Goal: Task Accomplishment & Management: Manage account settings

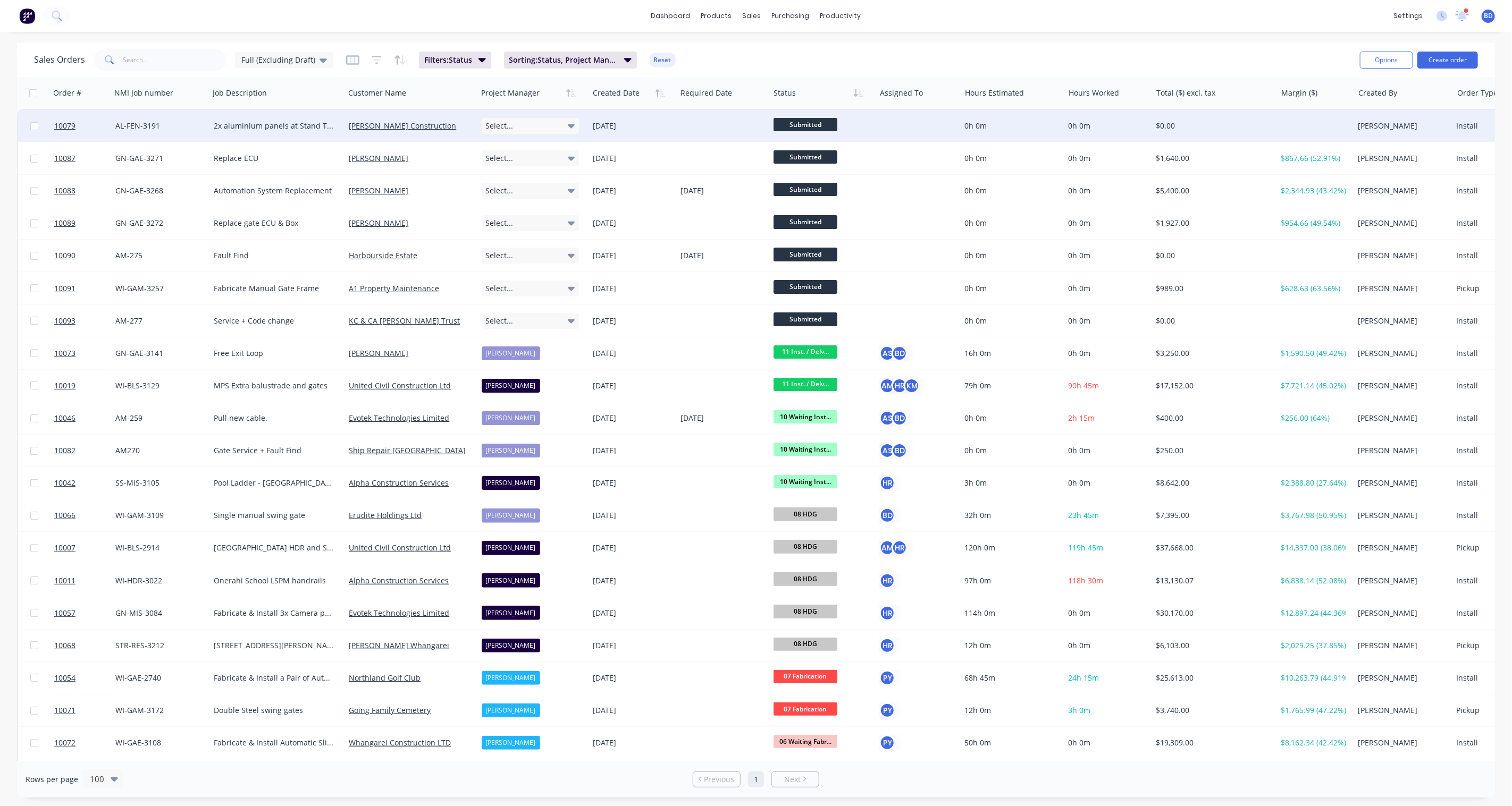
click at [573, 128] on icon at bounding box center [572, 126] width 7 height 11
click at [522, 228] on div "[PERSON_NAME]" at bounding box center [516, 225] width 58 height 15
click at [69, 123] on span "10079" at bounding box center [65, 126] width 21 height 10
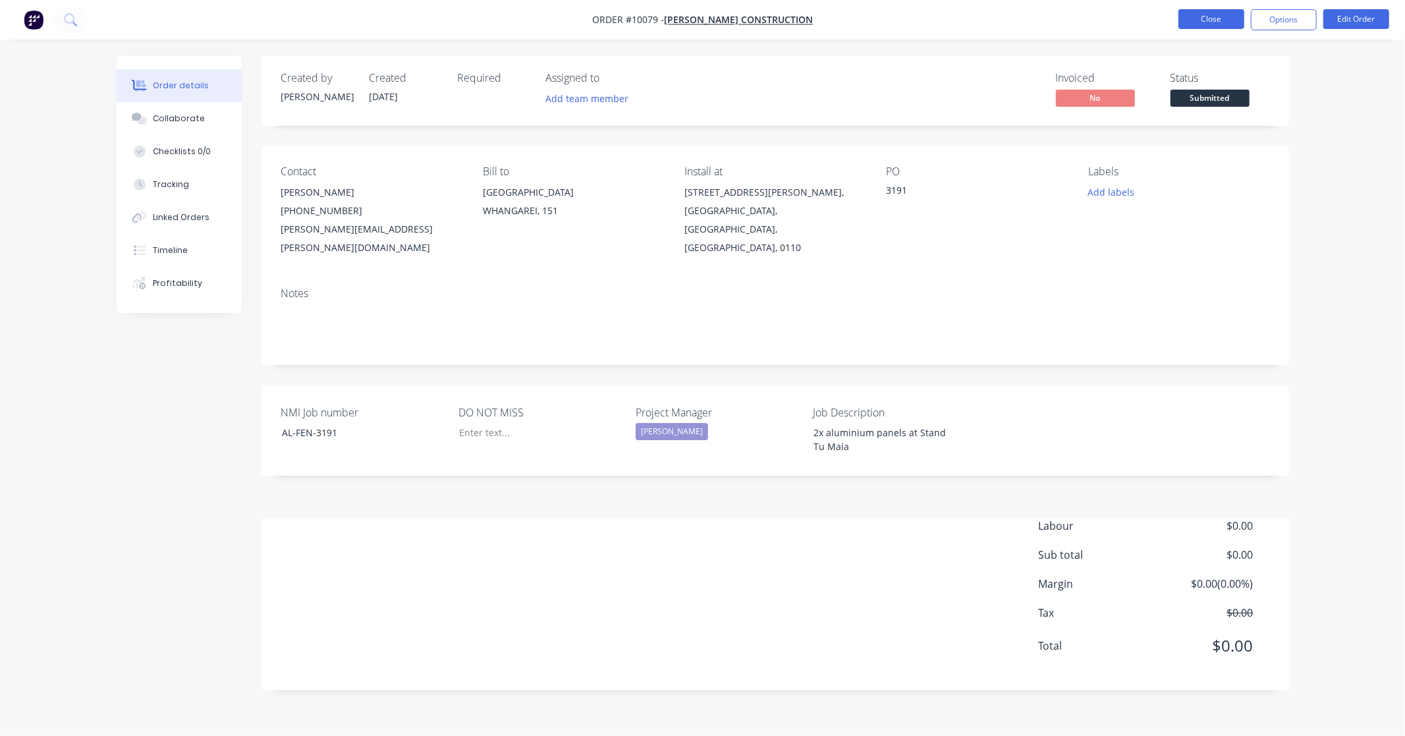
click at [1203, 22] on button "Close" at bounding box center [1211, 19] width 66 height 20
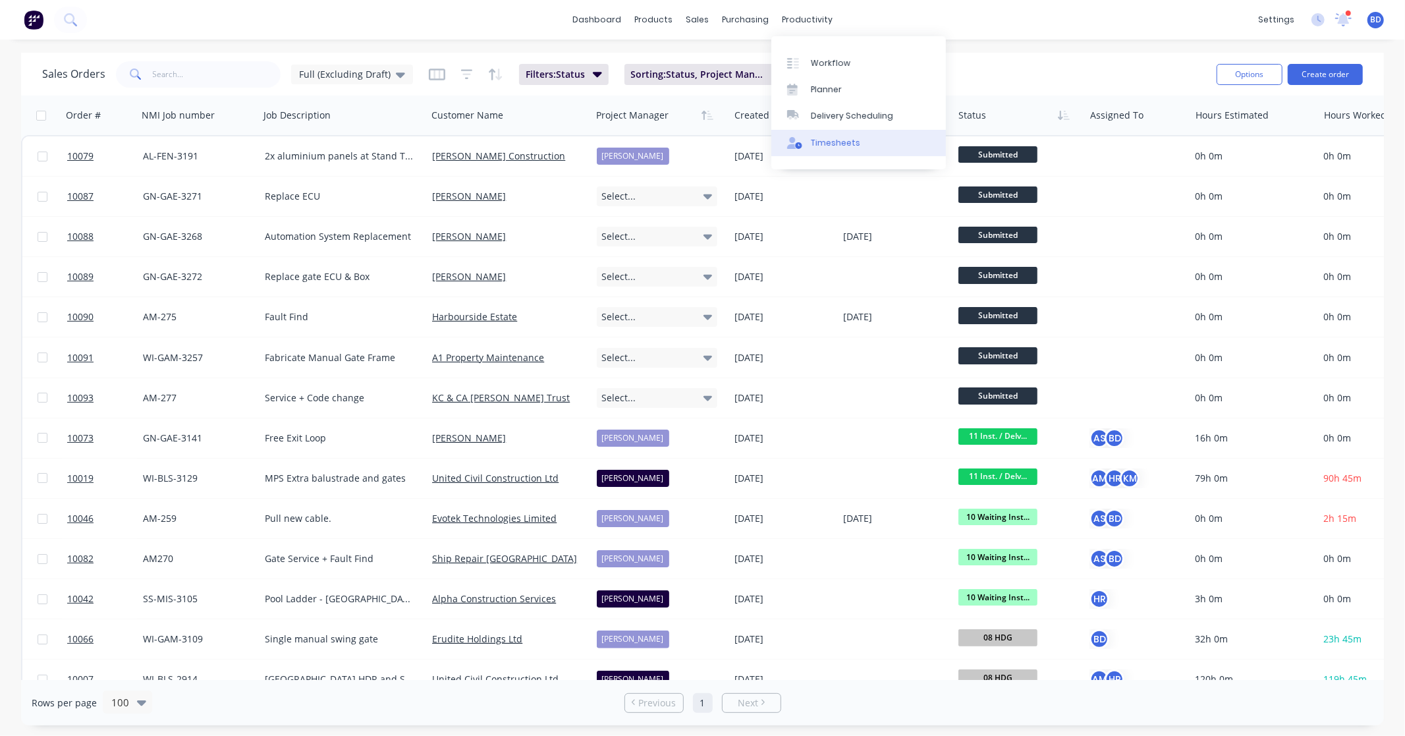
click at [835, 146] on div "Timesheets" at bounding box center [835, 143] width 49 height 12
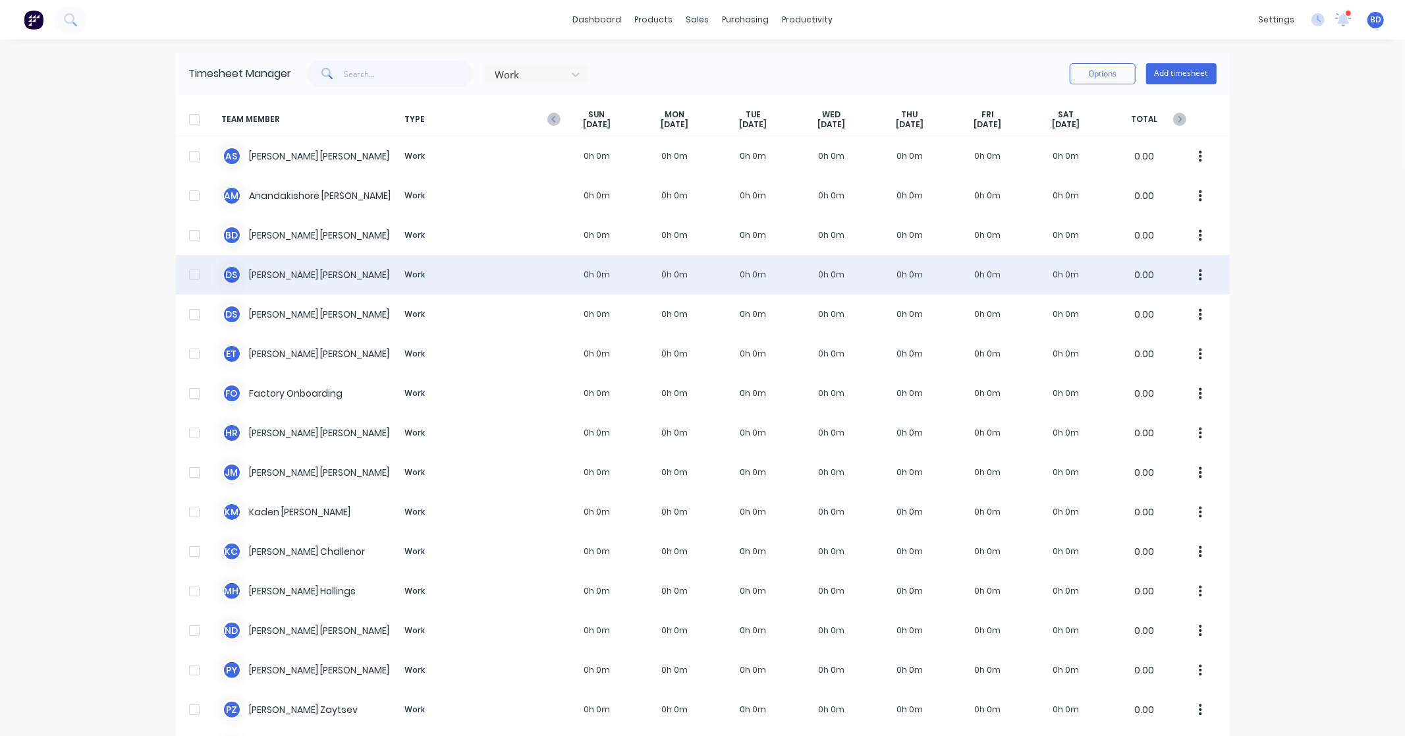
click at [285, 270] on div "D S [PERSON_NAME] Work 0h 0m 0h 0m 0h 0m 0h 0m 0h 0m 0h 0m 0h 0m 0.00" at bounding box center [703, 275] width 1054 height 40
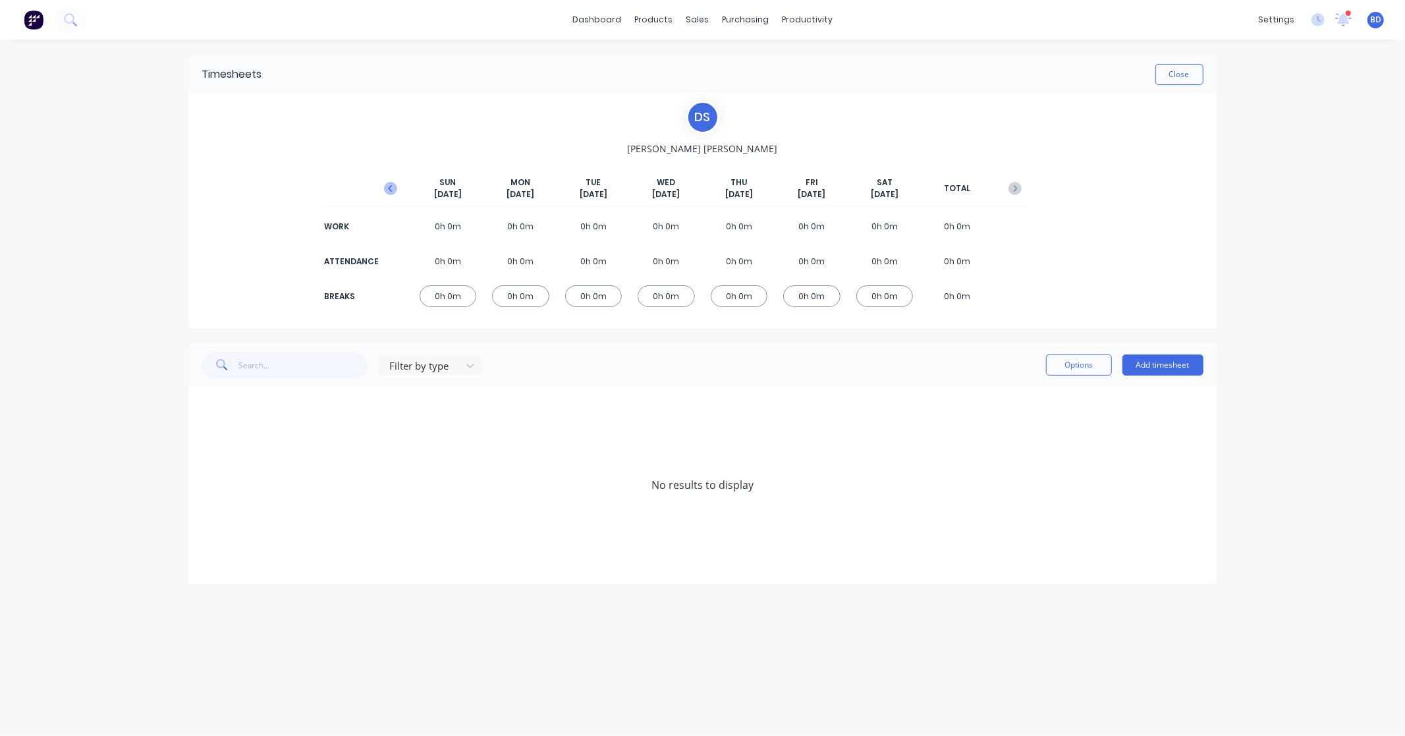
click at [389, 187] on icon "button" at bounding box center [390, 188] width 13 height 13
click at [1169, 365] on button "Add timesheet" at bounding box center [1162, 364] width 81 height 21
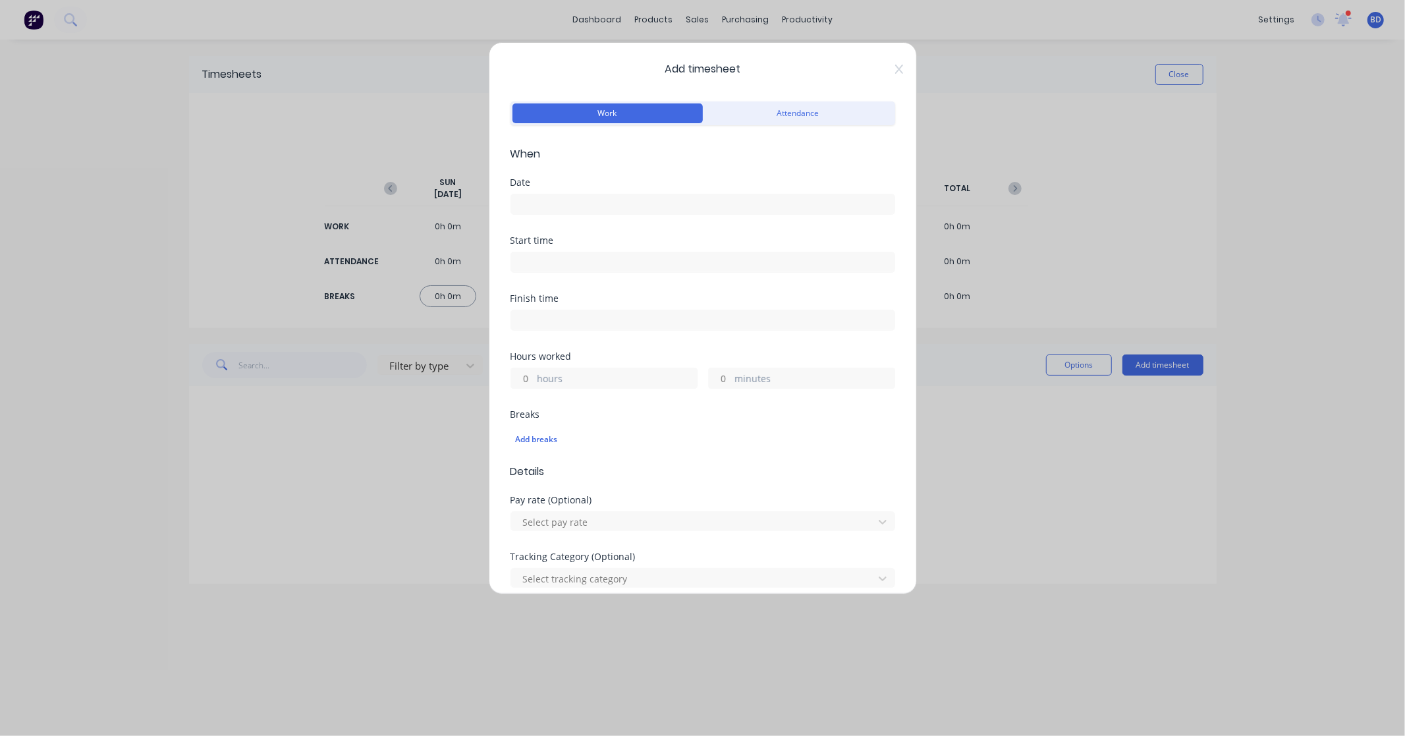
click at [585, 221] on div "Date" at bounding box center [703, 207] width 385 height 58
click at [584, 214] on label at bounding box center [703, 204] width 385 height 21
click at [584, 214] on input at bounding box center [702, 204] width 383 height 20
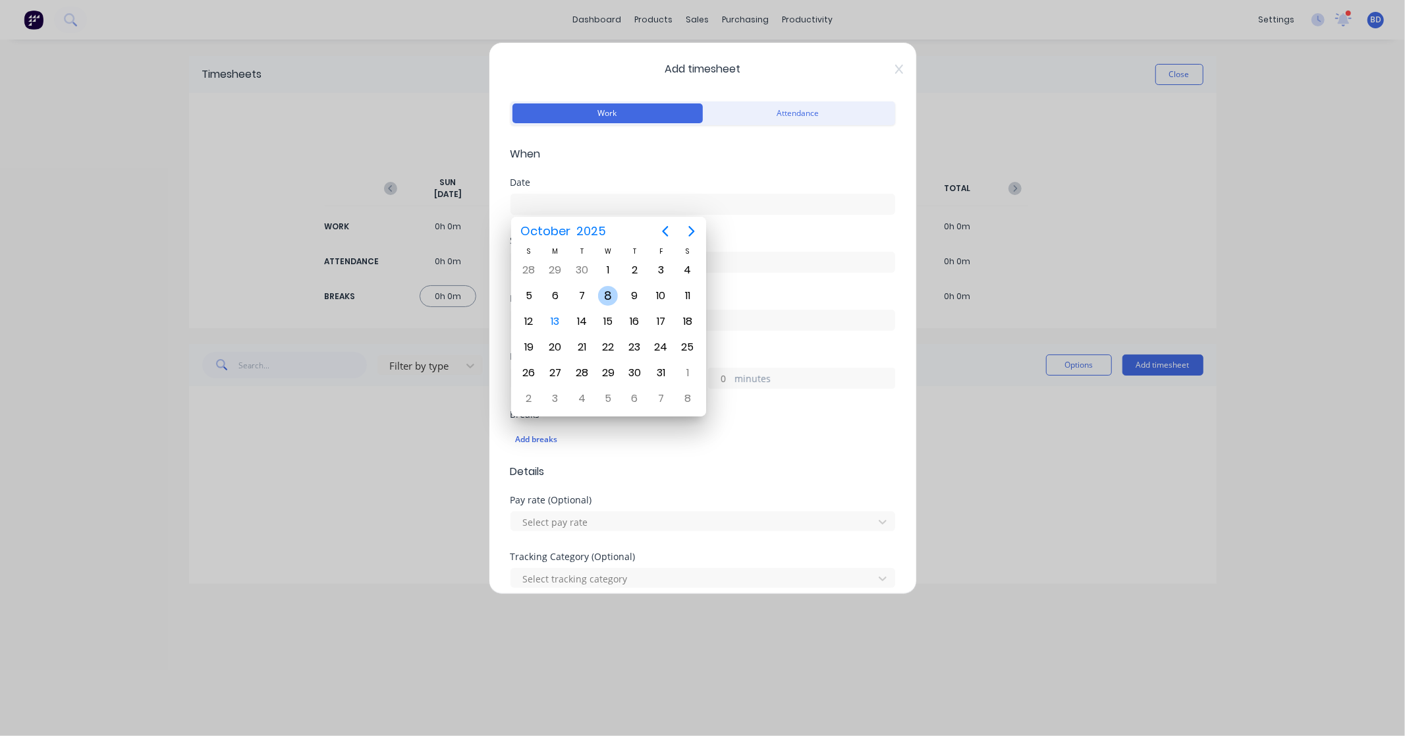
click at [607, 292] on div "8" at bounding box center [608, 296] width 20 height 20
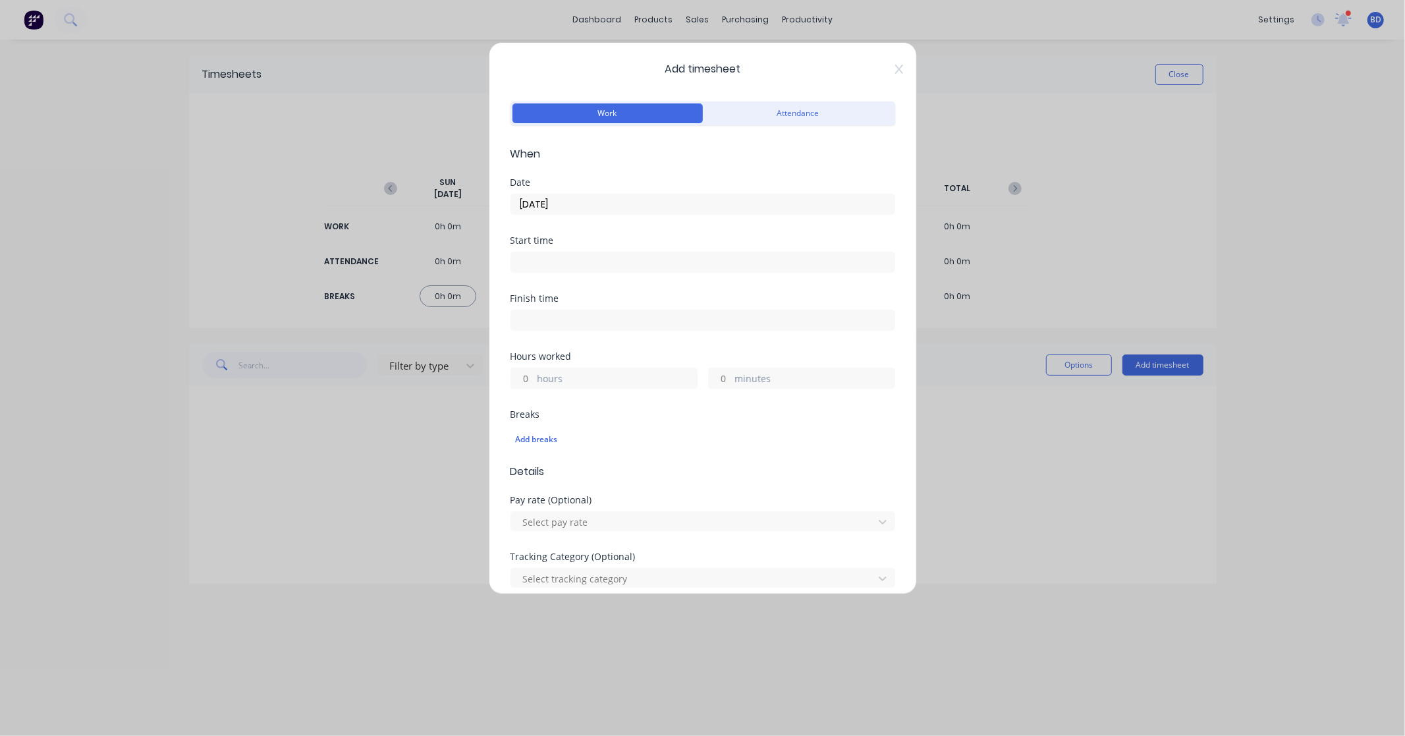
type input "[DATE]"
click at [540, 259] on input at bounding box center [702, 262] width 383 height 20
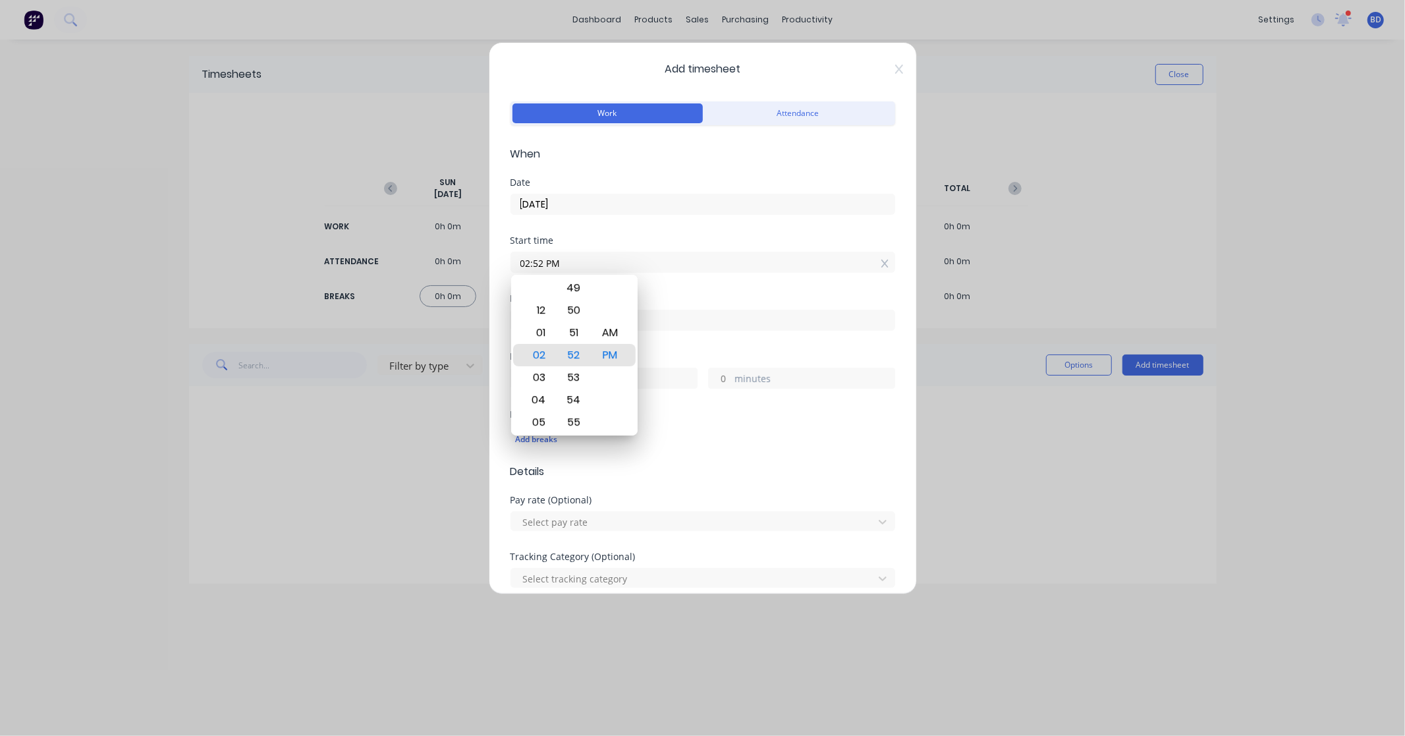
drag, startPoint x: 571, startPoint y: 262, endPoint x: 499, endPoint y: 262, distance: 71.8
click at [499, 262] on div "Add timesheet Work Attendance When Date [DATE] Start time 02:52 PM Finish time …" at bounding box center [703, 318] width 428 height 552
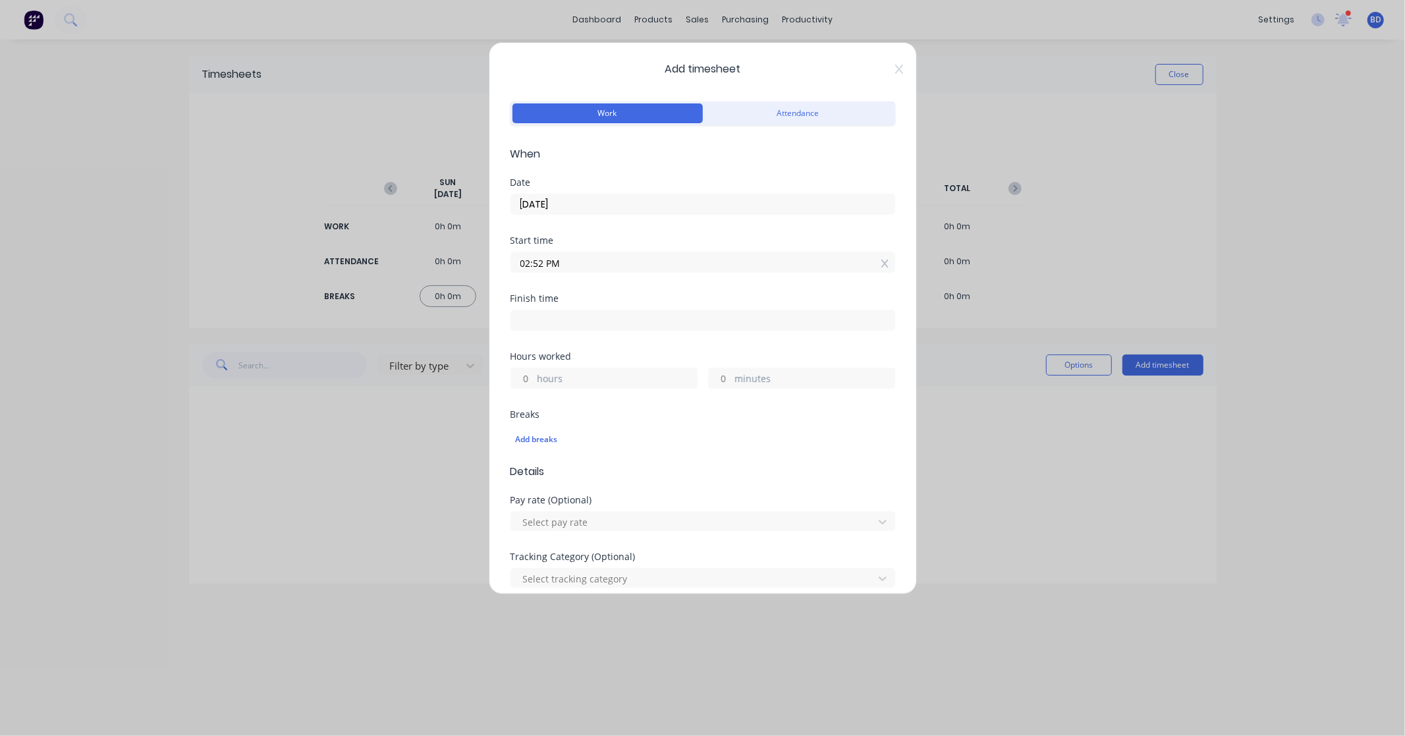
paste input "8:00 A"
type input "08:00 AM"
click at [561, 318] on input at bounding box center [702, 320] width 383 height 20
type input "02:52 PM"
type input "6"
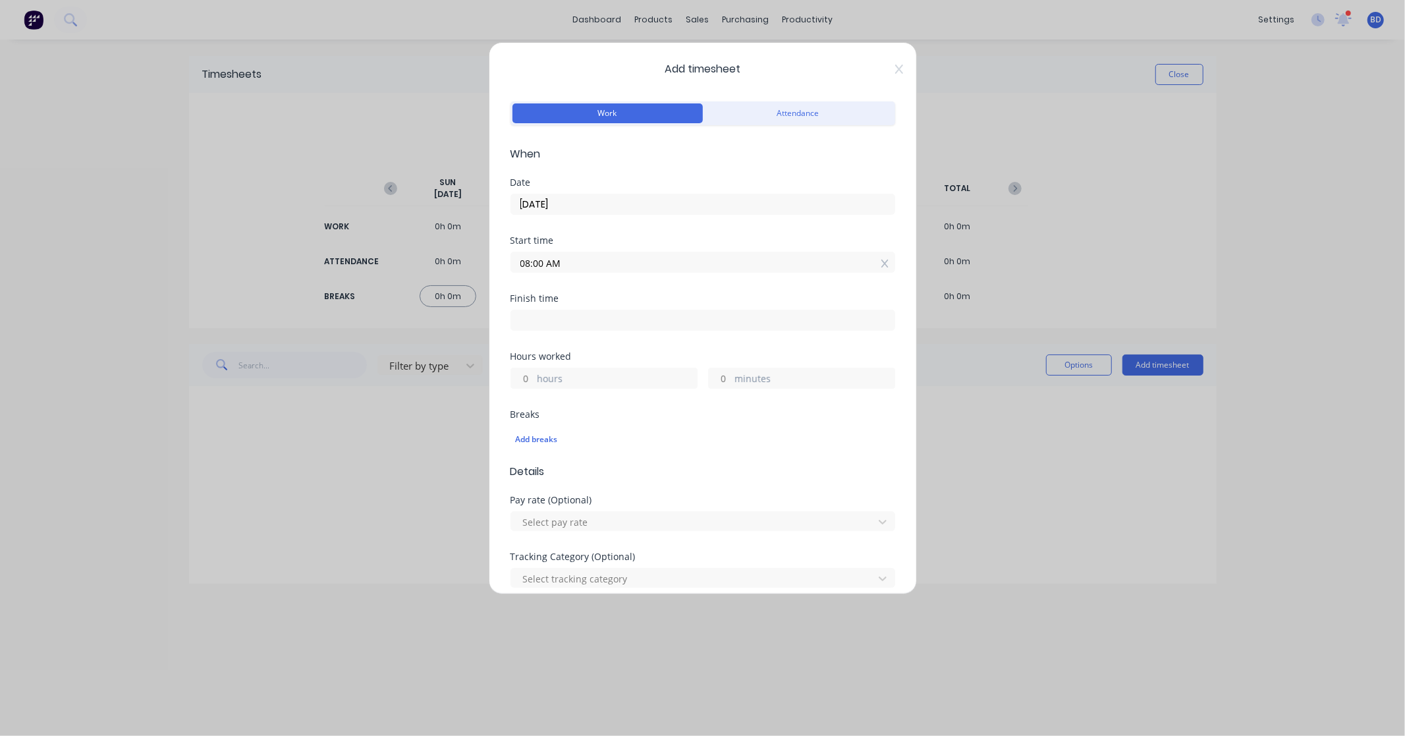
type input "52"
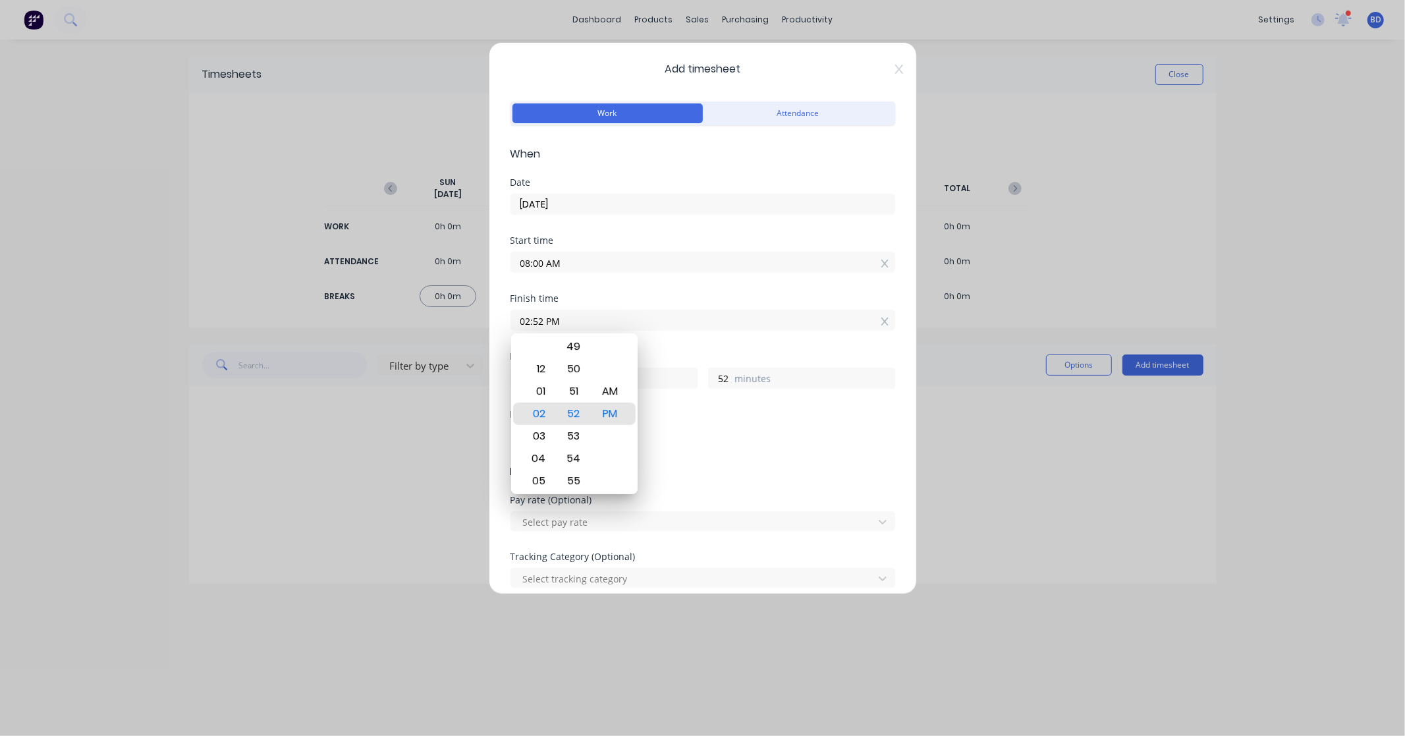
drag, startPoint x: 586, startPoint y: 318, endPoint x: 433, endPoint y: 312, distance: 152.9
click at [433, 312] on div "Add timesheet Work Attendance When Date [DATE] Start time 08:00 AM Finish time …" at bounding box center [702, 368] width 1405 height 736
paste input "10:30 A"
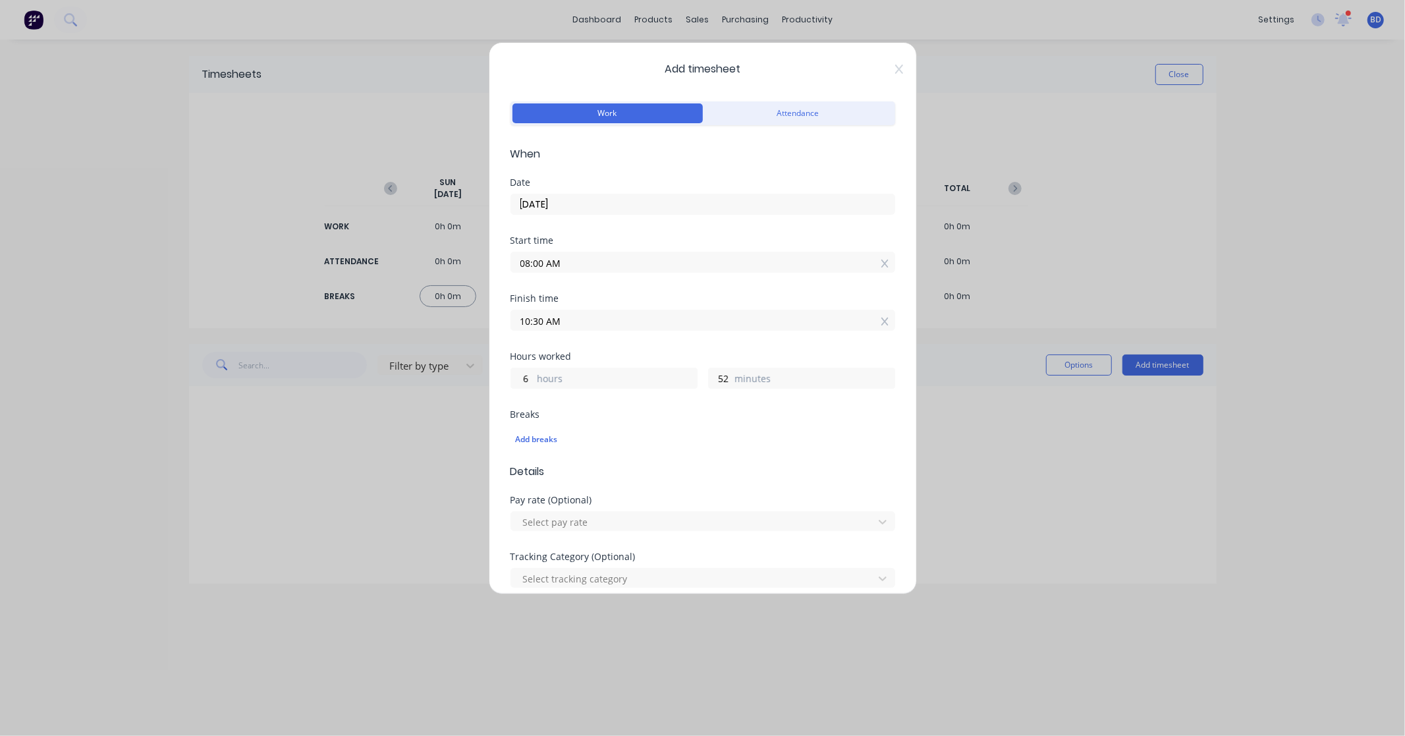
type input "10:30 AM"
type input "2"
type input "30"
click at [668, 345] on div "Finish time 10:30 AM" at bounding box center [703, 323] width 385 height 58
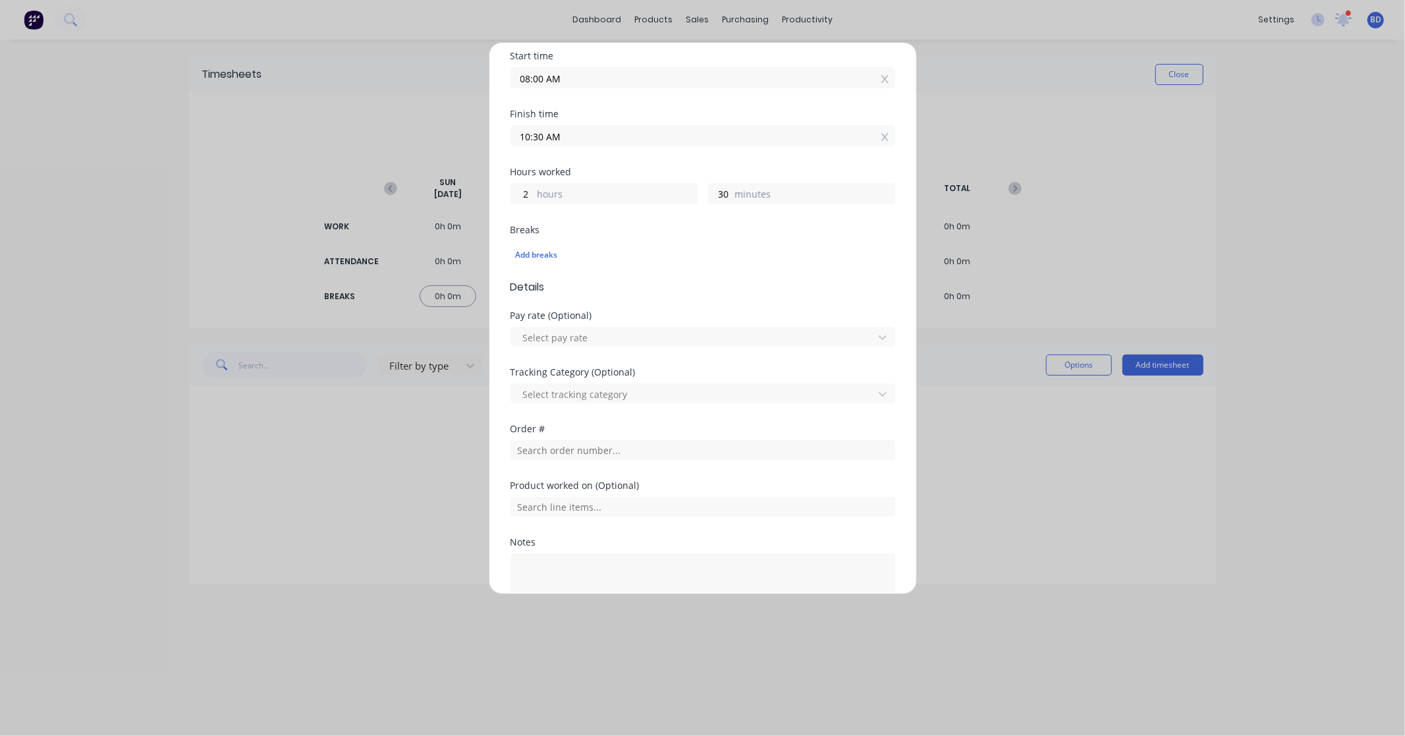
scroll to position [274, 0]
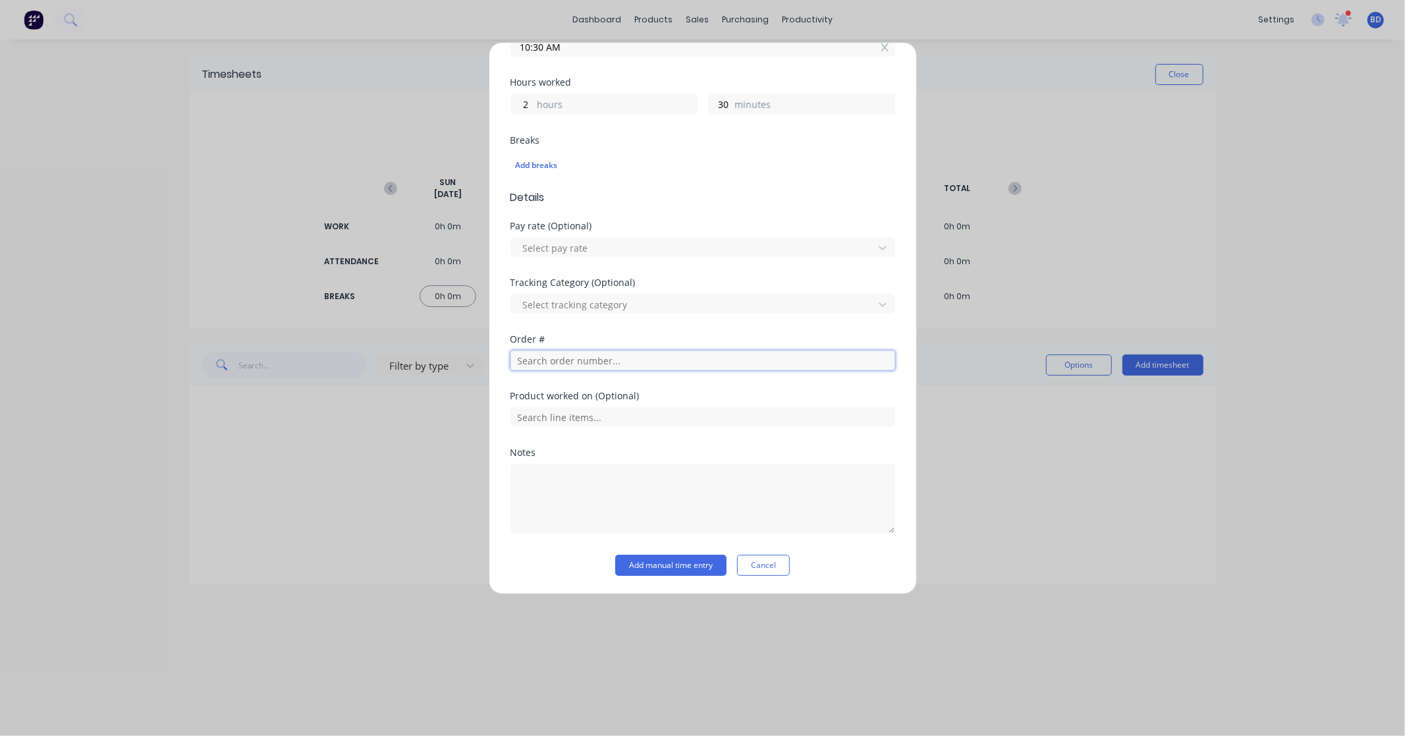
click at [550, 364] on input "text" at bounding box center [703, 360] width 385 height 20
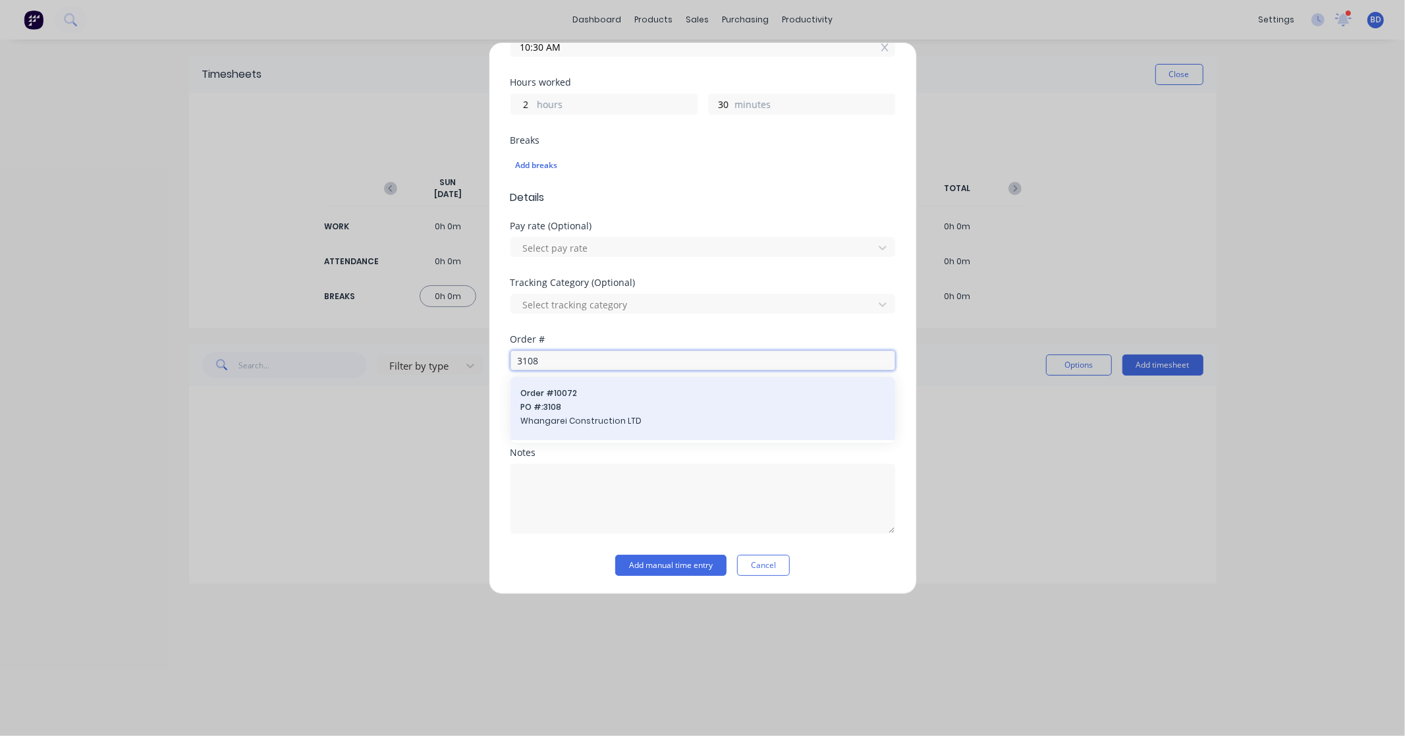
type input "3108"
click at [570, 393] on span "Order # 10072" at bounding box center [703, 393] width 364 height 12
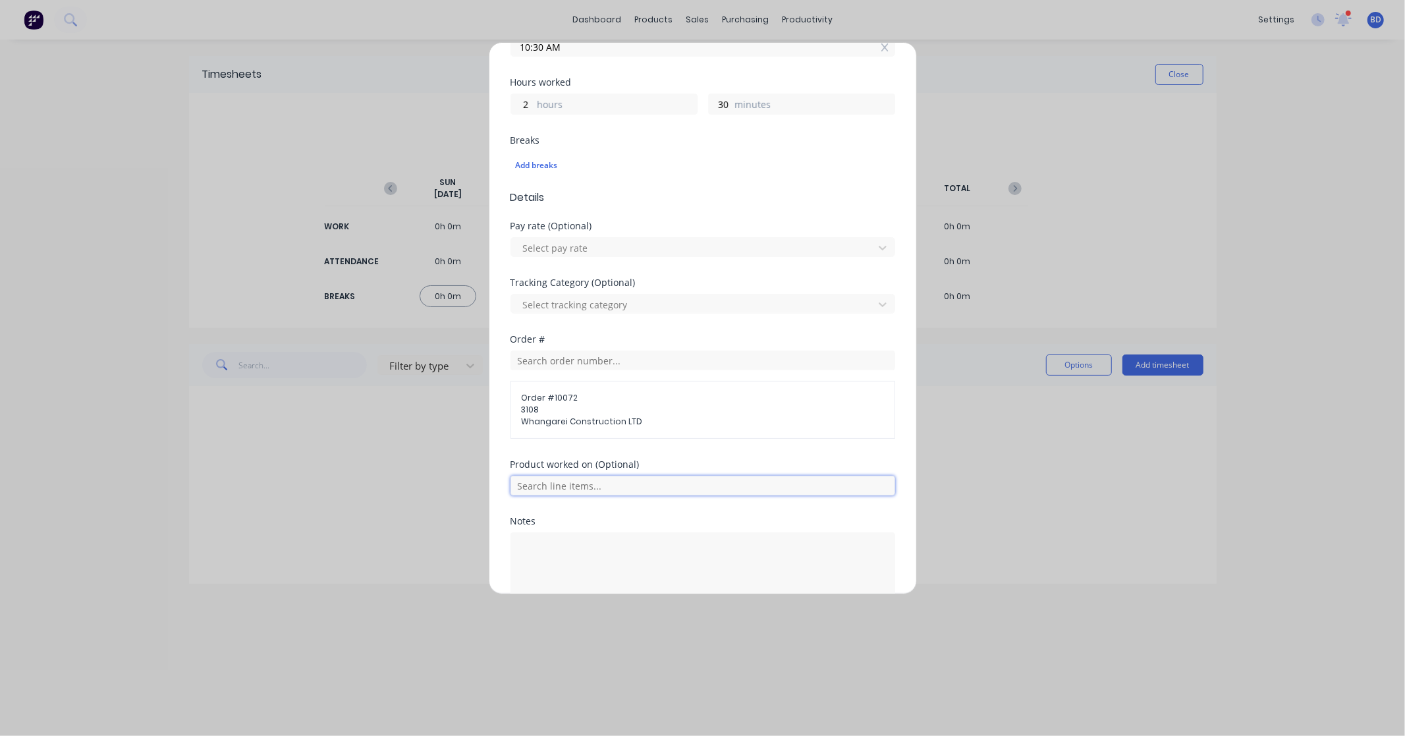
click at [592, 489] on input "text" at bounding box center [703, 486] width 385 height 20
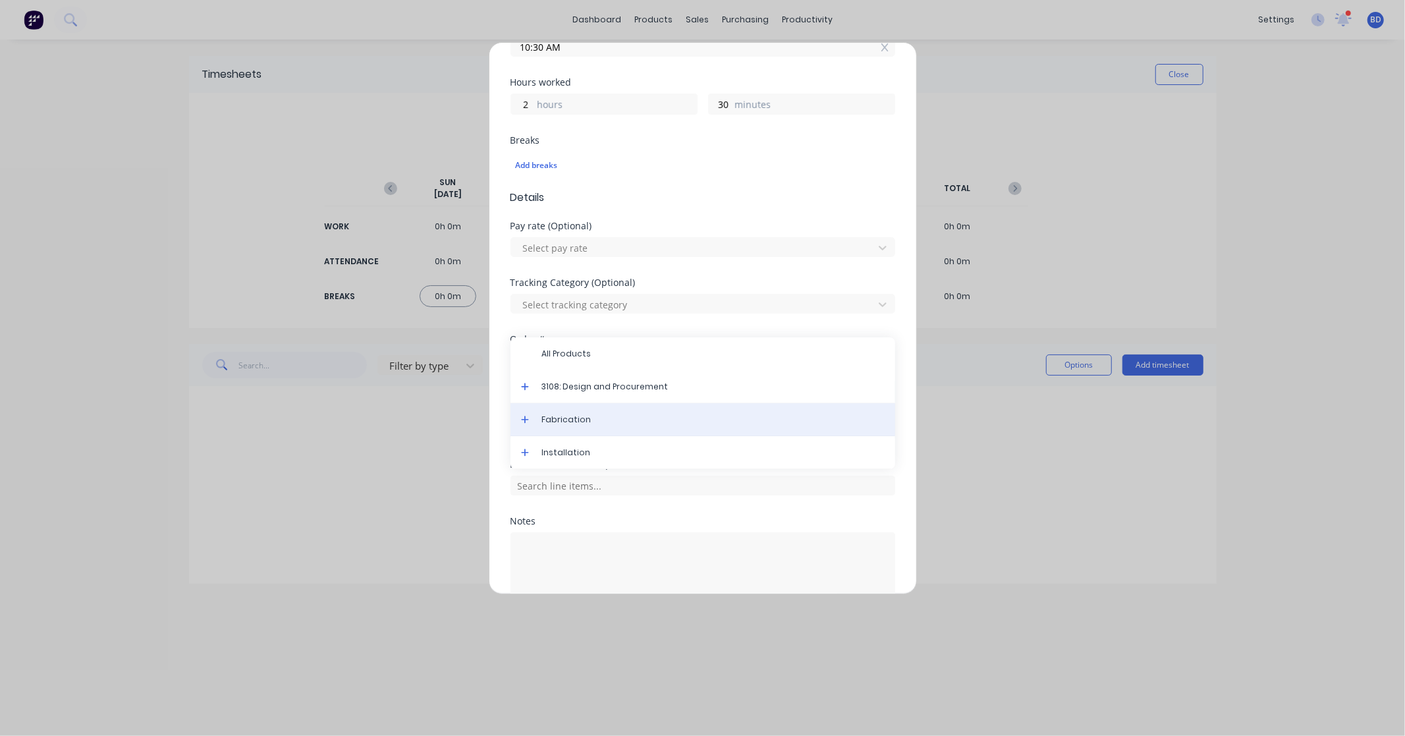
click at [594, 422] on span "Fabrication" at bounding box center [713, 420] width 343 height 12
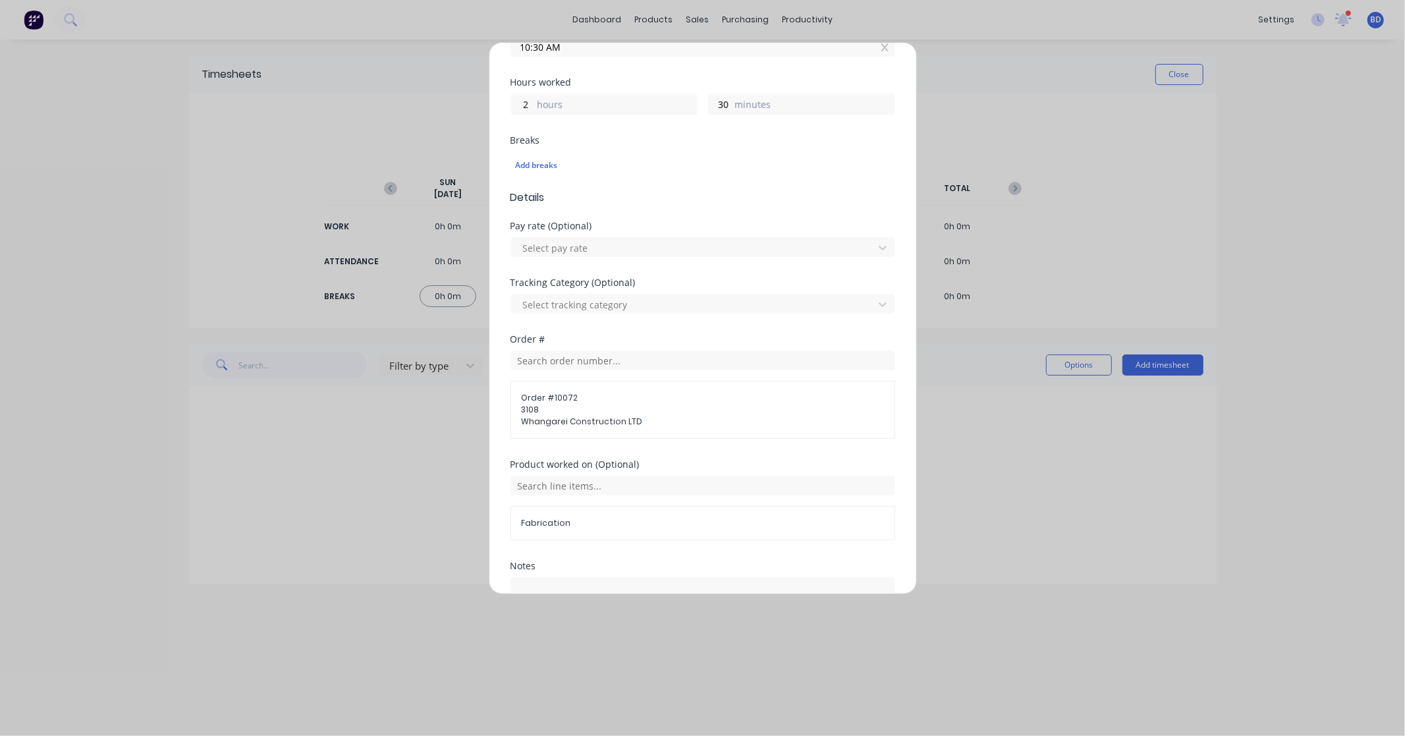
scroll to position [389, 0]
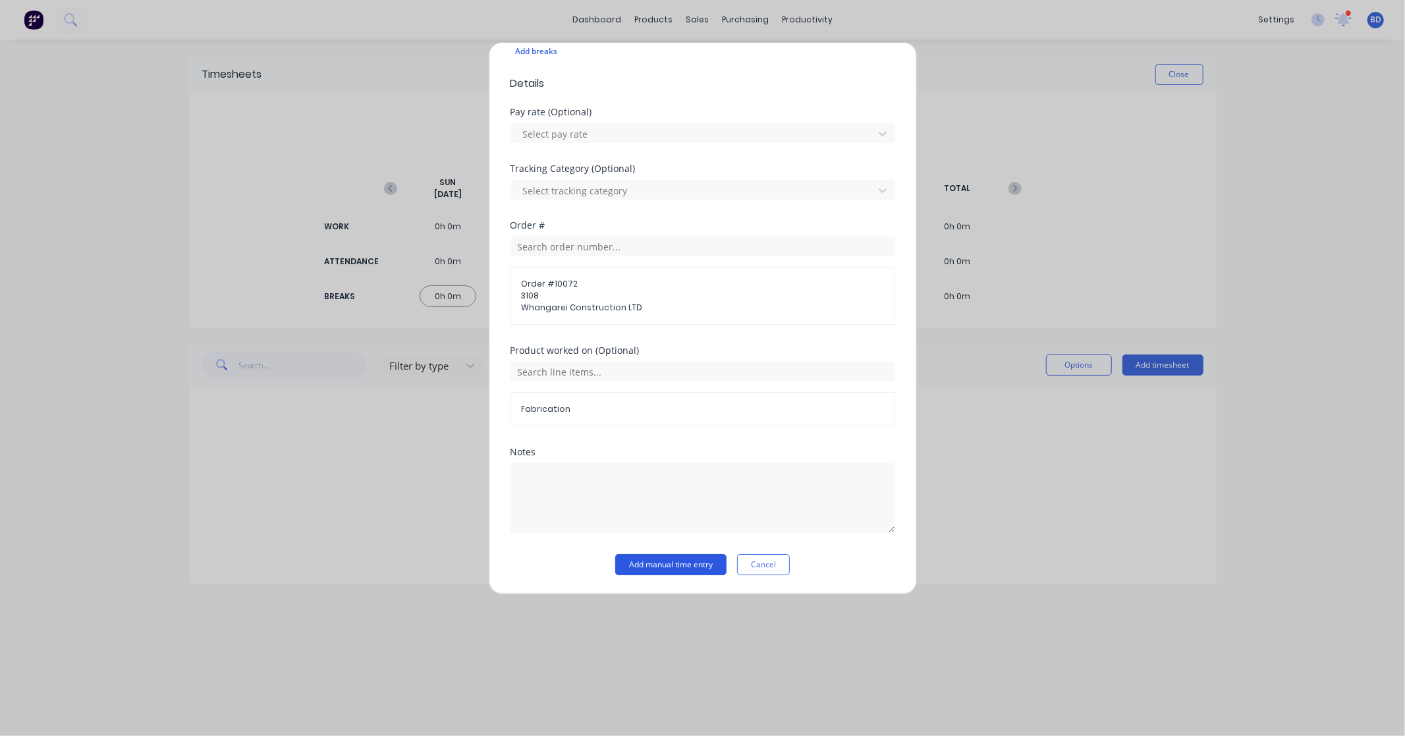
click at [677, 564] on button "Add manual time entry" at bounding box center [670, 564] width 111 height 21
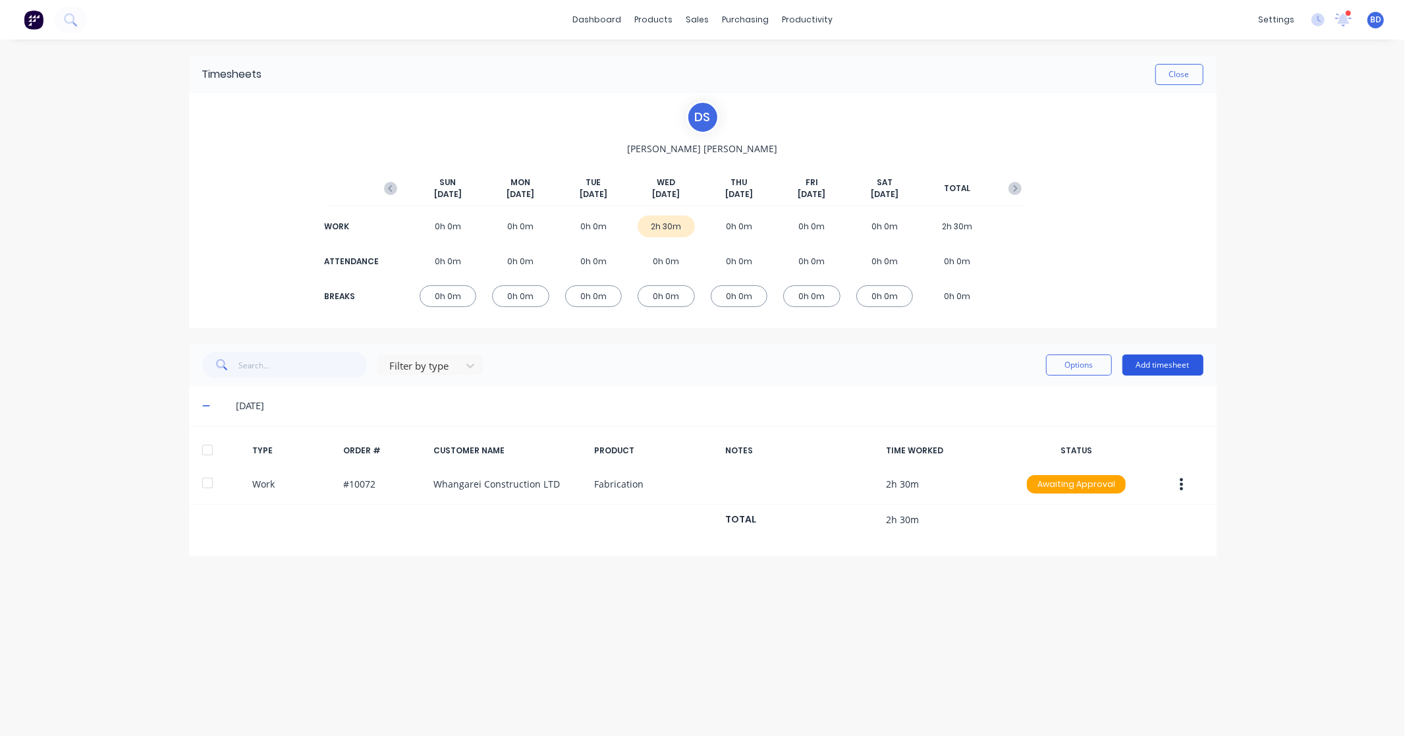
click at [1154, 372] on button "Add timesheet" at bounding box center [1162, 364] width 81 height 21
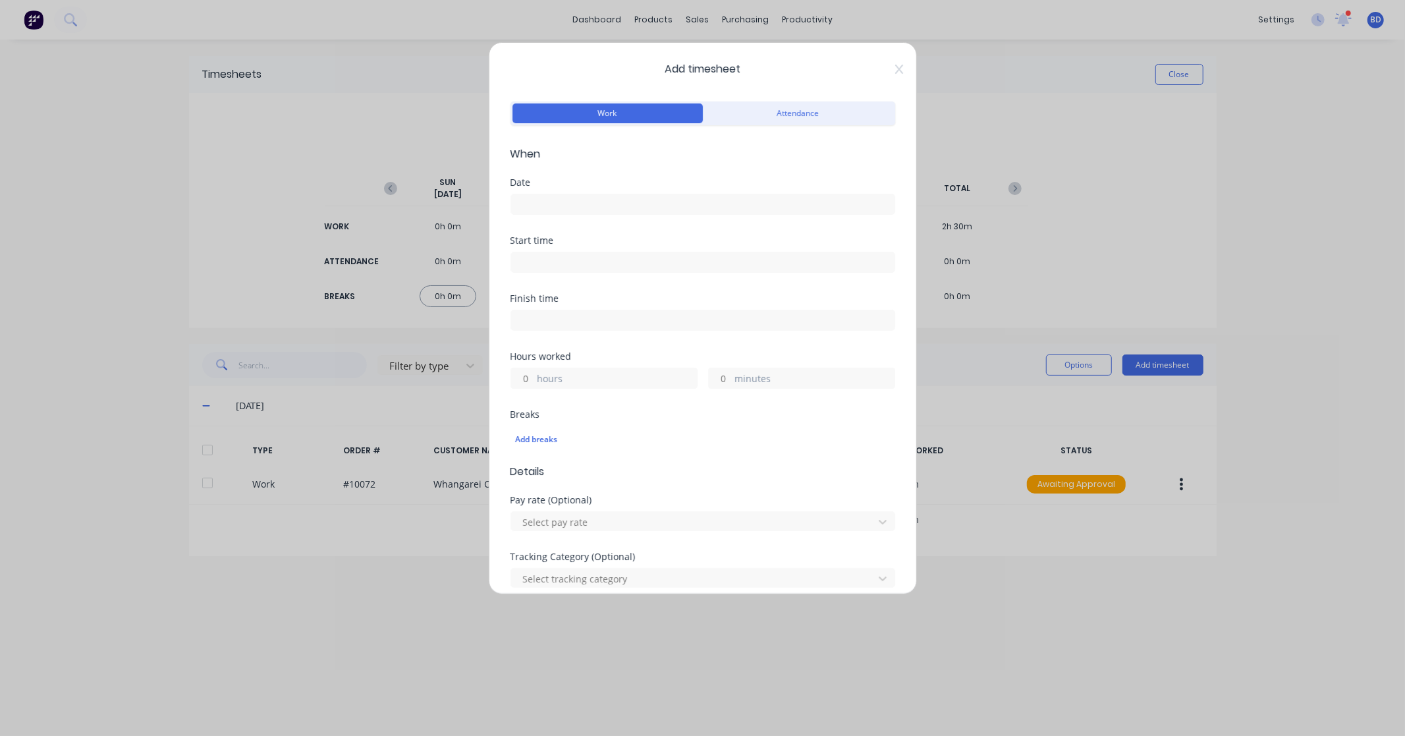
click at [590, 207] on input at bounding box center [702, 204] width 383 height 20
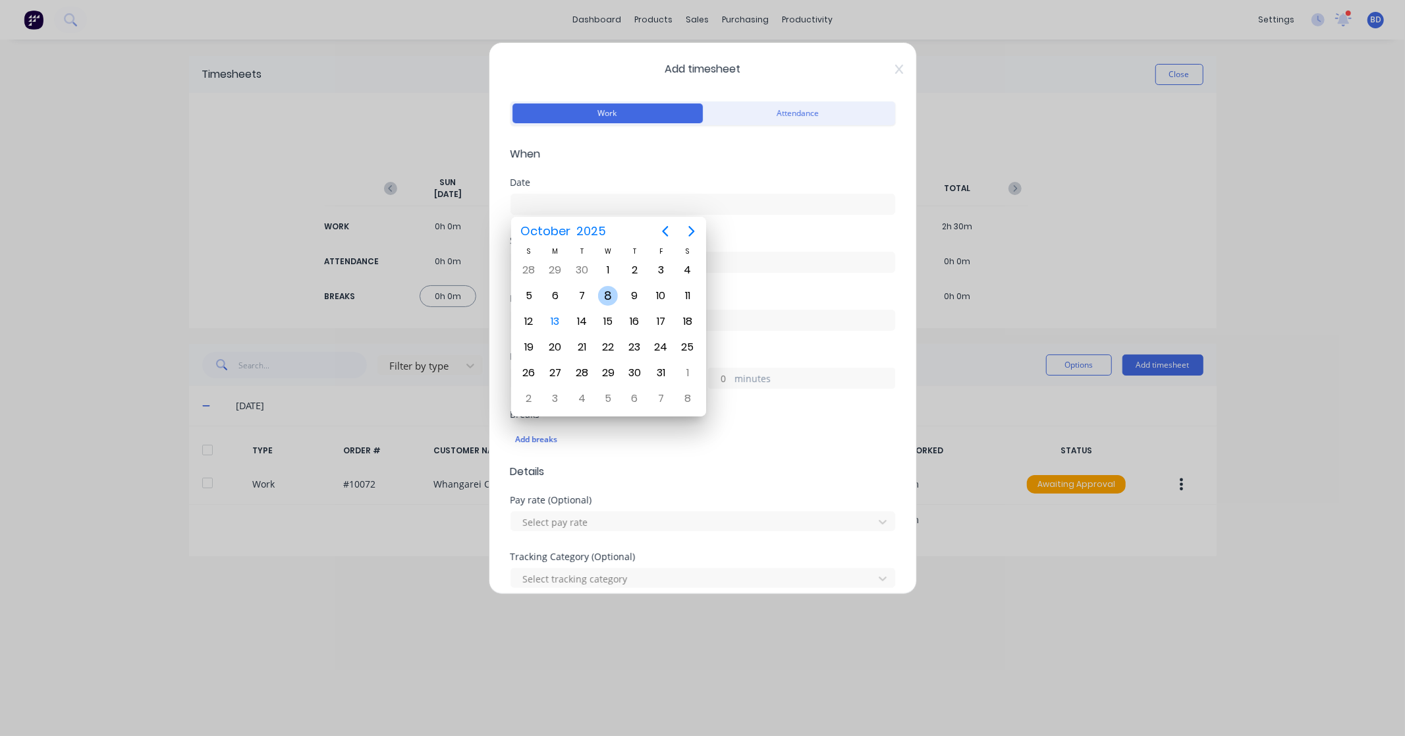
click at [604, 299] on div "8" at bounding box center [608, 296] width 20 height 20
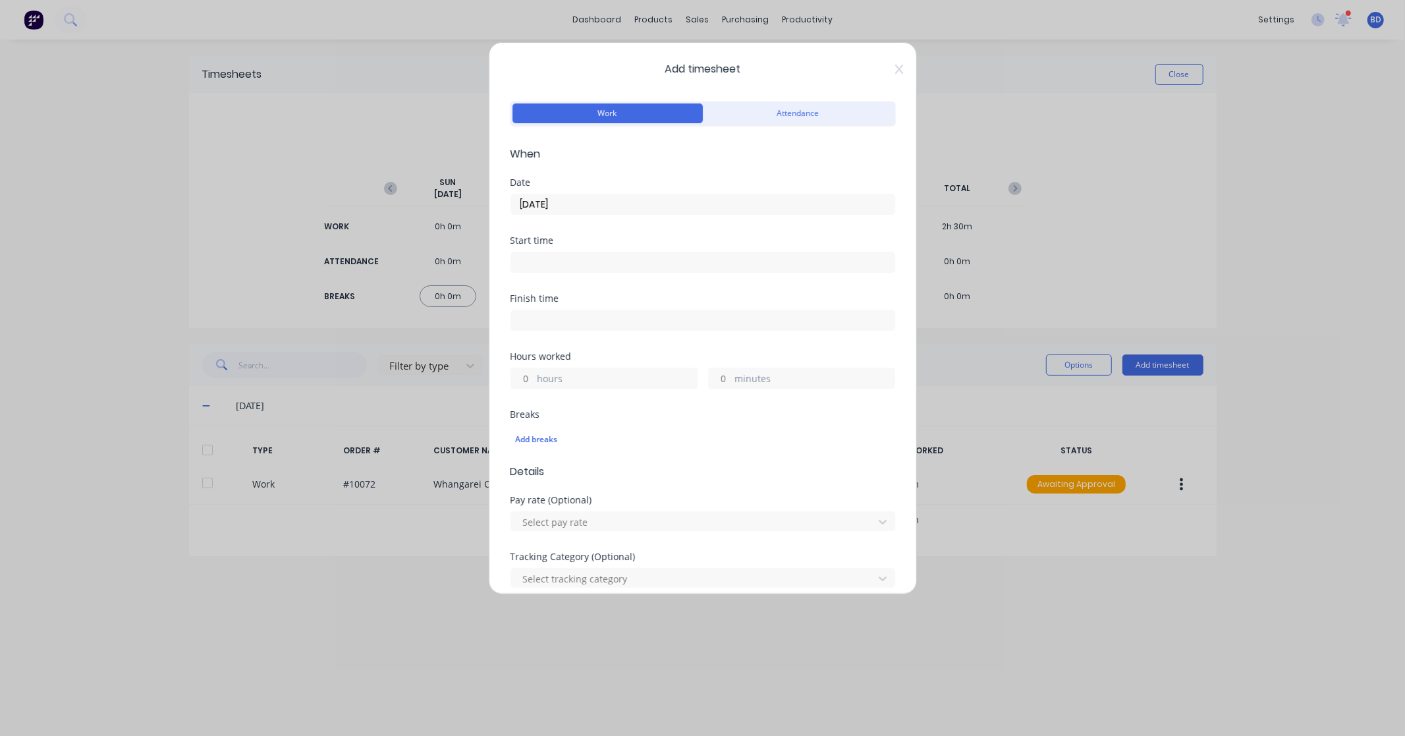
type input "[DATE]"
click at [518, 262] on input at bounding box center [702, 262] width 383 height 20
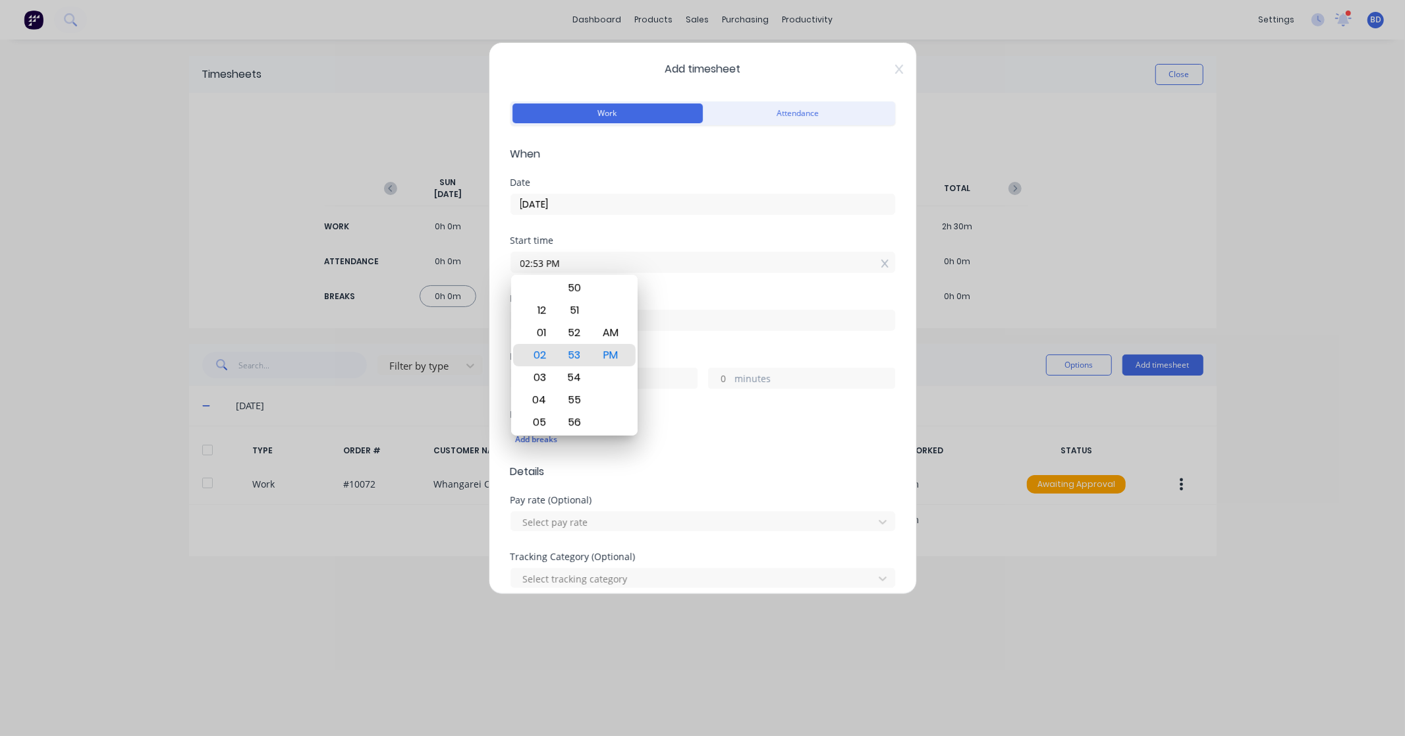
drag, startPoint x: 571, startPoint y: 263, endPoint x: 433, endPoint y: 270, distance: 137.8
click at [433, 270] on div "Add timesheet Work Attendance When Date [DATE] Start time 02:53 PM Finish time …" at bounding box center [702, 368] width 1405 height 736
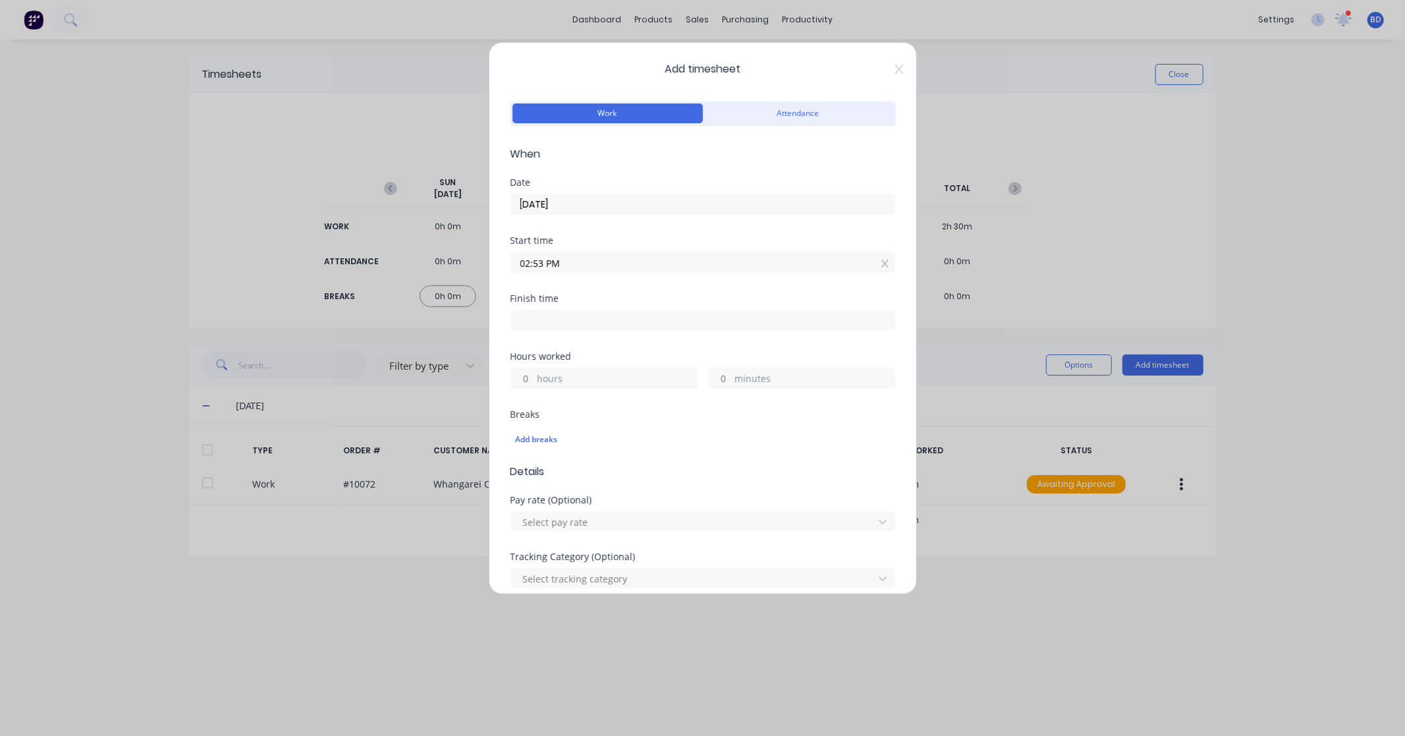
paste input "10:30 A"
type input "10:30 AM"
drag, startPoint x: 486, startPoint y: 347, endPoint x: 514, endPoint y: 340, distance: 29.2
click at [486, 347] on div "Add timesheet Work Attendance When Date [DATE] Start time 10:30 AM Finish time …" at bounding box center [702, 368] width 1405 height 736
click at [544, 329] on label at bounding box center [703, 320] width 385 height 21
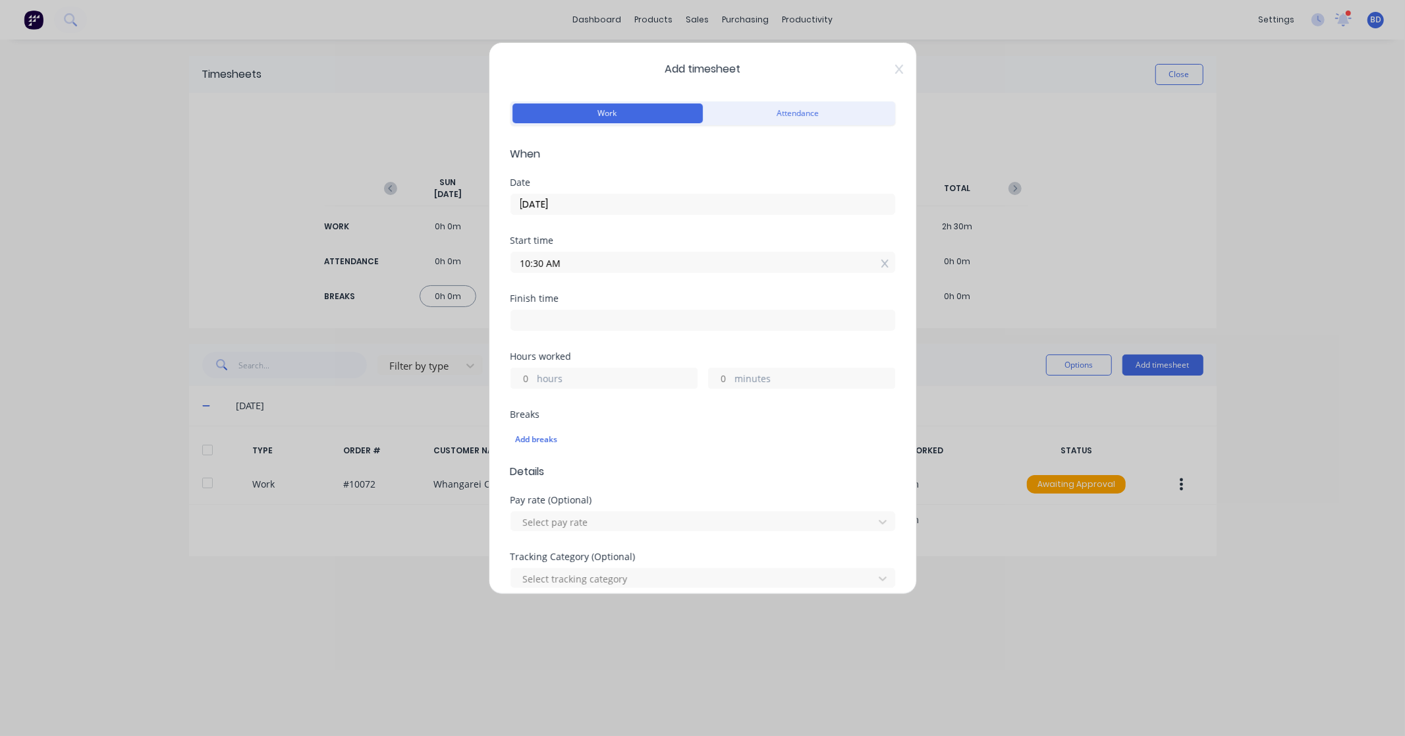
click at [544, 329] on input at bounding box center [702, 320] width 383 height 20
type input "02:53 PM"
type input "4"
type input "23"
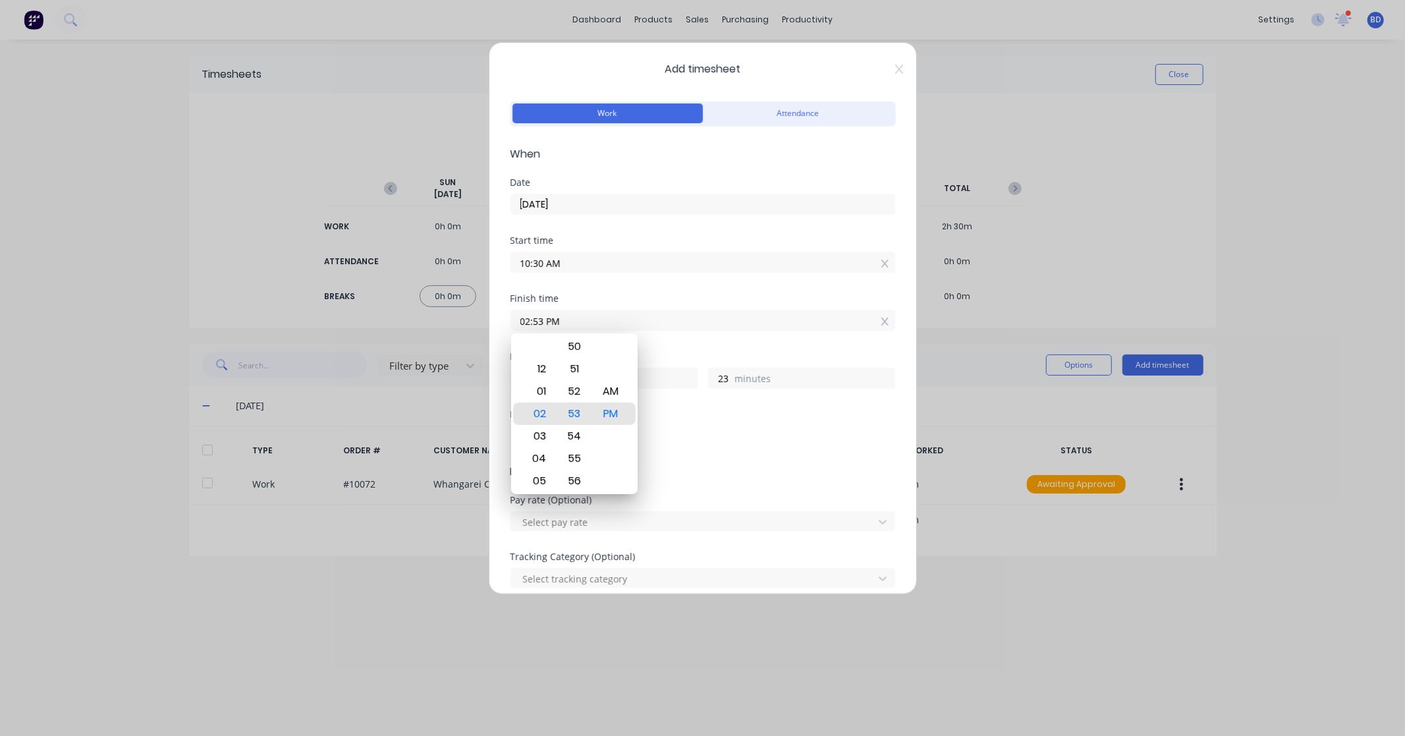
drag, startPoint x: 615, startPoint y: 316, endPoint x: 343, endPoint y: 331, distance: 271.8
click at [337, 331] on div "Add timesheet Work Attendance When Date [DATE] Start time 10:30 AM Finish time …" at bounding box center [702, 368] width 1405 height 736
paste input "11:30 A"
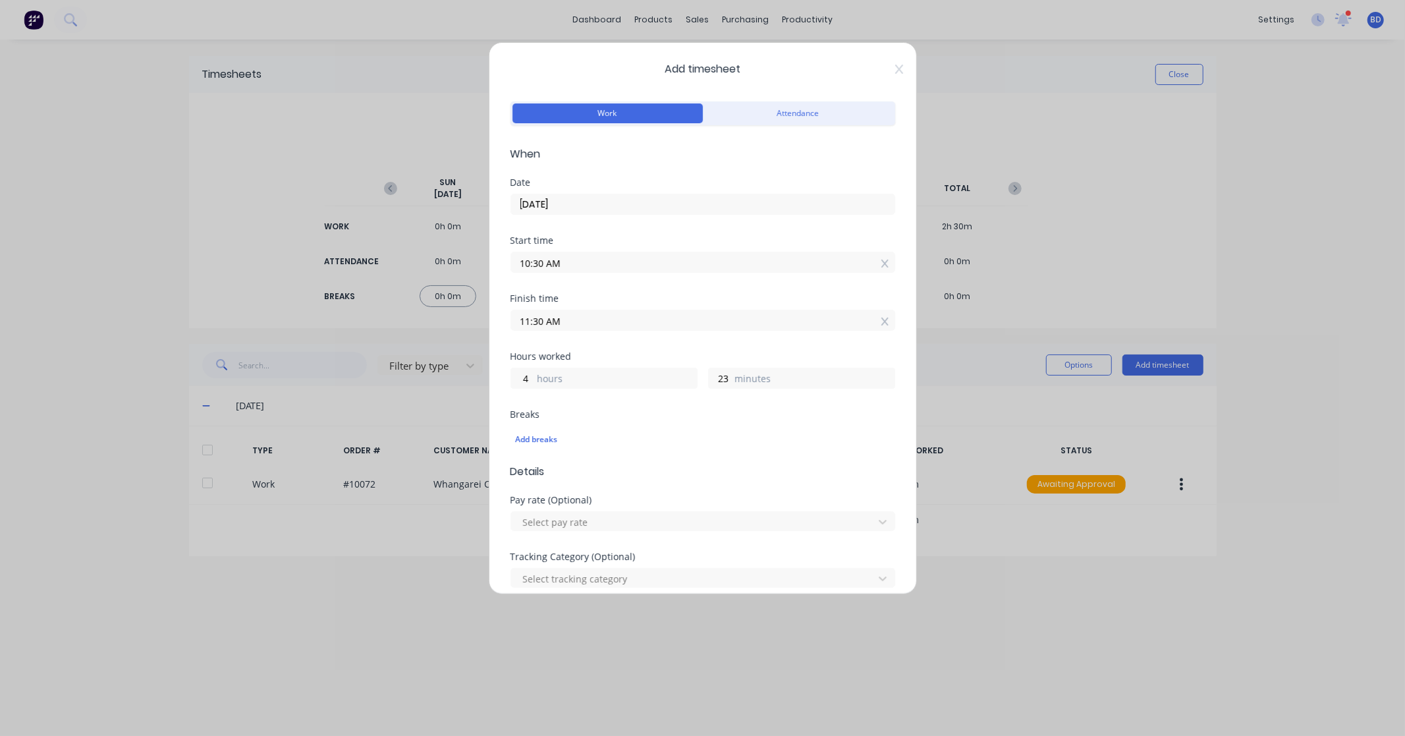
type input "11:30 AM"
type input "1"
type input "0"
click at [686, 346] on div "Finish time 11:30 AM" at bounding box center [703, 323] width 385 height 58
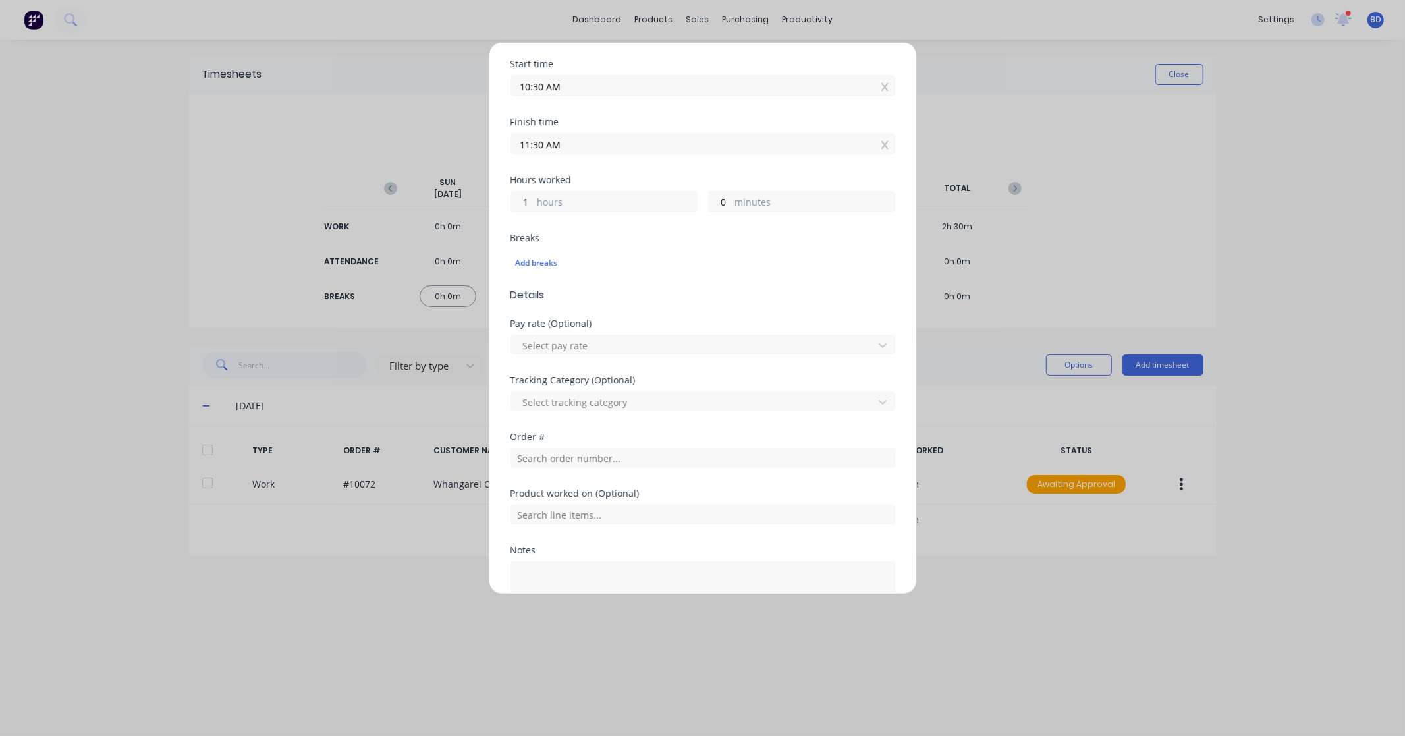
scroll to position [219, 0]
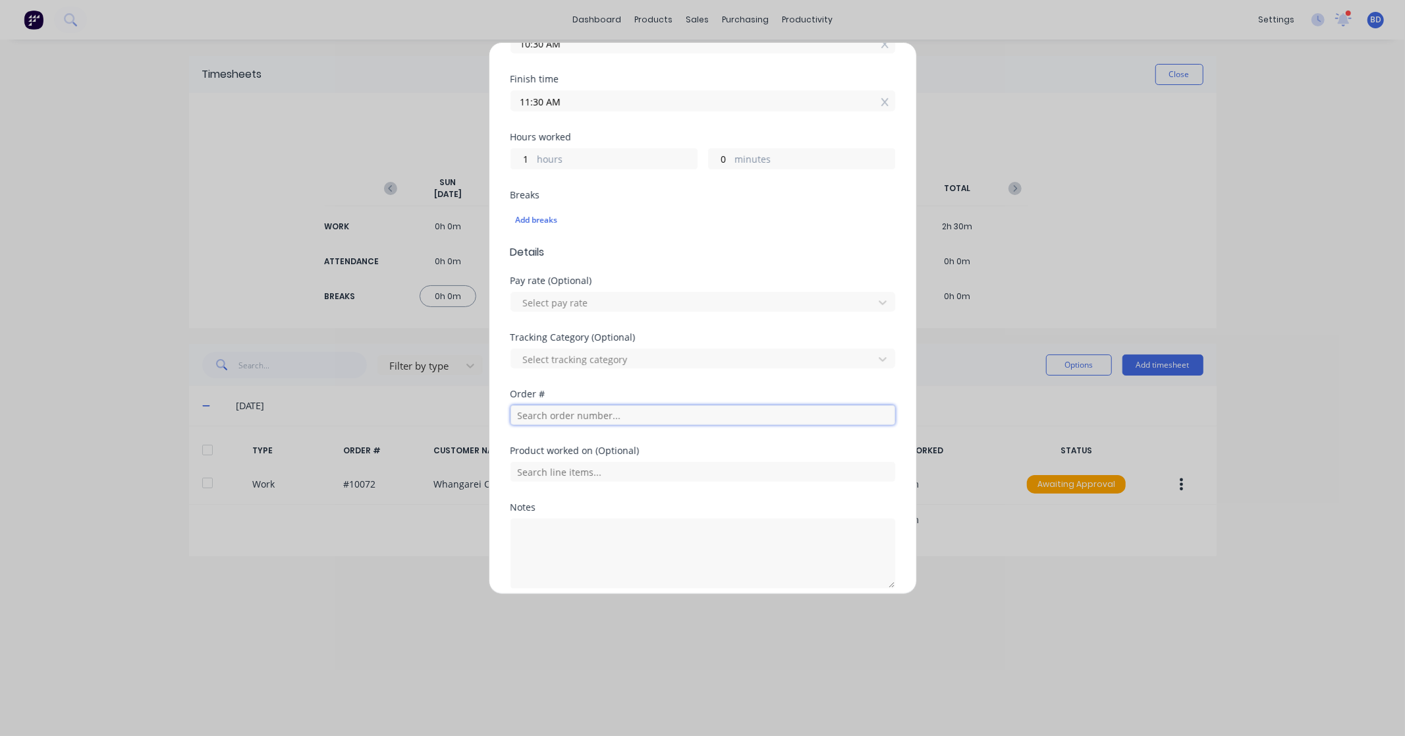
click at [557, 411] on input "text" at bounding box center [703, 415] width 385 height 20
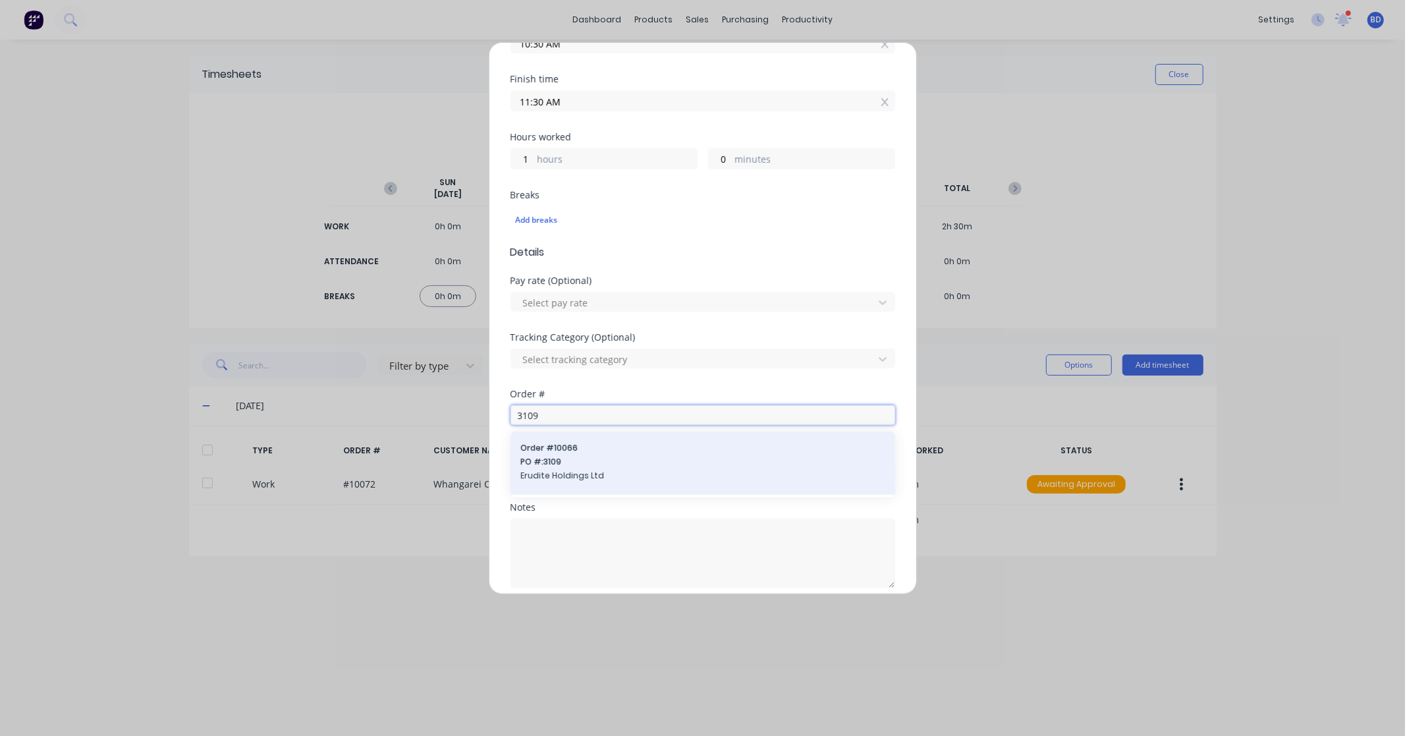
type input "3109"
click at [588, 471] on span "Erudite Holdings Ltd" at bounding box center [703, 476] width 364 height 12
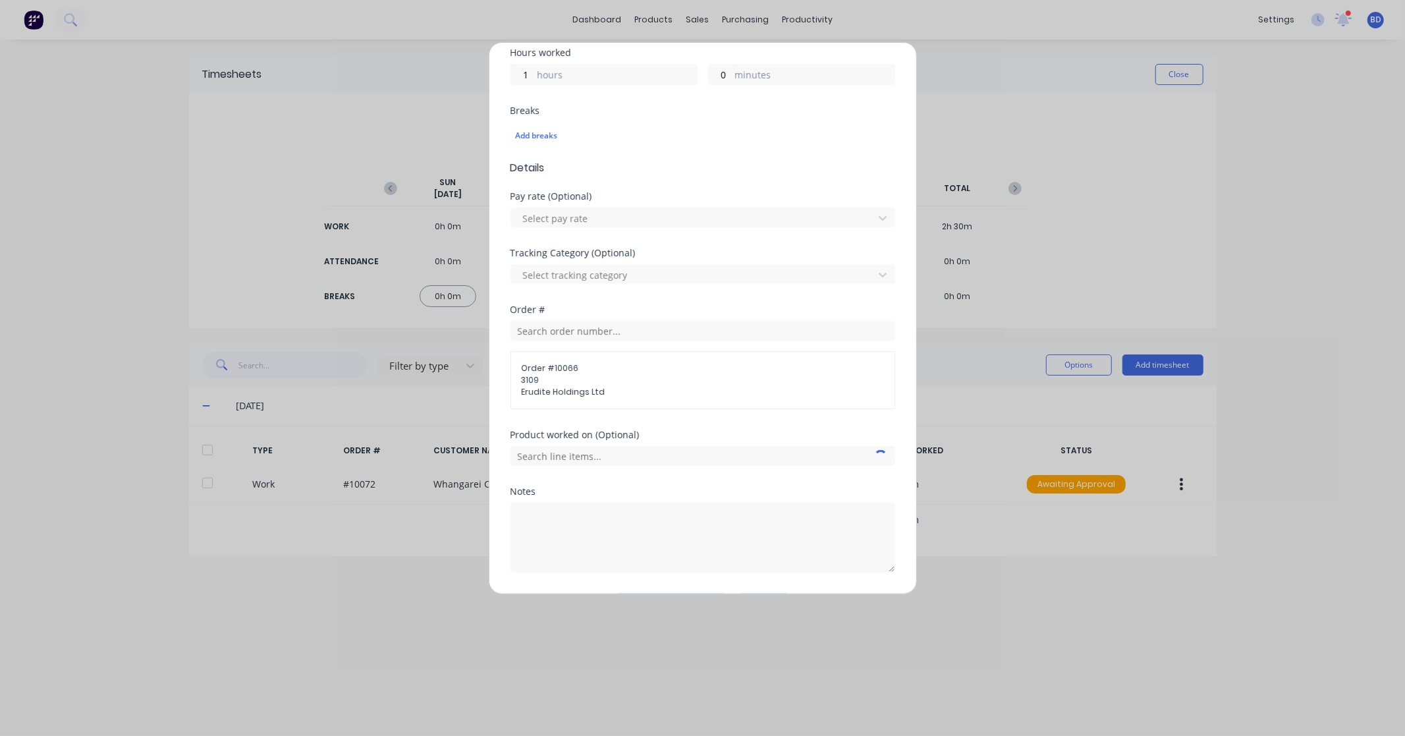
scroll to position [343, 0]
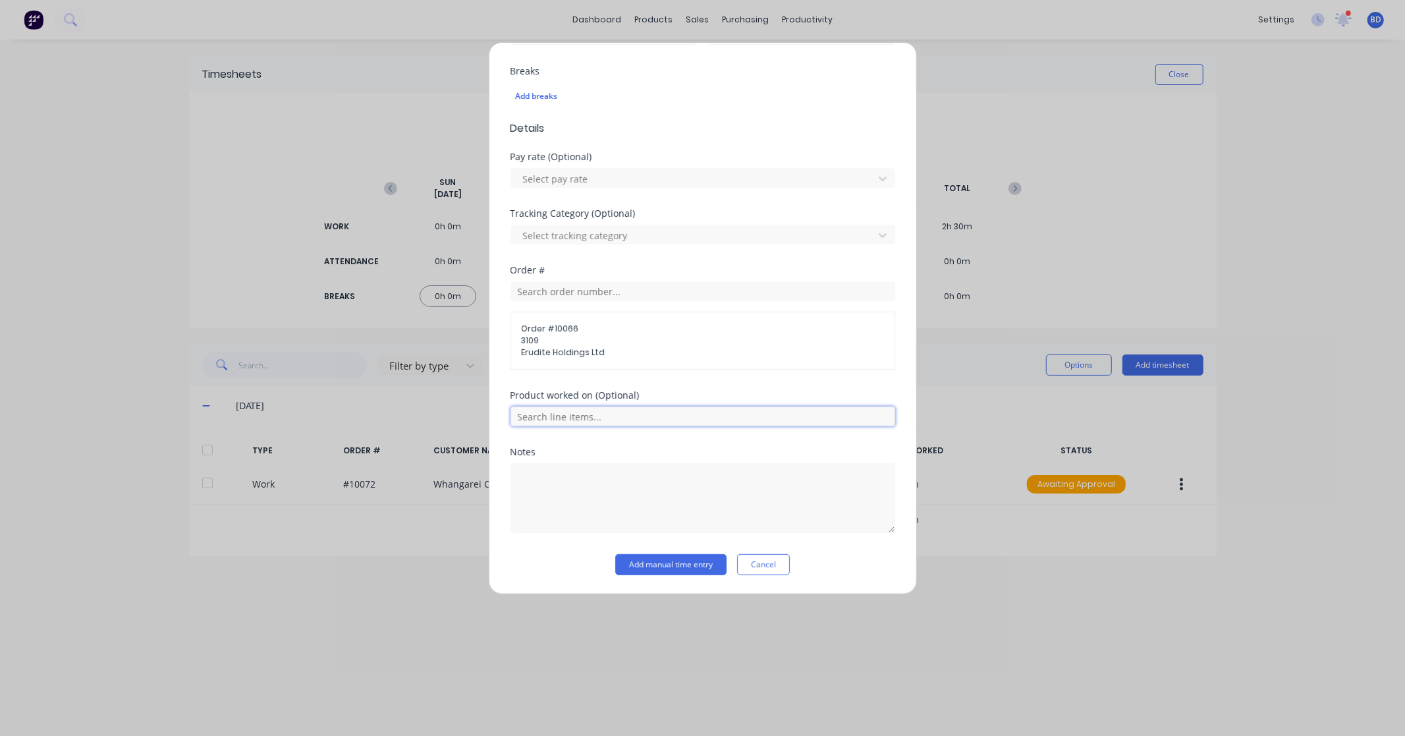
click at [624, 412] on input "text" at bounding box center [703, 416] width 385 height 20
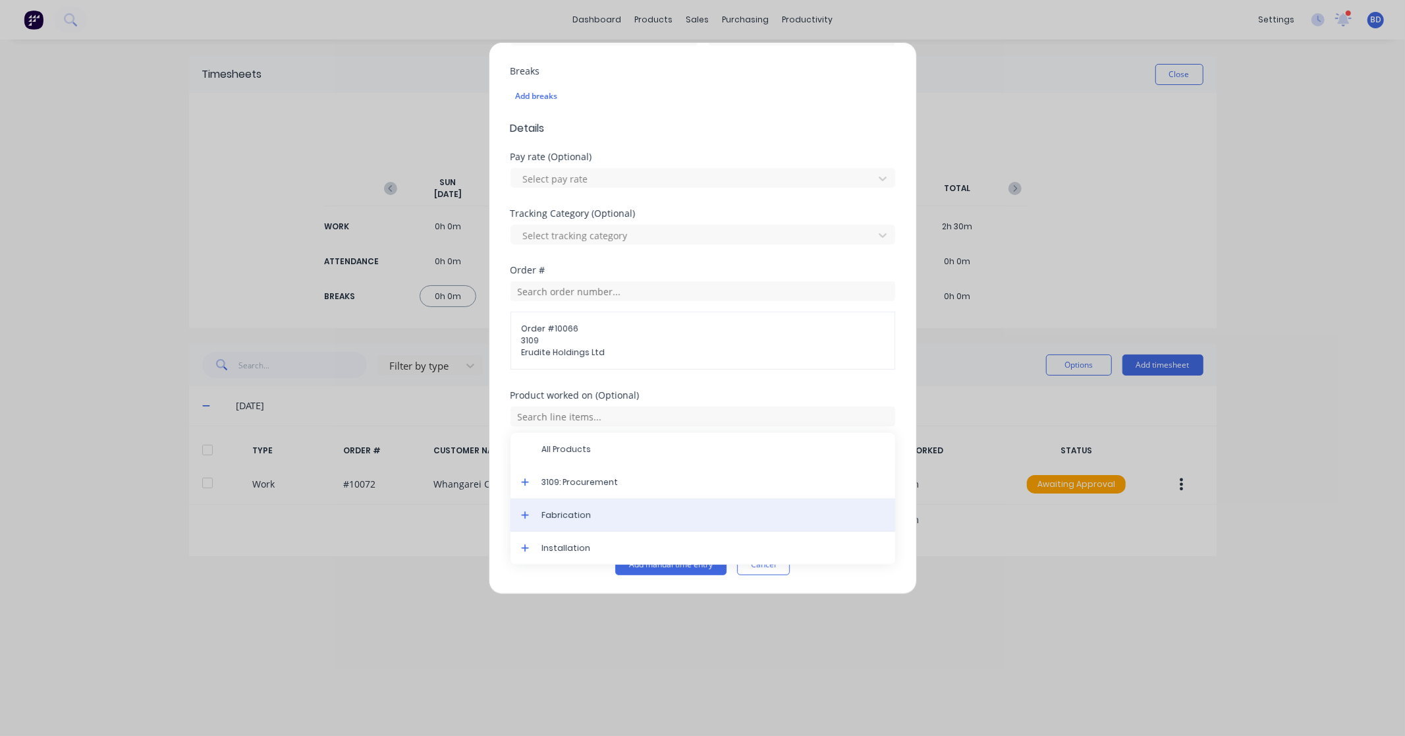
click at [578, 510] on span "Fabrication" at bounding box center [713, 515] width 343 height 12
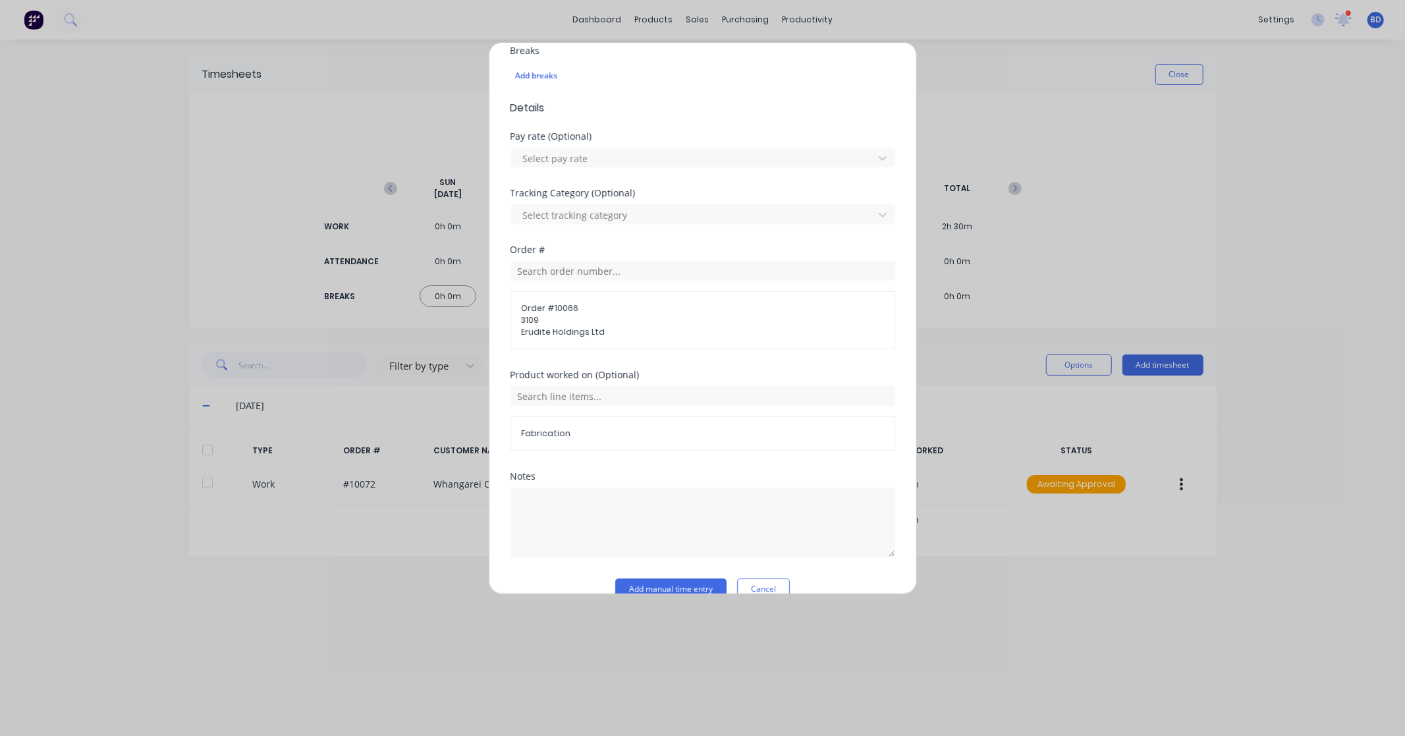
scroll to position [389, 0]
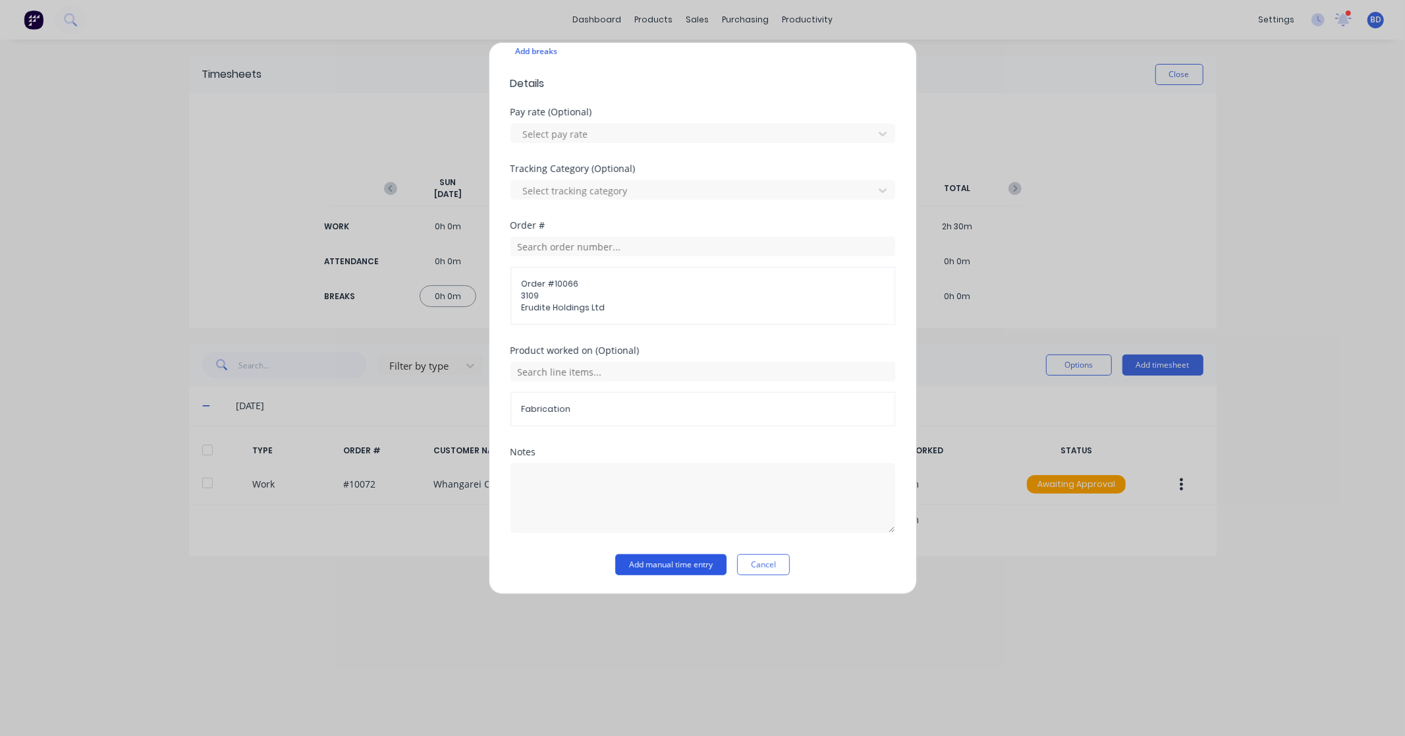
click at [663, 555] on button "Add manual time entry" at bounding box center [670, 564] width 111 height 21
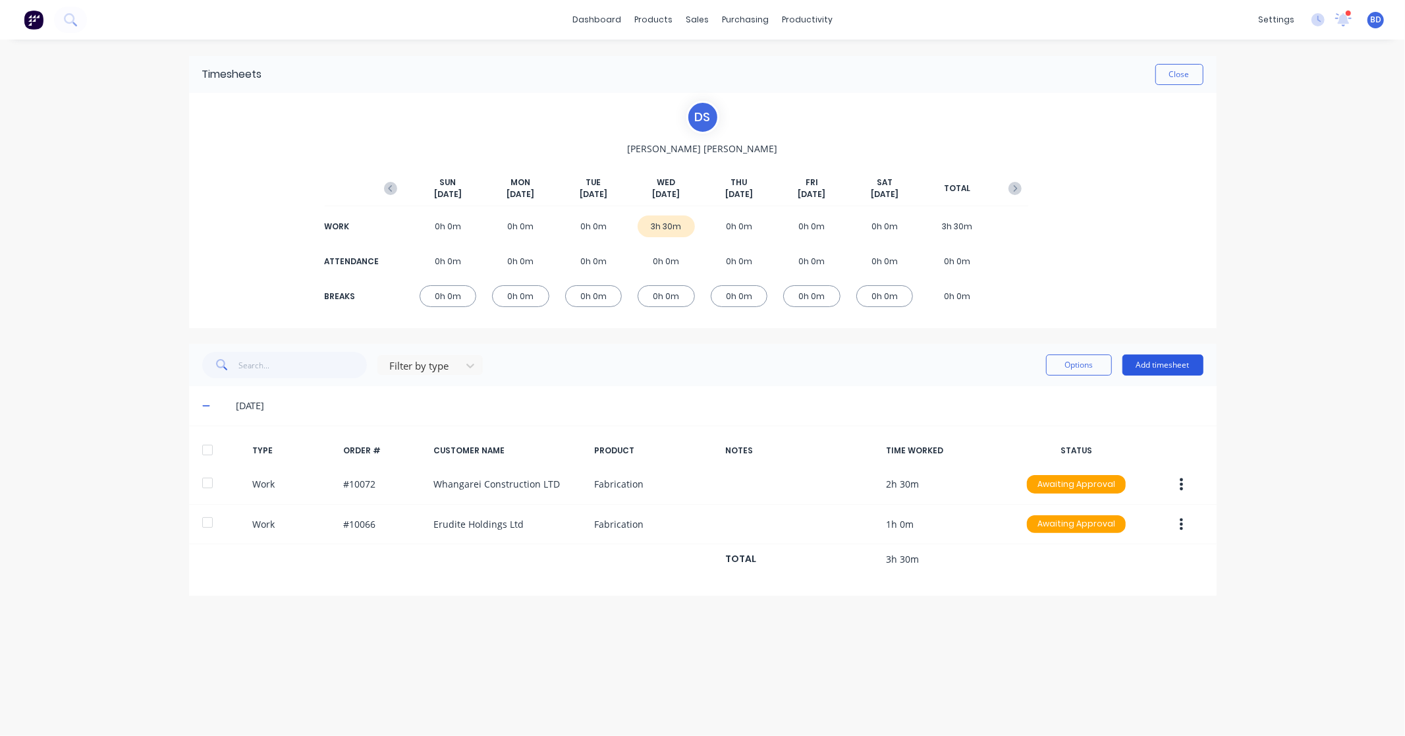
click at [1159, 366] on button "Add timesheet" at bounding box center [1162, 364] width 81 height 21
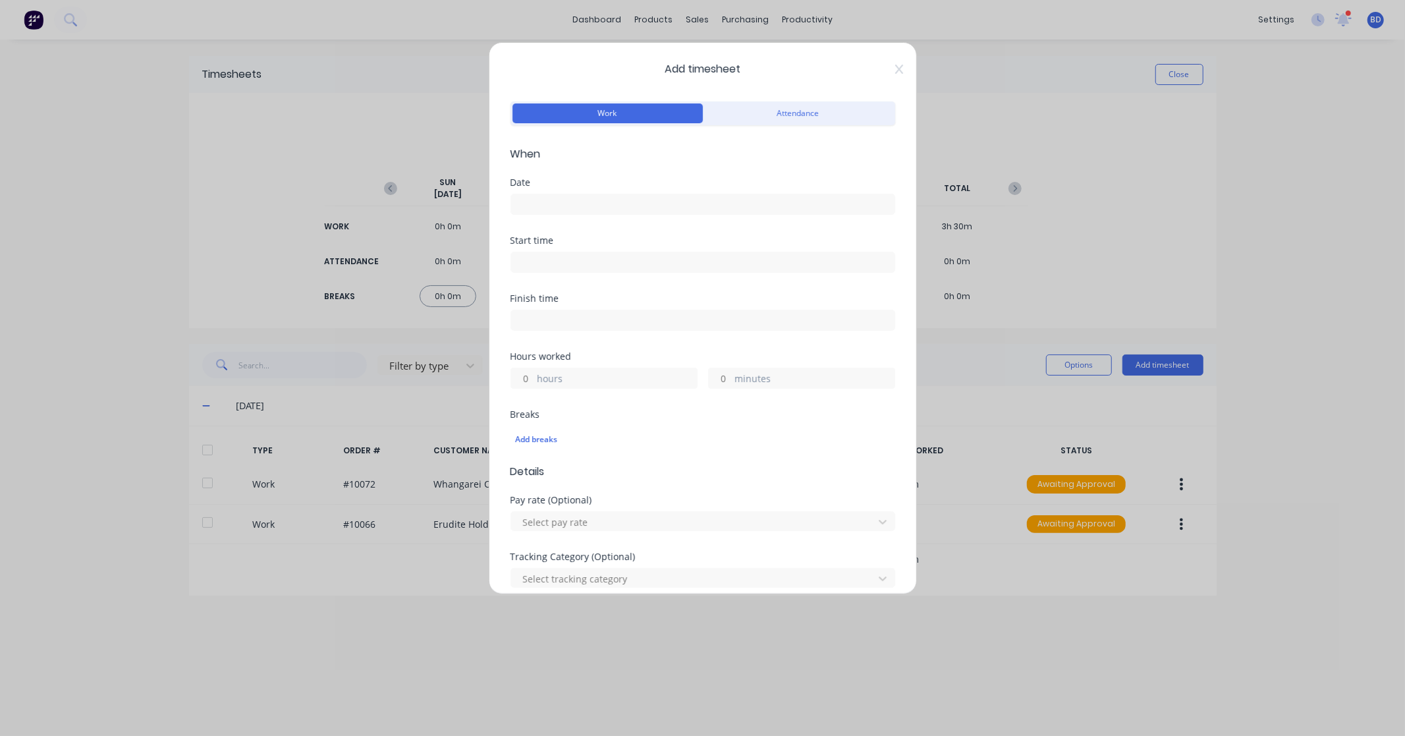
click at [646, 203] on input at bounding box center [702, 204] width 383 height 20
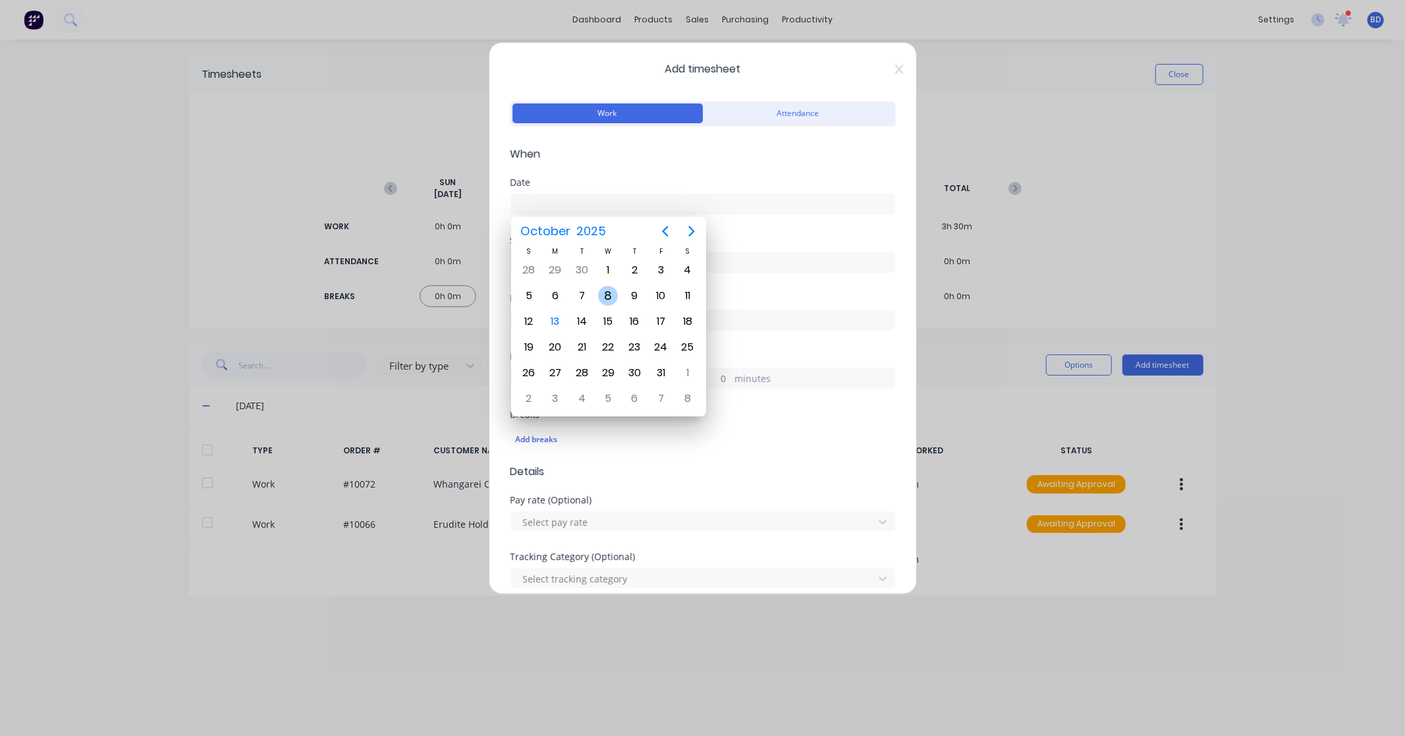
click at [604, 292] on div "8" at bounding box center [608, 296] width 20 height 20
type input "[DATE]"
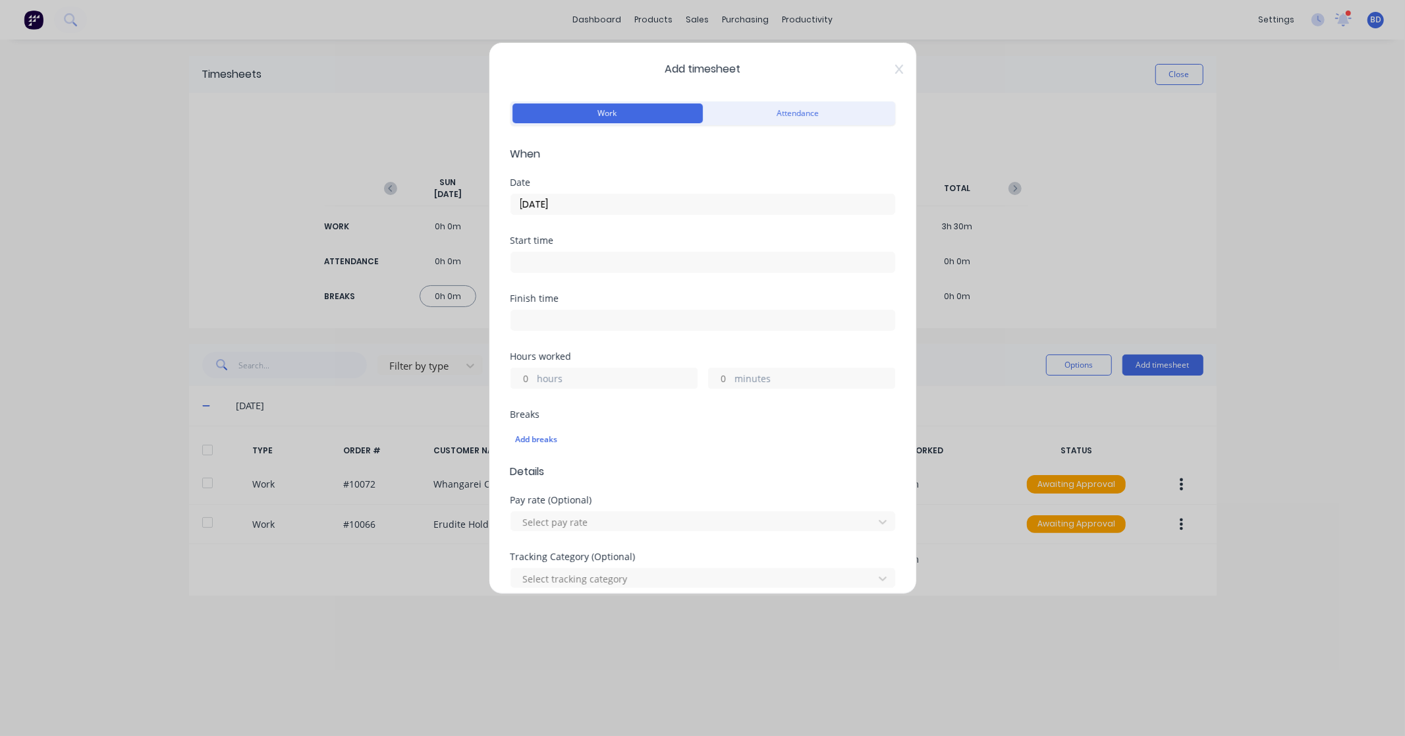
click at [540, 267] on input at bounding box center [702, 262] width 383 height 20
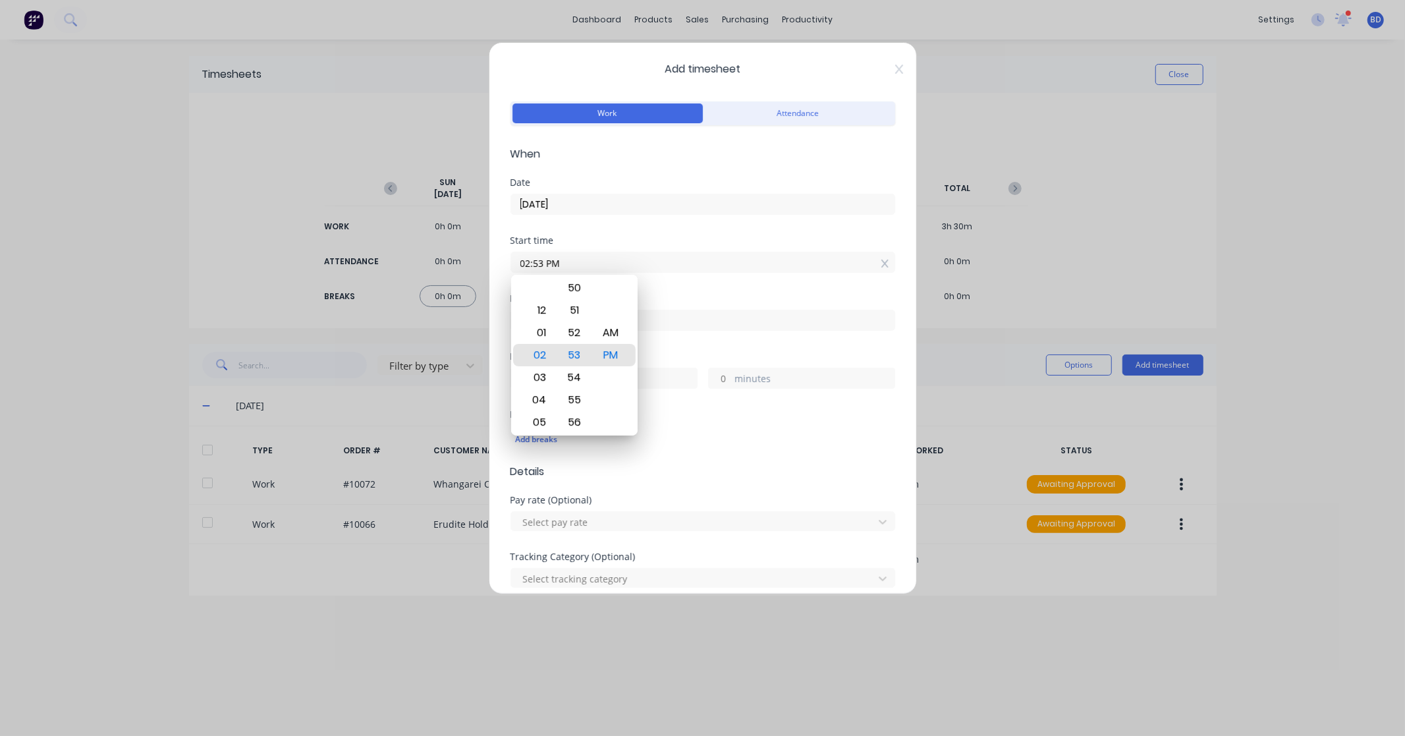
drag, startPoint x: 565, startPoint y: 262, endPoint x: 452, endPoint y: 262, distance: 113.3
click at [452, 262] on div "Add timesheet Work Attendance When Date [DATE] Start time 02:53 PM Finish time …" at bounding box center [702, 368] width 1405 height 736
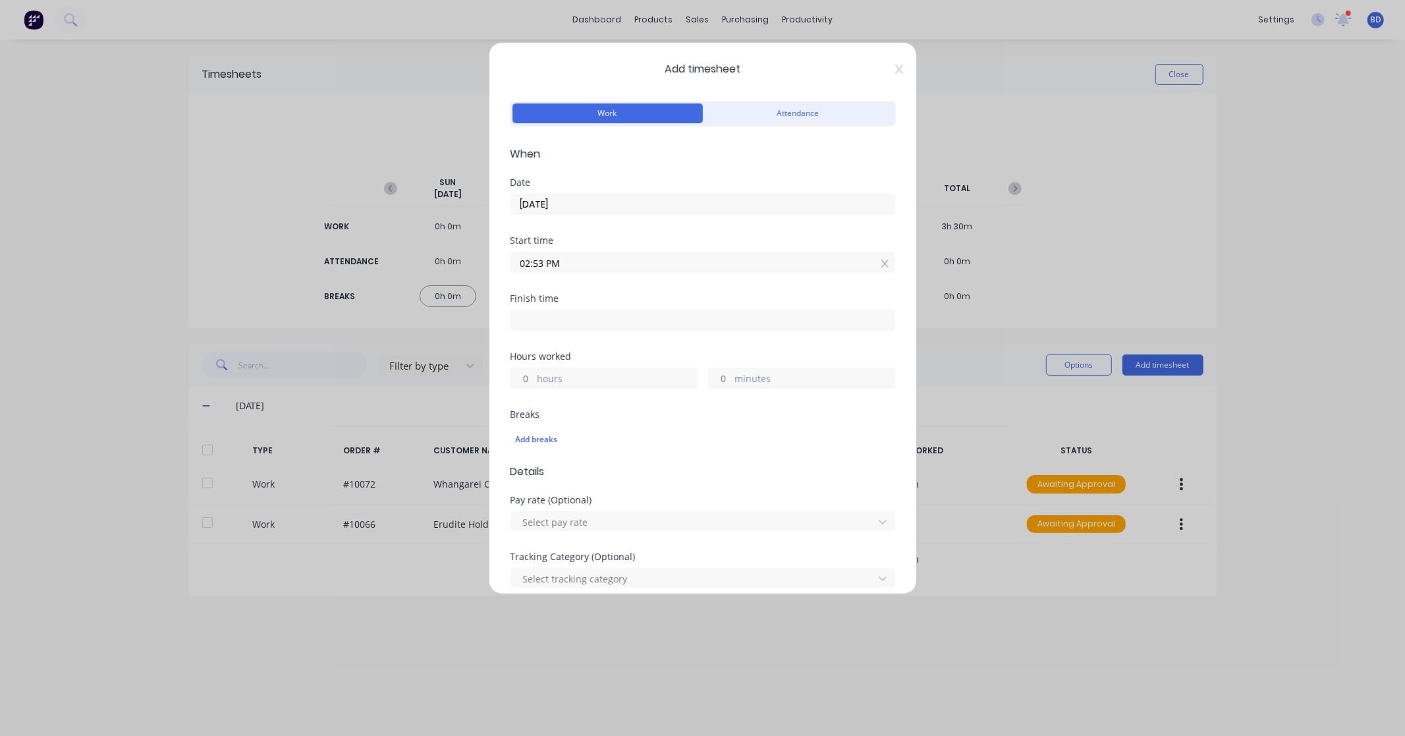
paste input "11:30 A"
type input "11:30 AM"
click at [563, 317] on input at bounding box center [702, 320] width 383 height 20
type input "02:53 PM"
type input "3"
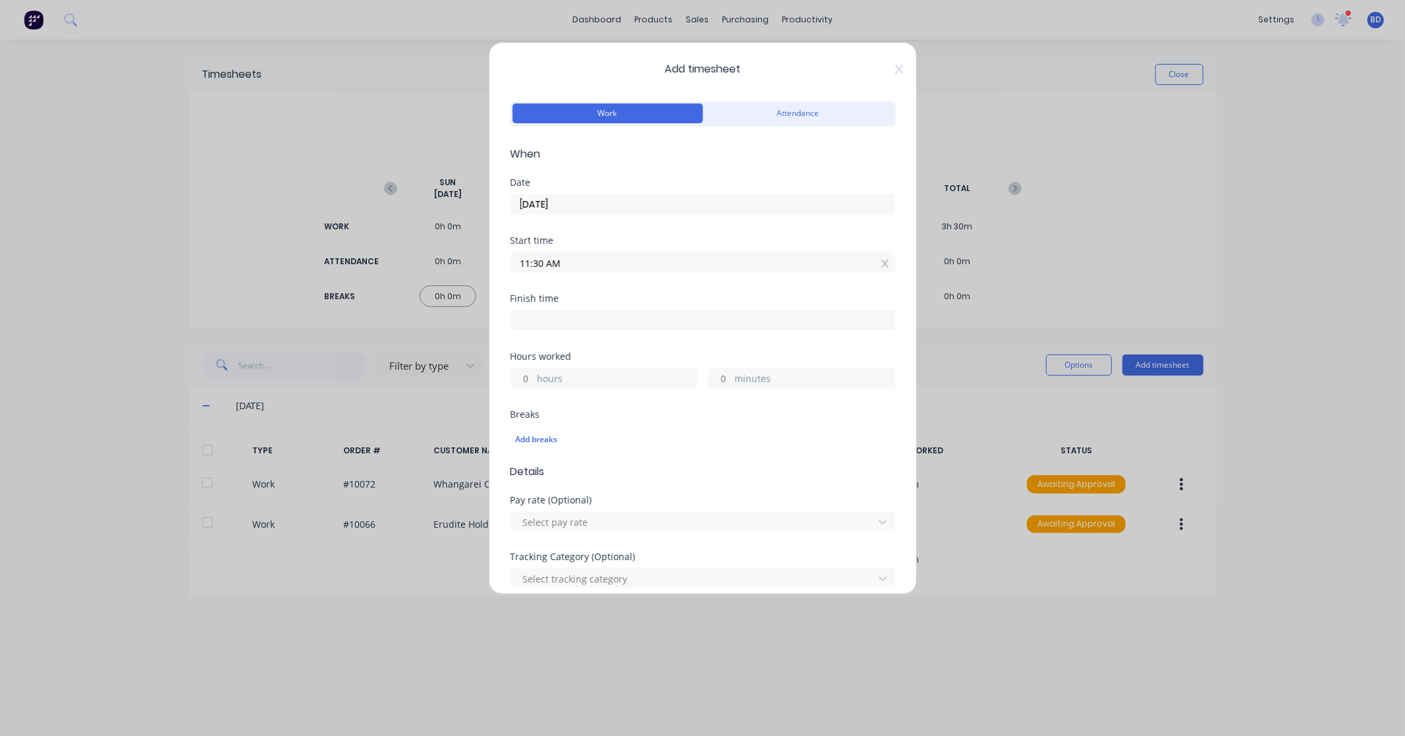
type input "23"
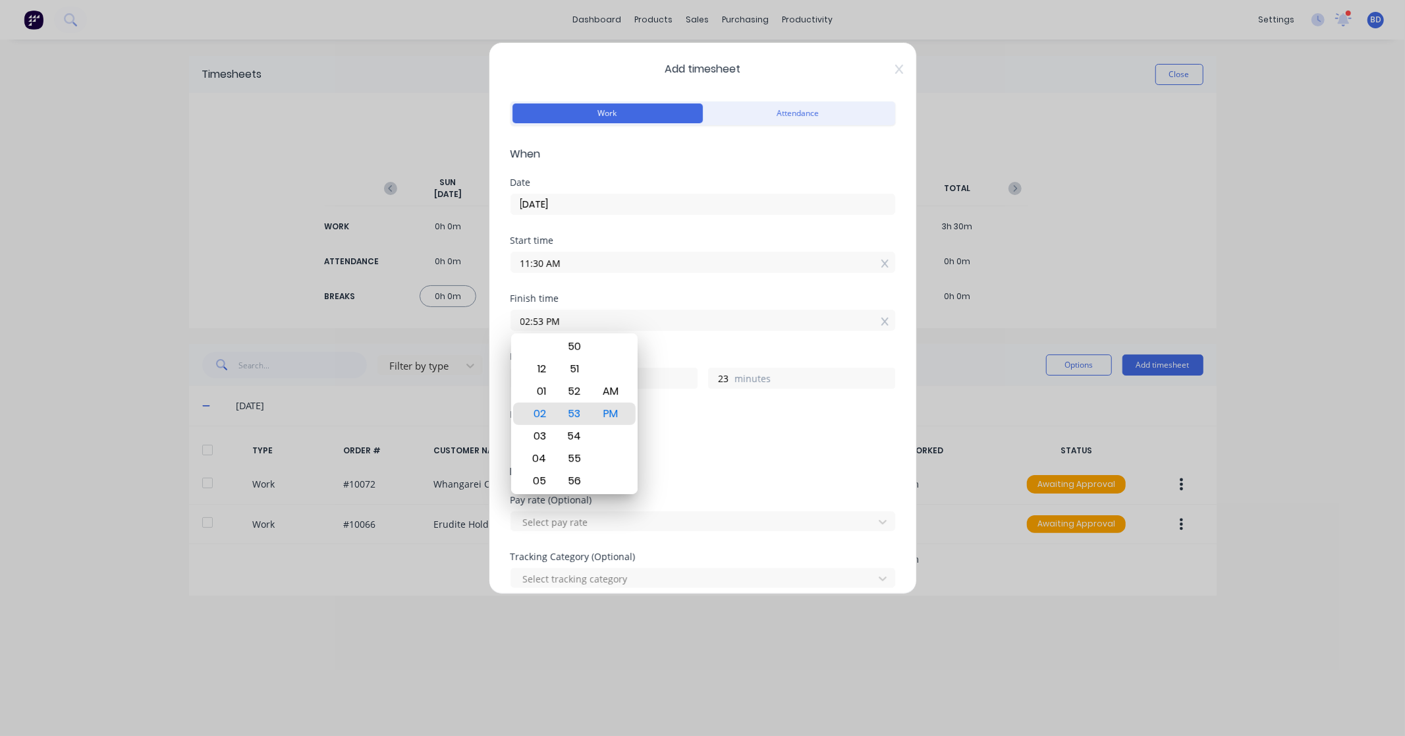
drag, startPoint x: 601, startPoint y: 317, endPoint x: 503, endPoint y: 324, distance: 98.4
click at [503, 324] on div "Add timesheet Work Attendance When Date [DATE] Start time 11:30 AM Finish time …" at bounding box center [703, 318] width 428 height 552
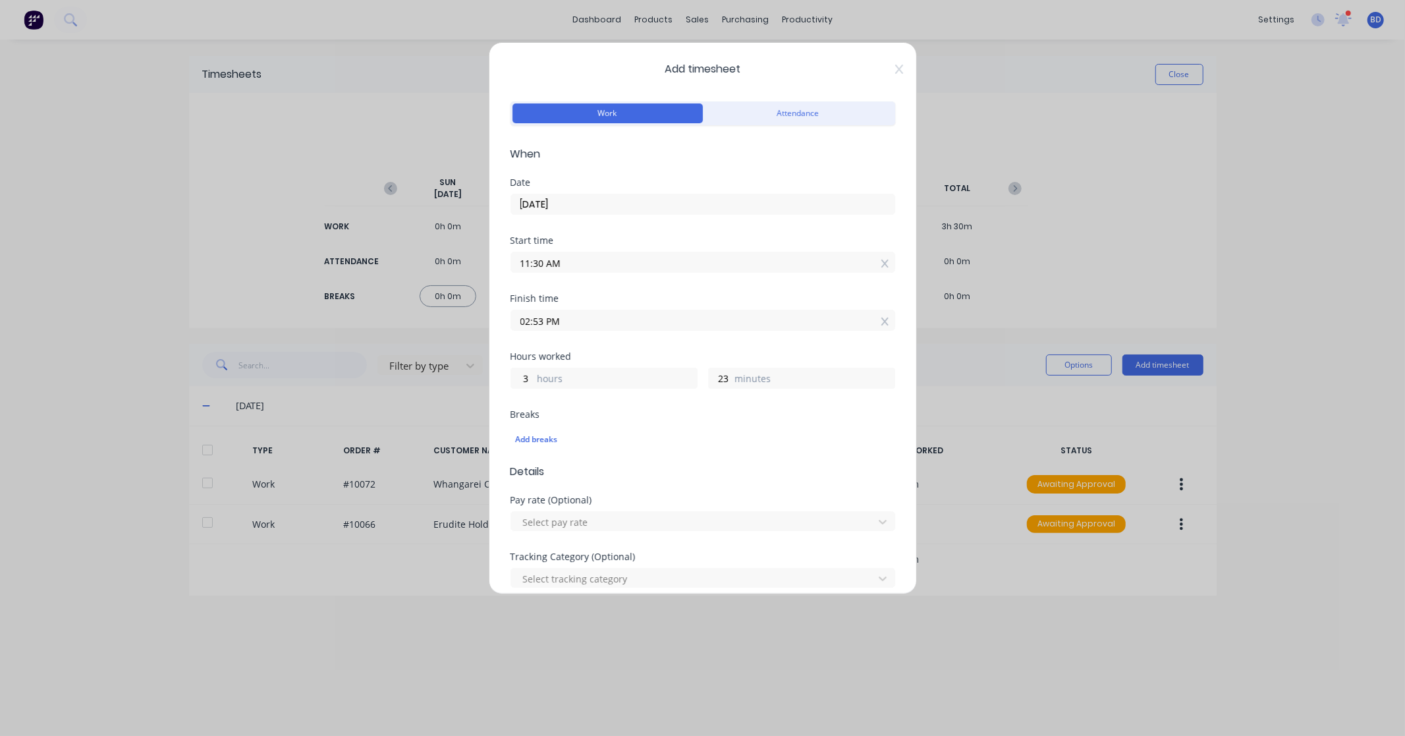
paste input "2:30"
type input "02:30 PM"
type input "0"
click at [623, 357] on div "Hours worked" at bounding box center [703, 356] width 385 height 9
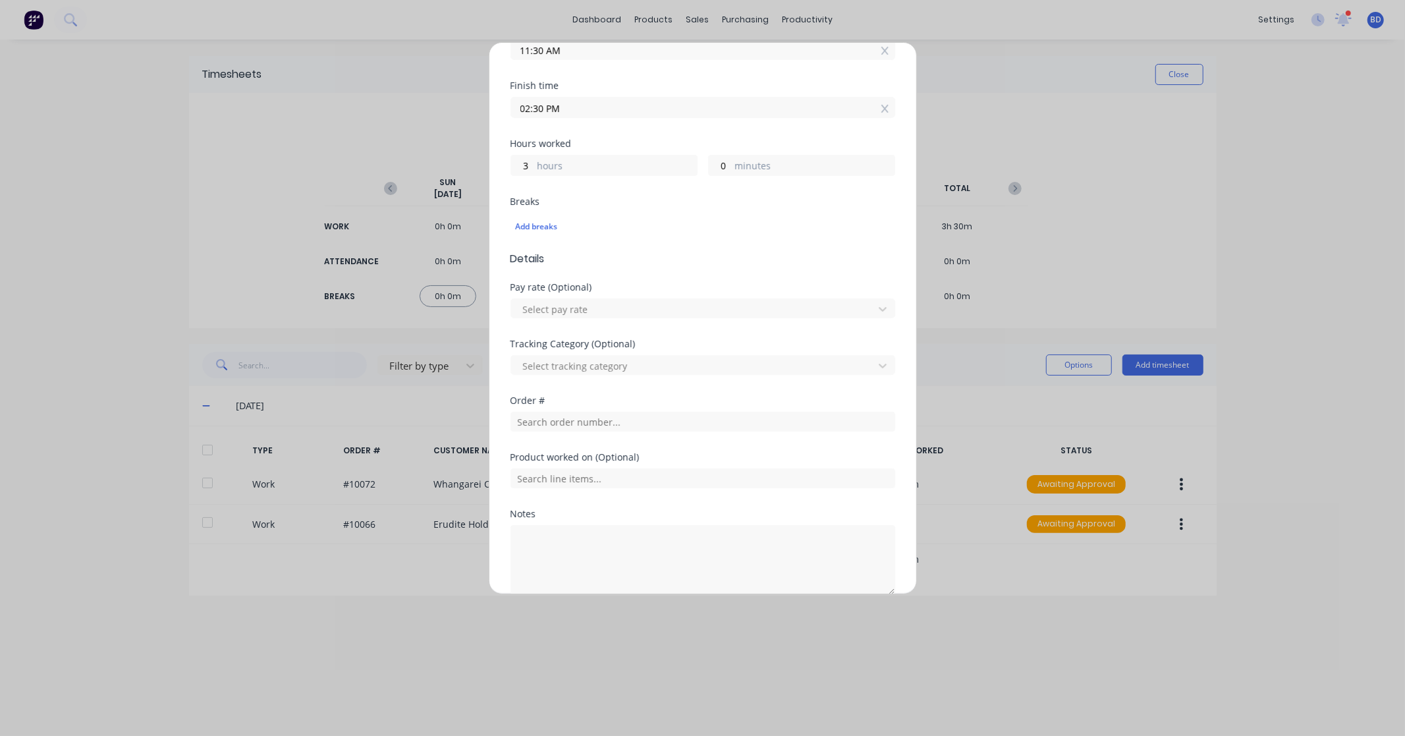
scroll to position [274, 0]
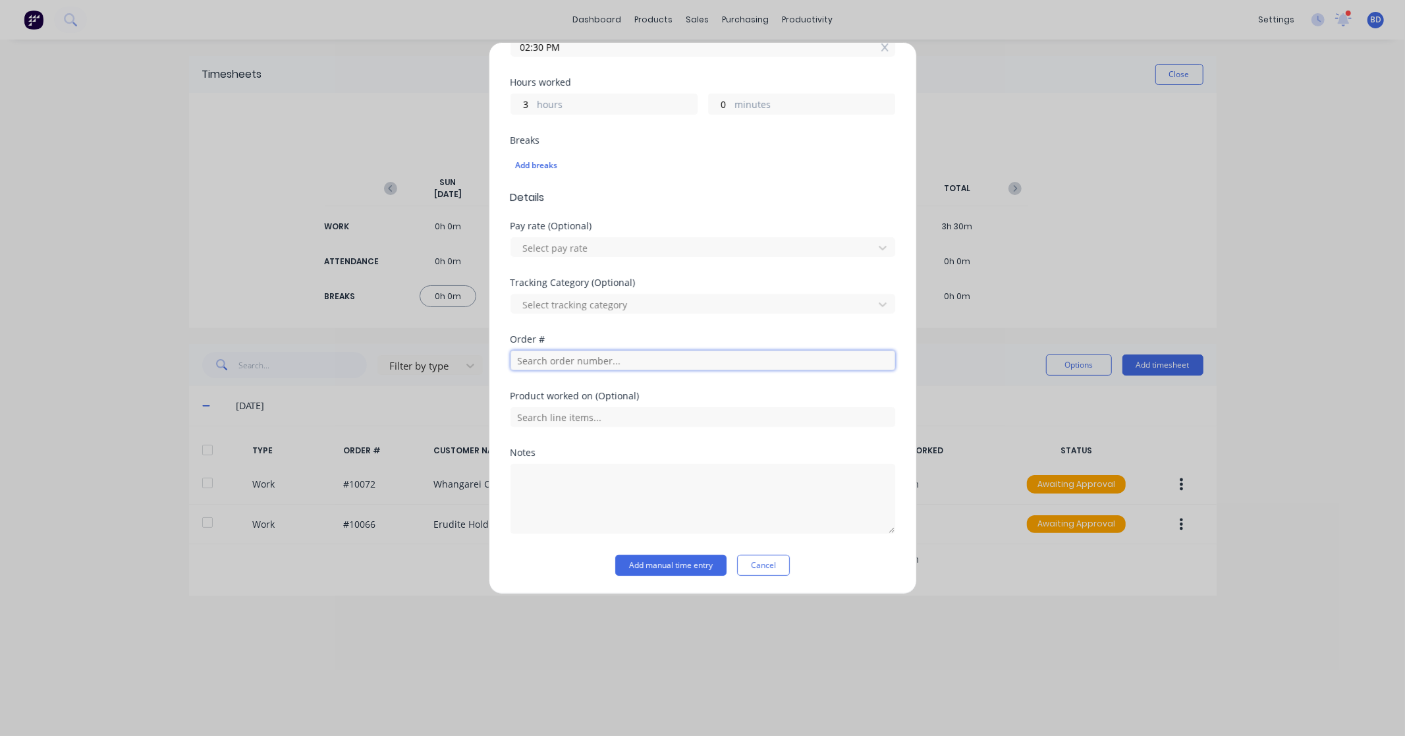
click at [603, 358] on input "text" at bounding box center [703, 360] width 385 height 20
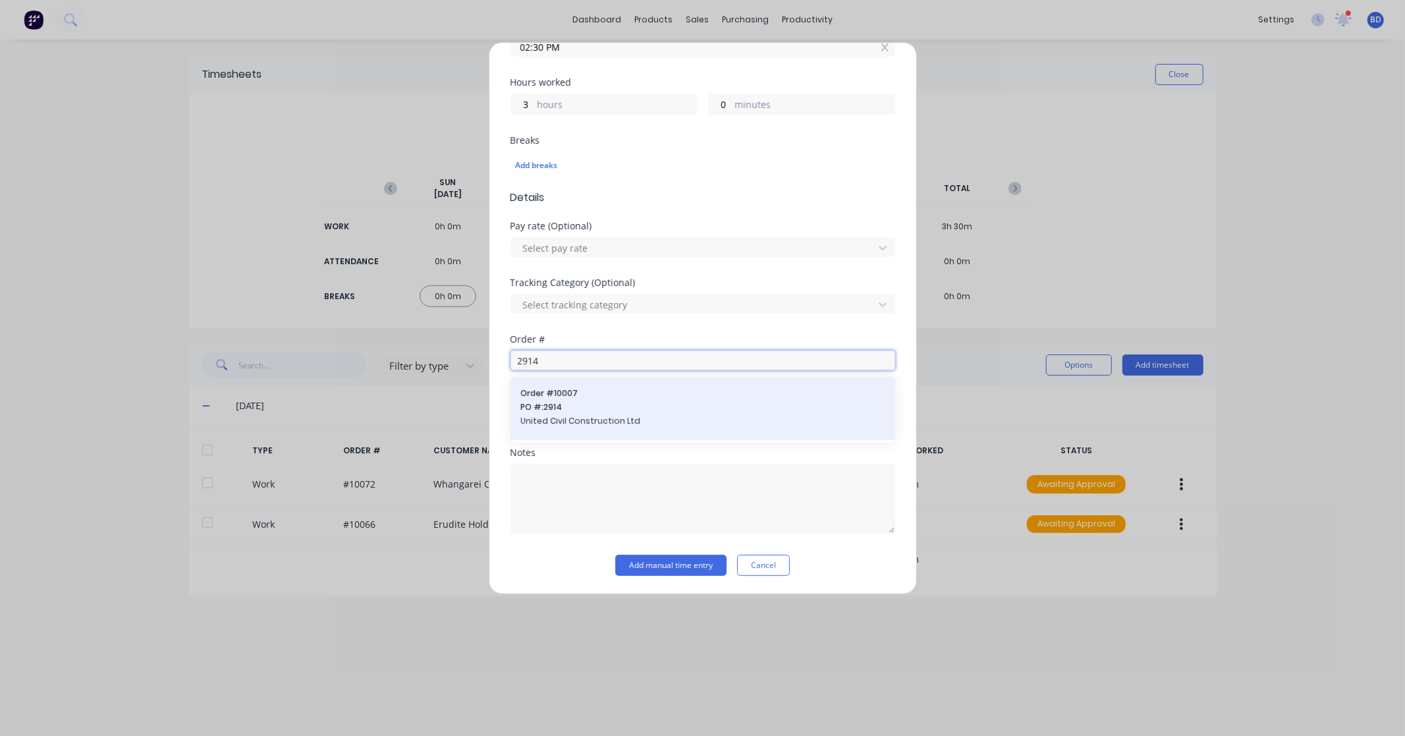
type input "2914"
click at [607, 404] on span "PO #: 2914" at bounding box center [703, 407] width 364 height 12
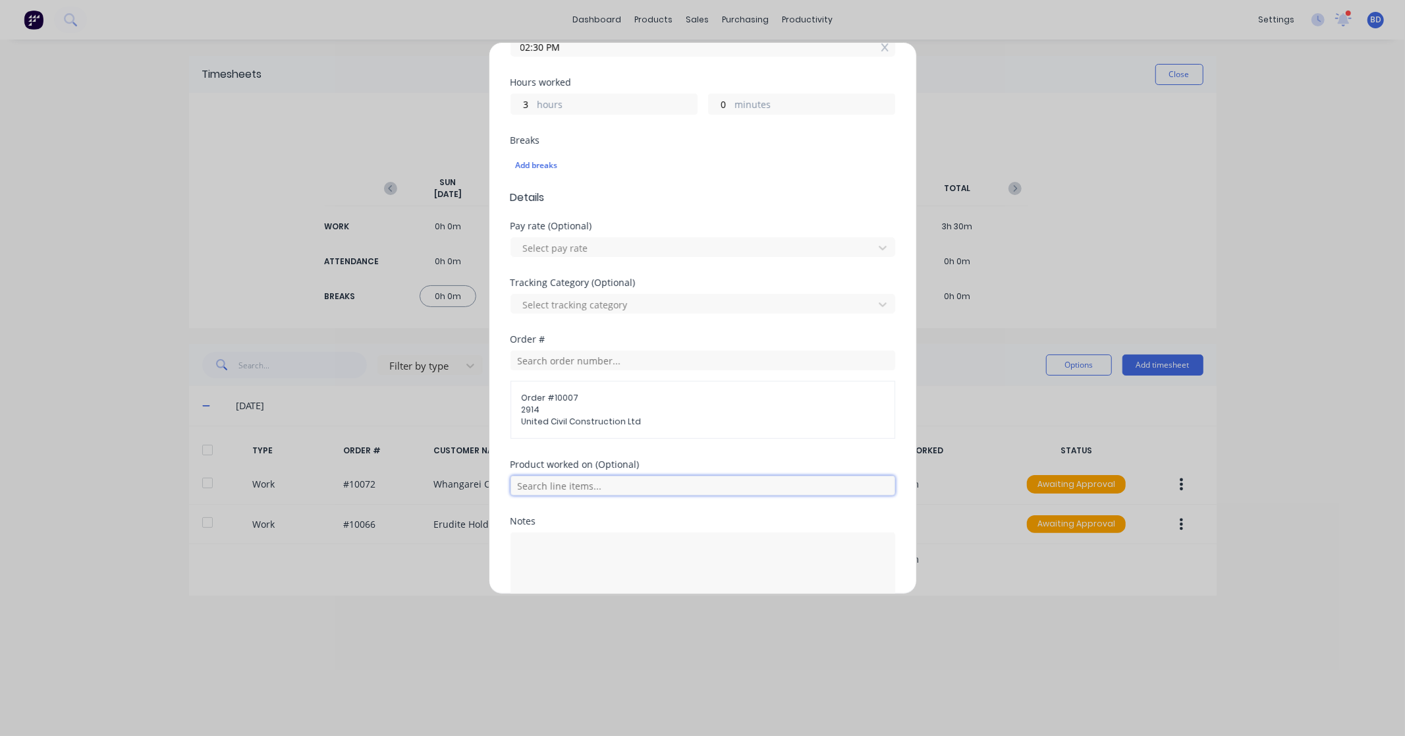
click at [551, 487] on input "text" at bounding box center [703, 486] width 385 height 20
click at [578, 453] on span "Support Fabrication" at bounding box center [713, 453] width 343 height 12
click at [540, 163] on div "Add breaks" at bounding box center [703, 165] width 374 height 17
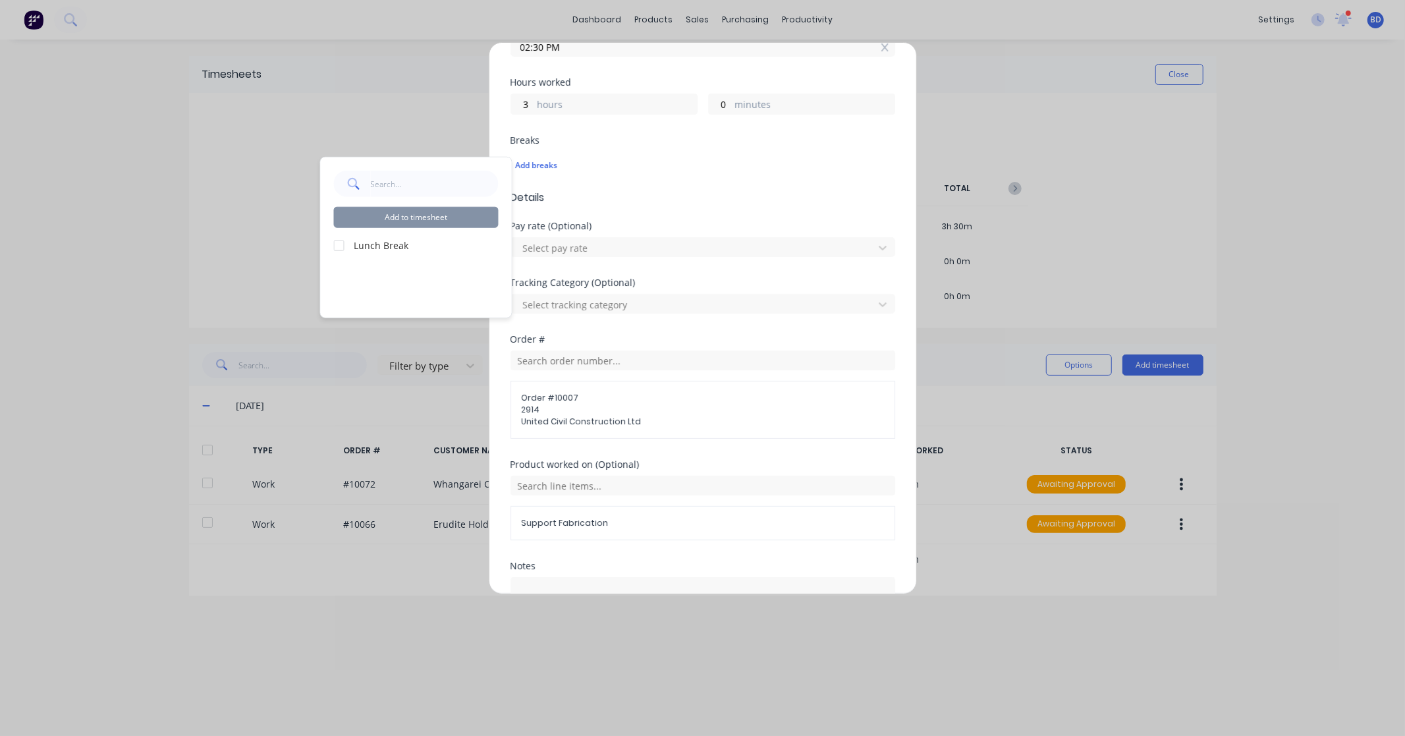
click at [360, 242] on label "Lunch Break" at bounding box center [426, 245] width 144 height 14
click at [343, 246] on div at bounding box center [339, 245] width 26 height 26
click at [433, 222] on button "Add to timesheet" at bounding box center [416, 217] width 165 height 21
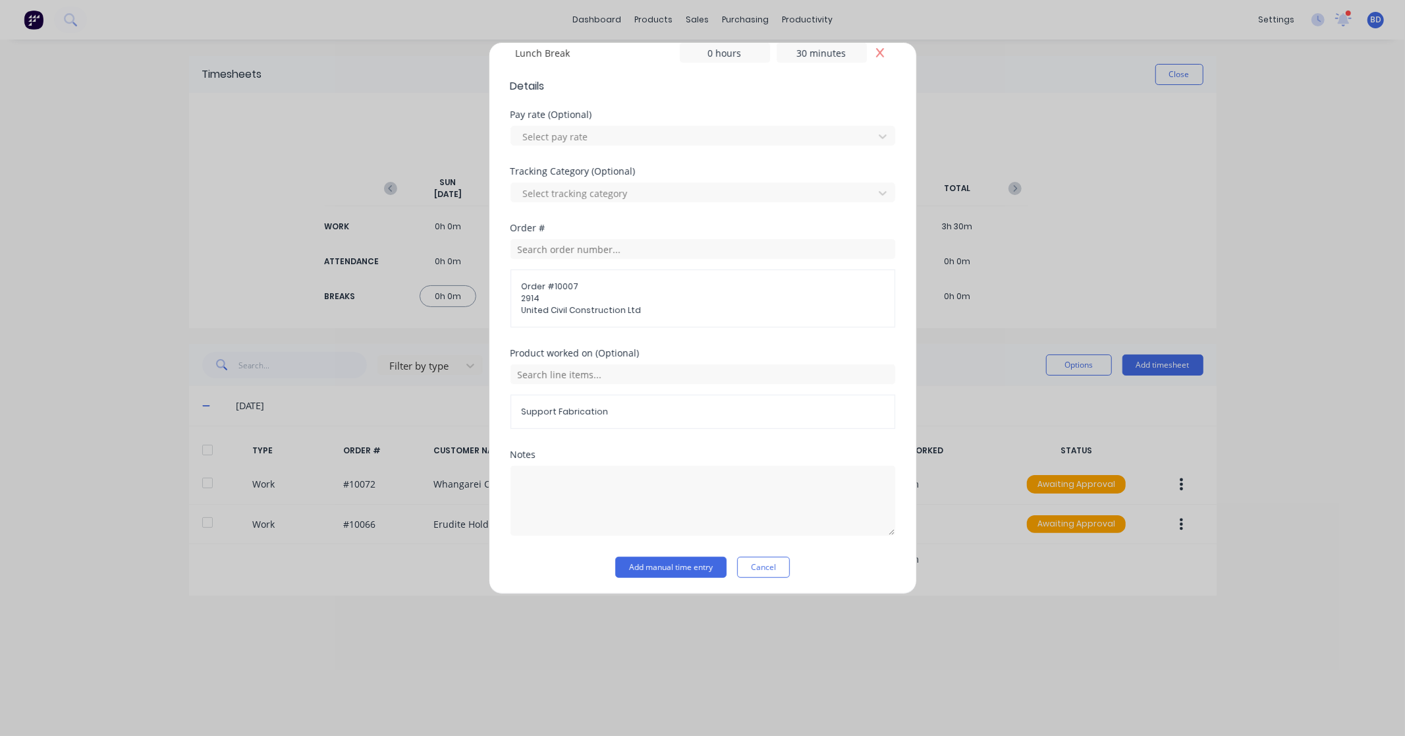
scroll to position [408, 0]
click at [674, 567] on button "Add manual time entry" at bounding box center [670, 564] width 111 height 21
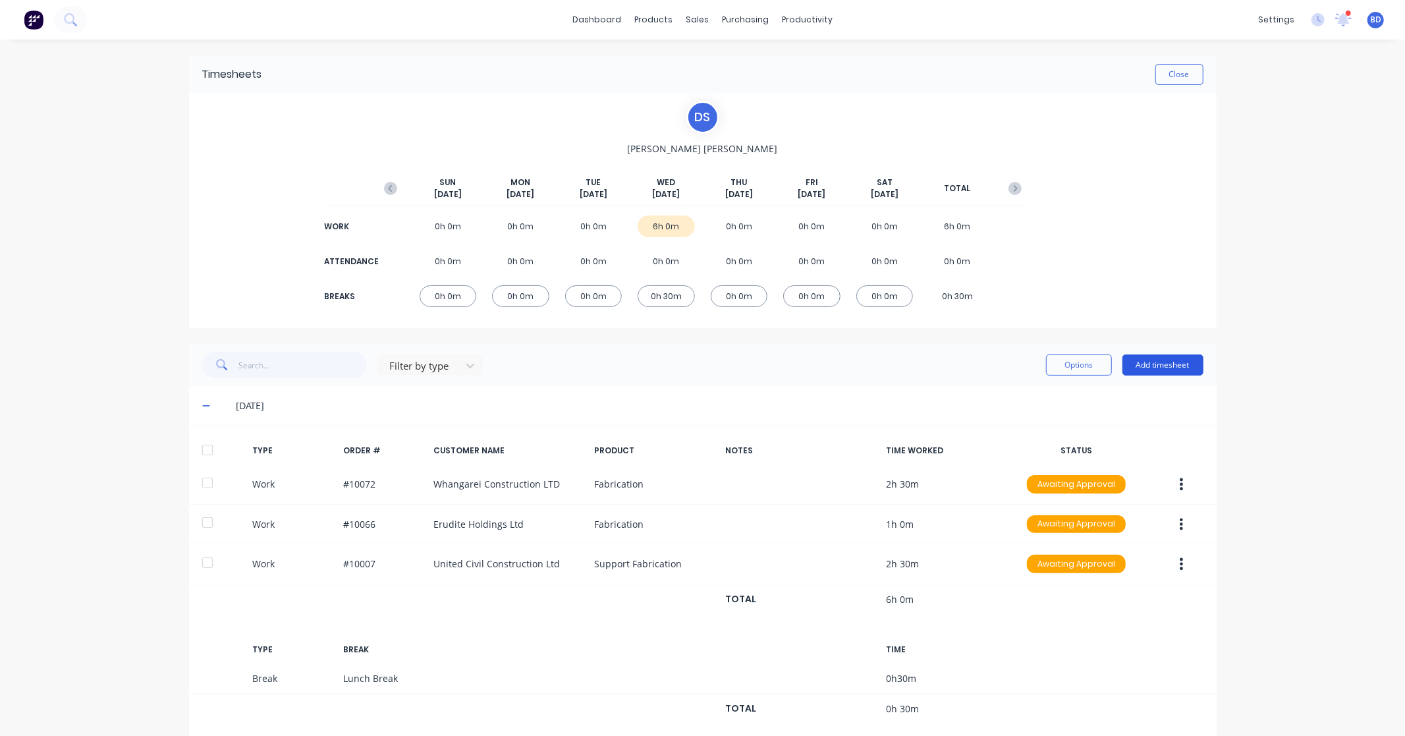
click at [1170, 366] on button "Add timesheet" at bounding box center [1162, 364] width 81 height 21
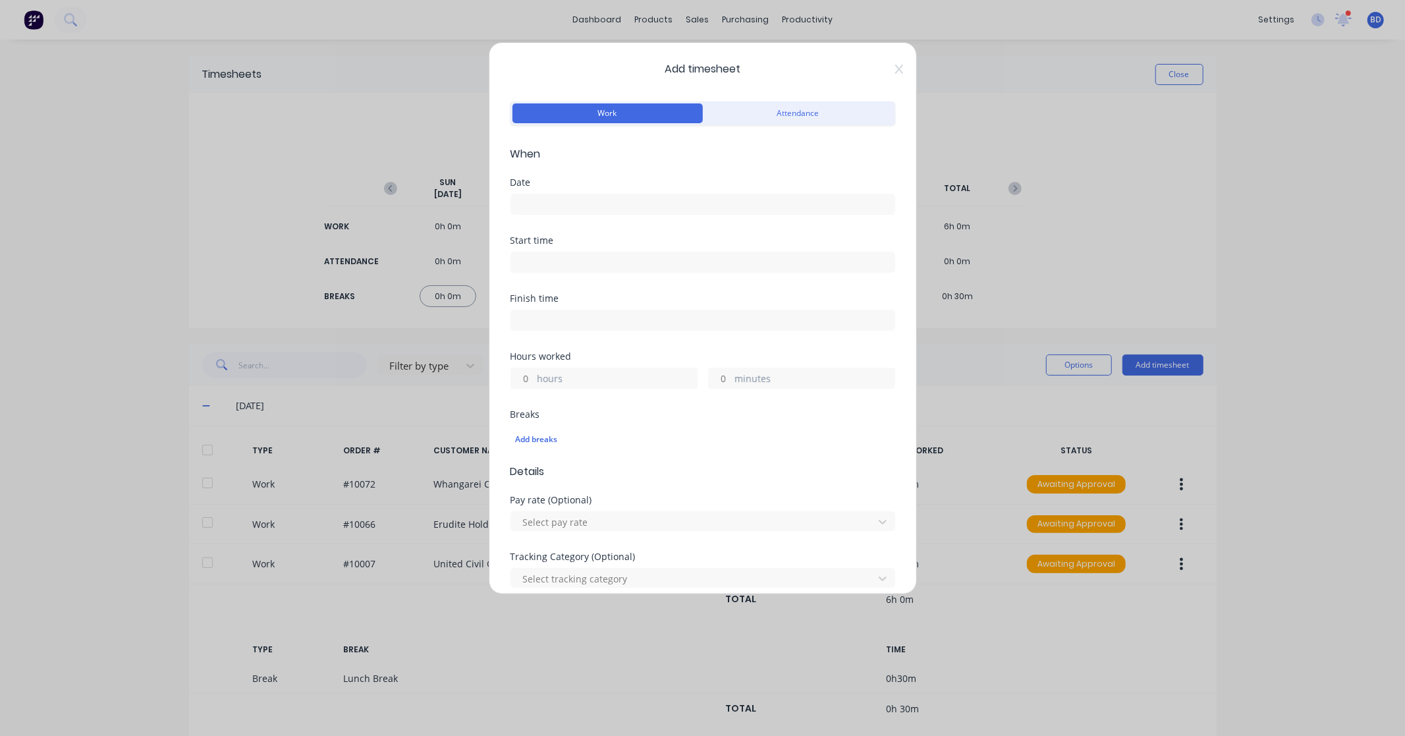
click at [646, 203] on input at bounding box center [702, 204] width 383 height 20
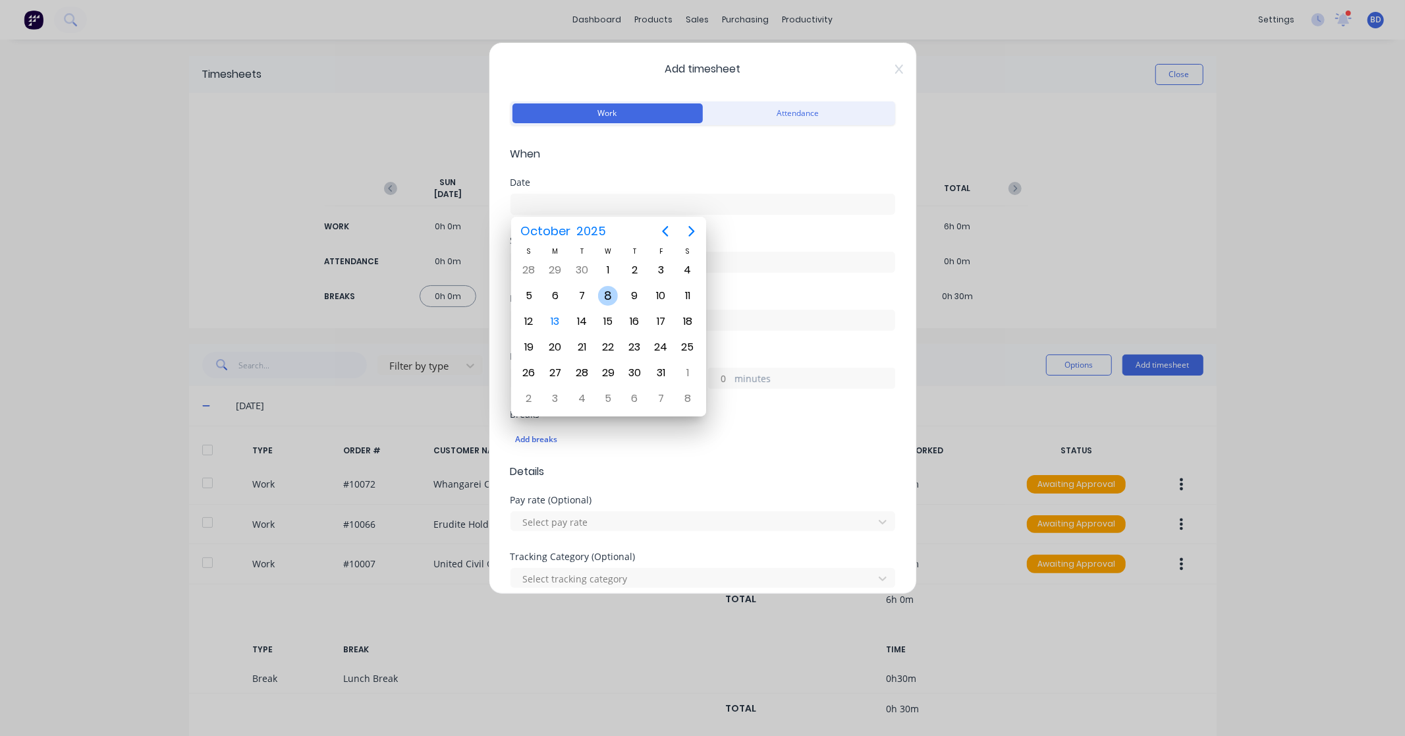
click at [610, 297] on div "8" at bounding box center [608, 296] width 20 height 20
type input "[DATE]"
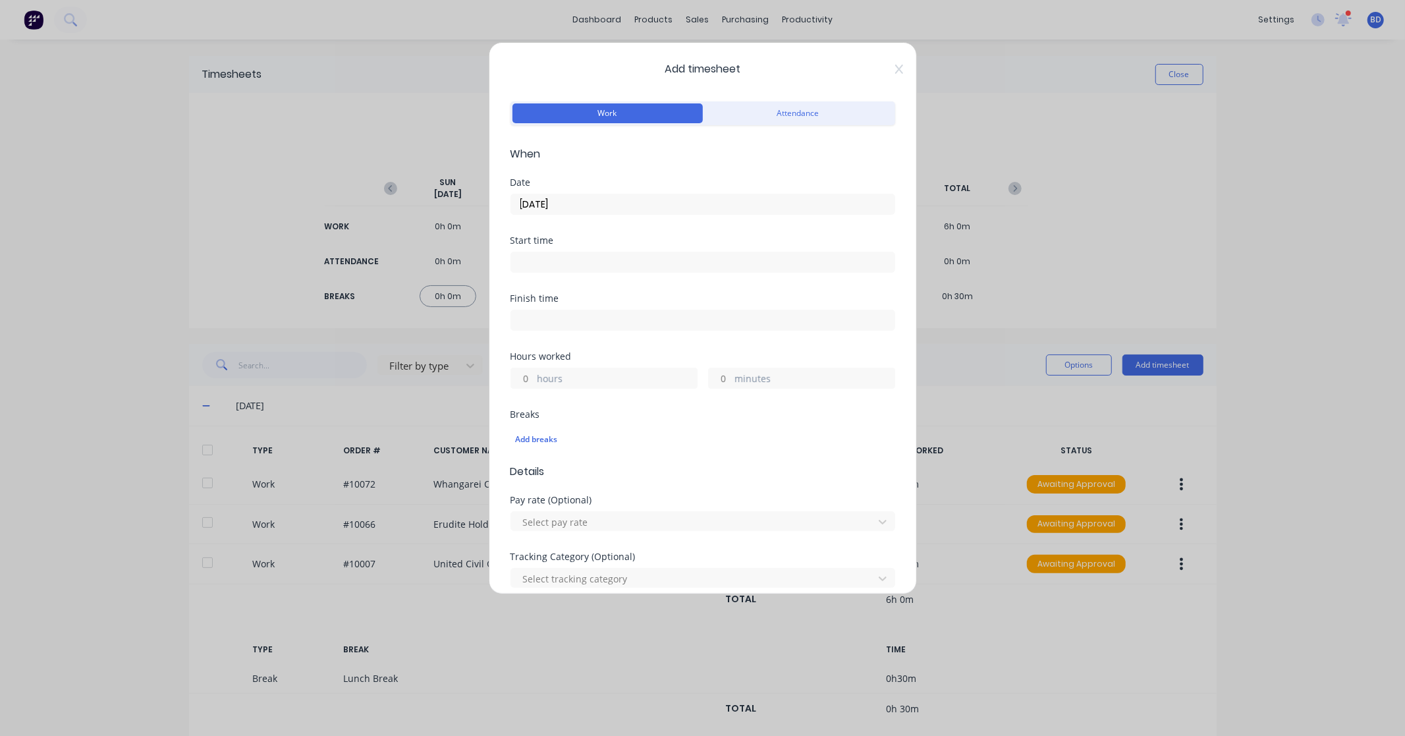
click at [598, 269] on input at bounding box center [702, 262] width 383 height 20
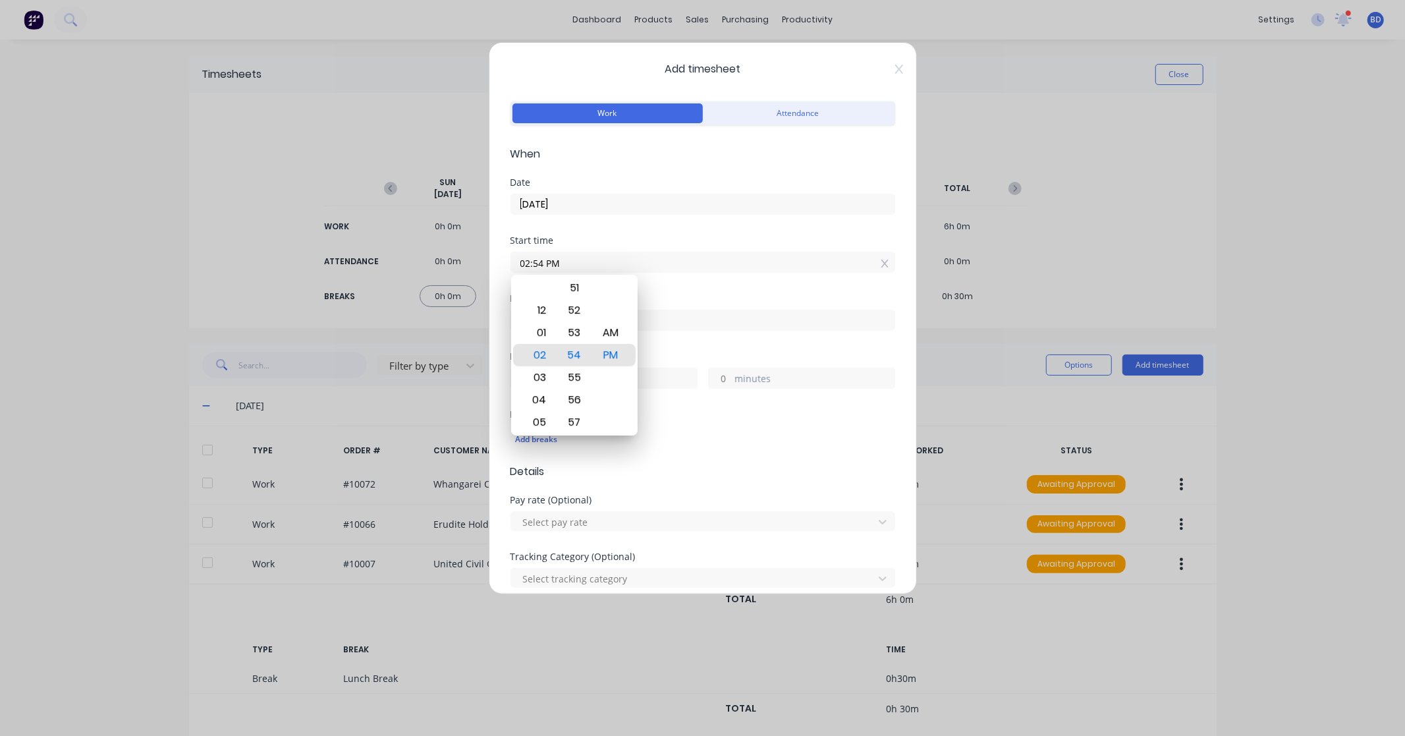
drag, startPoint x: 624, startPoint y: 261, endPoint x: 356, endPoint y: 256, distance: 267.5
click at [356, 256] on div "Add timesheet Work Attendance When Date [DATE] Start time 02:54 PM Finish time …" at bounding box center [702, 368] width 1405 height 736
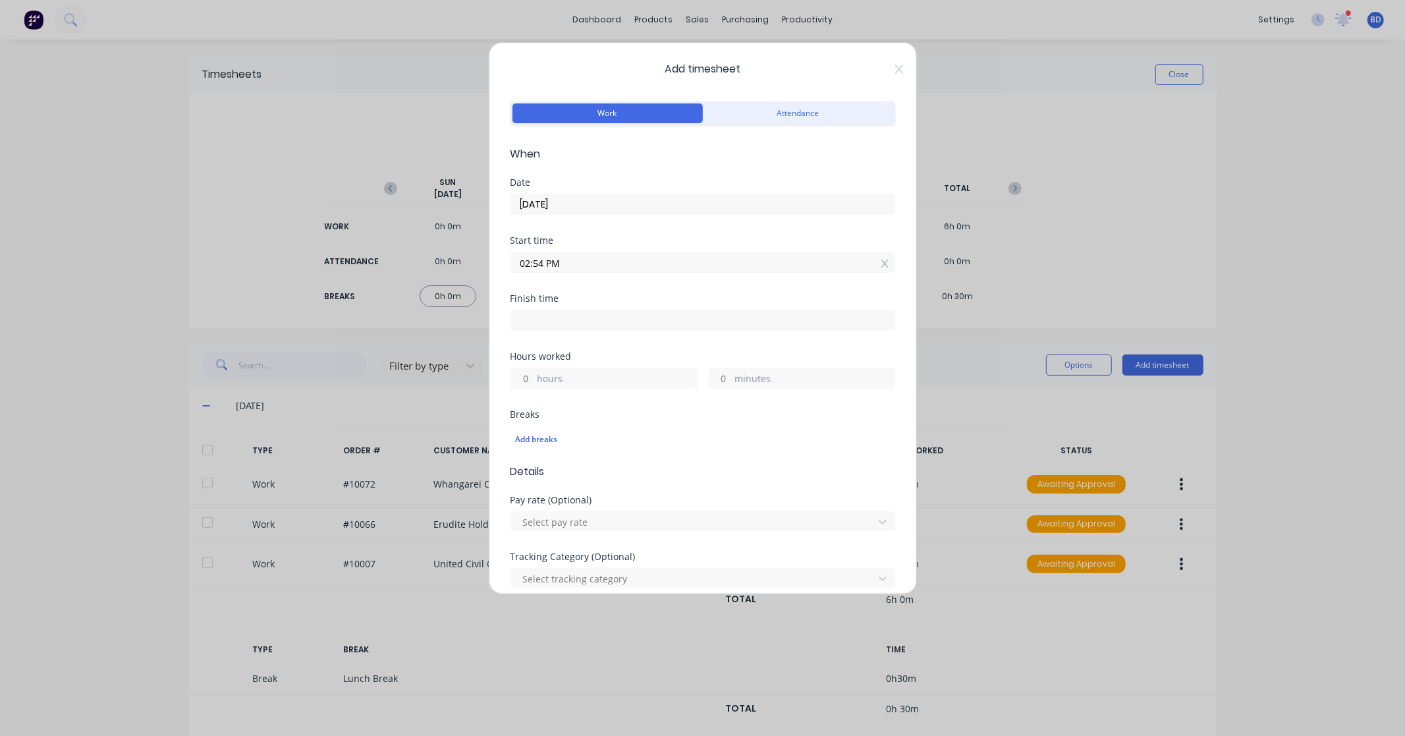
paste input "2:30"
type input "02:30 PM"
click at [582, 313] on input at bounding box center [702, 320] width 383 height 20
type input "02:54 PM"
type input "0"
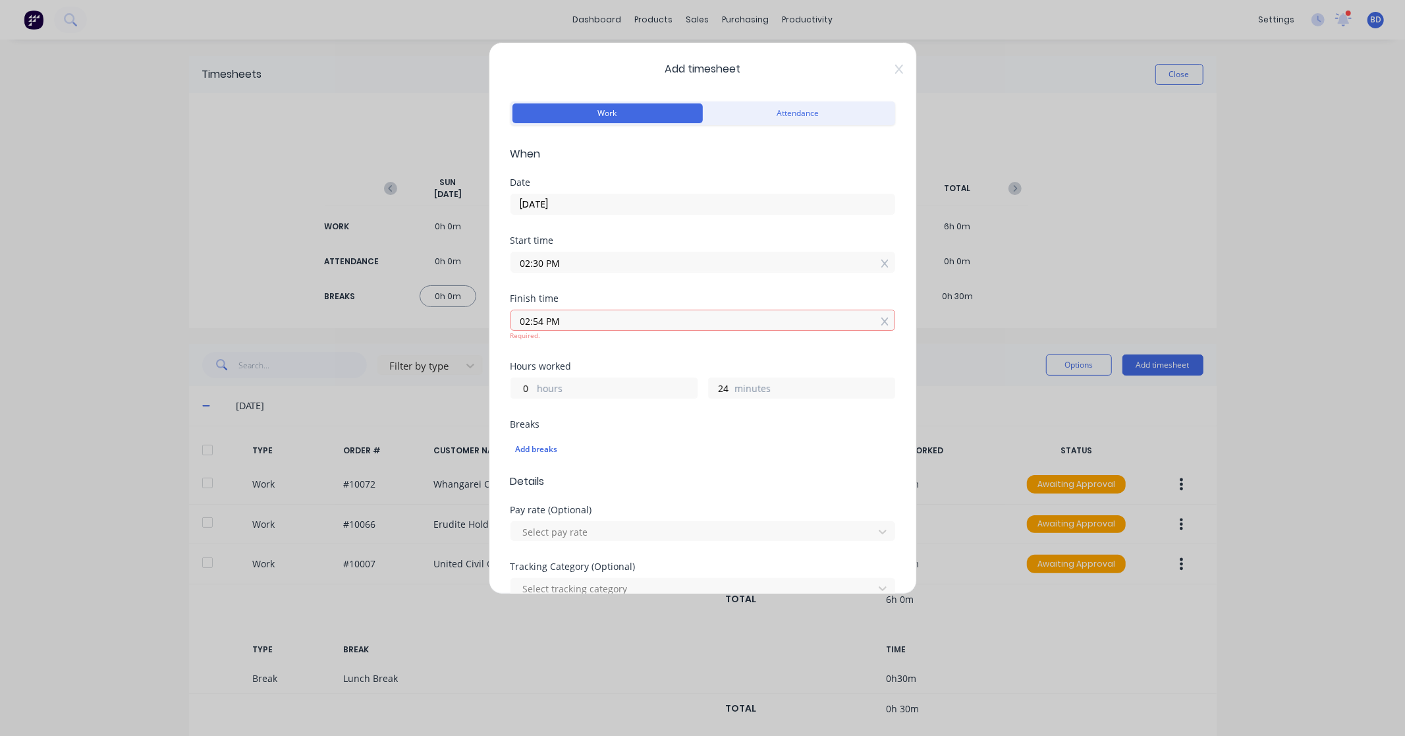
type input "24"
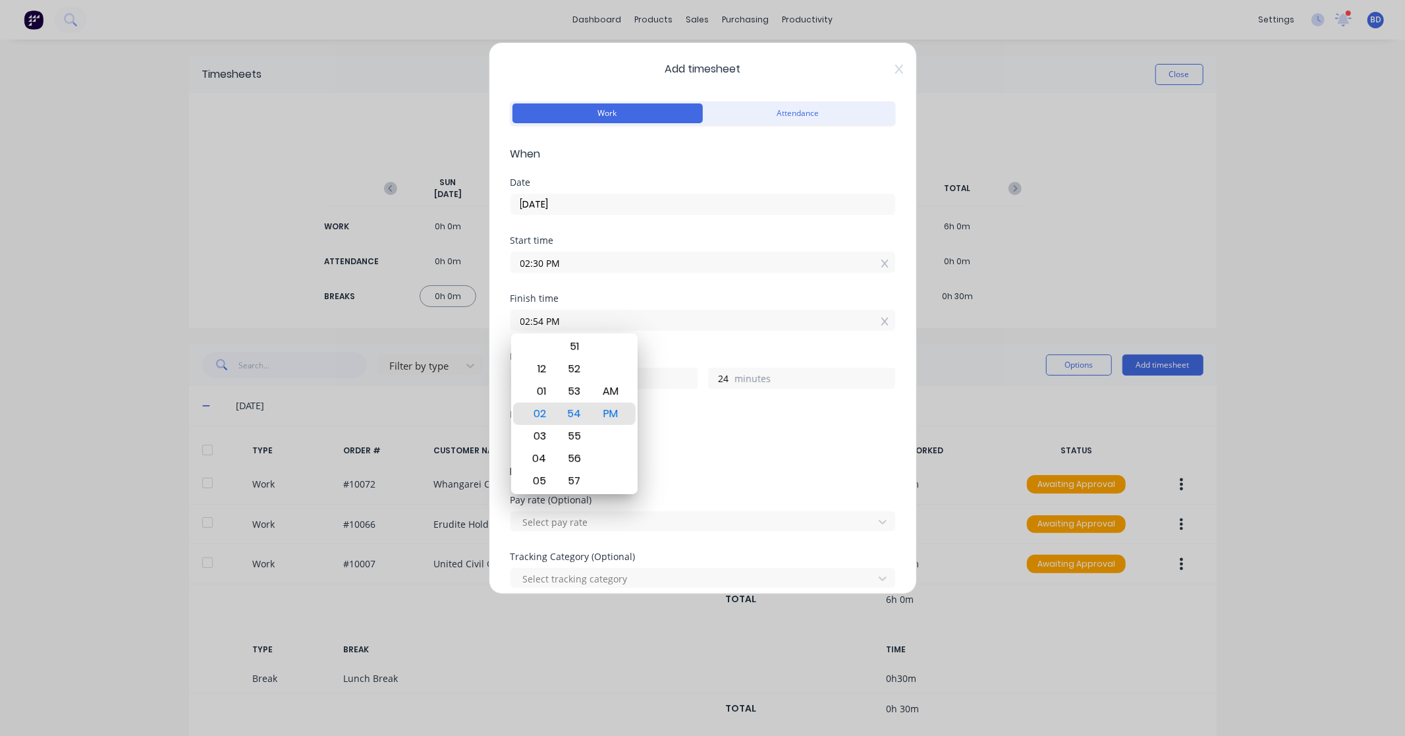
drag, startPoint x: 617, startPoint y: 321, endPoint x: 426, endPoint y: 324, distance: 191.1
click at [426, 324] on div "Add timesheet Work Attendance When Date [DATE] Start time 02:30 PM Finish time …" at bounding box center [702, 368] width 1405 height 736
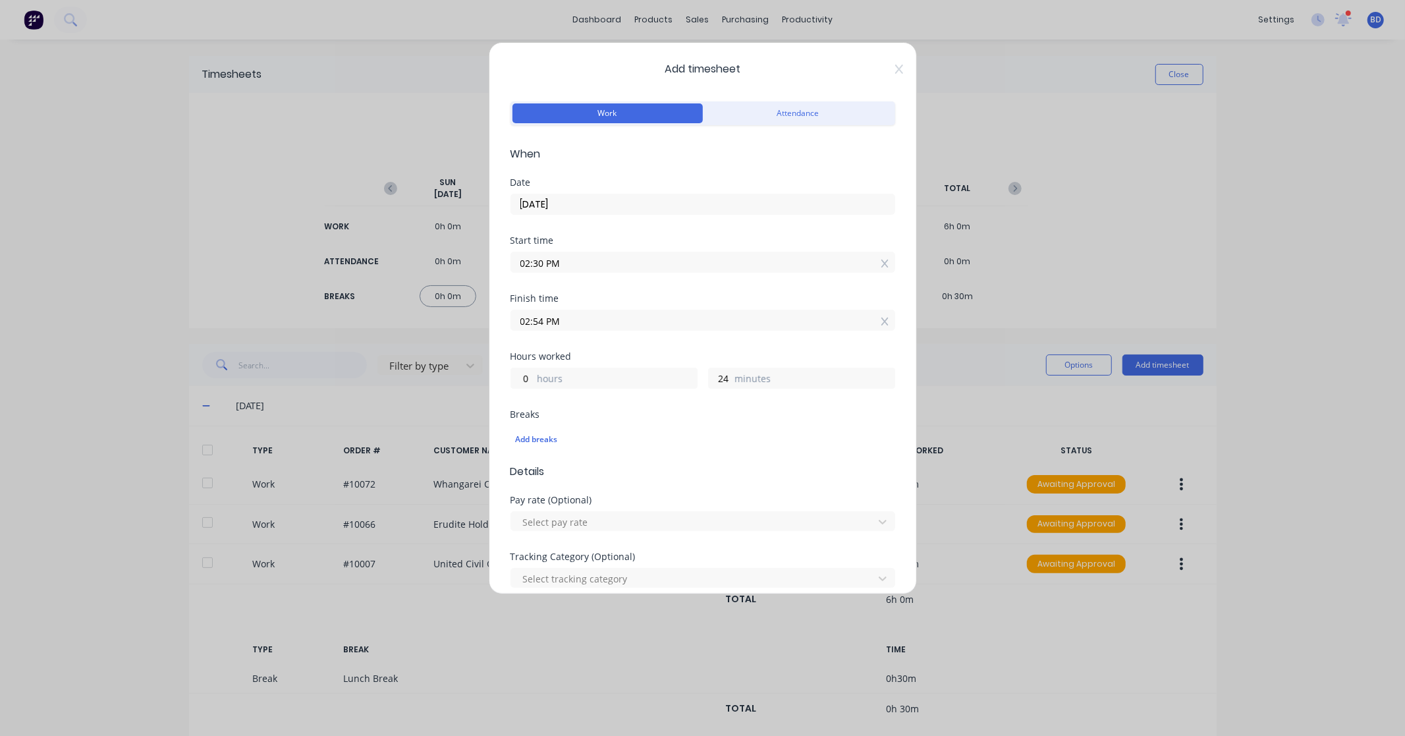
paste input "4:30"
type input "04:30 PM"
type input "2"
type input "0"
click at [628, 439] on div "Add breaks" at bounding box center [703, 439] width 374 height 17
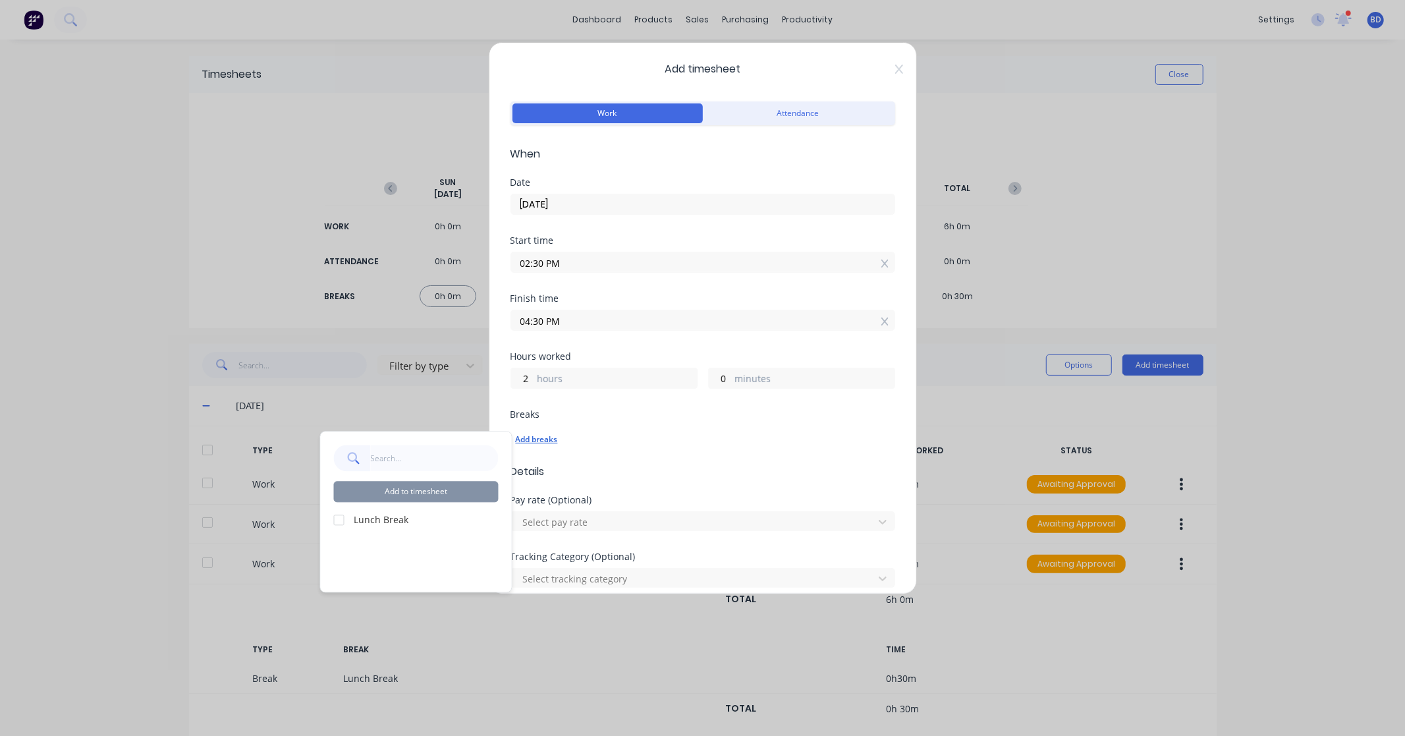
click at [794, 447] on div "Add breaks" at bounding box center [703, 439] width 374 height 17
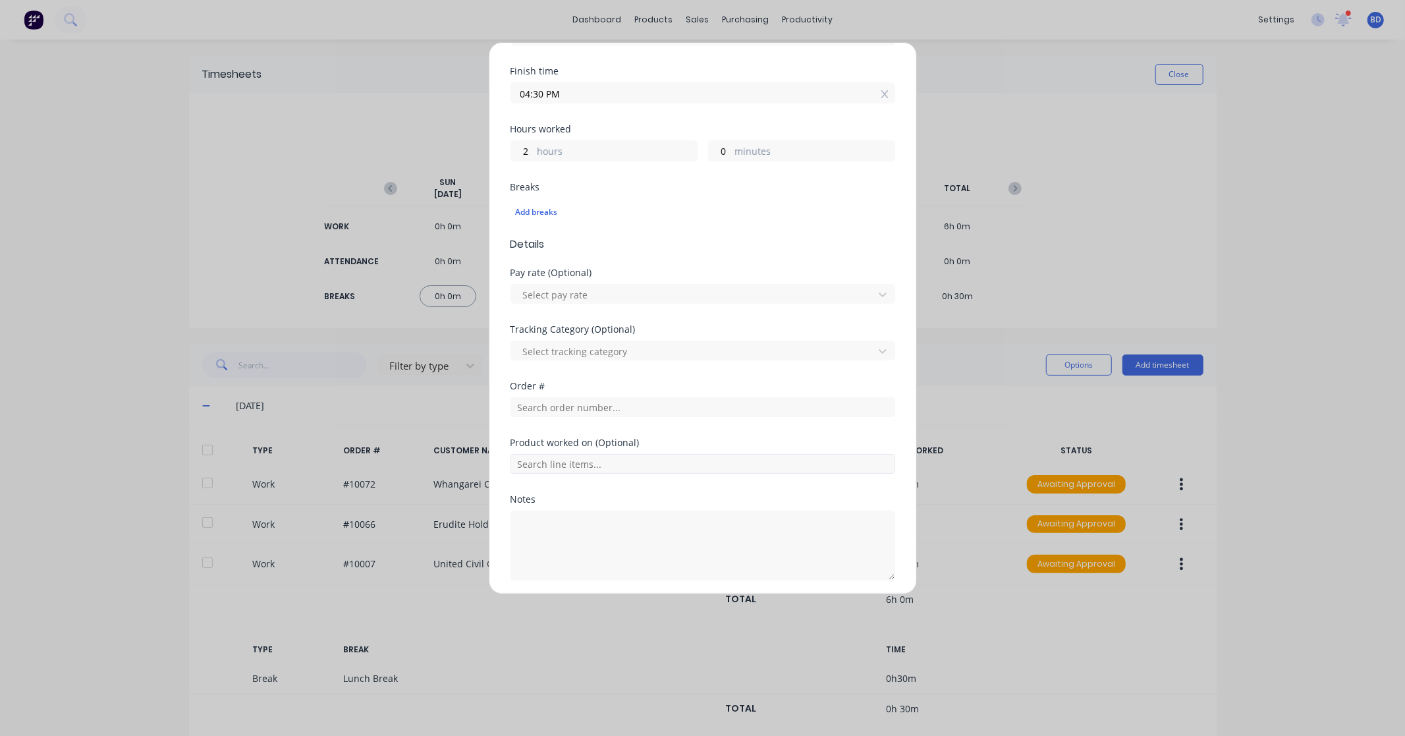
scroll to position [274, 0]
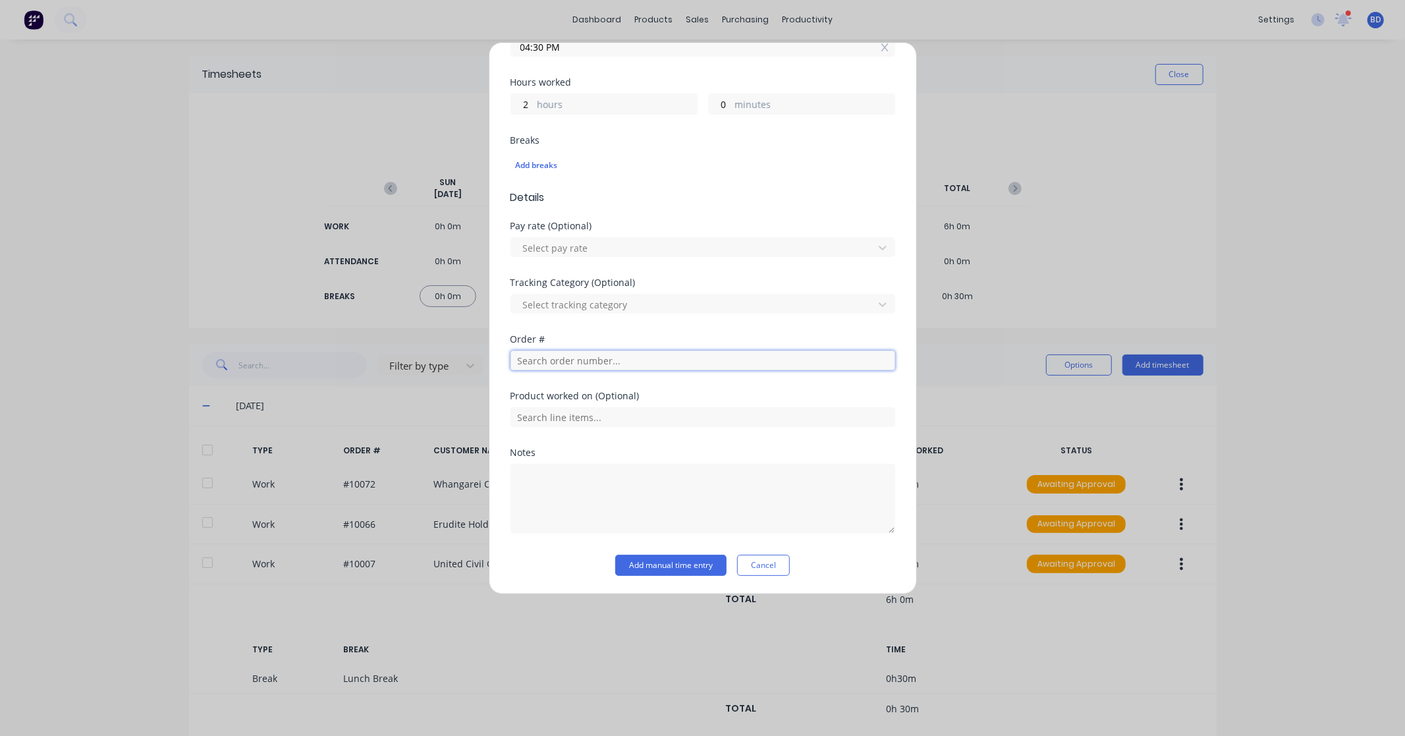
click at [544, 358] on input "text" at bounding box center [703, 360] width 385 height 20
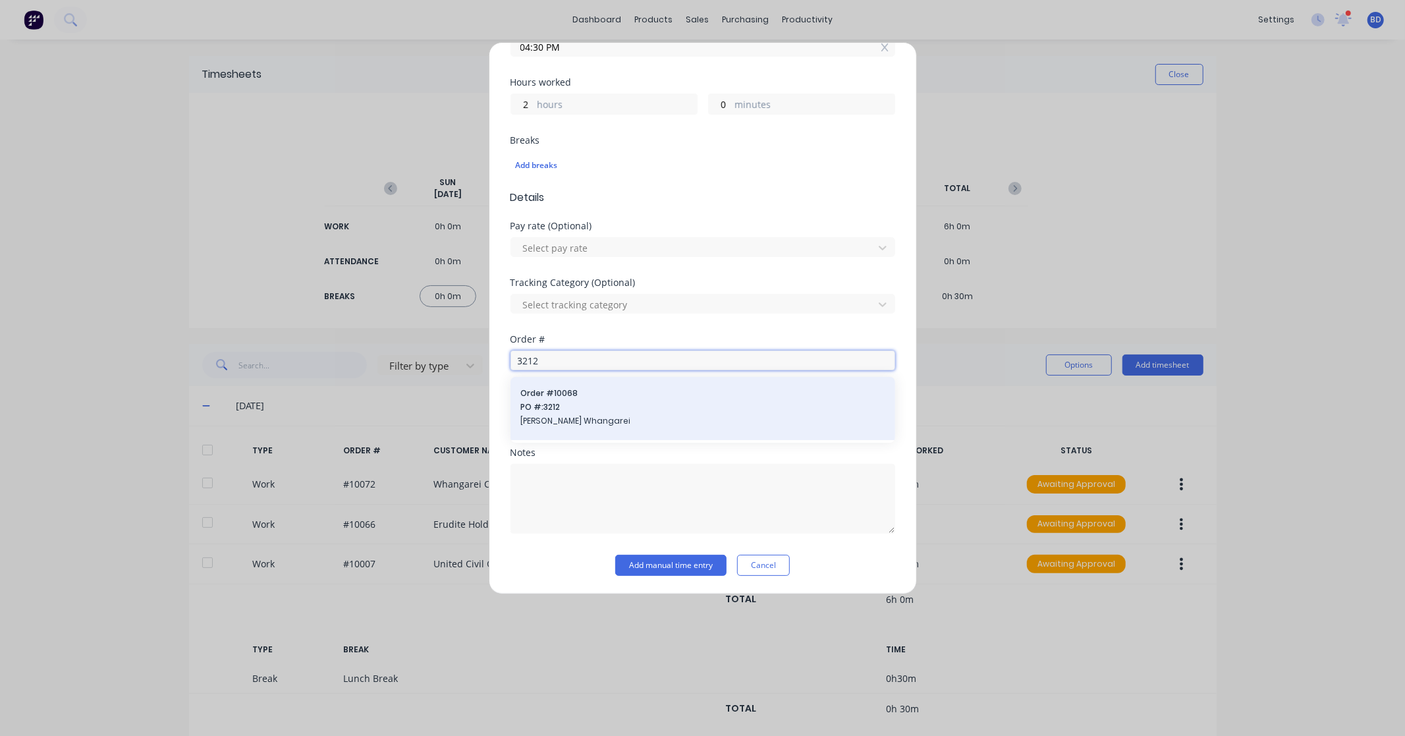
type input "3212"
click at [578, 420] on span "[PERSON_NAME] Whangarei" at bounding box center [703, 421] width 364 height 12
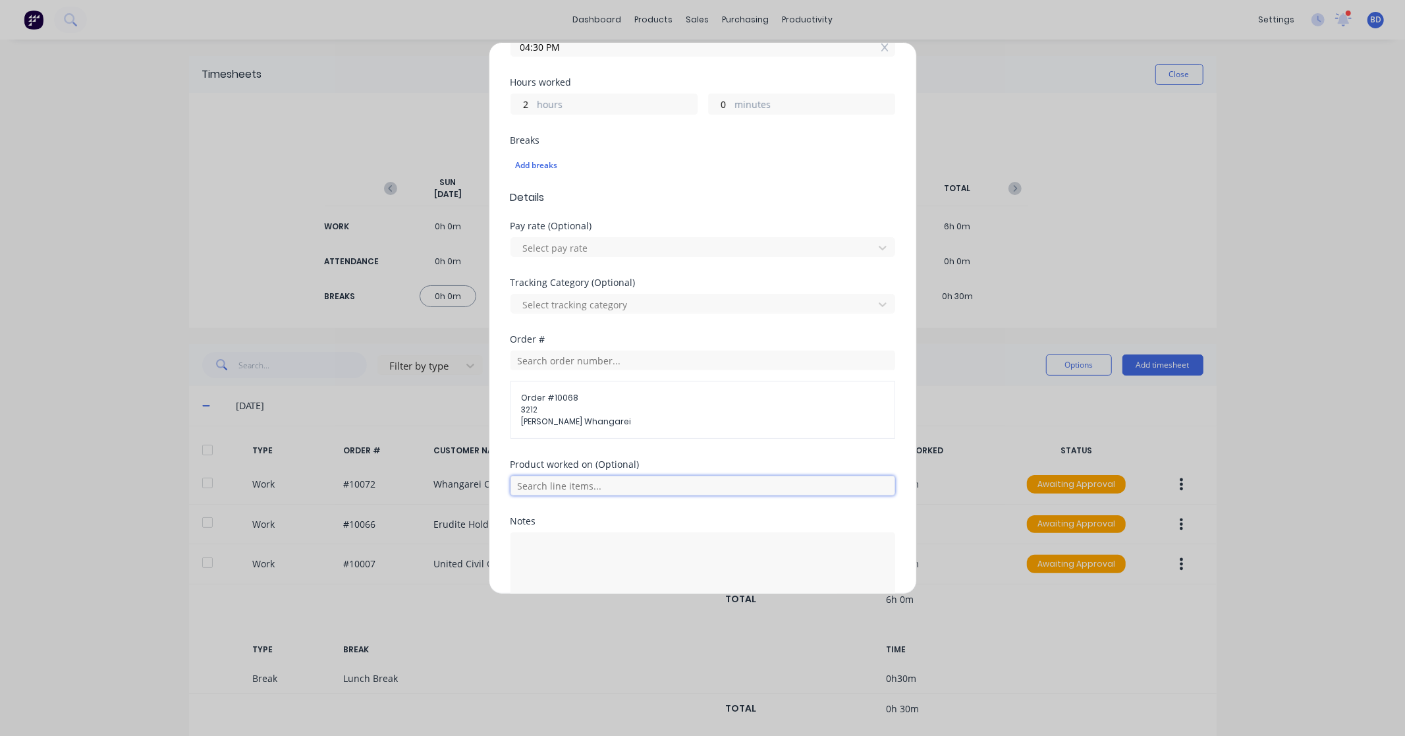
click at [574, 486] on input "text" at bounding box center [703, 486] width 385 height 20
click at [594, 448] on span "Labour Kit" at bounding box center [713, 453] width 343 height 12
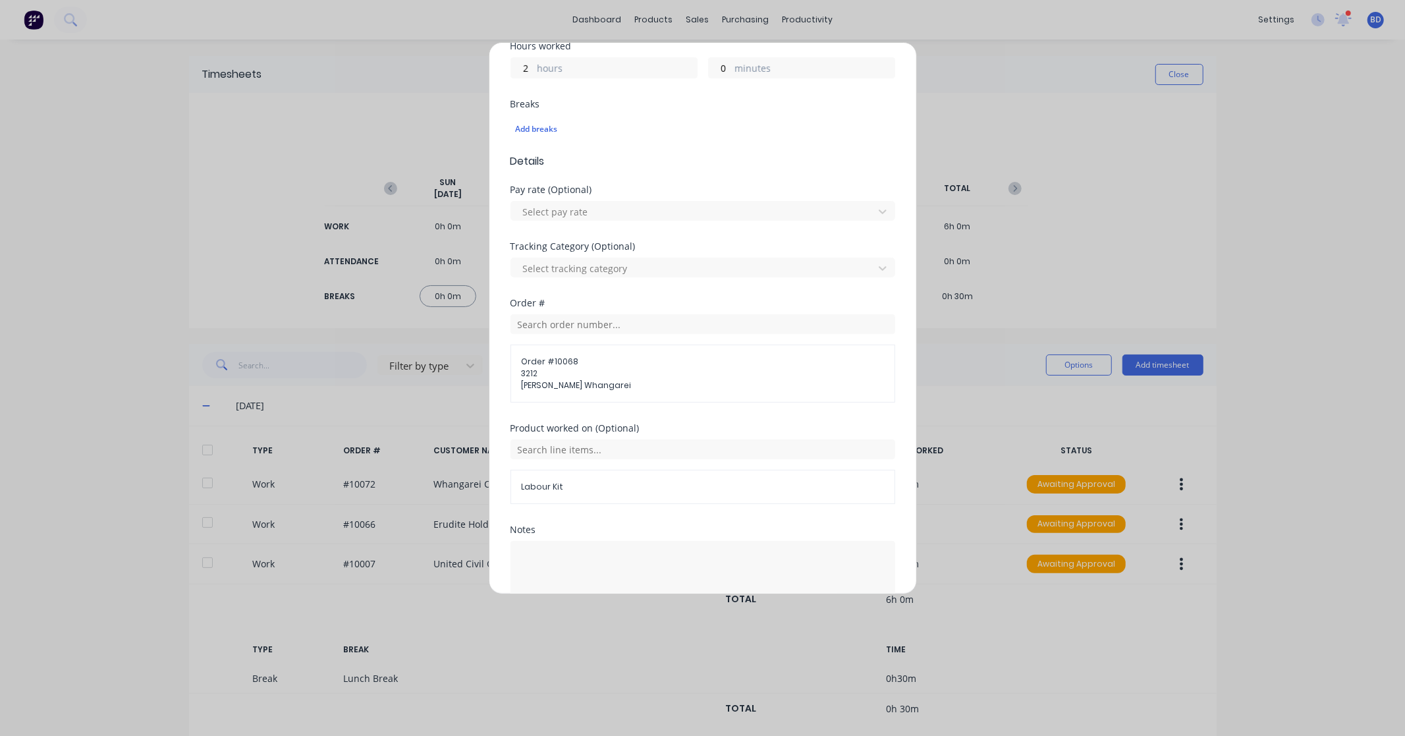
scroll to position [389, 0]
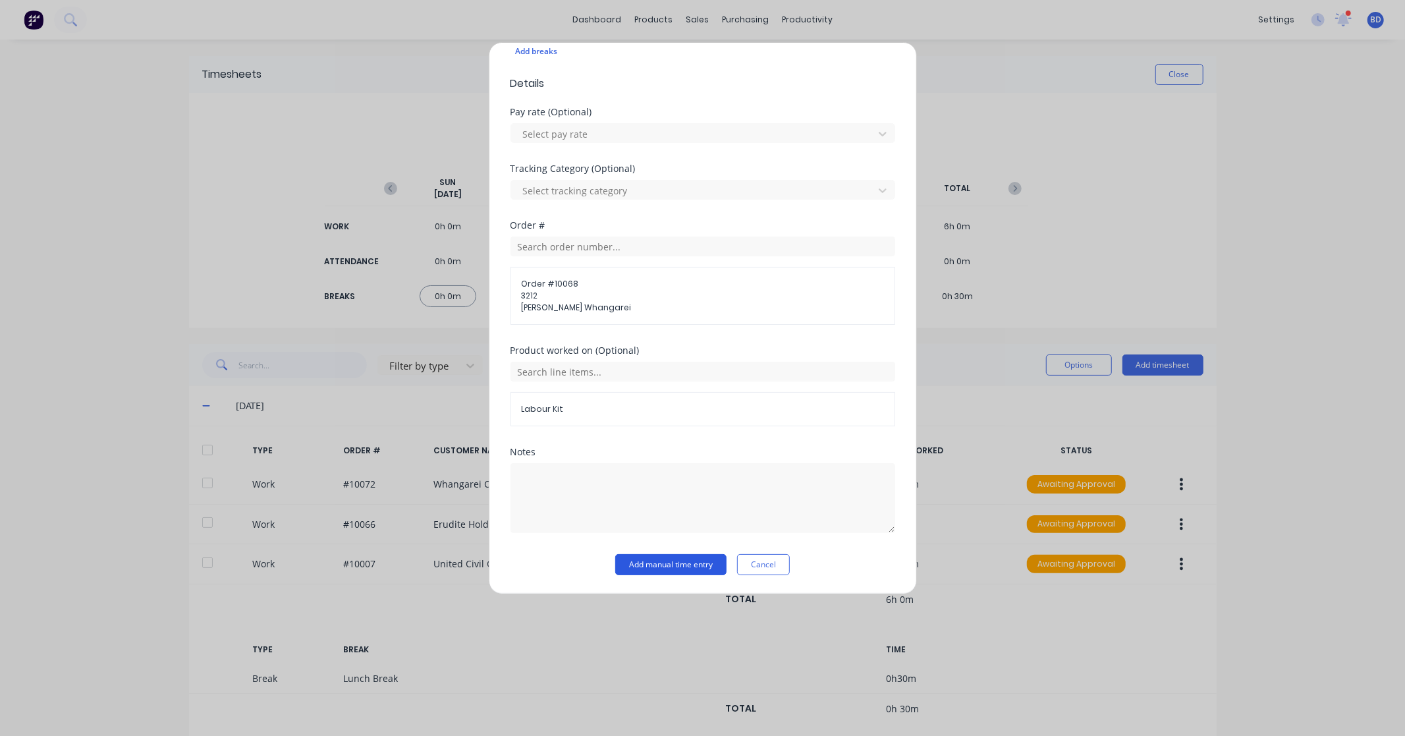
click at [668, 565] on button "Add manual time entry" at bounding box center [670, 564] width 111 height 21
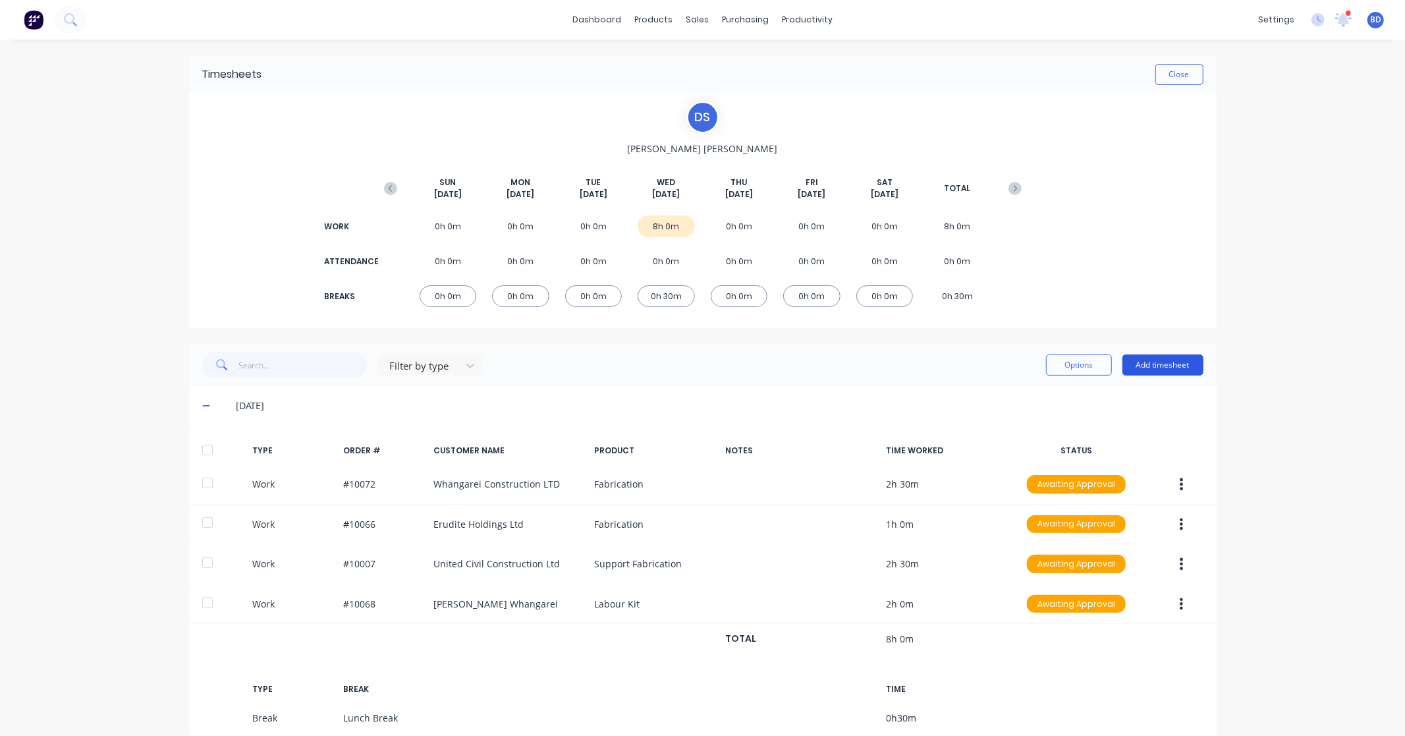
click at [1186, 369] on button "Add timesheet" at bounding box center [1162, 364] width 81 height 21
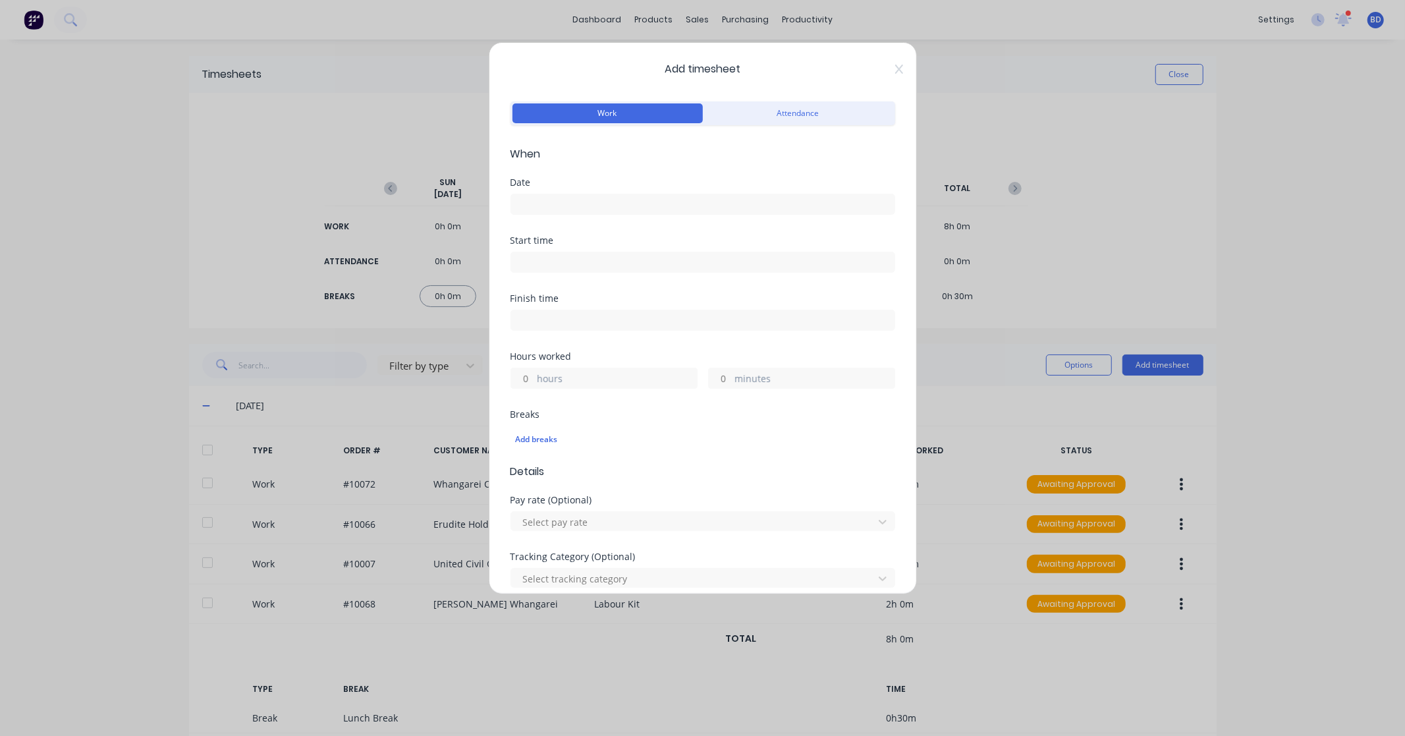
click at [581, 213] on label at bounding box center [703, 204] width 385 height 21
click at [581, 213] on input at bounding box center [702, 204] width 383 height 20
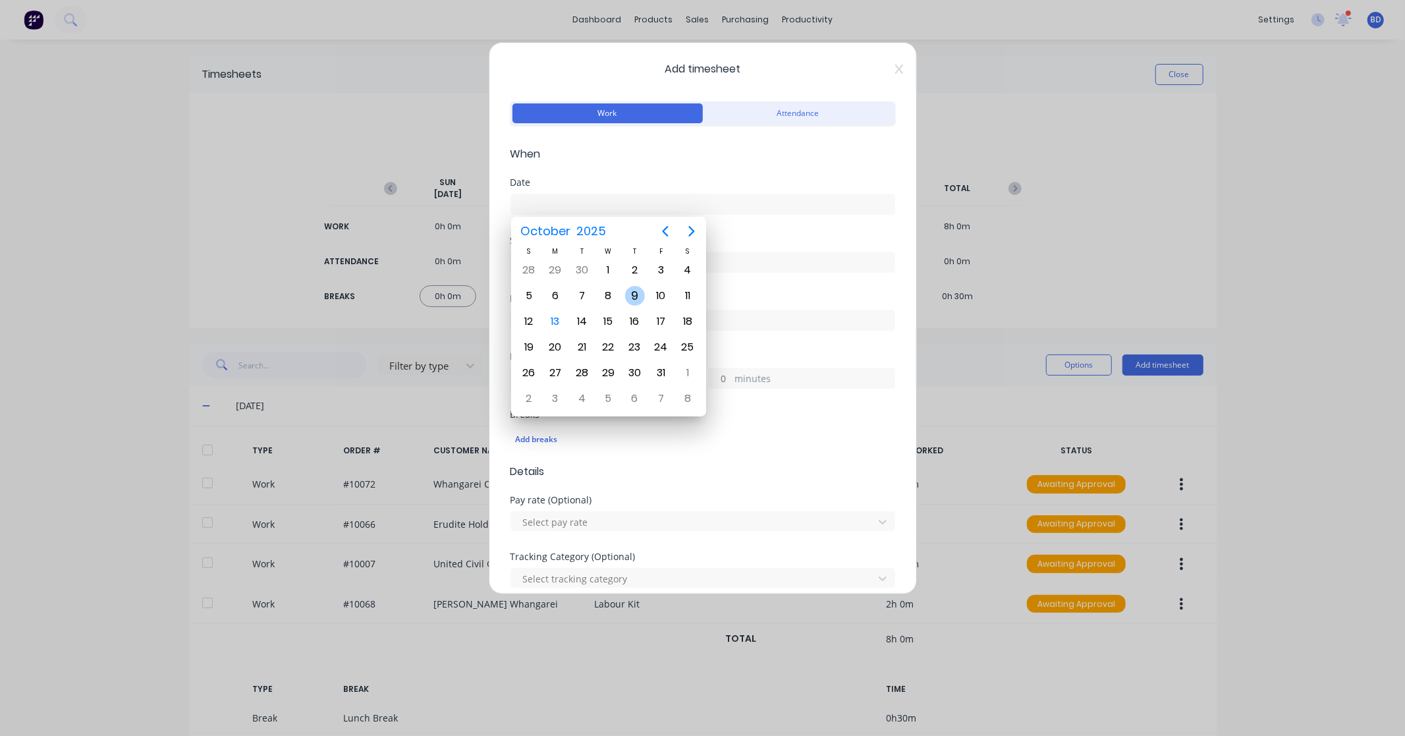
click at [640, 296] on div "9" at bounding box center [635, 296] width 20 height 20
type input "[DATE]"
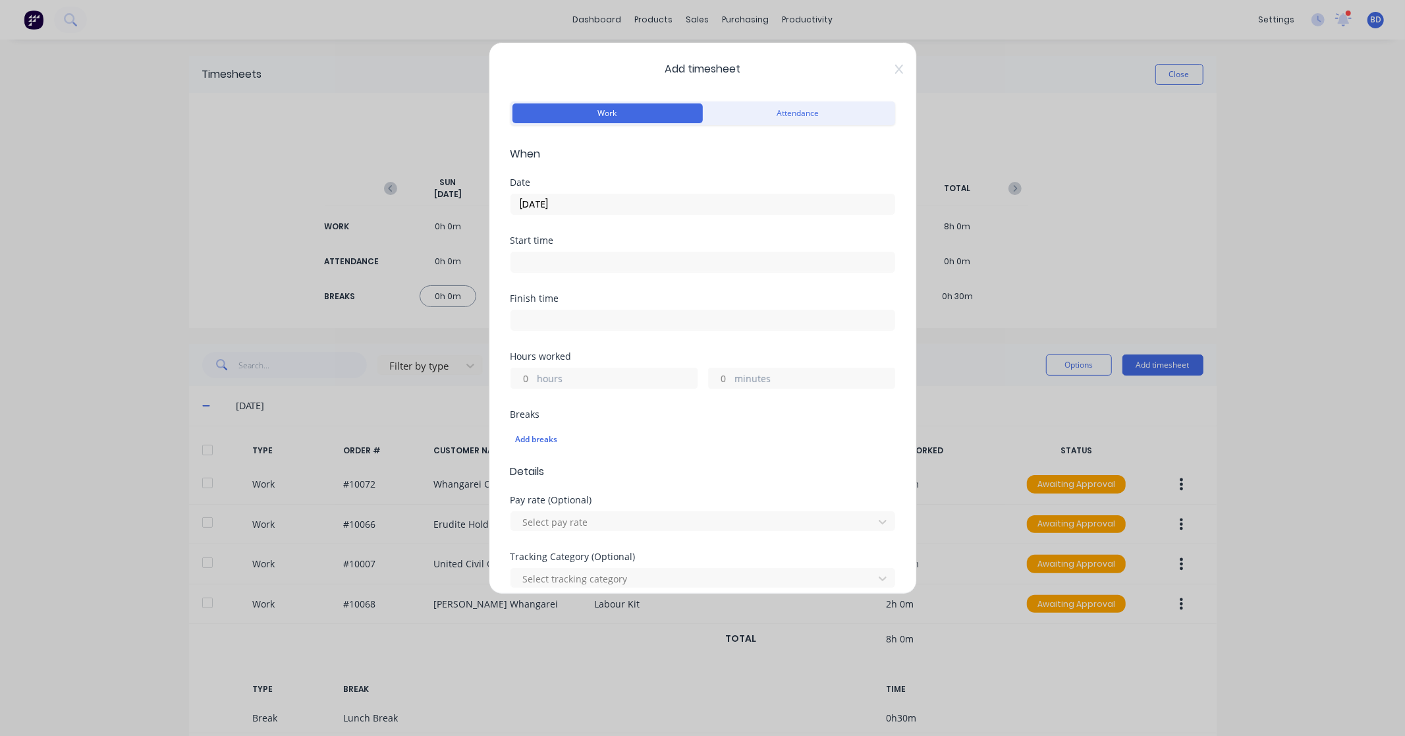
click at [545, 262] on input at bounding box center [702, 262] width 383 height 20
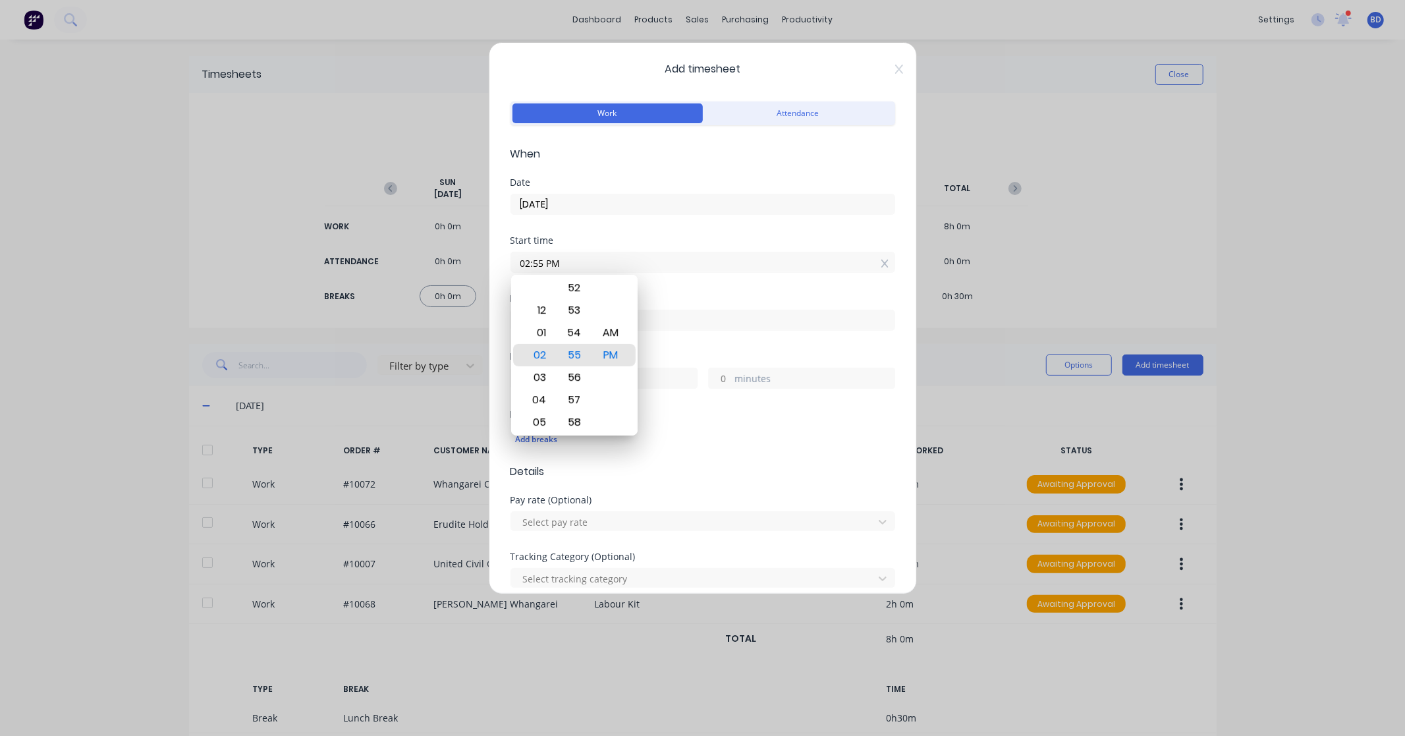
drag, startPoint x: 576, startPoint y: 263, endPoint x: 468, endPoint y: 271, distance: 108.3
click at [468, 271] on div "Add timesheet Work Attendance When Date [DATE] Start time 02:55 PM Finish time …" at bounding box center [702, 368] width 1405 height 736
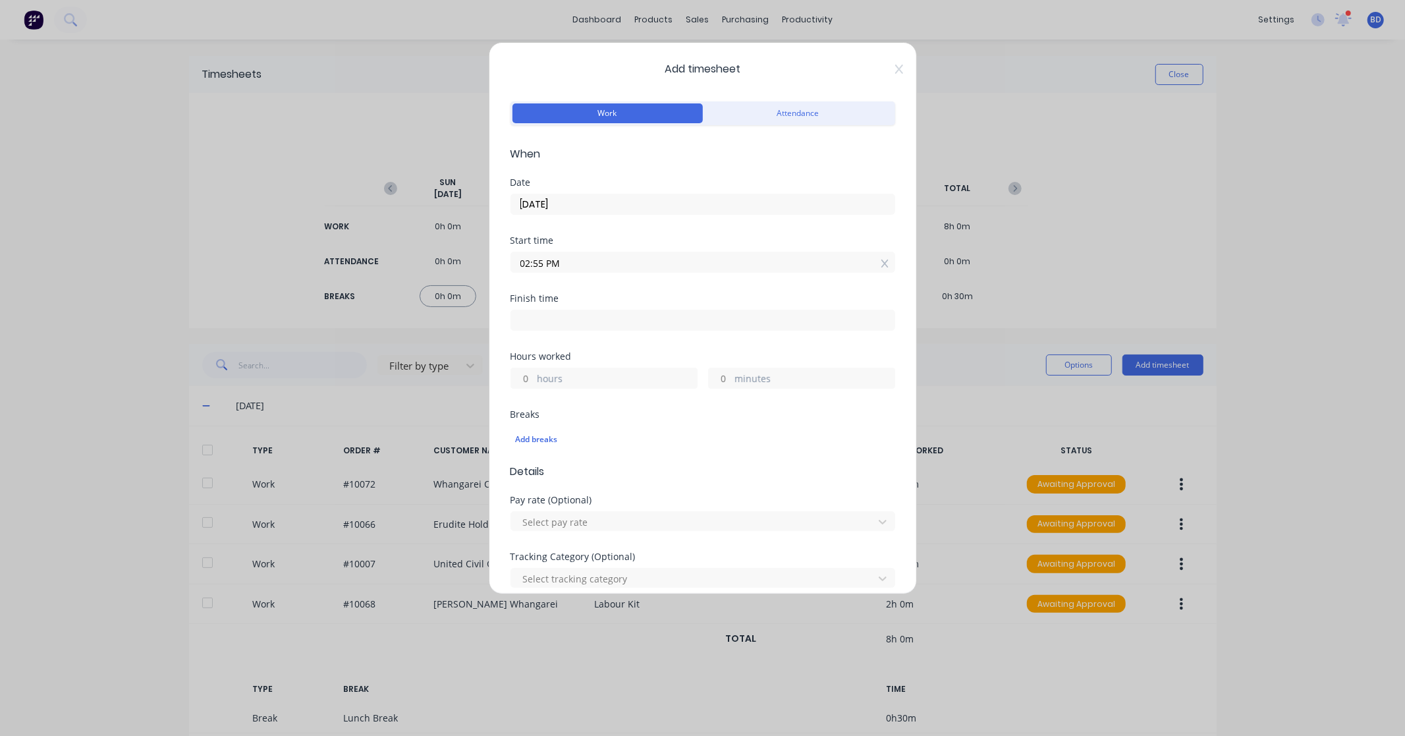
paste input "8:00 A"
type input "08:00 AM"
click at [549, 319] on input at bounding box center [702, 320] width 383 height 20
type input "02:55 PM"
type input "6"
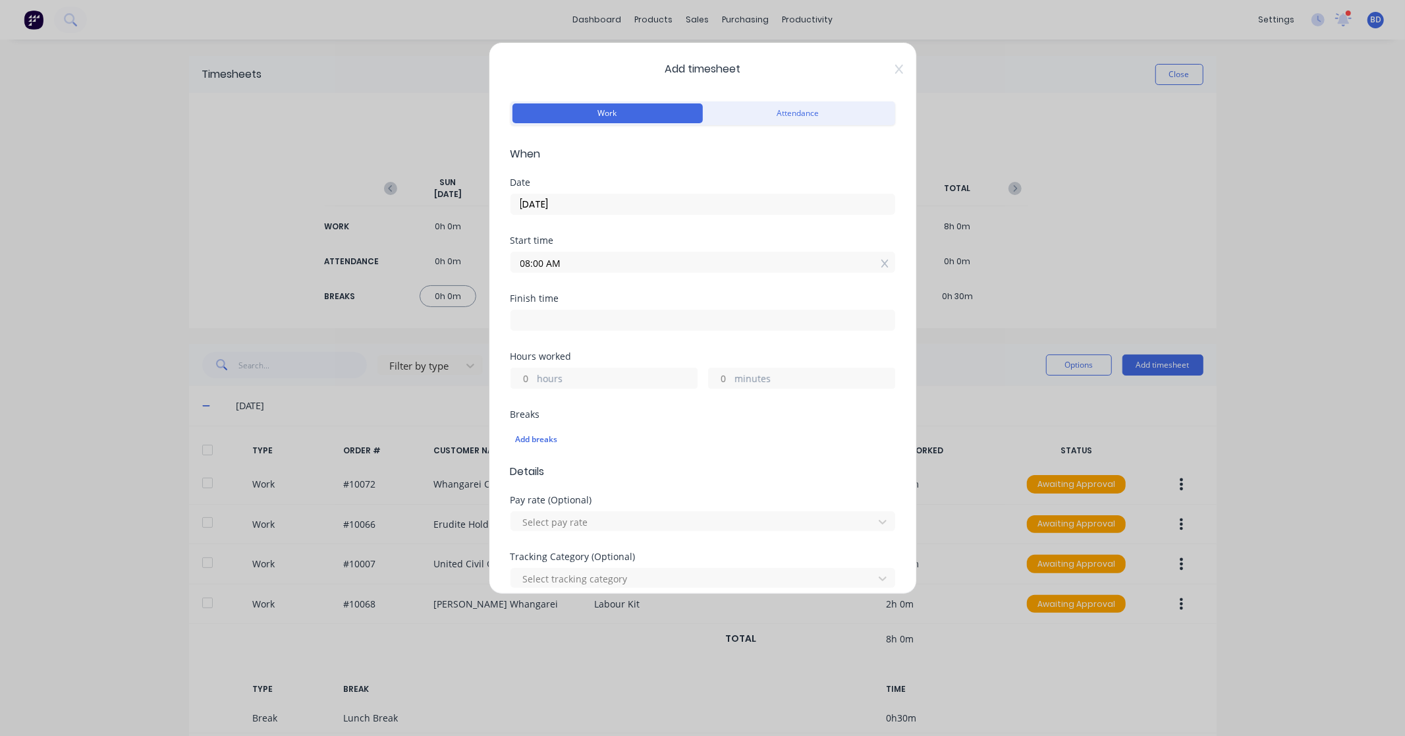
type input "55"
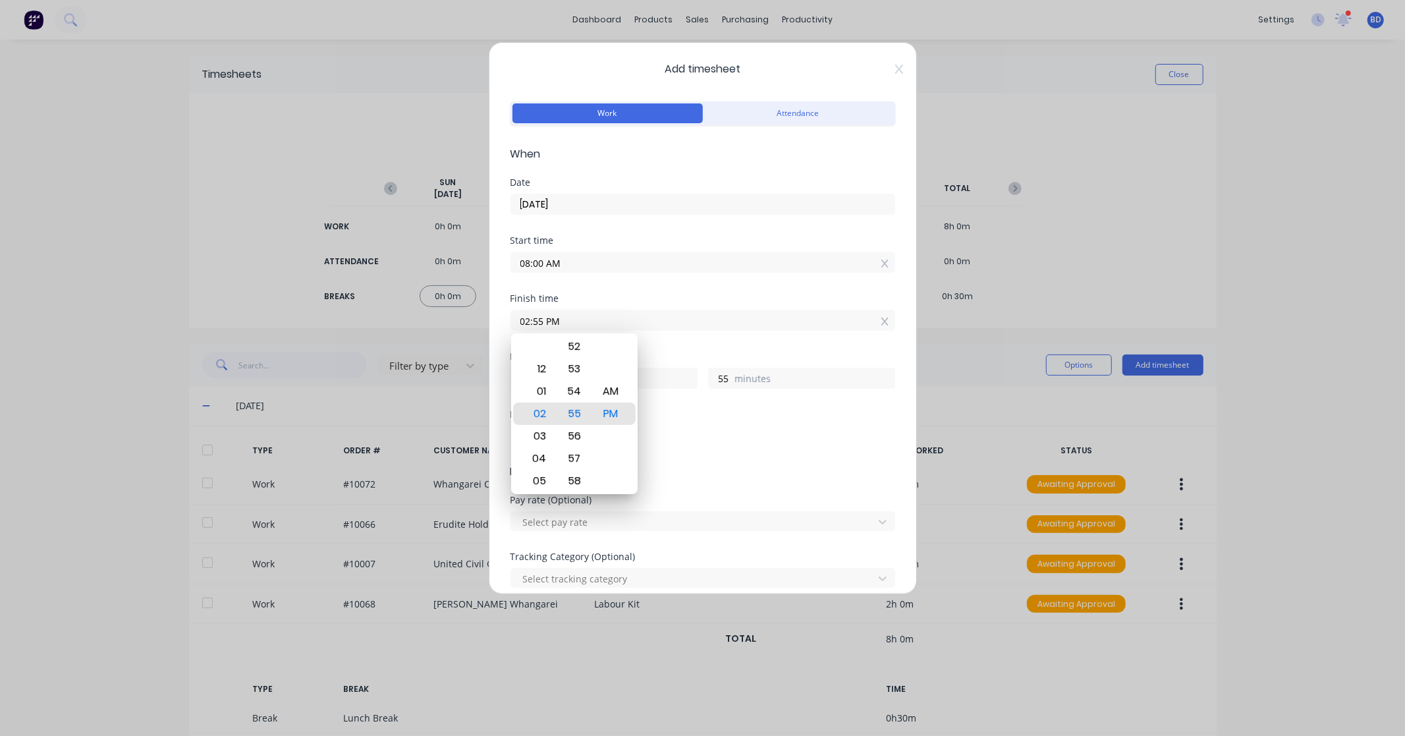
drag, startPoint x: 562, startPoint y: 323, endPoint x: 463, endPoint y: 330, distance: 99.0
click at [463, 330] on div "Add timesheet Work Attendance When Date [DATE] Start time 08:00 AM Finish time …" at bounding box center [702, 368] width 1405 height 736
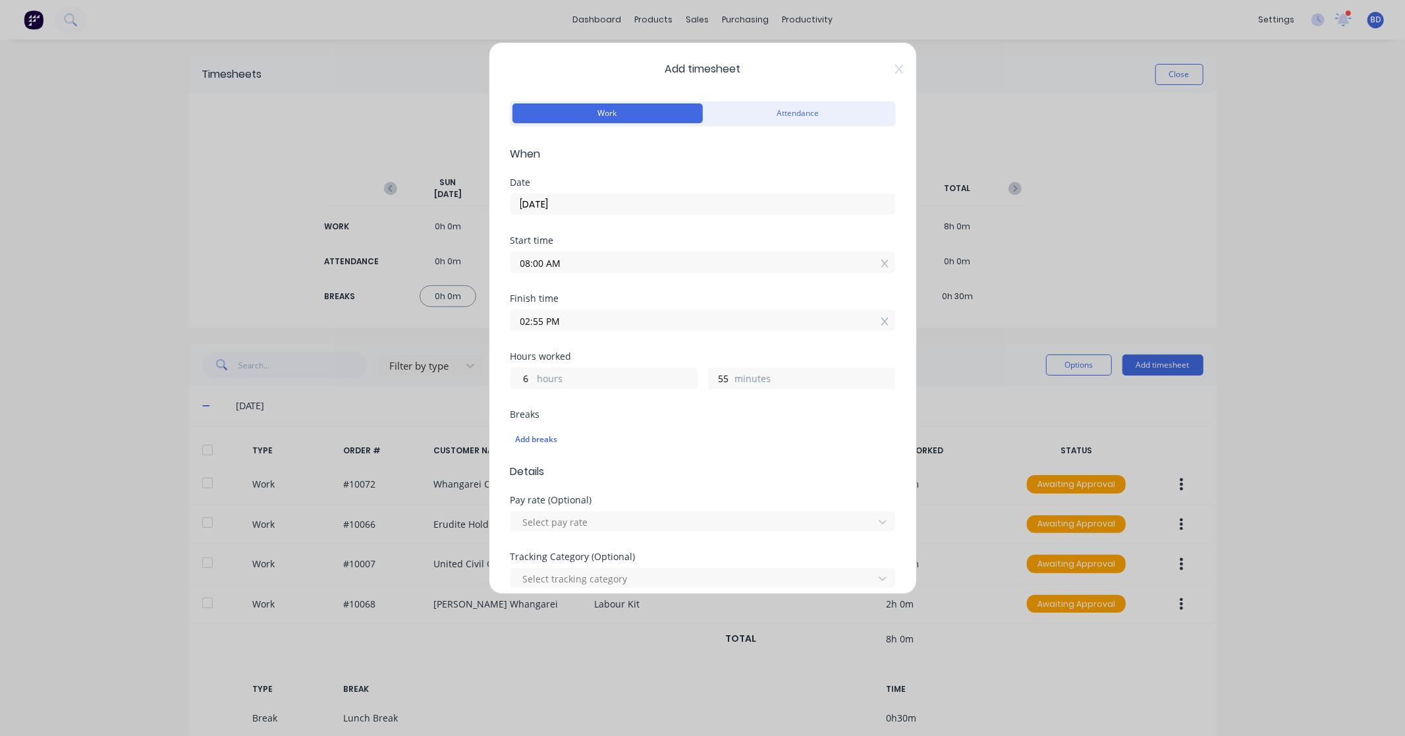
paste input "4:30"
type input "04:30 PM"
type input "8"
type input "30"
click at [642, 362] on div "Hours worked 8 hours 30 minutes" at bounding box center [703, 370] width 385 height 37
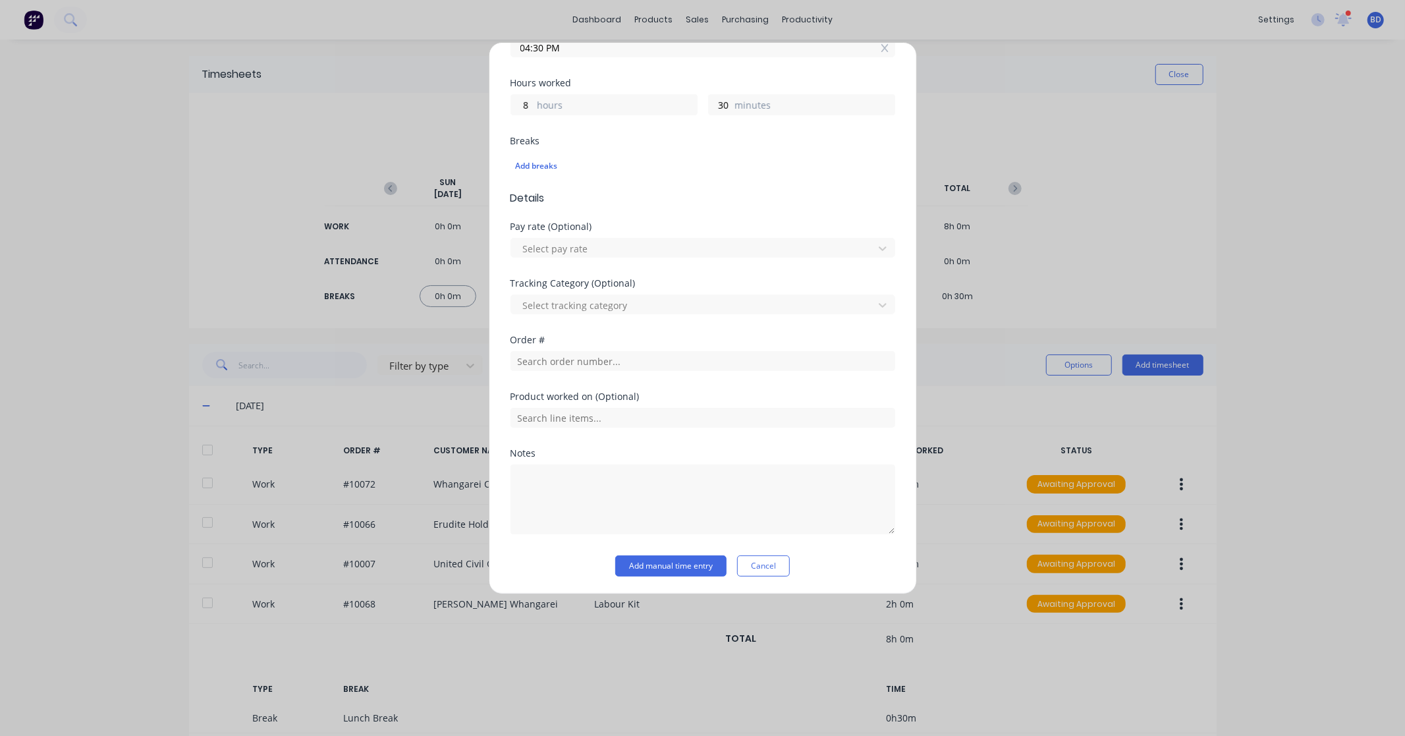
scroll to position [274, 0]
click at [553, 165] on div "Add breaks" at bounding box center [703, 165] width 374 height 17
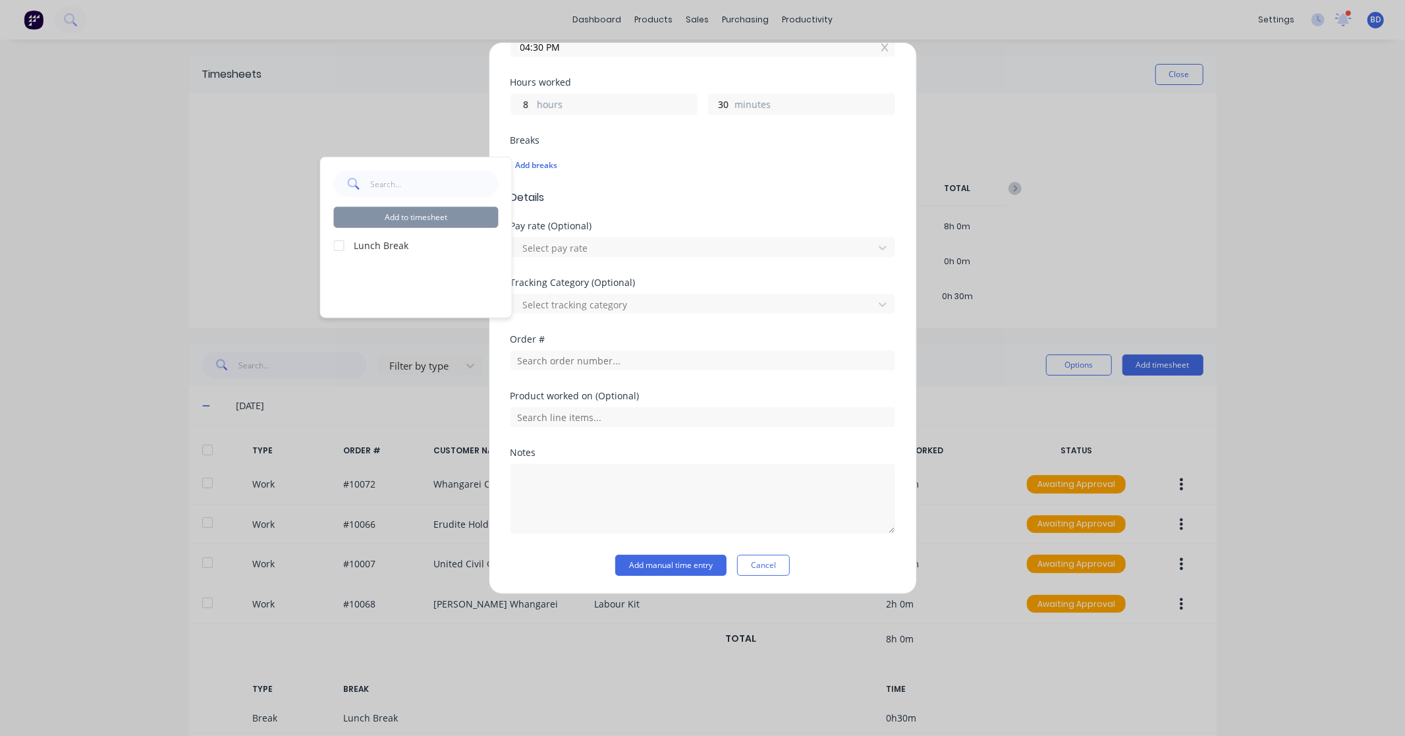
click at [386, 246] on label "Lunch Break" at bounding box center [426, 245] width 144 height 14
click at [341, 248] on div at bounding box center [339, 245] width 26 height 26
click at [397, 209] on button "Add to timesheet" at bounding box center [416, 217] width 165 height 21
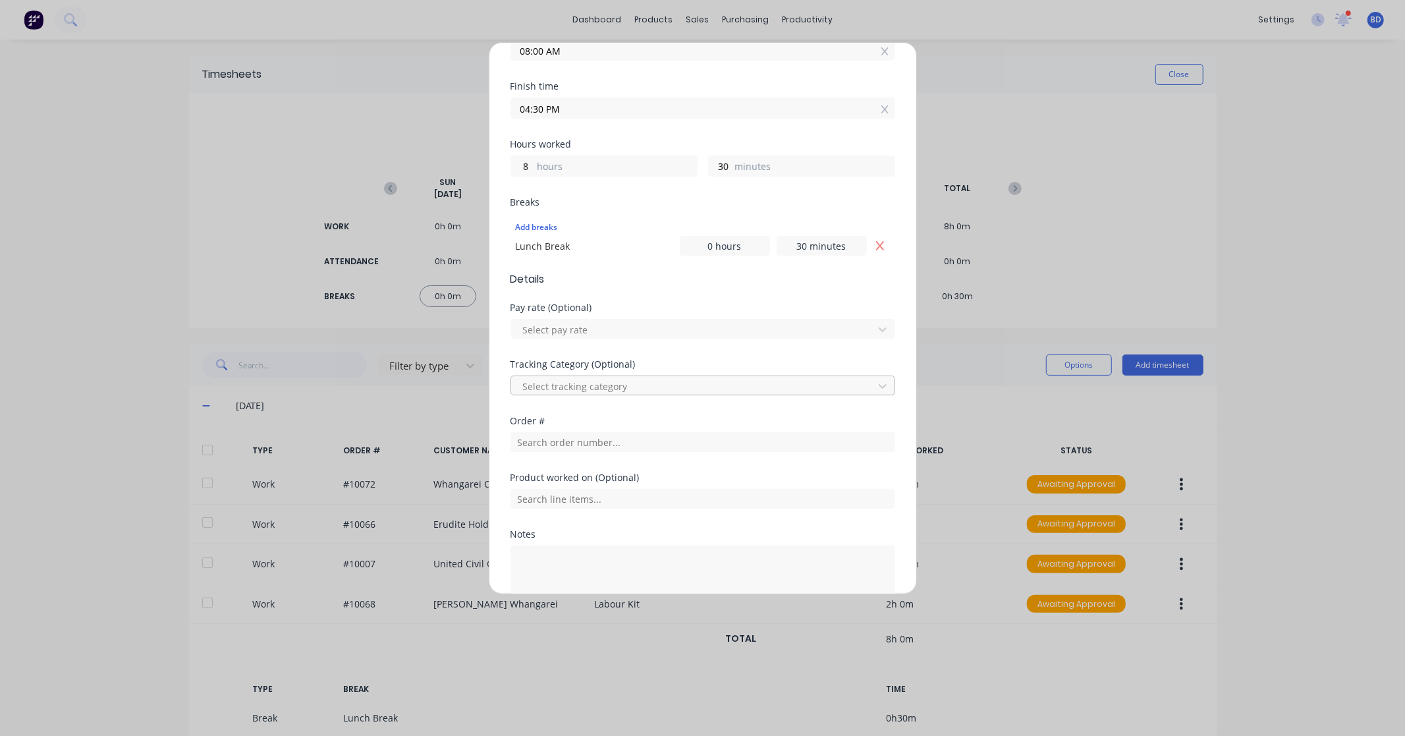
scroll to position [219, 0]
click at [536, 437] on input "text" at bounding box center [703, 435] width 385 height 20
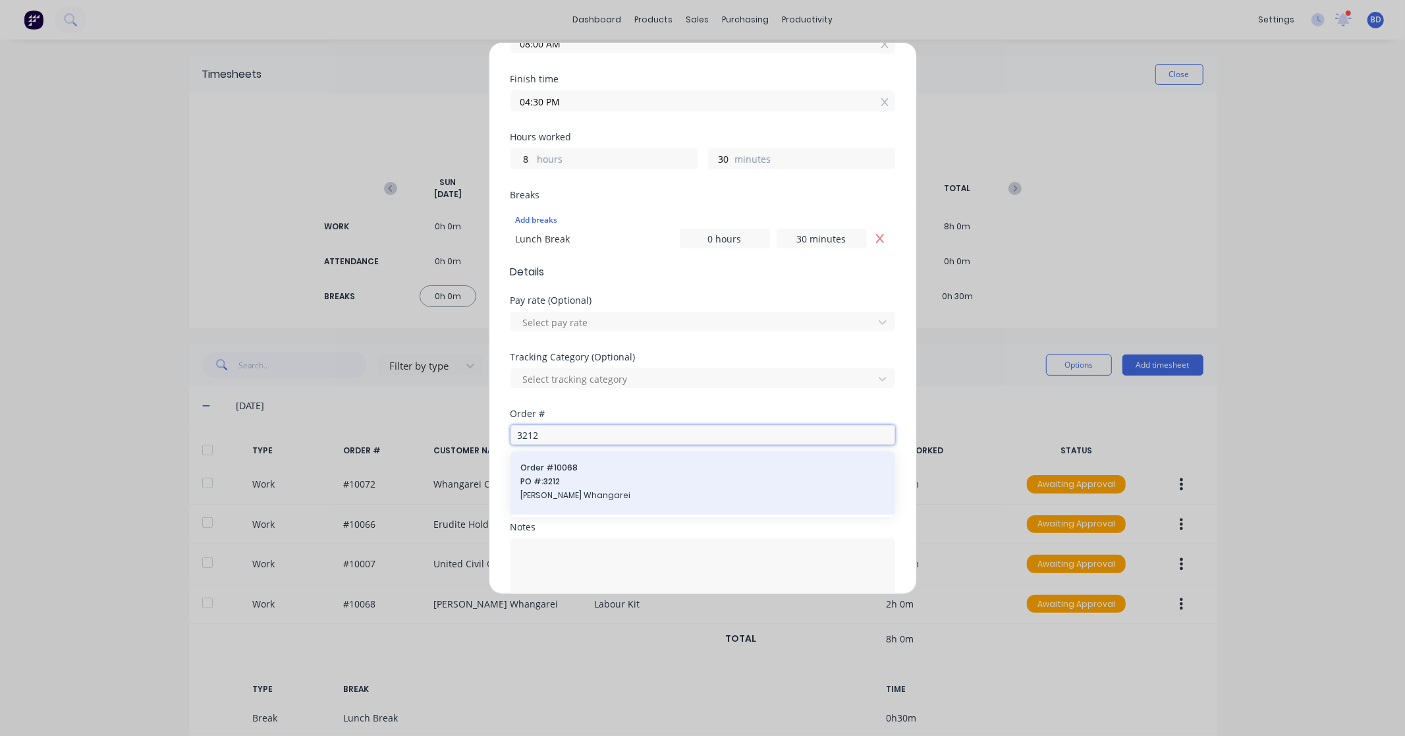
type input "3212"
click at [539, 482] on span "PO #: 3212" at bounding box center [703, 482] width 364 height 12
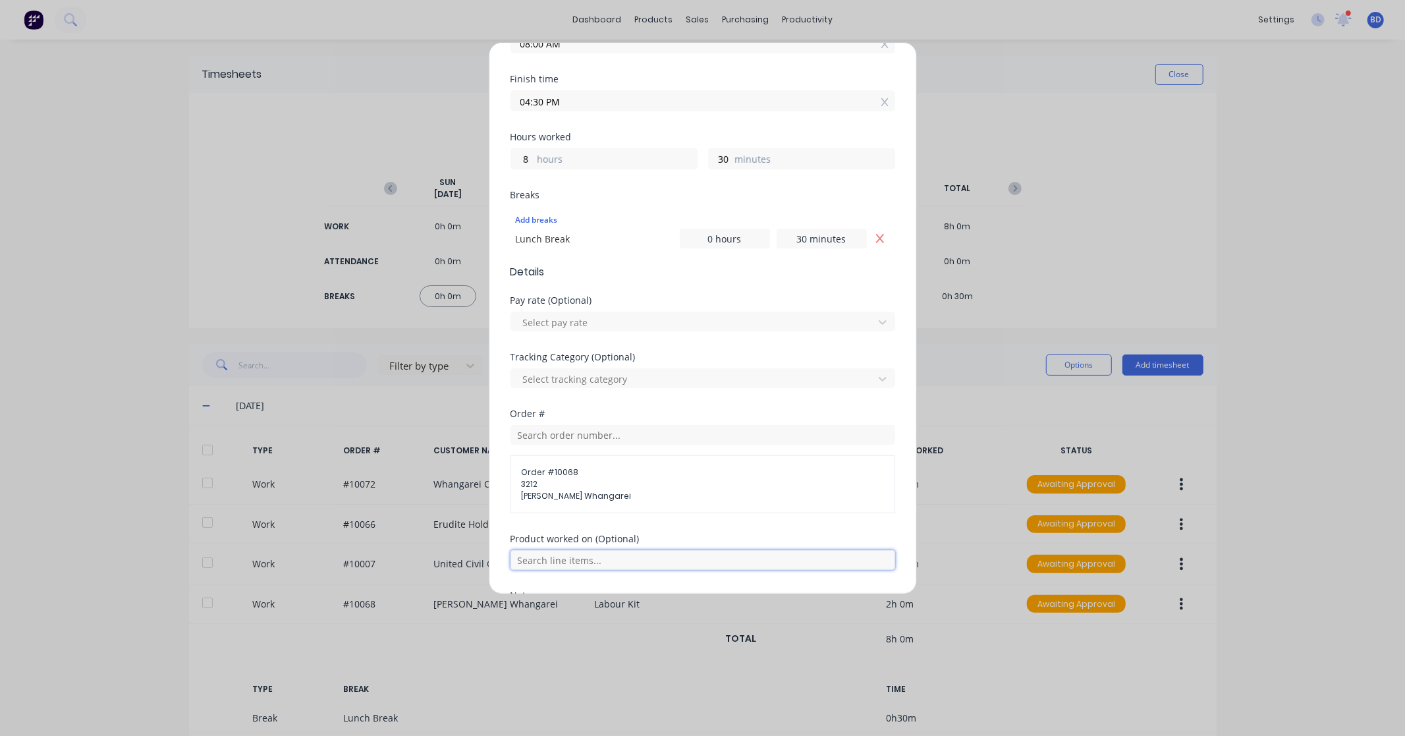
click at [565, 568] on input "text" at bounding box center [703, 560] width 385 height 20
click at [576, 522] on span "Labour Kit" at bounding box center [713, 527] width 343 height 12
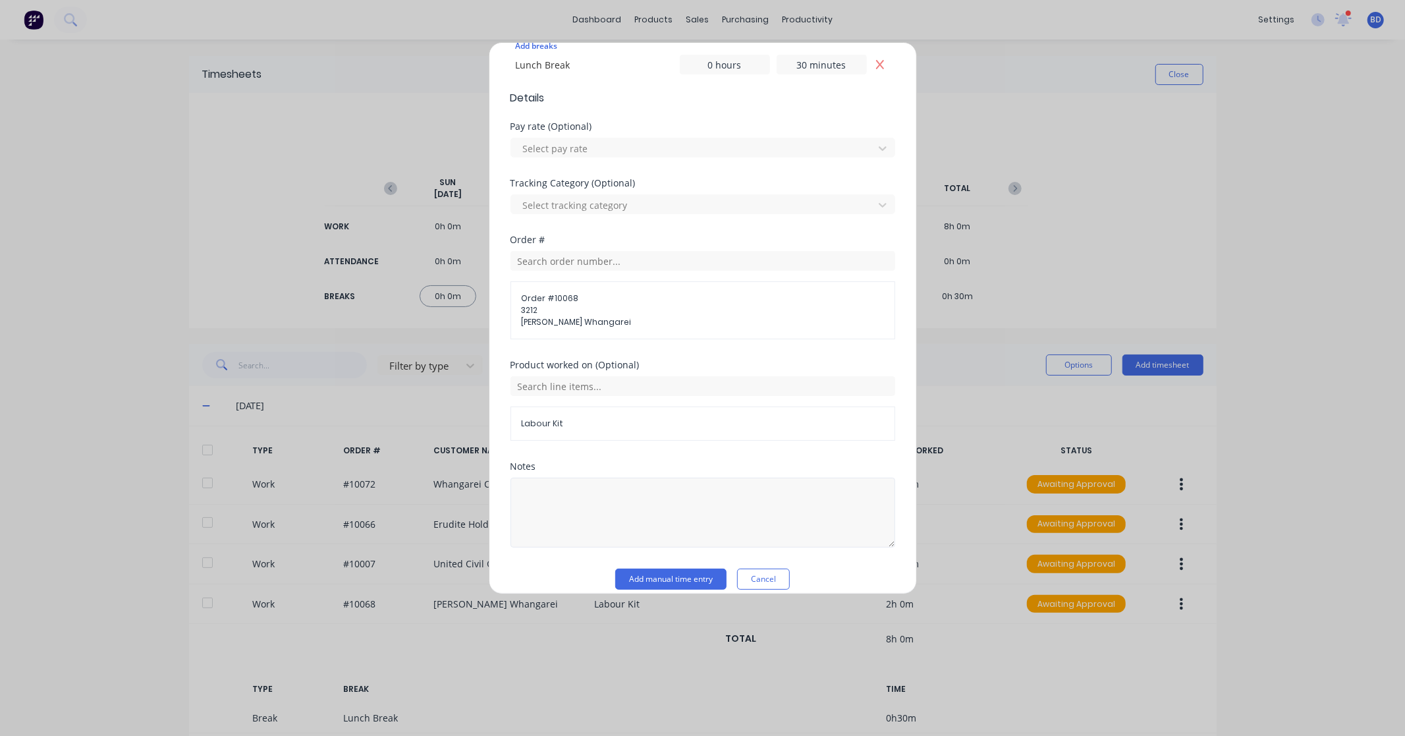
scroll to position [408, 0]
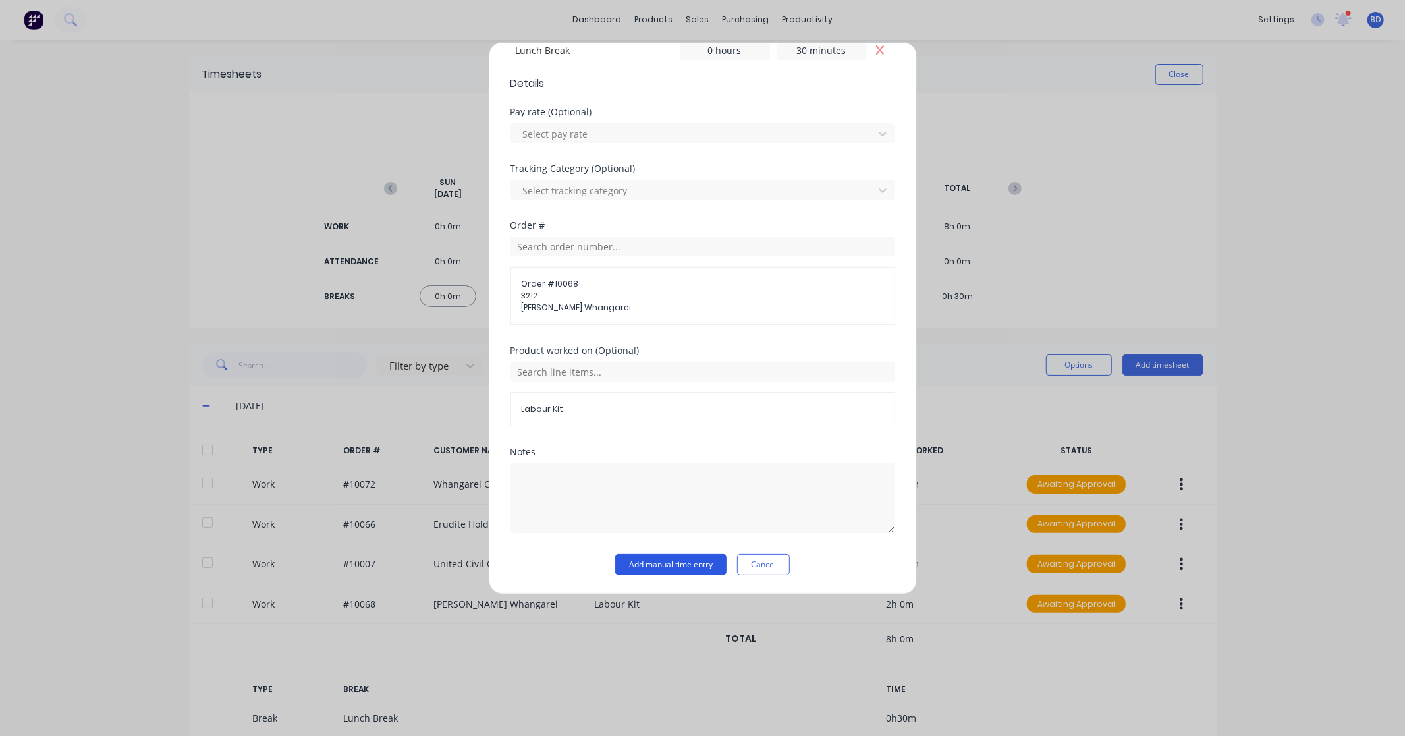
click at [682, 565] on button "Add manual time entry" at bounding box center [670, 564] width 111 height 21
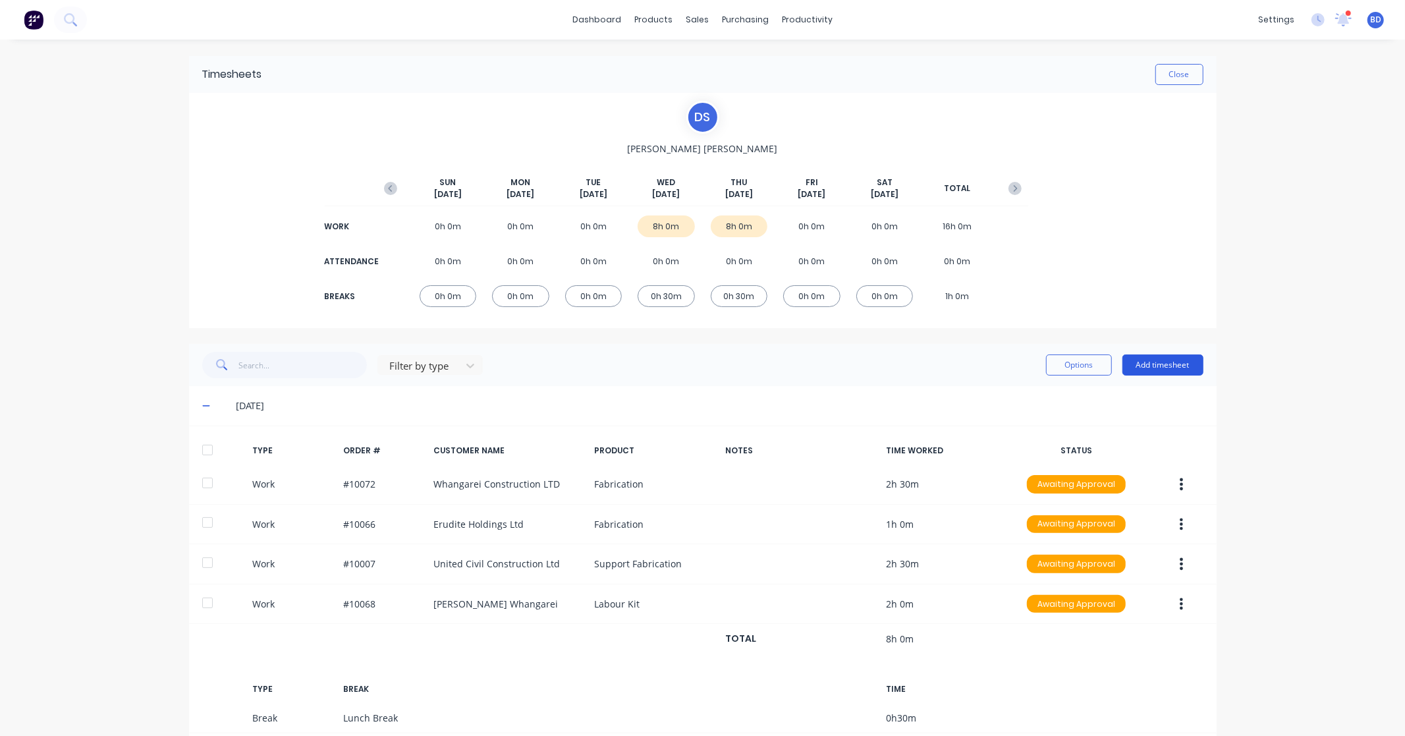
click at [1166, 362] on button "Add timesheet" at bounding box center [1162, 364] width 81 height 21
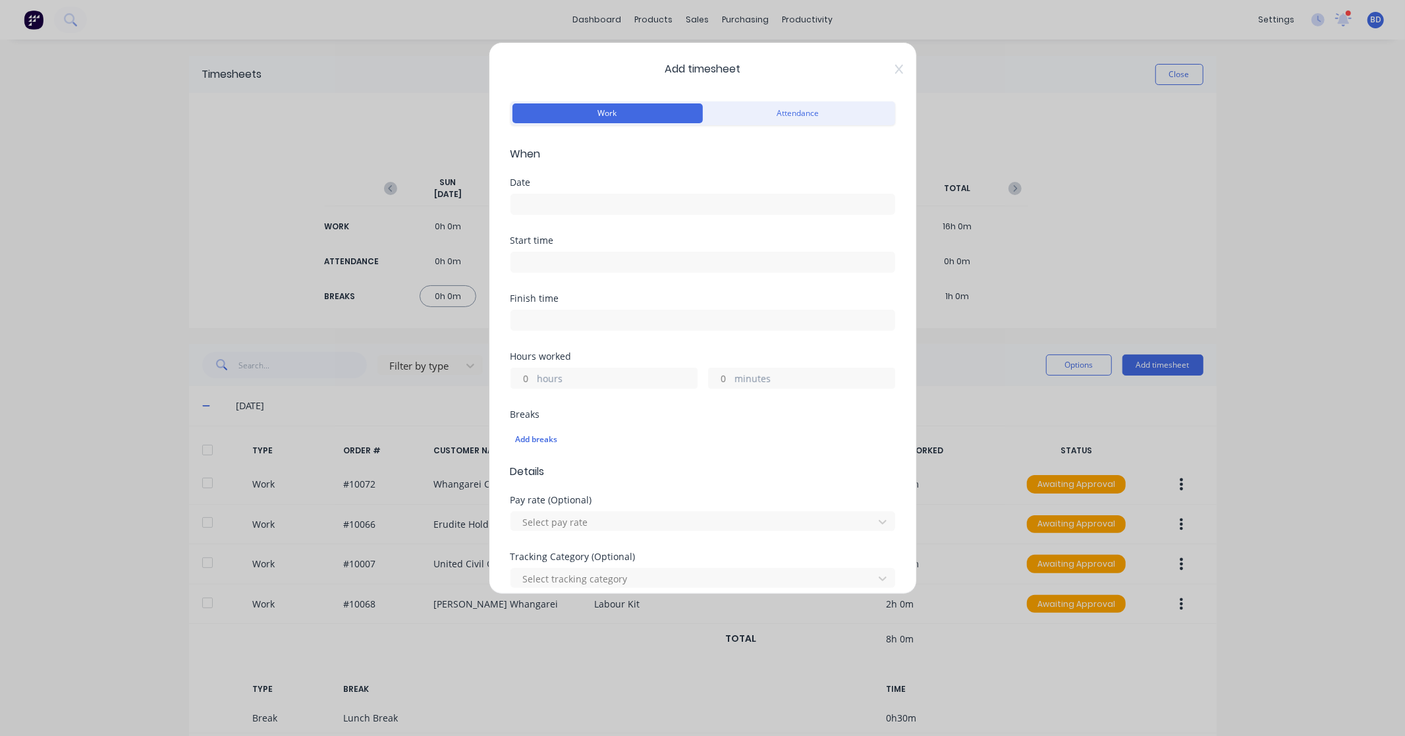
click at [557, 195] on input at bounding box center [702, 204] width 383 height 20
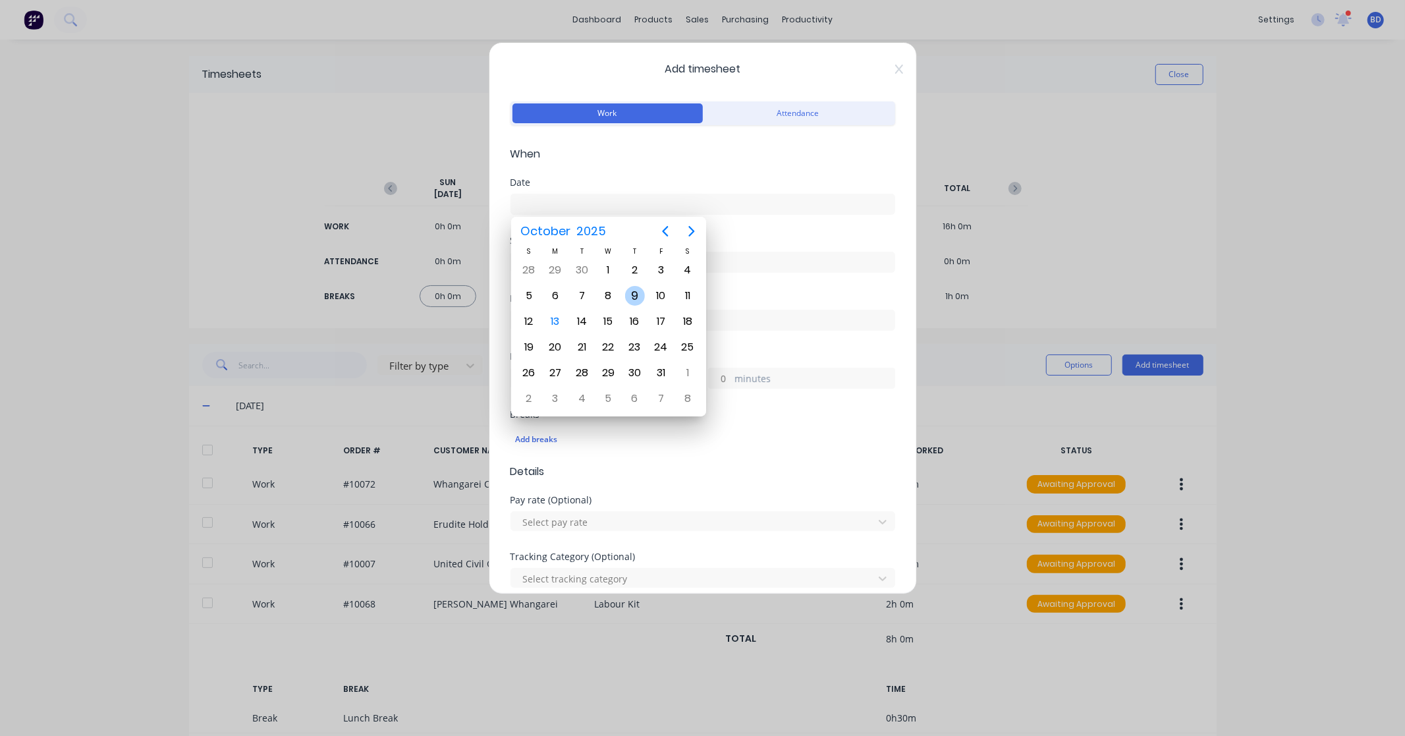
click at [633, 288] on div "9" at bounding box center [635, 296] width 20 height 20
type input "[DATE]"
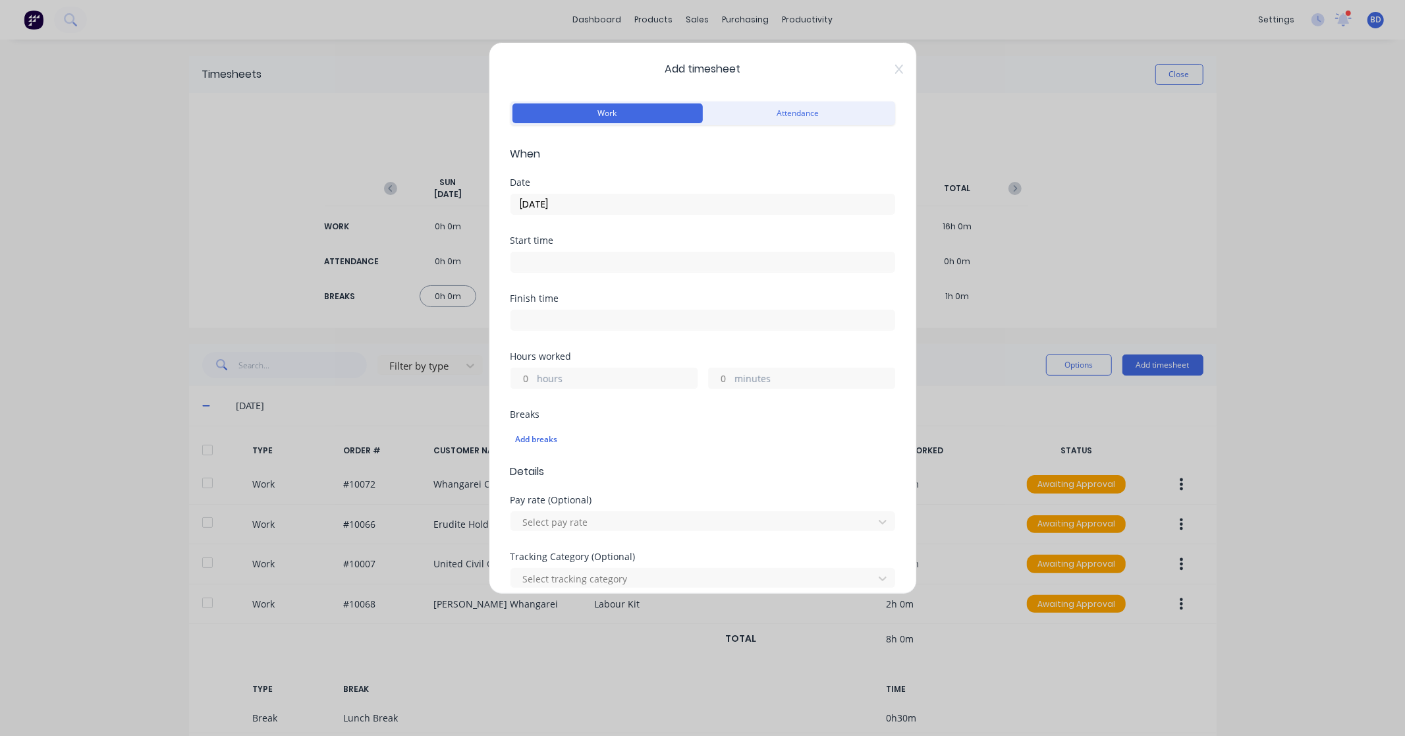
click at [592, 256] on input at bounding box center [702, 262] width 383 height 20
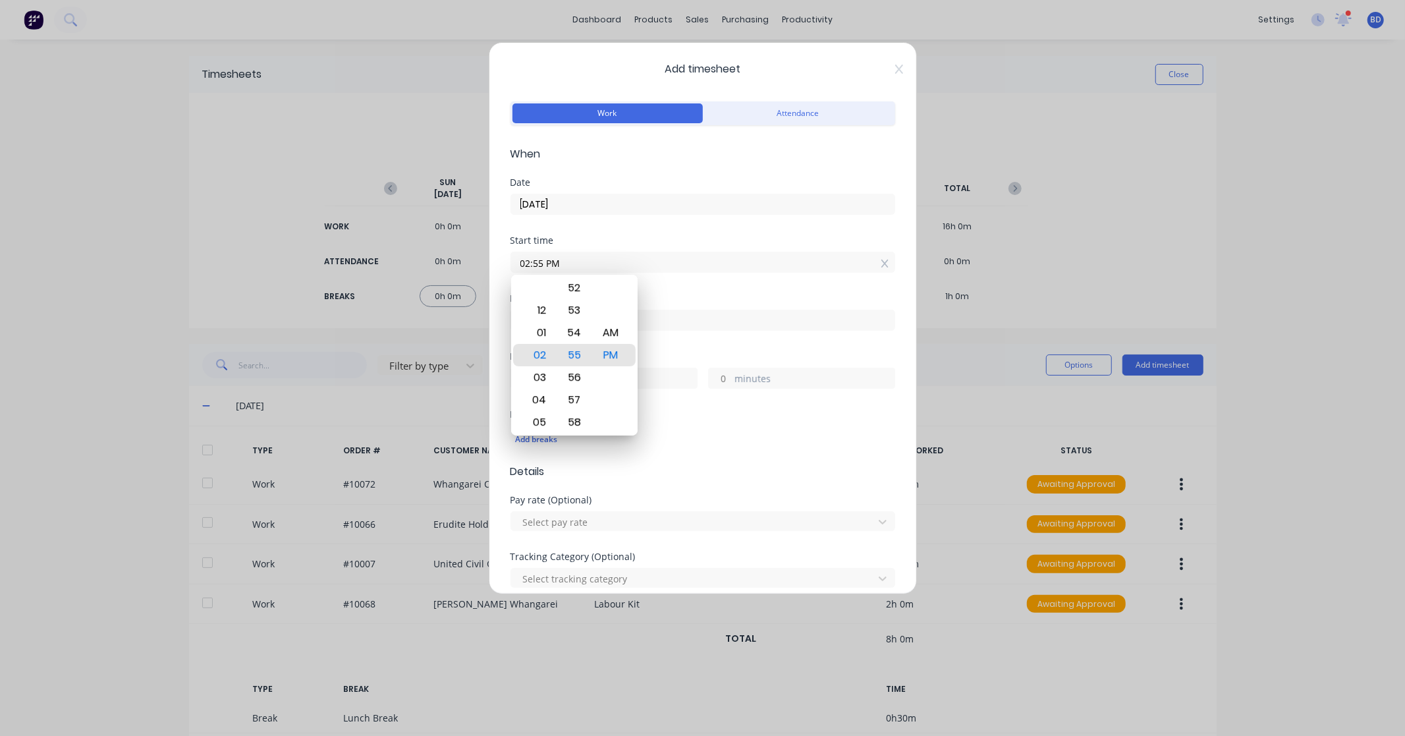
drag, startPoint x: 597, startPoint y: 257, endPoint x: 451, endPoint y: 261, distance: 146.3
click at [451, 261] on div "Add timesheet Work Attendance When Date [DATE] Start time 02:55 PM Finish time …" at bounding box center [702, 368] width 1405 height 736
paste input "8:00 A"
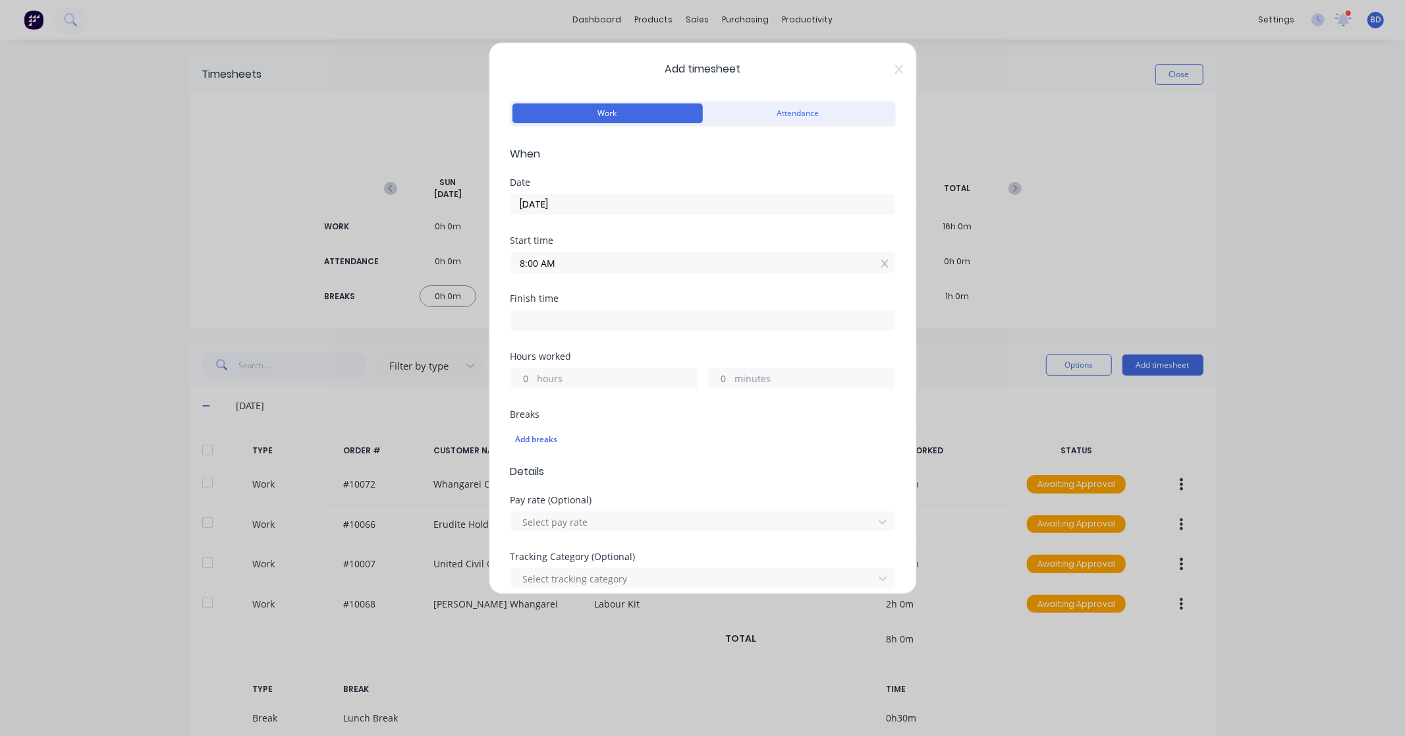
type input "08:00 AM"
click at [594, 318] on input at bounding box center [702, 320] width 383 height 20
type input "02:55 PM"
type input "6"
type input "55"
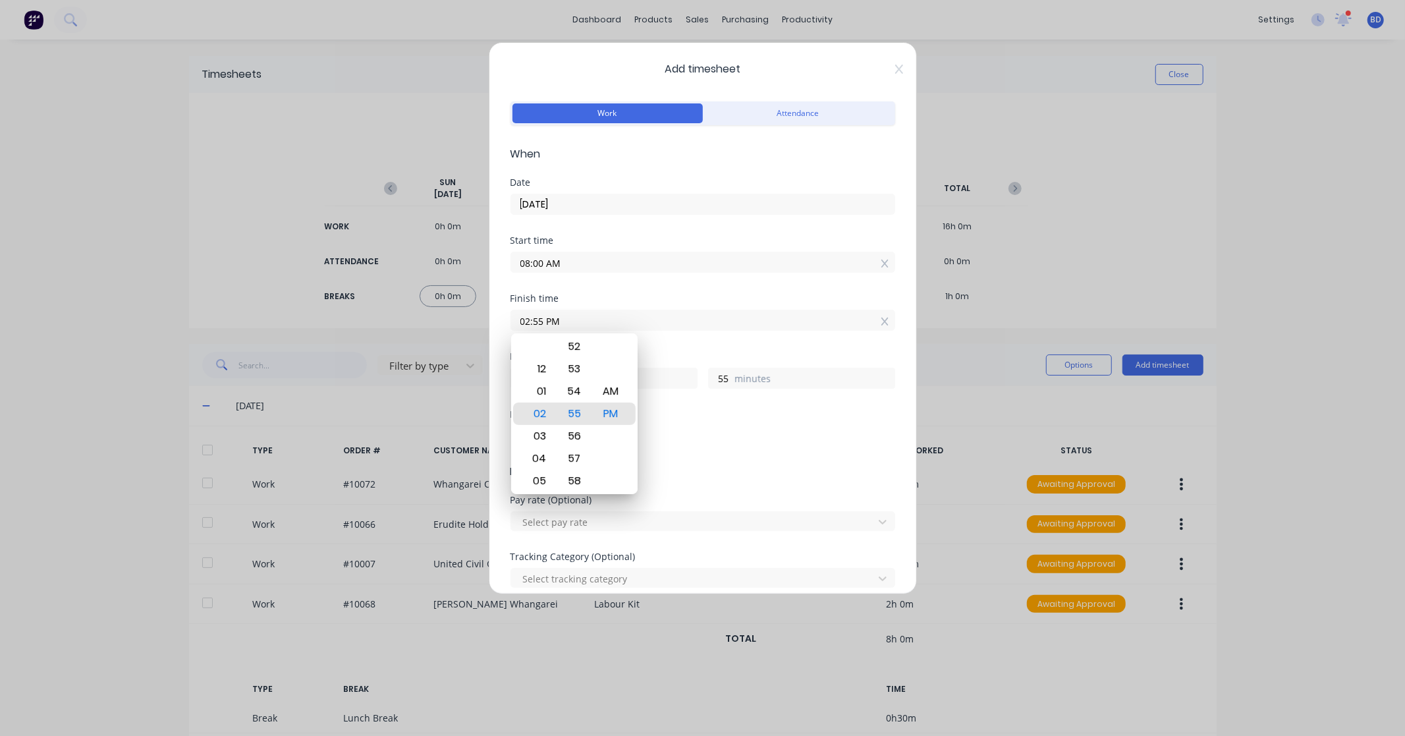
drag, startPoint x: 622, startPoint y: 321, endPoint x: 399, endPoint y: 326, distance: 224.0
click at [399, 326] on div "Add timesheet Work Attendance When Date [DATE] Start time 08:00 AM Finish time …" at bounding box center [702, 368] width 1405 height 736
paste input "4:30"
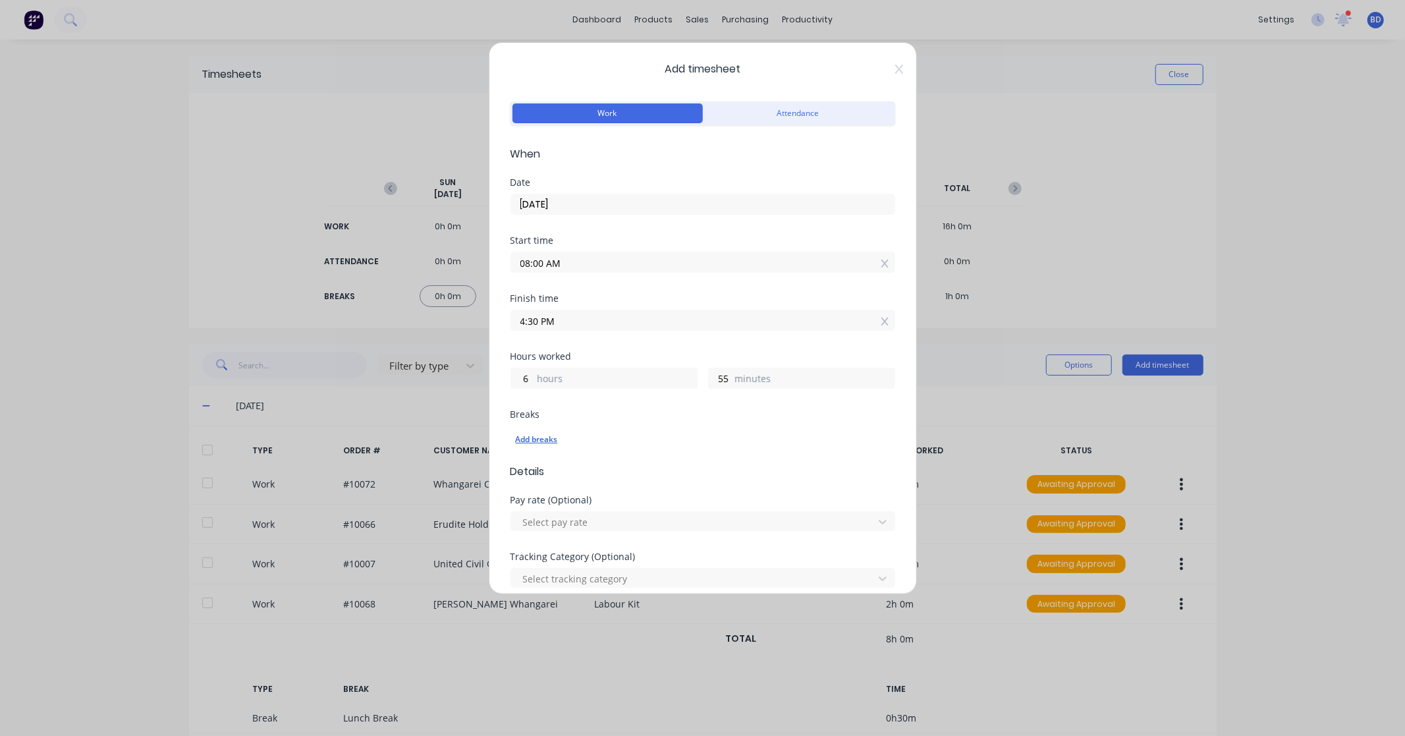
type input "04:30 PM"
type input "8"
type input "30"
click at [539, 440] on div "Add breaks" at bounding box center [703, 439] width 374 height 17
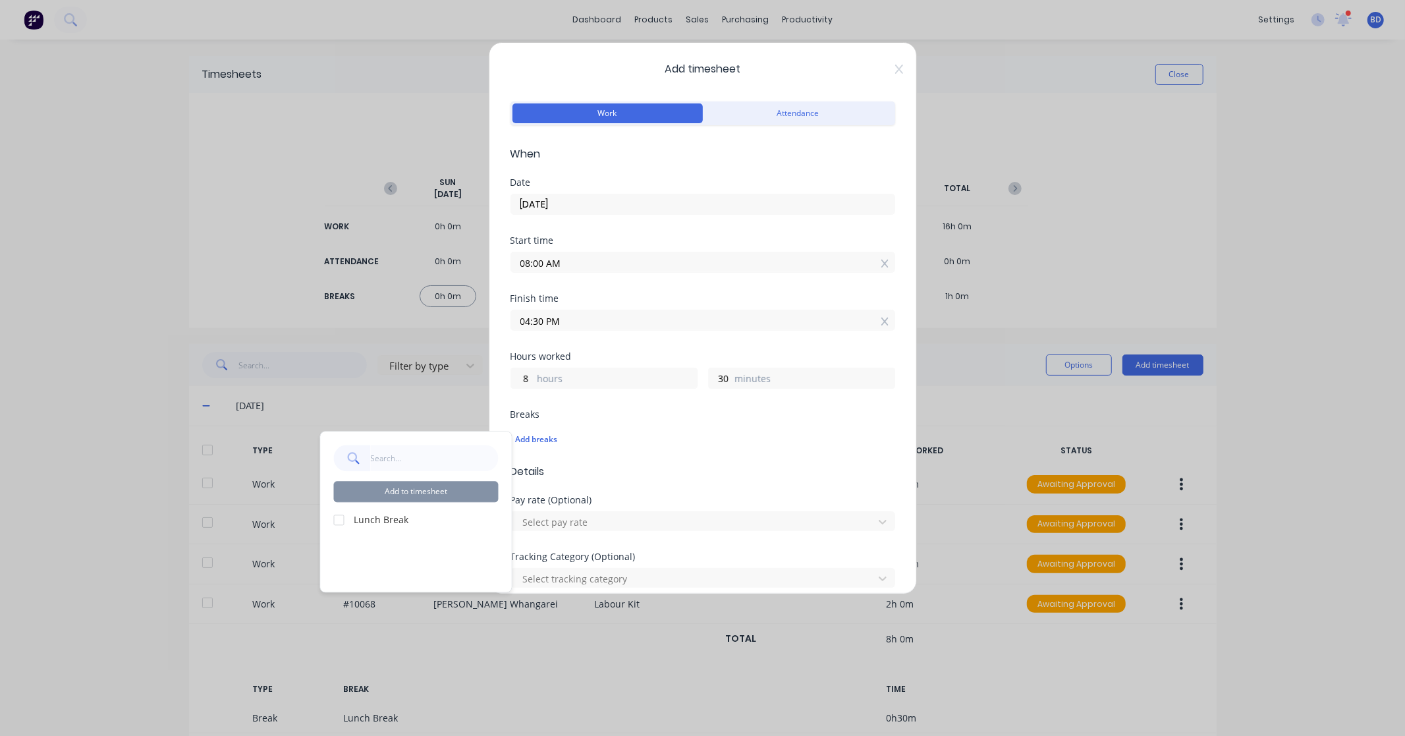
click at [339, 521] on div at bounding box center [339, 520] width 26 height 26
click at [404, 505] on div "Add to timesheet Lunch Break" at bounding box center [416, 511] width 191 height 160
click at [411, 495] on button "Add to timesheet" at bounding box center [416, 491] width 165 height 21
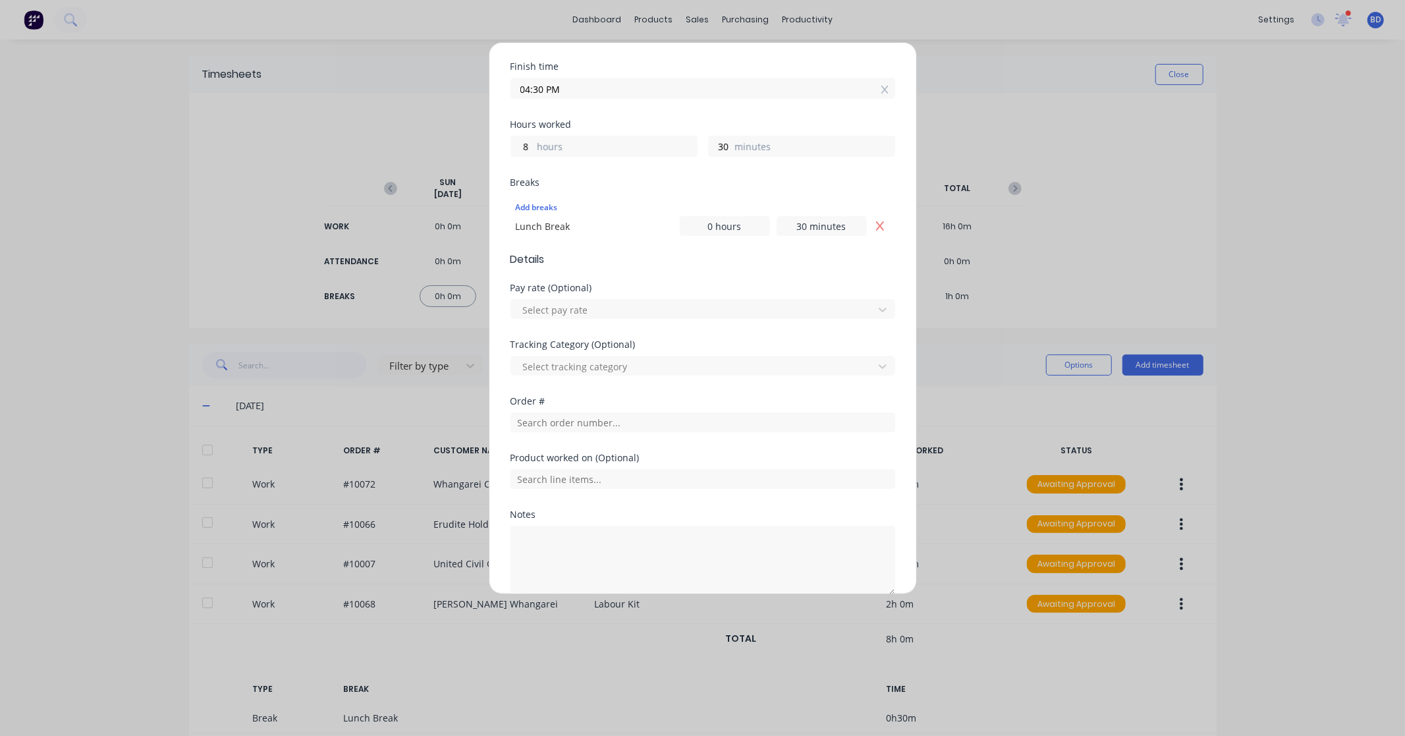
scroll to position [294, 0]
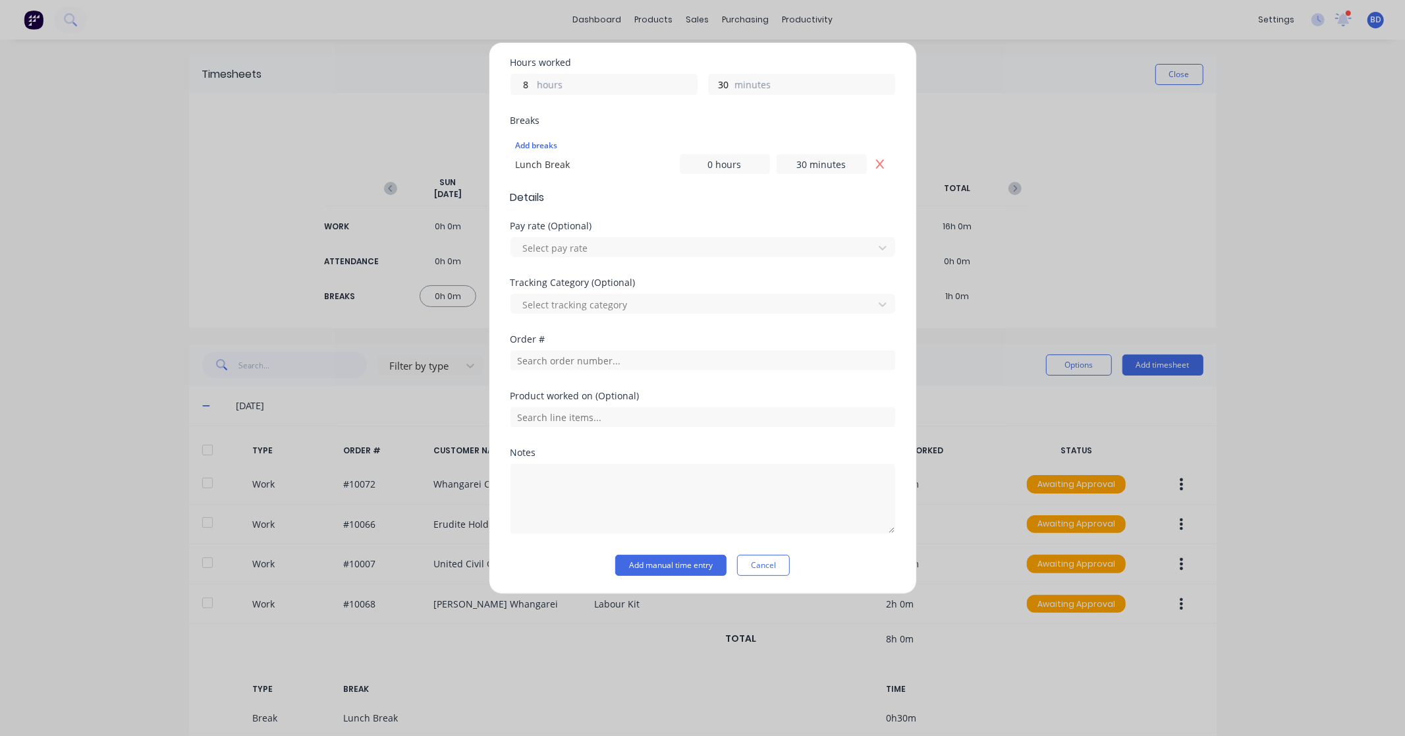
click at [539, 345] on div "Order #" at bounding box center [703, 353] width 385 height 36
click at [535, 354] on input "text" at bounding box center [703, 360] width 385 height 20
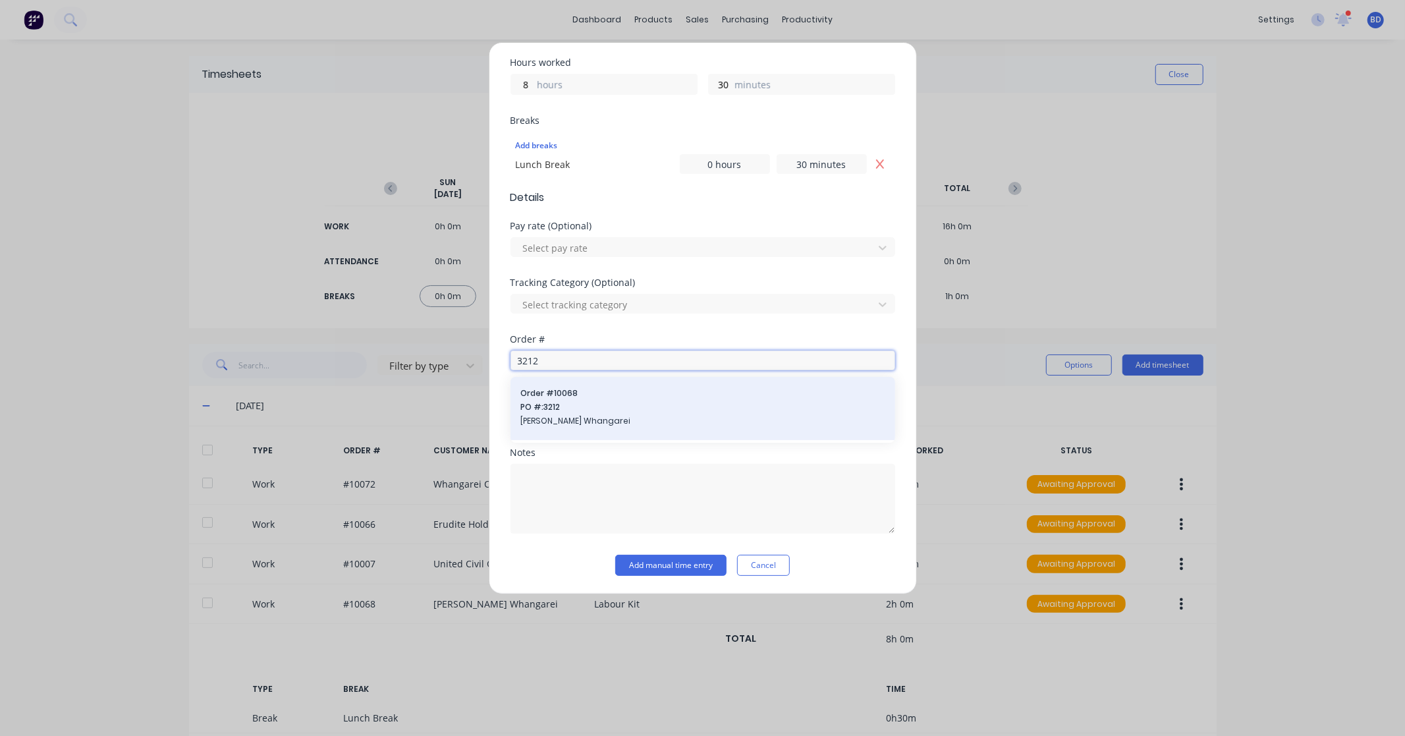
type input "3212"
click at [591, 424] on span "[PERSON_NAME] Whangarei" at bounding box center [703, 421] width 364 height 12
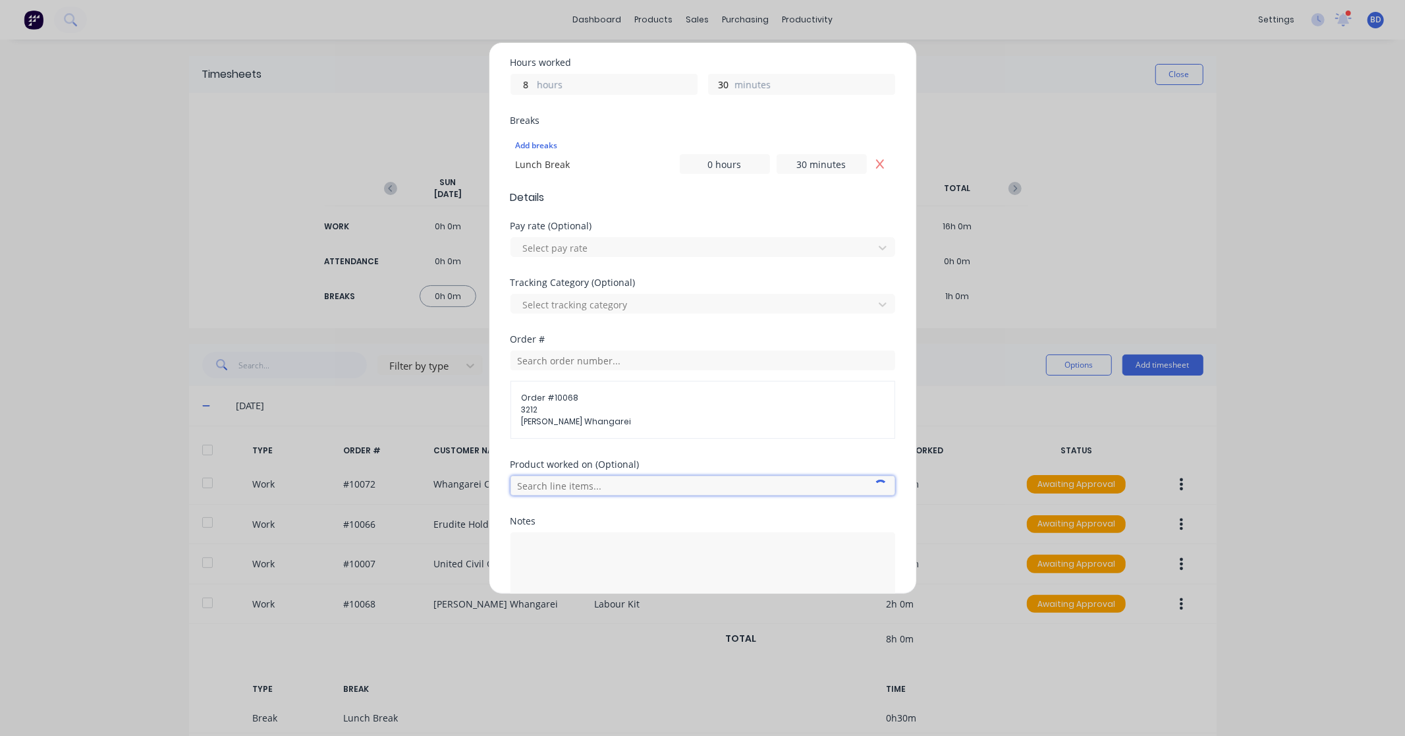
click at [555, 488] on input "text" at bounding box center [703, 486] width 385 height 20
click at [575, 458] on div "Labour Kit" at bounding box center [703, 452] width 385 height 33
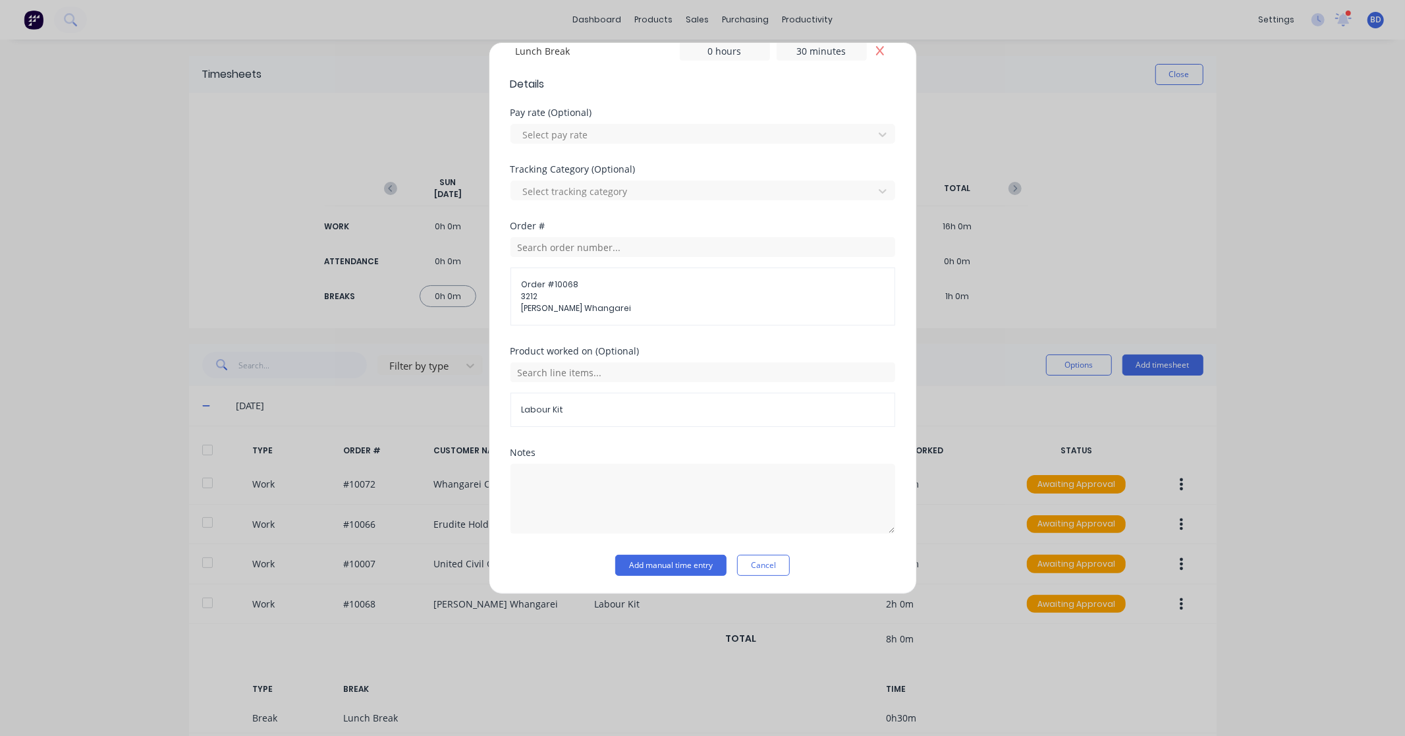
scroll to position [408, 0]
click at [659, 560] on button "Add manual time entry" at bounding box center [670, 564] width 111 height 21
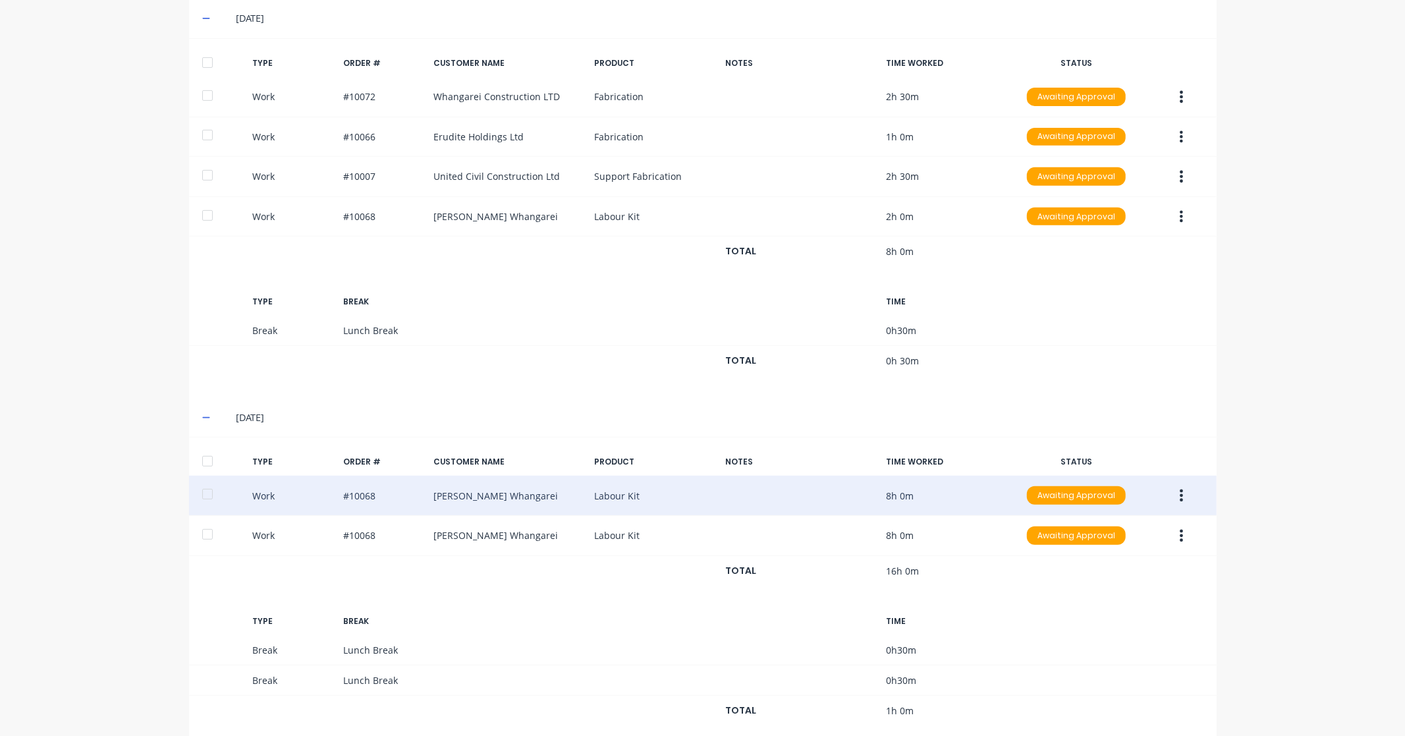
scroll to position [416, 0]
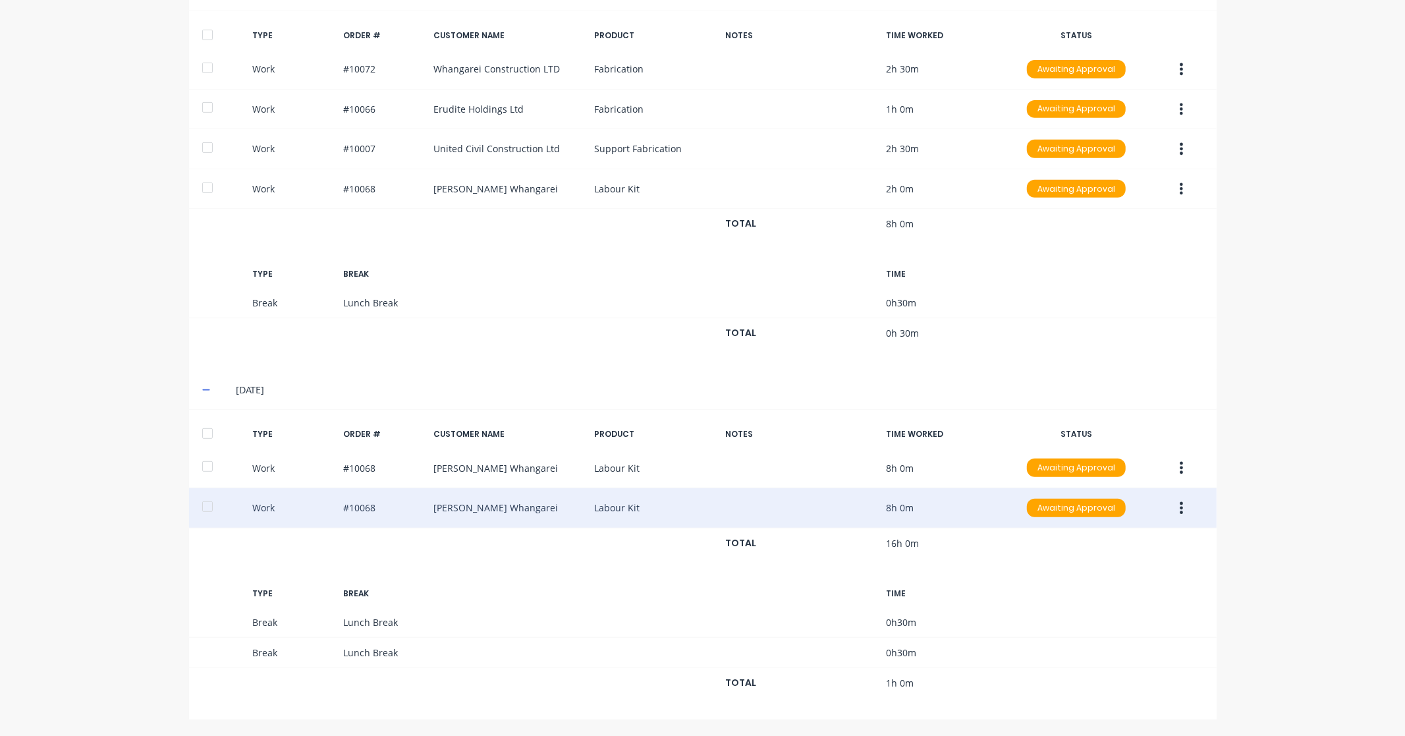
click at [1173, 510] on button "button" at bounding box center [1181, 508] width 31 height 24
click at [1117, 458] on div "Edit" at bounding box center [1134, 458] width 101 height 19
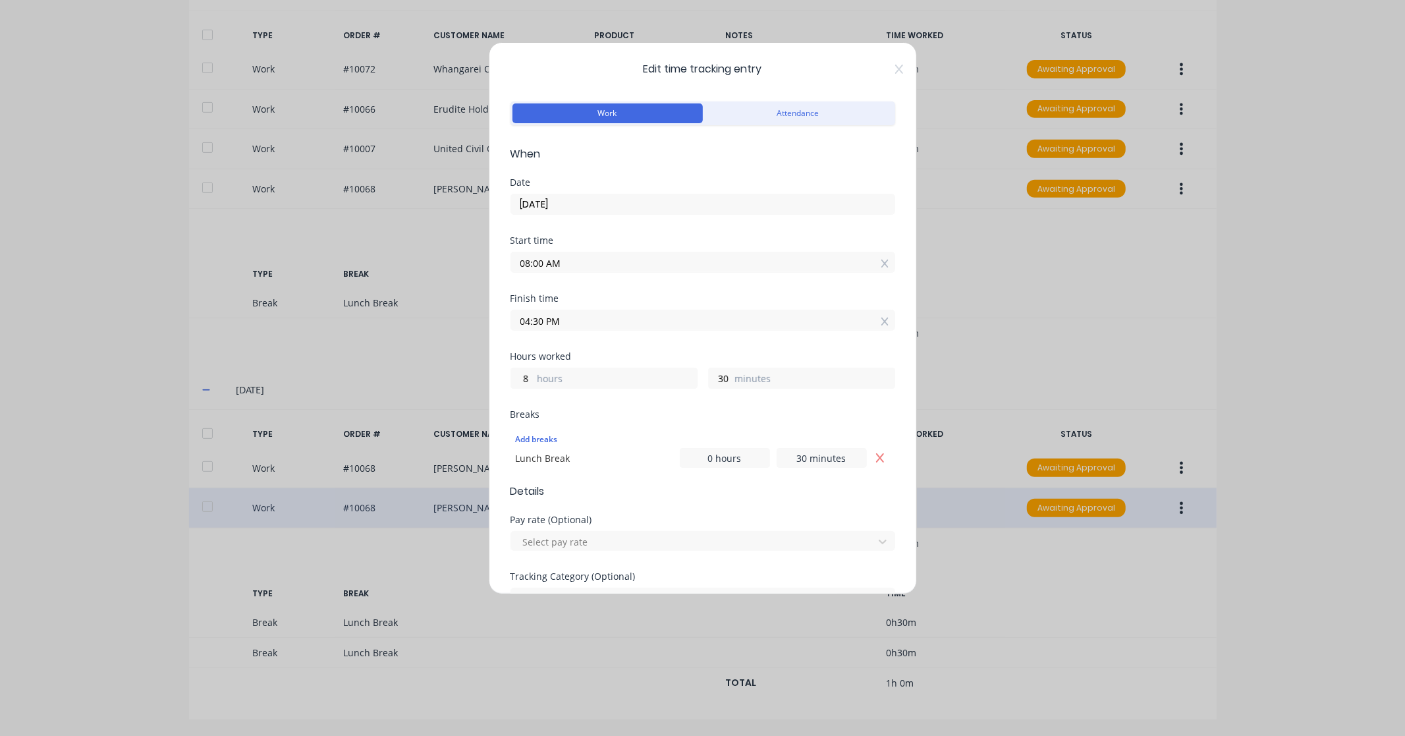
click at [537, 196] on input "[DATE]" at bounding box center [702, 204] width 383 height 20
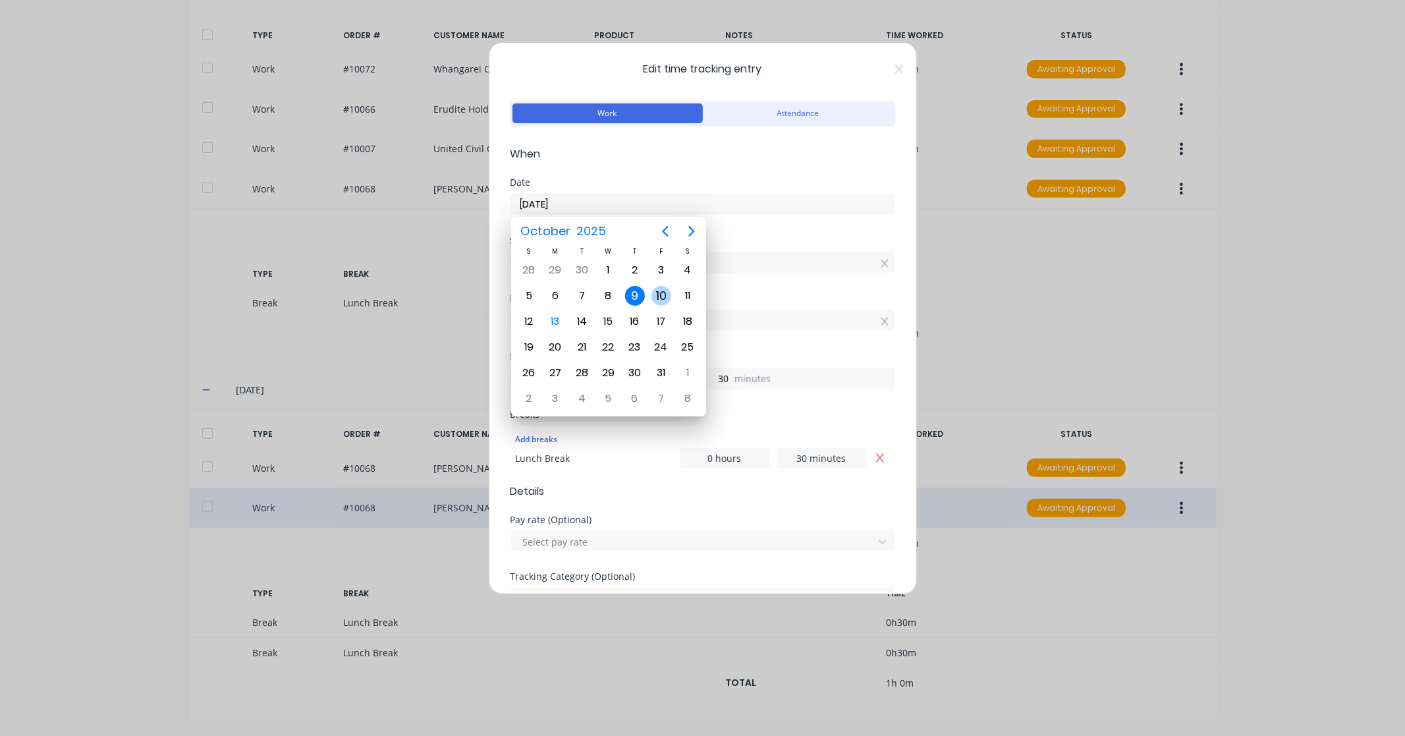
click at [659, 290] on div "10" at bounding box center [661, 296] width 20 height 20
type input "[DATE]"
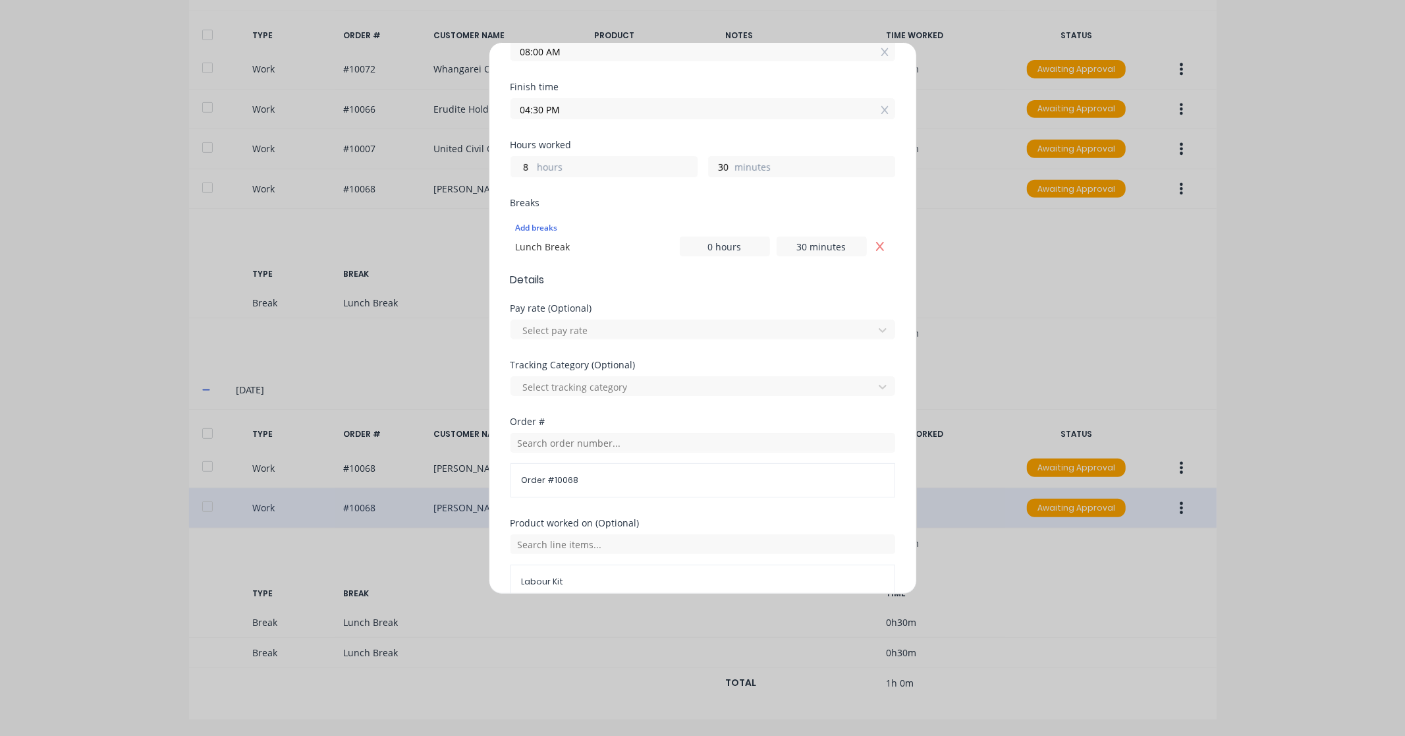
scroll to position [384, 0]
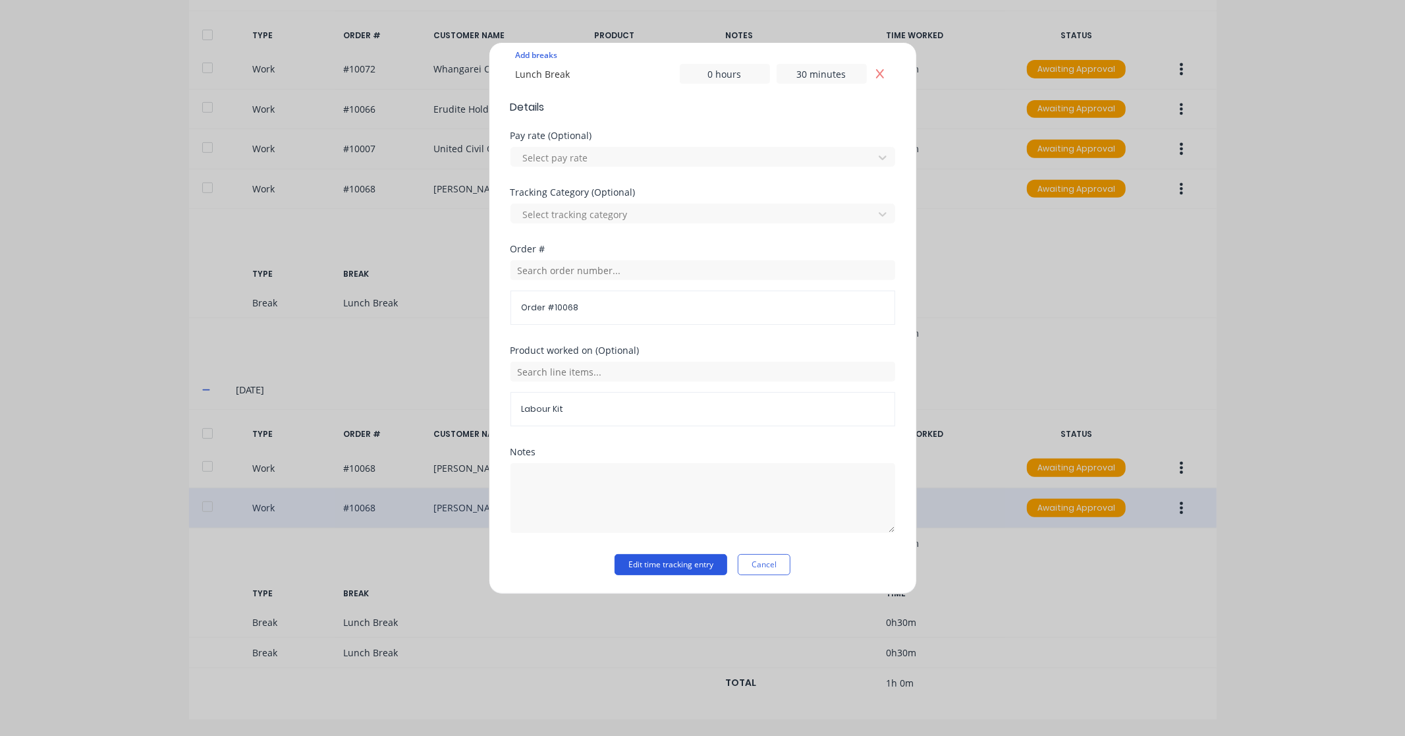
click at [694, 565] on button "Edit time tracking entry" at bounding box center [671, 564] width 113 height 21
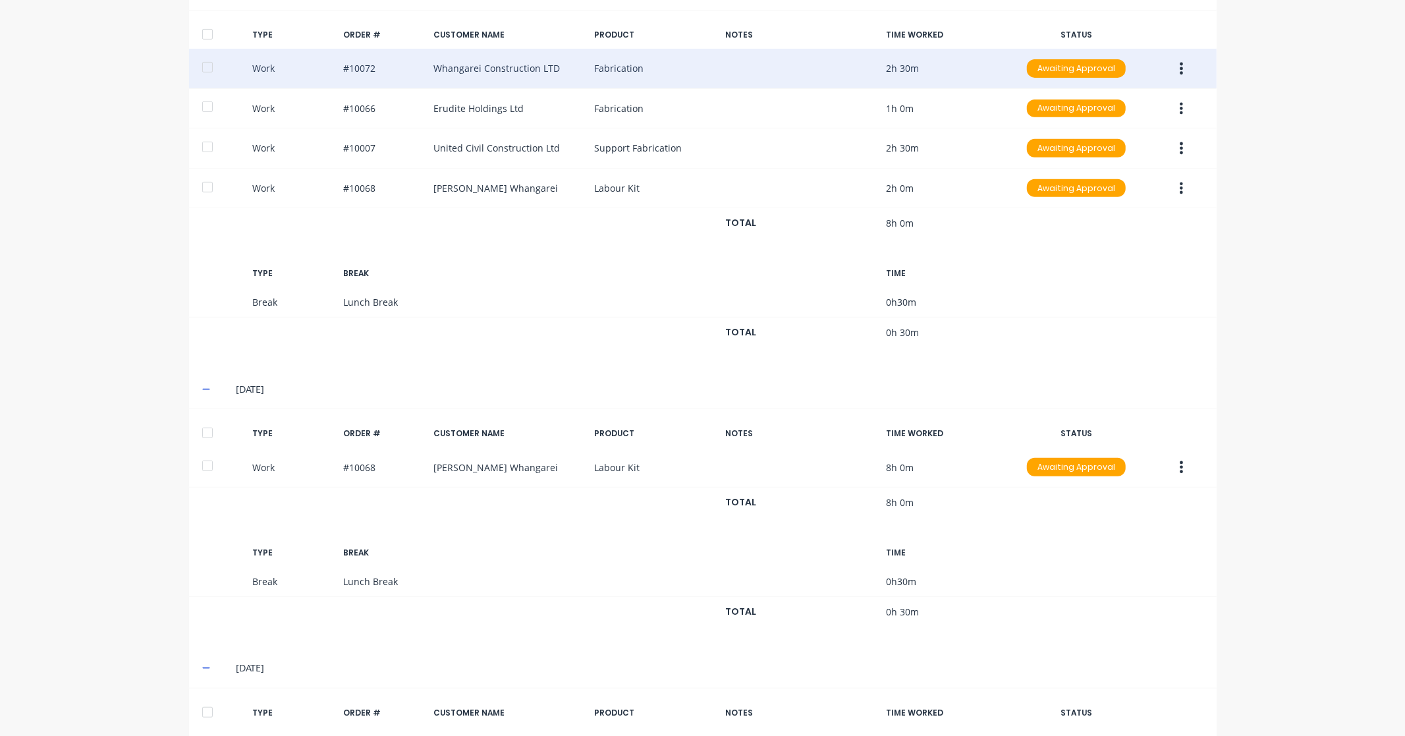
scroll to position [0, 0]
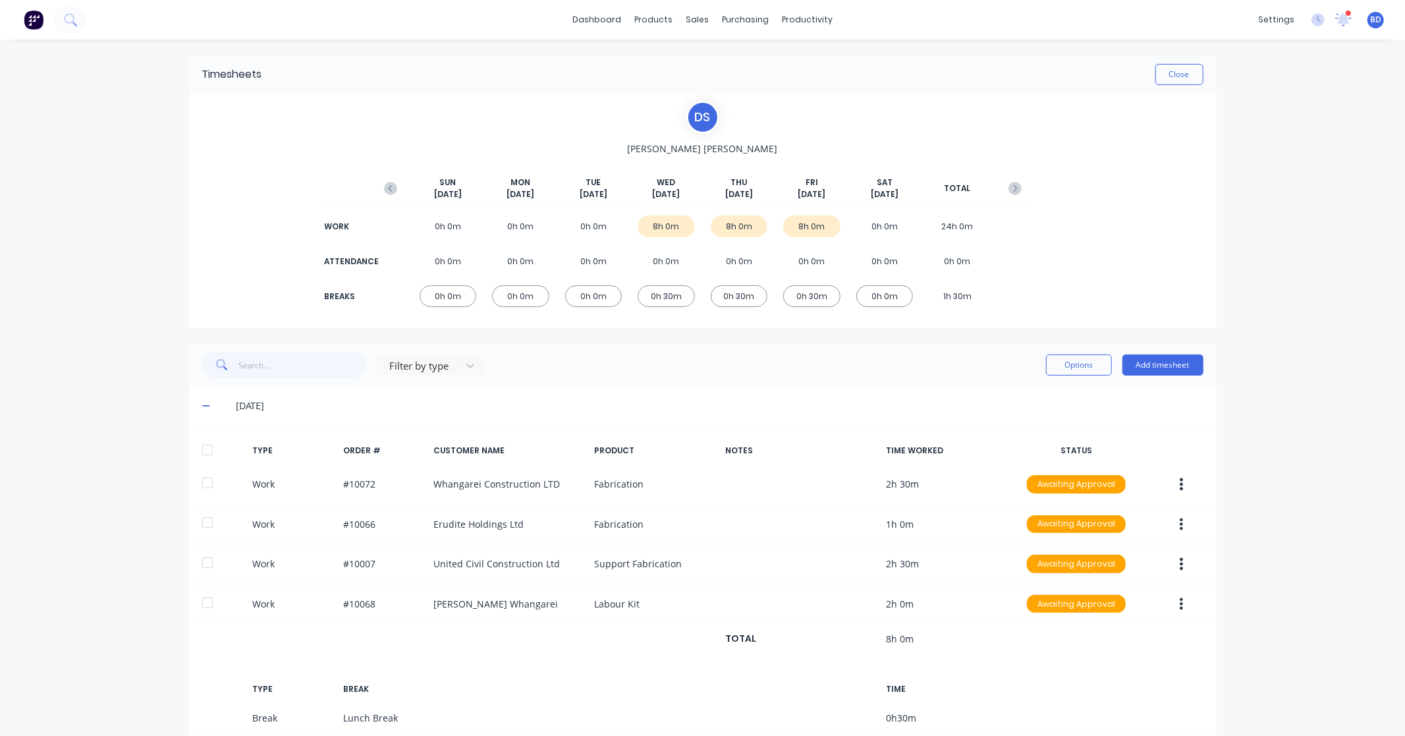
click at [200, 448] on div at bounding box center [207, 450] width 26 height 26
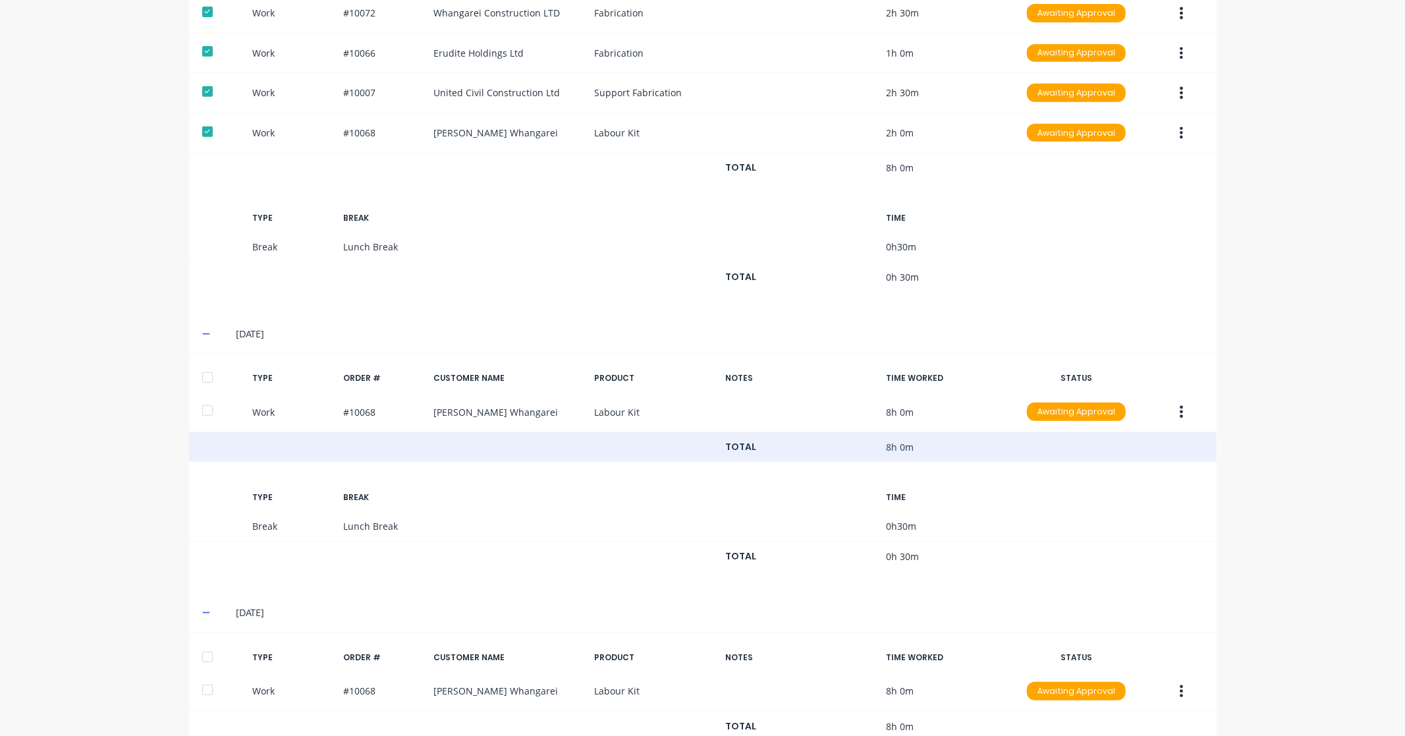
scroll to position [512, 0]
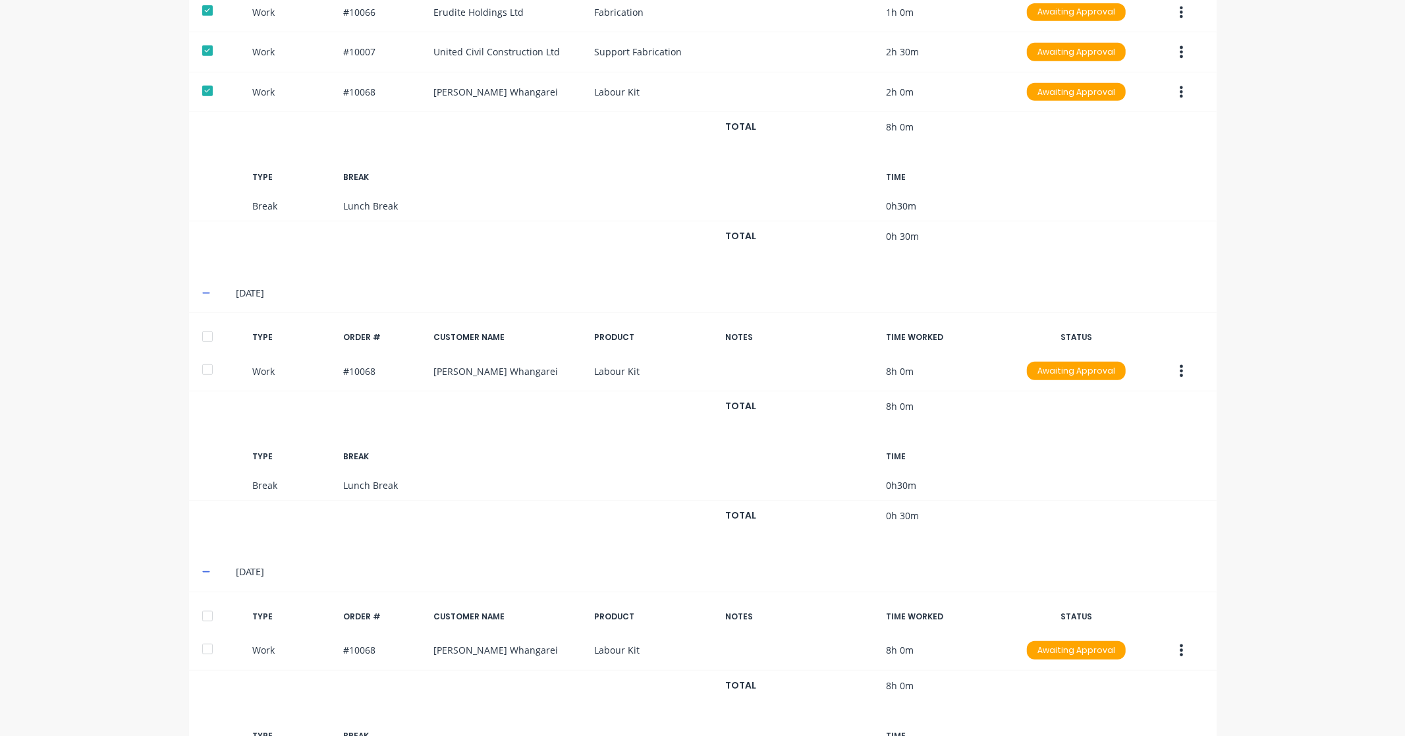
click at [204, 339] on div at bounding box center [207, 336] width 26 height 26
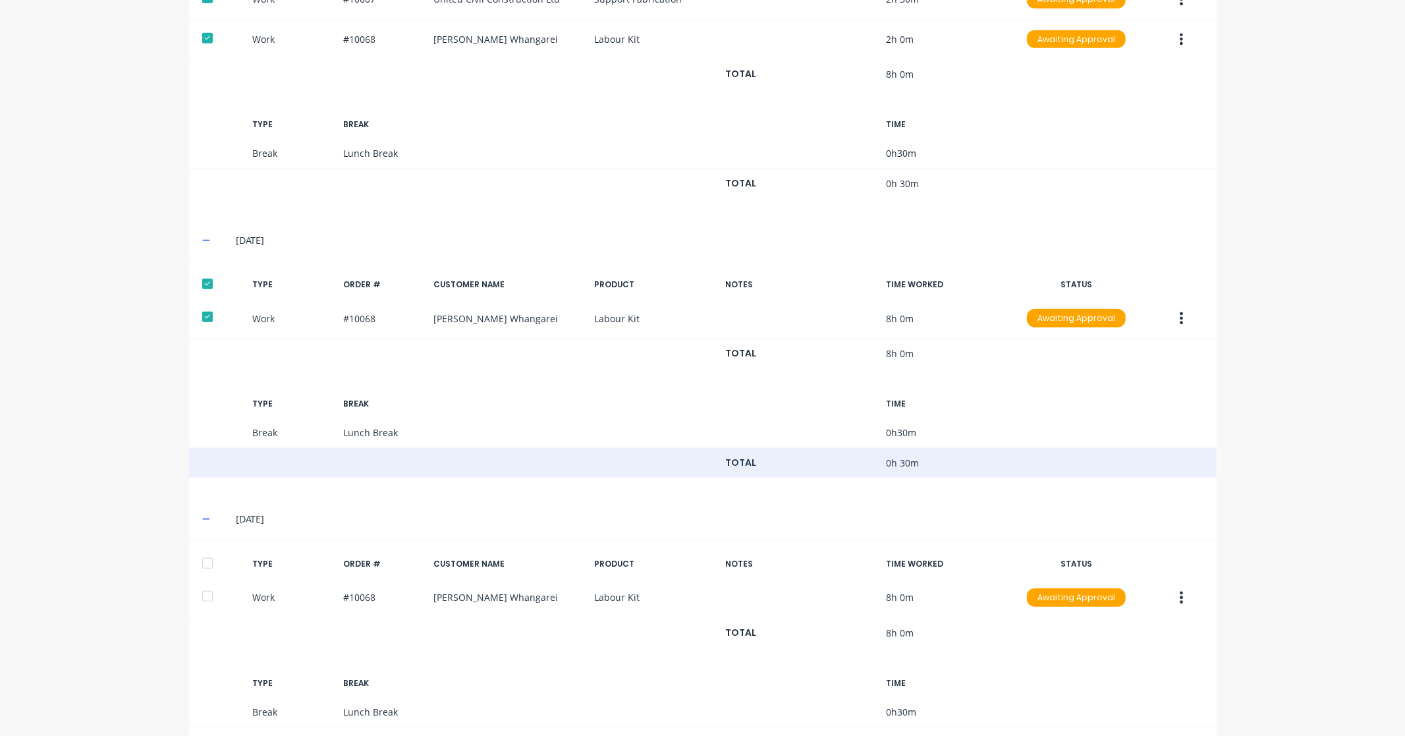
scroll to position [624, 0]
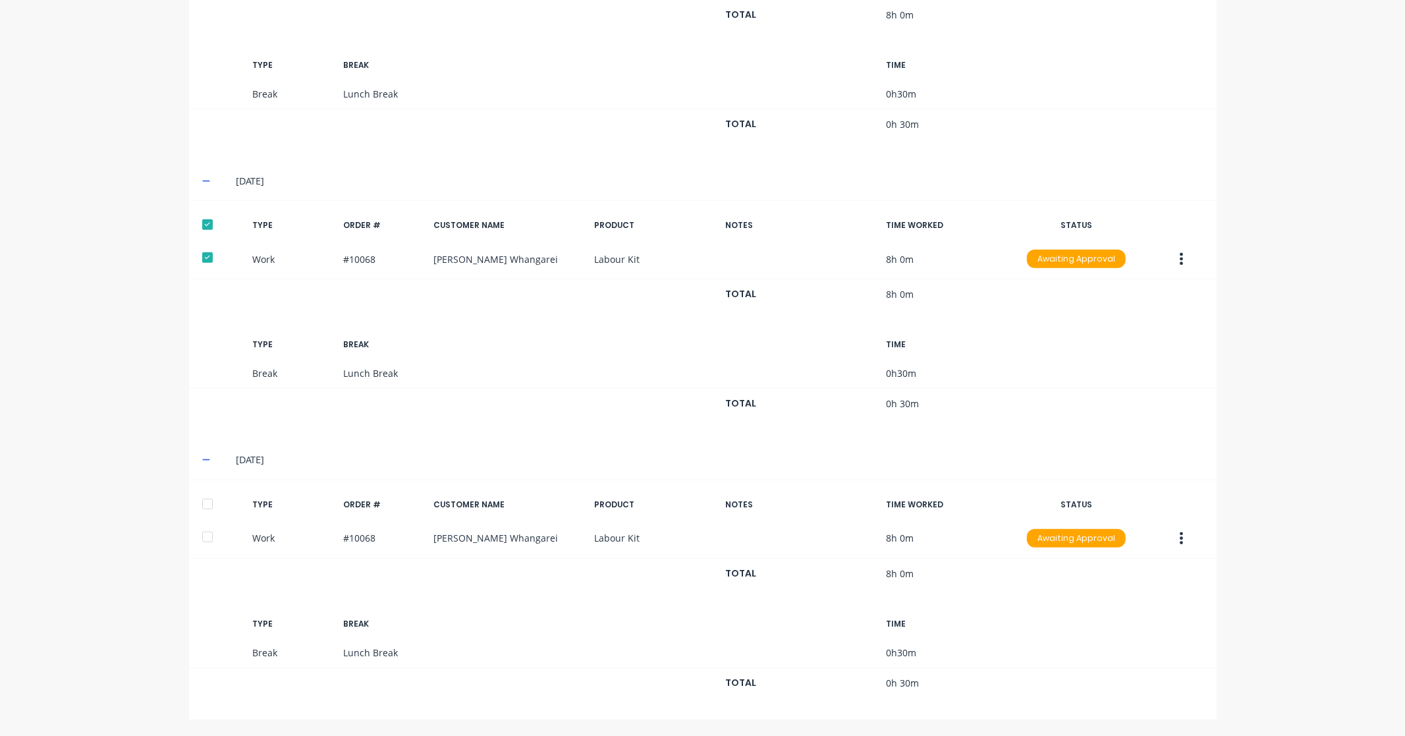
click at [202, 505] on div at bounding box center [207, 504] width 26 height 26
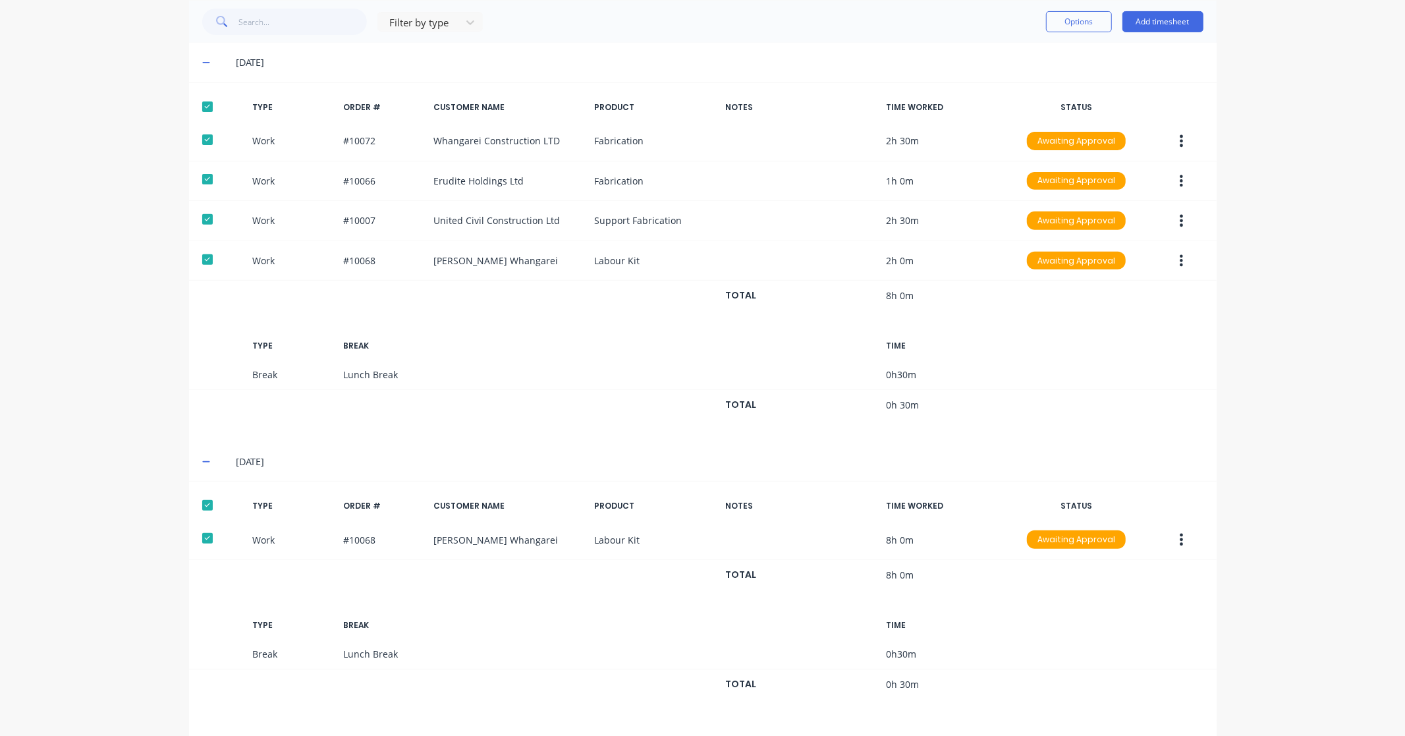
scroll to position [0, 0]
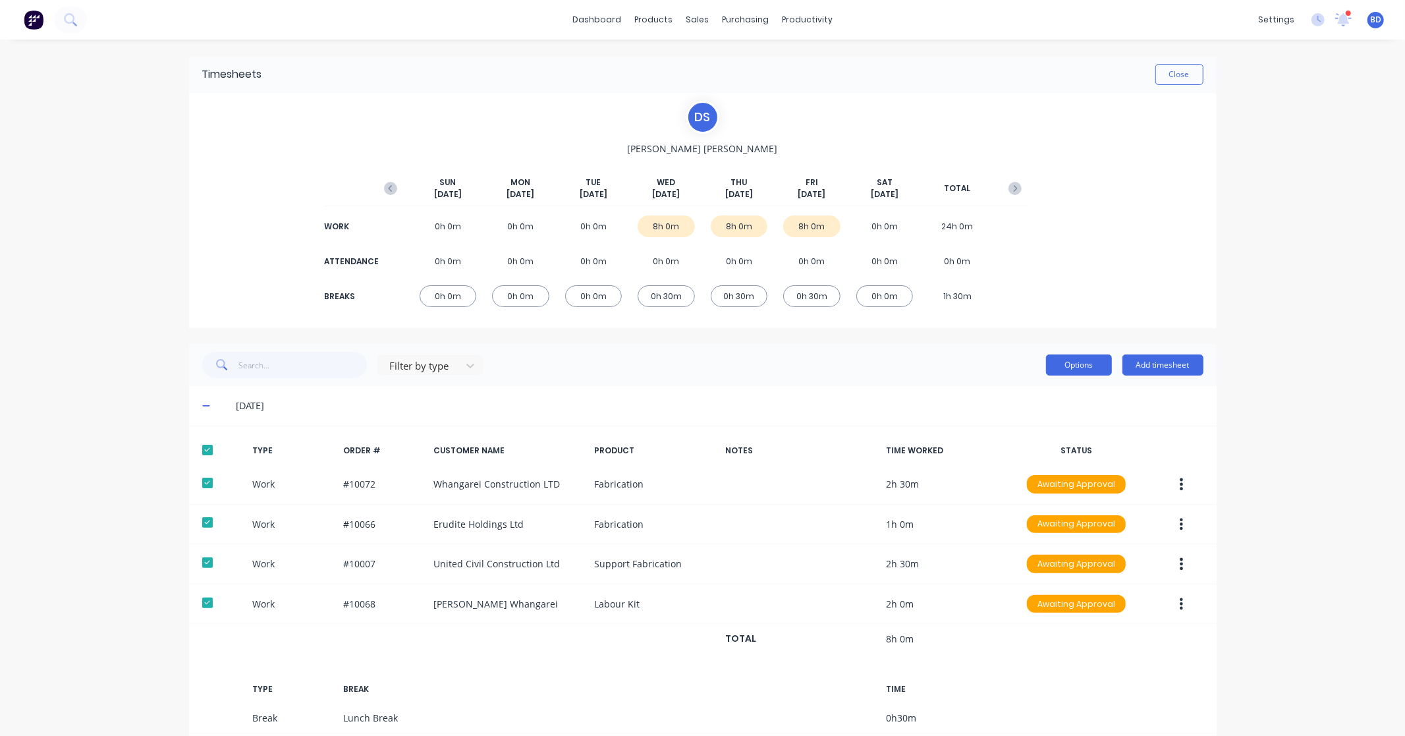
click at [1078, 363] on button "Options" at bounding box center [1079, 364] width 66 height 21
click at [1049, 391] on div "Approve" at bounding box center [1049, 398] width 101 height 19
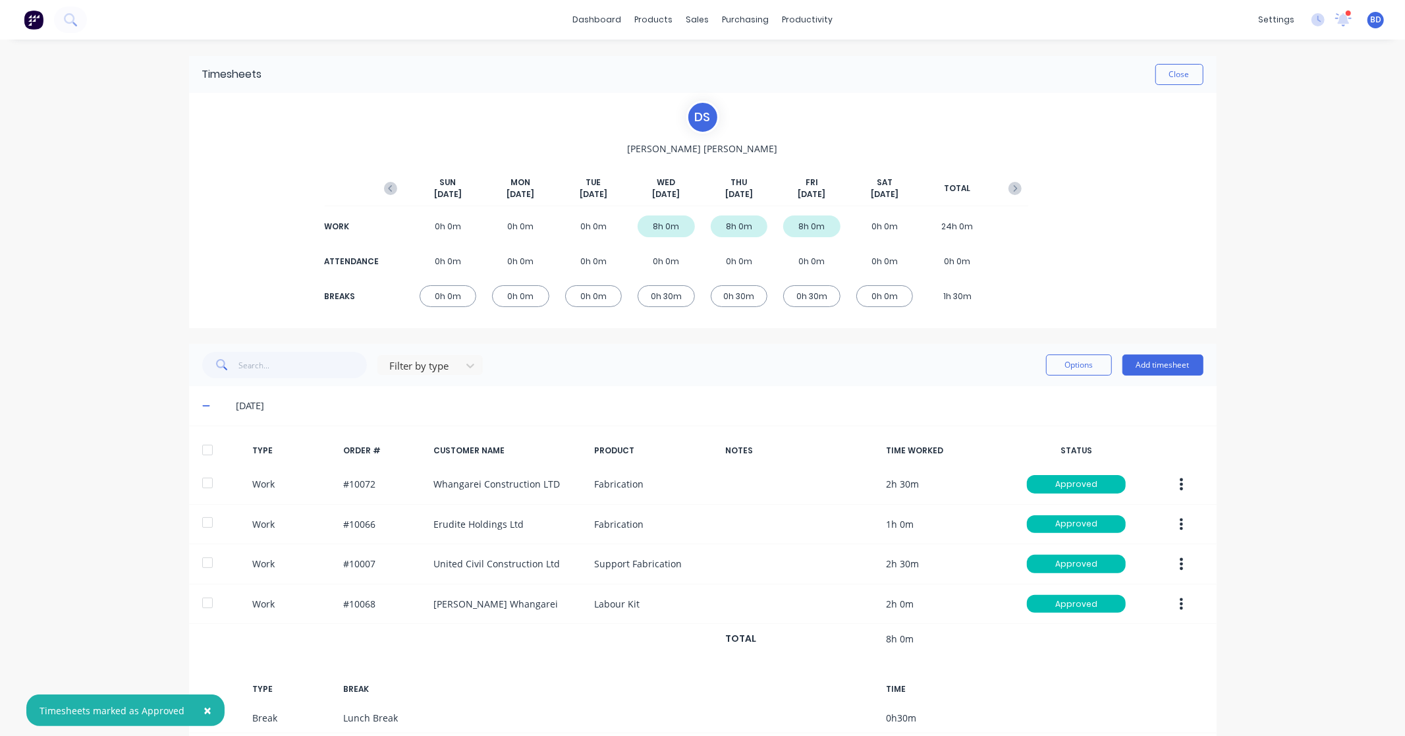
click at [1292, 240] on div "× Timesheets marked as Approved dashboard products sales purchasing productivit…" at bounding box center [702, 368] width 1405 height 736
click at [1183, 75] on button "Close" at bounding box center [1179, 74] width 48 height 21
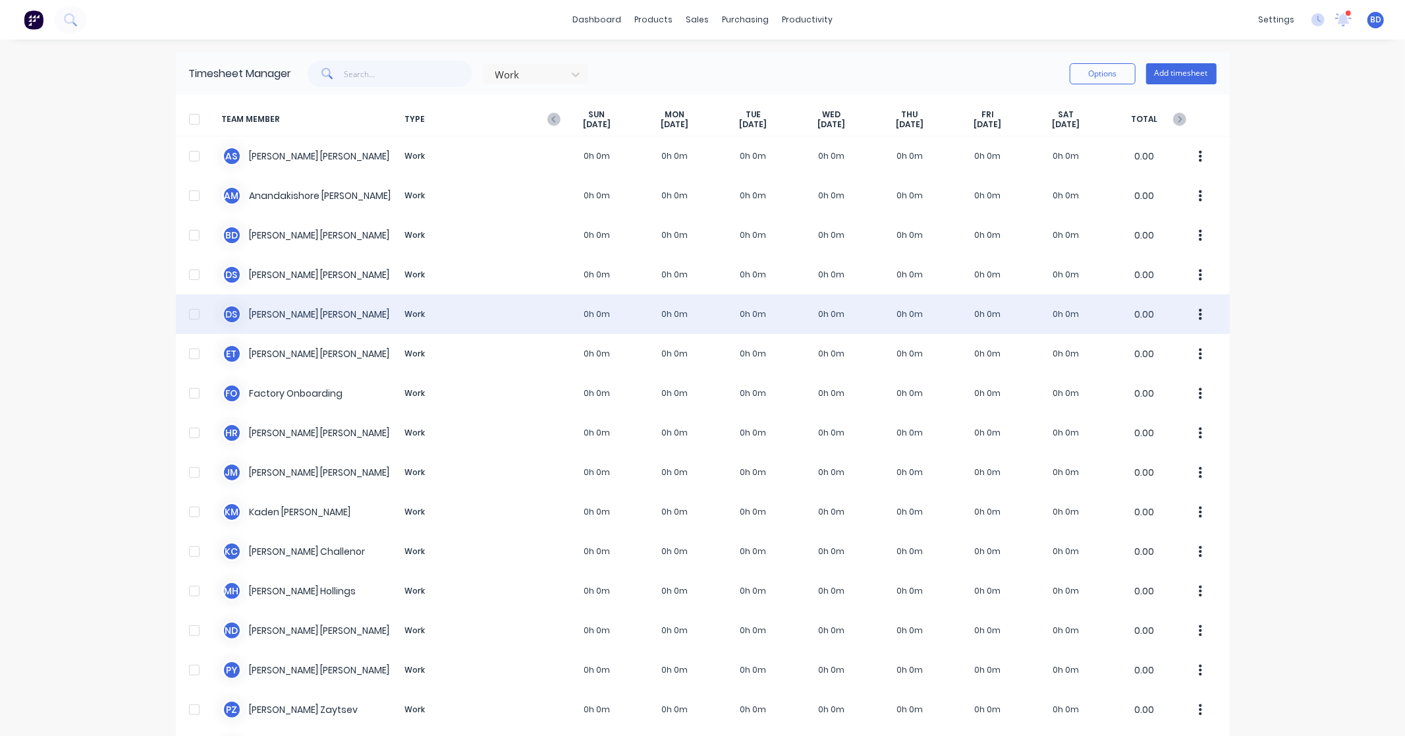
click at [306, 319] on div "[PERSON_NAME] Work 0h 0m 0h 0m 0h 0m 0h 0m 0h 0m 0h 0m 0h 0m 0.00" at bounding box center [703, 314] width 1054 height 40
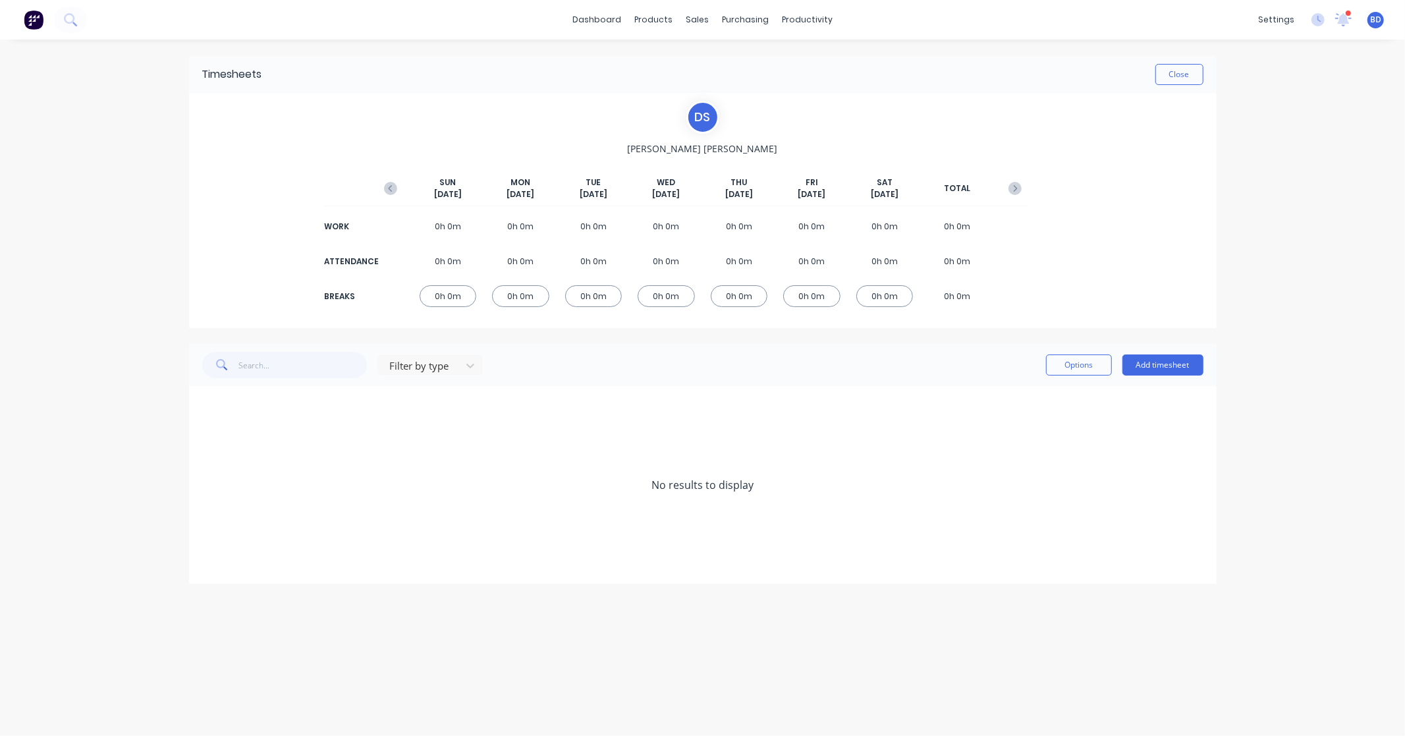
drag, startPoint x: 400, startPoint y: 194, endPoint x: 393, endPoint y: 194, distance: 6.6
click at [396, 194] on button "button" at bounding box center [390, 189] width 26 height 24
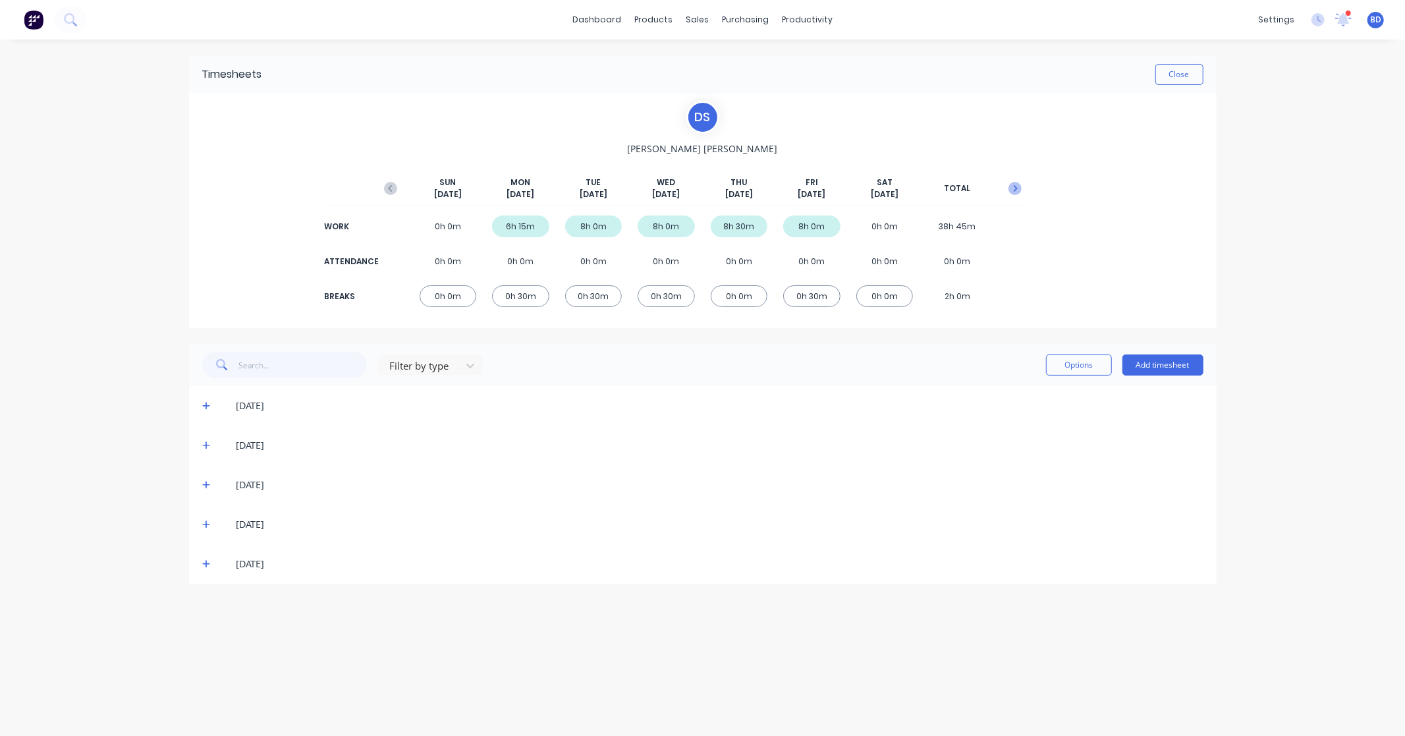
click at [1018, 188] on icon "button" at bounding box center [1015, 188] width 13 height 13
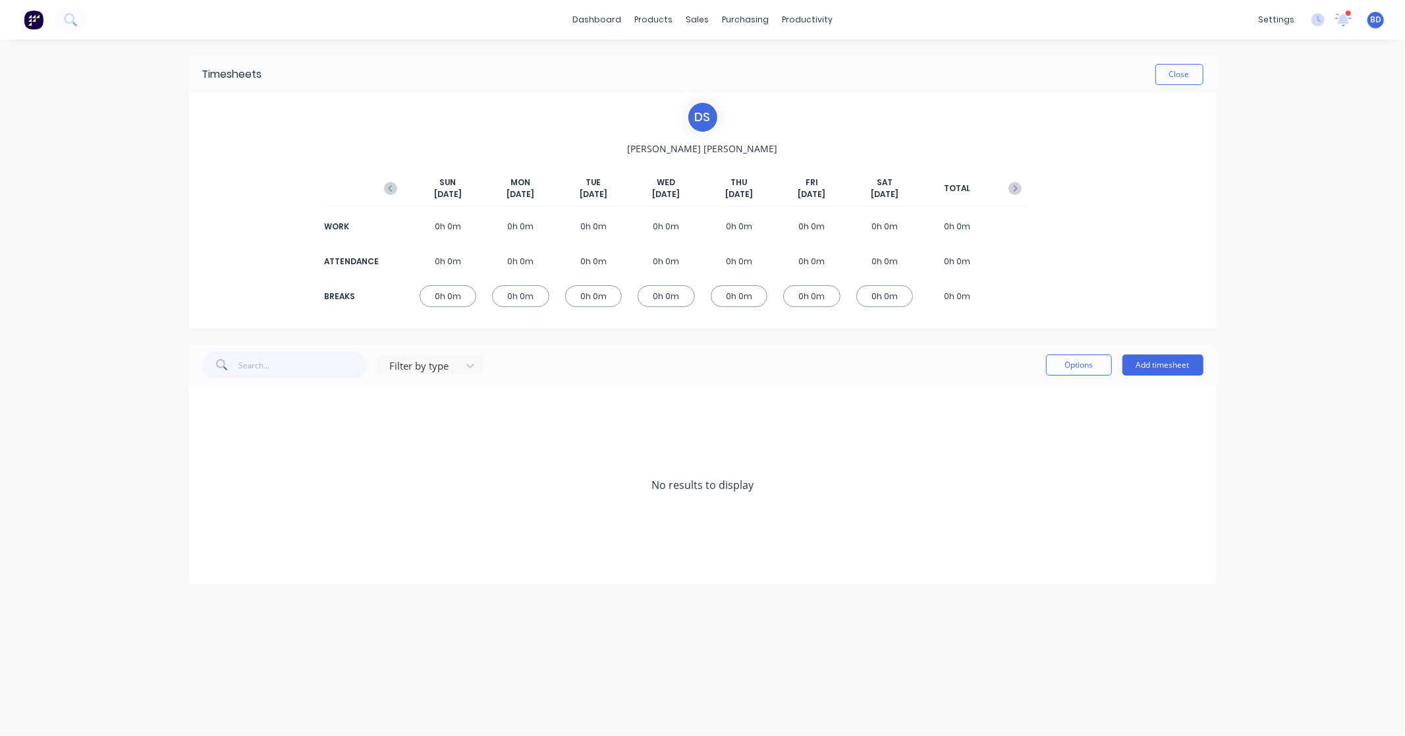
click at [1018, 188] on icon "button" at bounding box center [1015, 188] width 13 height 13
click at [385, 188] on icon "button" at bounding box center [390, 188] width 13 height 13
click at [387, 188] on icon "button" at bounding box center [390, 188] width 13 height 13
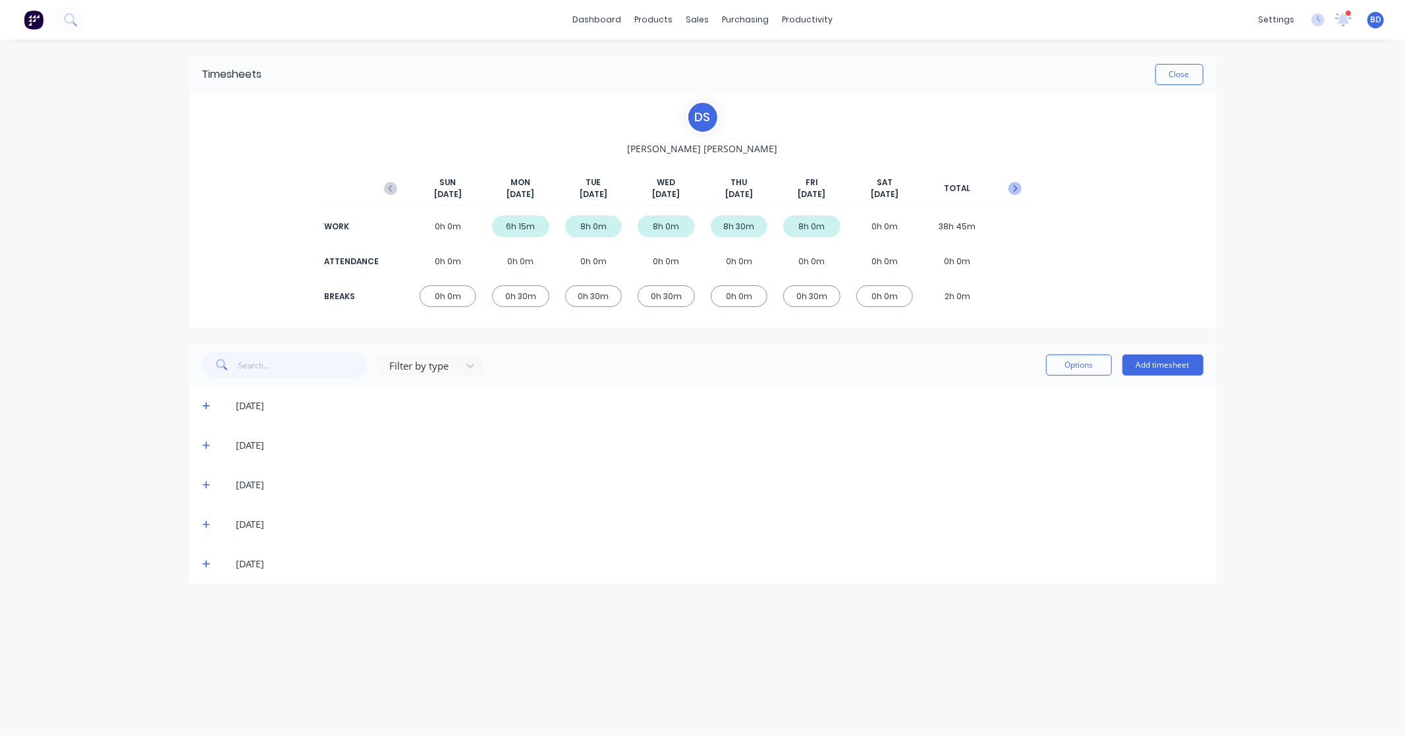
click at [1021, 190] on icon "button" at bounding box center [1015, 188] width 13 height 13
click at [1176, 366] on button "Add timesheet" at bounding box center [1162, 364] width 81 height 21
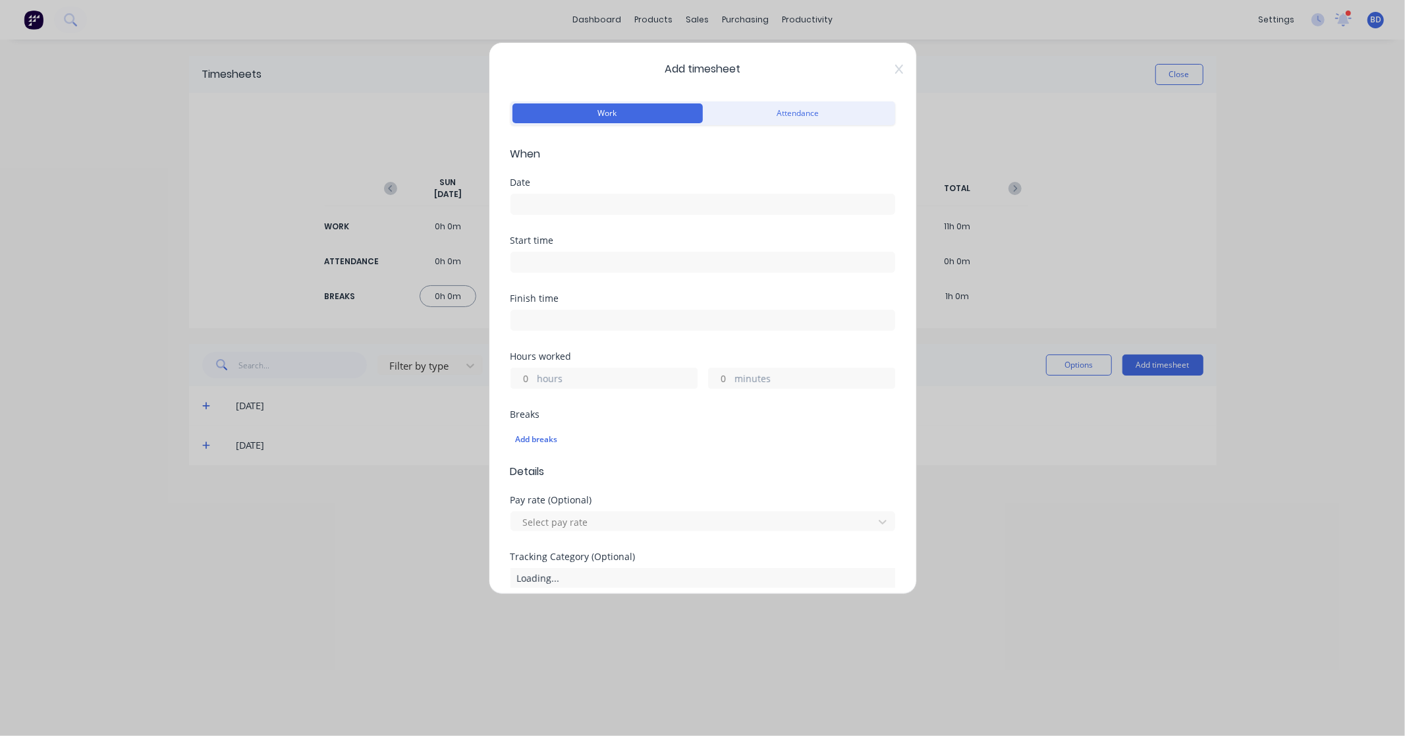
click at [555, 202] on input at bounding box center [702, 204] width 383 height 20
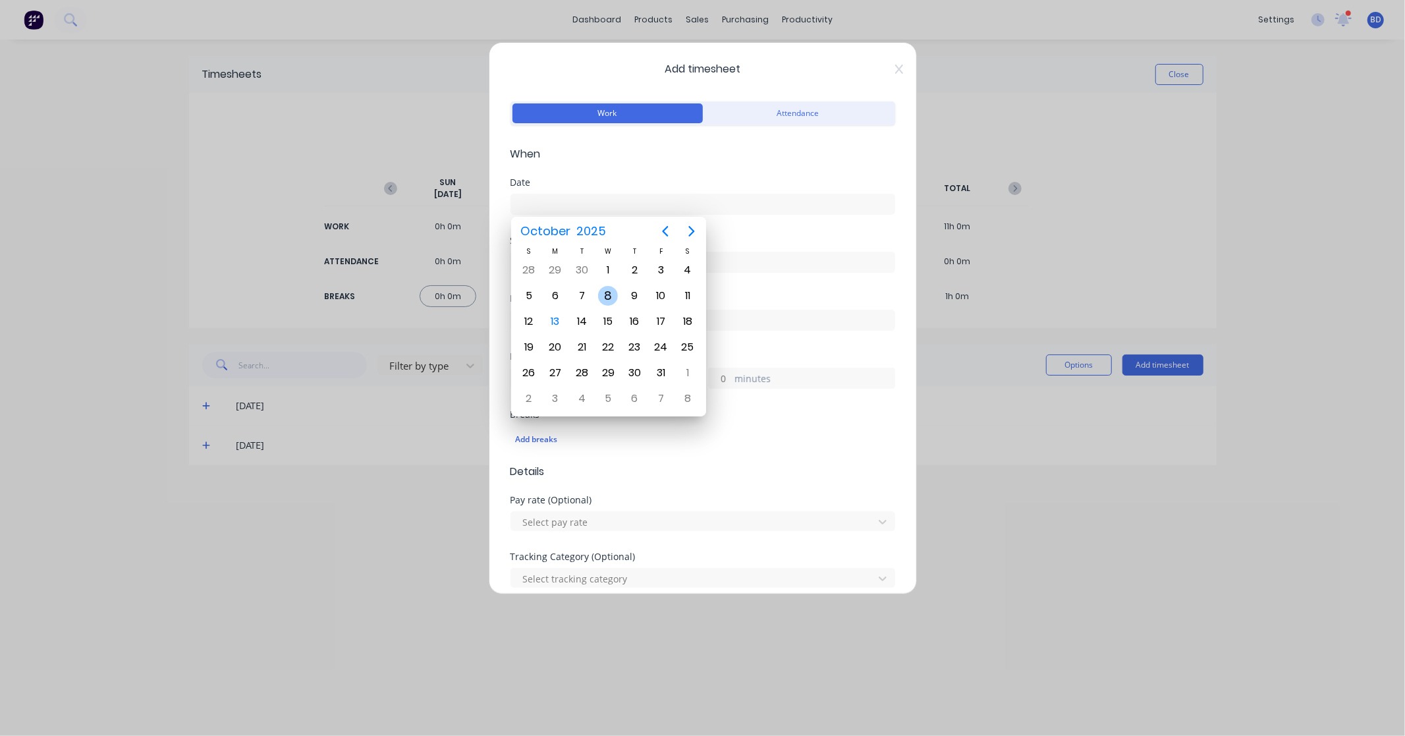
click at [609, 292] on div "8" at bounding box center [608, 296] width 20 height 20
type input "[DATE]"
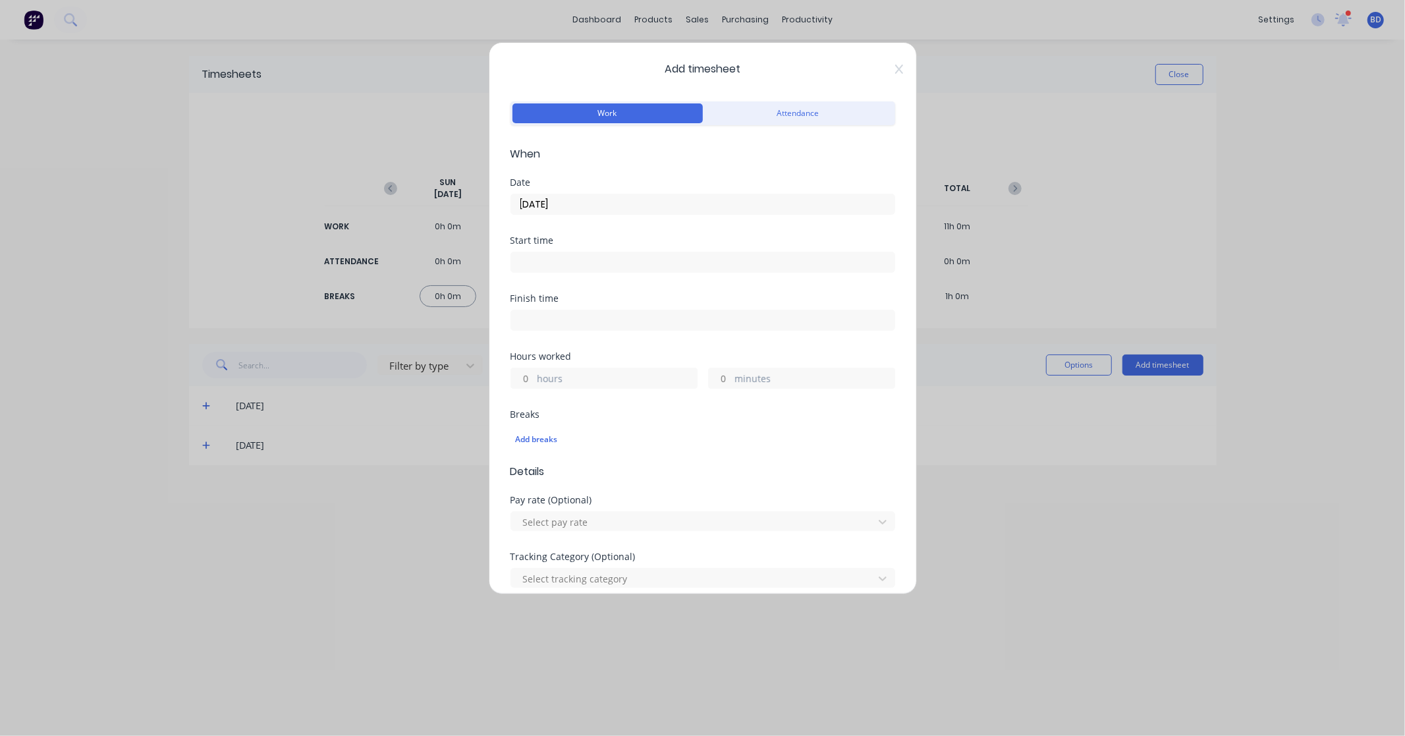
click at [538, 262] on input at bounding box center [702, 262] width 383 height 20
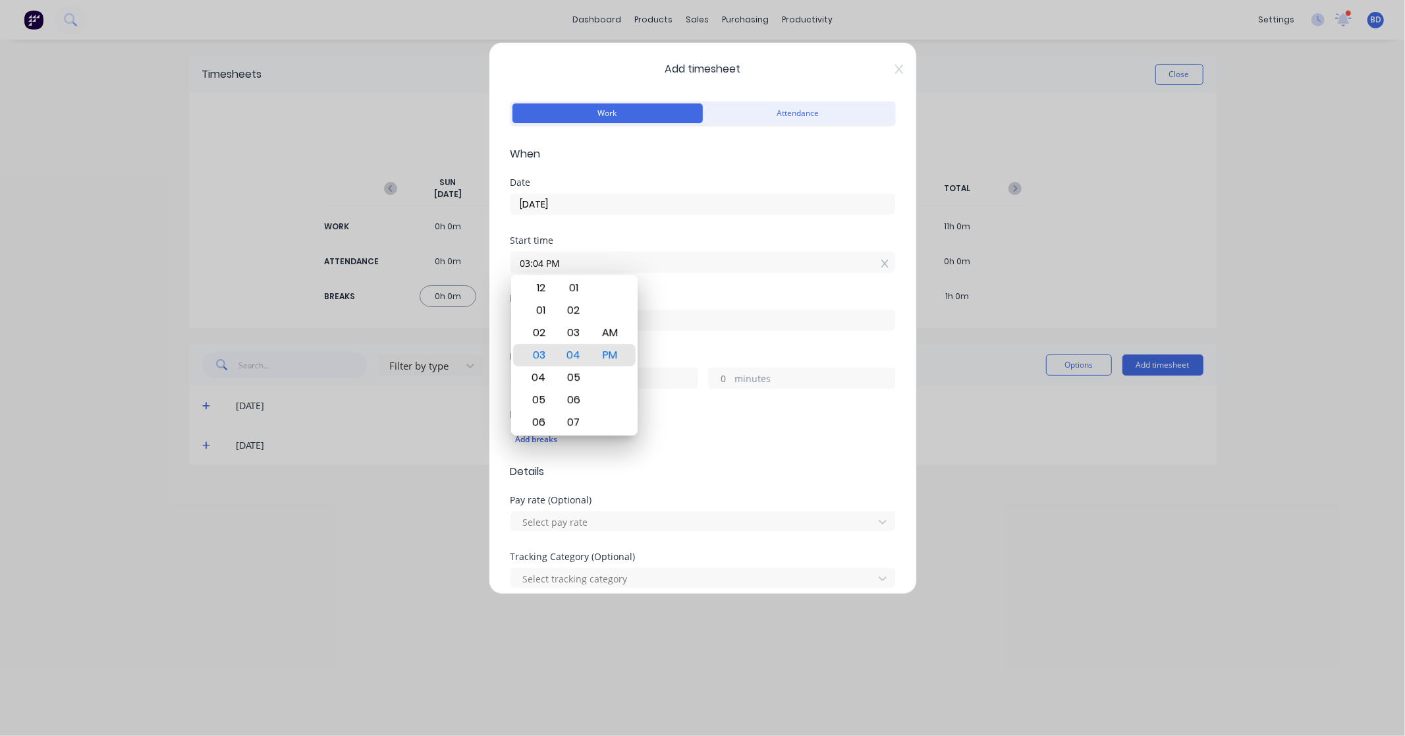
drag, startPoint x: 582, startPoint y: 264, endPoint x: 491, endPoint y: 265, distance: 91.6
click at [491, 265] on div "Add timesheet Work Attendance When Date [DATE] Start time 03:04 PM Finish time …" at bounding box center [703, 318] width 428 height 552
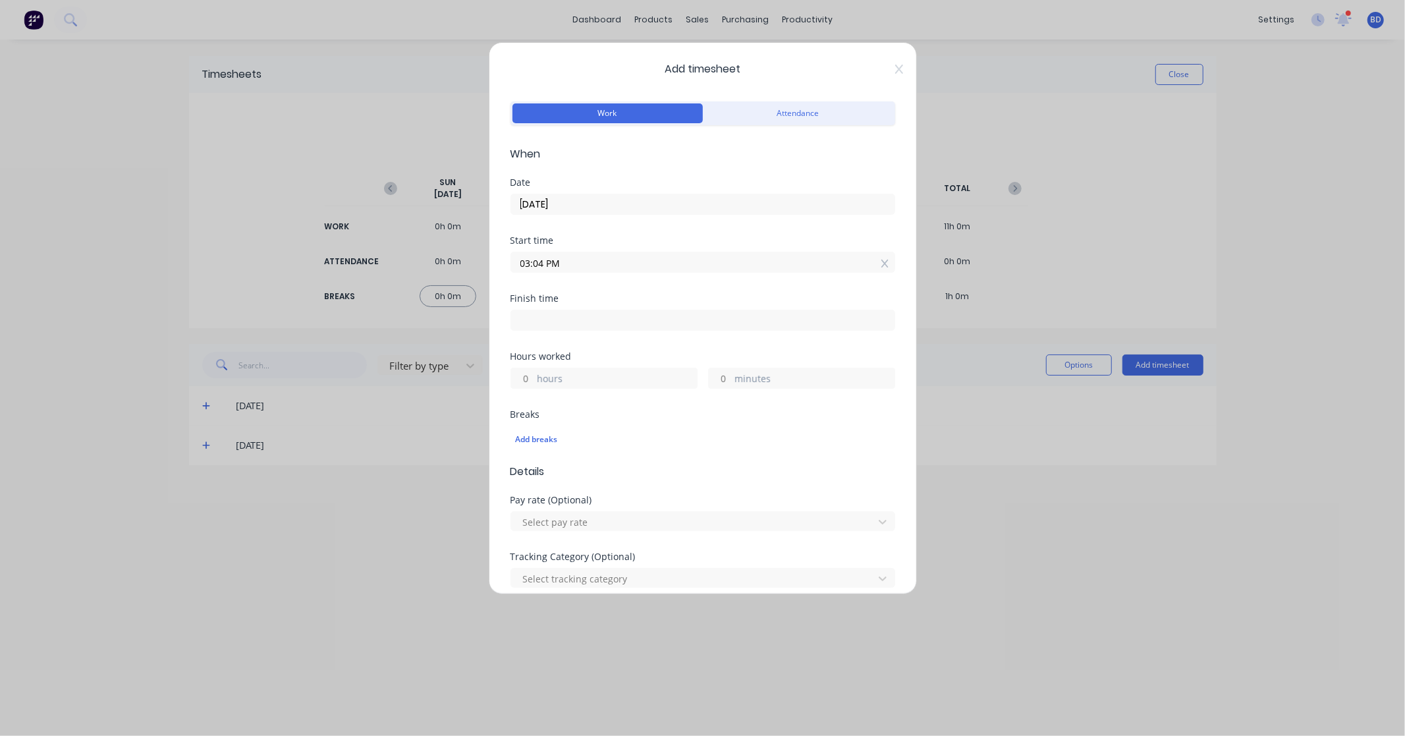
paste input "8:00 A"
type input "08:00 AM"
click at [555, 324] on input at bounding box center [702, 320] width 383 height 20
type input "03:04 PM"
type input "7"
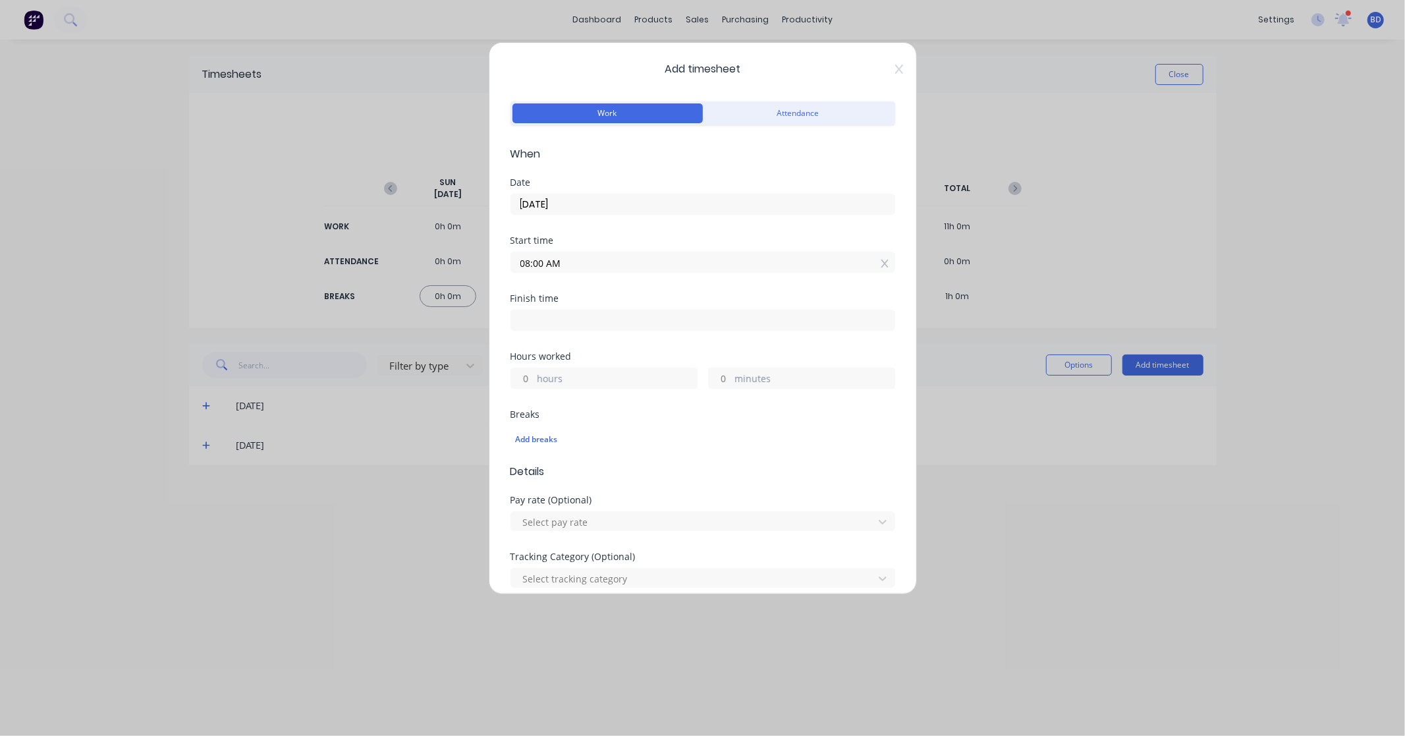
type input "4"
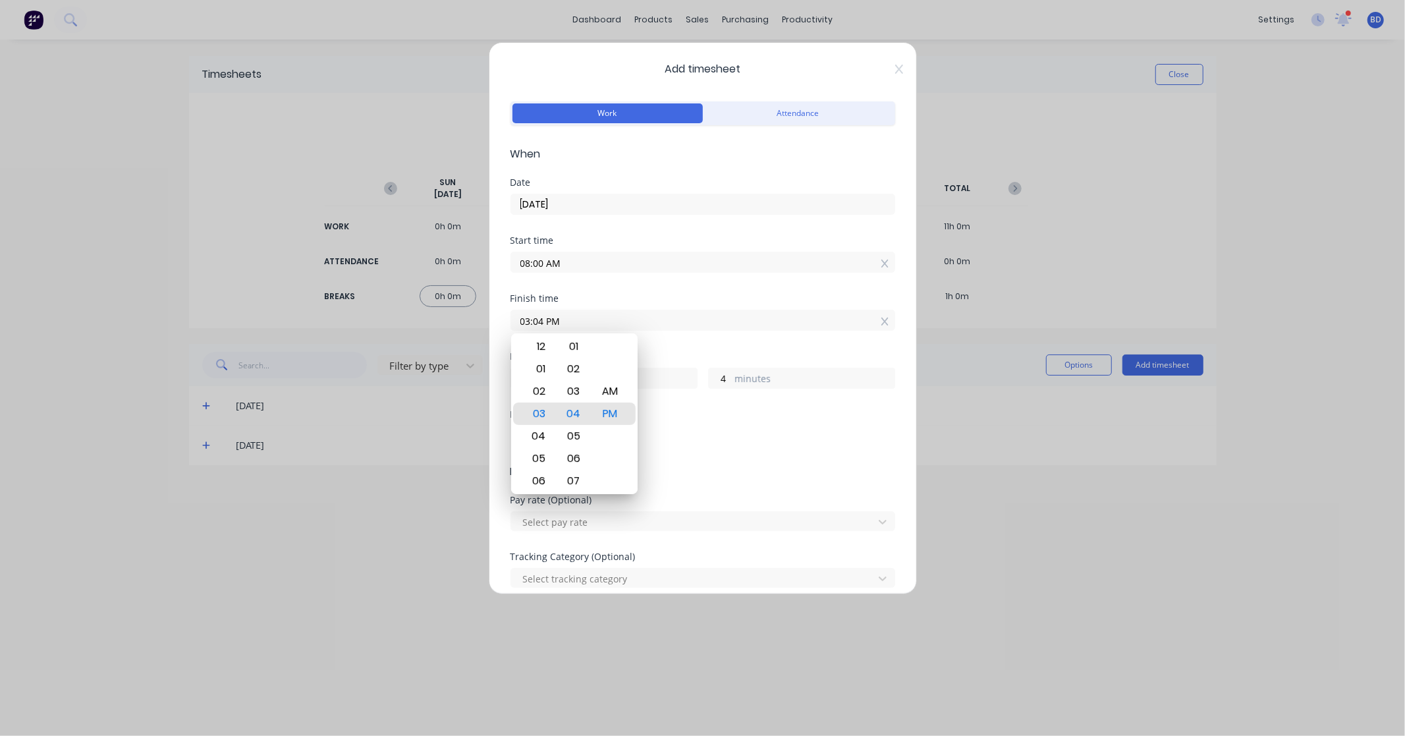
drag, startPoint x: 584, startPoint y: 327, endPoint x: 478, endPoint y: 331, distance: 105.4
click at [478, 331] on div "Add timesheet Work Attendance When Date [DATE] Start time 08:00 AM Finish time …" at bounding box center [702, 368] width 1405 height 736
paste input "4:00"
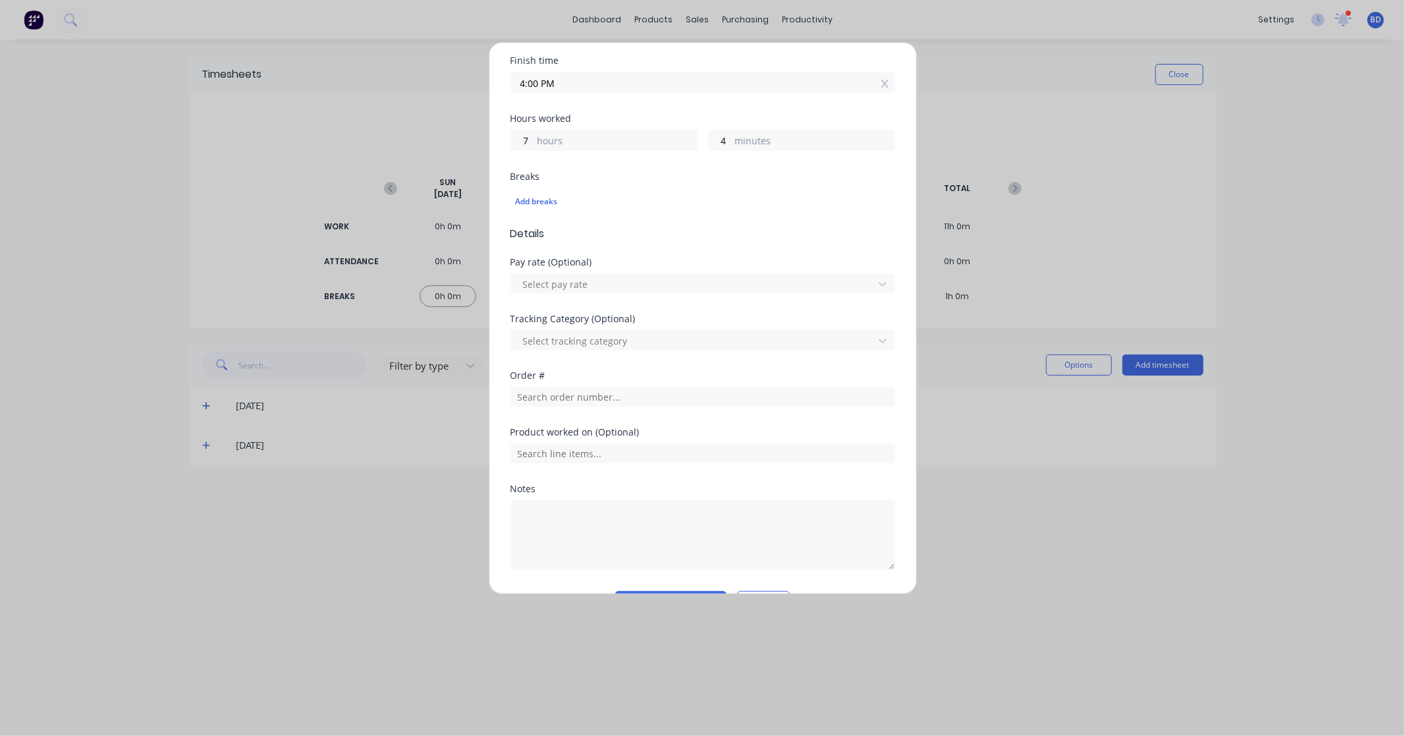
scroll to position [274, 0]
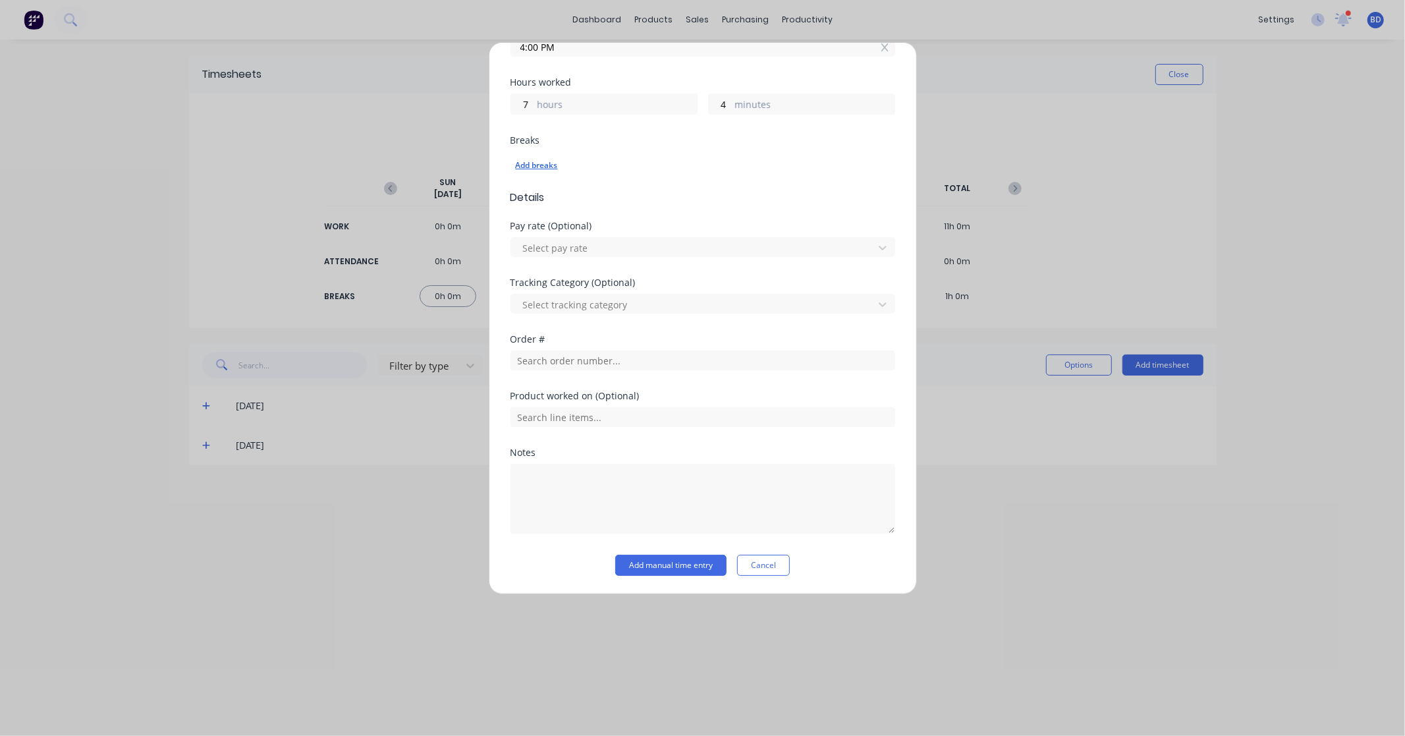
type input "04:00 PM"
type input "8"
type input "0"
click at [529, 167] on div "Add breaks" at bounding box center [703, 165] width 374 height 17
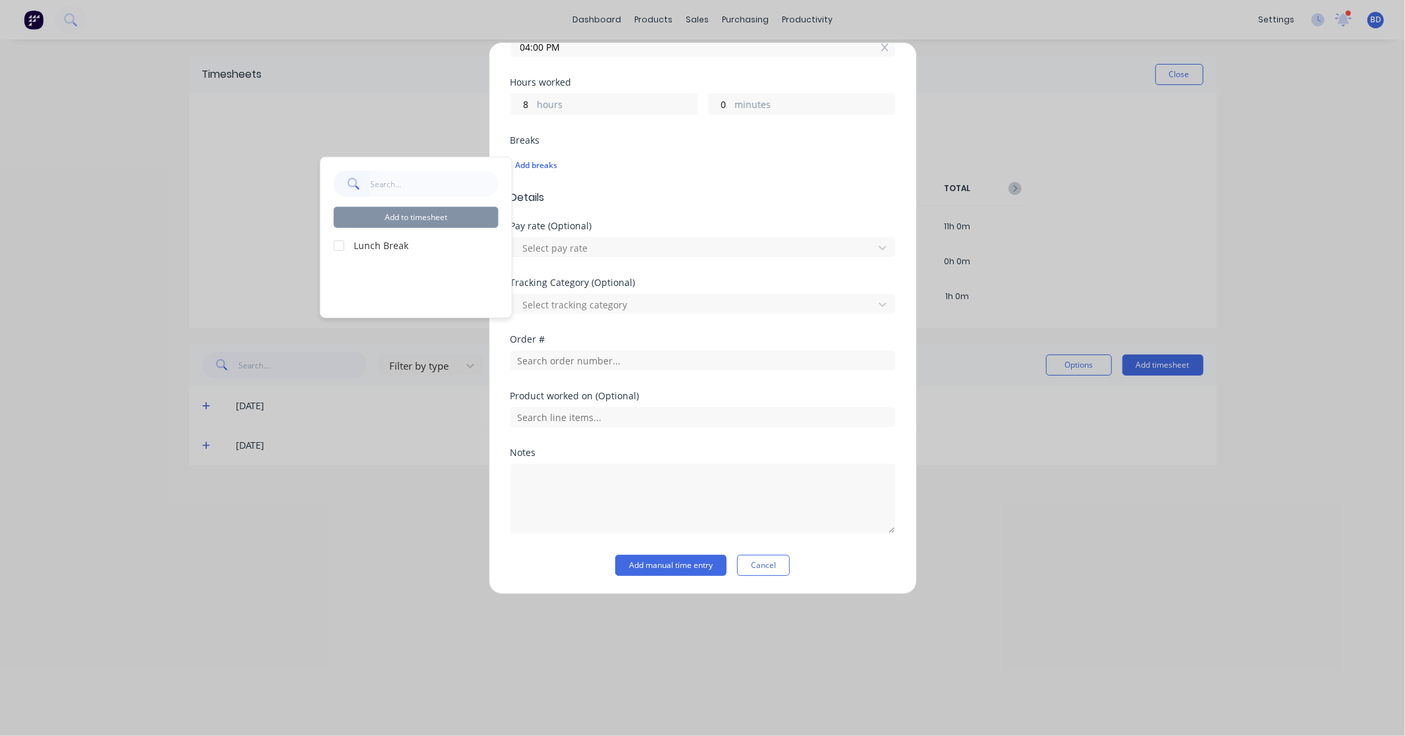
click at [337, 246] on div at bounding box center [339, 245] width 26 height 26
click at [405, 216] on button "Add to timesheet" at bounding box center [416, 217] width 165 height 21
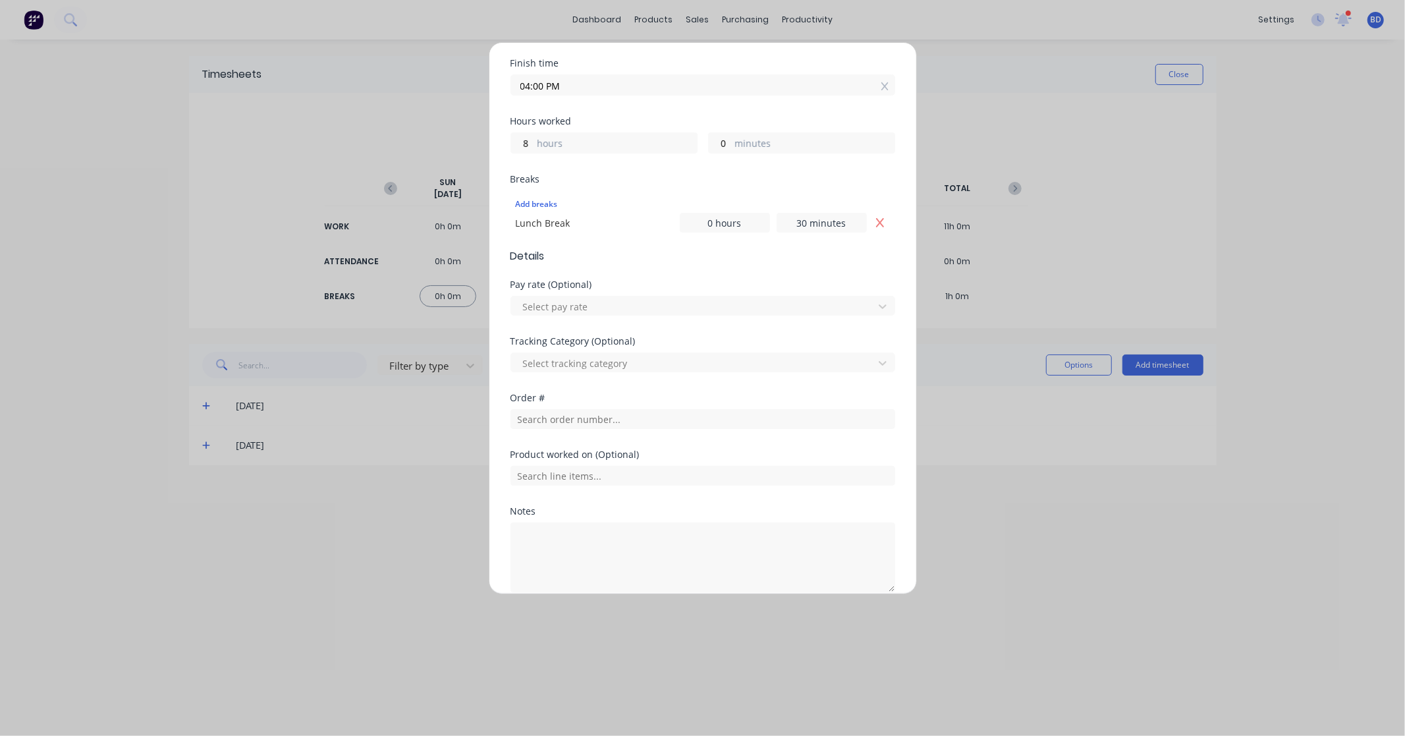
scroll to position [294, 0]
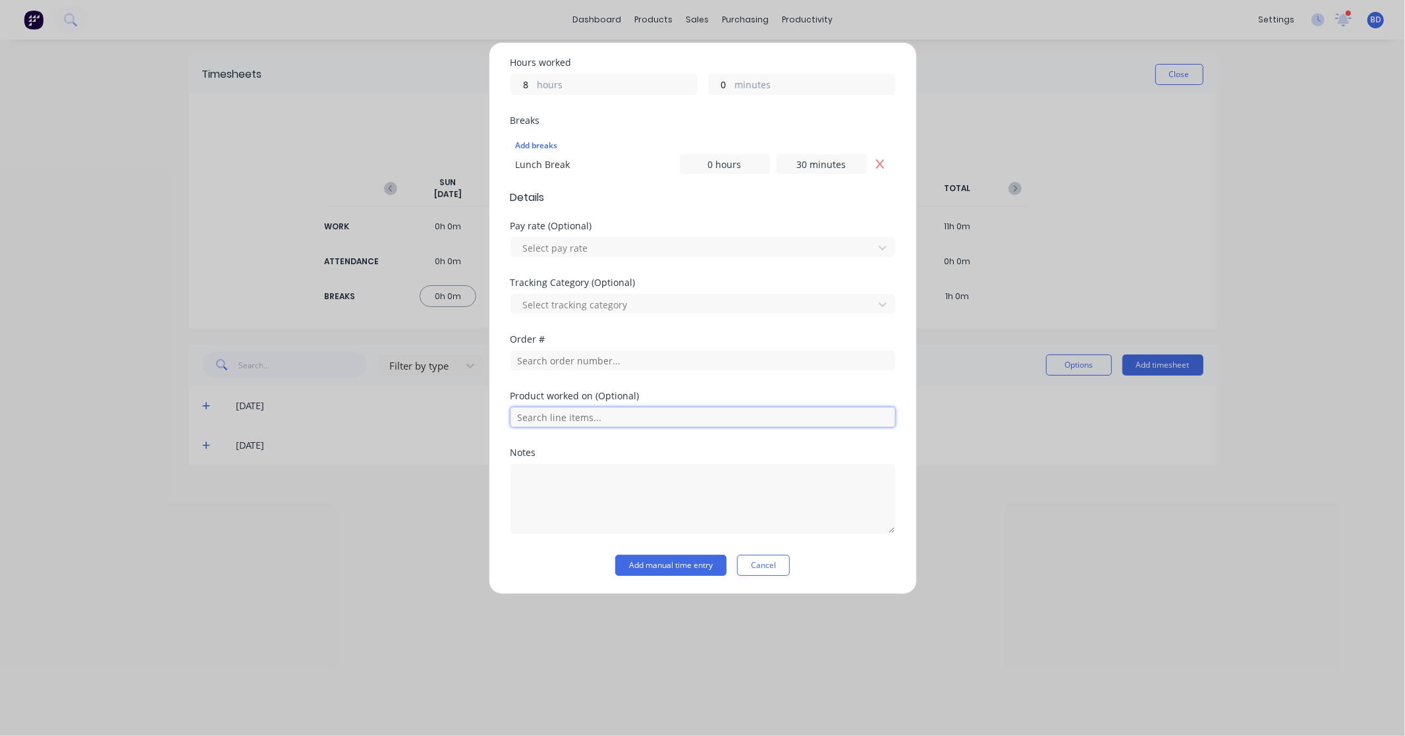
click at [544, 414] on input "text" at bounding box center [703, 417] width 385 height 20
click at [553, 349] on div at bounding box center [703, 358] width 385 height 23
click at [553, 358] on input "text" at bounding box center [703, 360] width 385 height 20
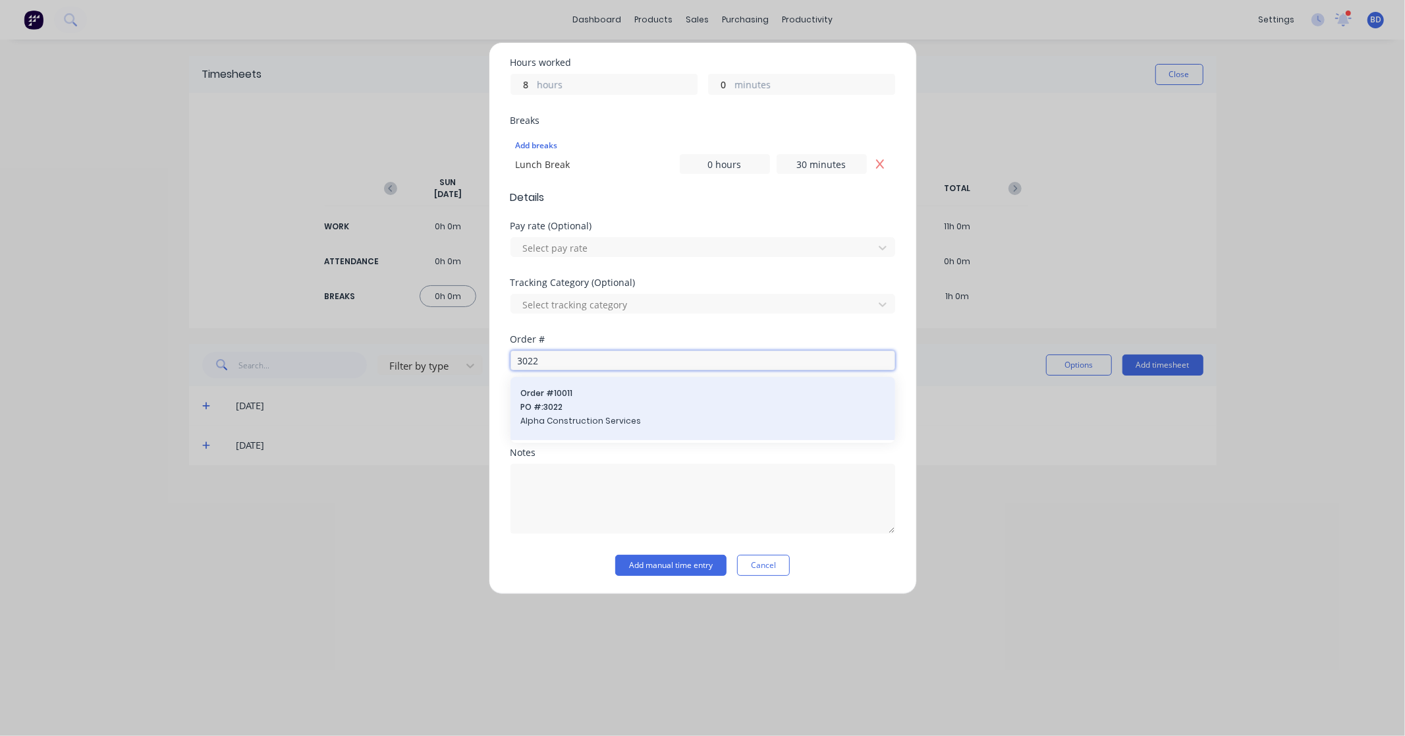
type input "3022"
click at [580, 420] on span "Alpha Construction Services" at bounding box center [703, 421] width 364 height 12
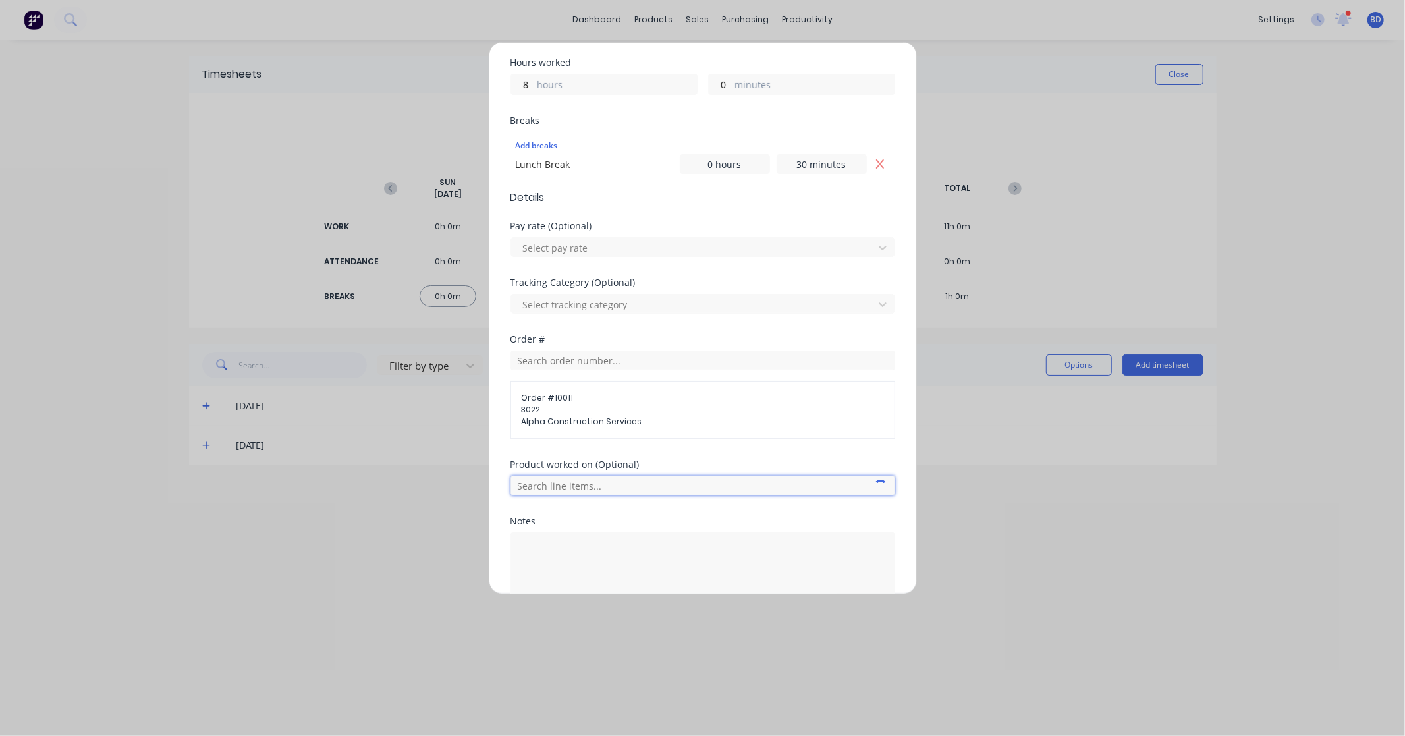
click at [580, 491] on input "text" at bounding box center [703, 486] width 385 height 20
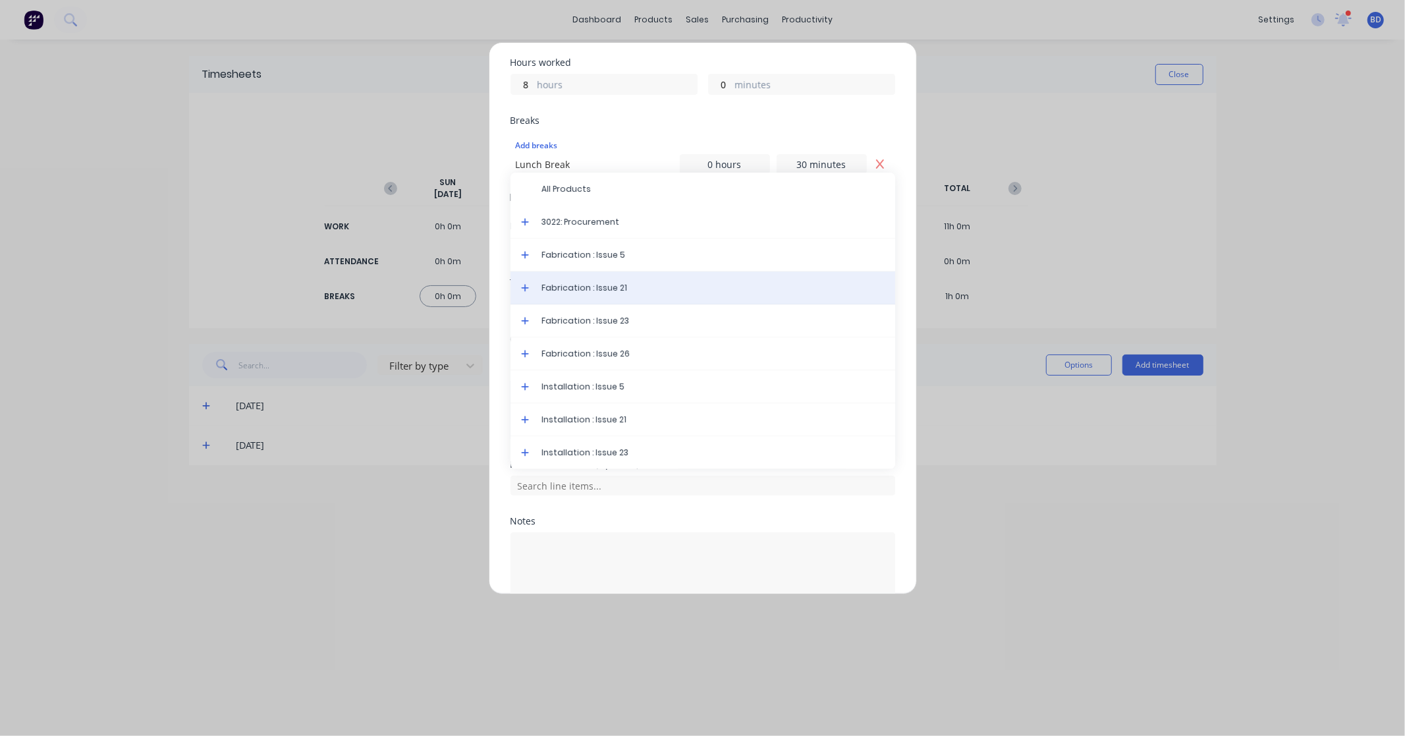
click at [622, 283] on span "Fabrication : Issue 21" at bounding box center [713, 288] width 343 height 12
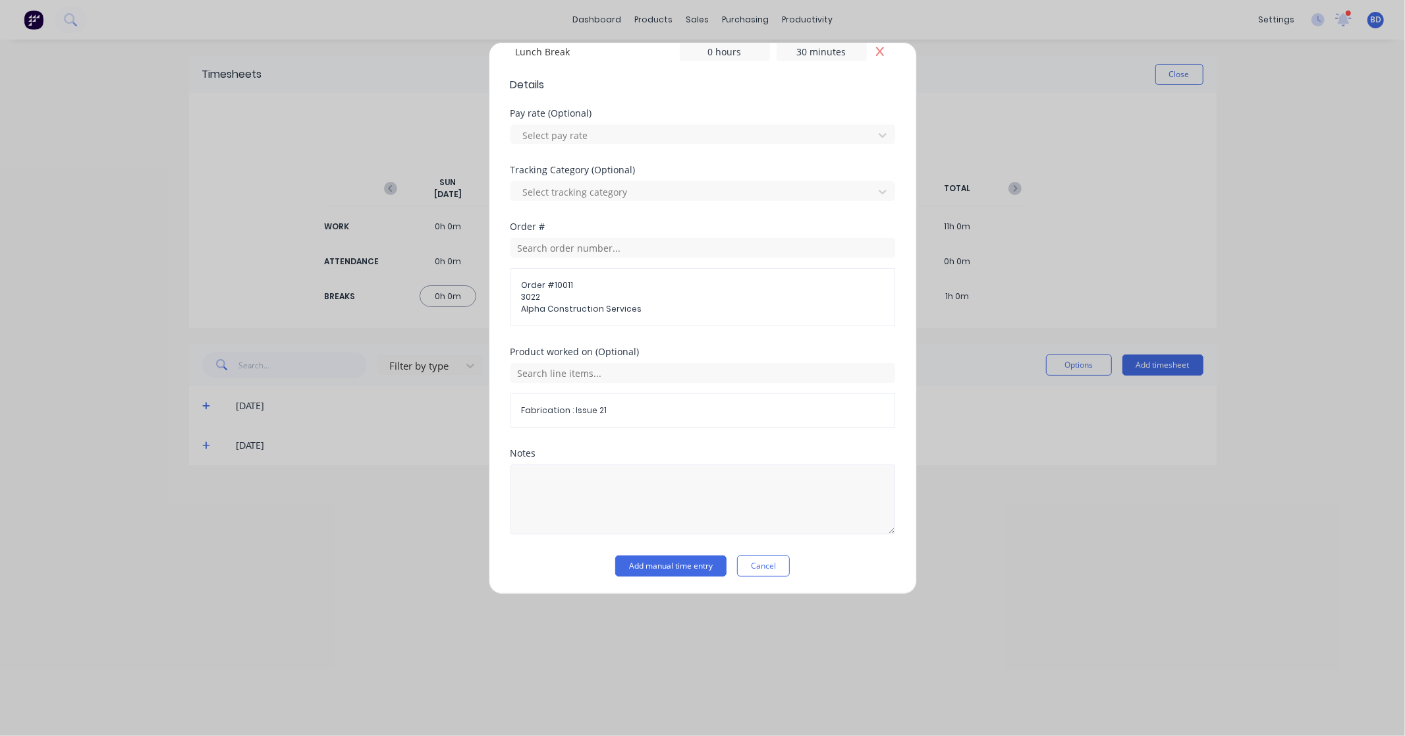
scroll to position [408, 0]
click at [682, 569] on button "Add manual time entry" at bounding box center [670, 564] width 111 height 21
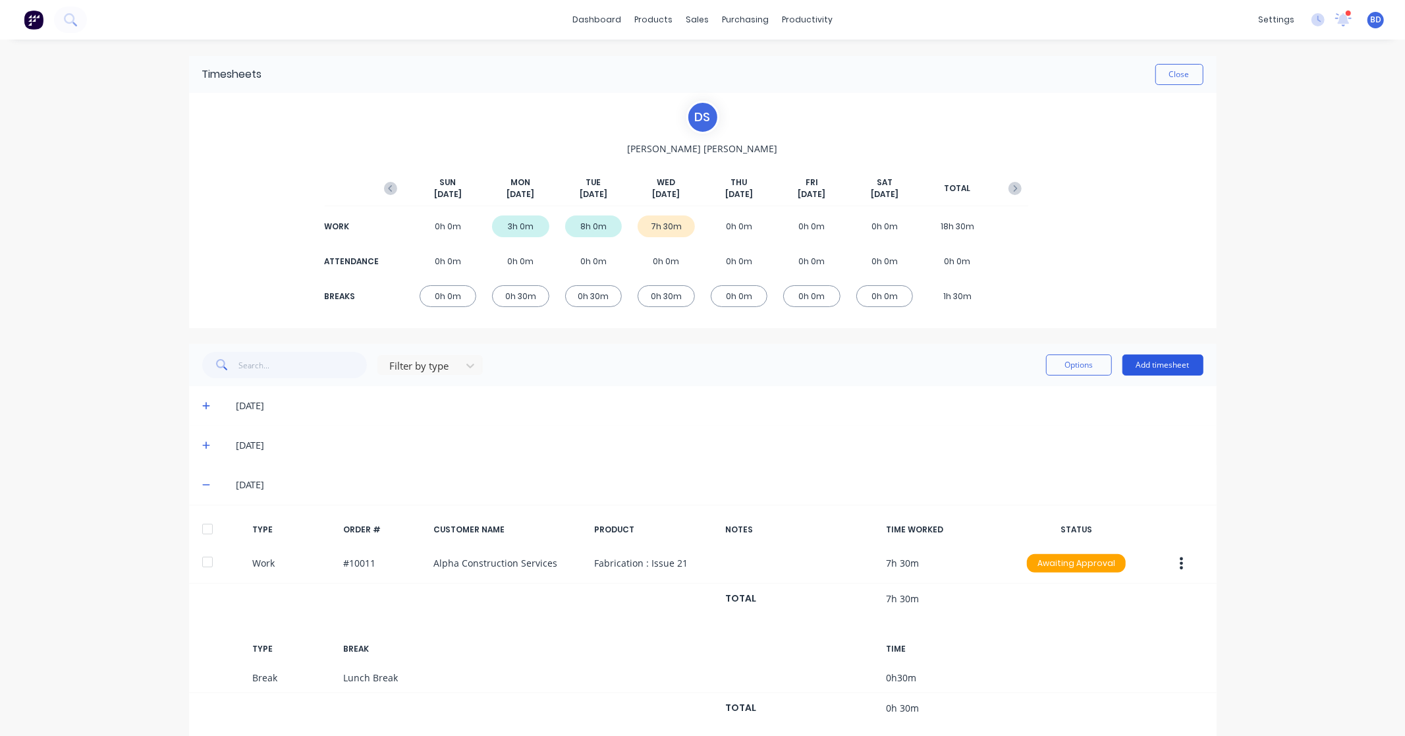
click at [1157, 365] on button "Add timesheet" at bounding box center [1162, 364] width 81 height 21
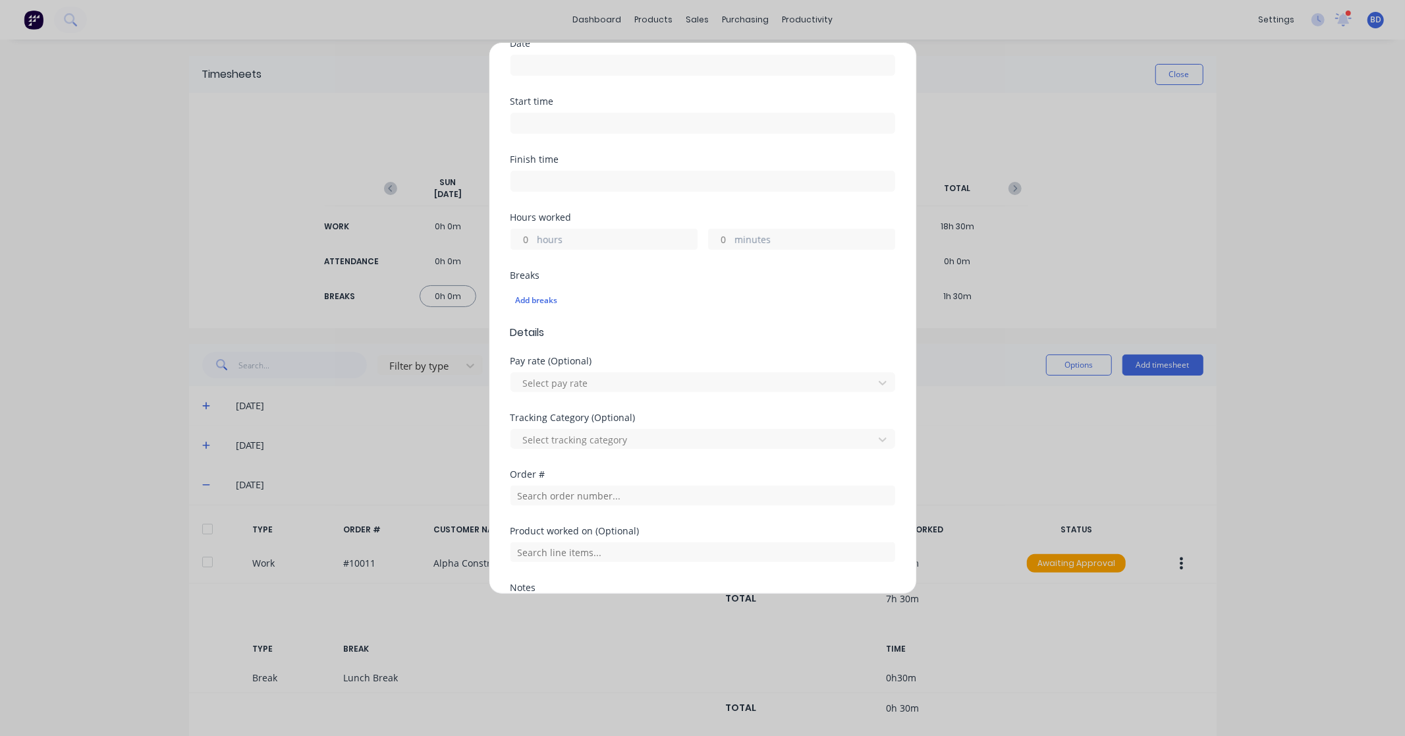
scroll to position [274, 0]
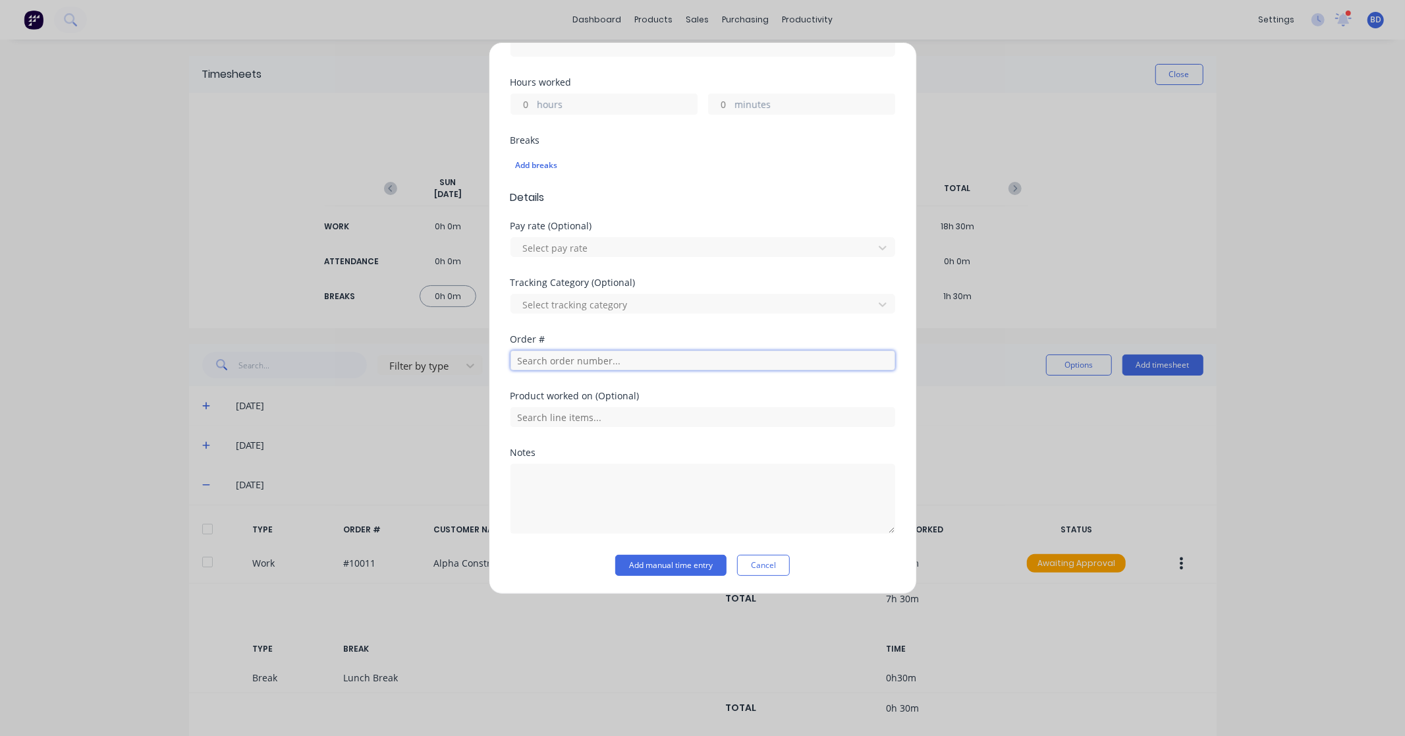
click at [553, 366] on input "text" at bounding box center [703, 360] width 385 height 20
type input "2"
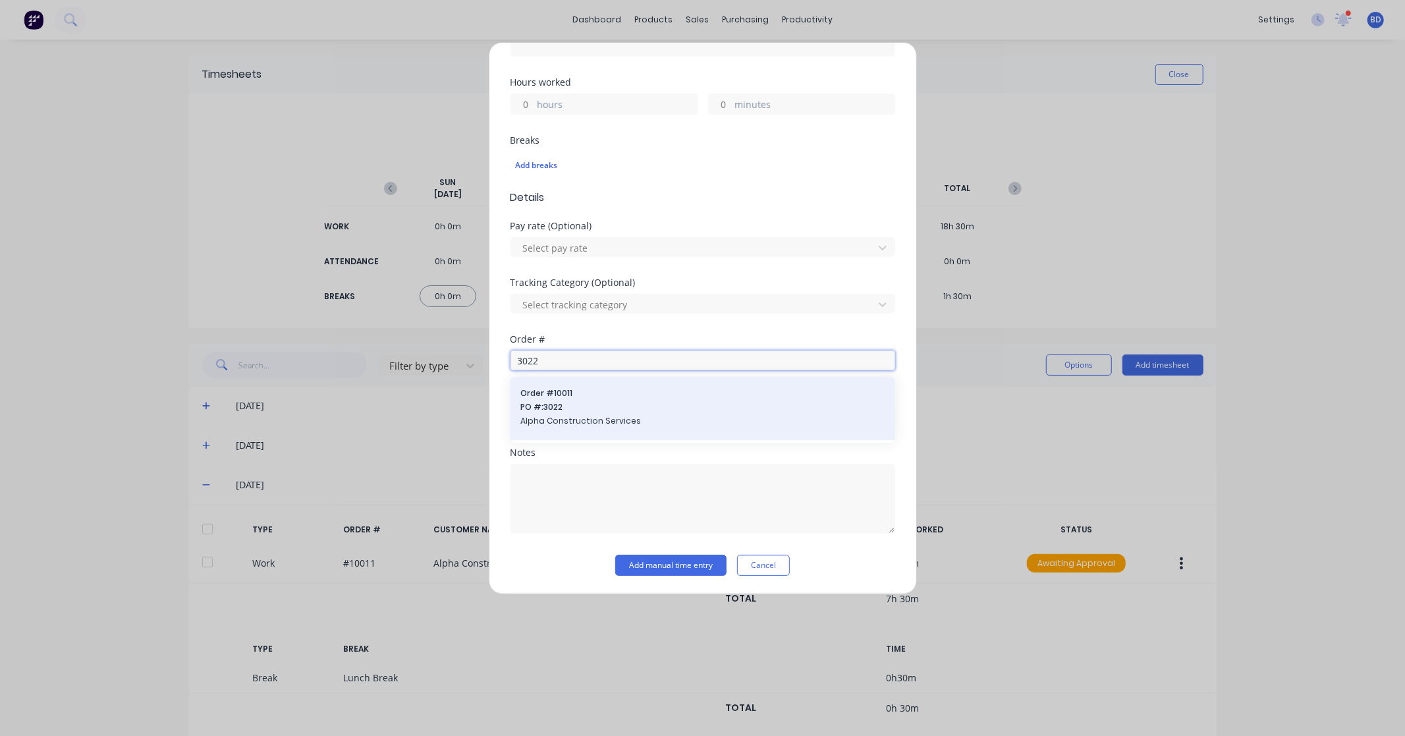
type input "3022"
click at [661, 422] on span "Alpha Construction Services" at bounding box center [703, 421] width 364 height 12
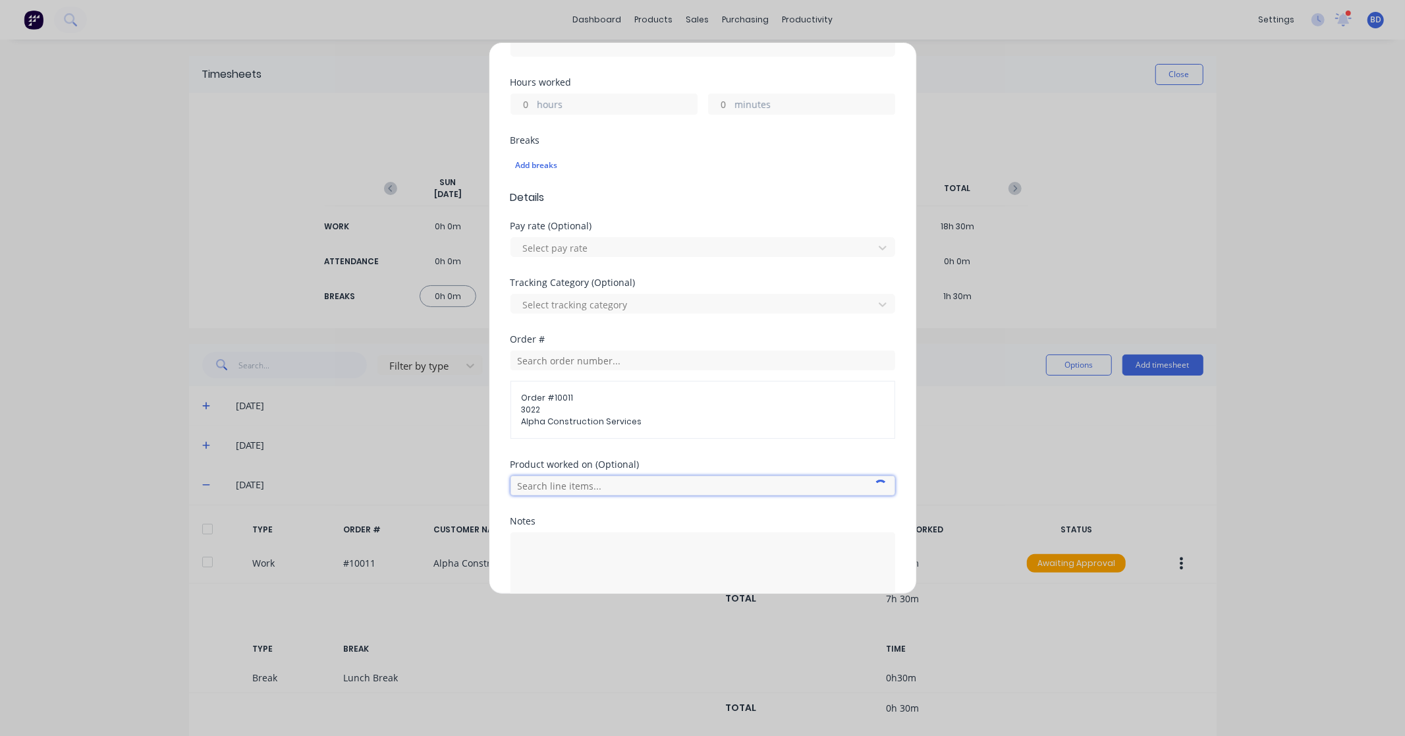
click at [651, 489] on input "text" at bounding box center [703, 486] width 385 height 20
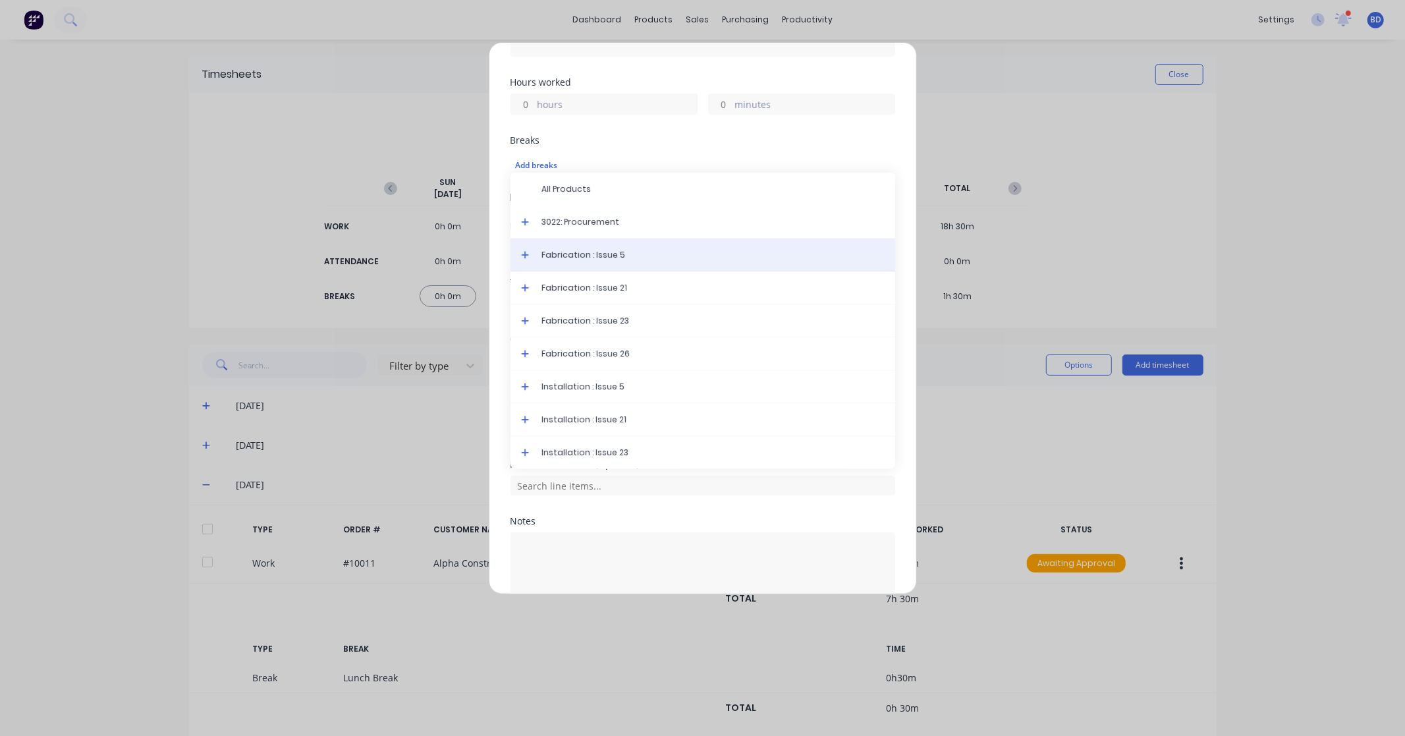
click at [600, 249] on span "Fabrication : Issue 5" at bounding box center [713, 255] width 343 height 12
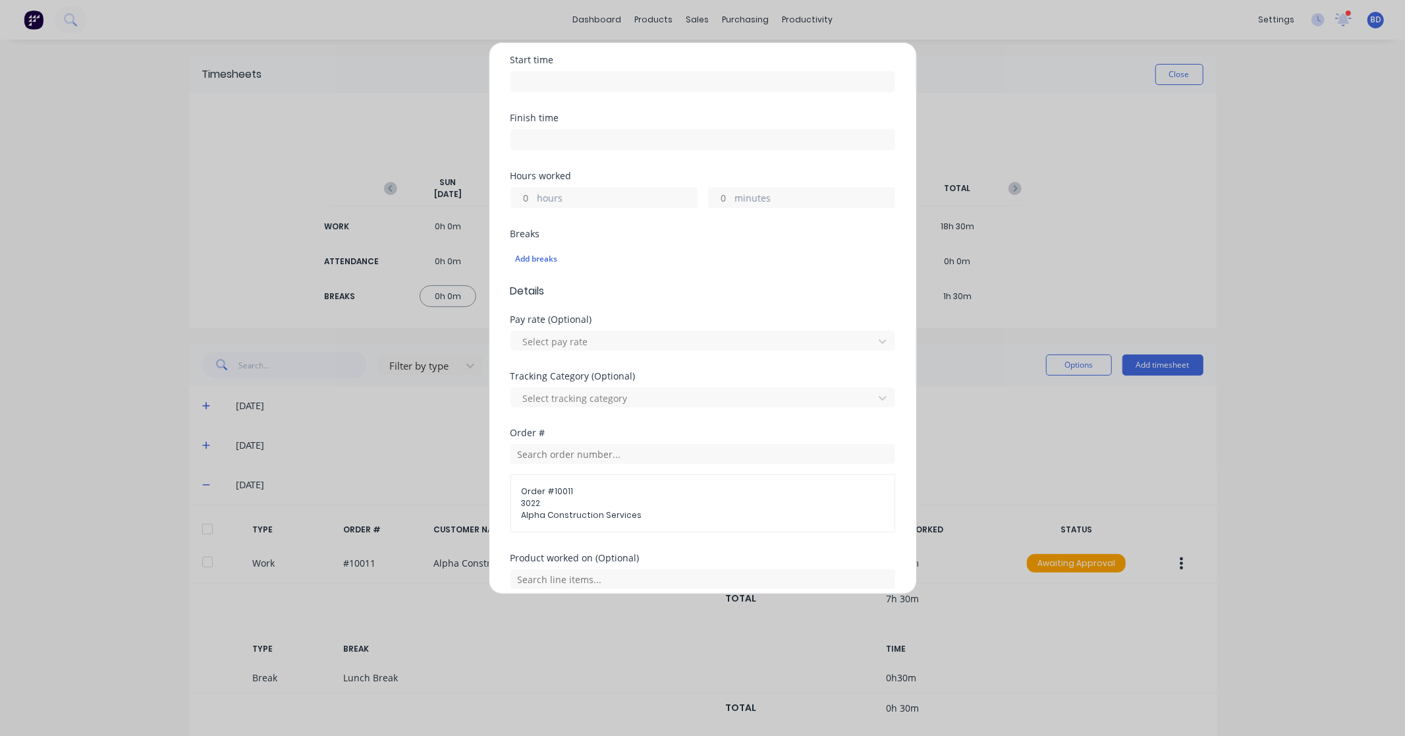
scroll to position [0, 0]
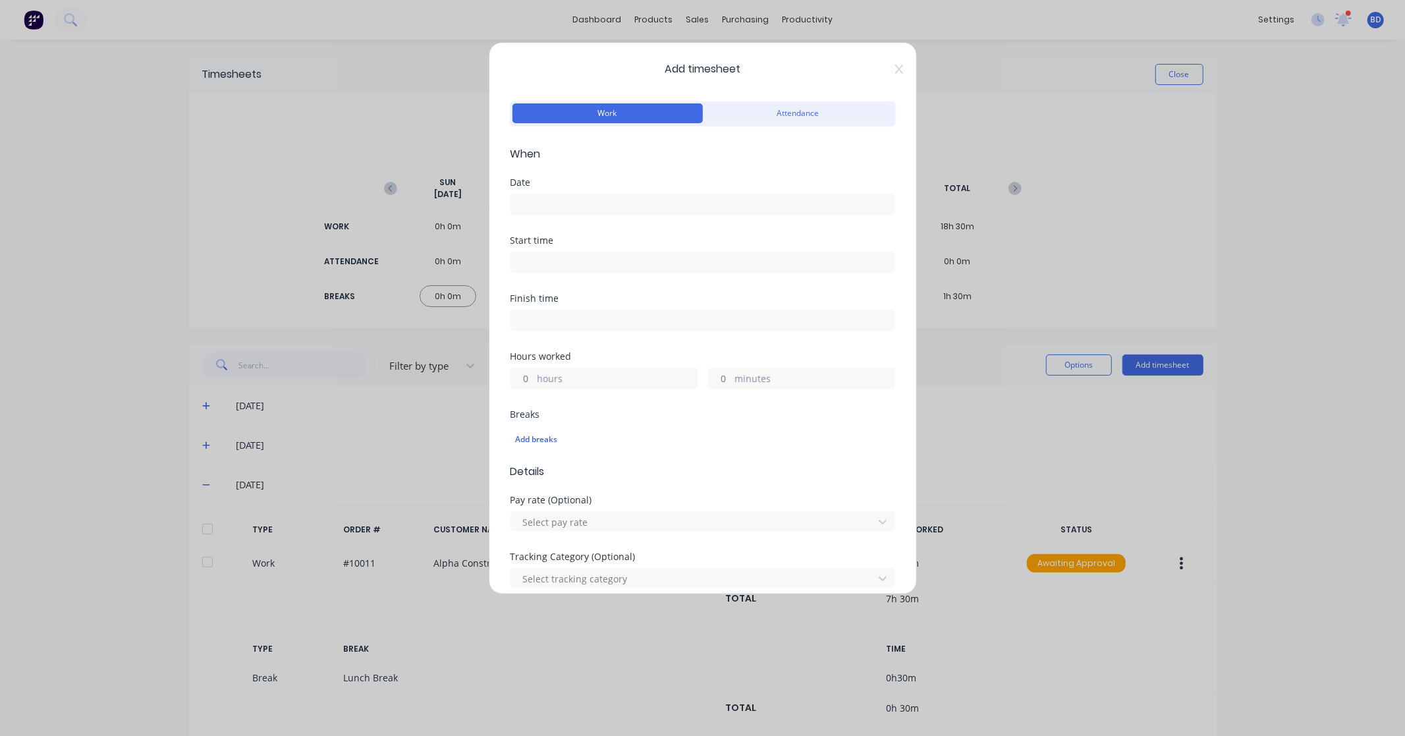
click at [549, 200] on input at bounding box center [702, 204] width 383 height 20
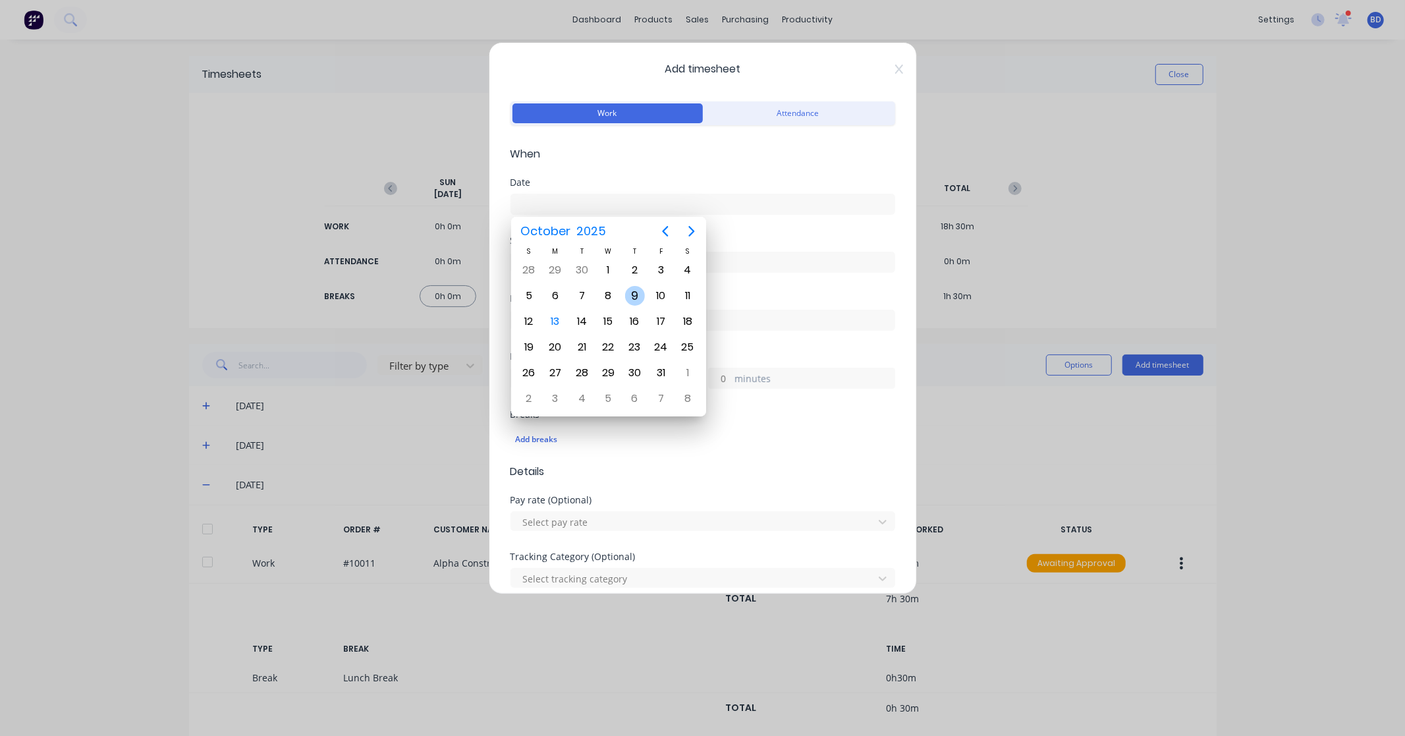
click at [636, 292] on div "9" at bounding box center [635, 296] width 20 height 20
type input "[DATE]"
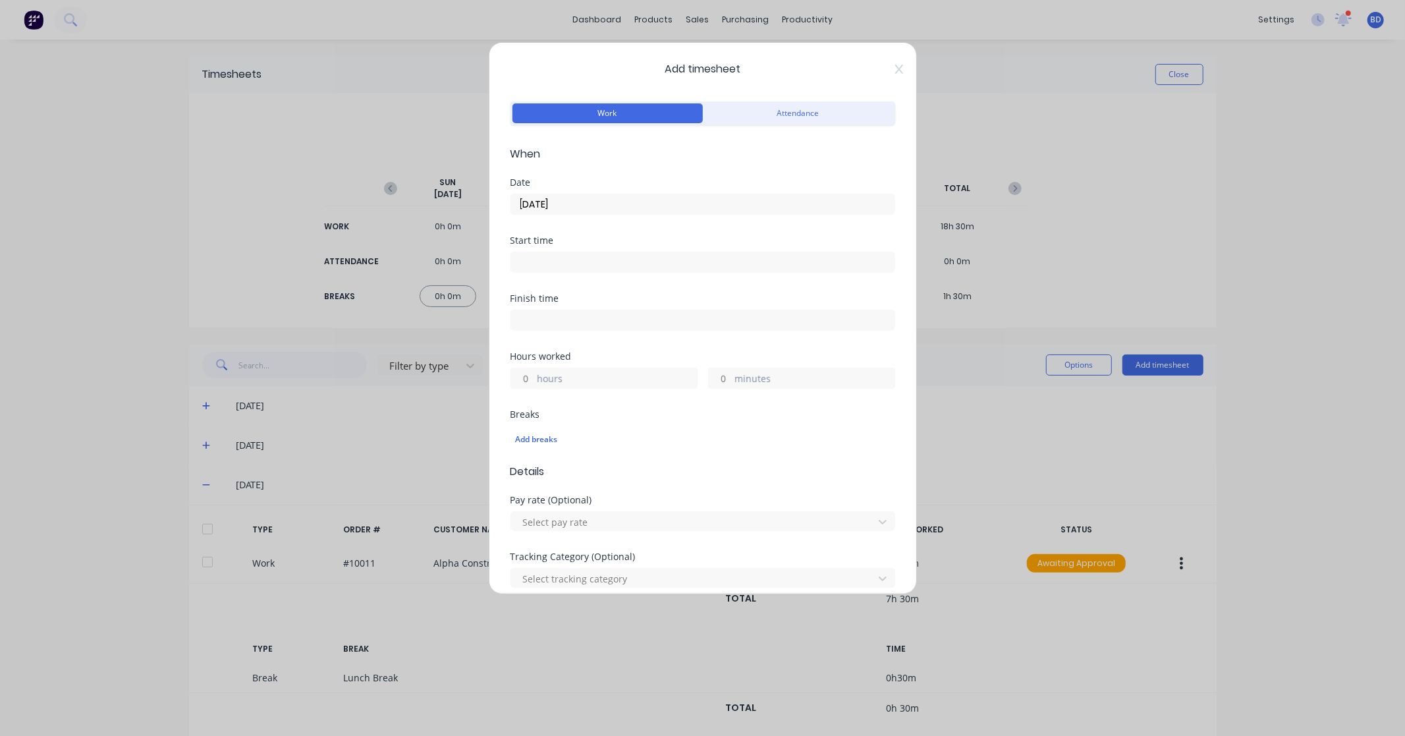
click at [568, 267] on input at bounding box center [702, 262] width 383 height 20
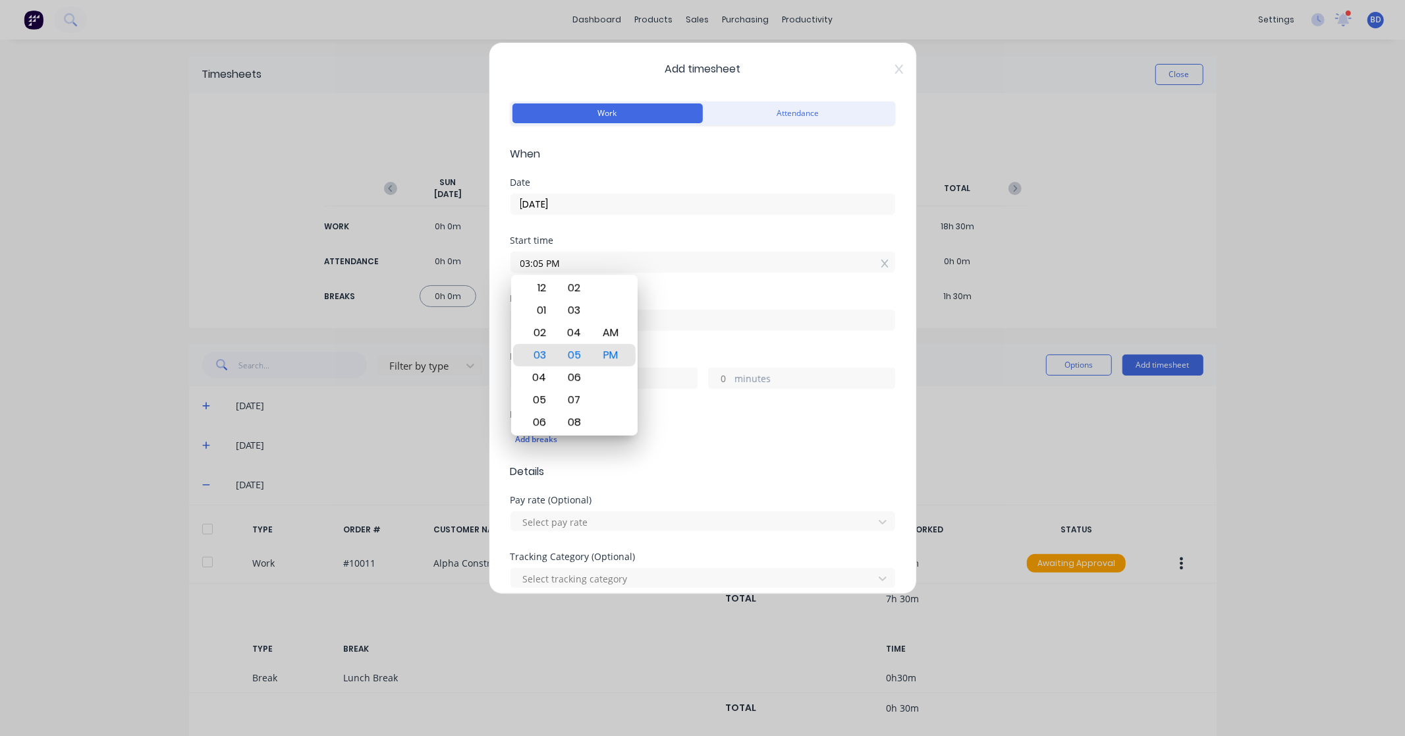
drag, startPoint x: 583, startPoint y: 263, endPoint x: 391, endPoint y: 262, distance: 192.4
click at [391, 262] on div "Add timesheet Work Attendance When Date [DATE] Start time 03:05 PM Finish time …" at bounding box center [702, 368] width 1405 height 736
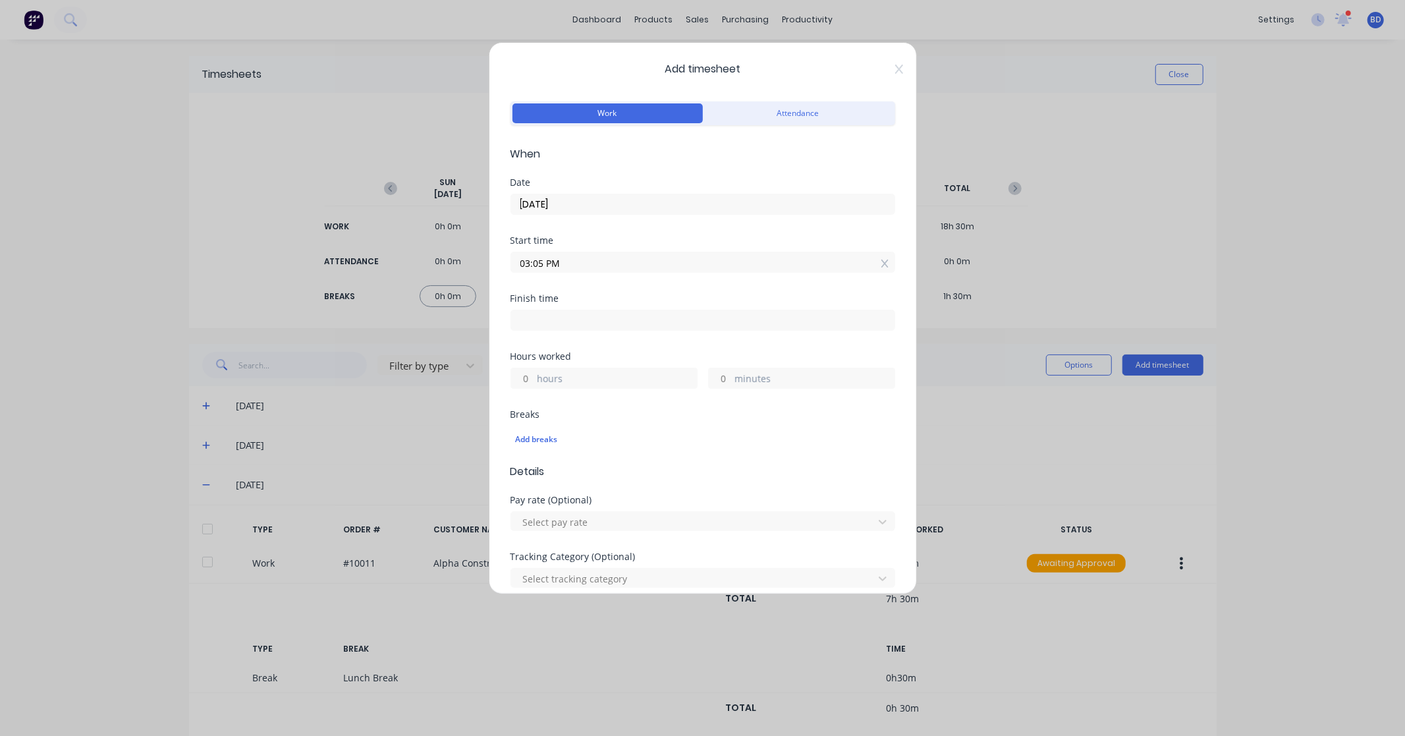
paste input "3:1"
type input "03:15 PM"
click at [634, 328] on input at bounding box center [702, 320] width 383 height 20
type input "03:05 PM"
type input "23"
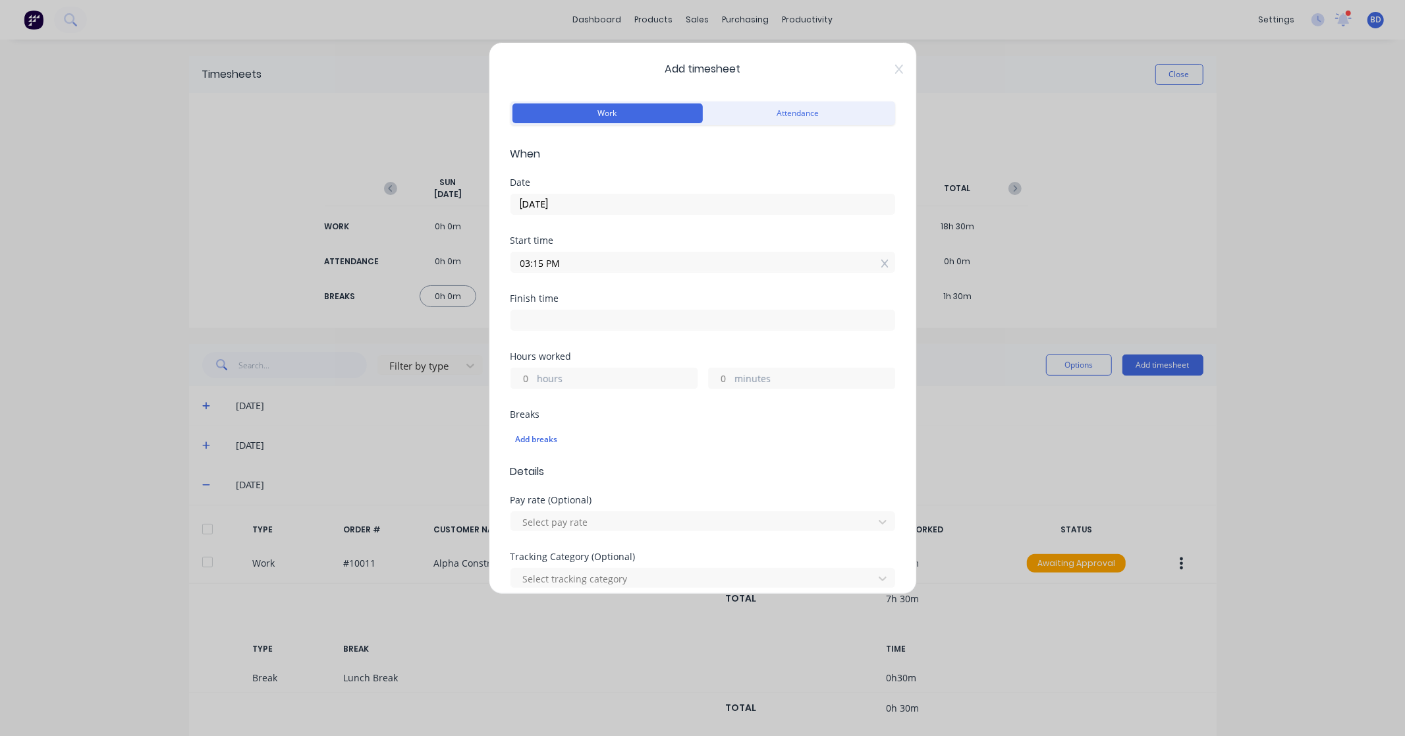
type input "50"
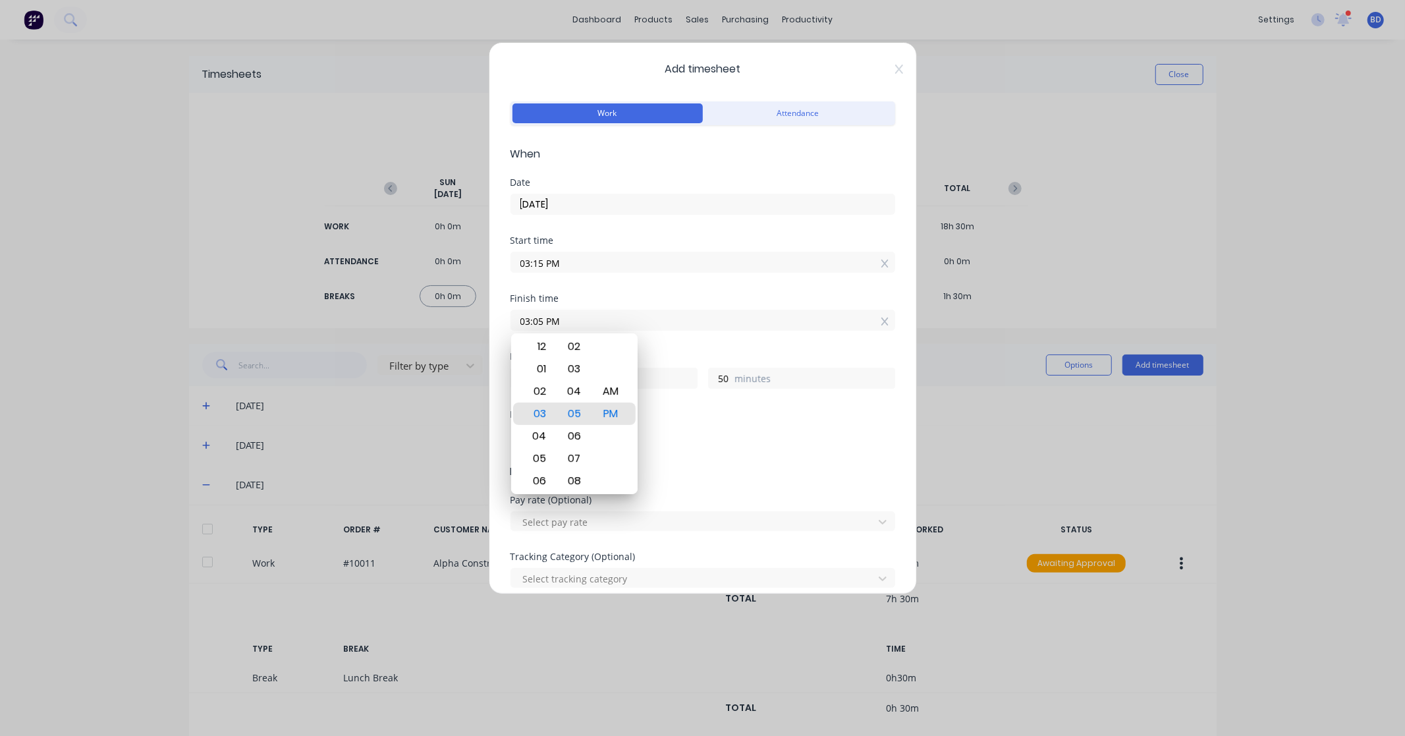
drag, startPoint x: 637, startPoint y: 325, endPoint x: 424, endPoint y: 330, distance: 213.5
click at [424, 330] on div "Add timesheet Work Attendance When Date [DATE] Start time 03:15 PM Finish time …" at bounding box center [702, 368] width 1405 height 736
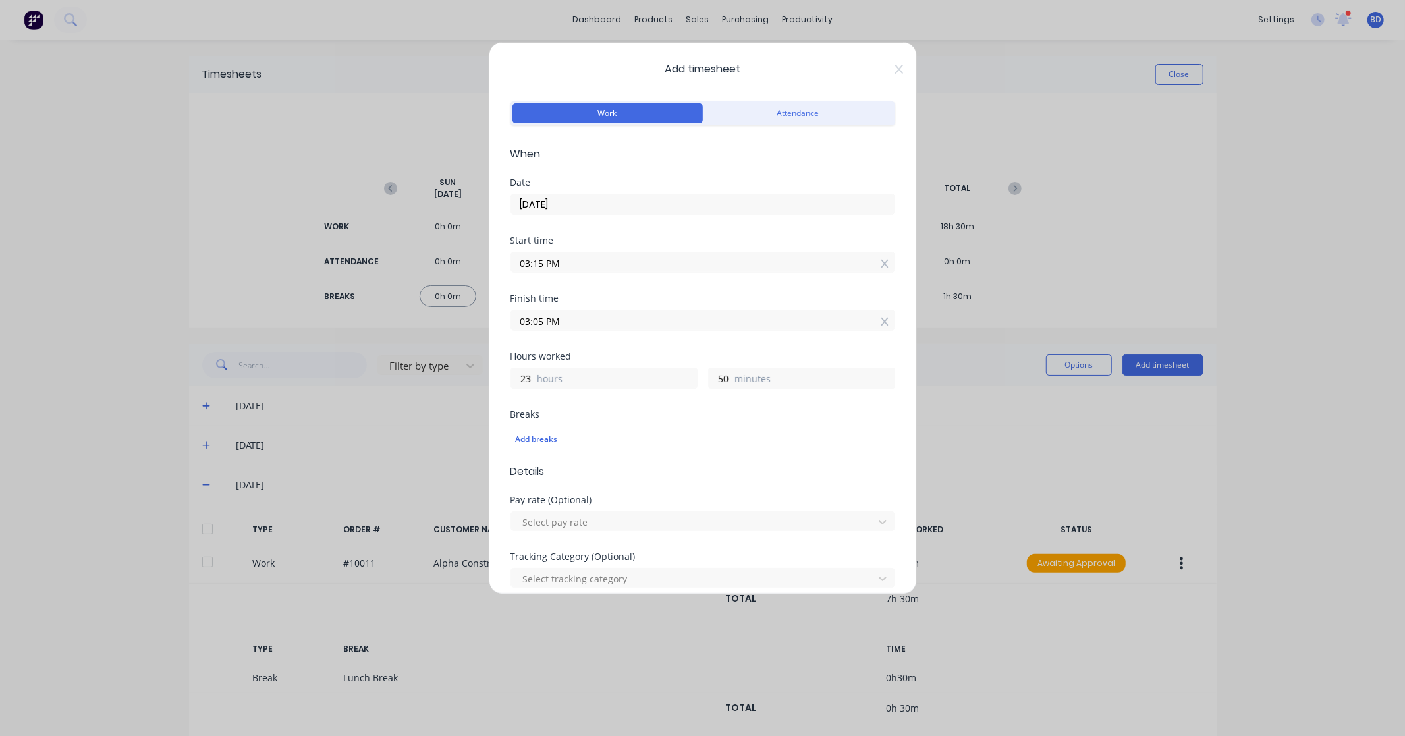
paste input "3:30"
type input "03:30 PM"
type input "0"
type input "15"
click at [637, 360] on div "Hours worked" at bounding box center [703, 356] width 385 height 9
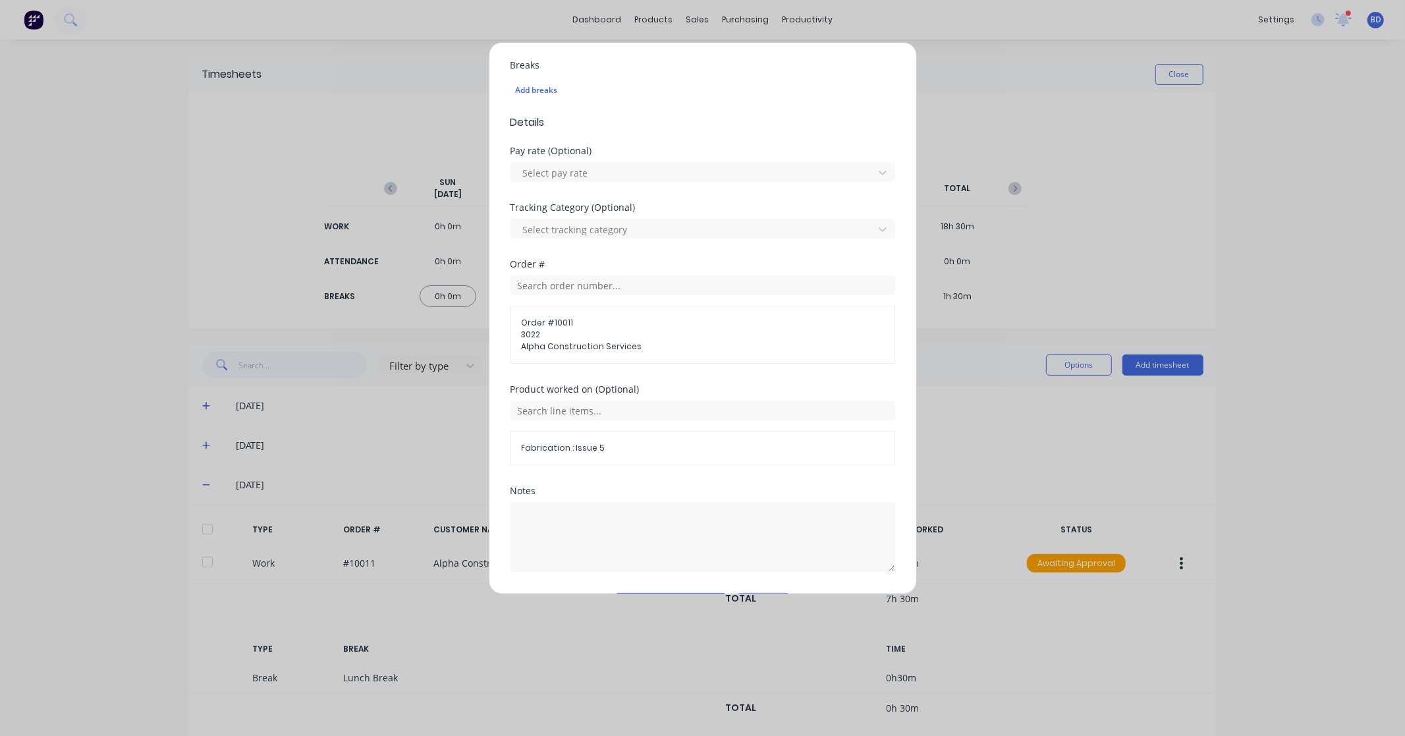
scroll to position [389, 0]
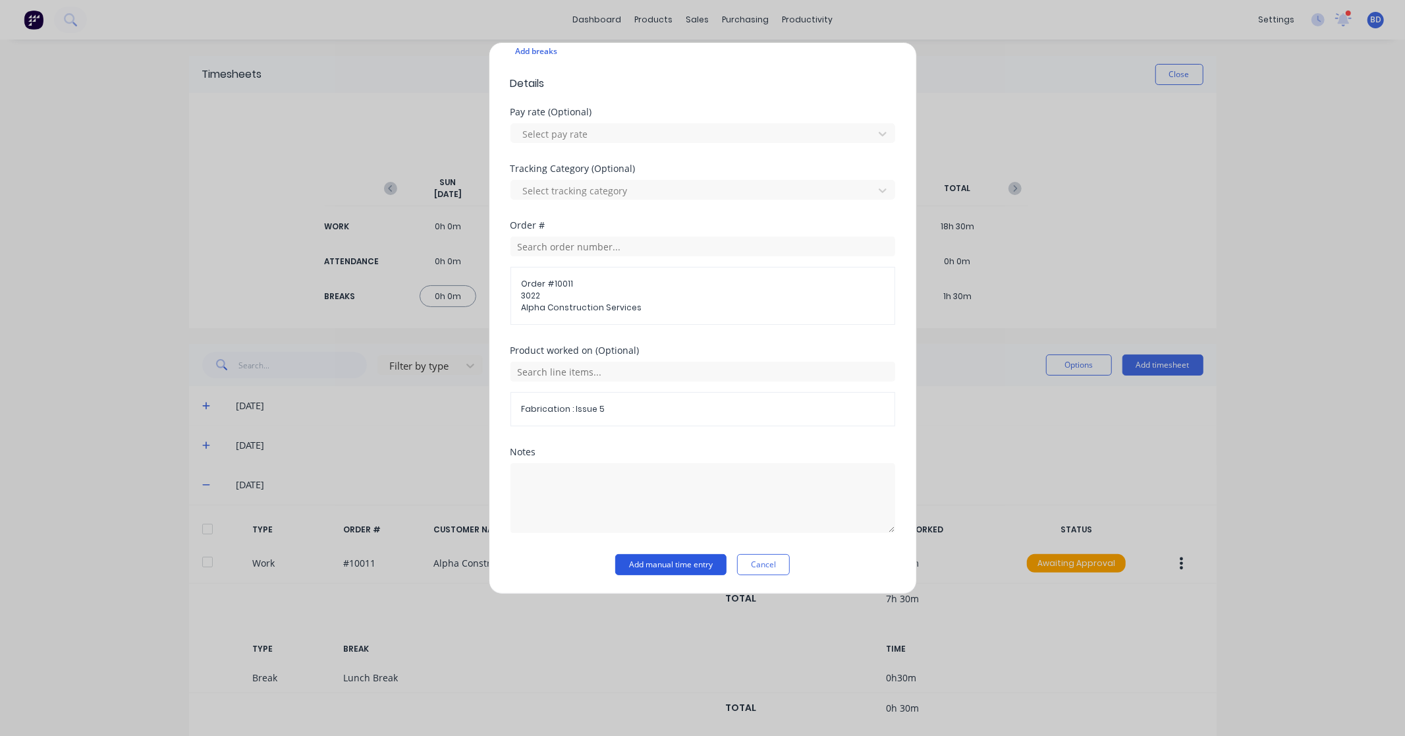
click at [644, 557] on button "Add manual time entry" at bounding box center [670, 564] width 111 height 21
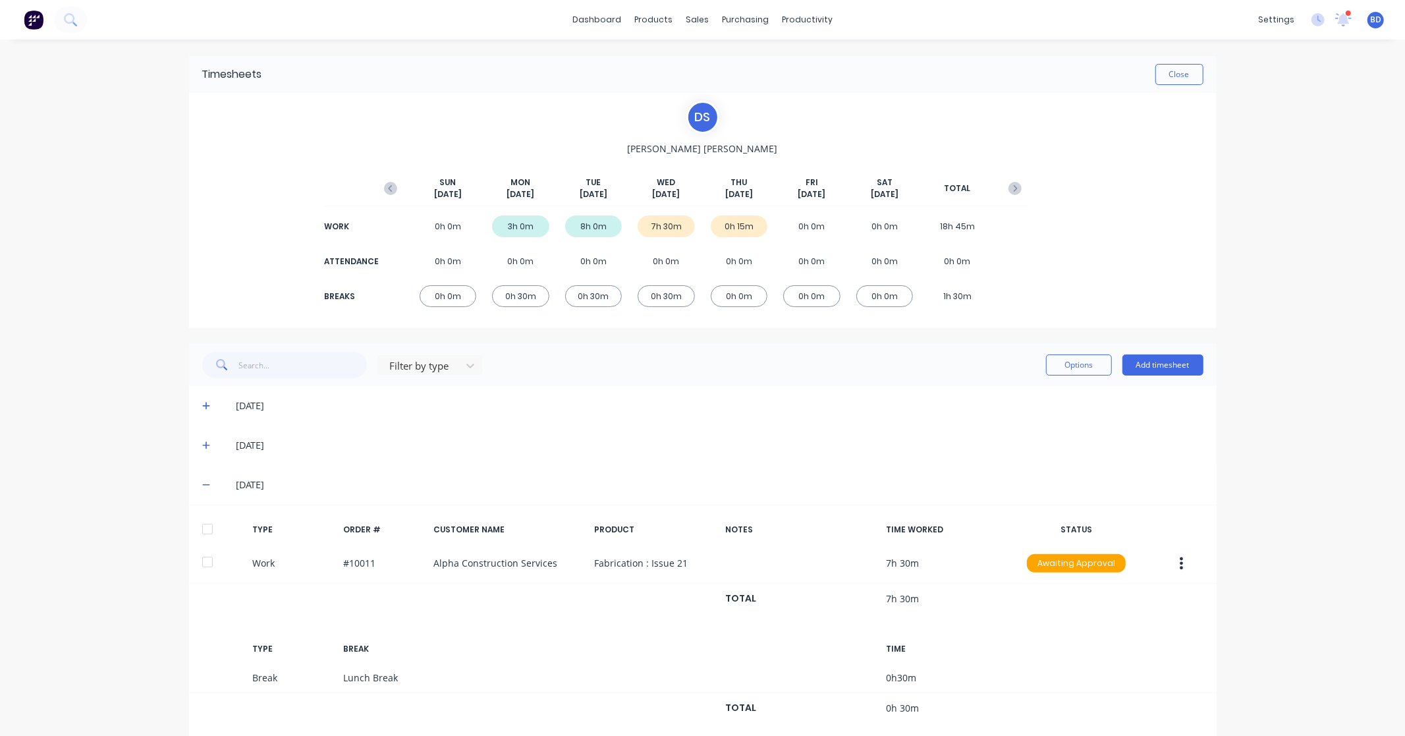
click at [204, 530] on div at bounding box center [207, 529] width 26 height 26
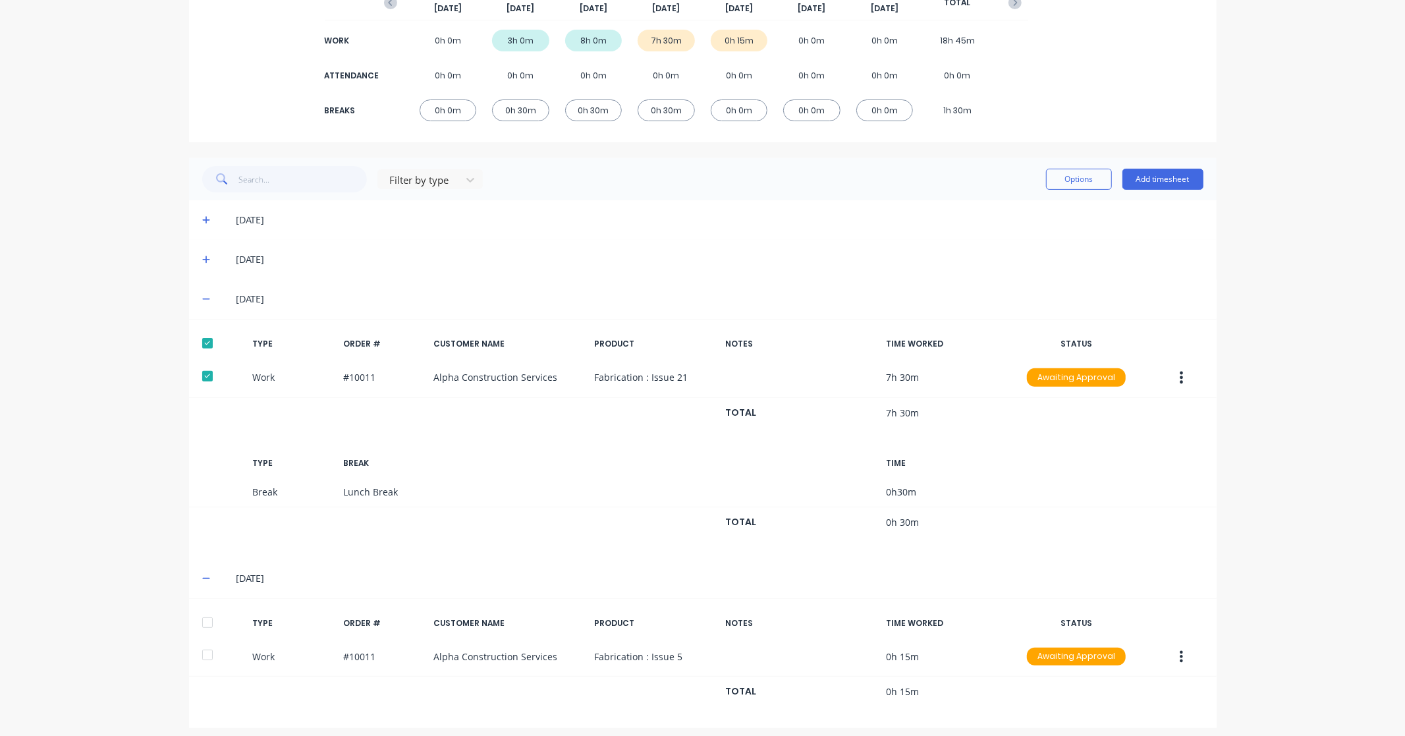
scroll to position [194, 0]
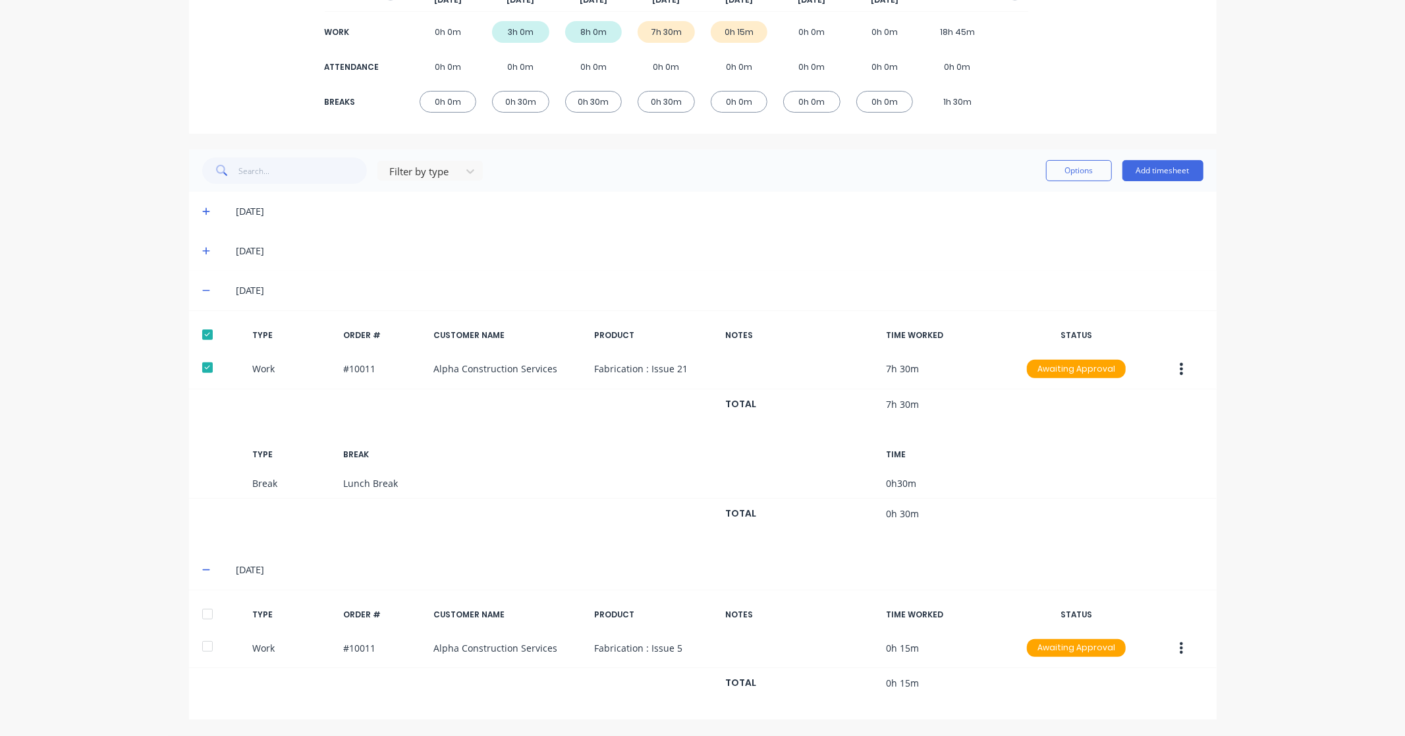
click at [196, 618] on div at bounding box center [207, 614] width 26 height 26
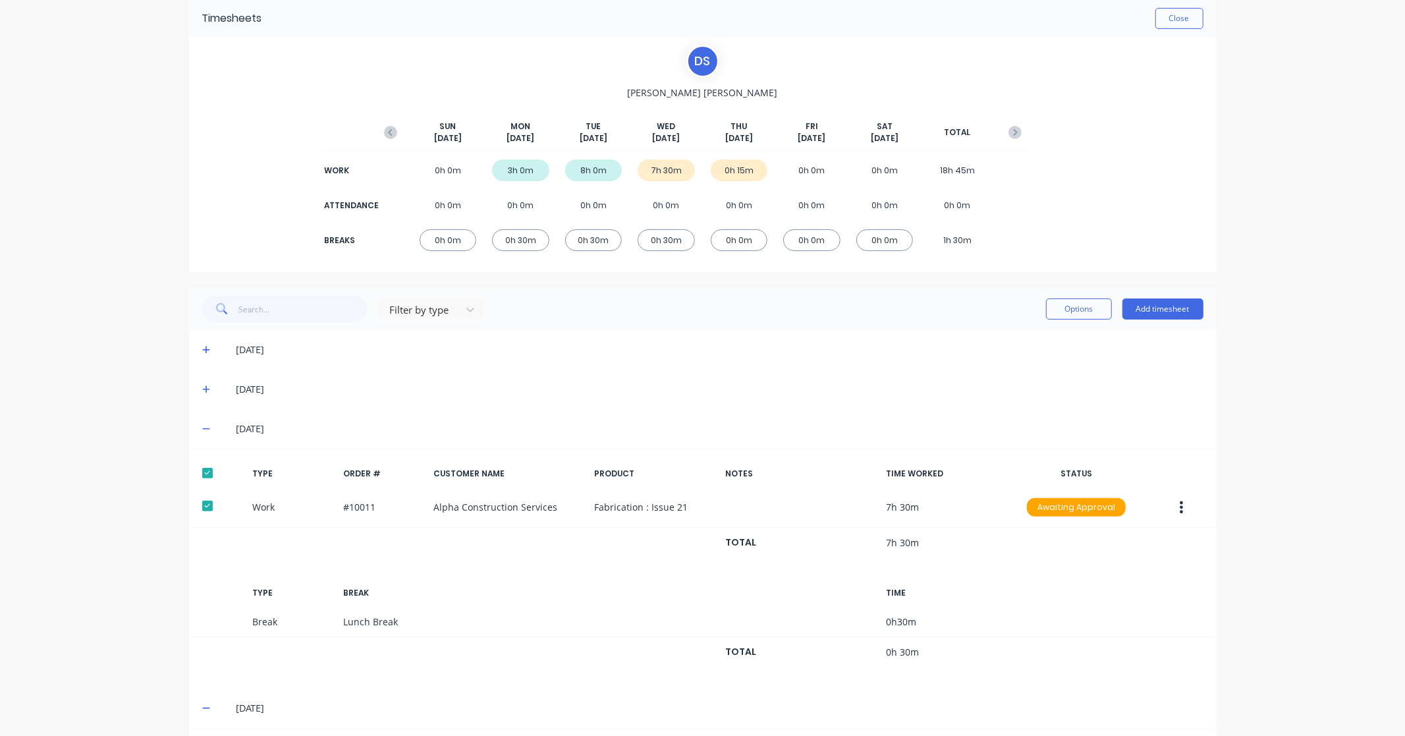
scroll to position [48, 0]
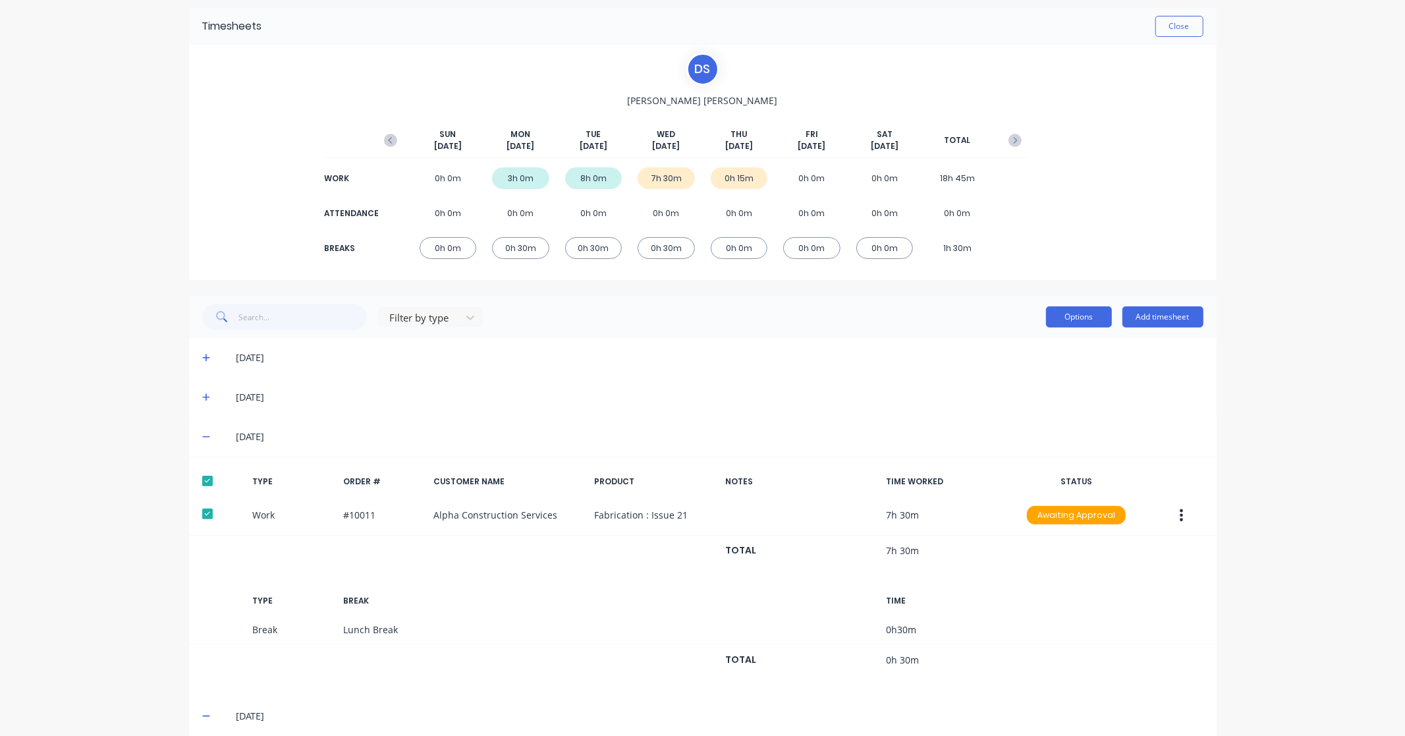
click at [1074, 310] on button "Options" at bounding box center [1079, 316] width 66 height 21
click at [1035, 350] on div "Approve" at bounding box center [1049, 350] width 101 height 19
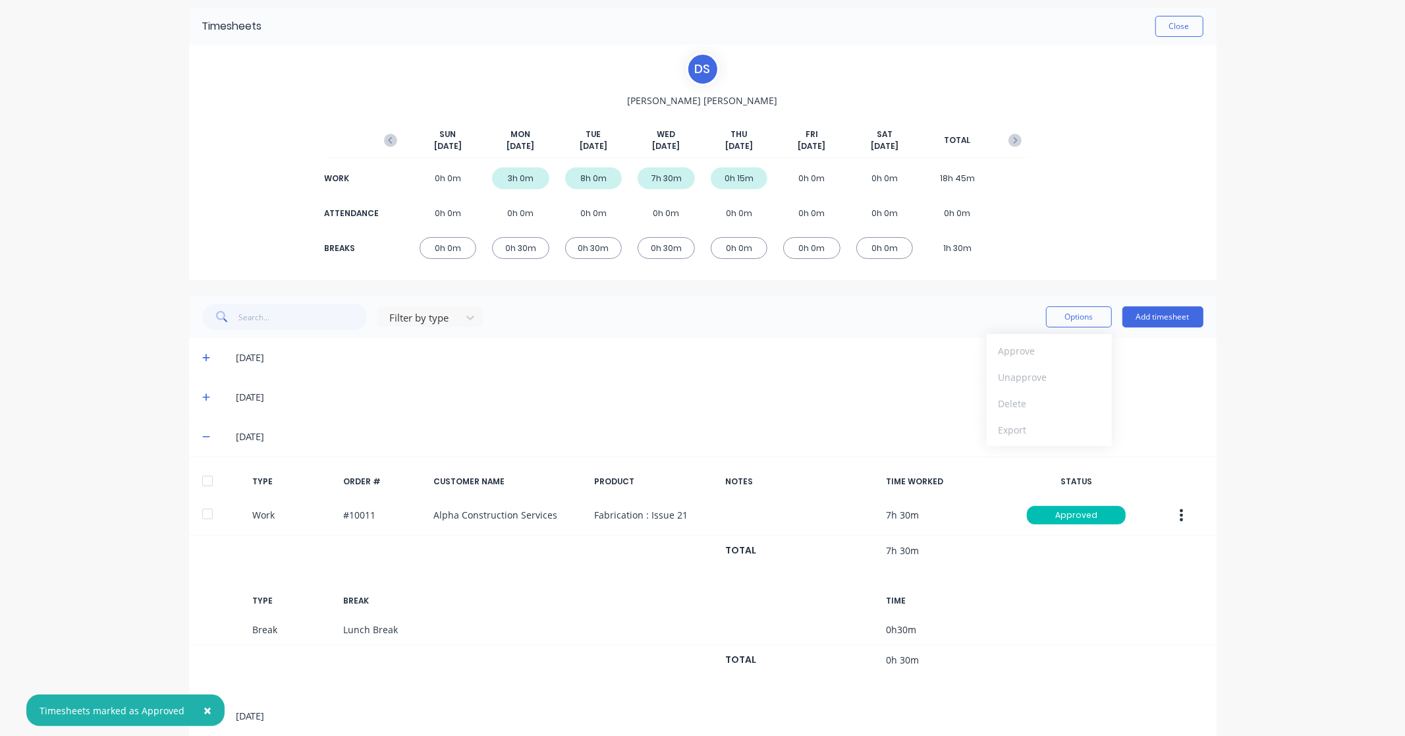
click at [1348, 206] on div "× Timesheets marked as Approved dashboard products sales purchasing productivit…" at bounding box center [702, 368] width 1405 height 736
click at [1176, 24] on button "Close" at bounding box center [1179, 26] width 48 height 21
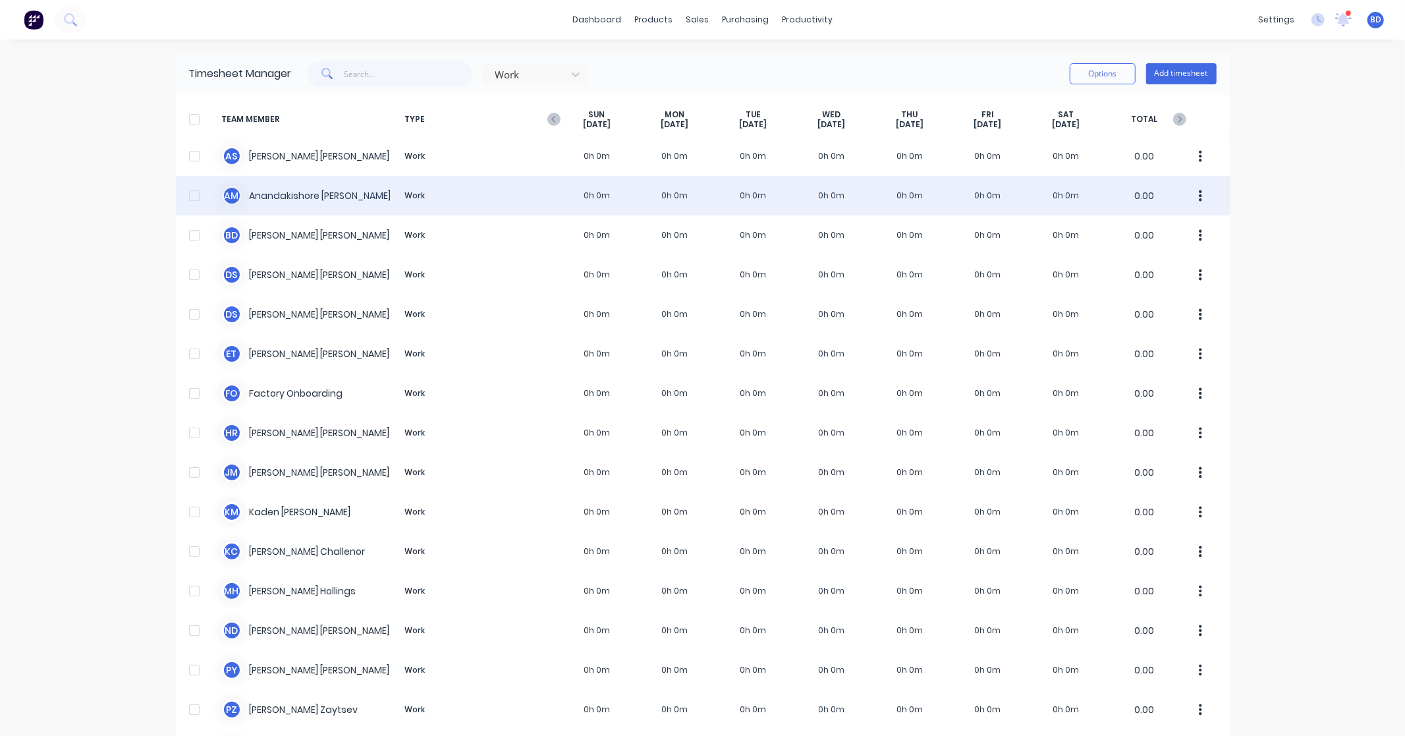
click at [294, 196] on div "A M [PERSON_NAME] [PERSON_NAME] Work 0h 0m 0h 0m 0h 0m 0h 0m 0h 0m 0h 0m 0h 0m …" at bounding box center [703, 196] width 1054 height 40
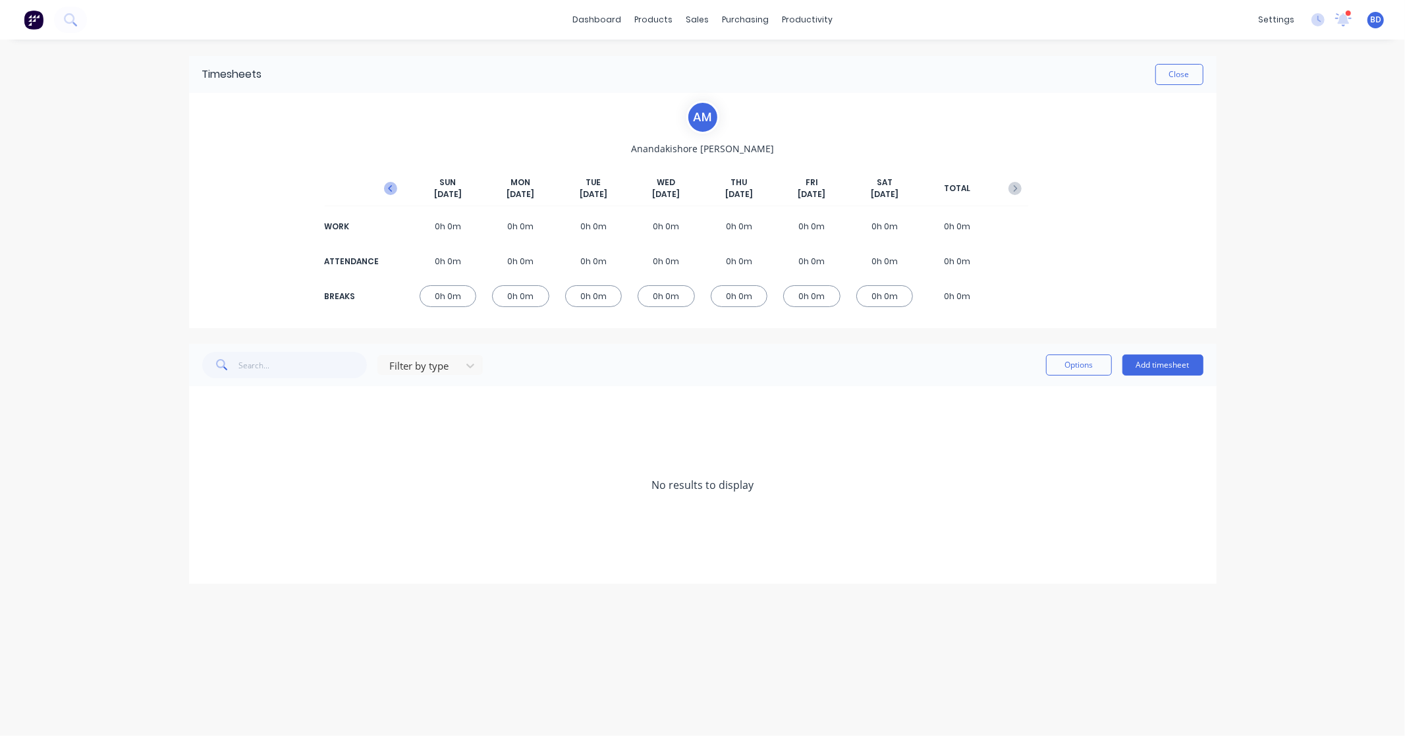
click at [387, 190] on icon "button" at bounding box center [390, 188] width 13 height 13
click at [1169, 374] on button "Add timesheet" at bounding box center [1162, 364] width 81 height 21
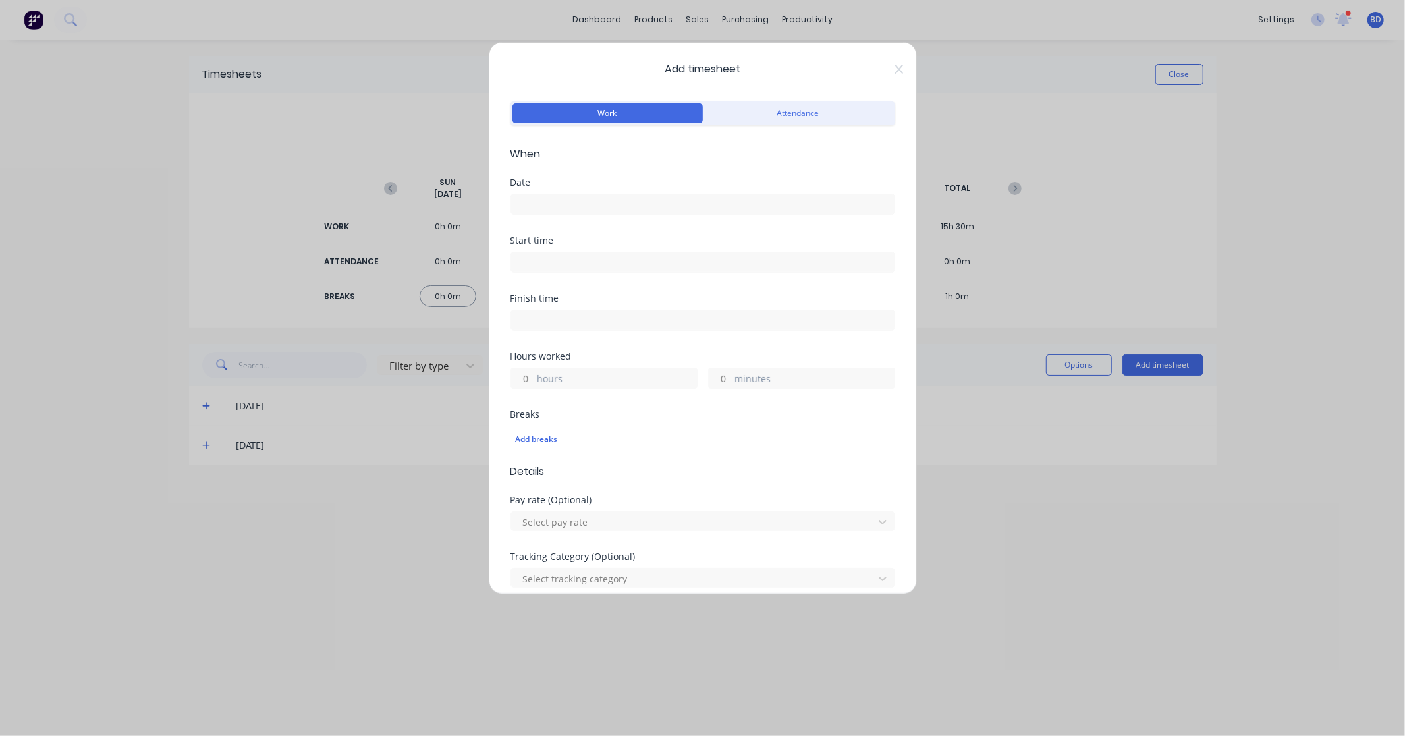
click at [550, 262] on input at bounding box center [702, 262] width 383 height 20
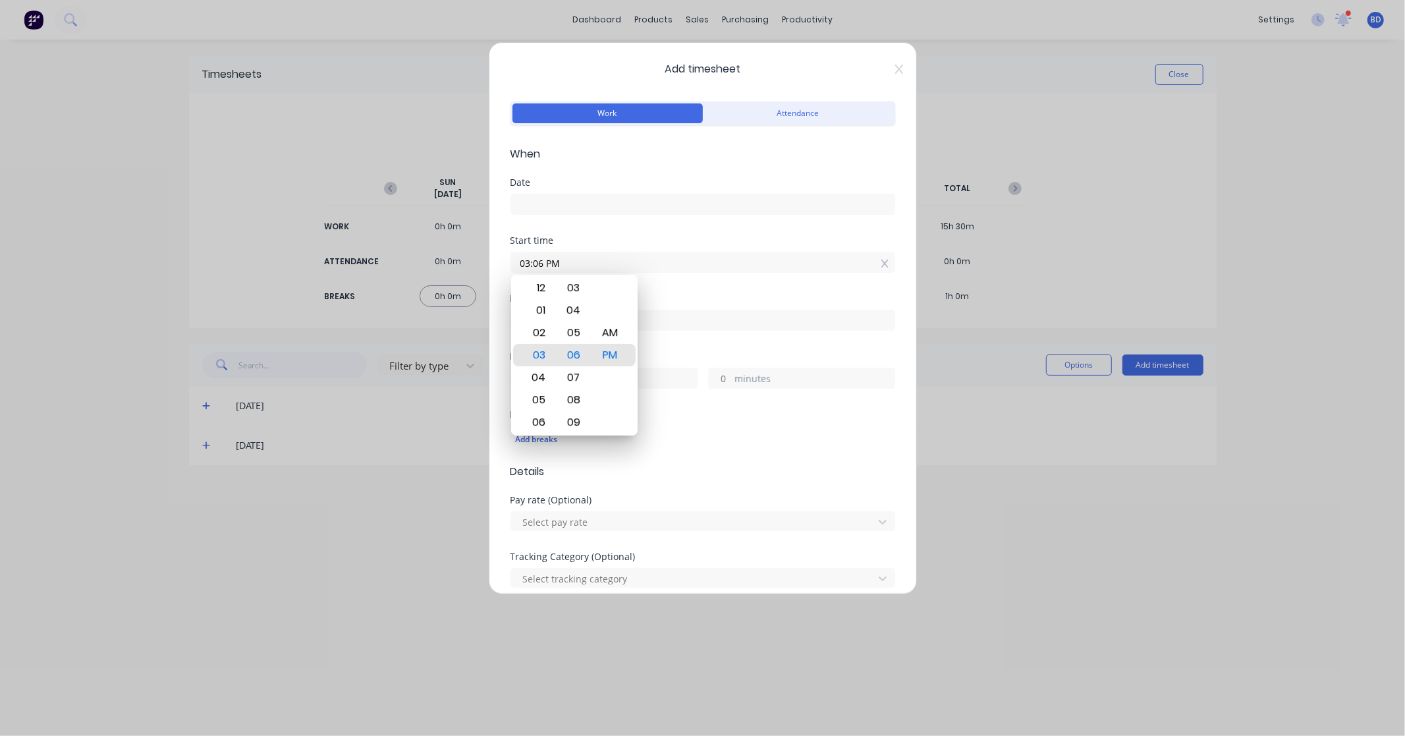
drag, startPoint x: 593, startPoint y: 262, endPoint x: 460, endPoint y: 263, distance: 133.1
click at [460, 263] on div "Add timesheet Work Attendance When Date Start time 03:06 PM Finish time Hours w…" at bounding box center [702, 368] width 1405 height 736
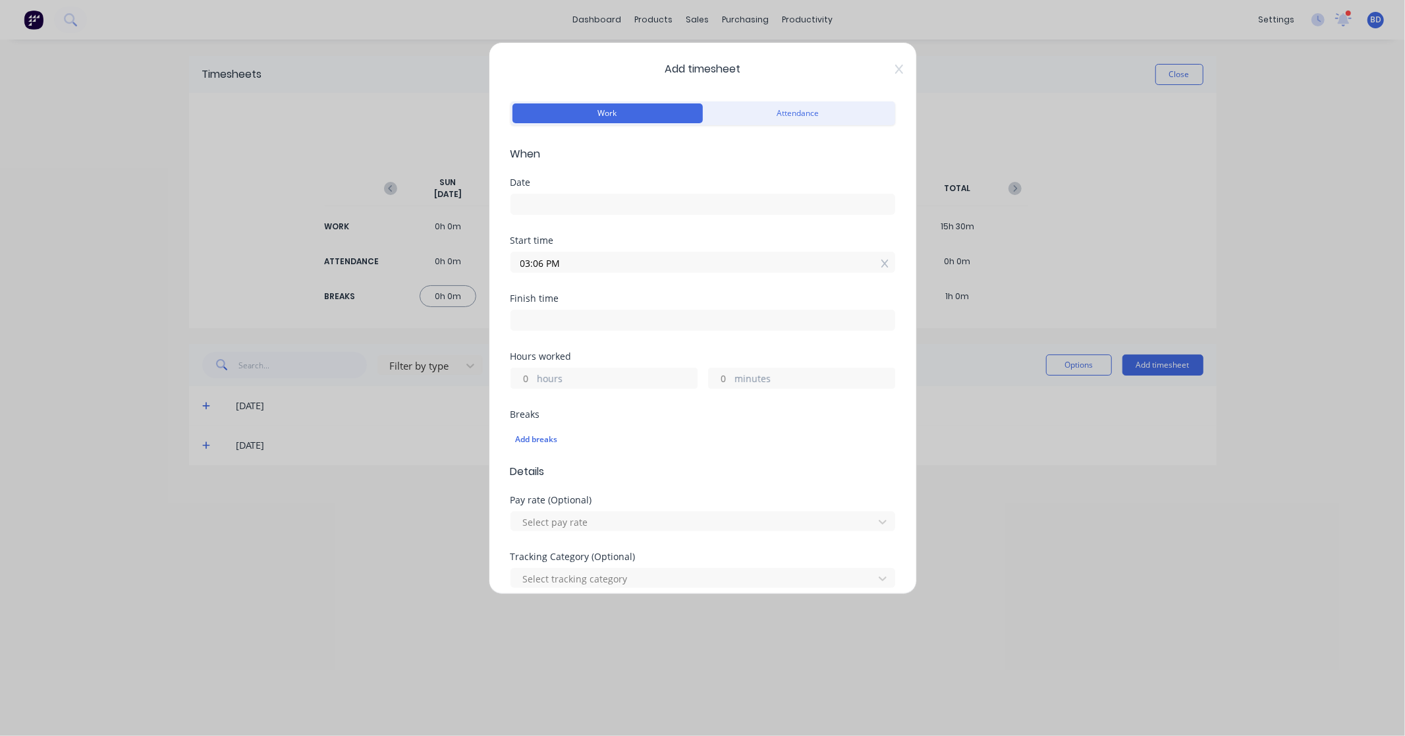
paste input "8:00 A"
type input "08:00 AM"
click at [580, 207] on input at bounding box center [702, 204] width 383 height 20
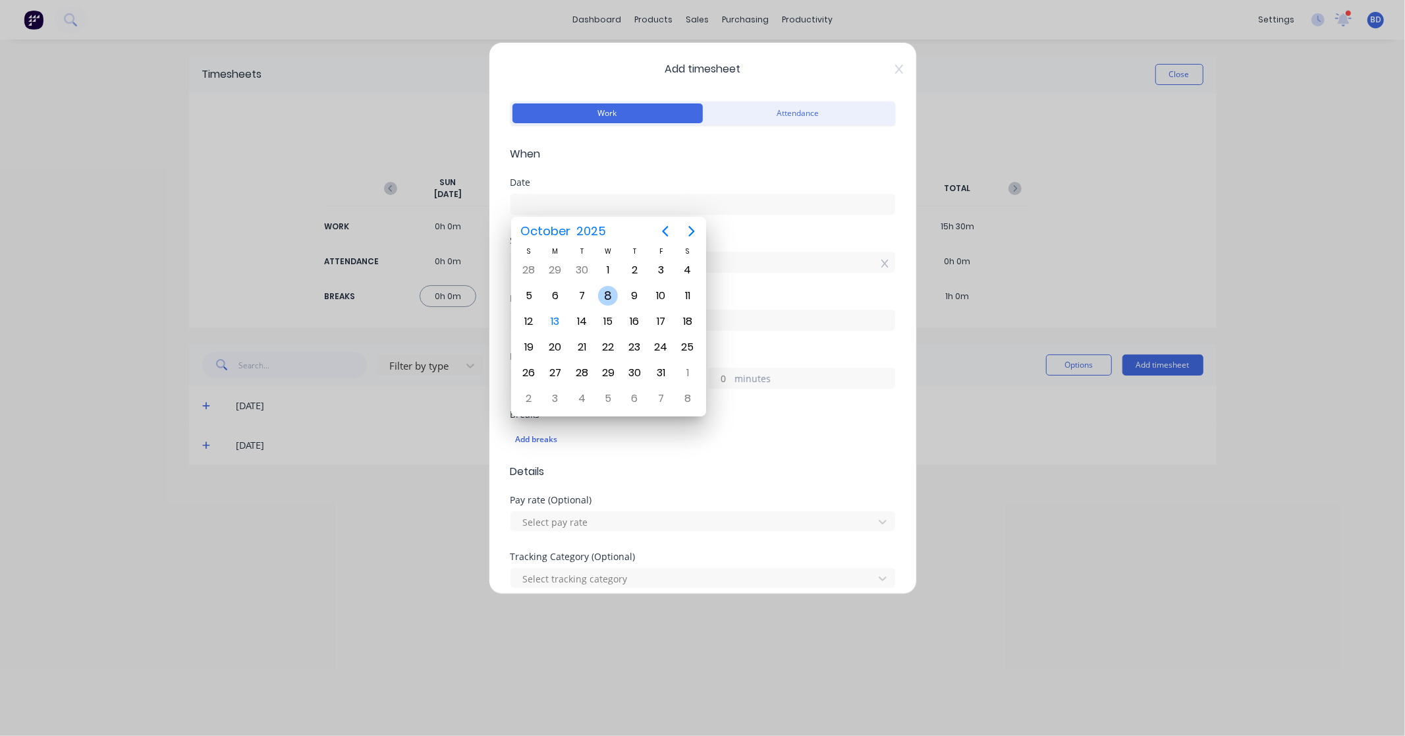
click at [608, 290] on div "8" at bounding box center [608, 296] width 20 height 20
type input "[DATE]"
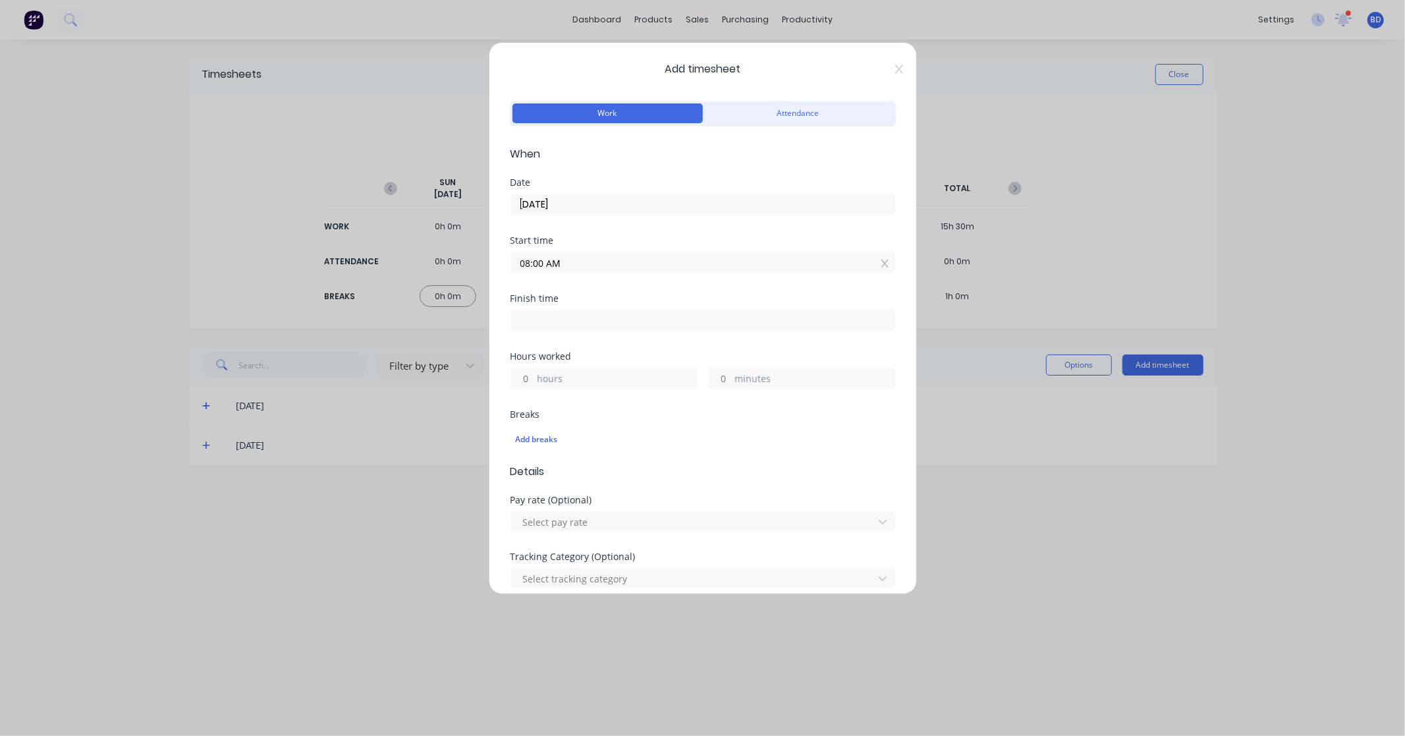
click at [559, 319] on input at bounding box center [702, 320] width 383 height 20
type input "03:06 PM"
type input "7"
type input "6"
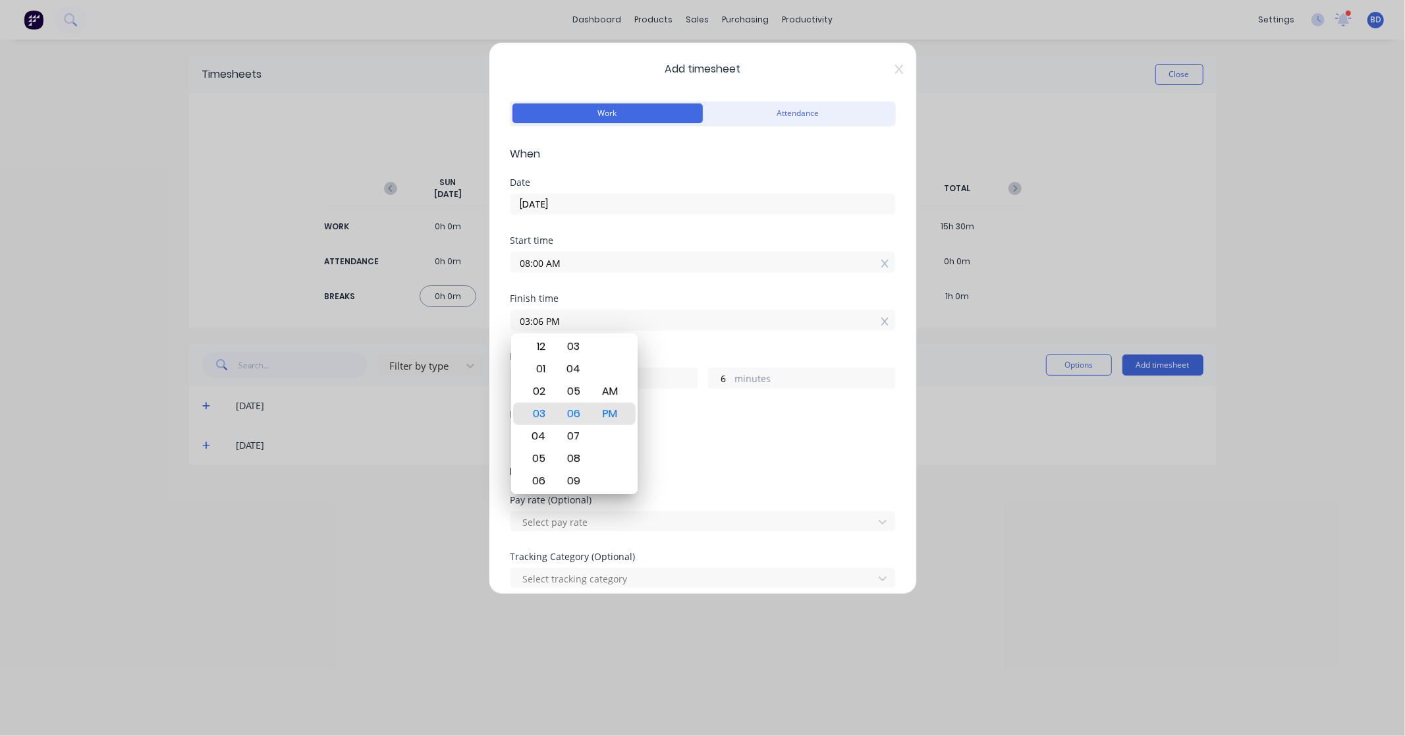
drag, startPoint x: 595, startPoint y: 318, endPoint x: 446, endPoint y: 318, distance: 148.9
click at [446, 318] on div "Add timesheet Work Attendance When Date [DATE] Start time 08:00 AM Finish time …" at bounding box center [702, 368] width 1405 height 736
paste input "12:30"
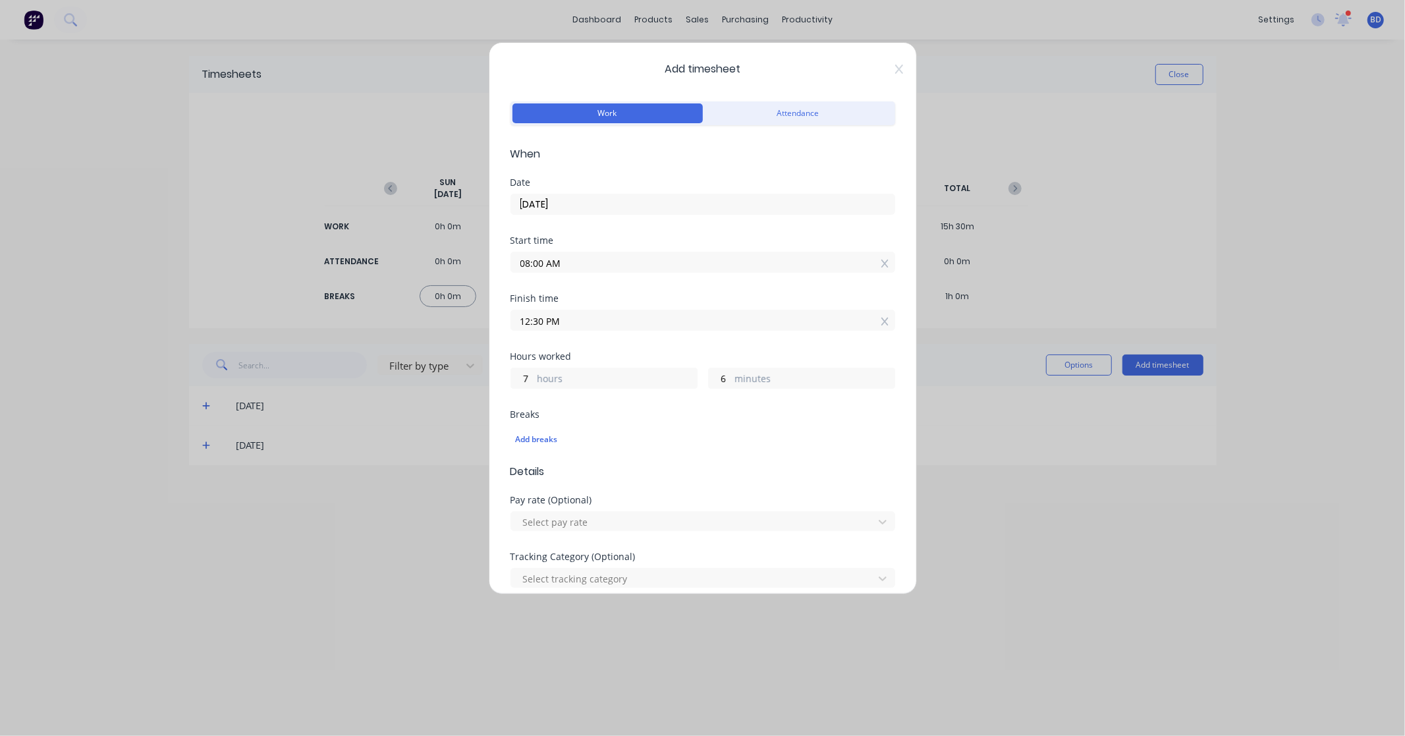
type input "12:30 PM"
type input "4"
type input "30"
click at [646, 345] on div "Finish time 12:30 PM" at bounding box center [703, 323] width 385 height 58
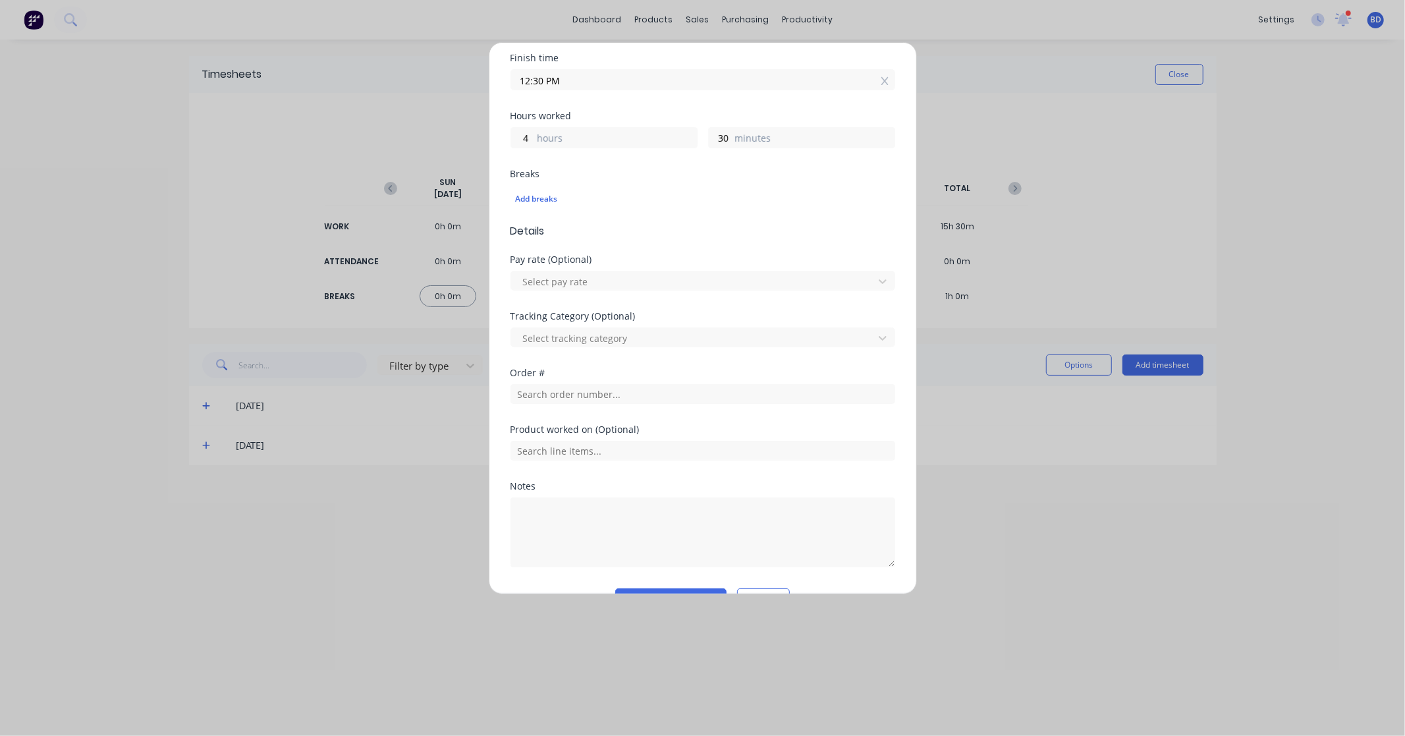
scroll to position [274, 0]
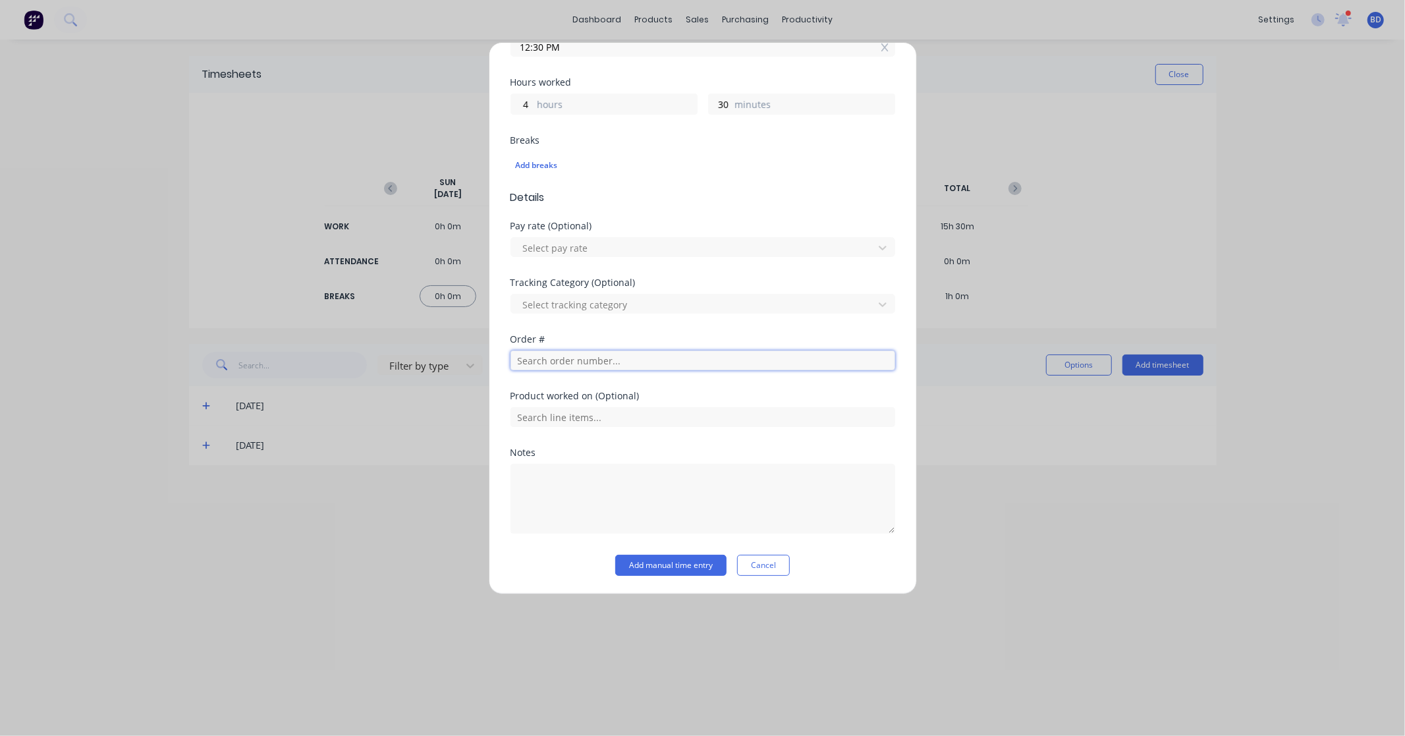
click at [565, 359] on input "text" at bounding box center [703, 360] width 385 height 20
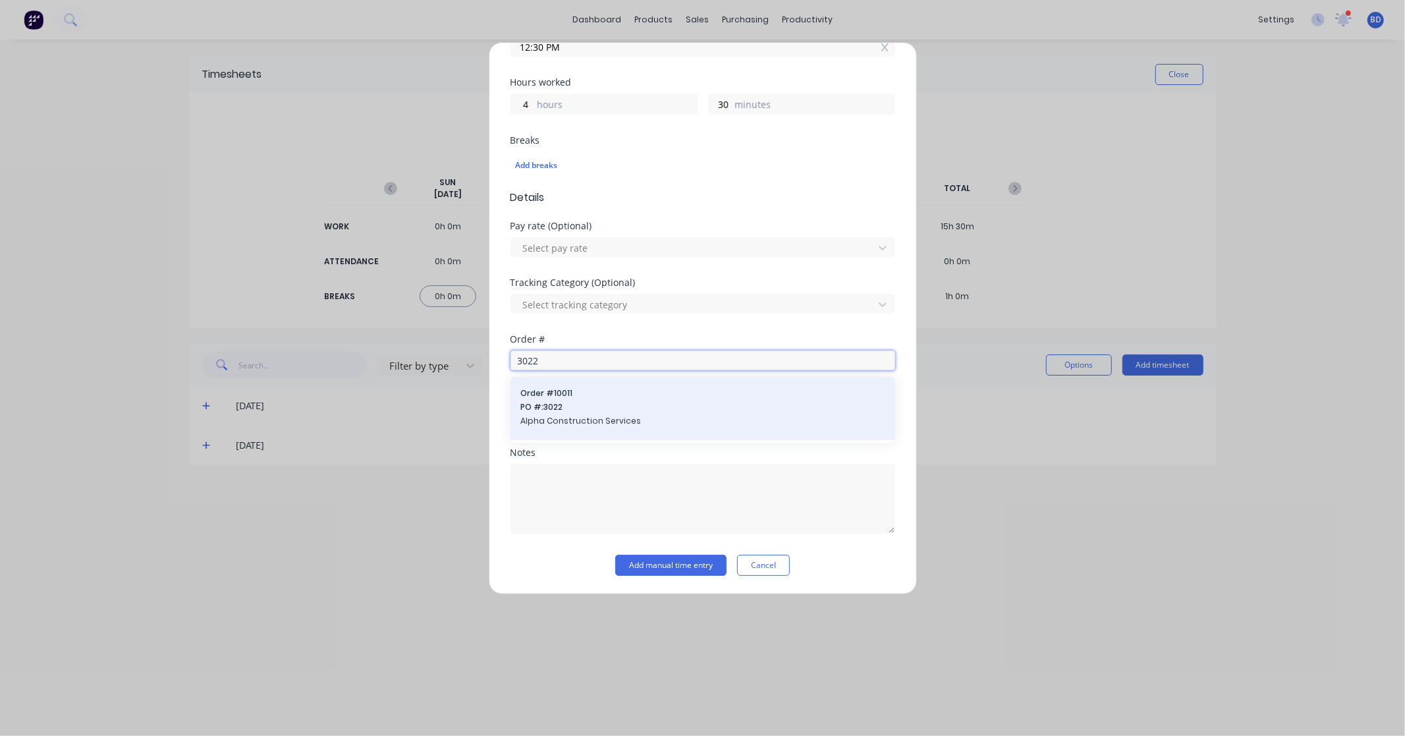
type input "3022"
click at [561, 404] on span "PO #: 3022" at bounding box center [703, 407] width 364 height 12
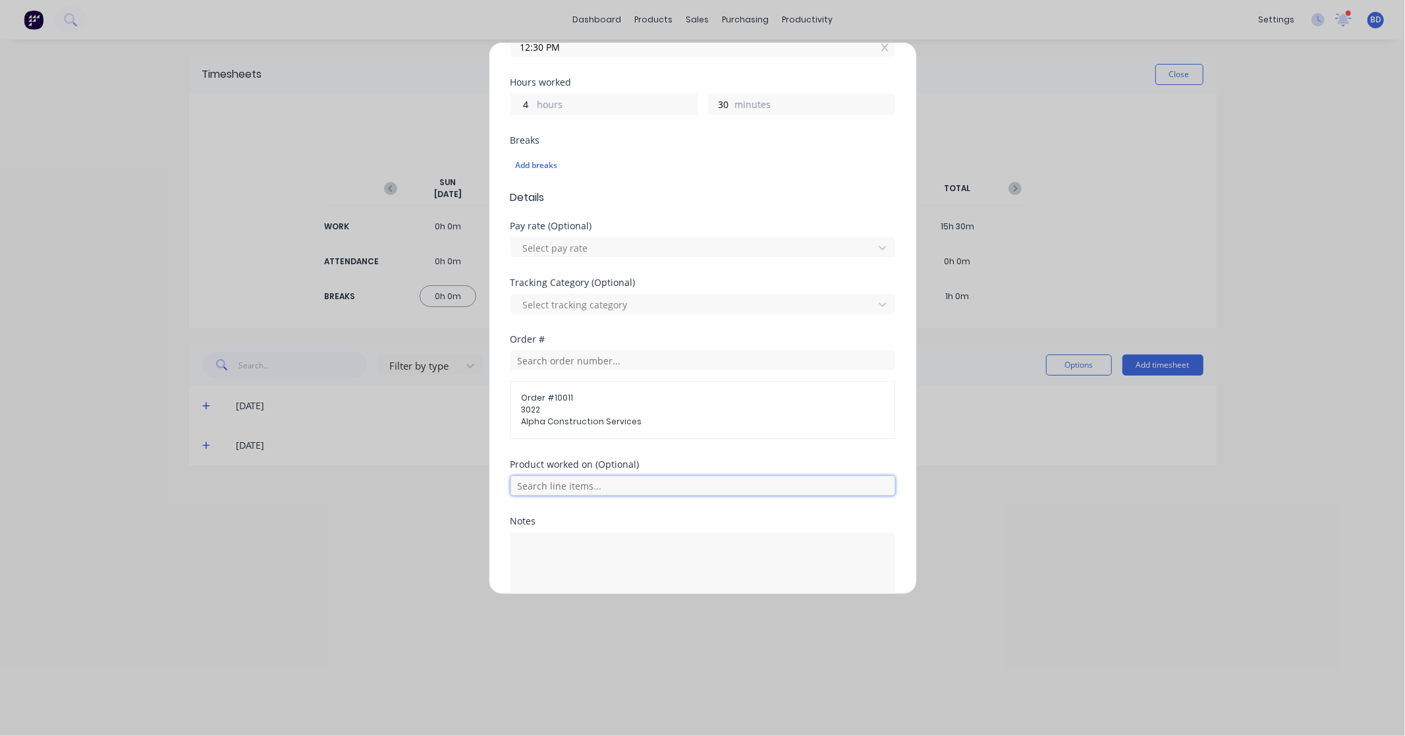
click at [599, 488] on input "text" at bounding box center [703, 486] width 385 height 20
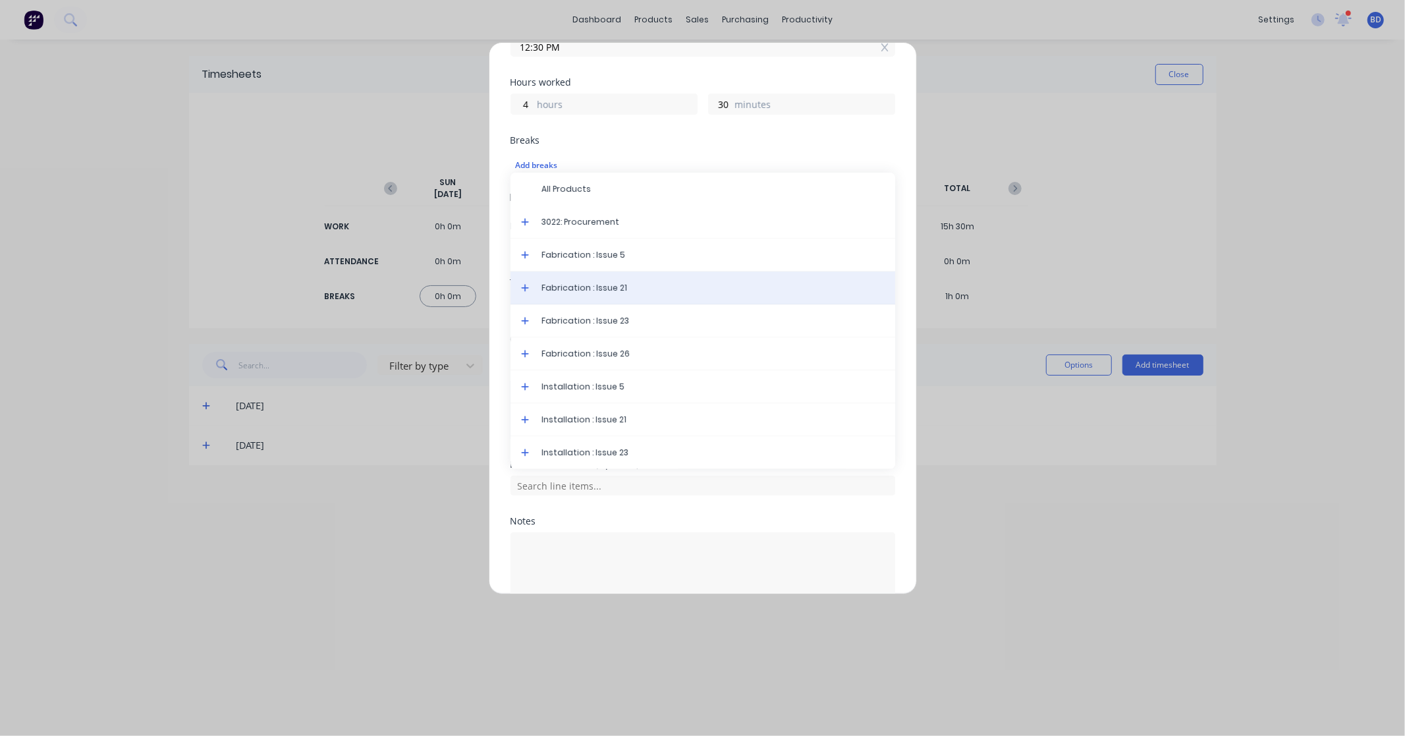
click at [588, 287] on span "Fabrication : Issue 21" at bounding box center [713, 288] width 343 height 12
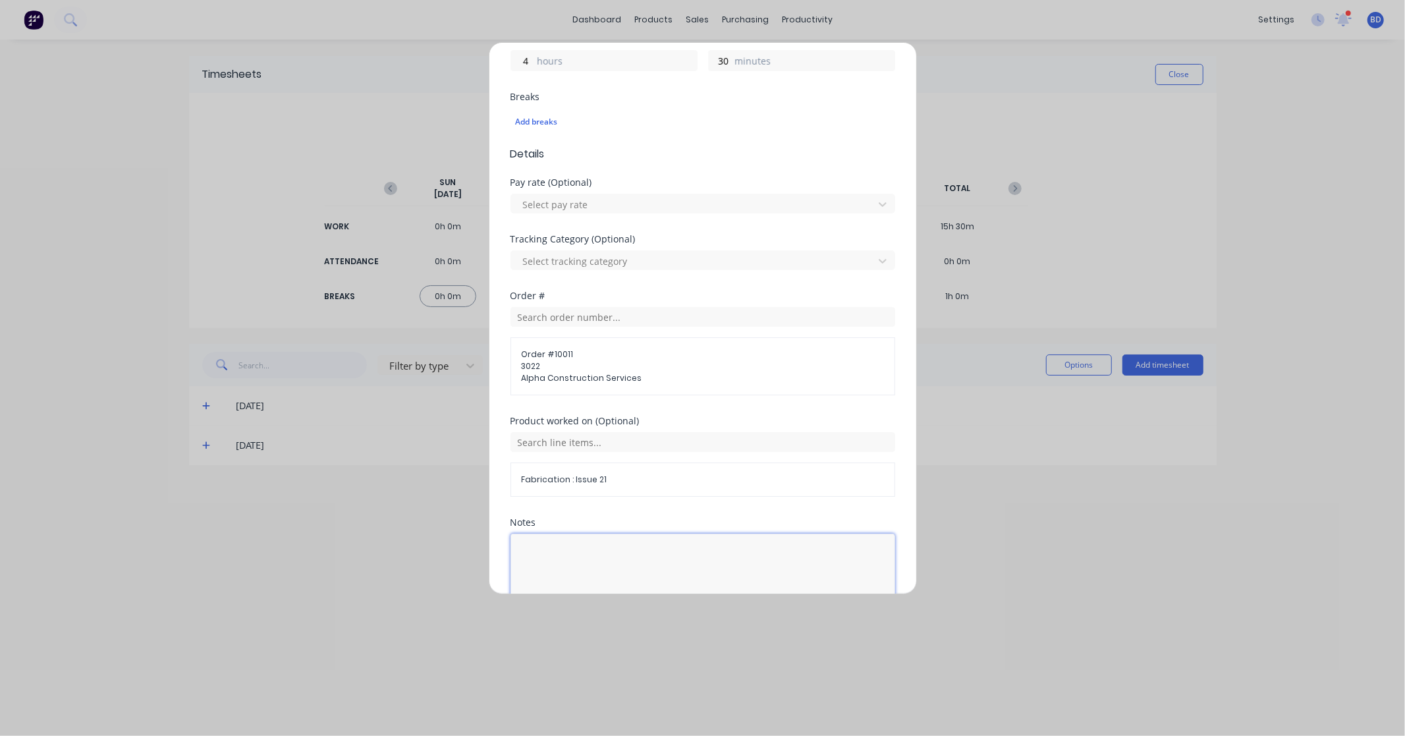
click at [675, 559] on textarea at bounding box center [703, 569] width 385 height 70
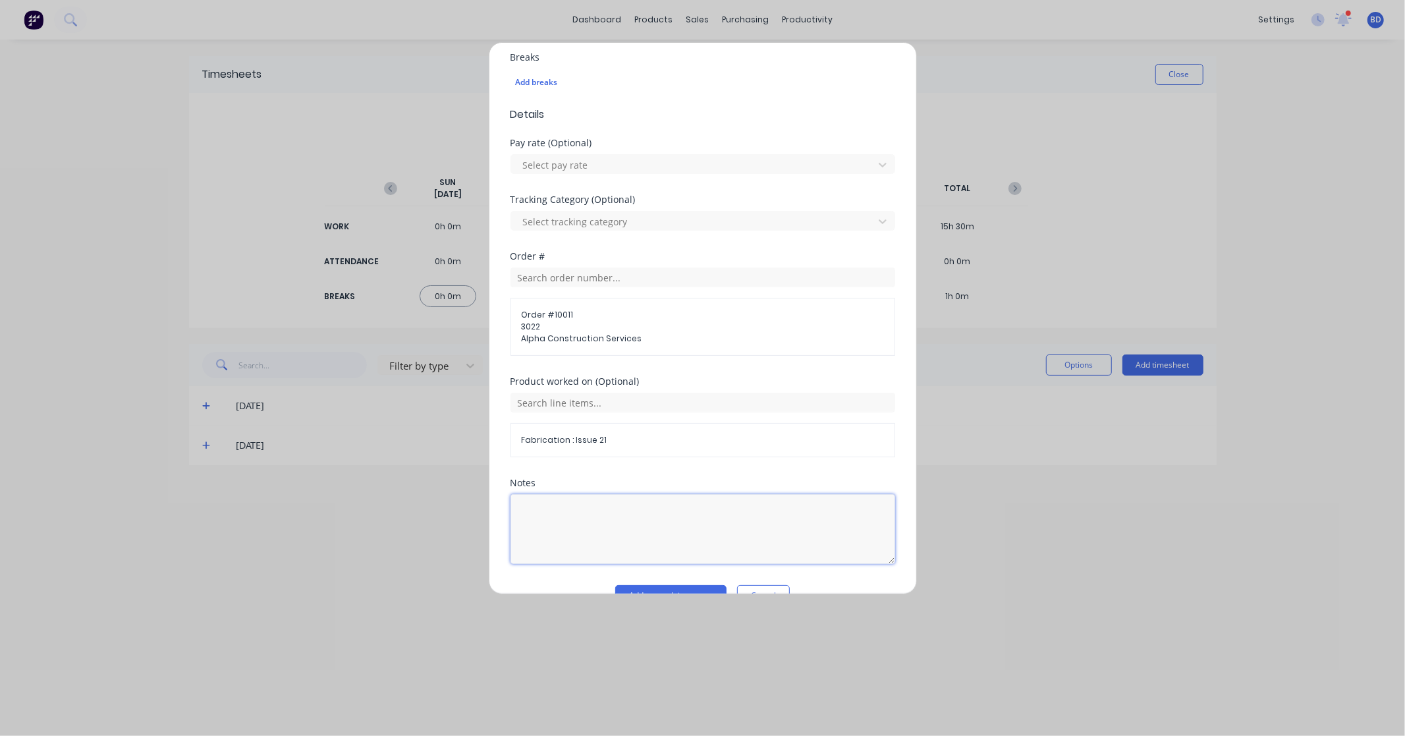
scroll to position [389, 0]
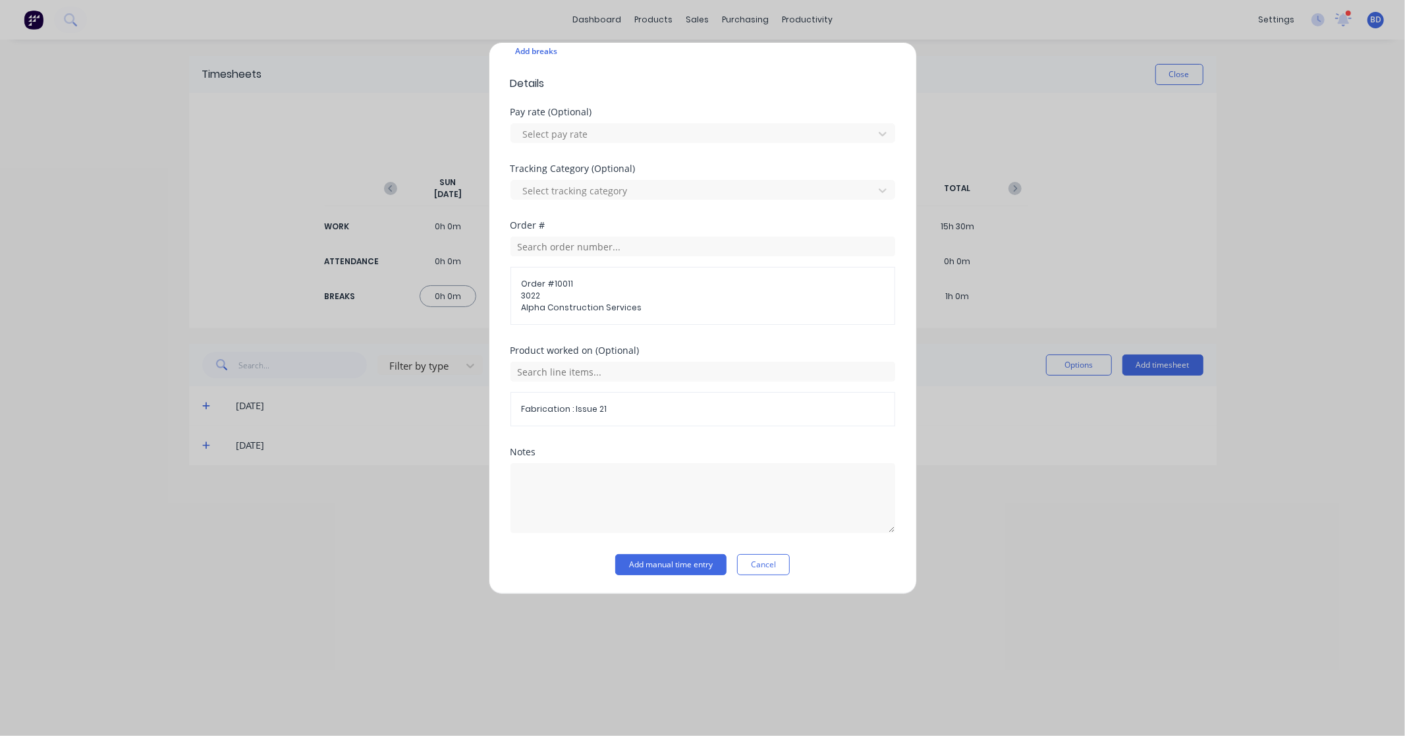
click at [662, 578] on div "Add timesheet Work Attendance When Date [DATE] Start time 08:00 AM Finish time …" at bounding box center [703, 318] width 428 height 552
click at [668, 569] on button "Add manual time entry" at bounding box center [670, 564] width 111 height 21
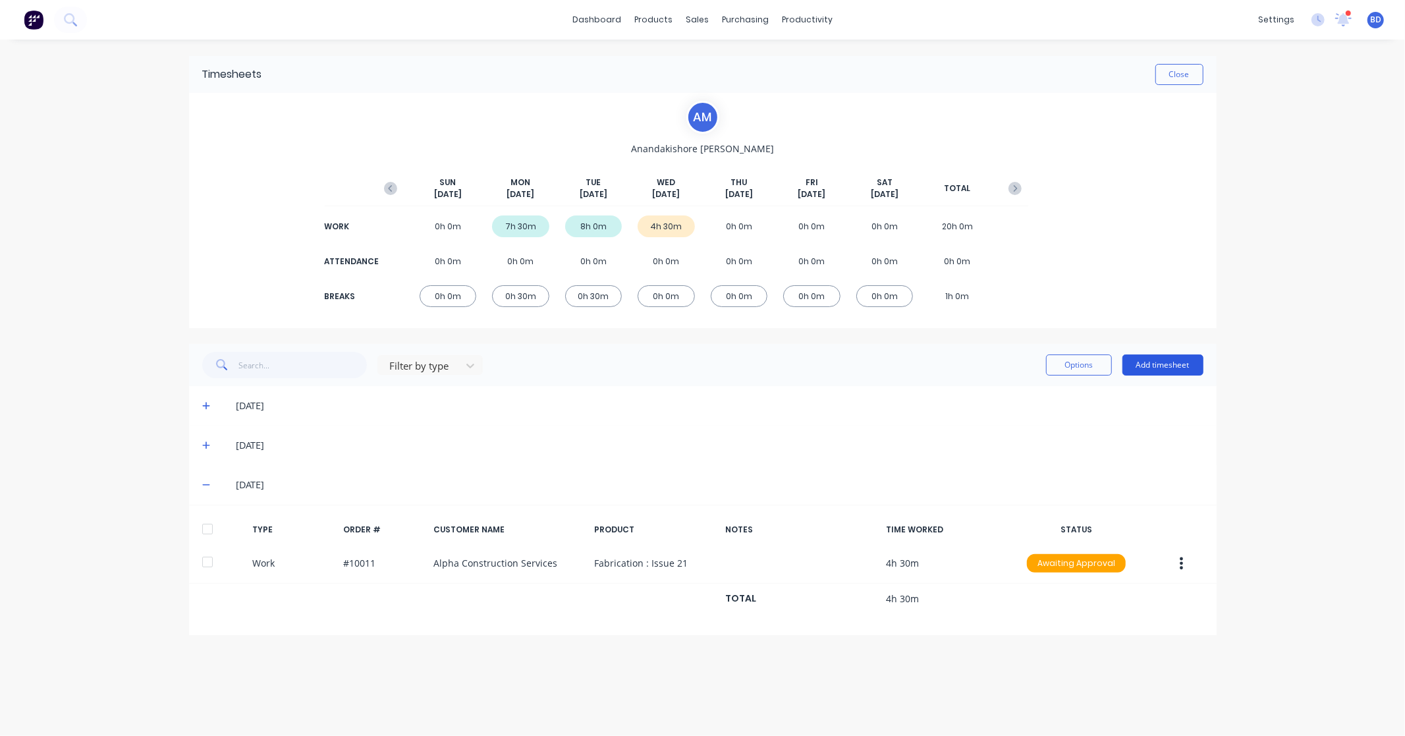
click at [1186, 366] on button "Add timesheet" at bounding box center [1162, 364] width 81 height 21
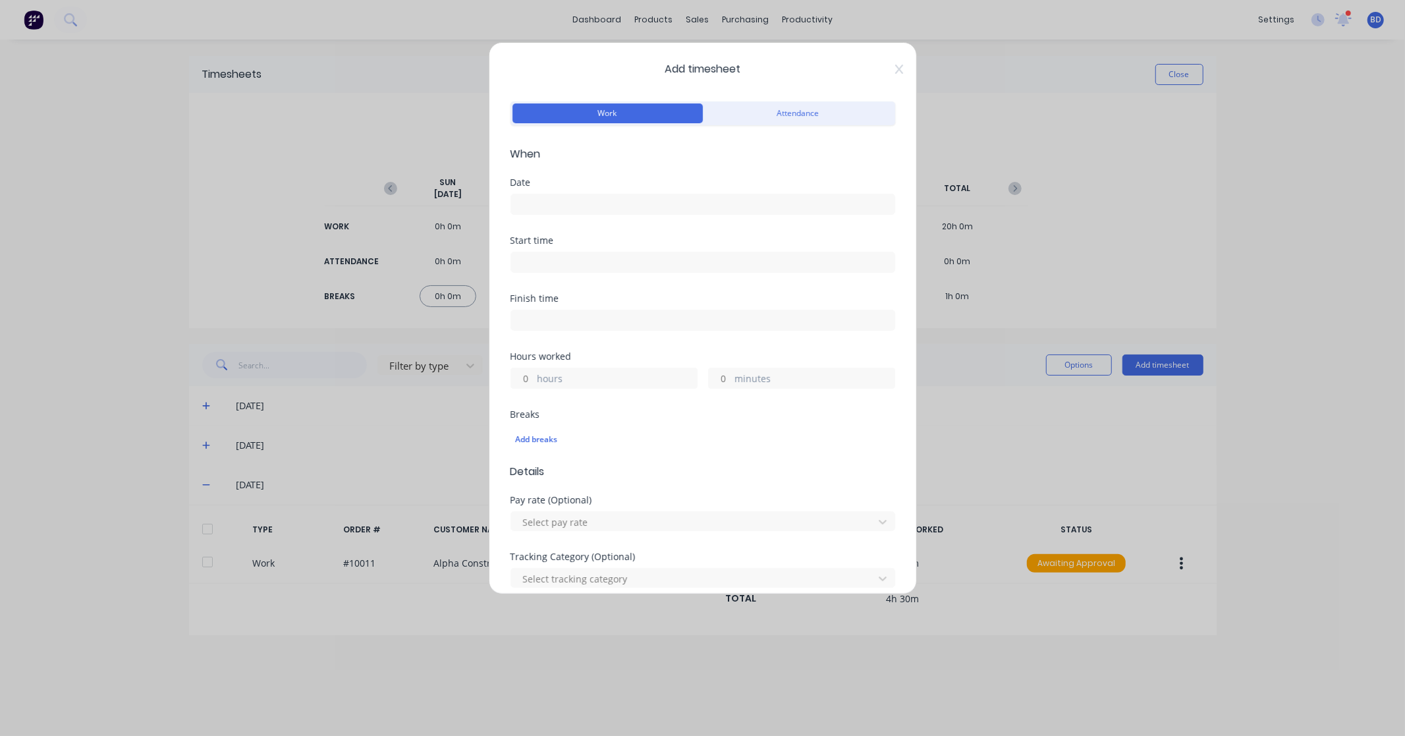
click at [640, 198] on input at bounding box center [702, 204] width 383 height 20
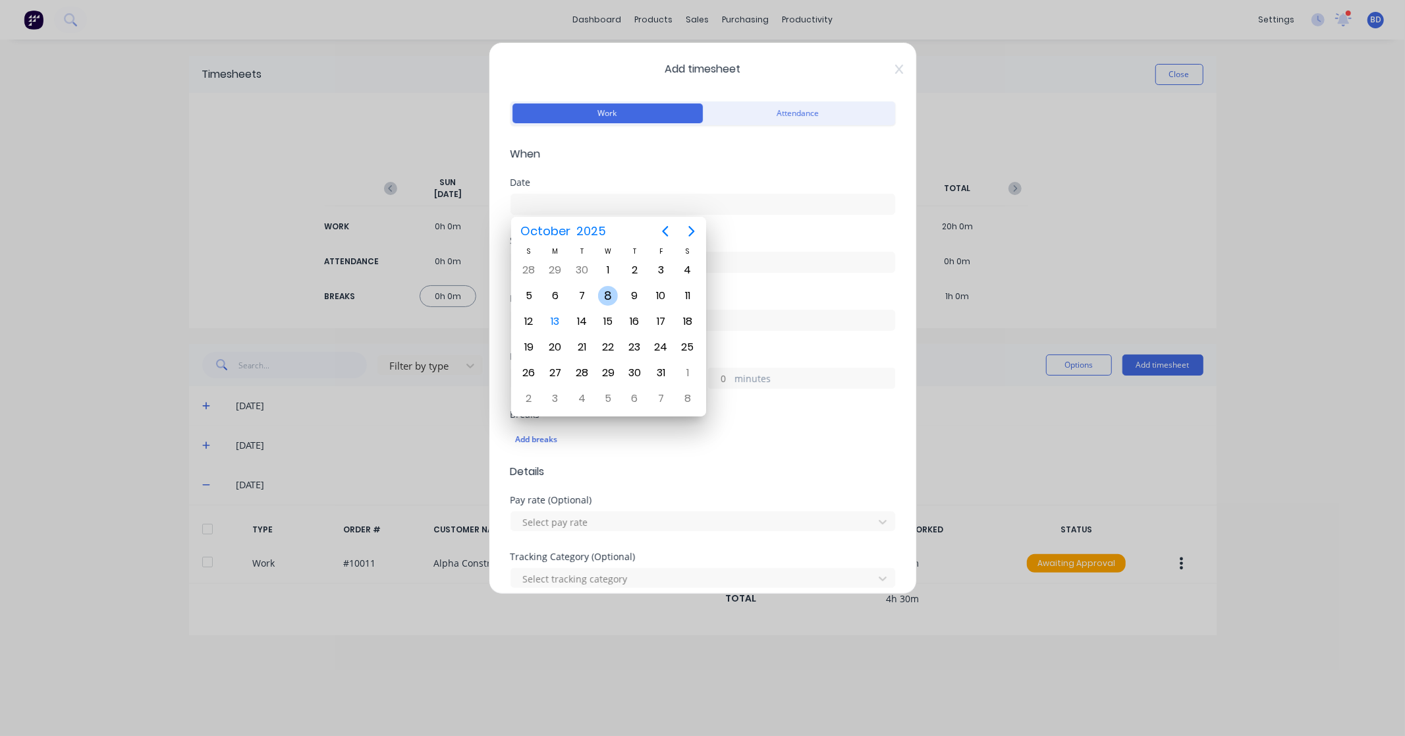
click at [610, 298] on div "8" at bounding box center [608, 296] width 20 height 20
type input "[DATE]"
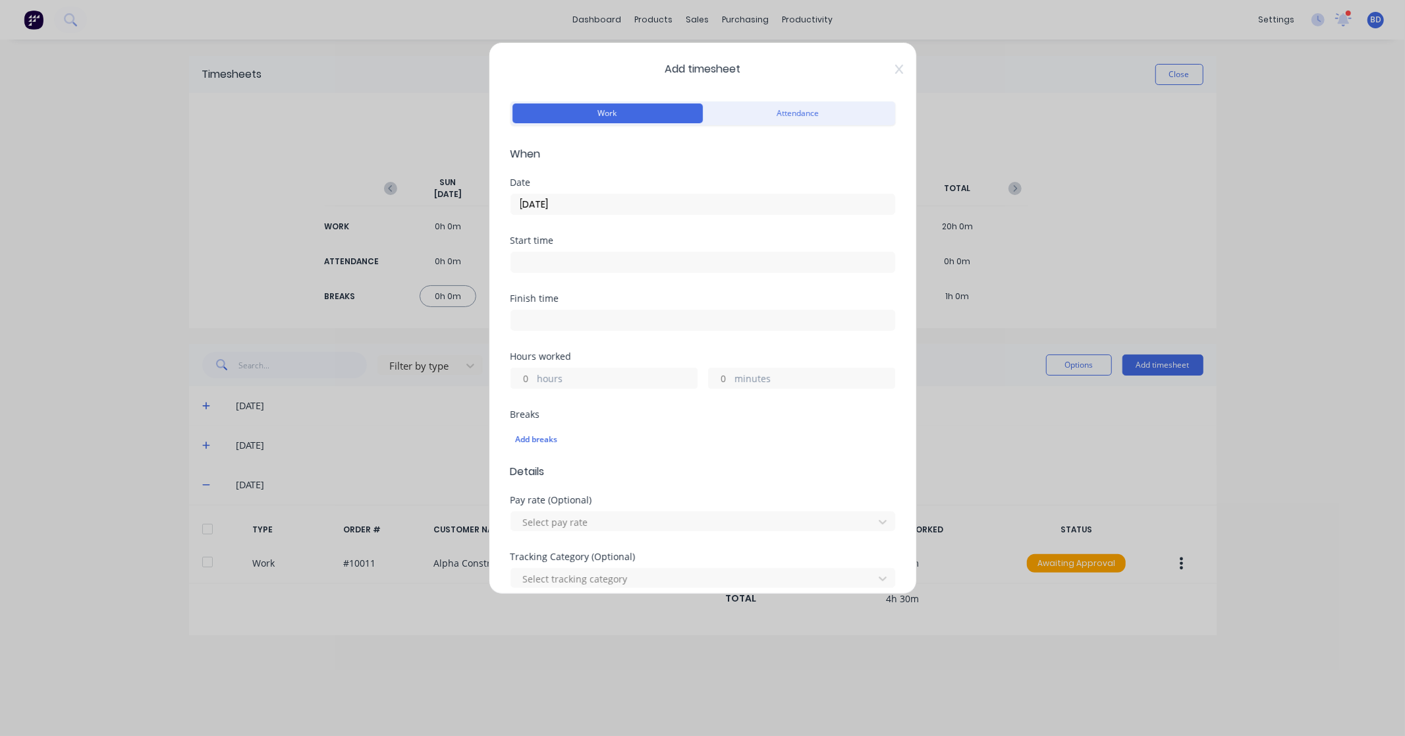
click at [543, 265] on input at bounding box center [702, 262] width 383 height 20
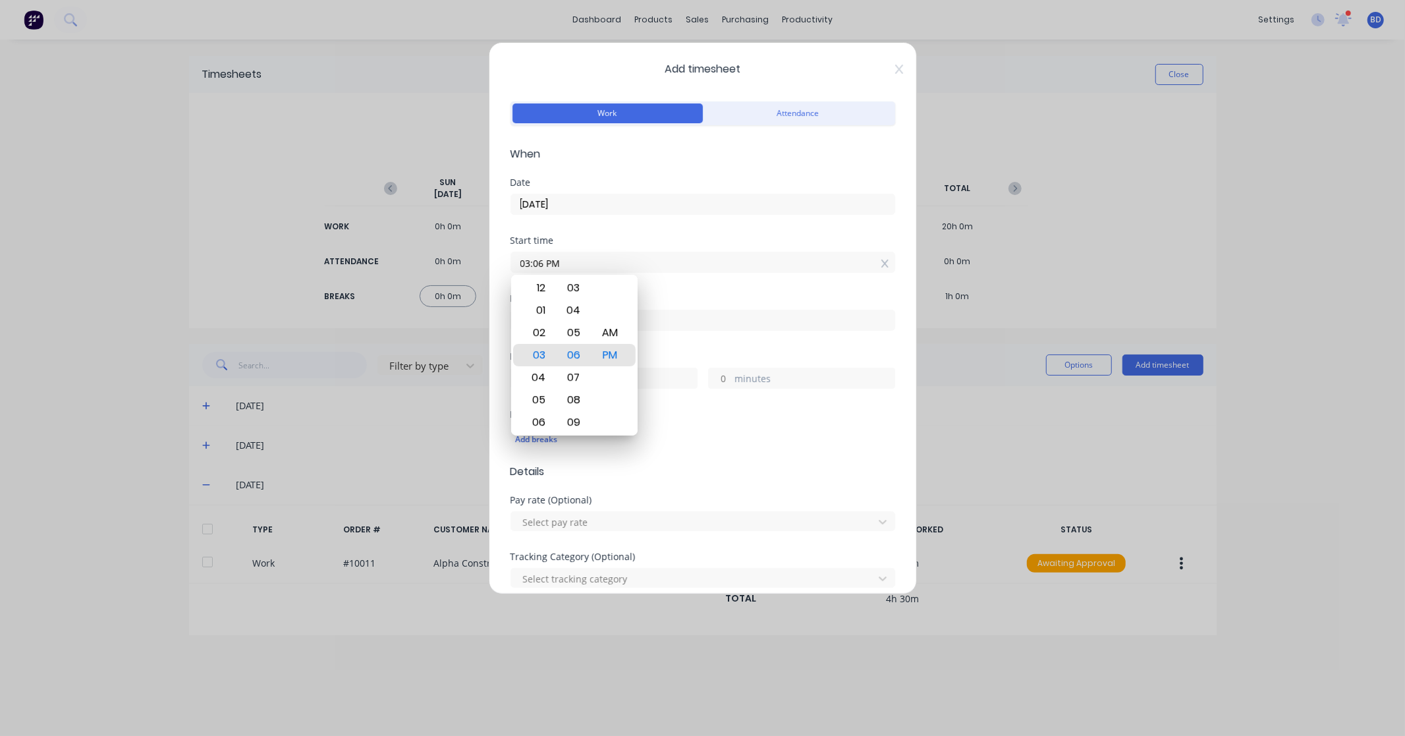
drag, startPoint x: 594, startPoint y: 259, endPoint x: 449, endPoint y: 259, distance: 144.9
click at [449, 259] on div "Add timesheet Work Attendance When Date [DATE] Start time 03:06 PM Finish time …" at bounding box center [702, 368] width 1405 height 736
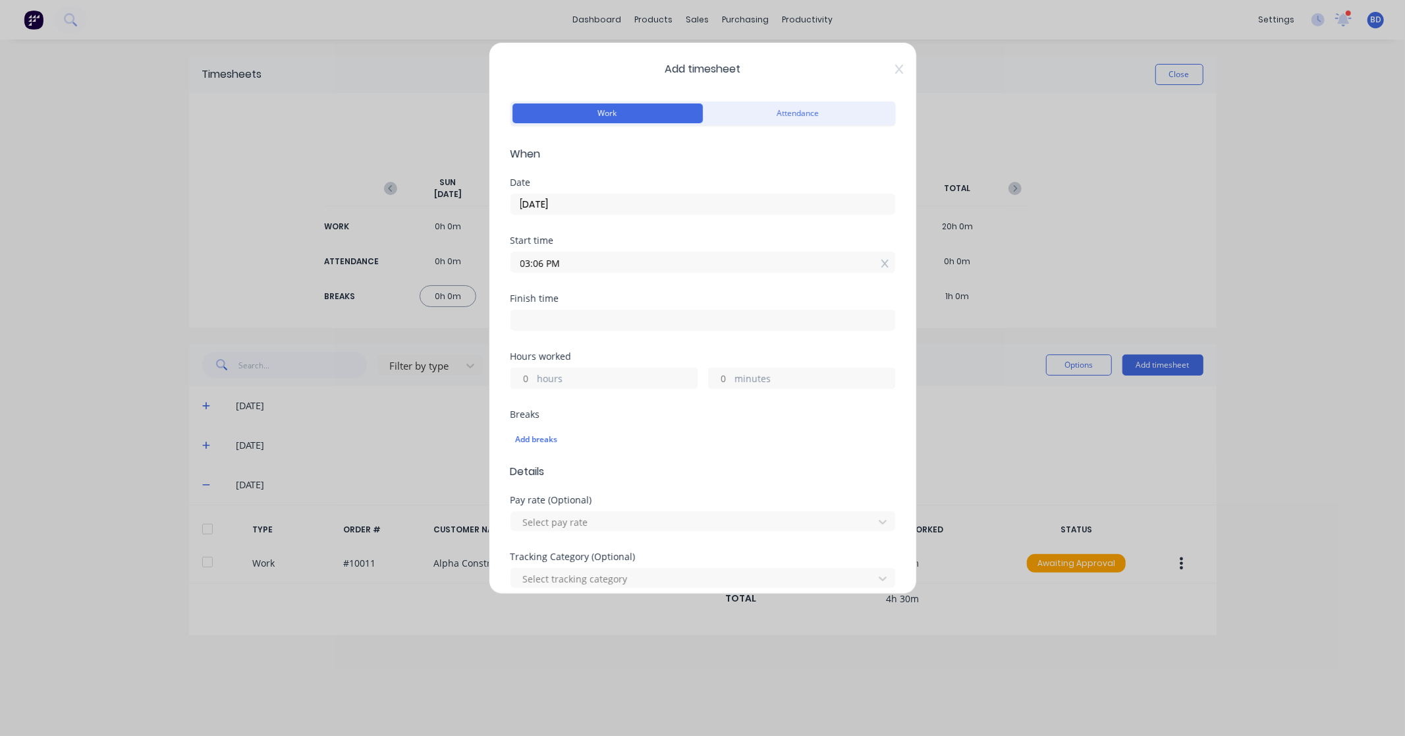
paste input "1:35"
type input "01:35 PM"
click at [538, 302] on div "Finish time" at bounding box center [703, 298] width 385 height 9
click at [542, 312] on input at bounding box center [702, 320] width 383 height 20
type input "03:07 PM"
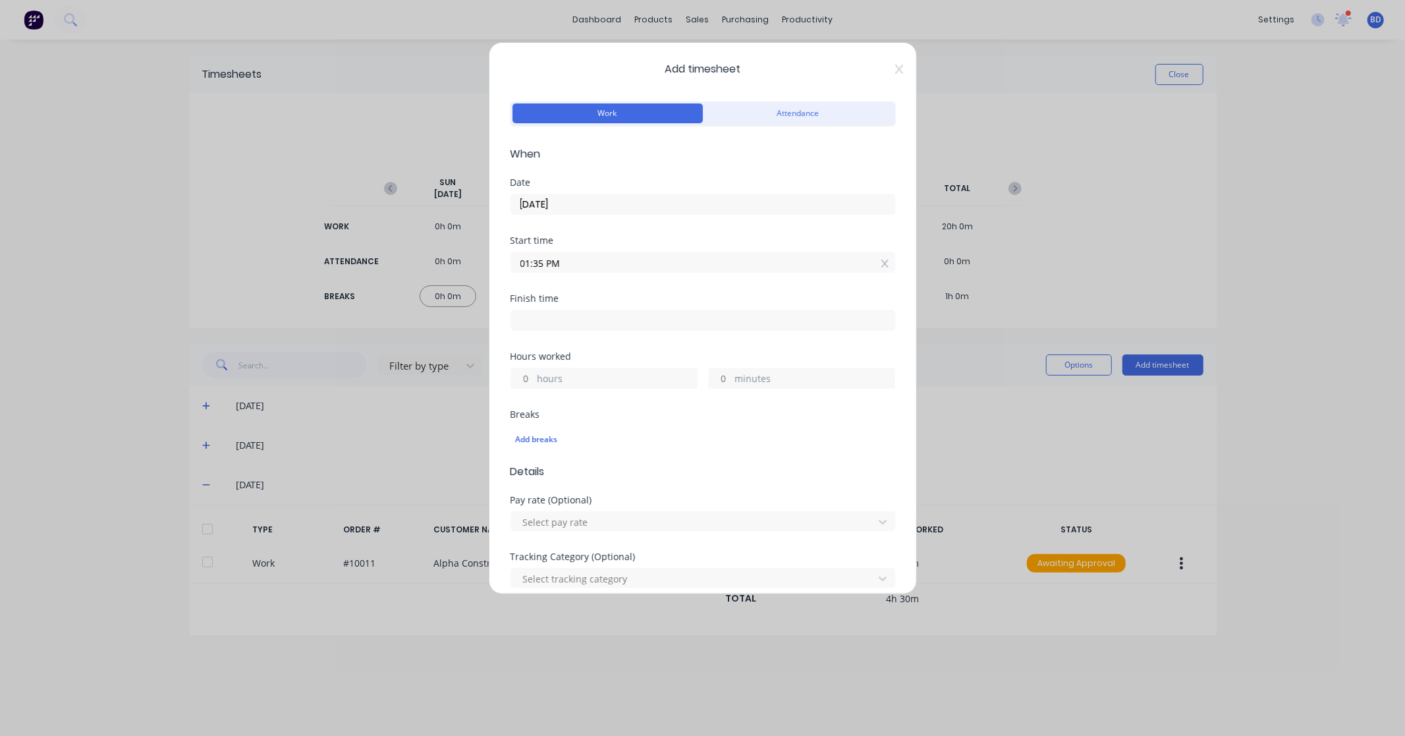
type input "1"
type input "32"
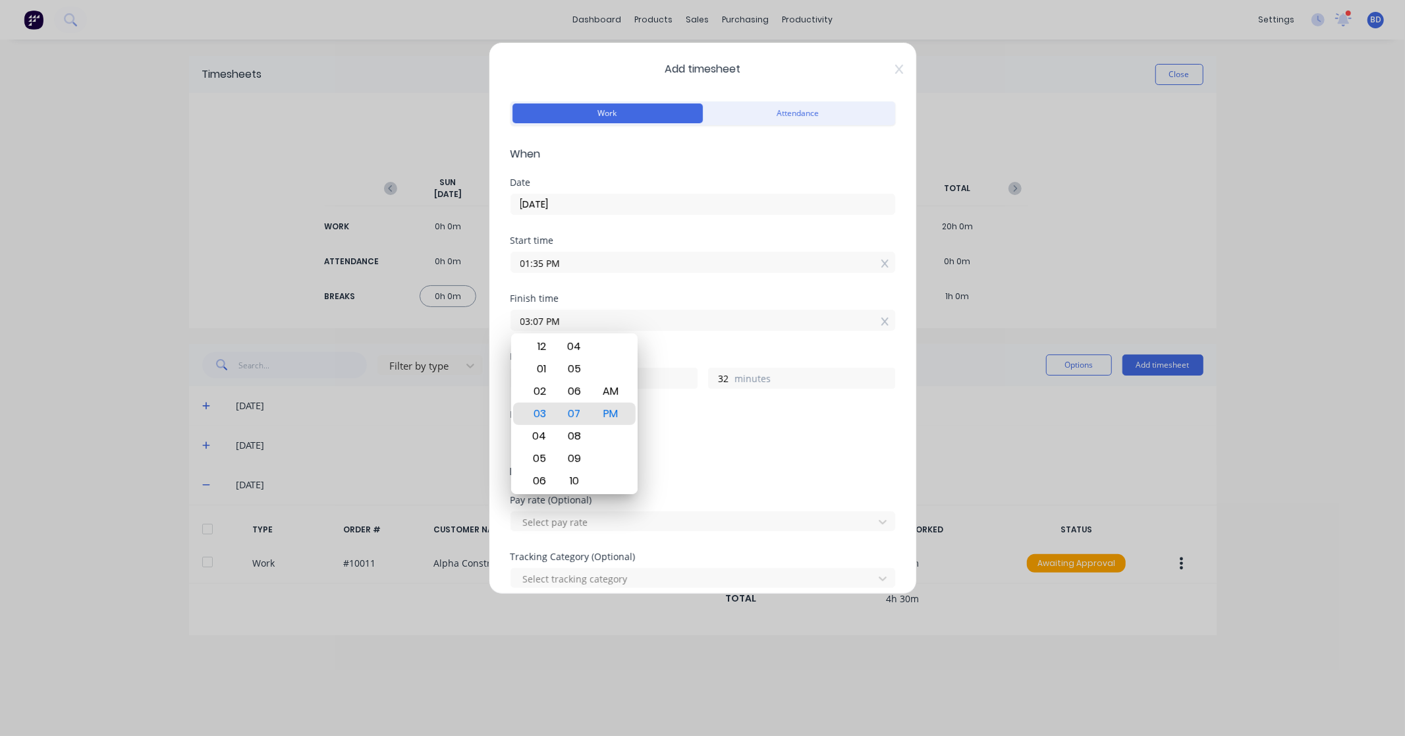
drag, startPoint x: 601, startPoint y: 321, endPoint x: 435, endPoint y: 327, distance: 166.1
click at [435, 327] on div "Add timesheet Work Attendance When Date [DATE] Start time 01:35 PM Finish time …" at bounding box center [702, 368] width 1405 height 736
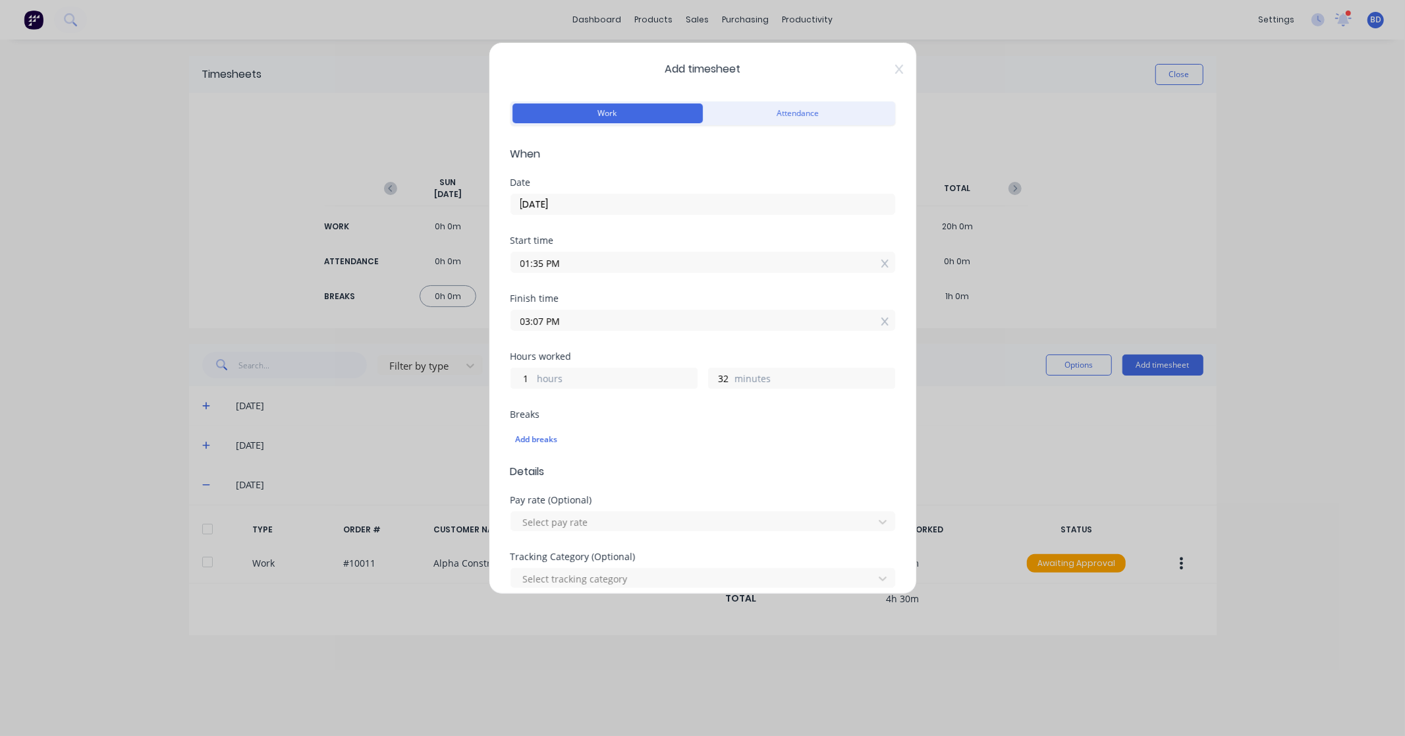
paste input "2:50"
type input "02:50 PM"
type input "15"
click at [708, 353] on div "Hours worked" at bounding box center [703, 356] width 385 height 9
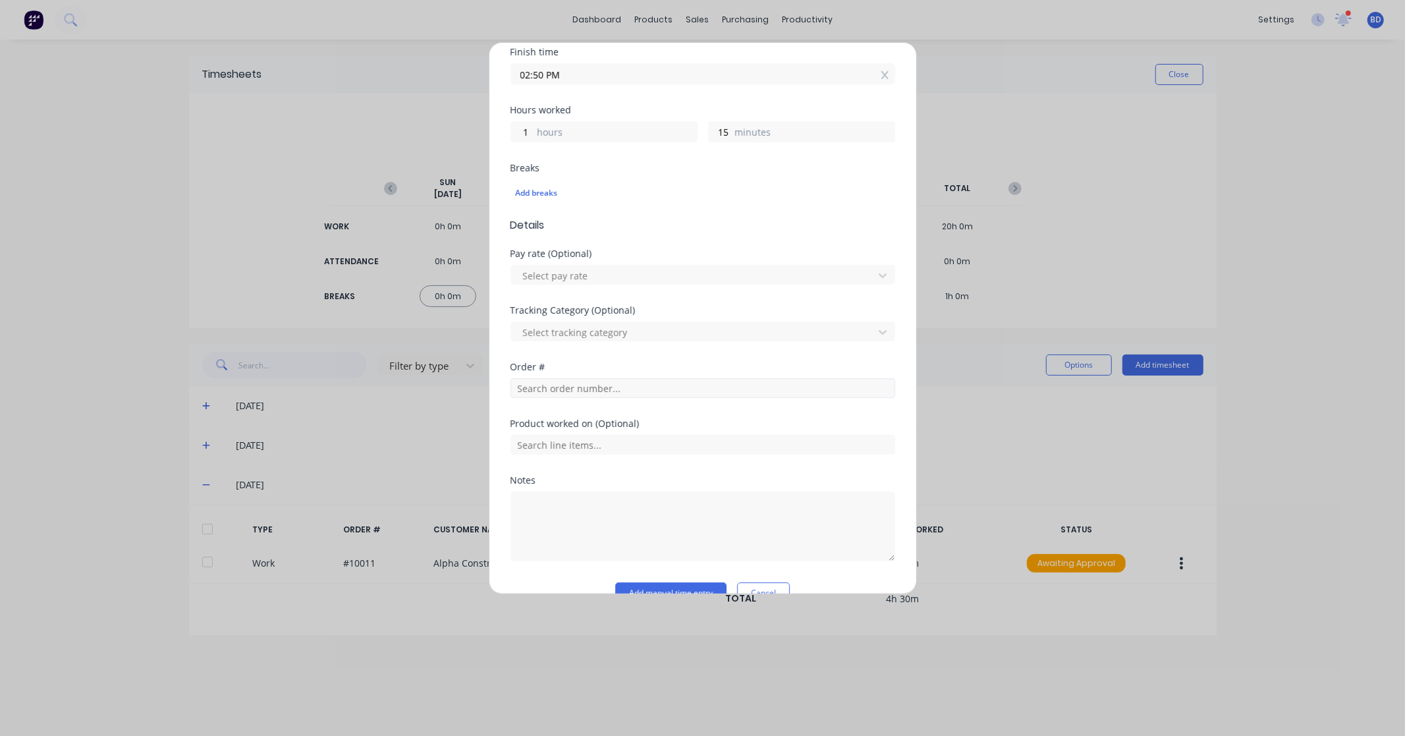
scroll to position [274, 0]
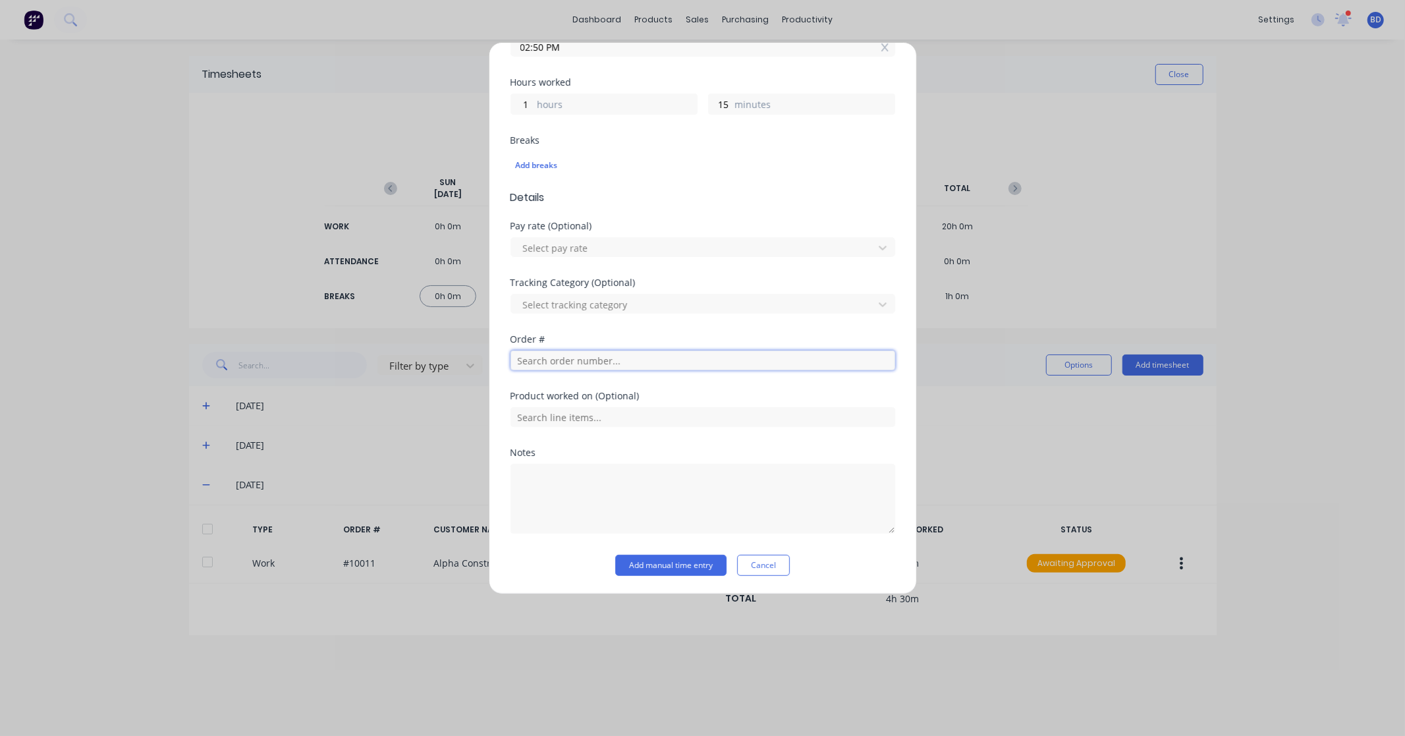
click at [561, 367] on input "text" at bounding box center [703, 360] width 385 height 20
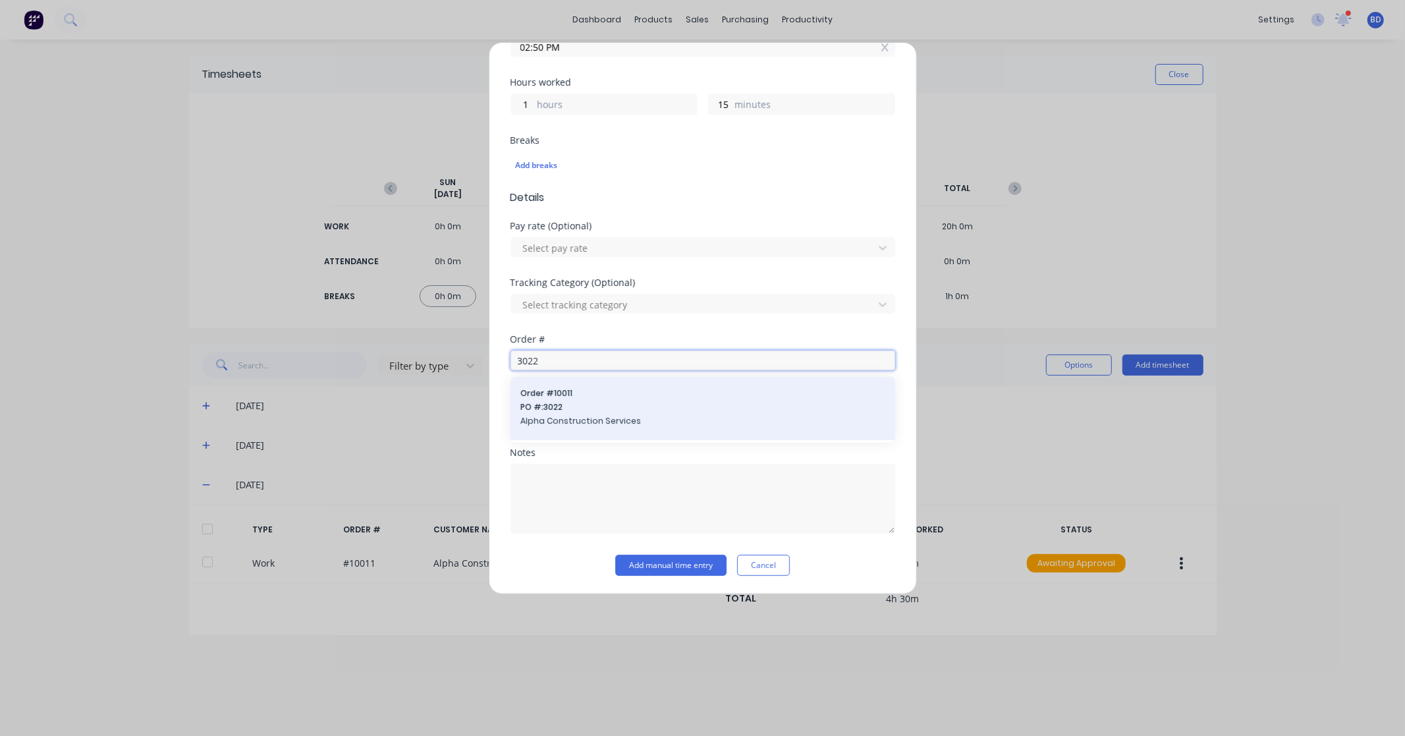
type input "3022"
click at [568, 404] on span "PO #: 3022" at bounding box center [703, 407] width 364 height 12
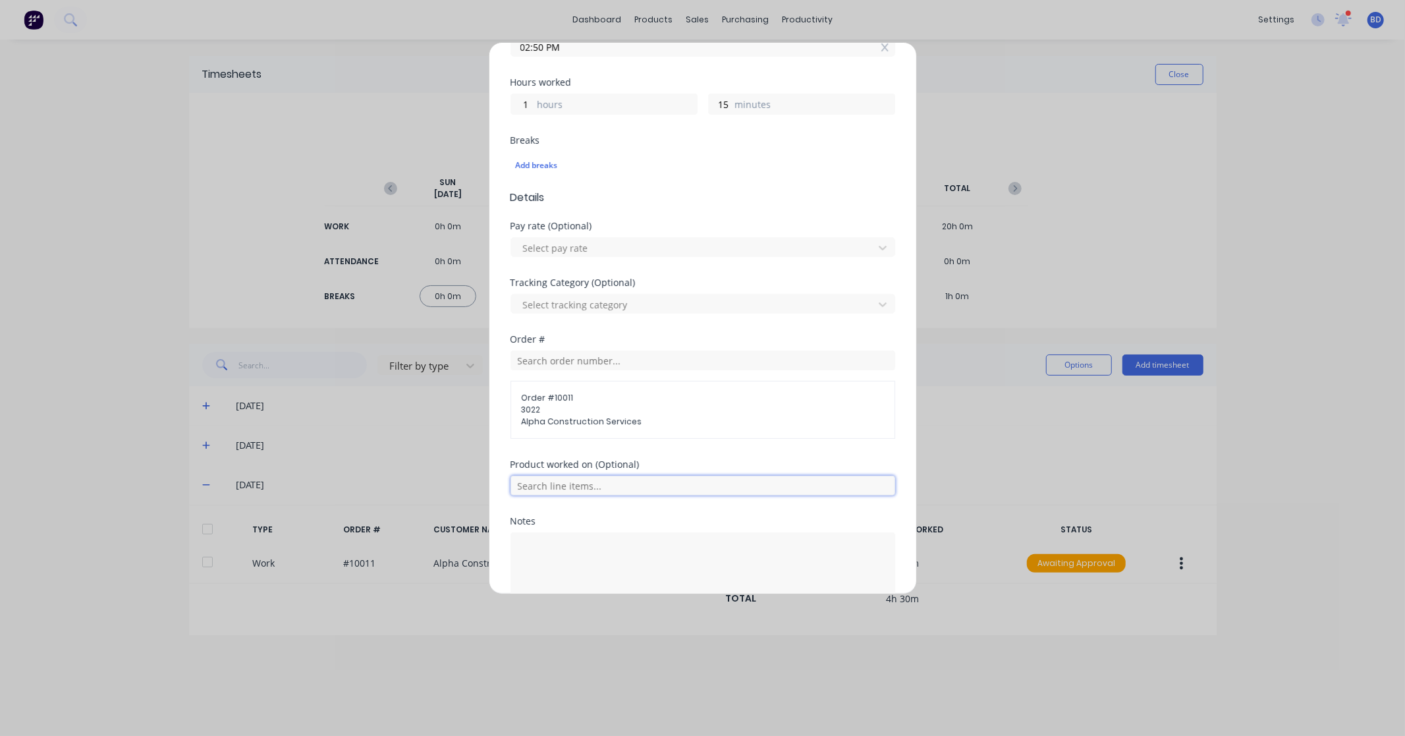
click at [600, 481] on input "text" at bounding box center [703, 486] width 385 height 20
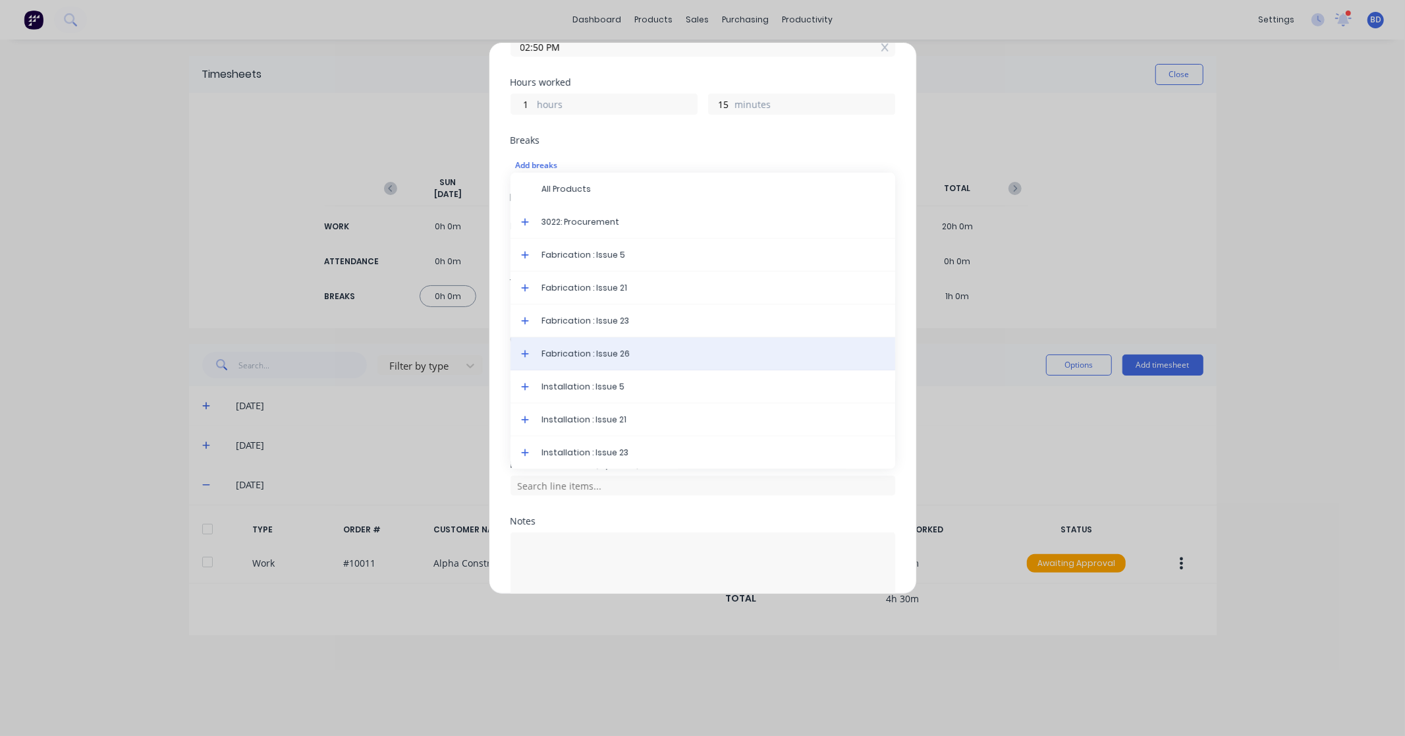
click at [605, 341] on div "Fabrication : Issue 26" at bounding box center [703, 353] width 385 height 33
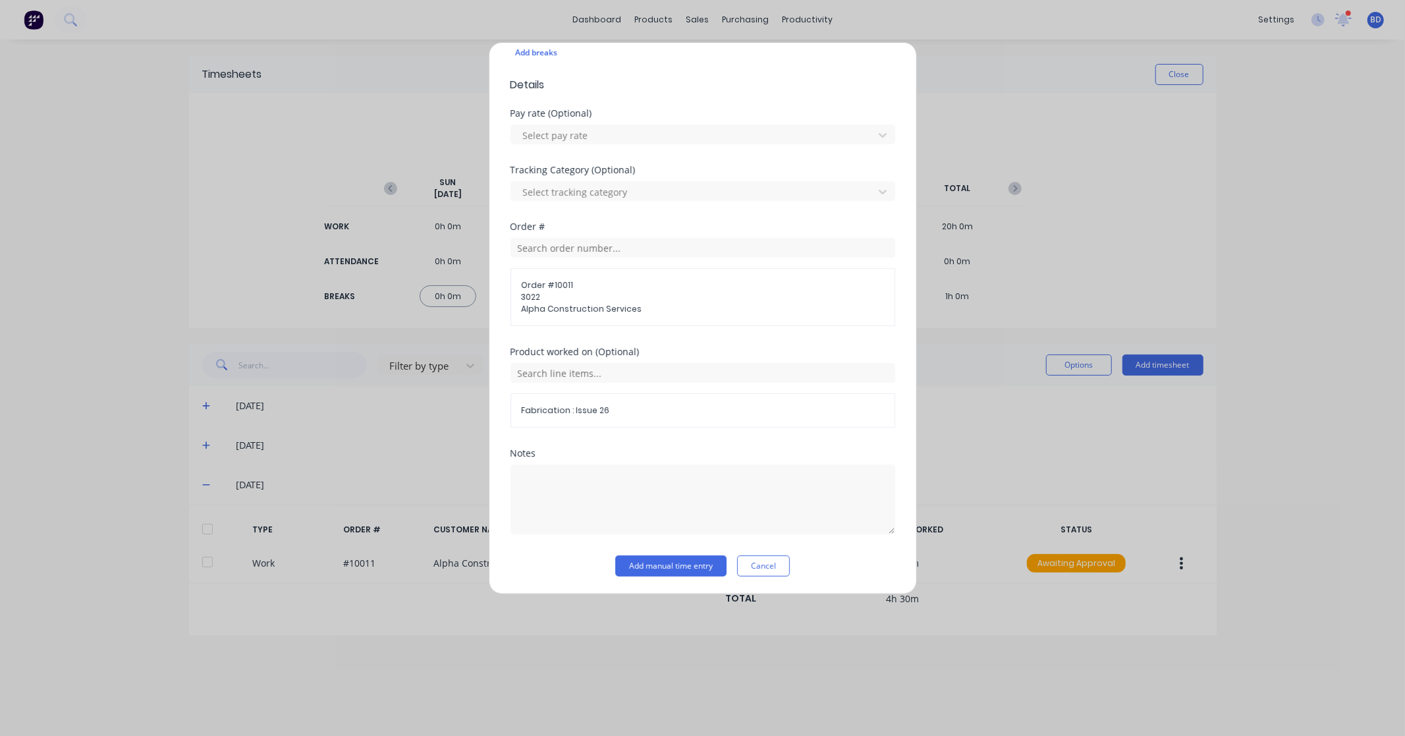
scroll to position [389, 0]
click at [657, 567] on button "Add manual time entry" at bounding box center [670, 564] width 111 height 21
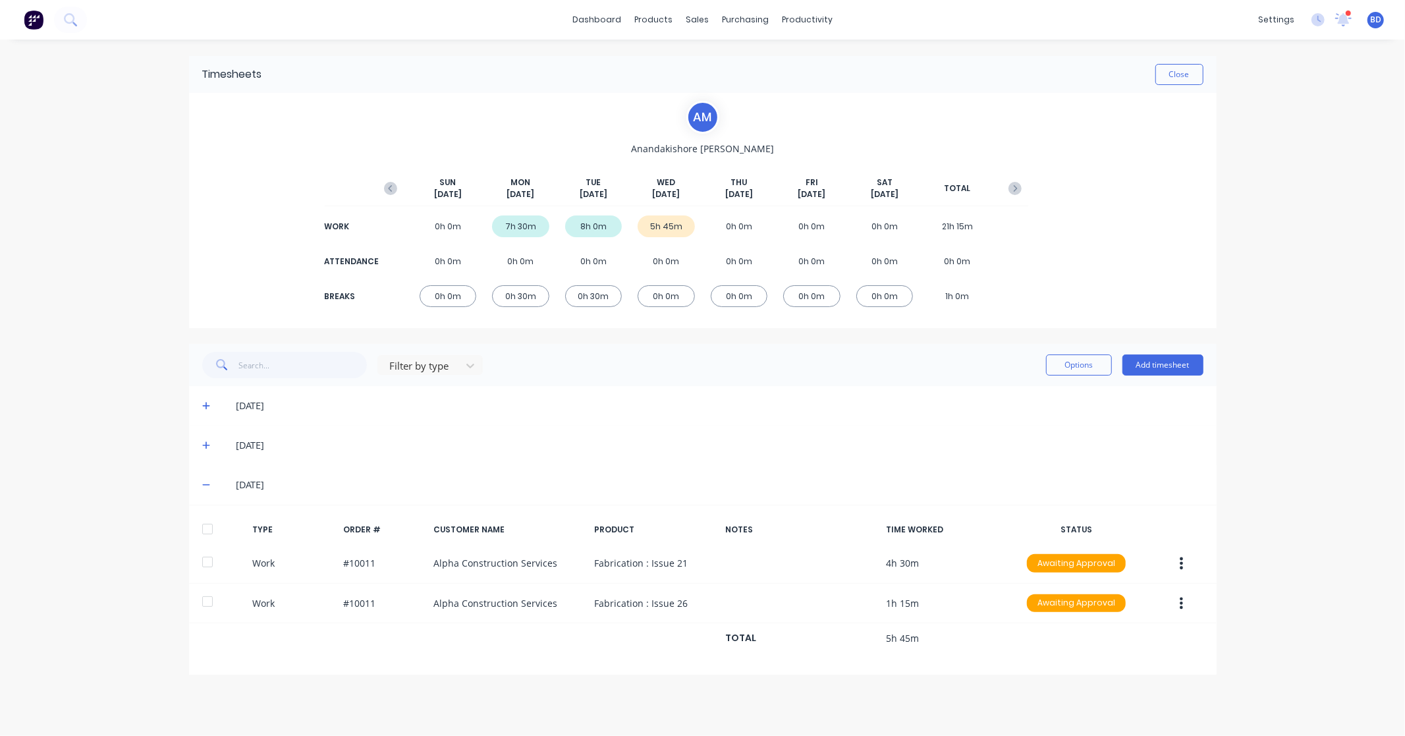
click at [207, 530] on div at bounding box center [207, 529] width 26 height 26
click at [1076, 358] on button "Options" at bounding box center [1079, 364] width 66 height 21
click at [1052, 398] on div "Approve" at bounding box center [1049, 398] width 101 height 19
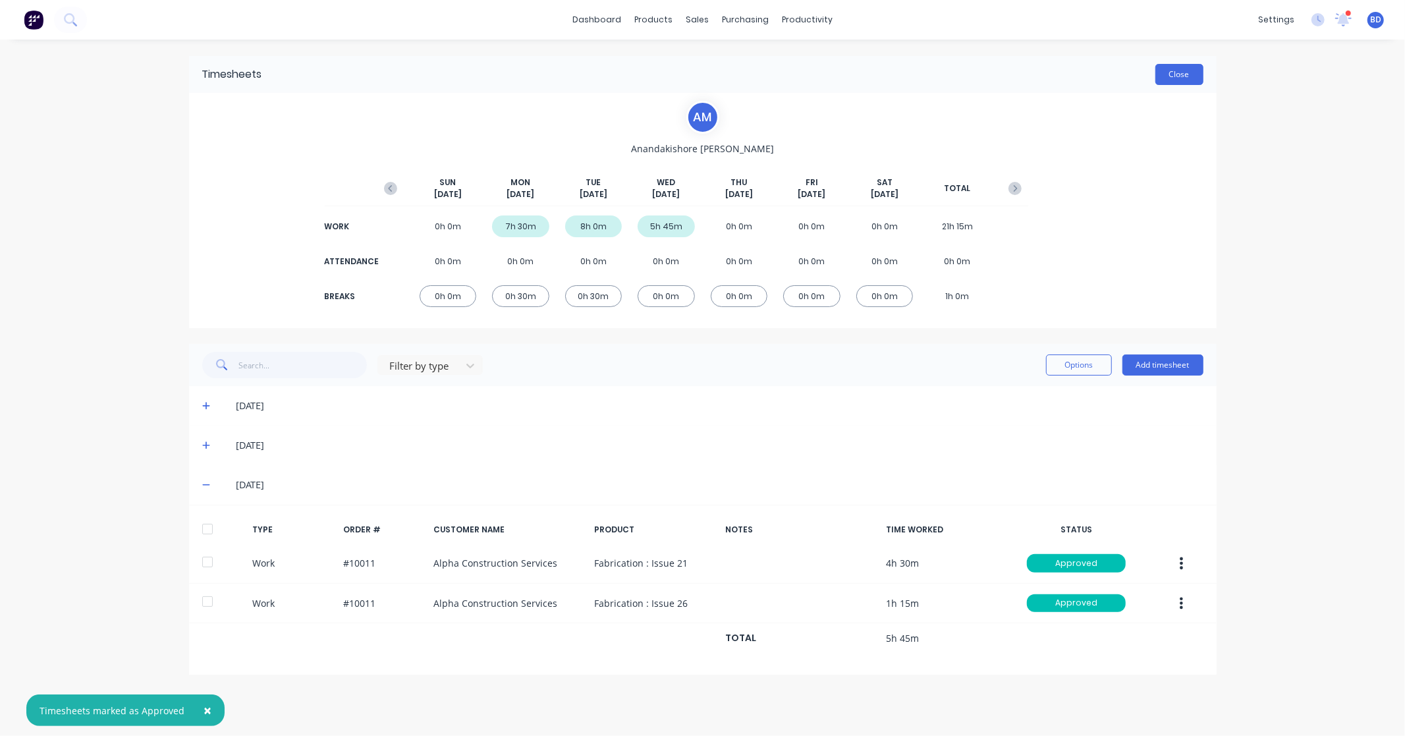
click at [1196, 76] on button "Close" at bounding box center [1179, 74] width 48 height 21
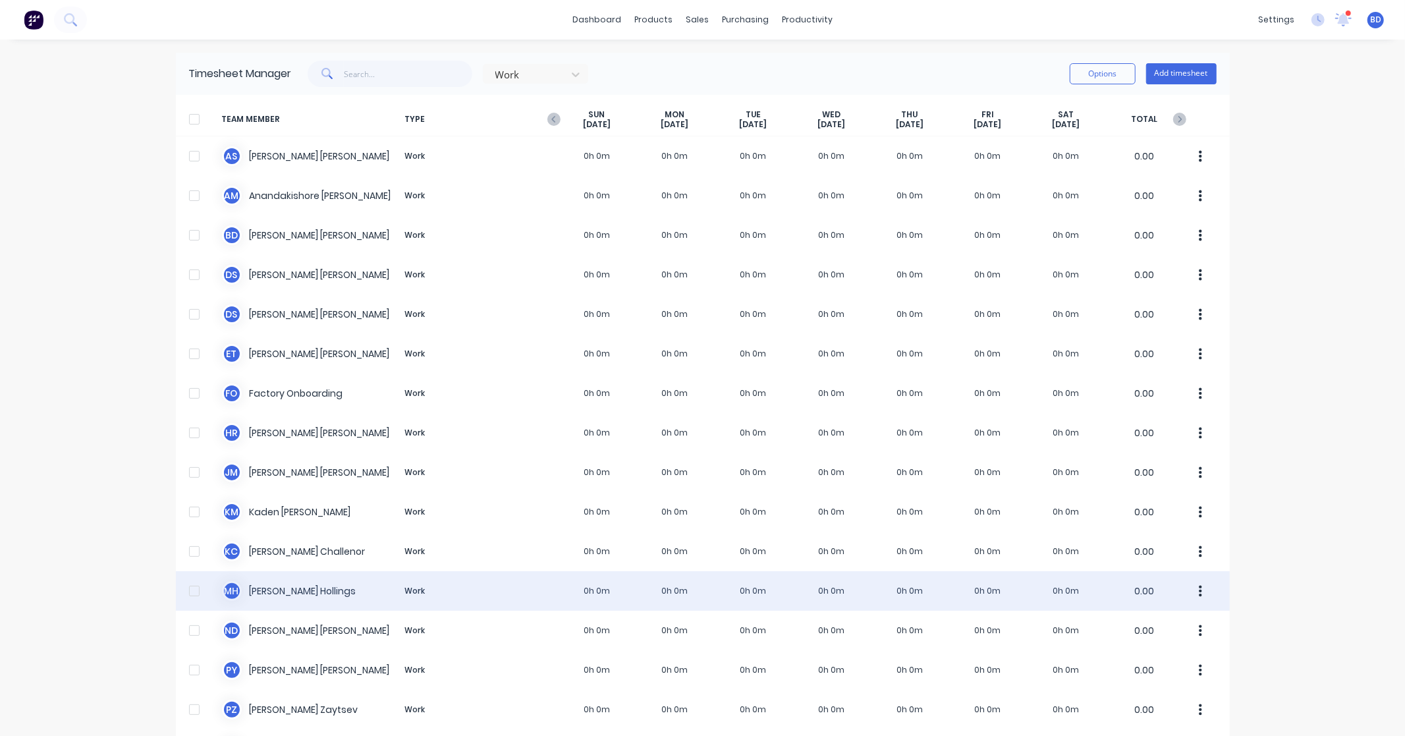
click at [298, 575] on div "M H [PERSON_NAME] Work 0h 0m 0h 0m 0h 0m 0h 0m 0h 0m 0h 0m 0h 0m 0.00" at bounding box center [703, 591] width 1054 height 40
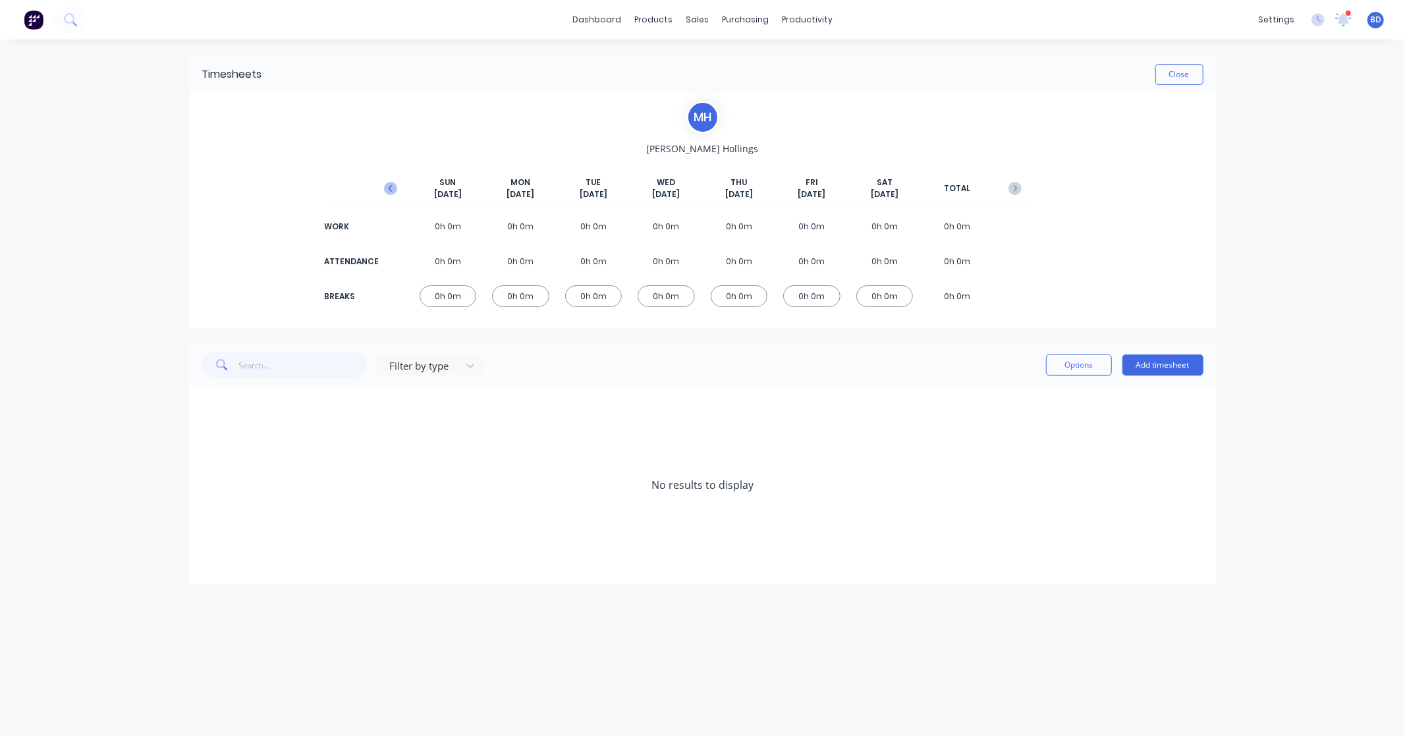
click at [392, 189] on icon "button" at bounding box center [390, 188] width 13 height 13
click at [1169, 360] on button "Add timesheet" at bounding box center [1162, 364] width 81 height 21
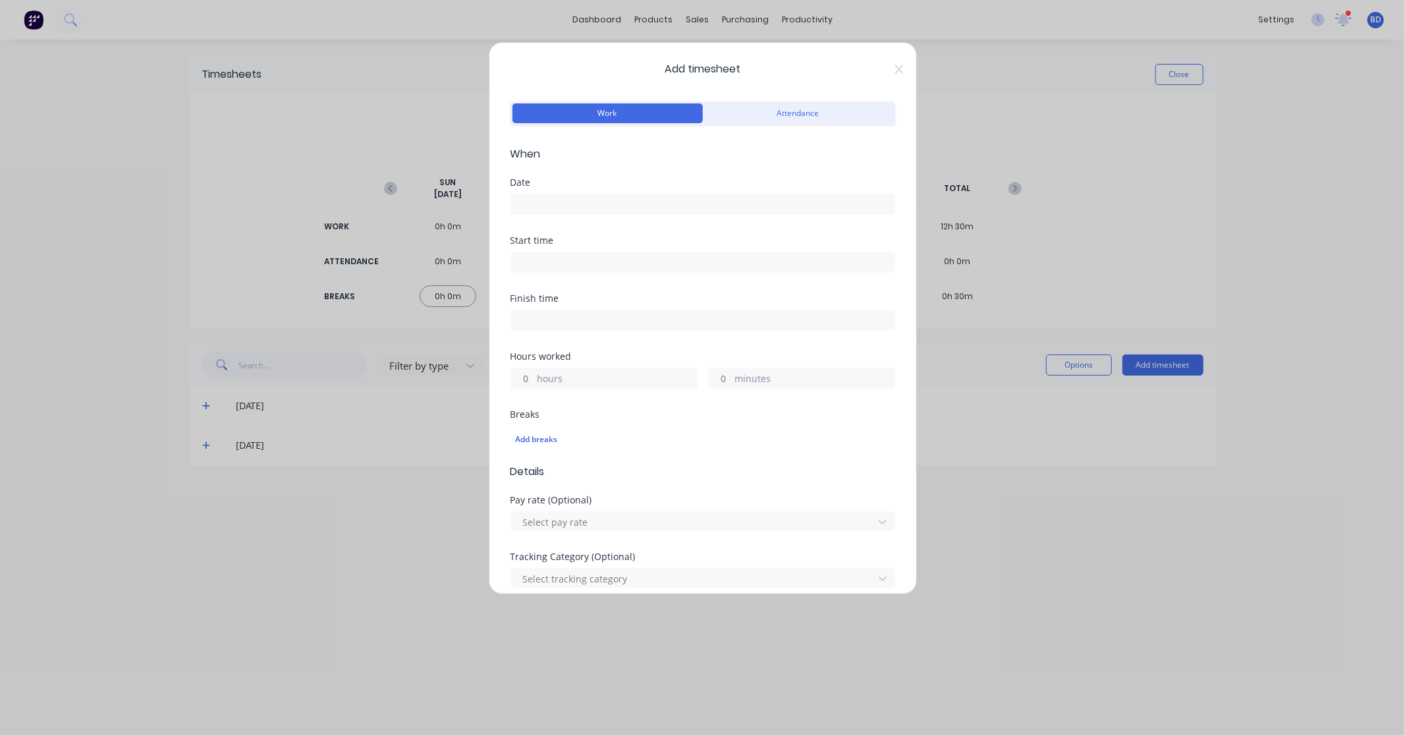
click at [572, 206] on input at bounding box center [702, 204] width 383 height 20
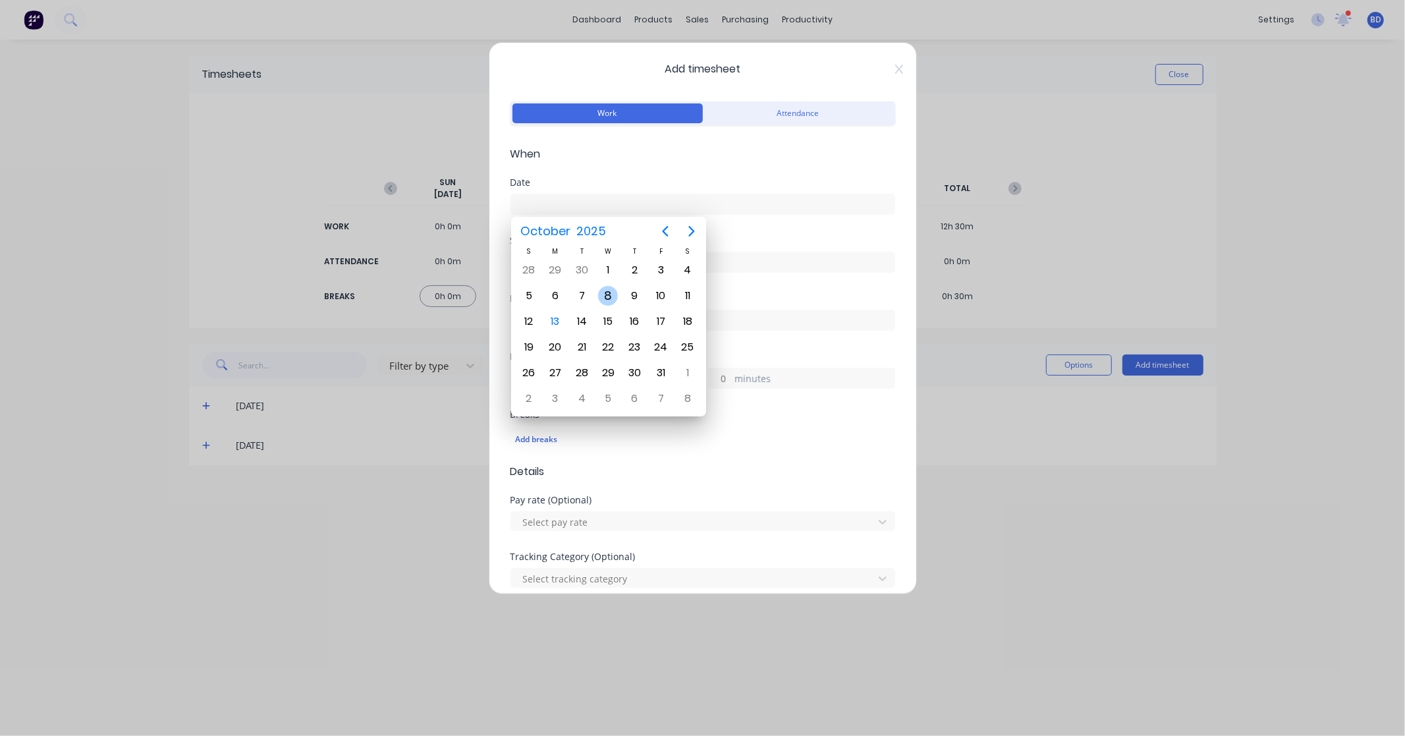
click at [607, 296] on div "8" at bounding box center [608, 296] width 20 height 20
type input "[DATE]"
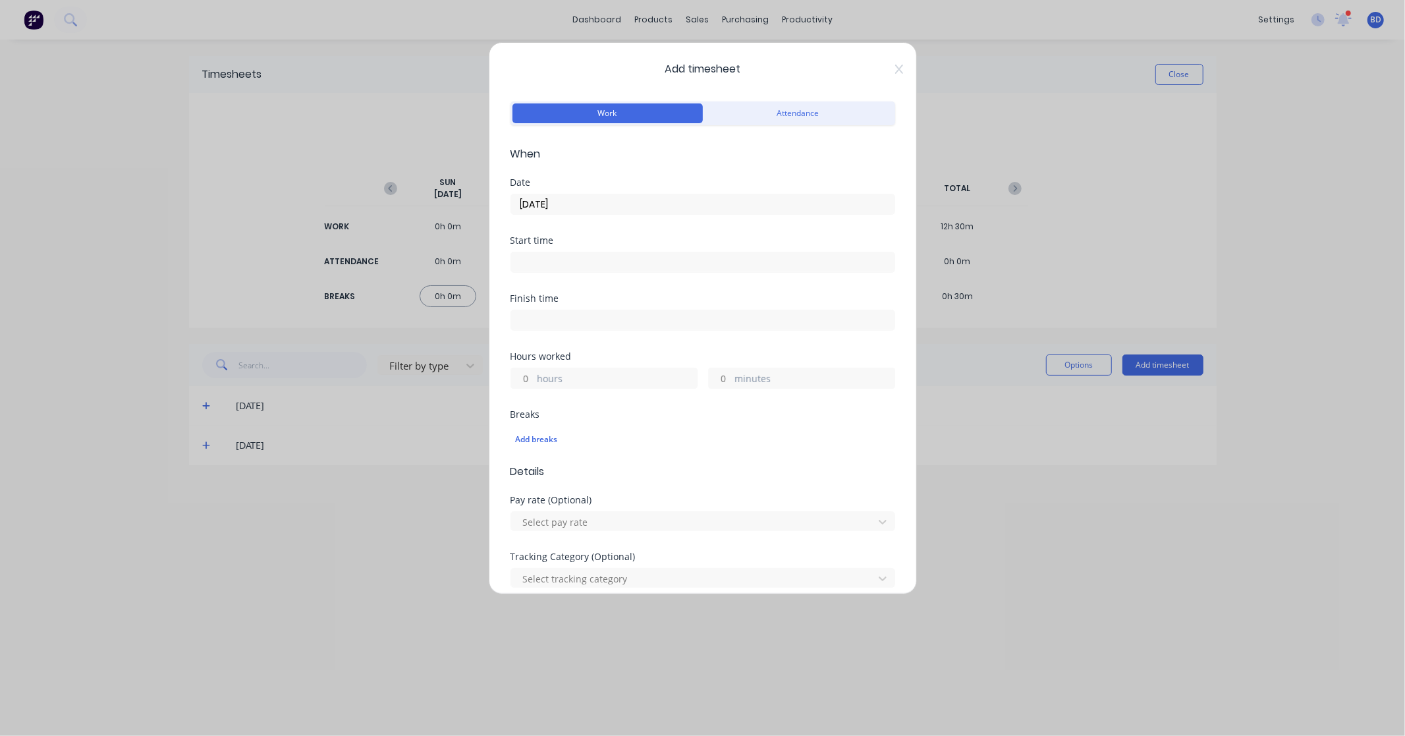
click at [556, 265] on input at bounding box center [702, 262] width 383 height 20
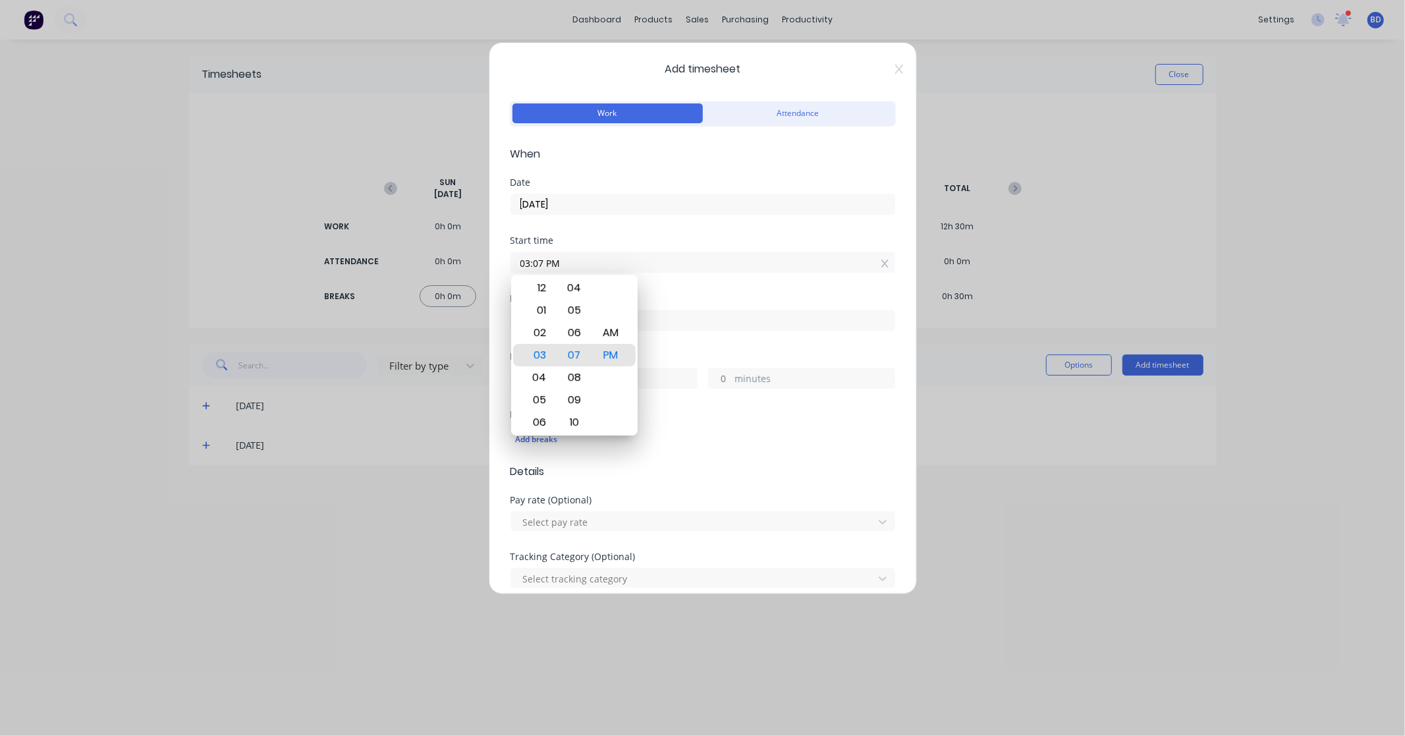
drag, startPoint x: 601, startPoint y: 264, endPoint x: 428, endPoint y: 262, distance: 172.6
click at [428, 260] on div "Add timesheet Work Attendance When Date [DATE] Start time 03:07 PM Finish time …" at bounding box center [702, 368] width 1405 height 736
paste input "9:30 A"
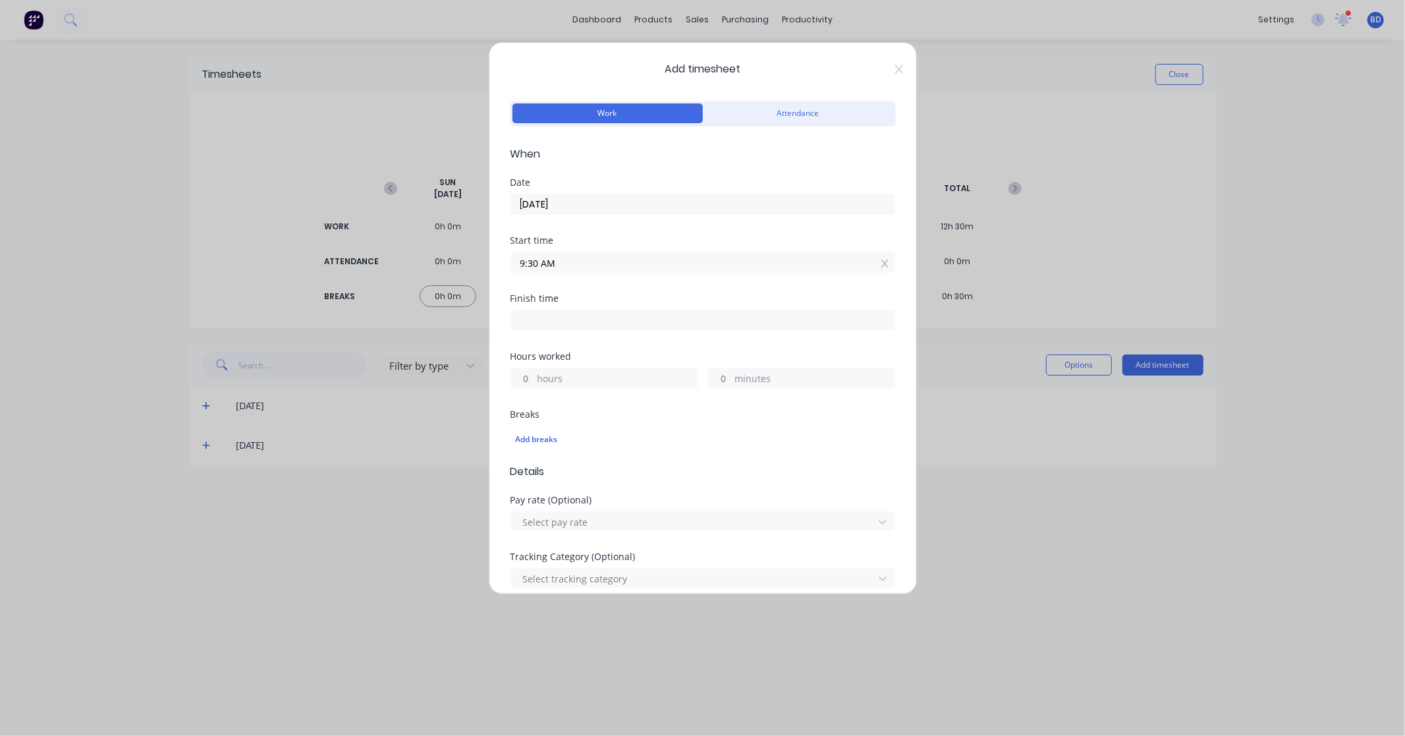
type input "09:30 AM"
click at [535, 328] on input at bounding box center [702, 320] width 383 height 20
type input "03:07 PM"
type input "5"
type input "37"
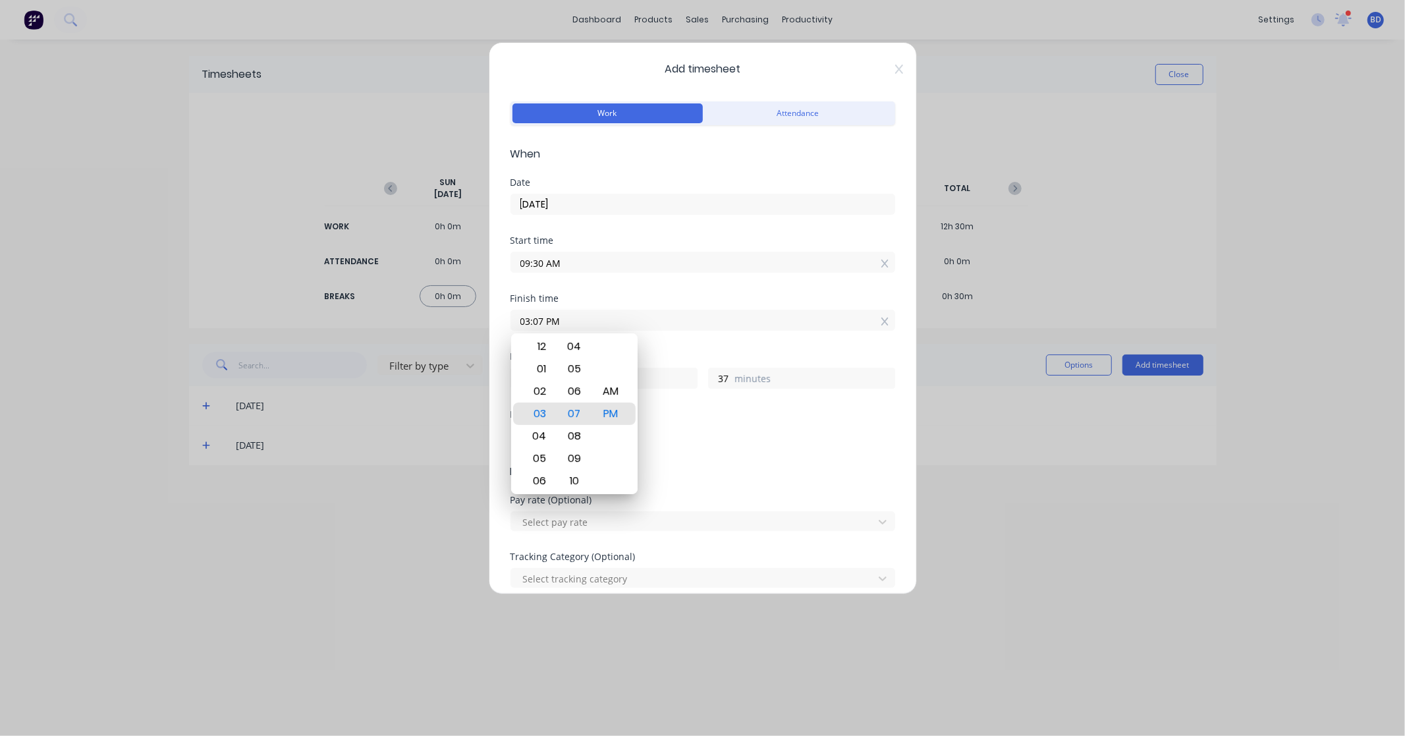
drag, startPoint x: 496, startPoint y: 326, endPoint x: 482, endPoint y: 327, distance: 13.8
click at [482, 327] on div "Add timesheet Work Attendance When Date [DATE] Start time 09:30 AM Finish time …" at bounding box center [702, 368] width 1405 height 736
paste input "4:00"
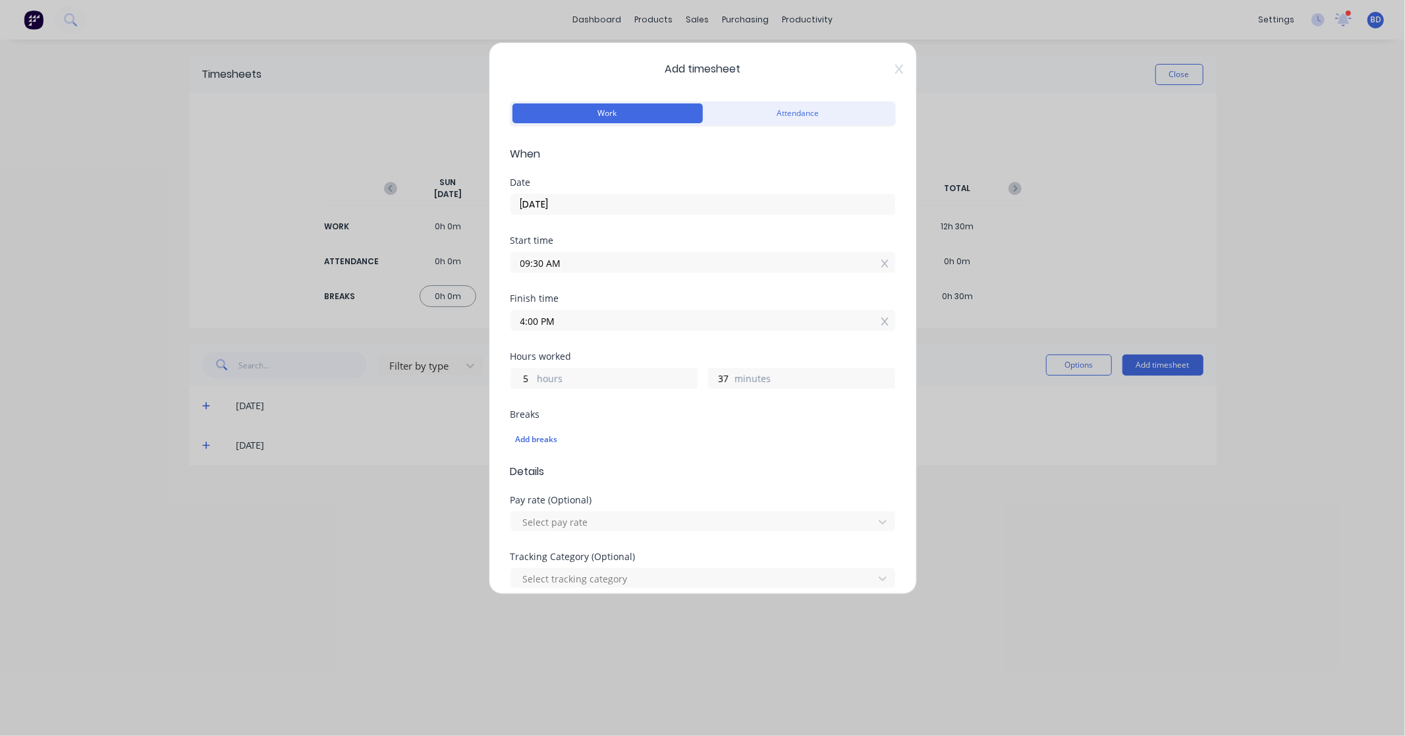
type input "04:00 PM"
type input "6"
type input "30"
click at [646, 354] on div "Hours worked" at bounding box center [703, 356] width 385 height 9
click at [538, 440] on div "Add breaks" at bounding box center [703, 439] width 374 height 17
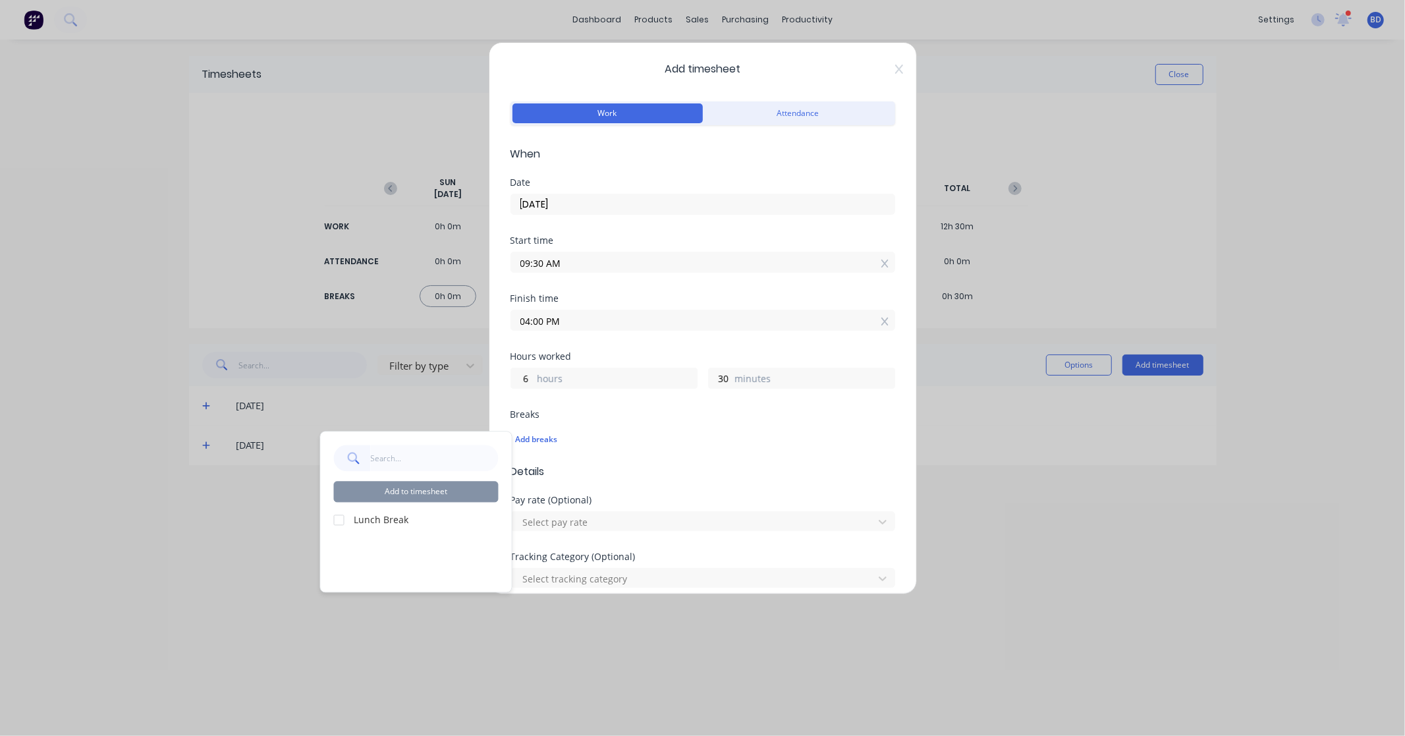
click at [340, 515] on div at bounding box center [339, 520] width 26 height 26
click at [425, 483] on button "Add to timesheet" at bounding box center [416, 491] width 165 height 21
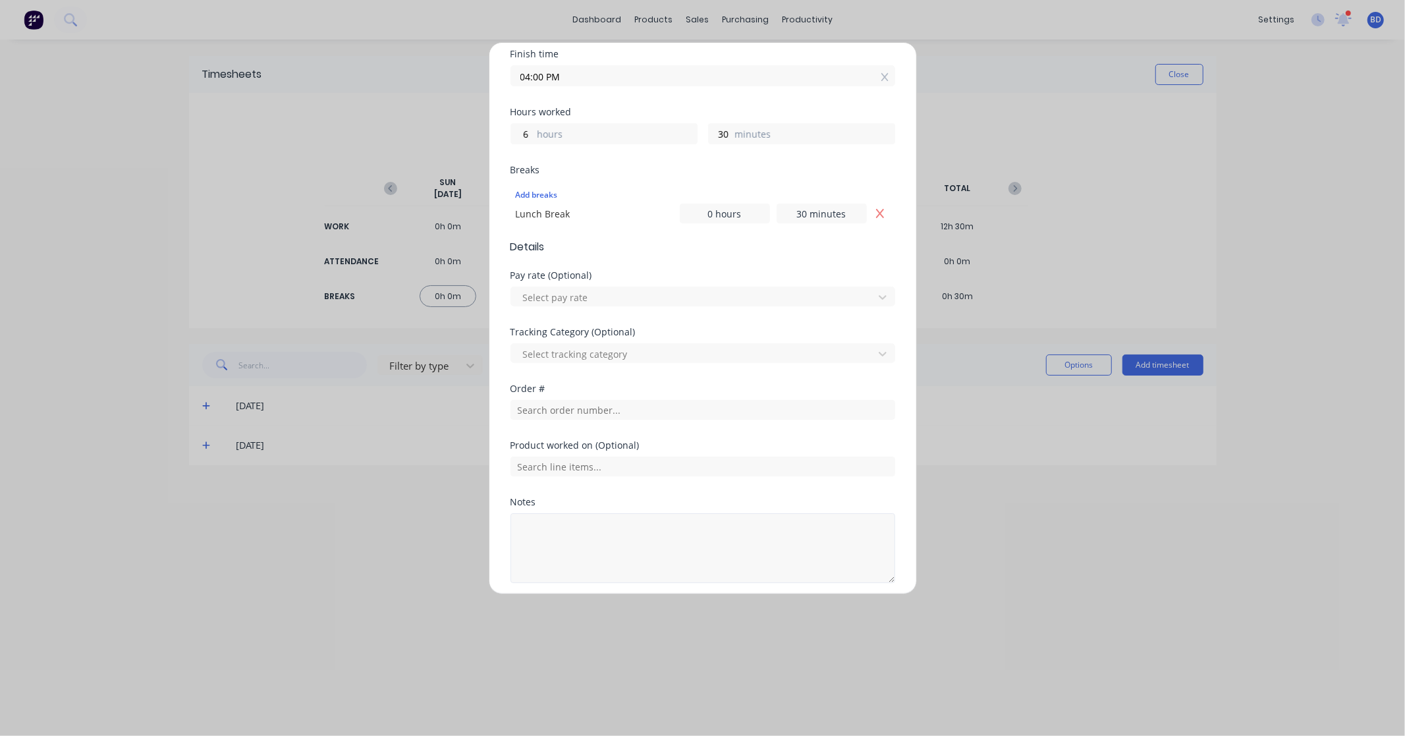
scroll to position [294, 0]
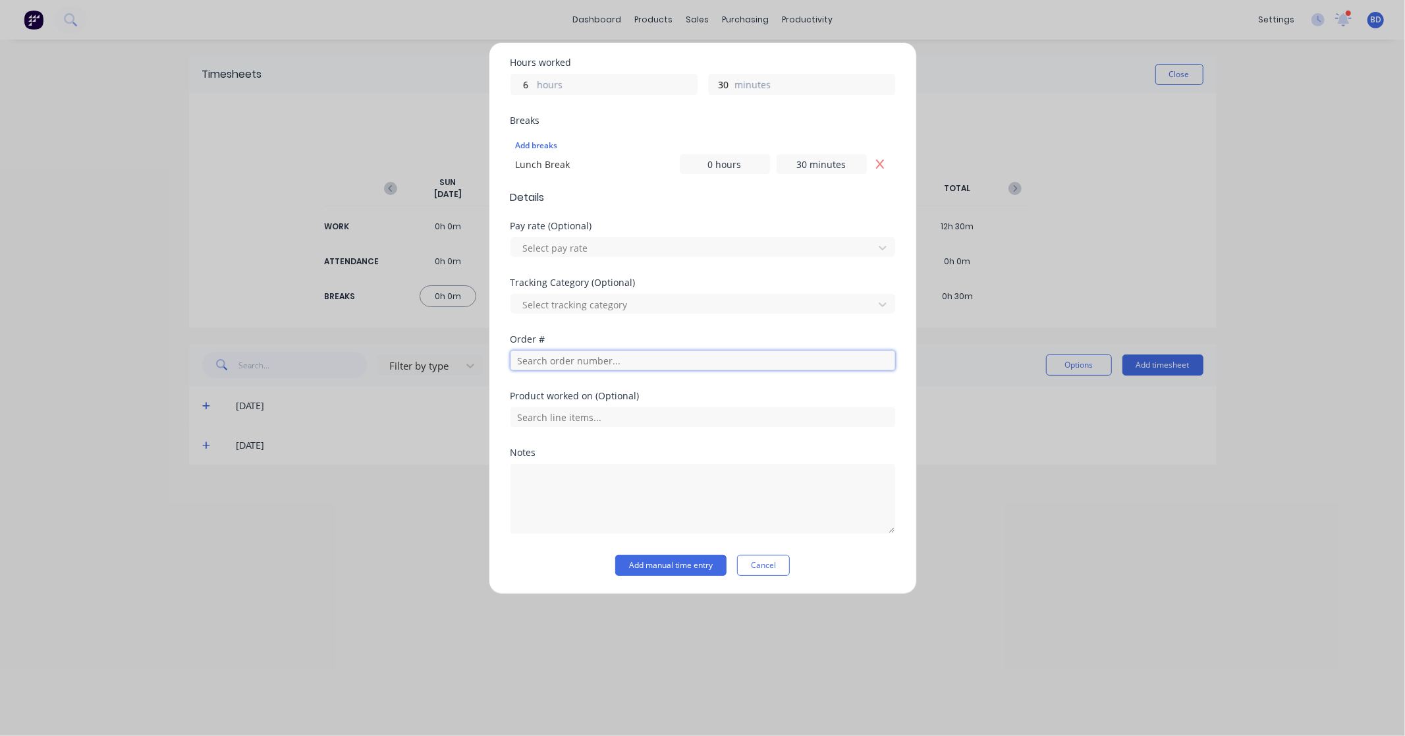
click at [555, 360] on input "text" at bounding box center [703, 360] width 385 height 20
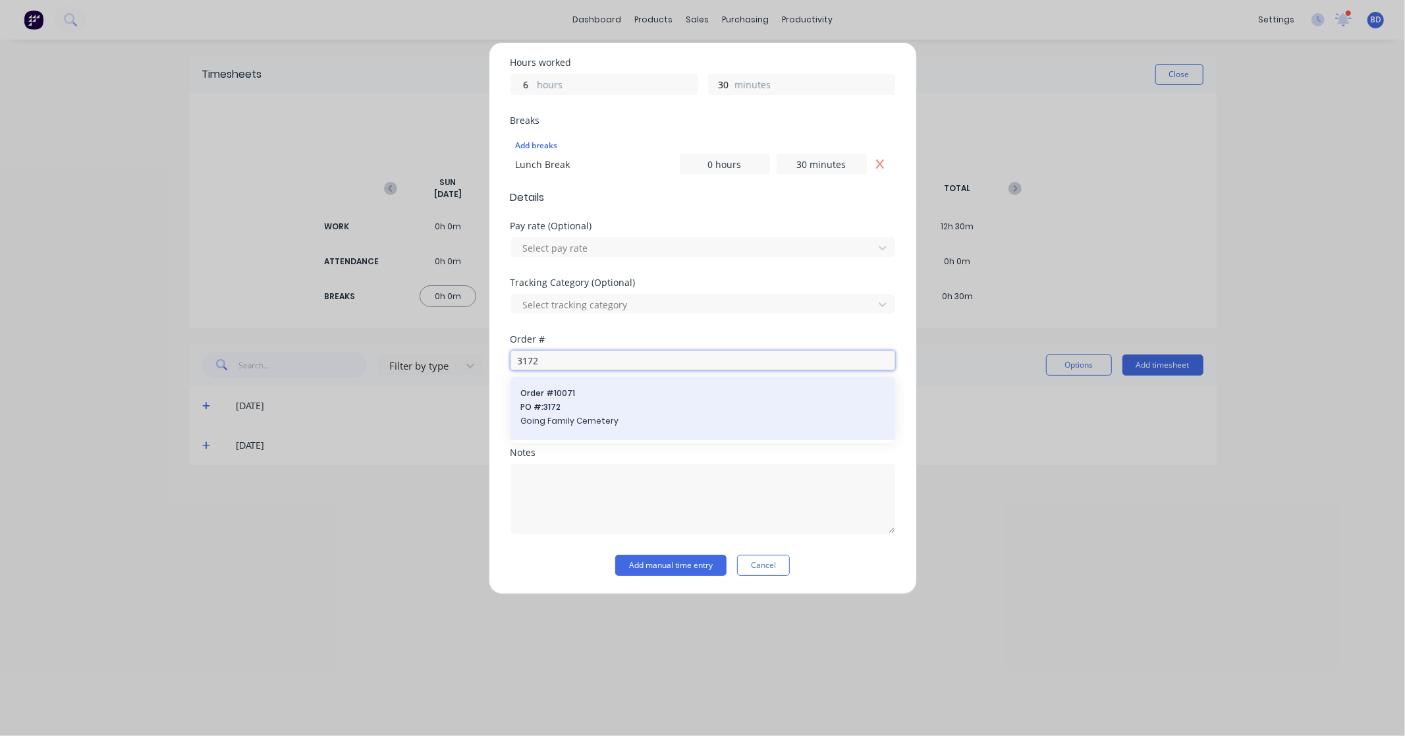
type input "3172"
click at [583, 403] on span "PO #: 3172" at bounding box center [703, 407] width 364 height 12
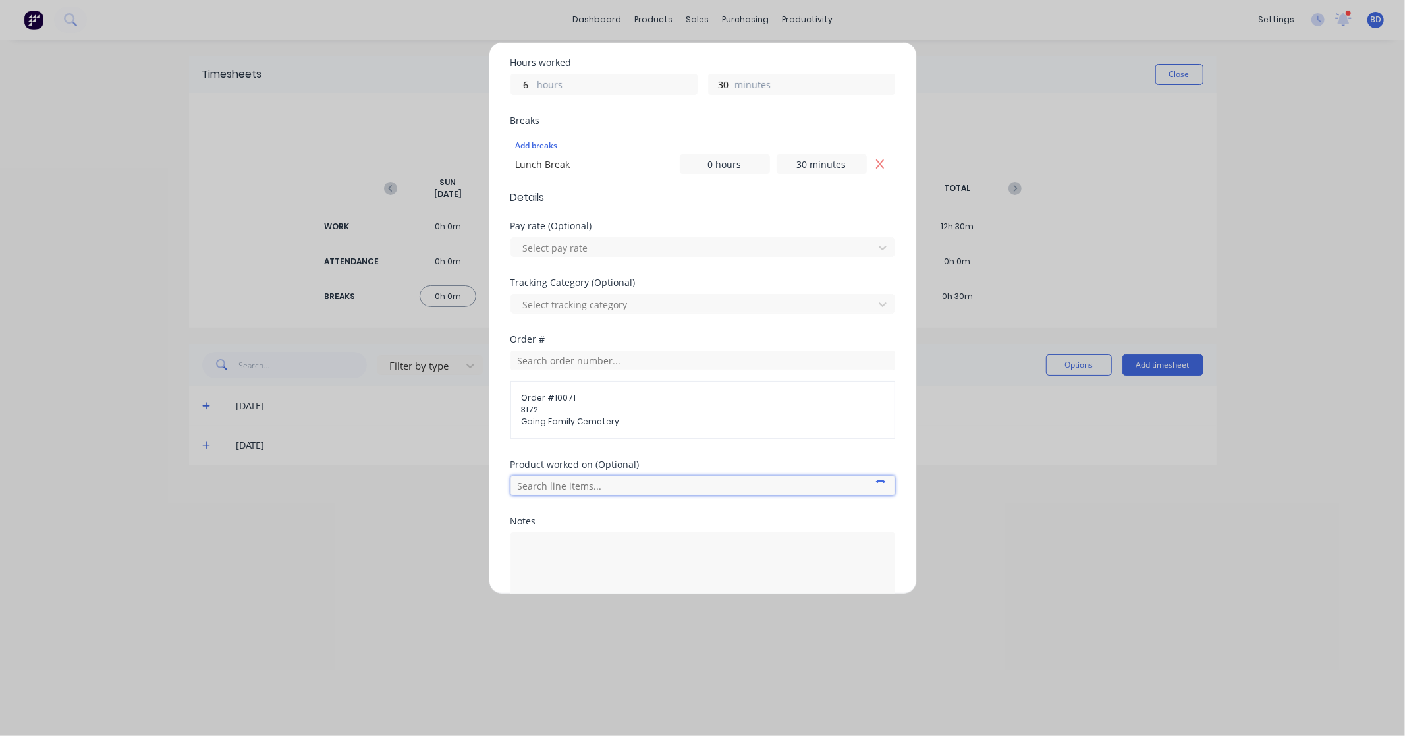
click at [596, 486] on input "text" at bounding box center [703, 486] width 385 height 20
click at [597, 449] on span "Fabrication" at bounding box center [713, 453] width 343 height 12
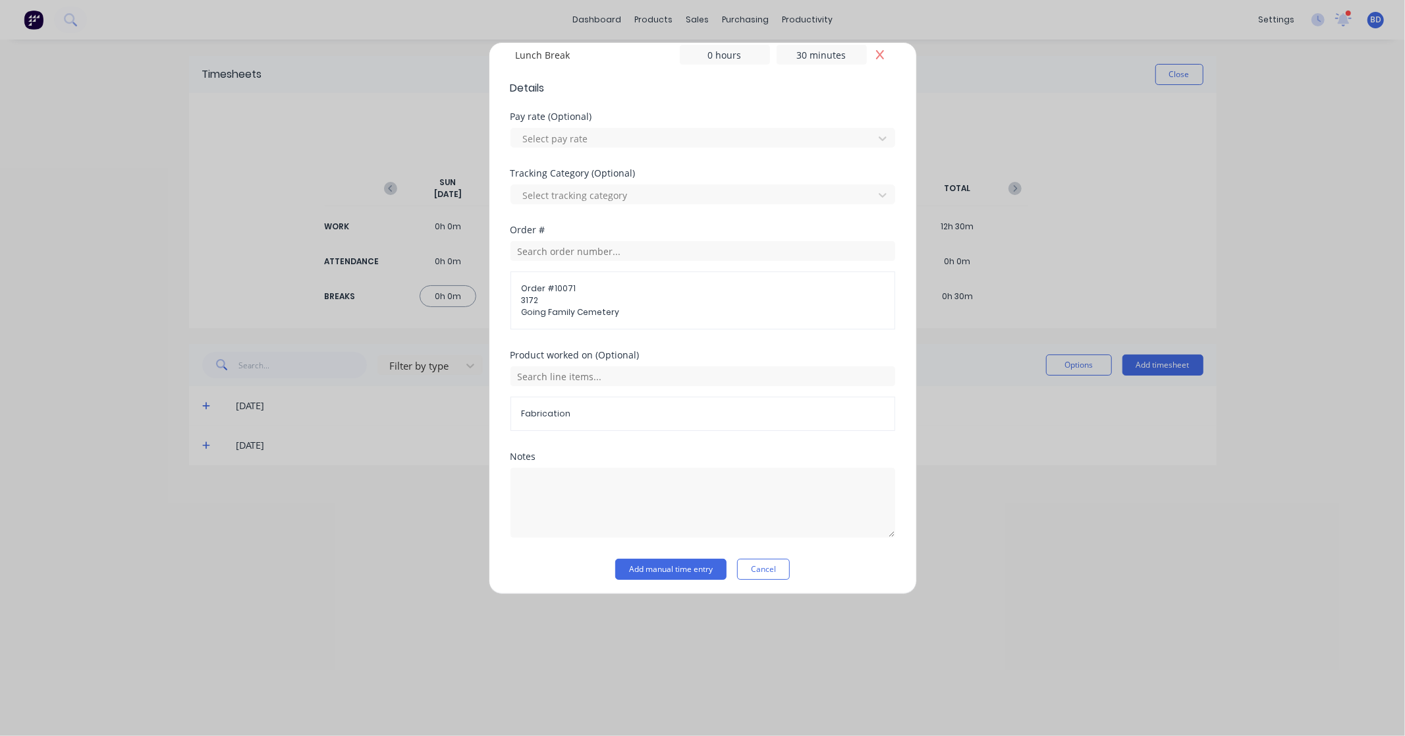
scroll to position [408, 0]
click at [657, 557] on button "Add manual time entry" at bounding box center [670, 564] width 111 height 21
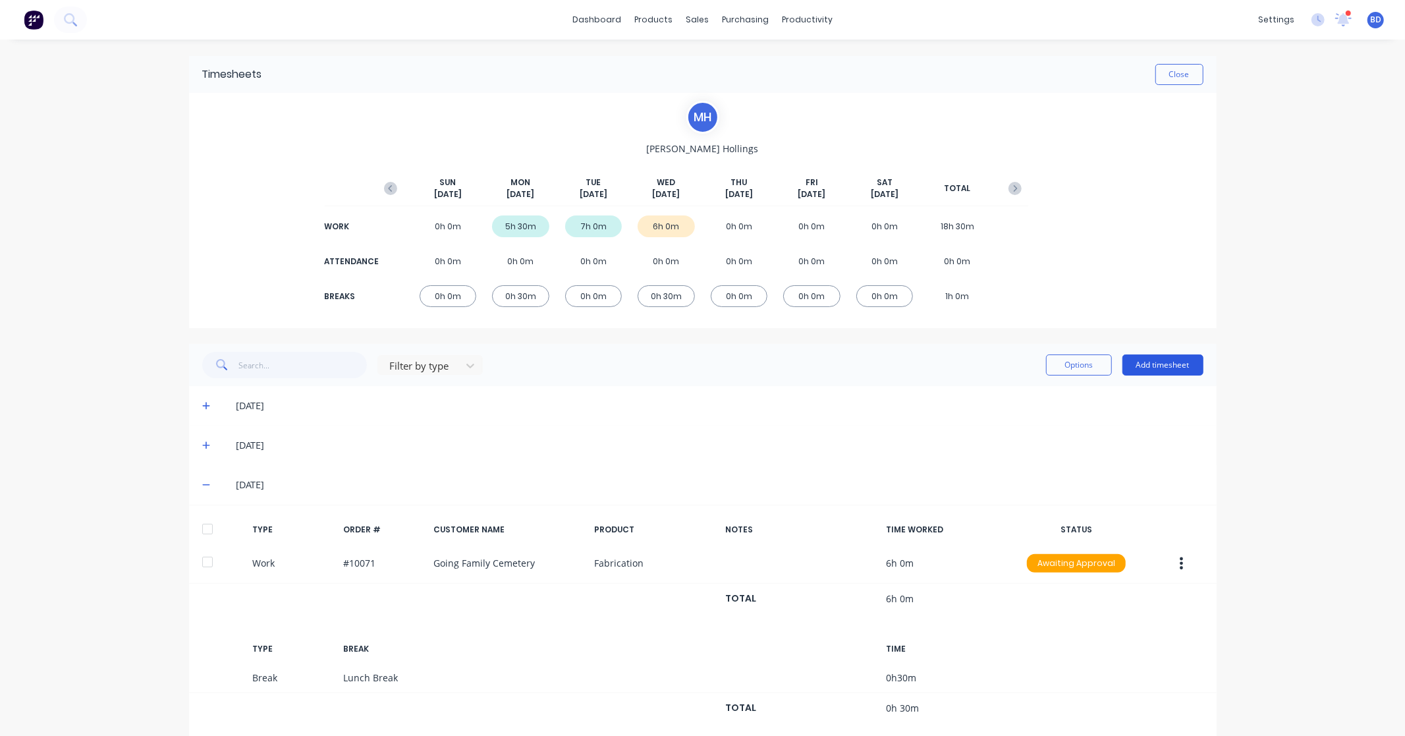
click at [1159, 364] on button "Add timesheet" at bounding box center [1162, 364] width 81 height 21
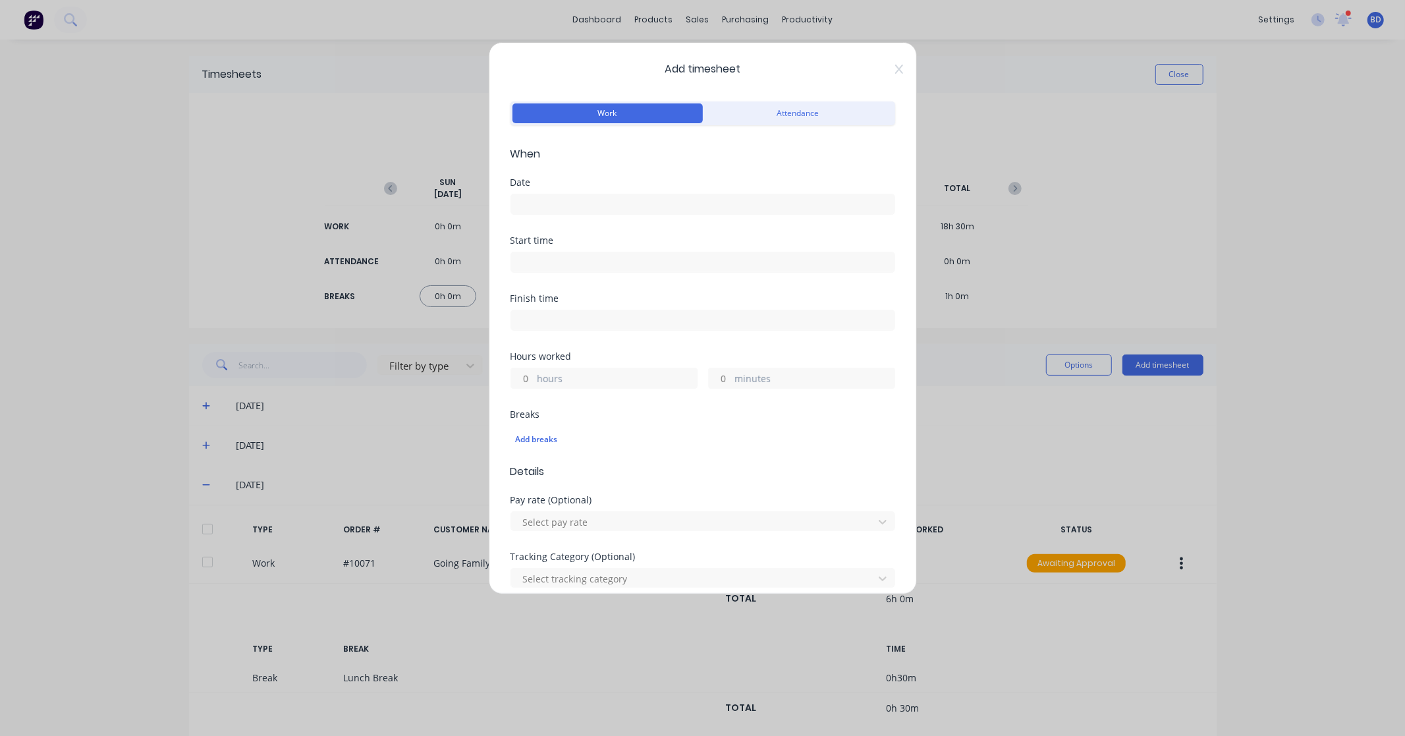
click at [601, 198] on input at bounding box center [702, 204] width 383 height 20
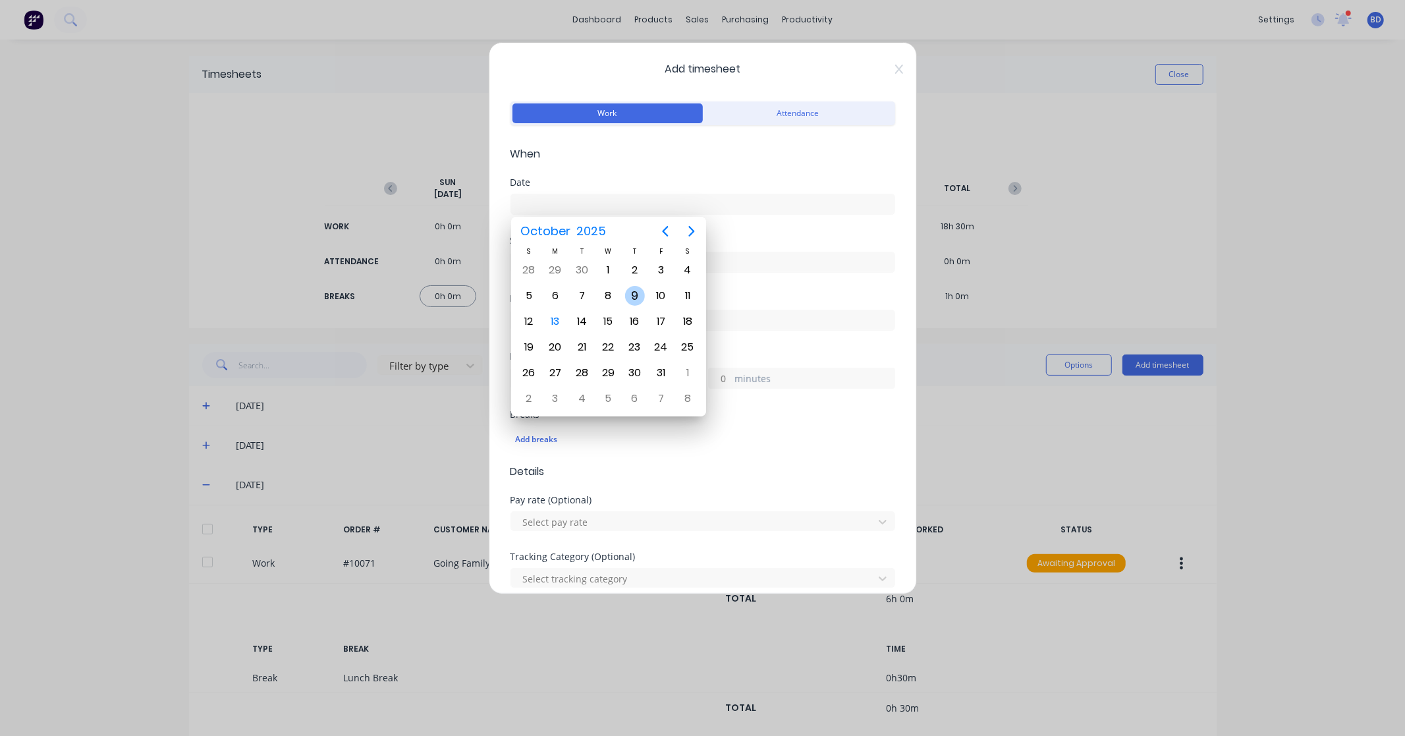
click at [631, 295] on div "9" at bounding box center [635, 296] width 20 height 20
type input "[DATE]"
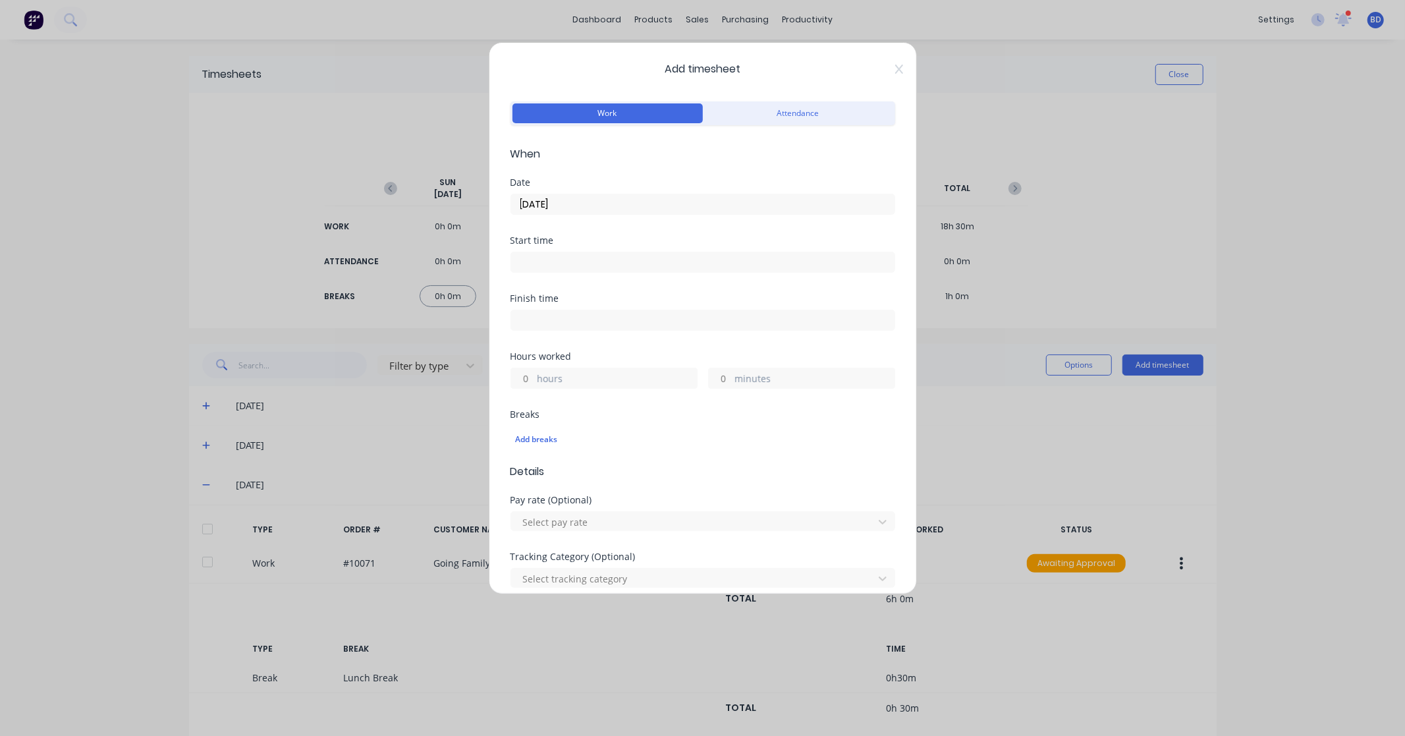
click at [523, 265] on input at bounding box center [702, 262] width 383 height 20
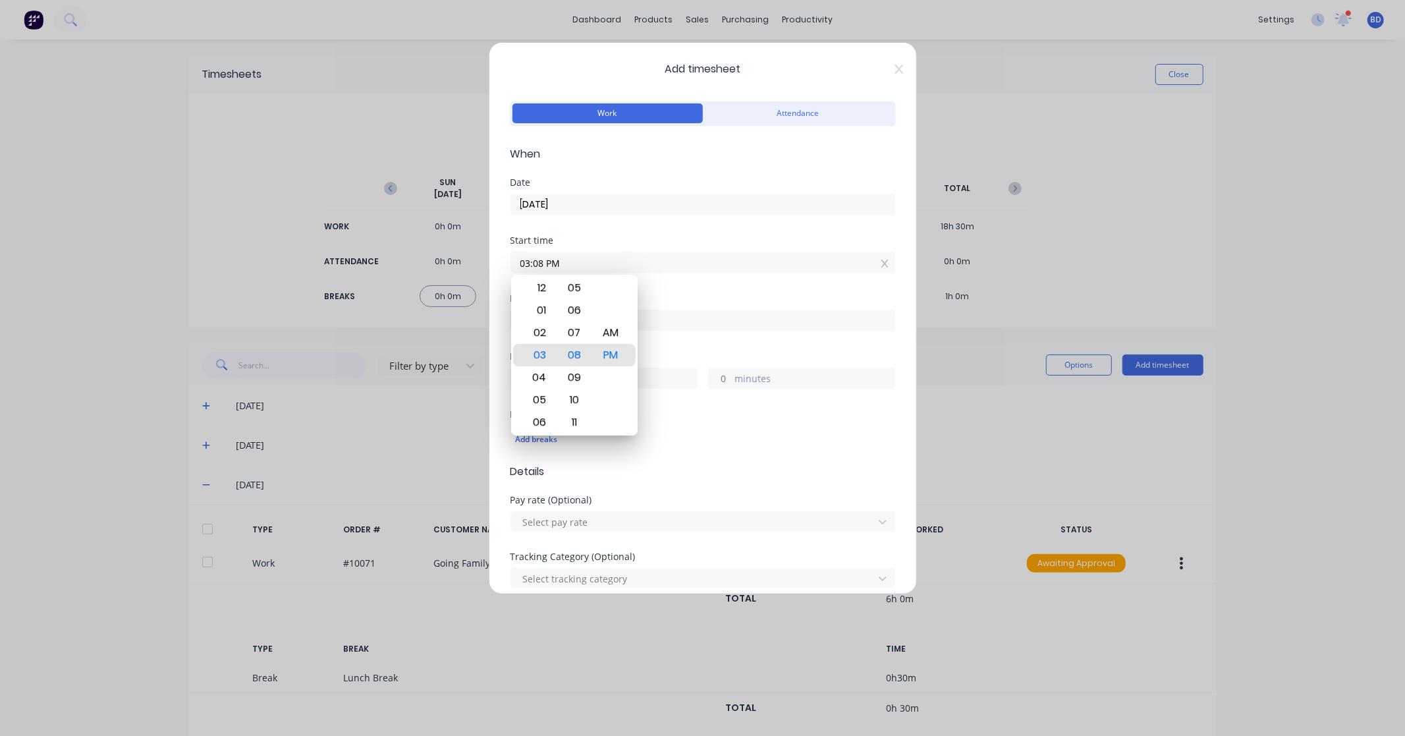
drag, startPoint x: 578, startPoint y: 260, endPoint x: 490, endPoint y: 261, distance: 87.6
click at [490, 261] on div "Add timesheet Work Attendance When Date [DATE] Start time 03:08 PM Finish time …" at bounding box center [703, 318] width 428 height 552
paste input "8:30 A"
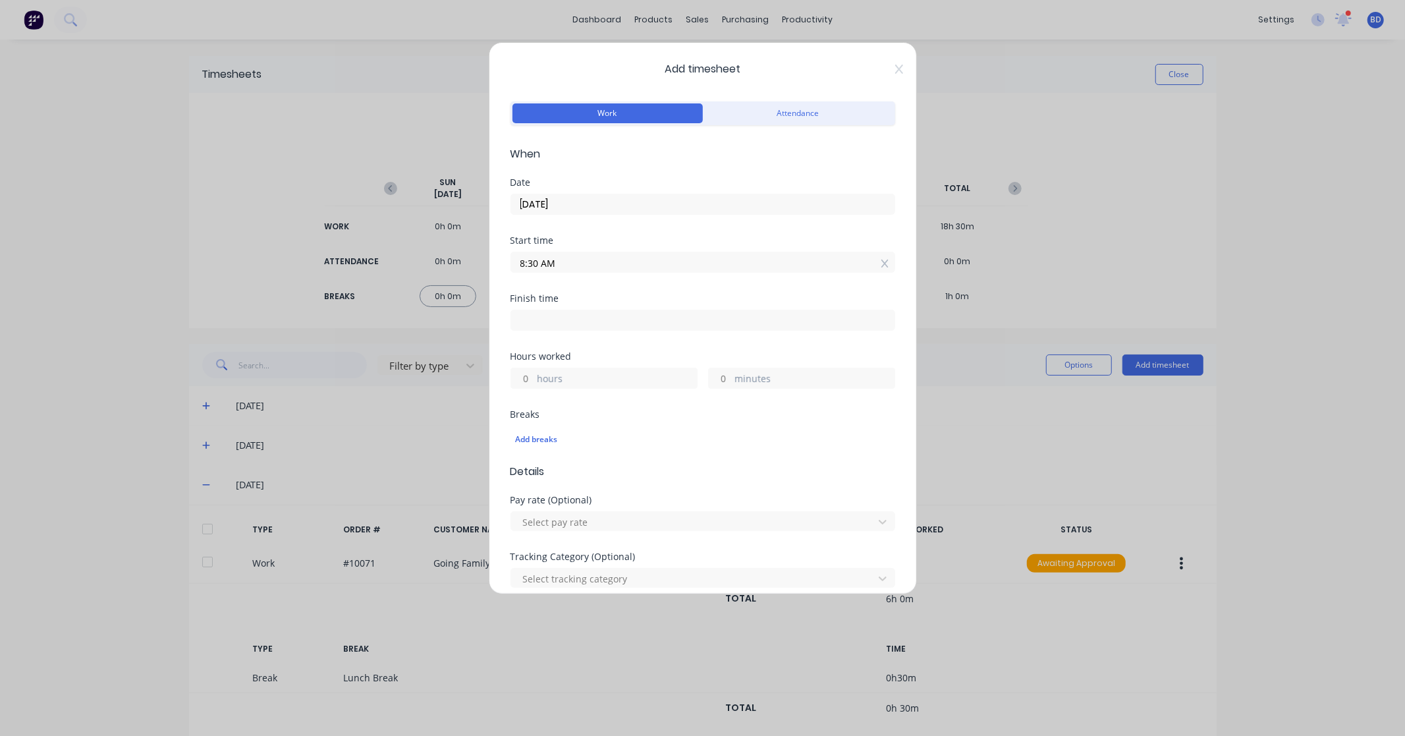
type input "08:30 AM"
click at [605, 311] on label at bounding box center [703, 320] width 385 height 21
click at [605, 311] on input at bounding box center [702, 320] width 383 height 20
type input "03:08 PM"
type input "6"
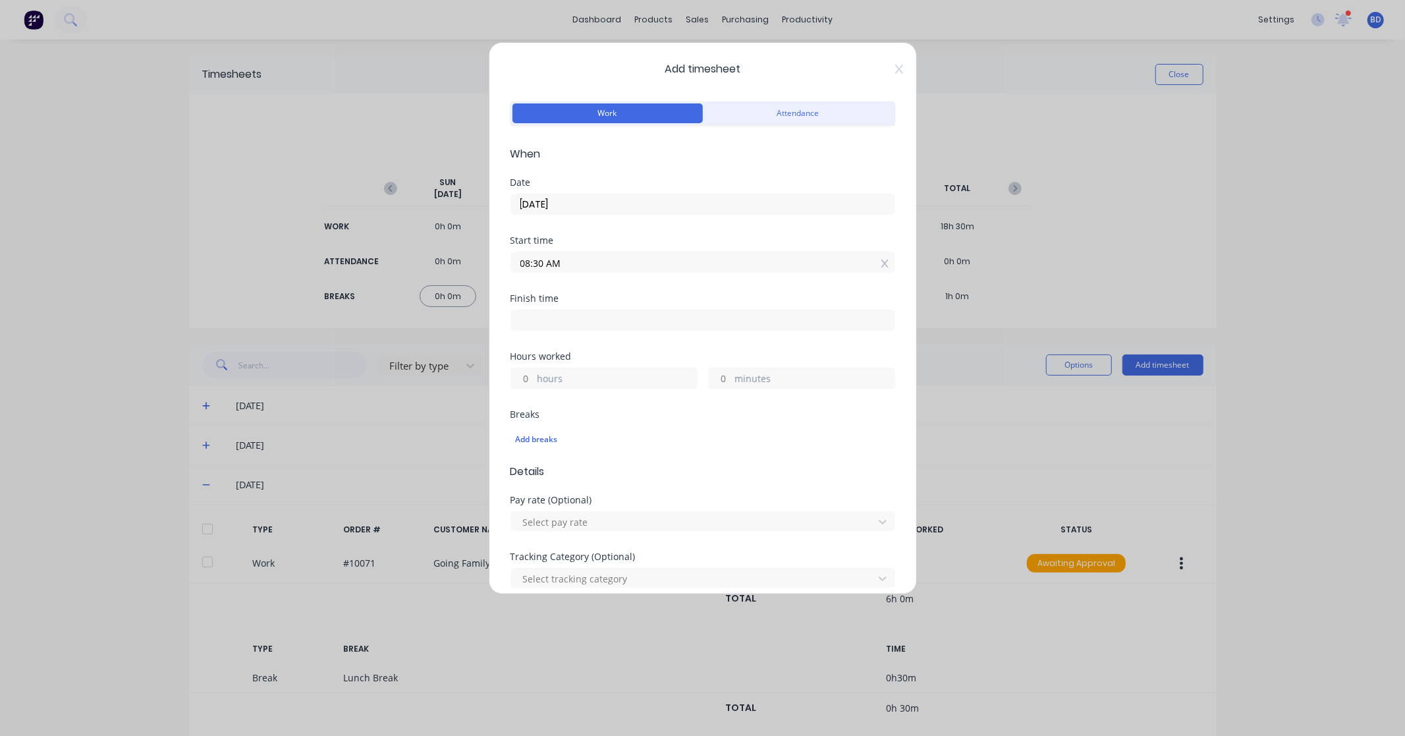
type input "38"
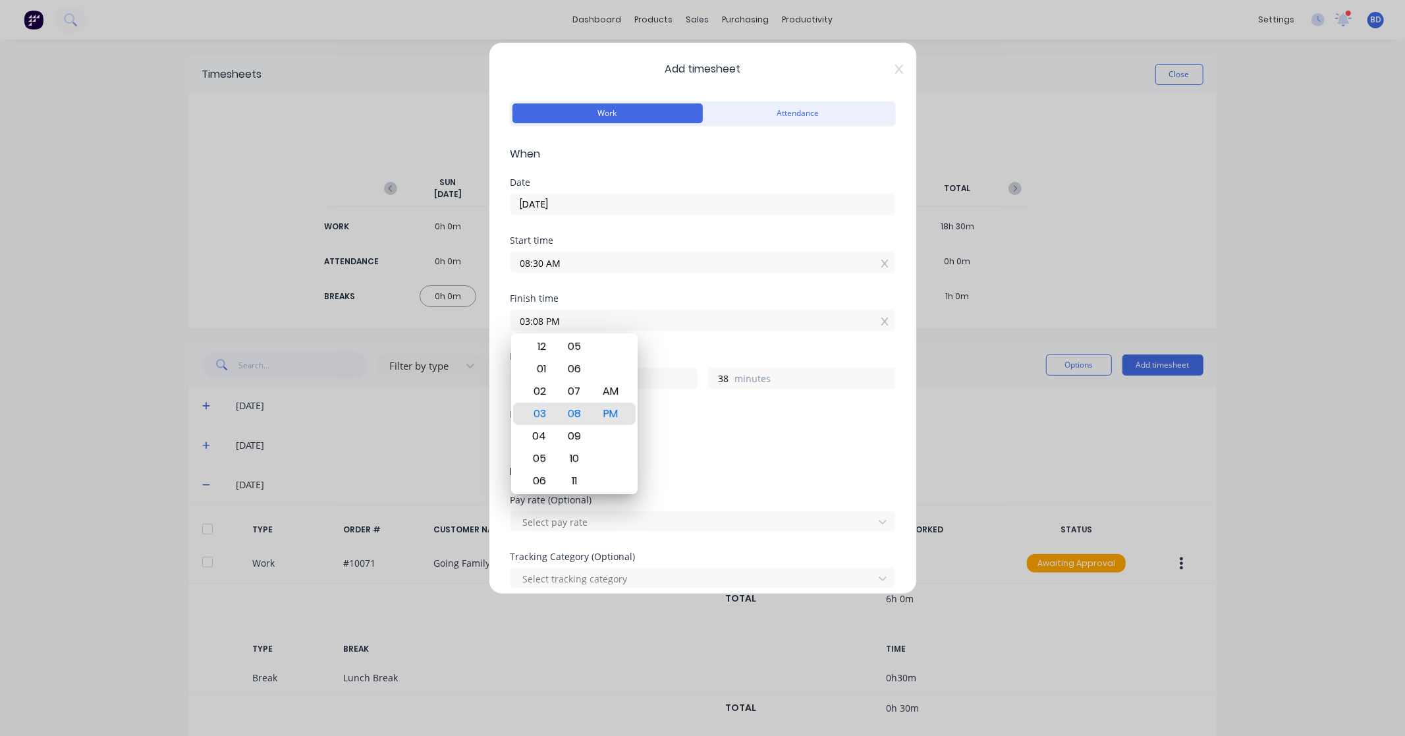
drag, startPoint x: 617, startPoint y: 315, endPoint x: 391, endPoint y: 314, distance: 225.9
click at [391, 314] on div "Add timesheet Work Attendance When Date [DATE] Start time 08:30 AM Finish time …" at bounding box center [702, 368] width 1405 height 736
paste input "12:30"
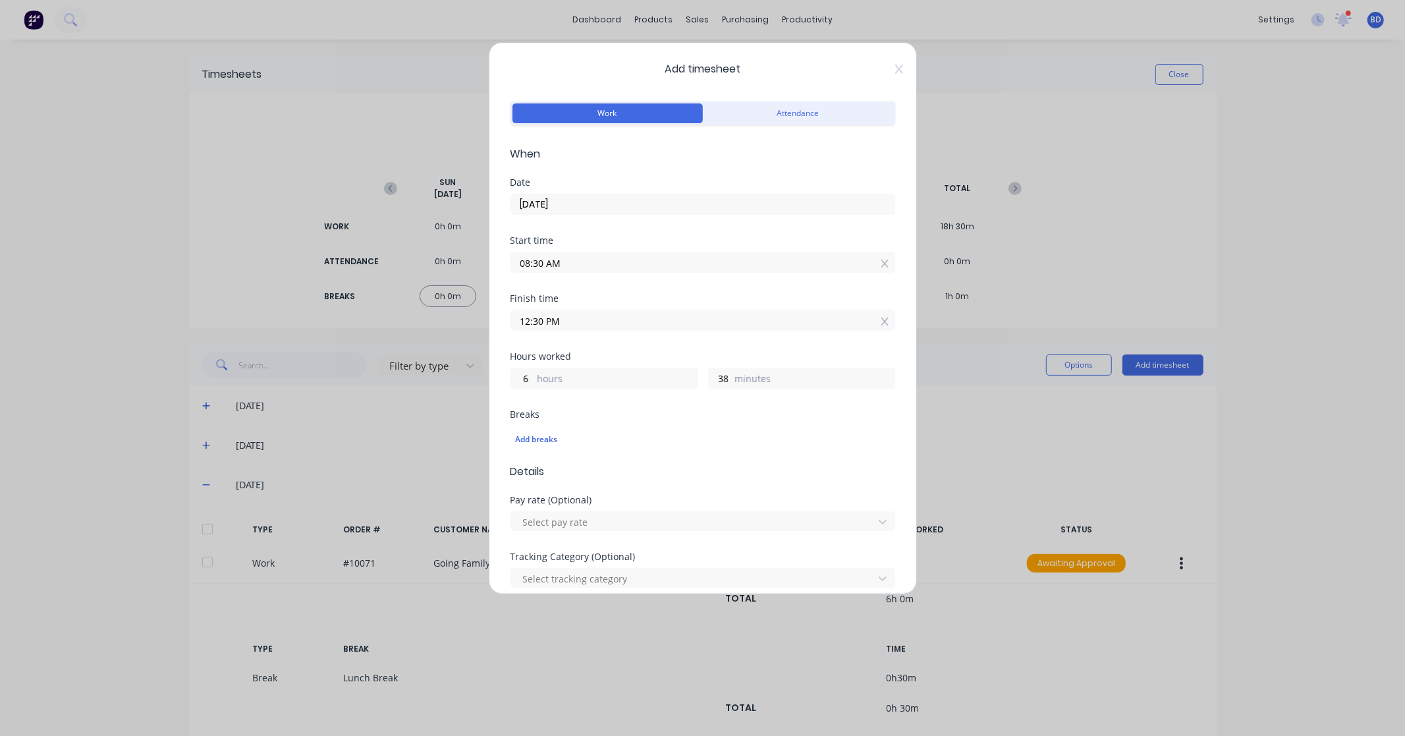
click at [628, 325] on input "12:30 PM" at bounding box center [702, 320] width 383 height 20
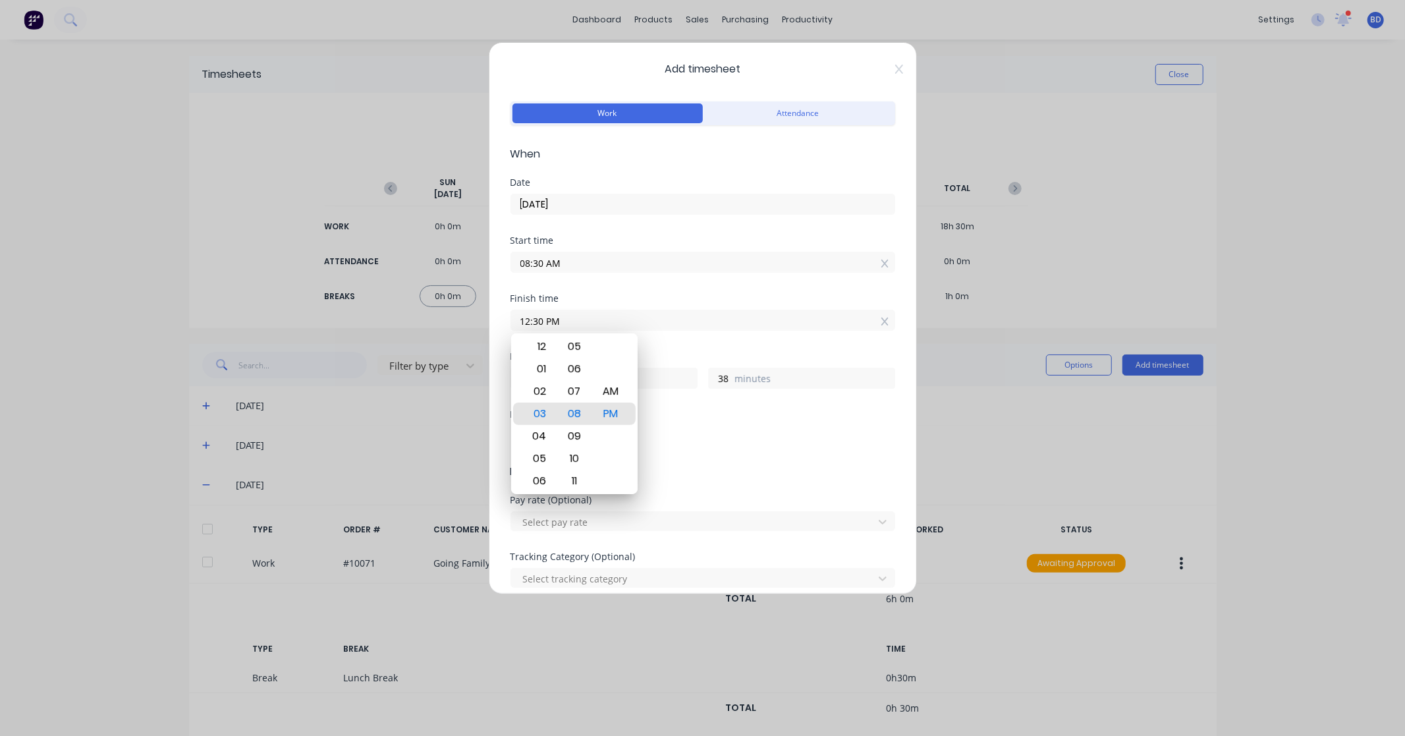
type input "12:30 PM"
type input "4"
type input "0"
click at [689, 341] on div "Finish time 12:30 PM" at bounding box center [703, 323] width 385 height 58
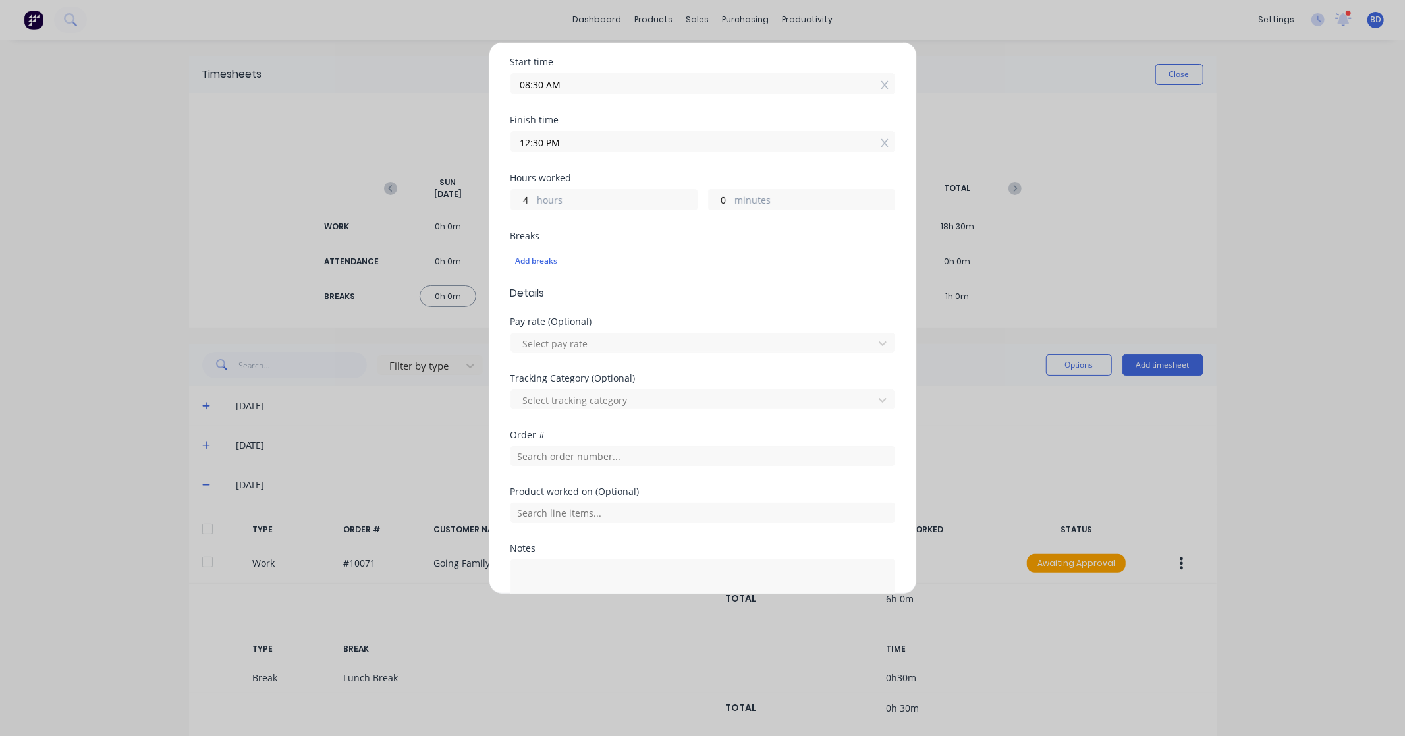
scroll to position [219, 0]
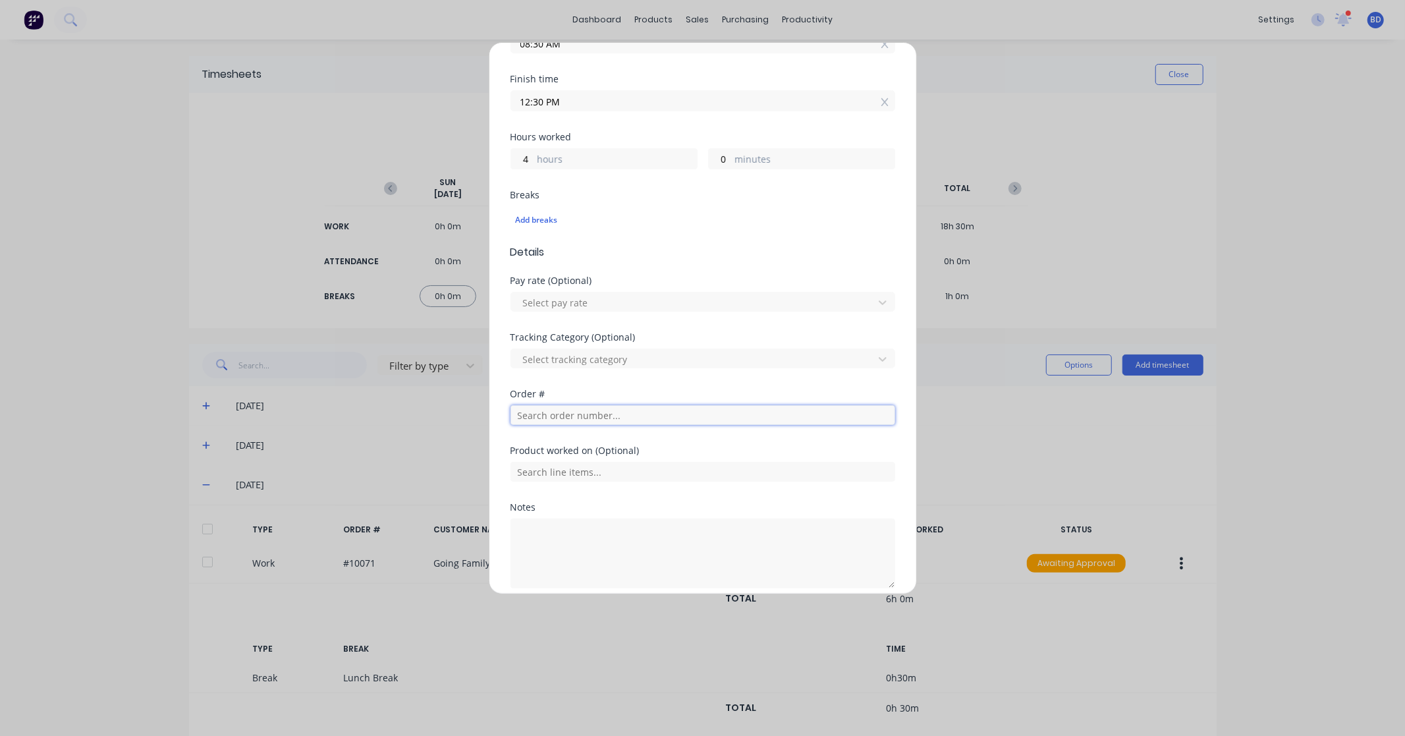
click at [571, 417] on input "text" at bounding box center [703, 415] width 385 height 20
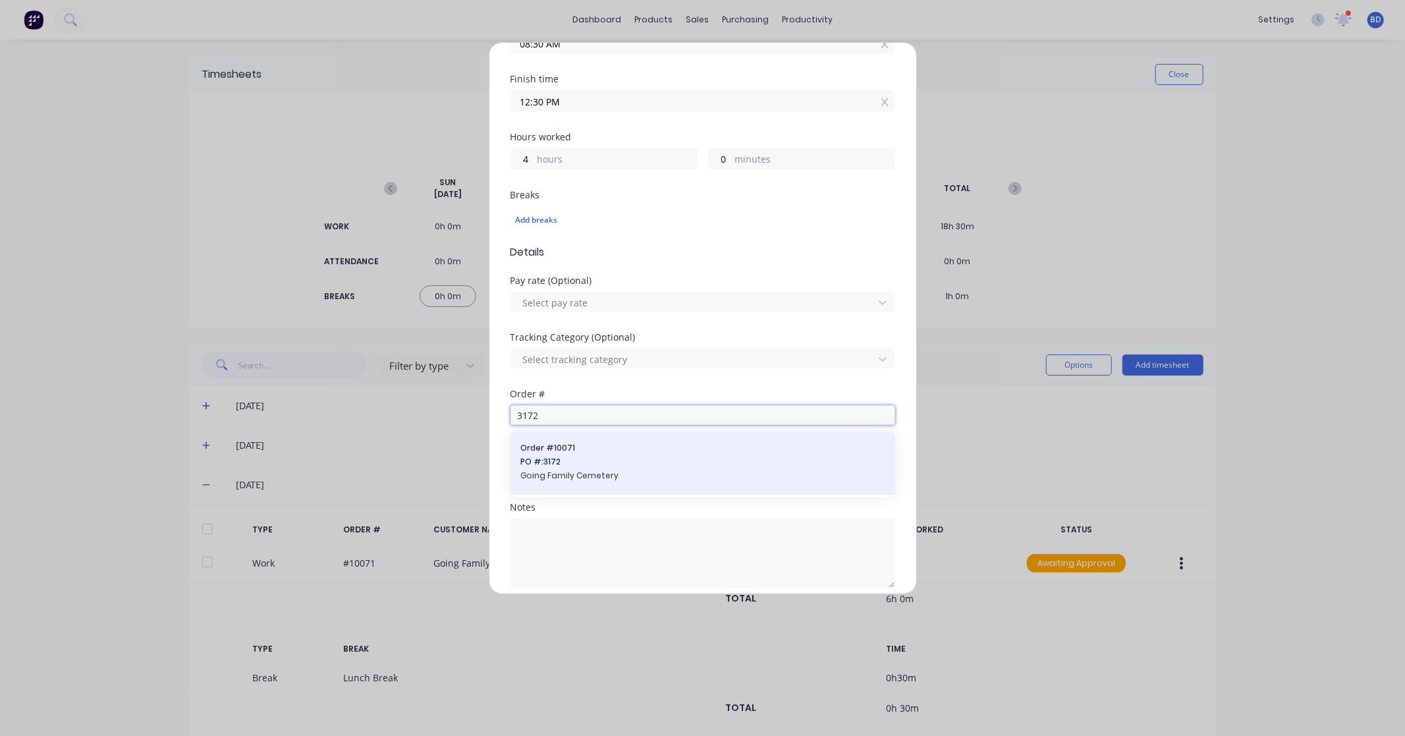
type input "3172"
click at [583, 460] on span "PO #: 3172" at bounding box center [703, 462] width 364 height 12
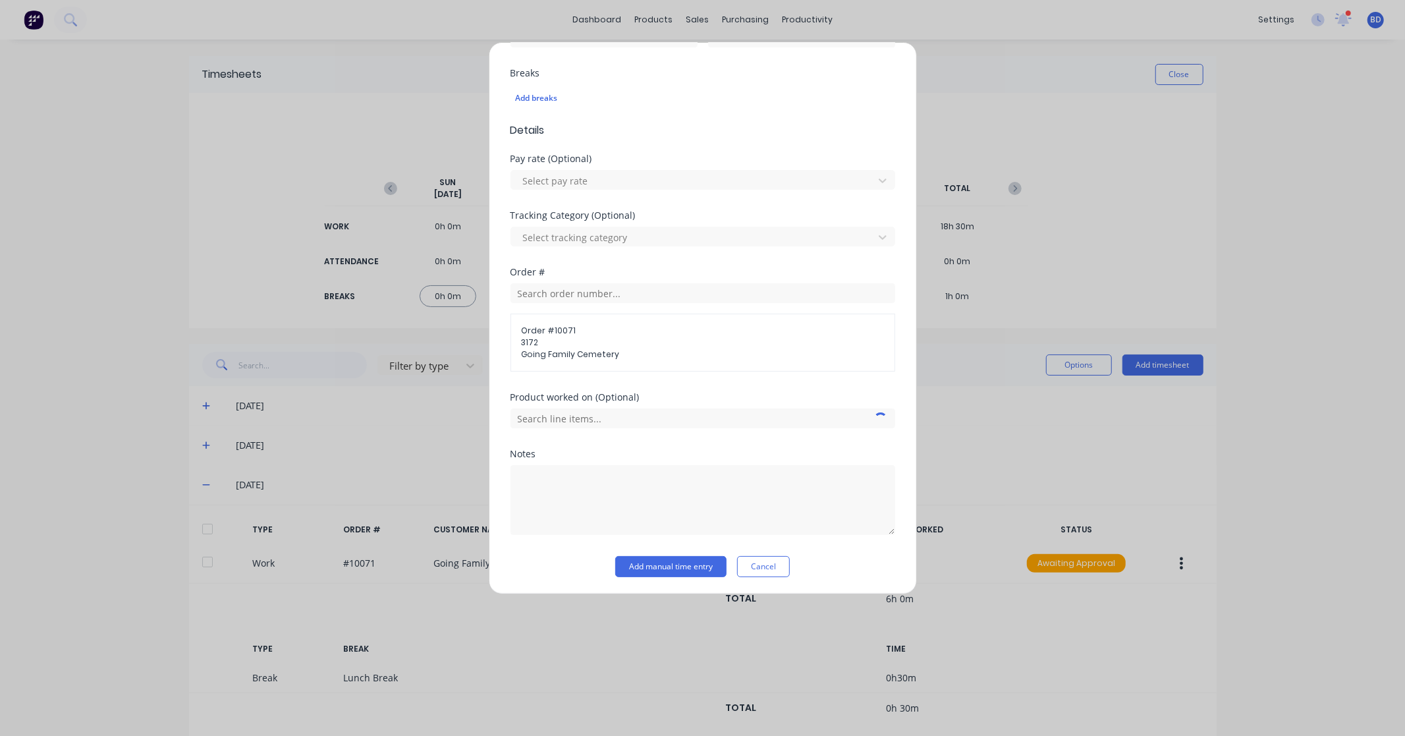
scroll to position [343, 0]
click at [609, 420] on input "text" at bounding box center [703, 416] width 385 height 20
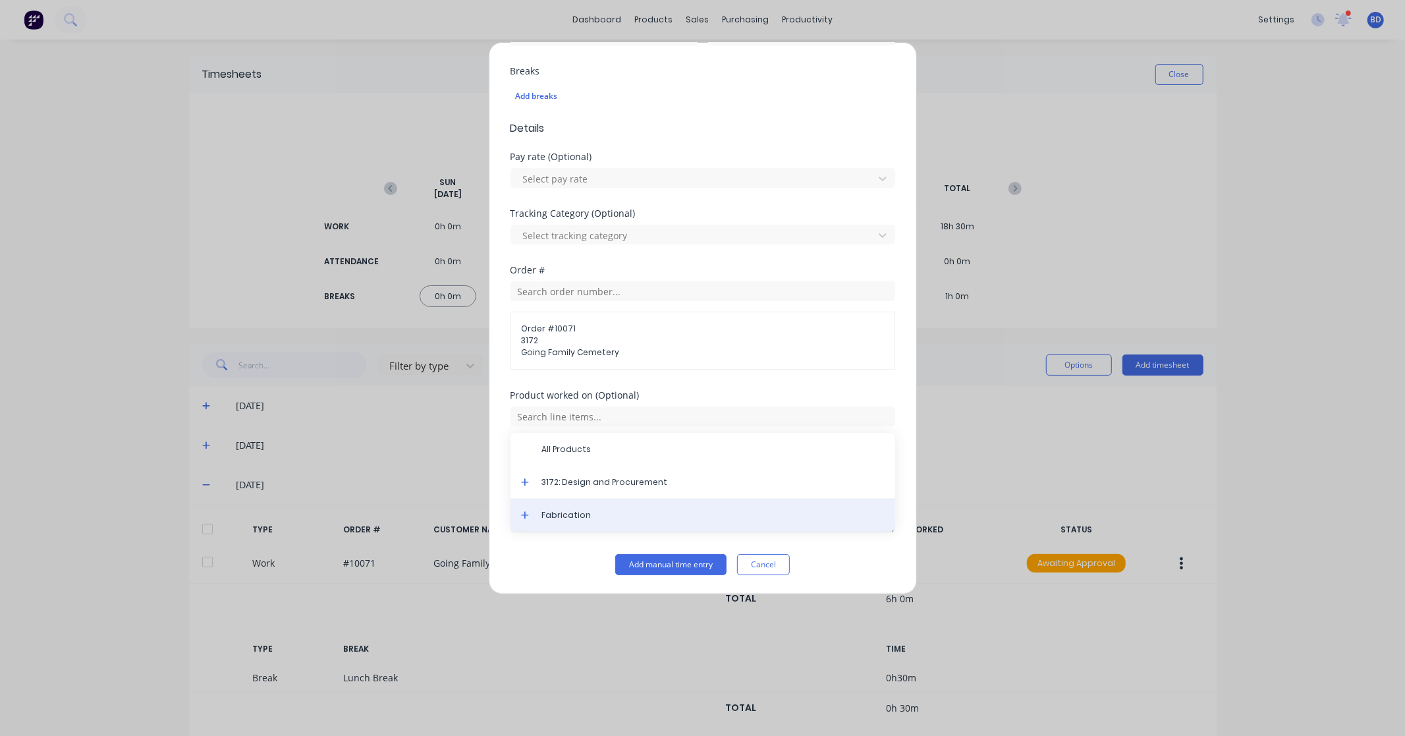
click at [570, 515] on span "Fabrication" at bounding box center [713, 515] width 343 height 12
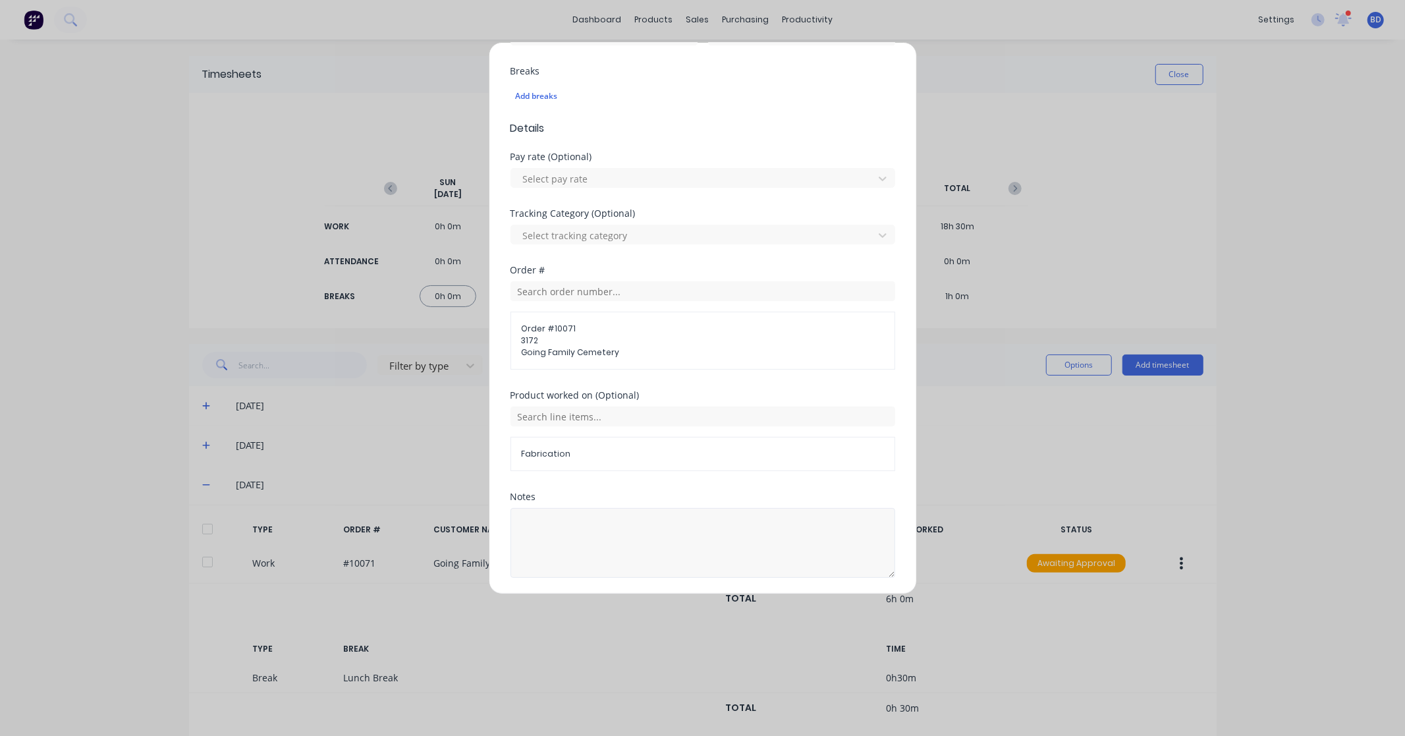
scroll to position [389, 0]
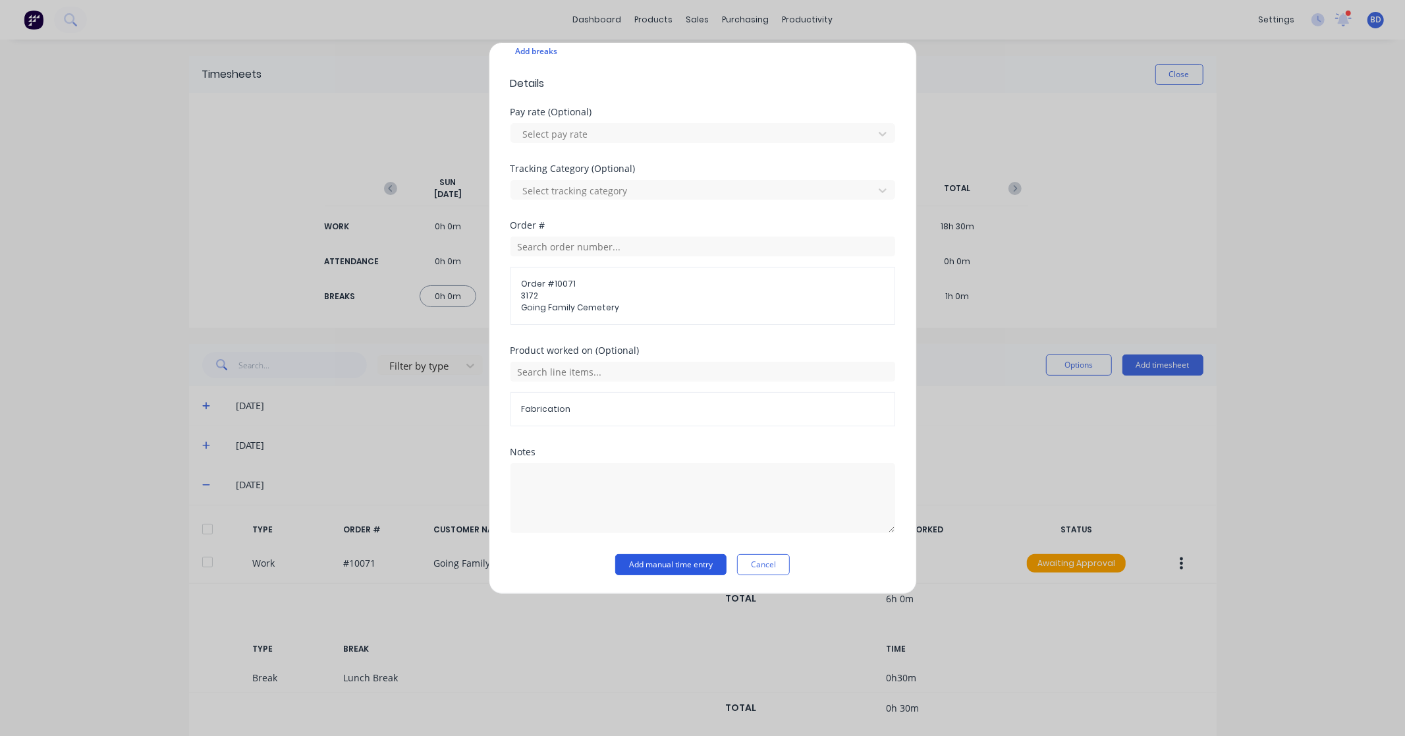
click at [659, 567] on button "Add manual time entry" at bounding box center [670, 564] width 111 height 21
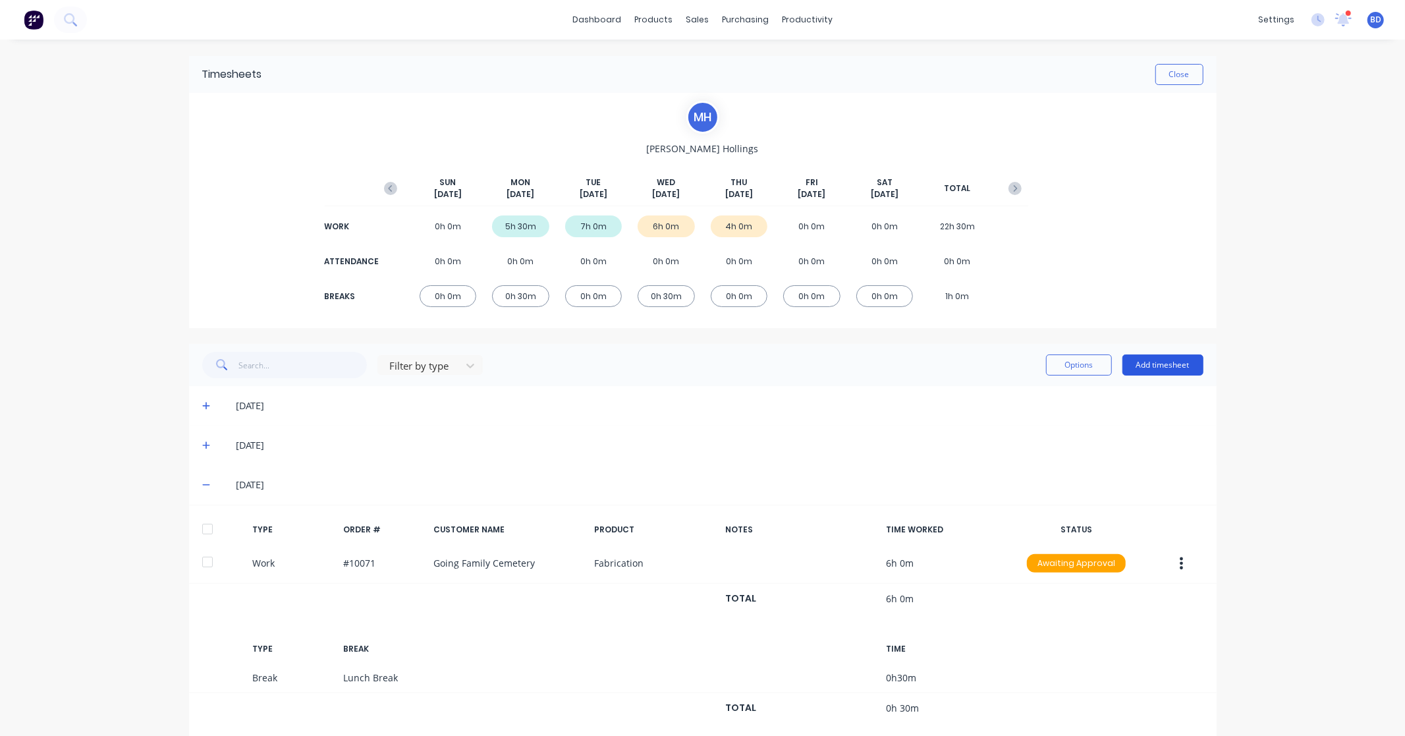
click at [1155, 361] on button "Add timesheet" at bounding box center [1162, 364] width 81 height 21
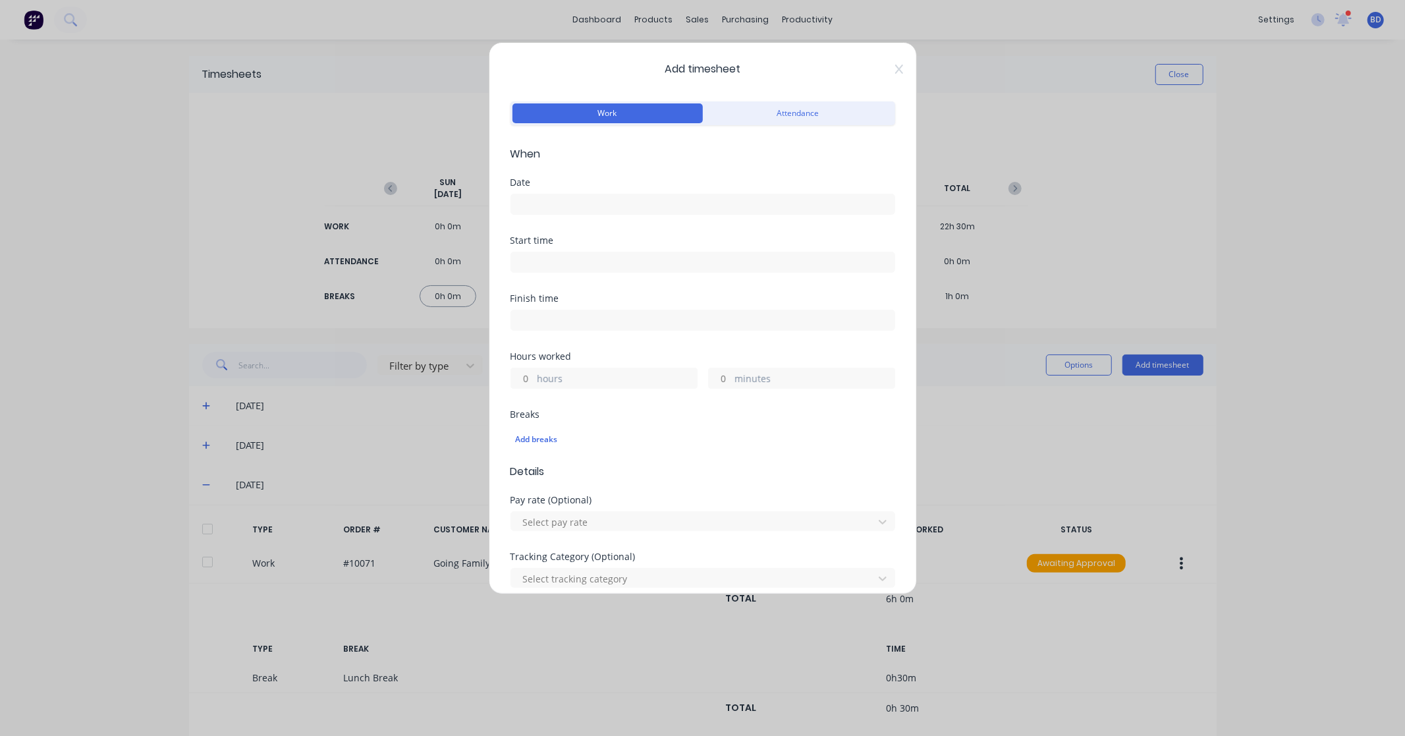
click at [586, 208] on input at bounding box center [702, 204] width 383 height 20
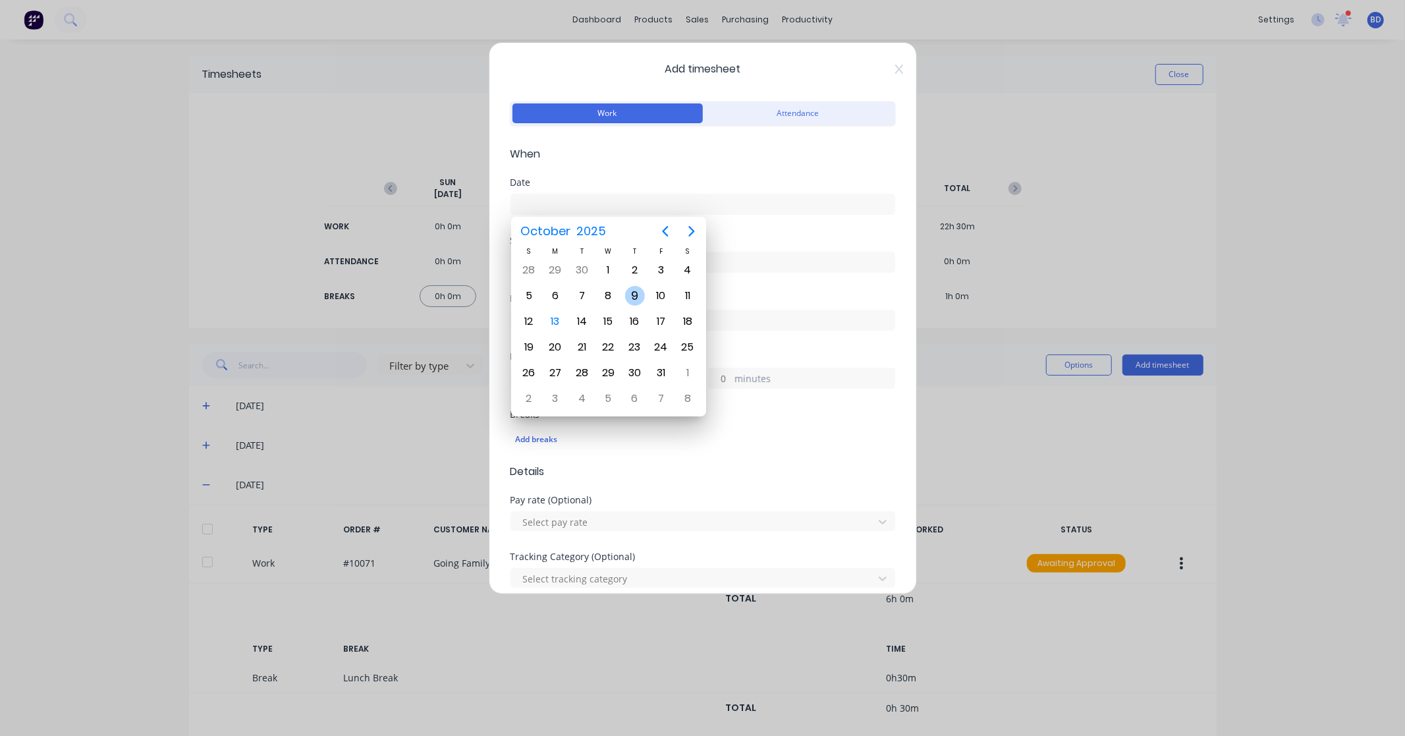
click at [638, 293] on div "9" at bounding box center [635, 296] width 20 height 20
type input "[DATE]"
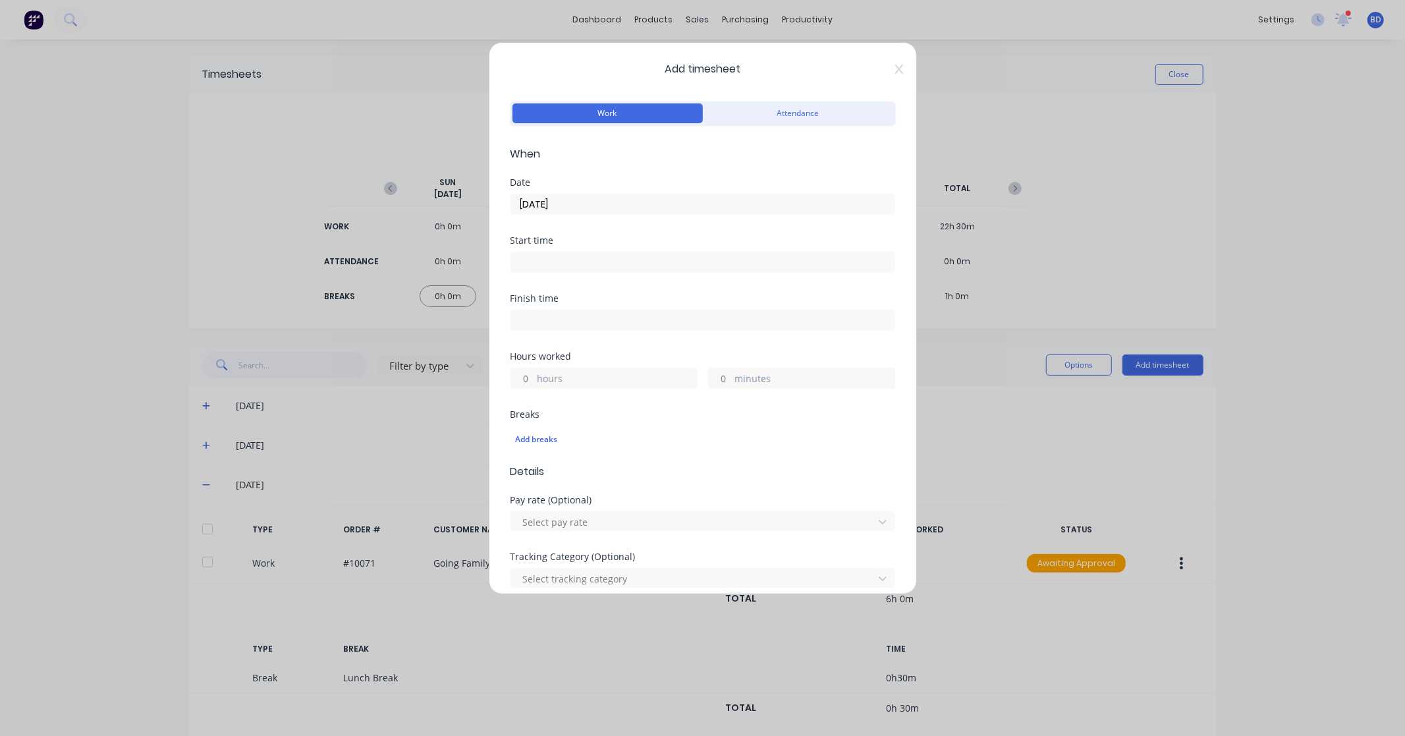
click at [549, 268] on input at bounding box center [702, 262] width 383 height 20
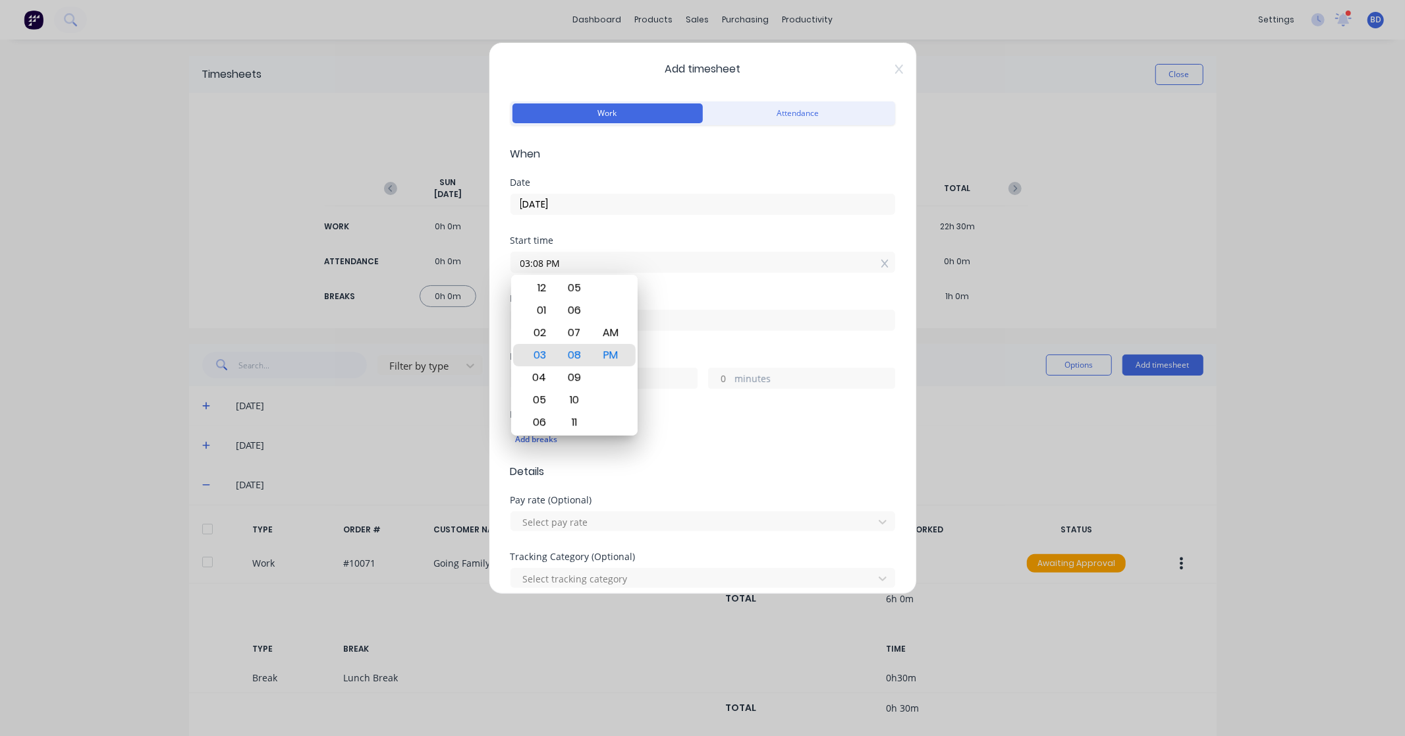
drag, startPoint x: 568, startPoint y: 262, endPoint x: 472, endPoint y: 265, distance: 96.2
click at [472, 265] on div "Add timesheet Work Attendance When Date [DATE] Start time 03:08 PM Finish time …" at bounding box center [702, 368] width 1405 height 736
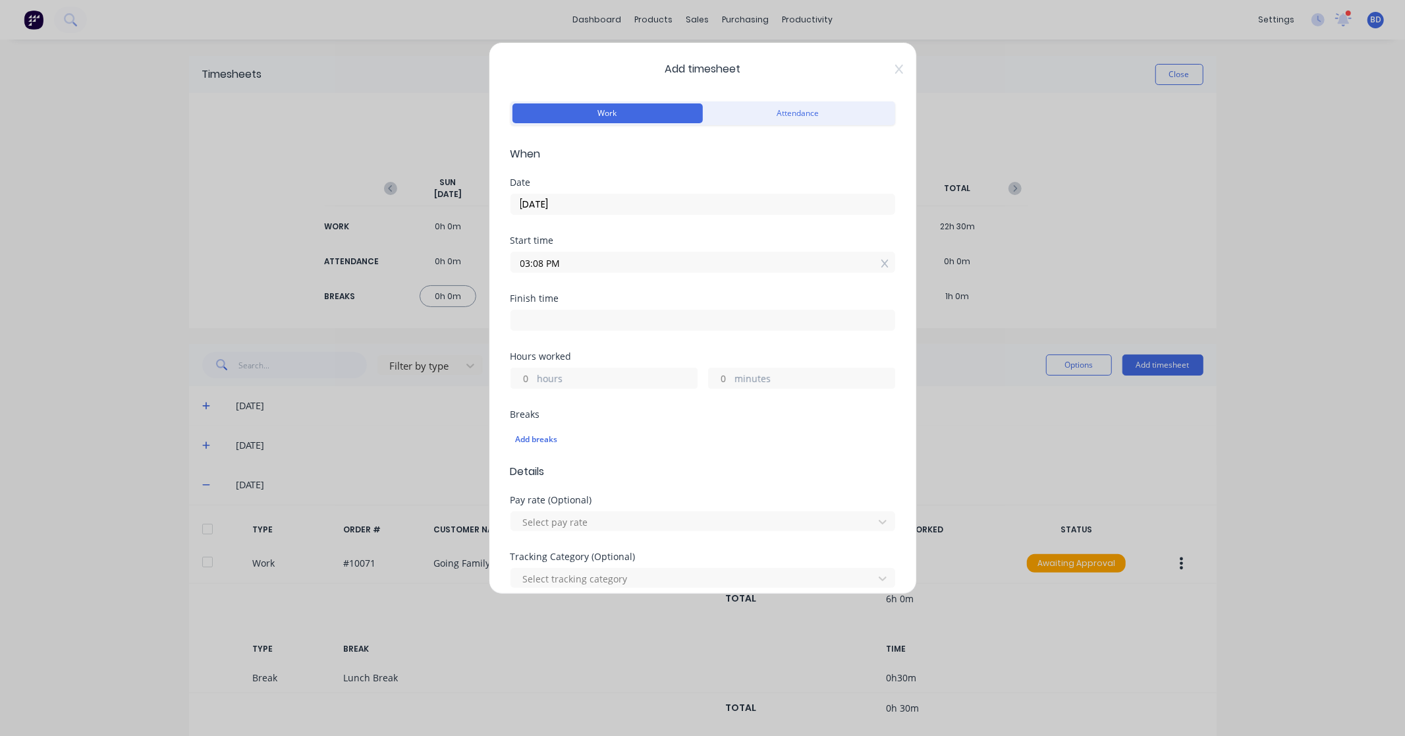
paste input "1:00"
type input "01:00 PM"
click at [553, 312] on input at bounding box center [702, 320] width 383 height 20
type input "03:09 PM"
type input "2"
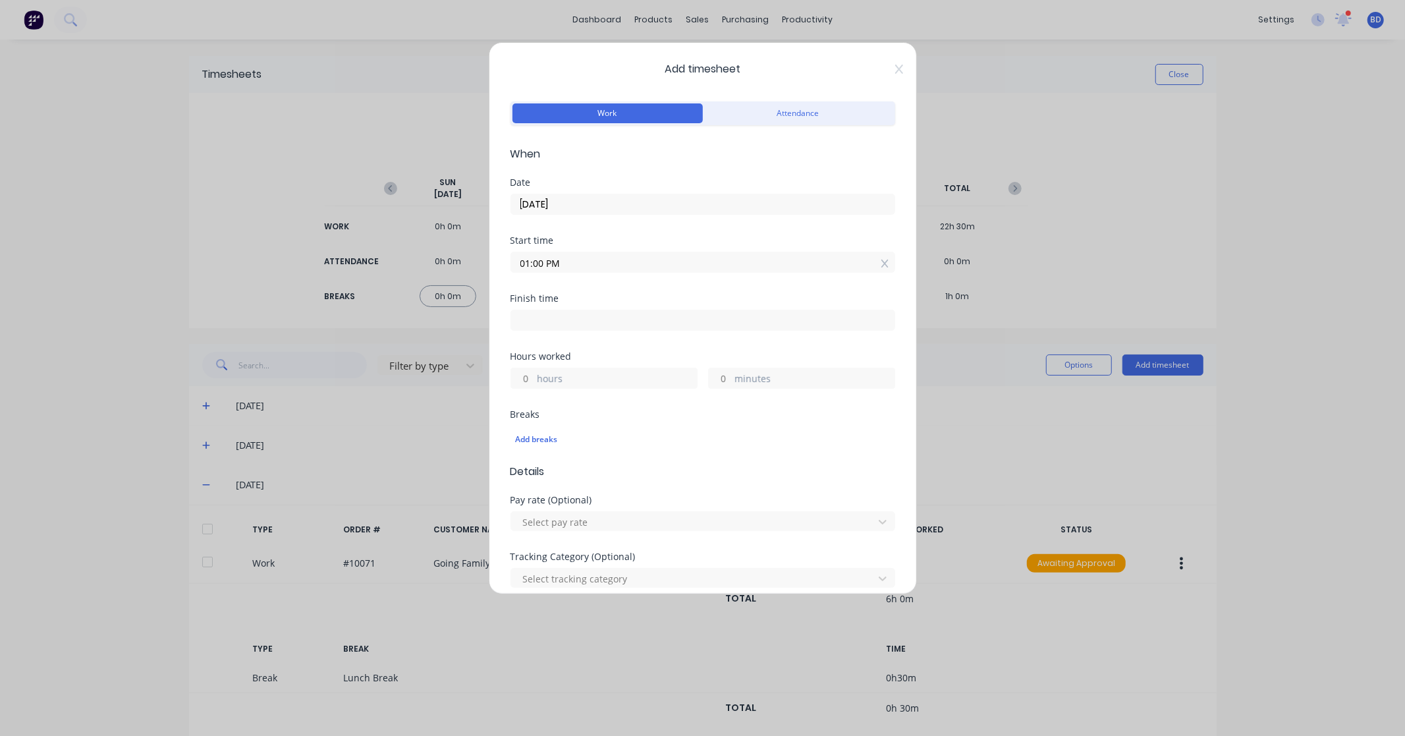
type input "9"
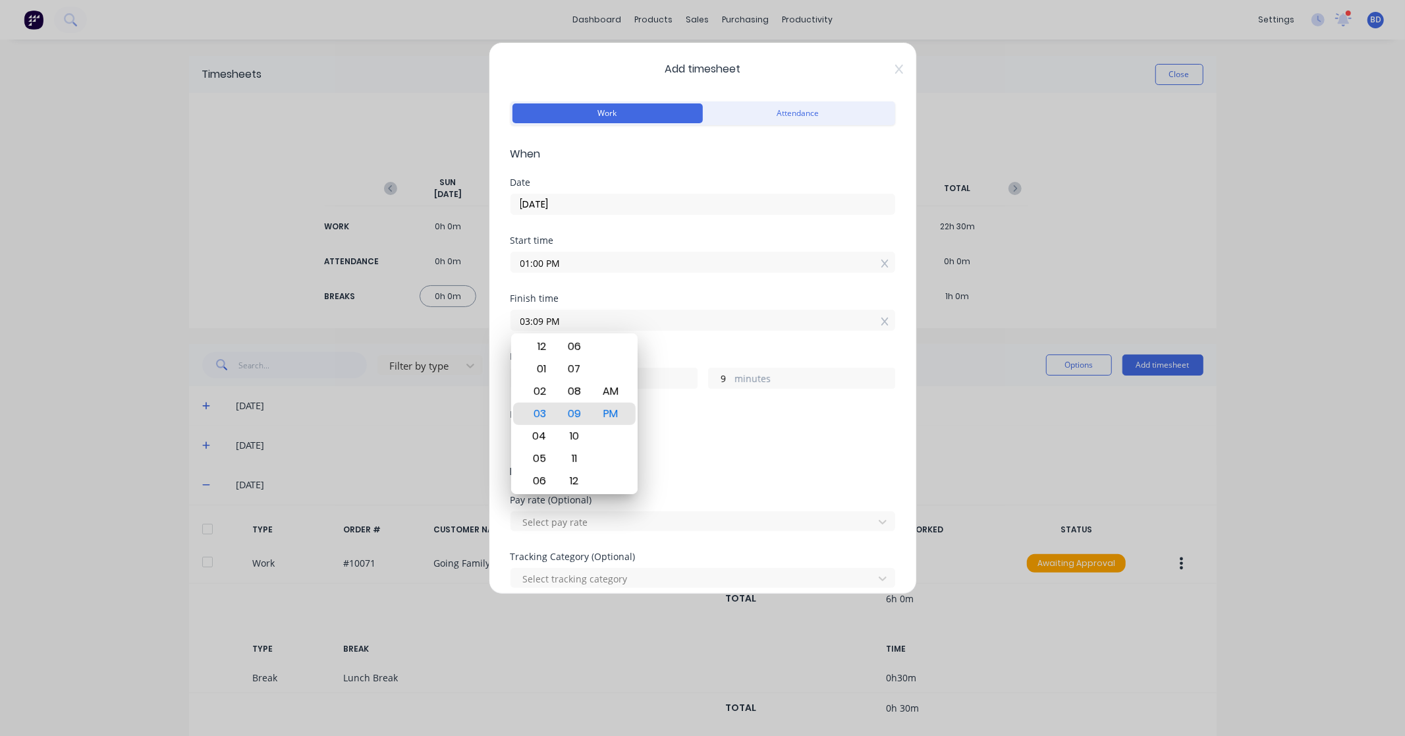
drag, startPoint x: 574, startPoint y: 315, endPoint x: 445, endPoint y: 318, distance: 128.5
click at [445, 318] on div "Add timesheet Work Attendance When Date [DATE] Start time 01:00 PM Finish time …" at bounding box center [702, 368] width 1405 height 736
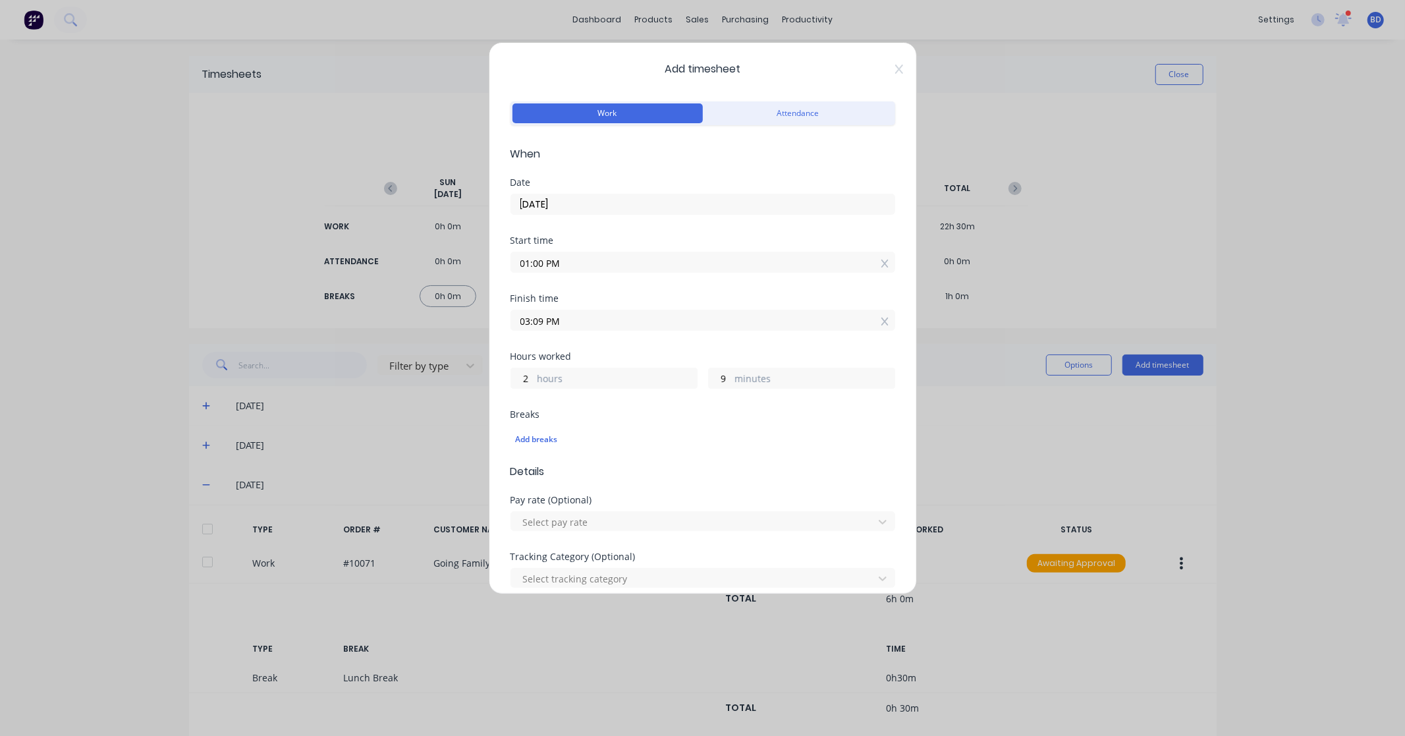
paste input "4:00"
type input "04:00 PM"
type input "3"
type input "0"
click at [613, 339] on div "Finish time 04:00 PM" at bounding box center [703, 323] width 385 height 58
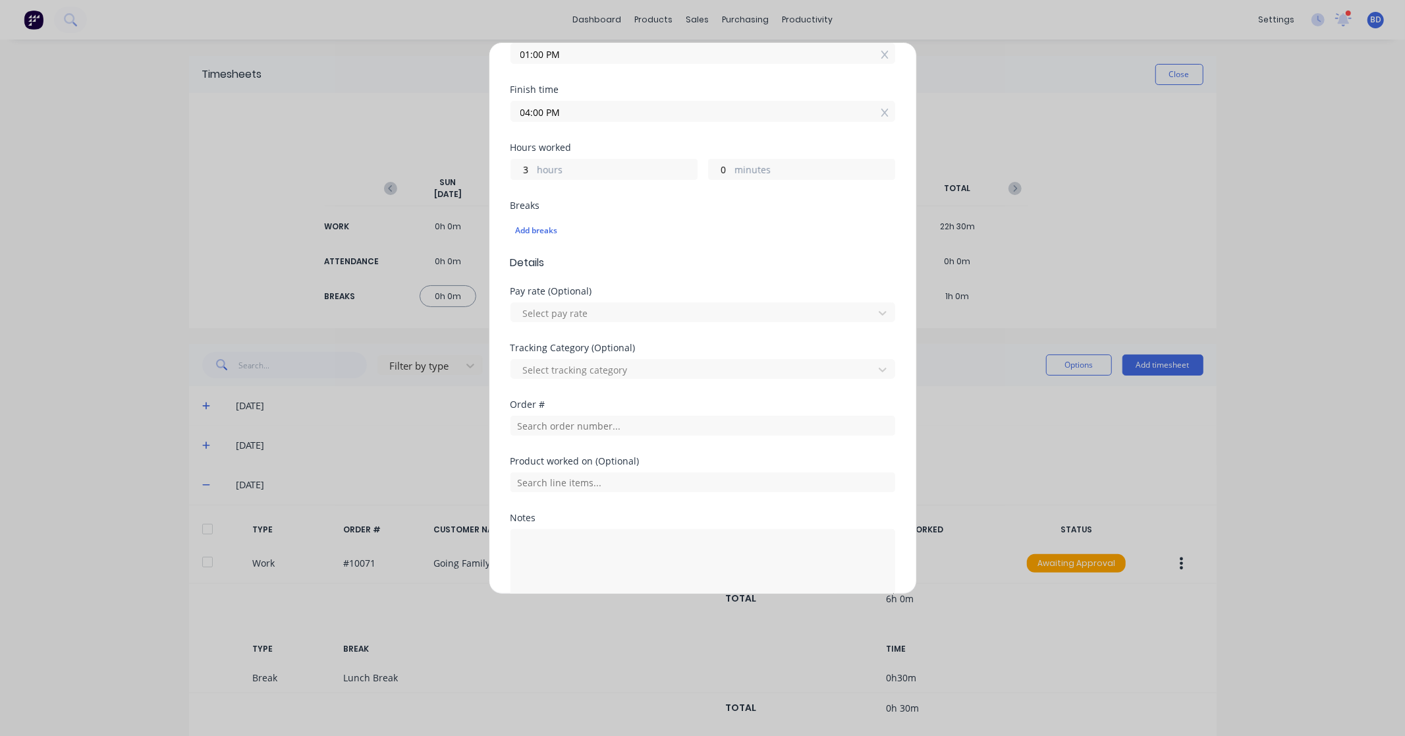
scroll to position [274, 0]
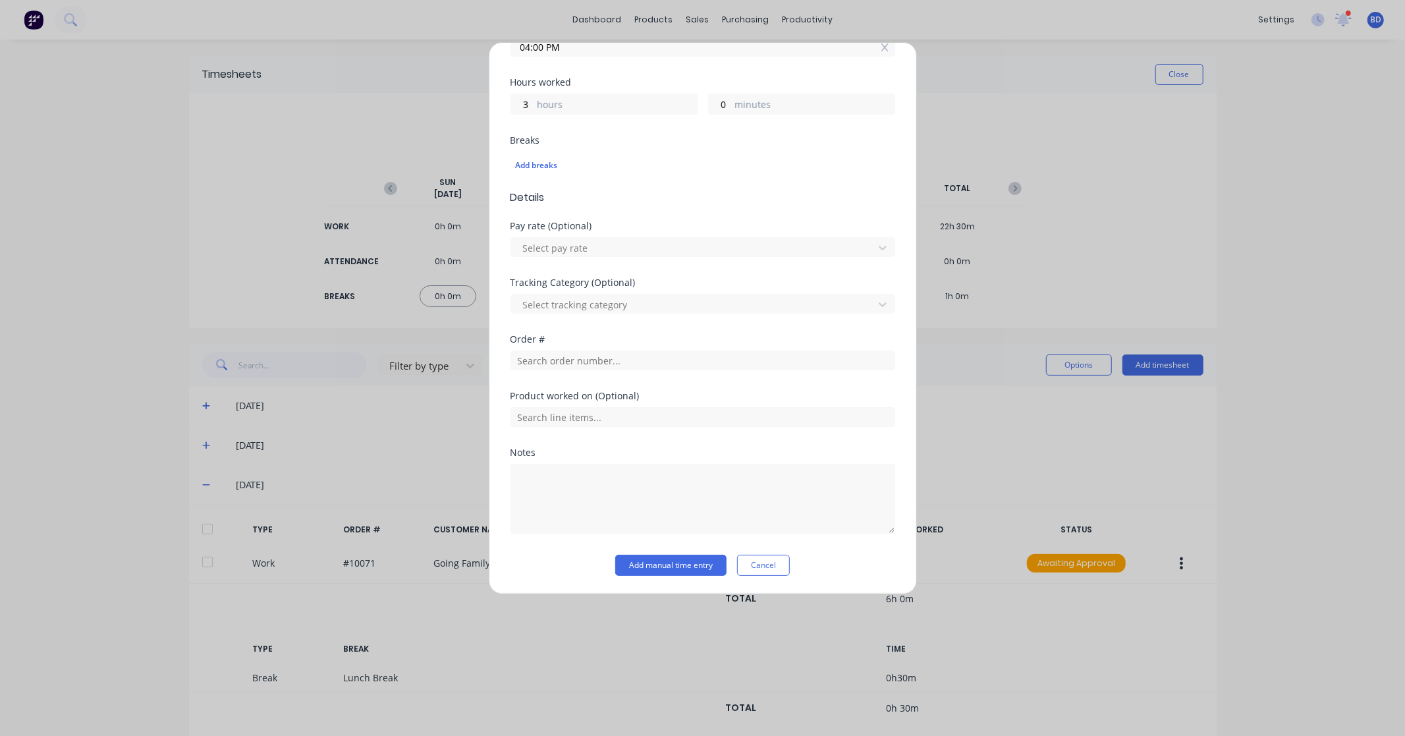
click at [563, 371] on div "Order #" at bounding box center [703, 363] width 385 height 57
click at [567, 363] on input "text" at bounding box center [703, 360] width 385 height 20
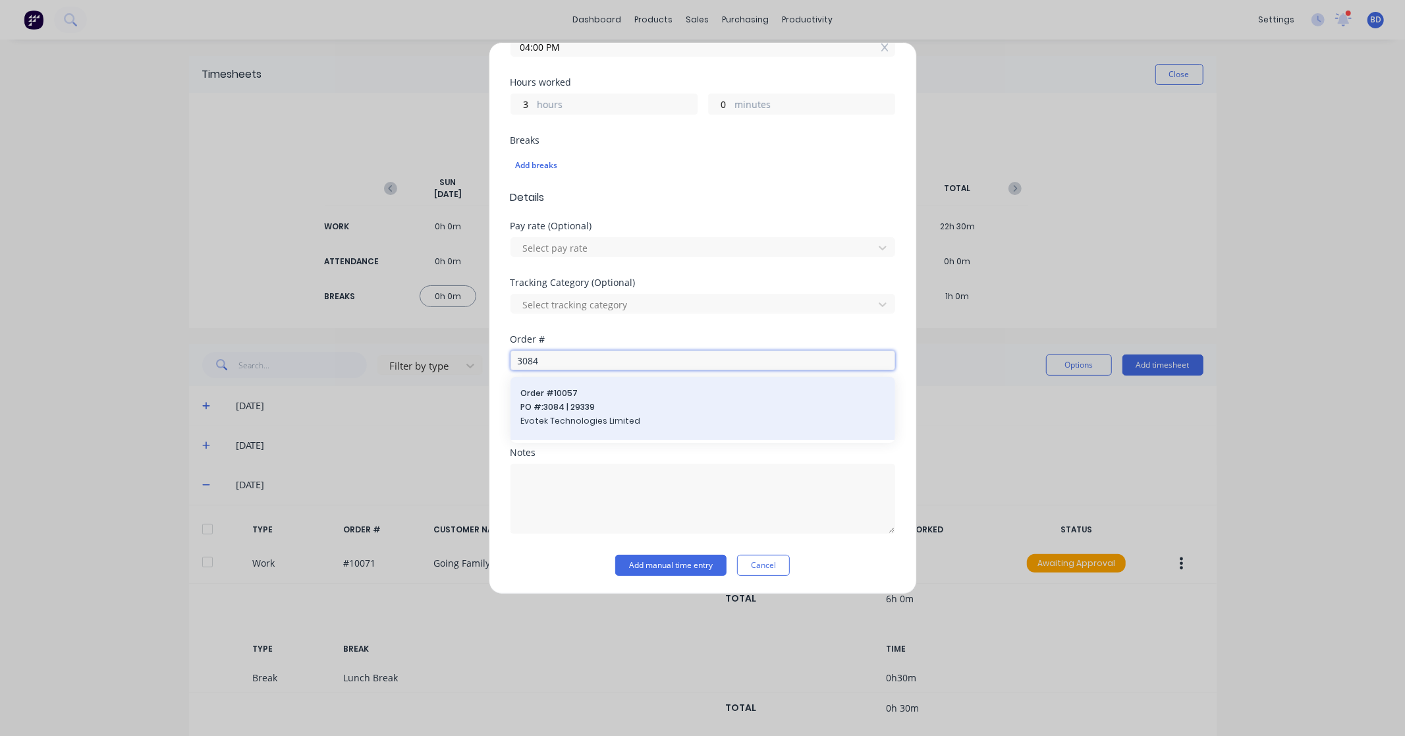
type input "3084"
click at [598, 413] on div "Order # 10057 PO #: 3084 | 29339 Evotek Technologies Limited" at bounding box center [703, 408] width 364 height 42
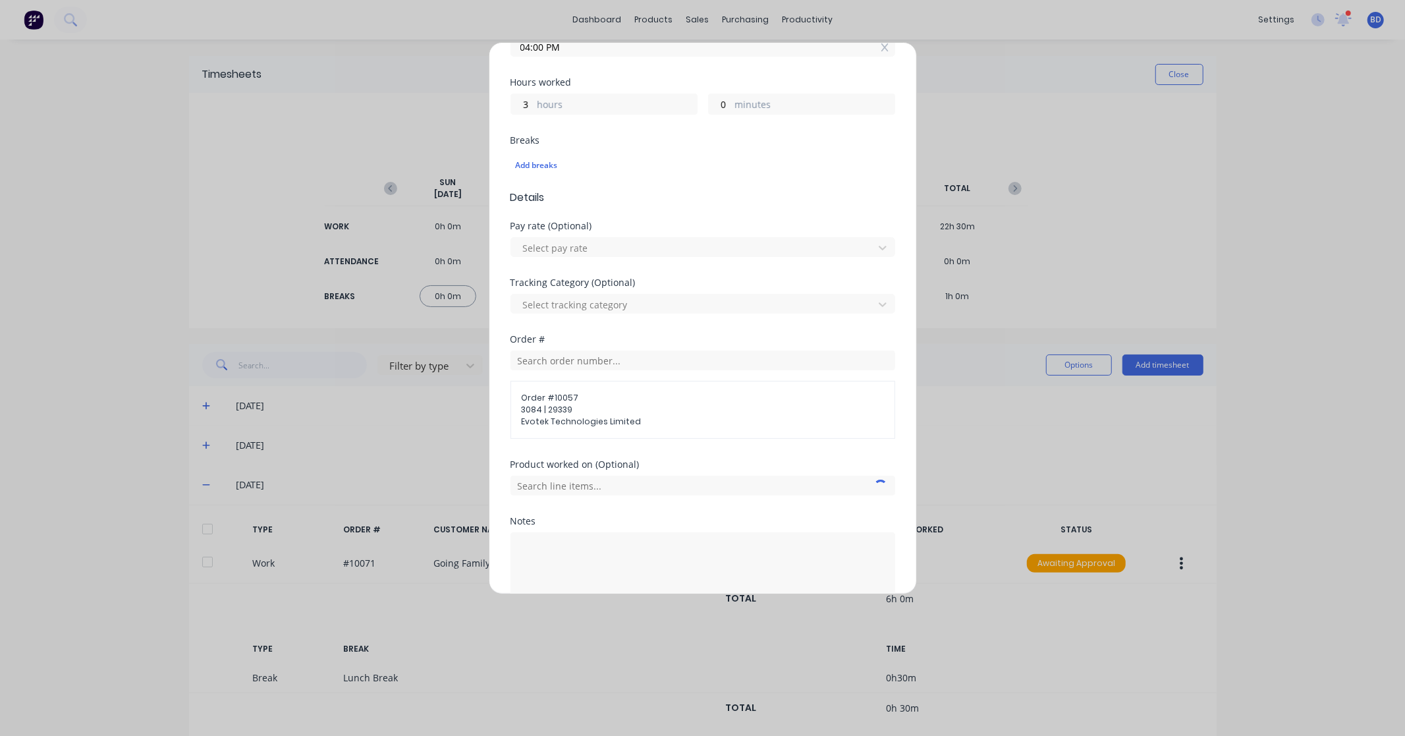
scroll to position [343, 0]
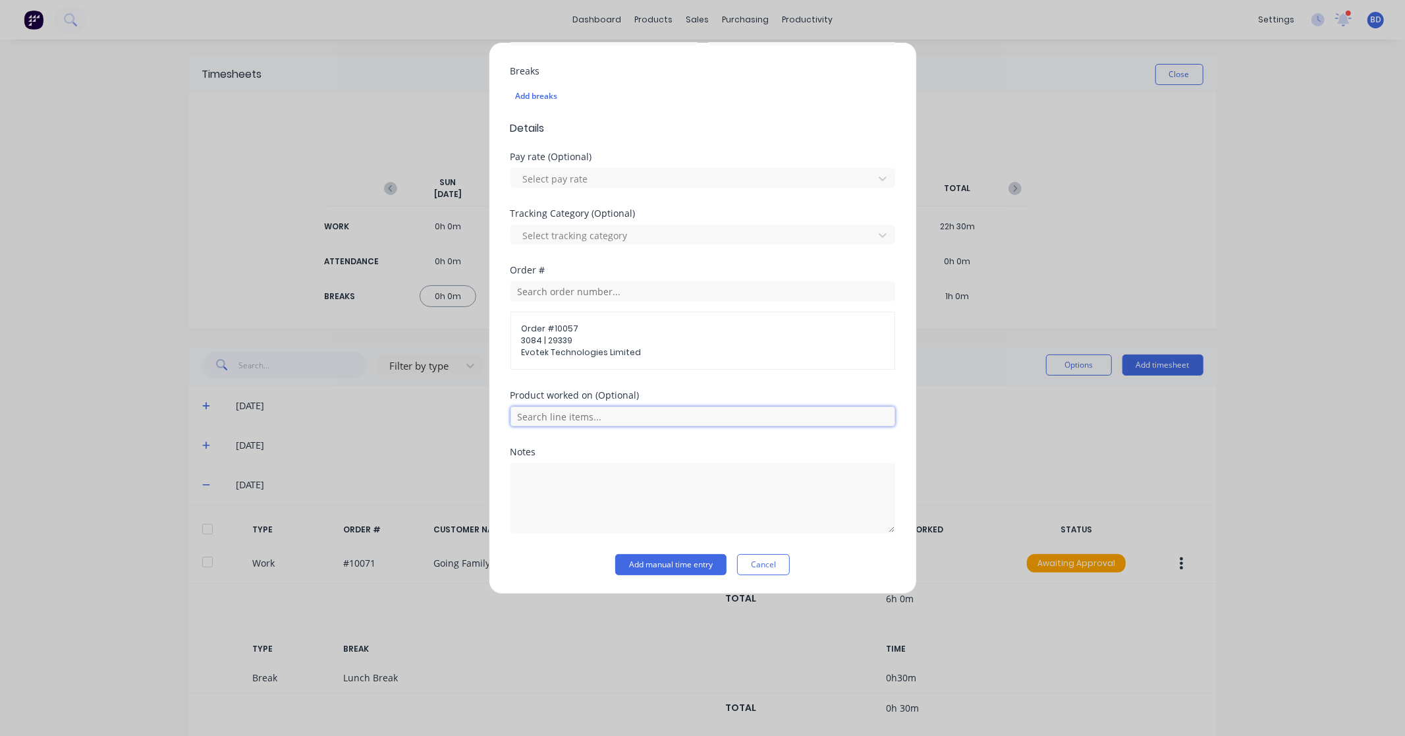
click at [613, 417] on input "text" at bounding box center [703, 416] width 385 height 20
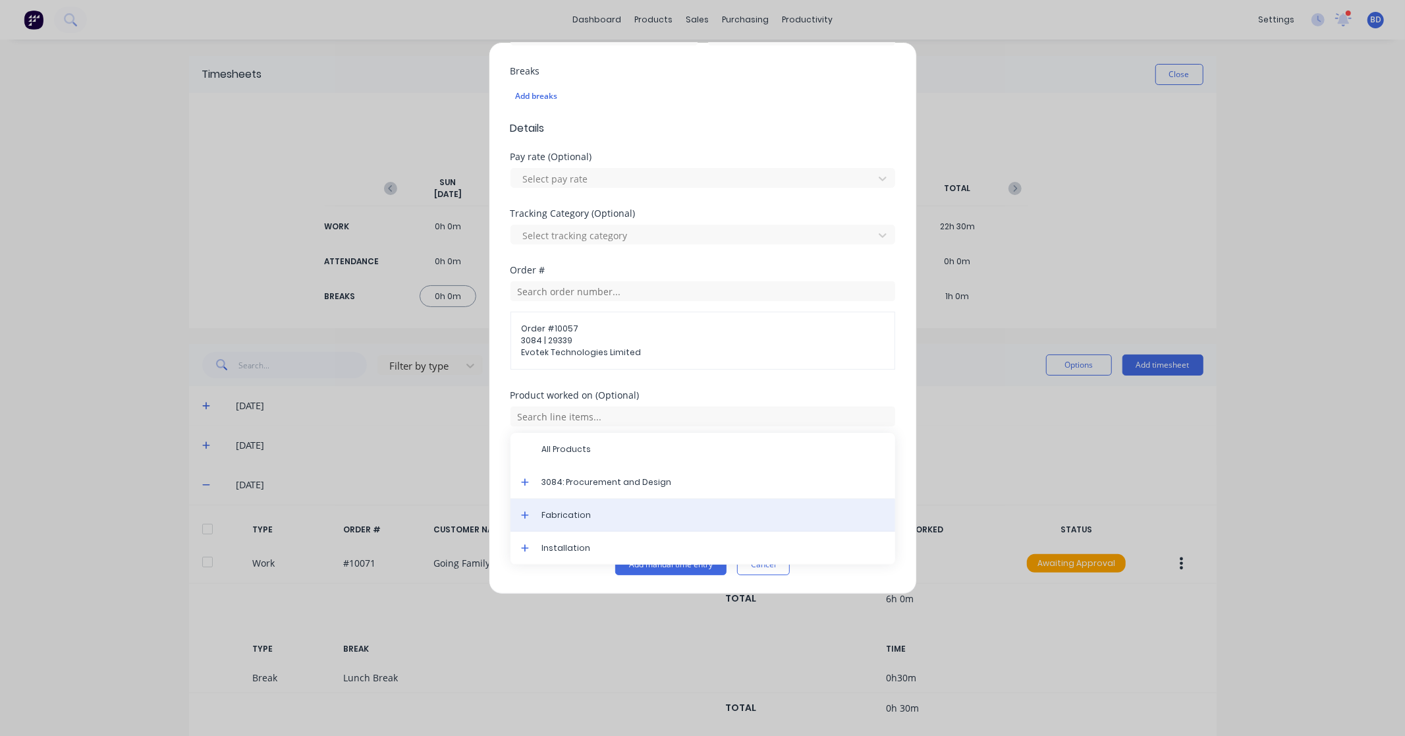
click at [609, 514] on span "Fabrication" at bounding box center [713, 515] width 343 height 12
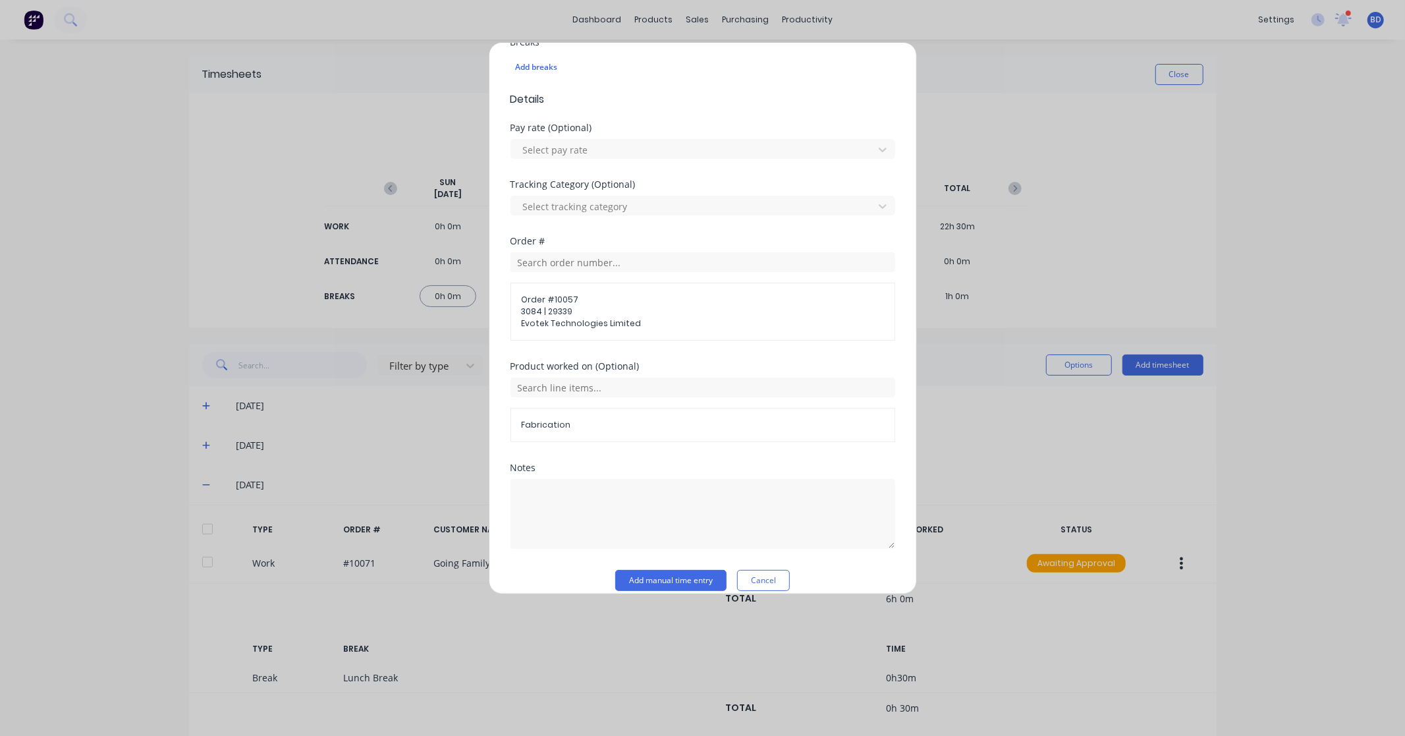
scroll to position [389, 0]
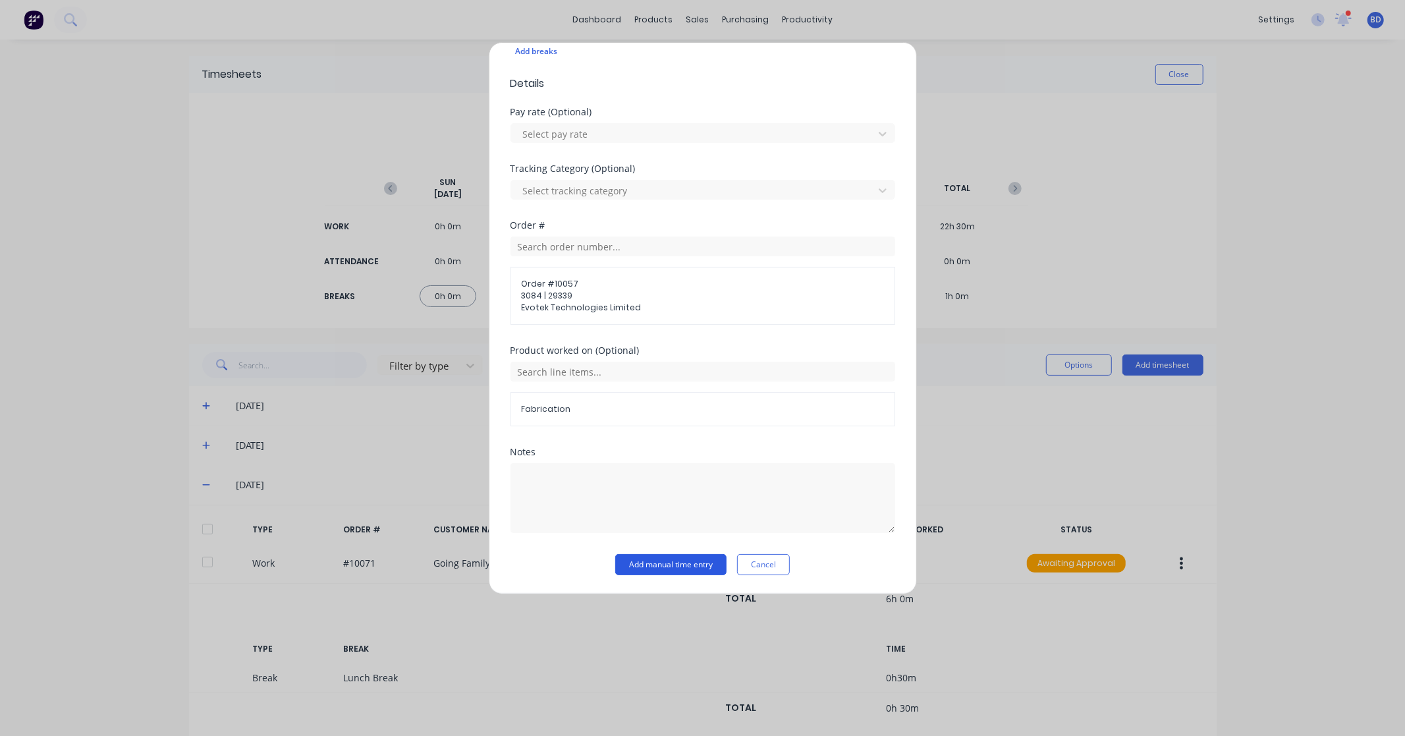
click at [670, 558] on button "Add manual time entry" at bounding box center [670, 564] width 111 height 21
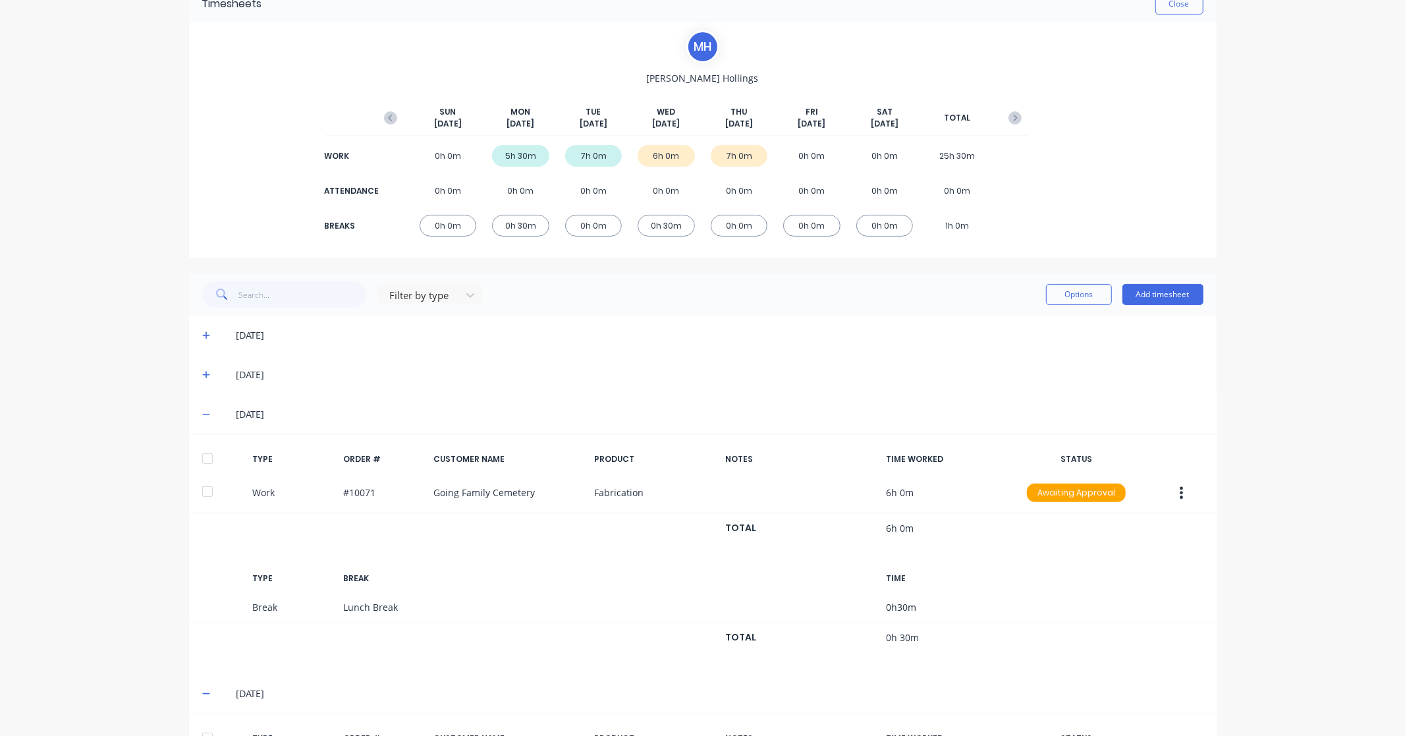
scroll to position [73, 0]
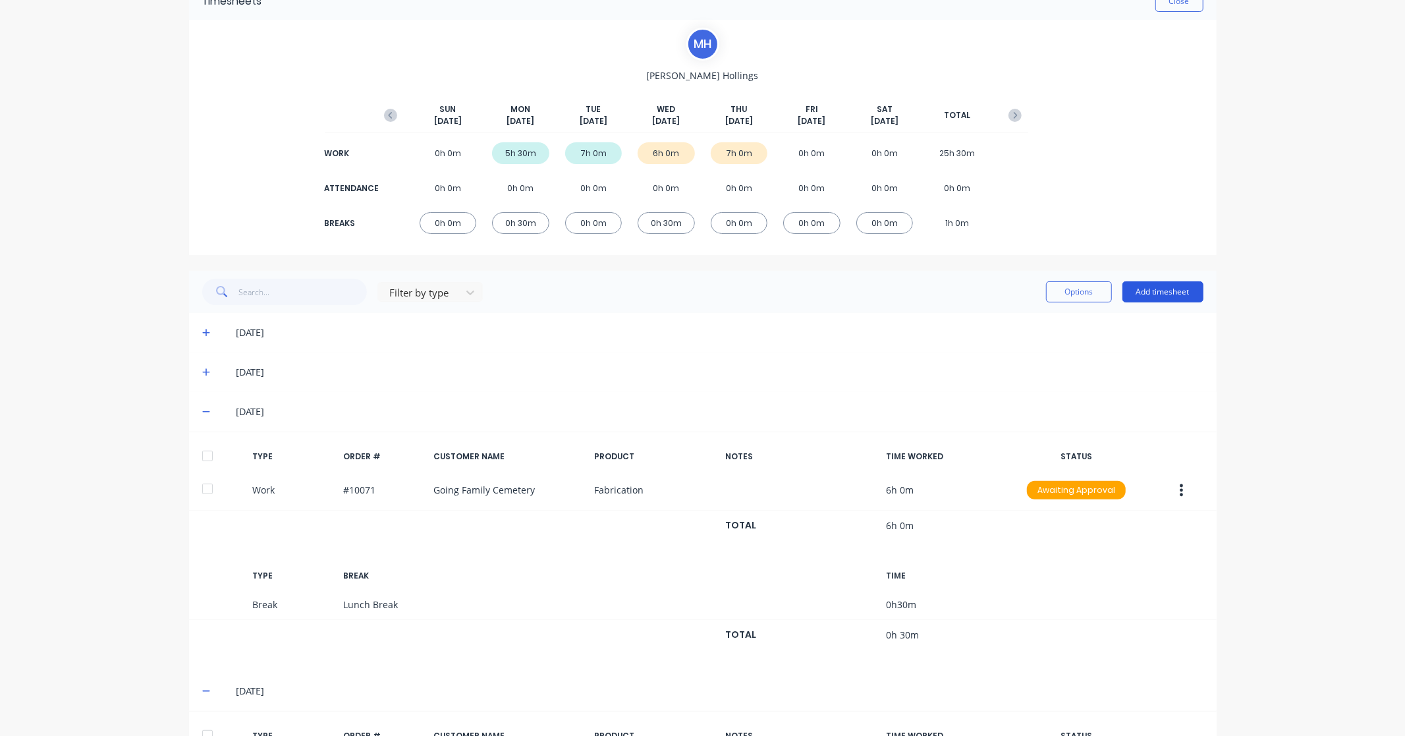
click at [1173, 289] on button "Add timesheet" at bounding box center [1162, 291] width 81 height 21
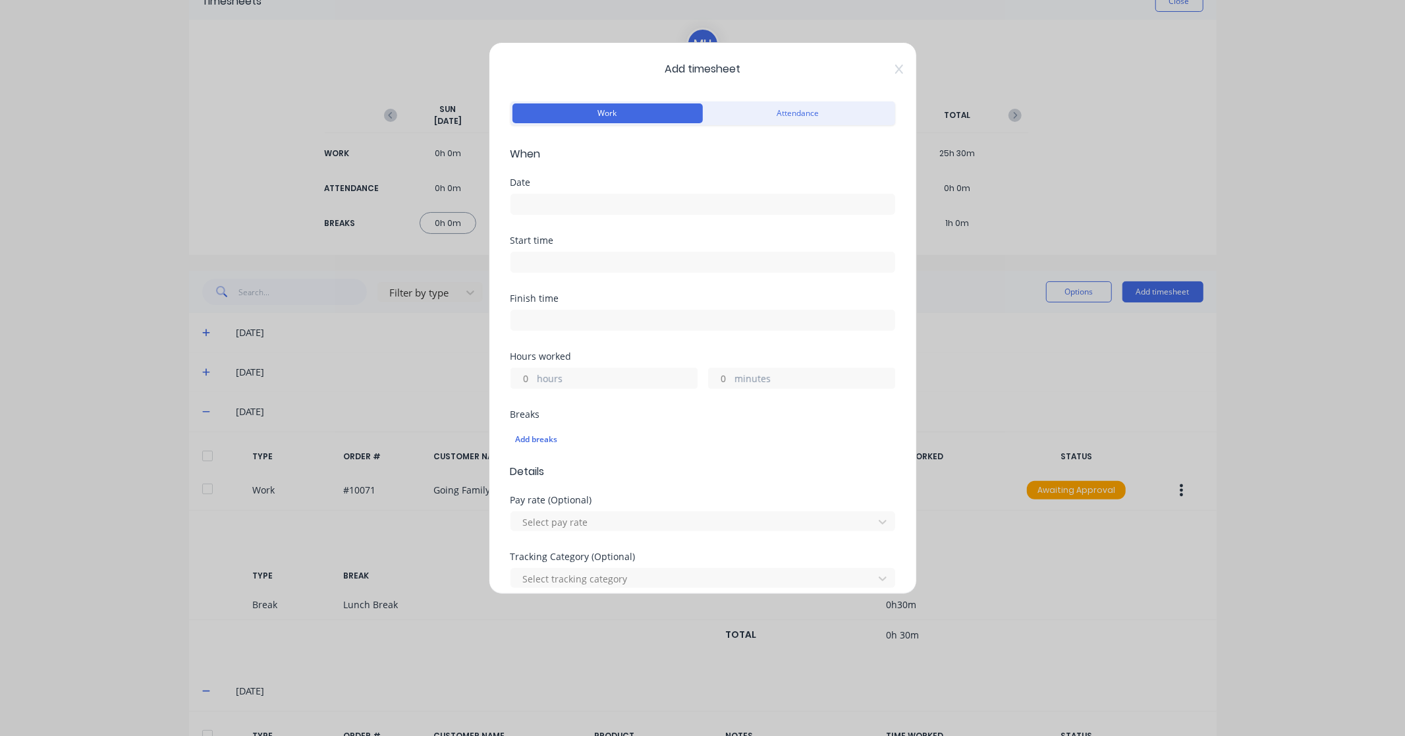
click at [544, 202] on input at bounding box center [702, 204] width 383 height 20
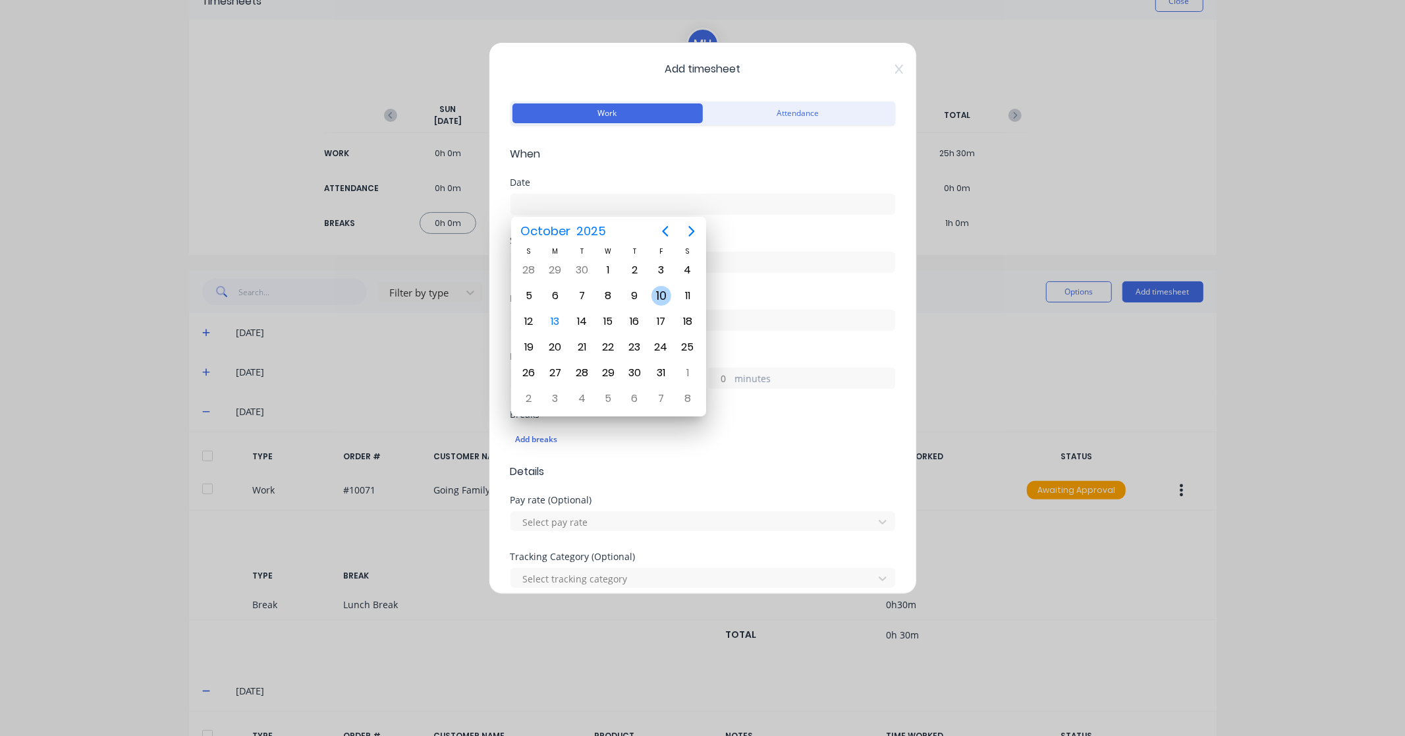
click at [662, 295] on div "10" at bounding box center [661, 296] width 20 height 20
type input "[DATE]"
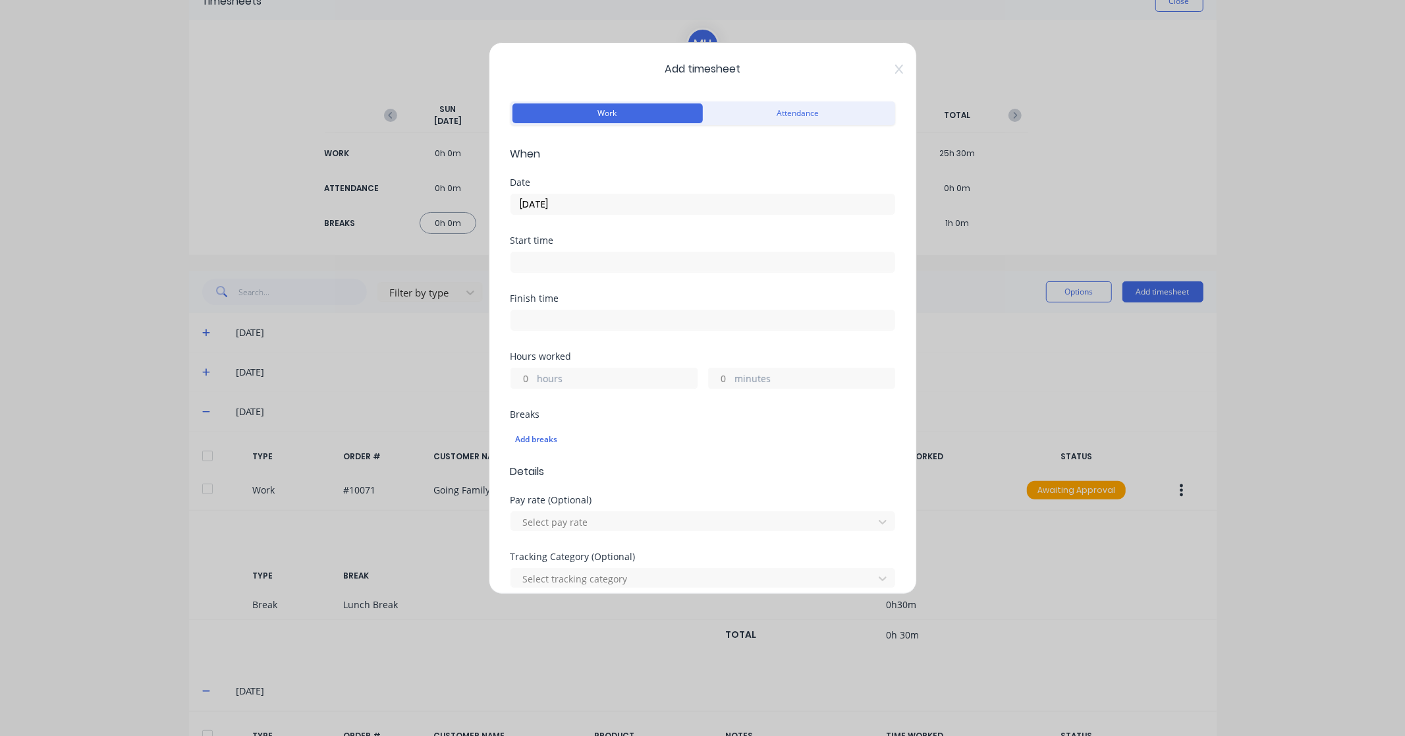
click at [617, 250] on div at bounding box center [703, 260] width 385 height 24
click at [590, 262] on input at bounding box center [702, 262] width 383 height 20
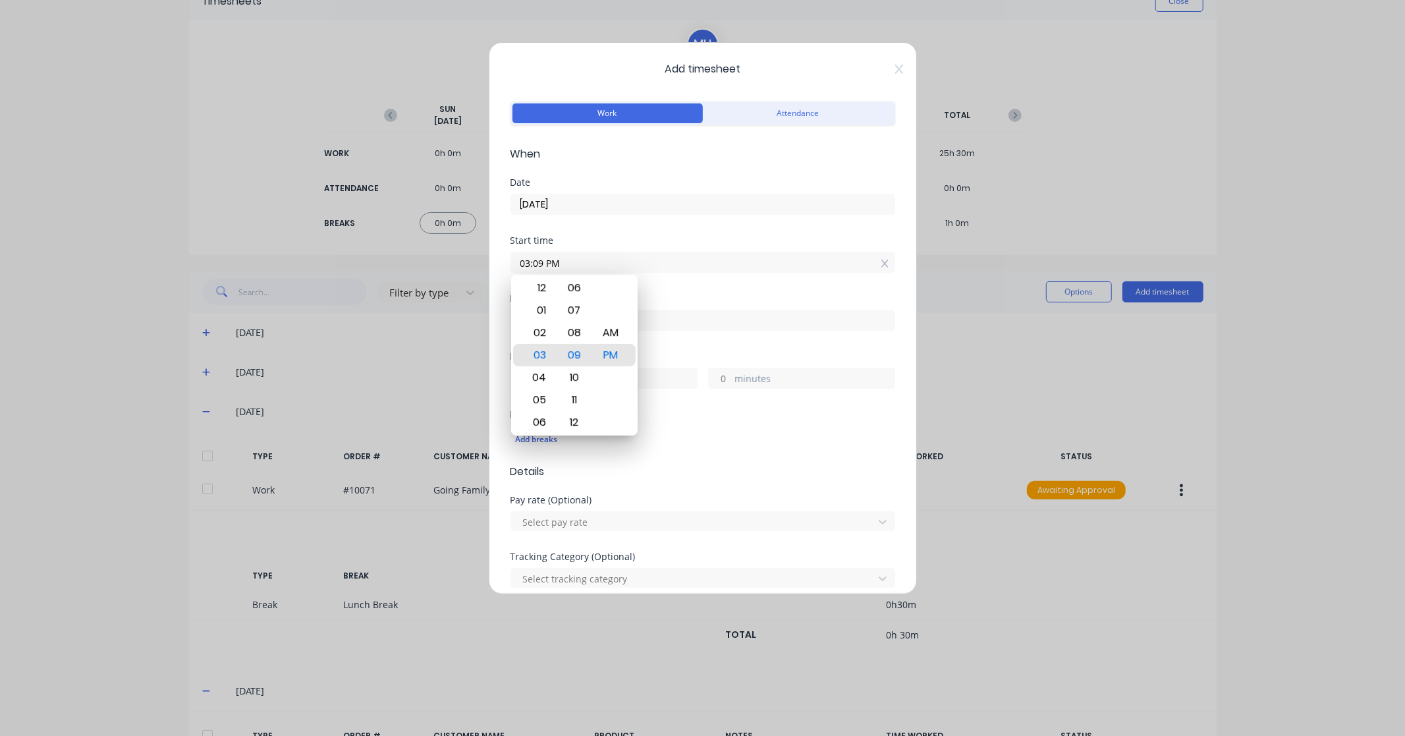
drag, startPoint x: 611, startPoint y: 262, endPoint x: 479, endPoint y: 269, distance: 132.6
click at [479, 269] on div "Add timesheet Work Attendance When Date [DATE] Start time 03:09 PM Finish time …" at bounding box center [702, 368] width 1405 height 736
paste input "9:00 A"
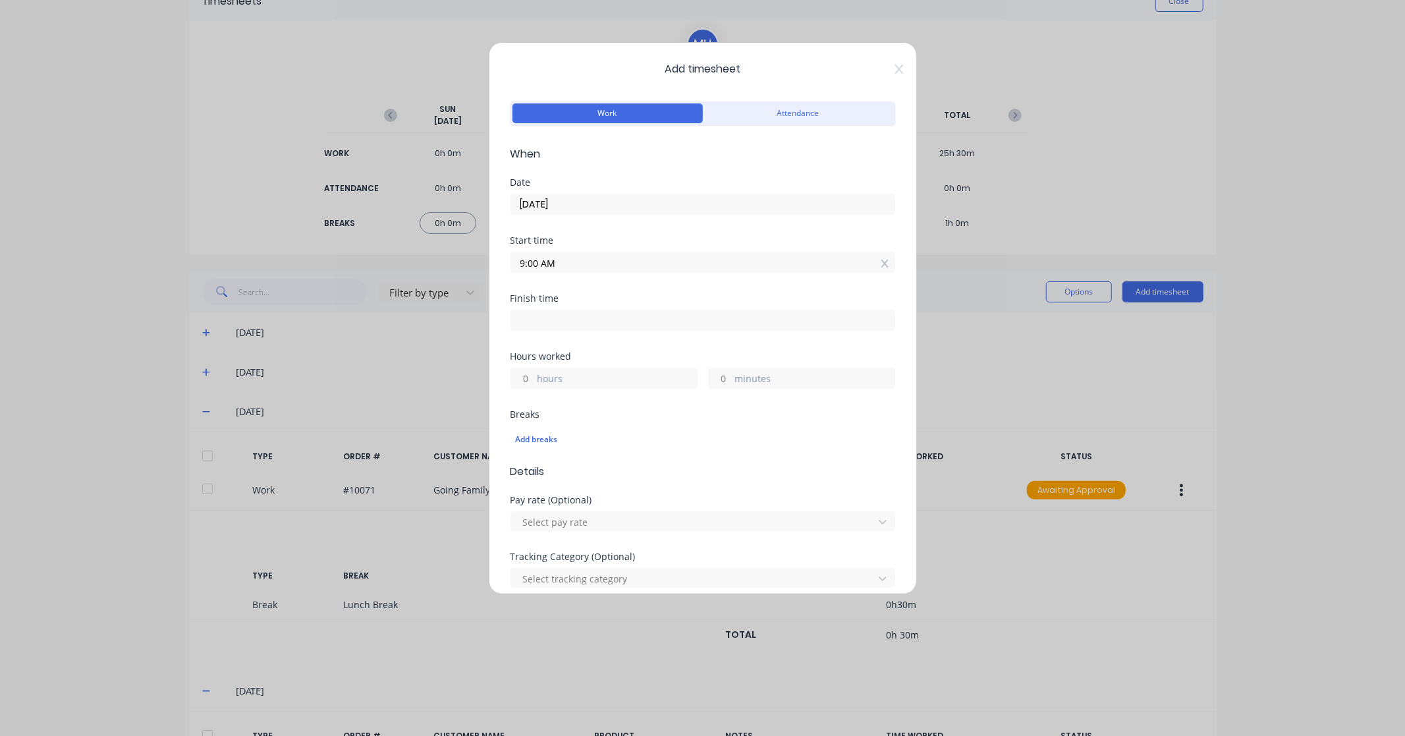
type input "09:00 AM"
drag, startPoint x: 565, startPoint y: 318, endPoint x: 585, endPoint y: 319, distance: 20.5
click at [565, 318] on input at bounding box center [702, 320] width 383 height 20
type input "03:09 PM"
type input "6"
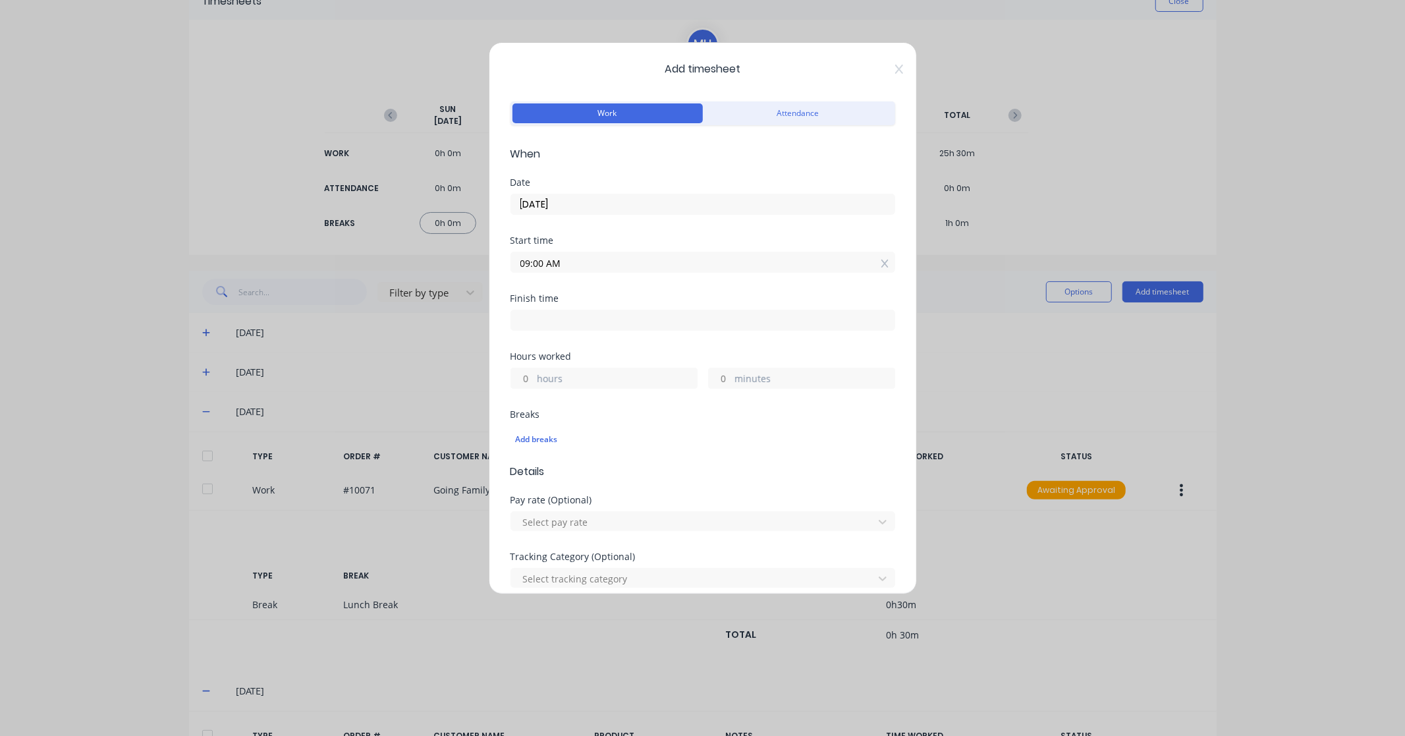
type input "9"
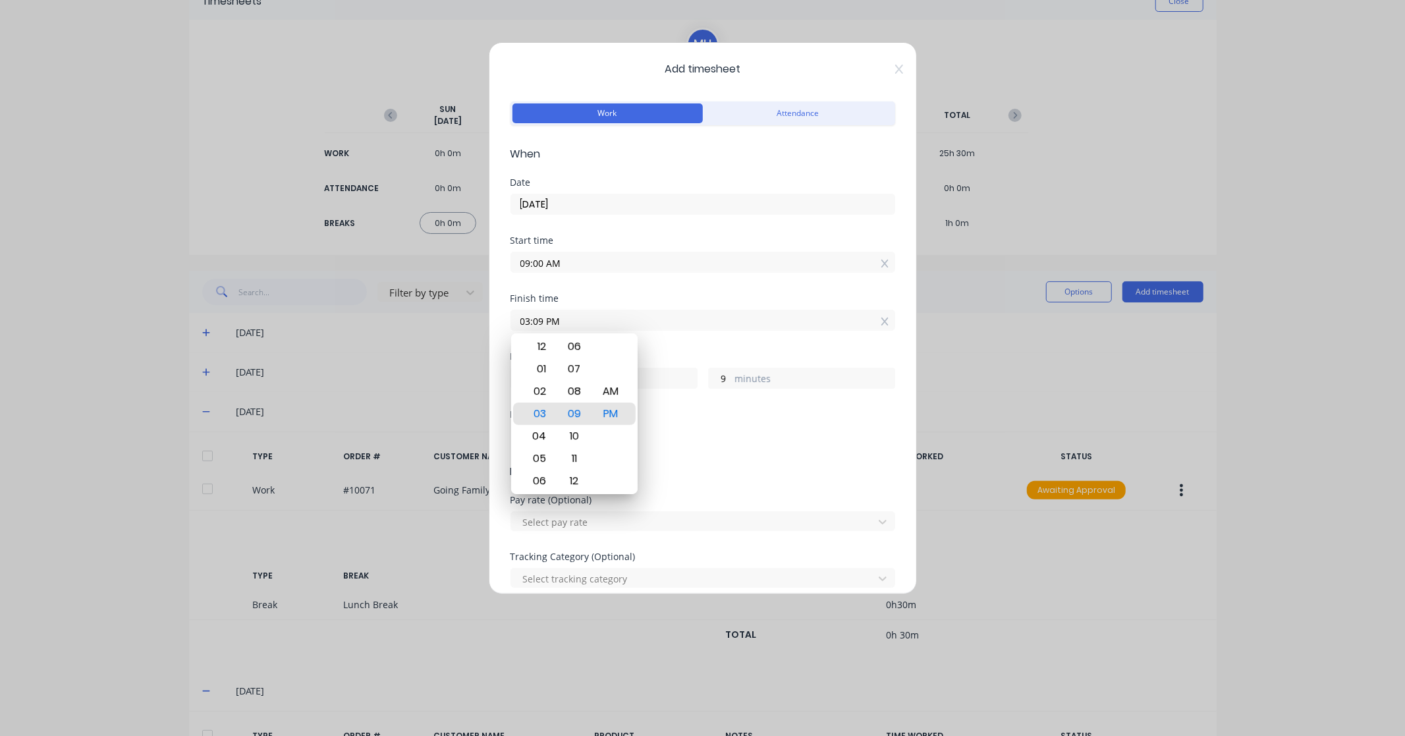
drag, startPoint x: 601, startPoint y: 319, endPoint x: 444, endPoint y: 327, distance: 157.6
click at [444, 327] on div "Add timesheet Work Attendance When Date [DATE] Start time 09:00 AM Finish time …" at bounding box center [702, 368] width 1405 height 736
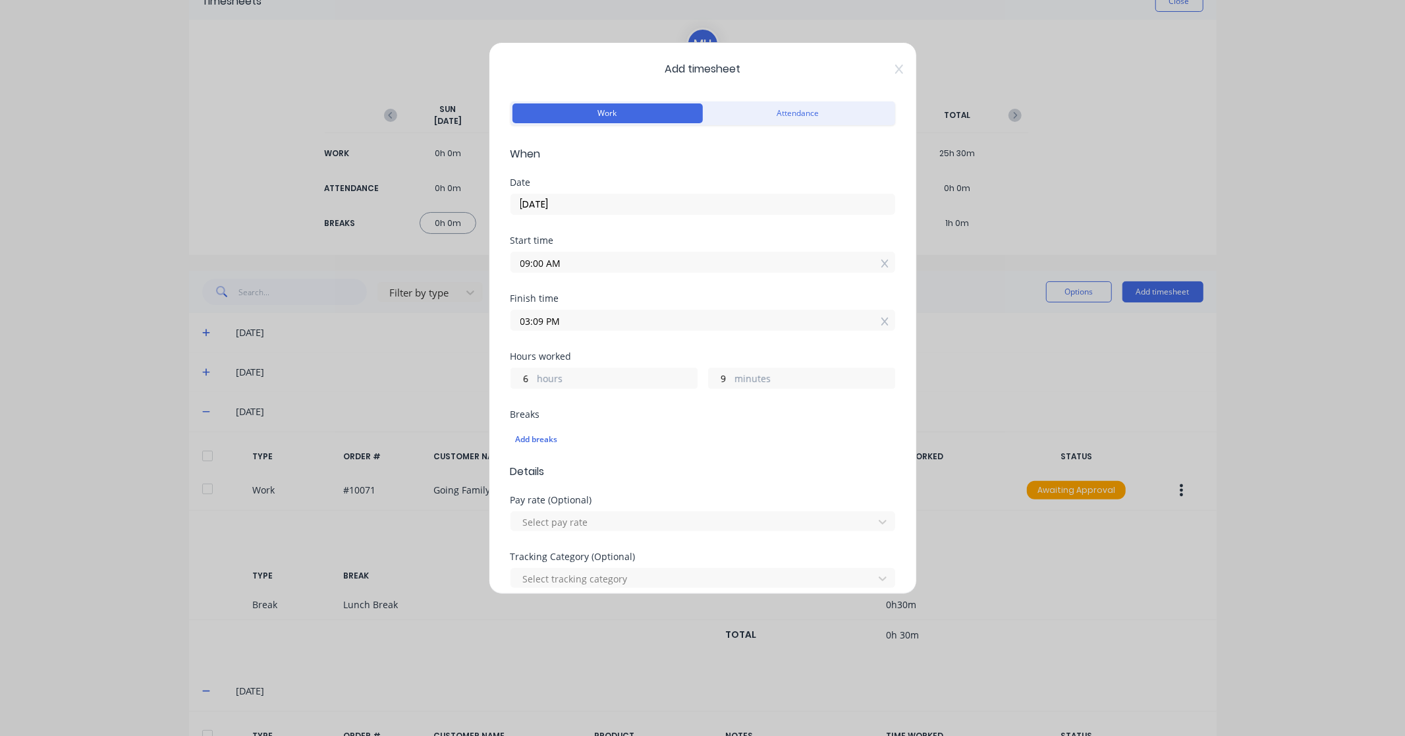
paste input "4:00"
type input "04:00 PM"
type input "7"
type input "0"
click at [675, 345] on div "Finish time 04:00 PM" at bounding box center [703, 323] width 385 height 58
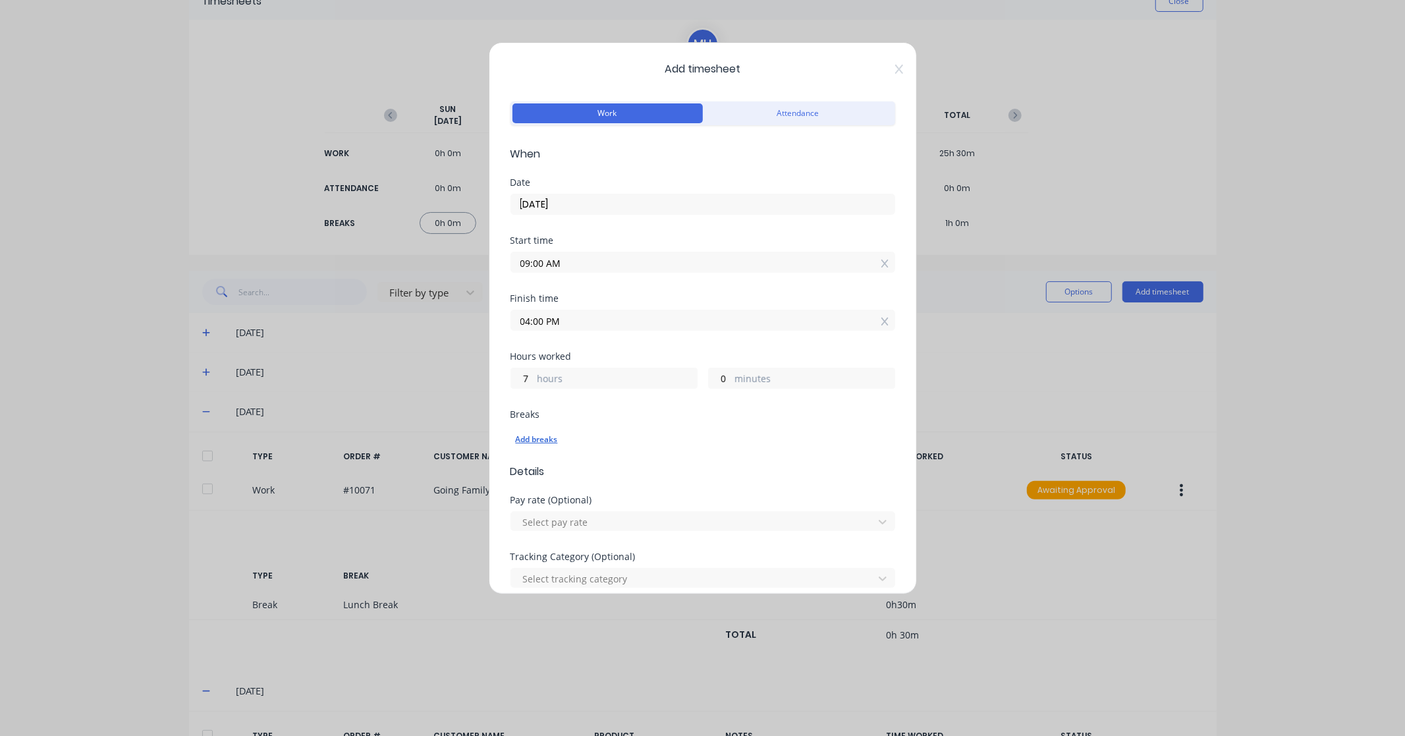
click at [536, 443] on div "Add breaks" at bounding box center [703, 439] width 374 height 17
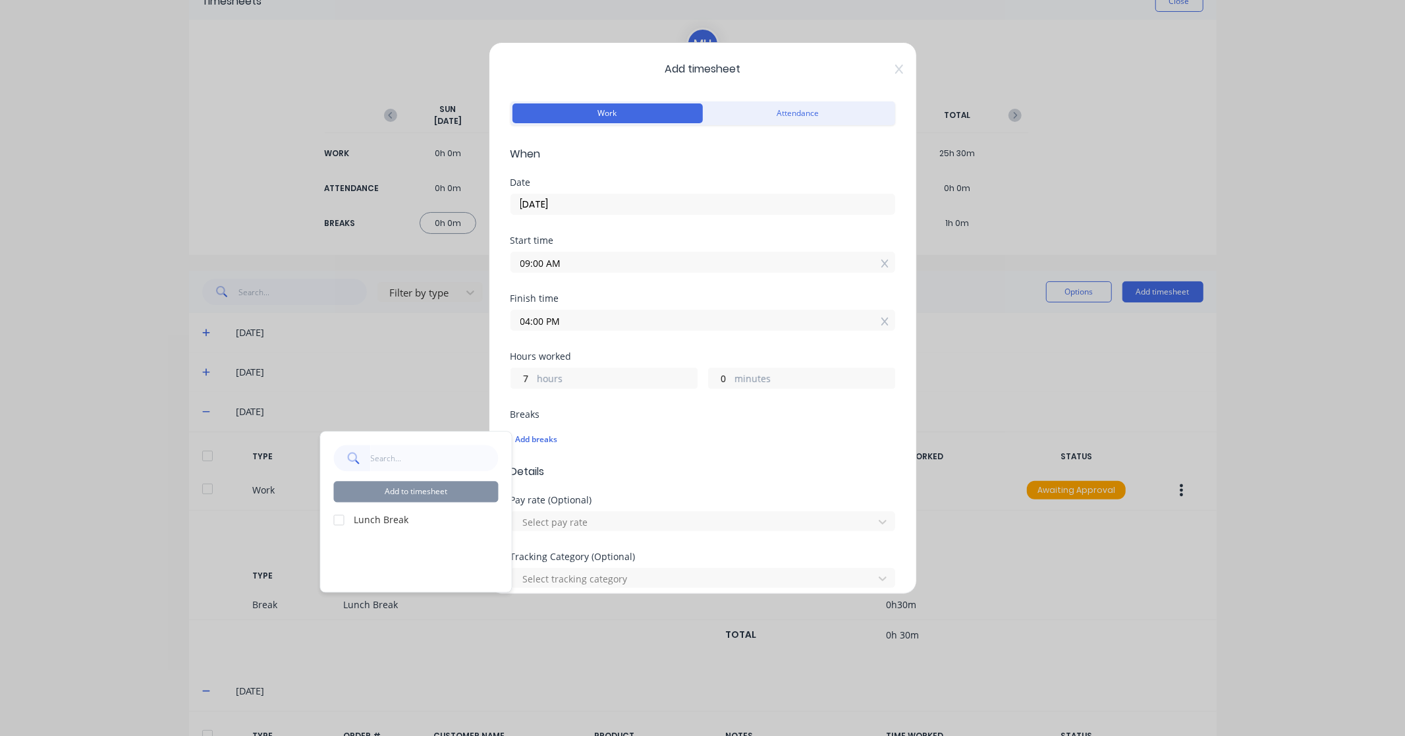
click at [336, 514] on div at bounding box center [339, 520] width 26 height 26
click at [386, 494] on button "Add to timesheet" at bounding box center [416, 491] width 165 height 21
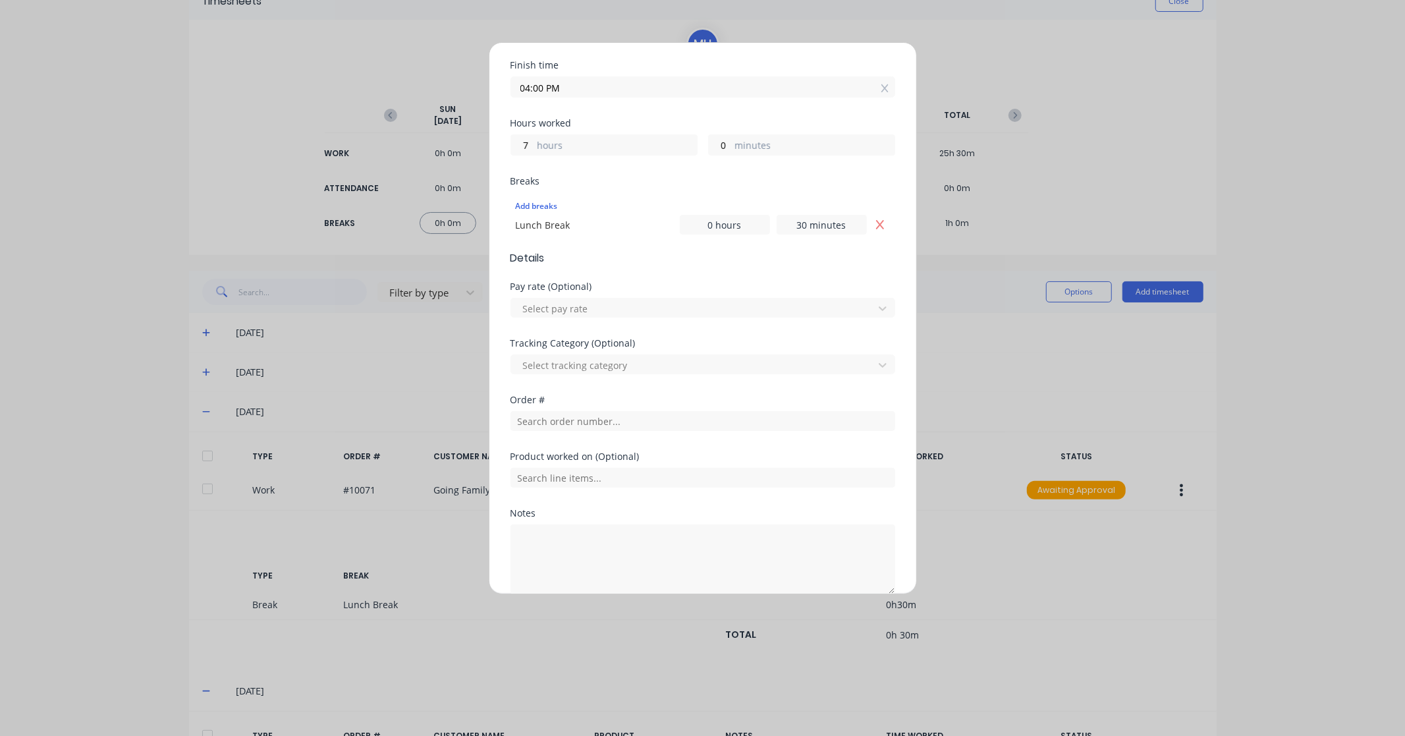
scroll to position [294, 0]
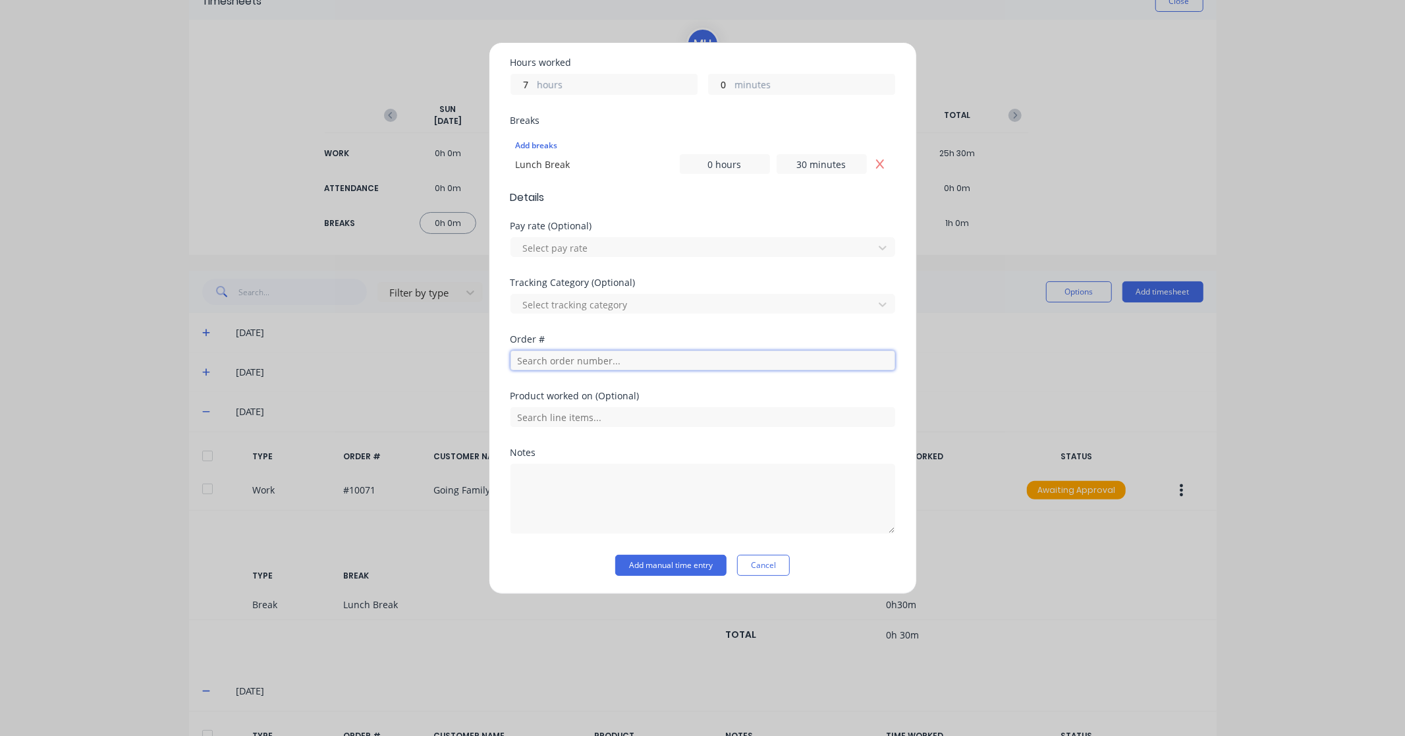
click at [582, 366] on input "text" at bounding box center [703, 360] width 385 height 20
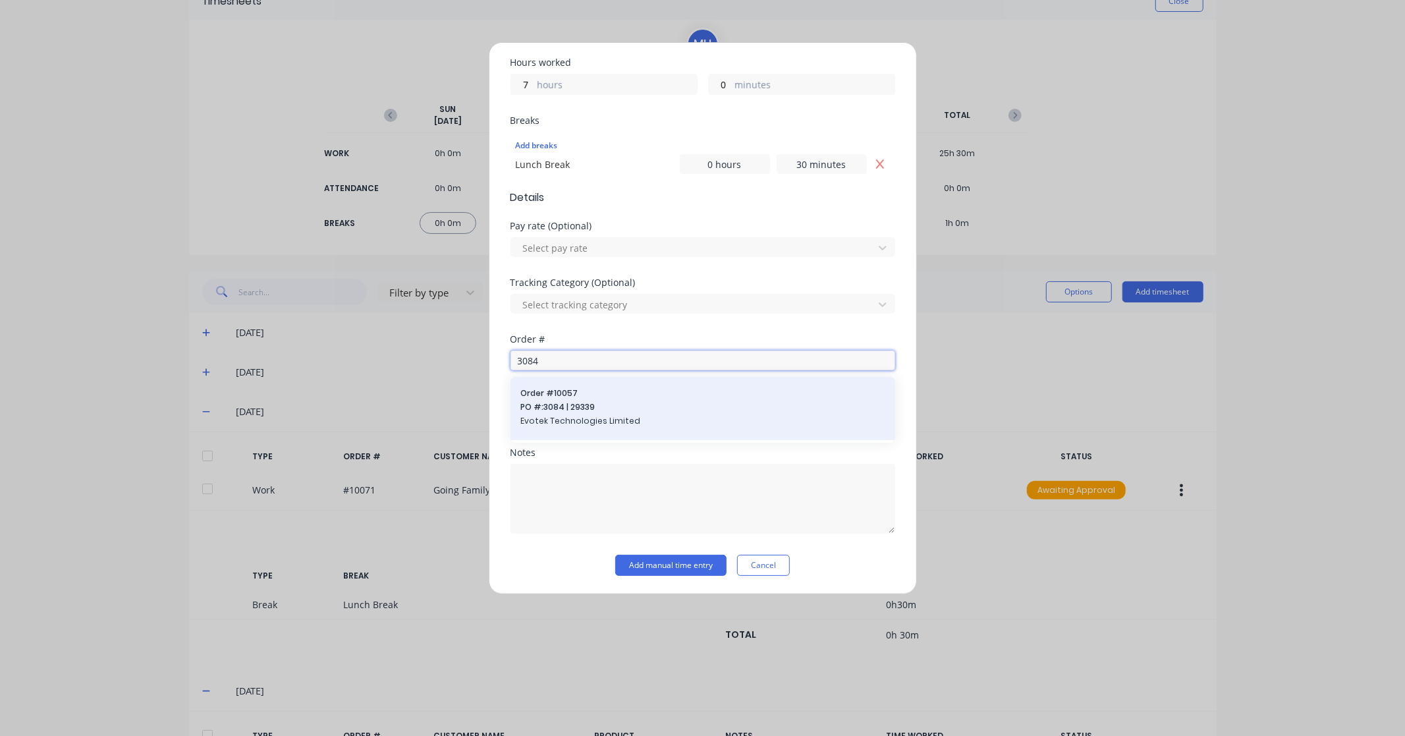
type input "3084"
click at [606, 408] on span "PO #: 3084 | 29339" at bounding box center [703, 407] width 364 height 12
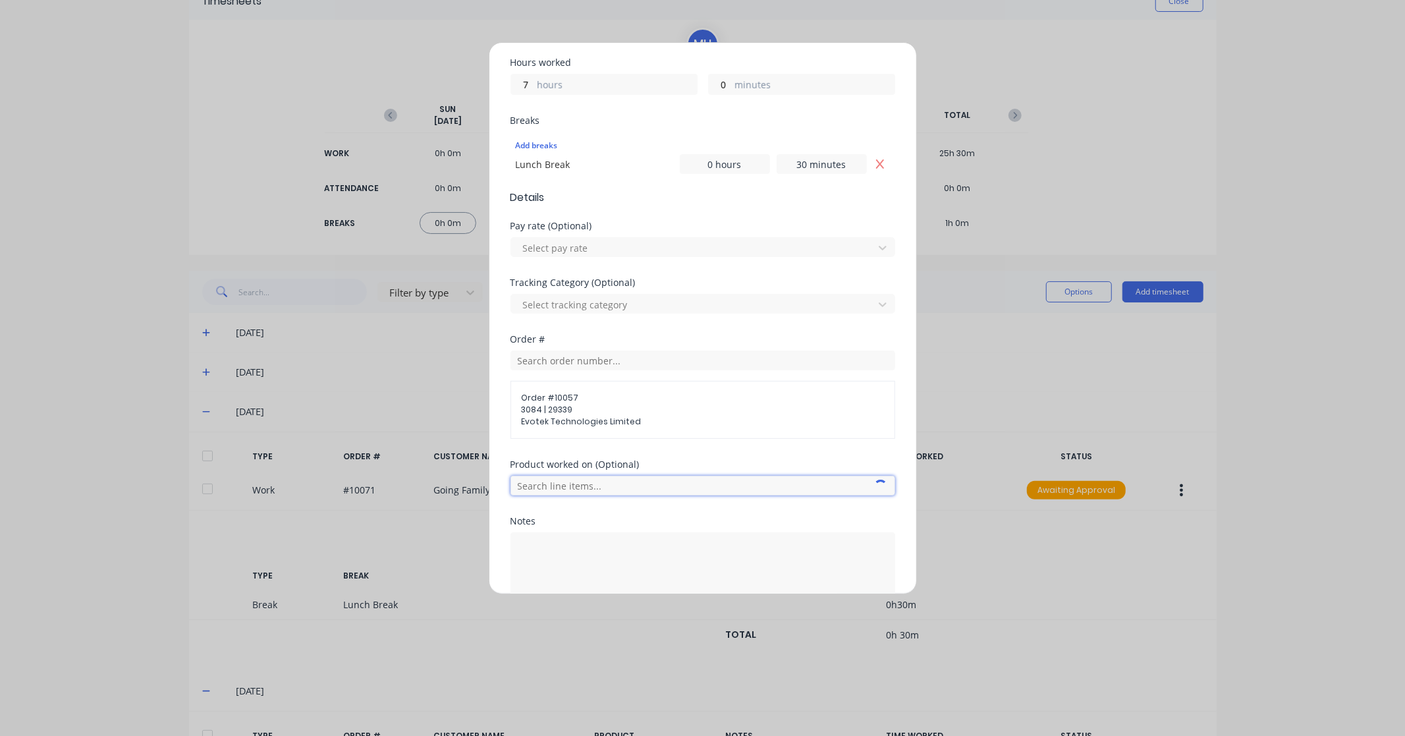
click at [584, 485] on input "text" at bounding box center [703, 486] width 385 height 20
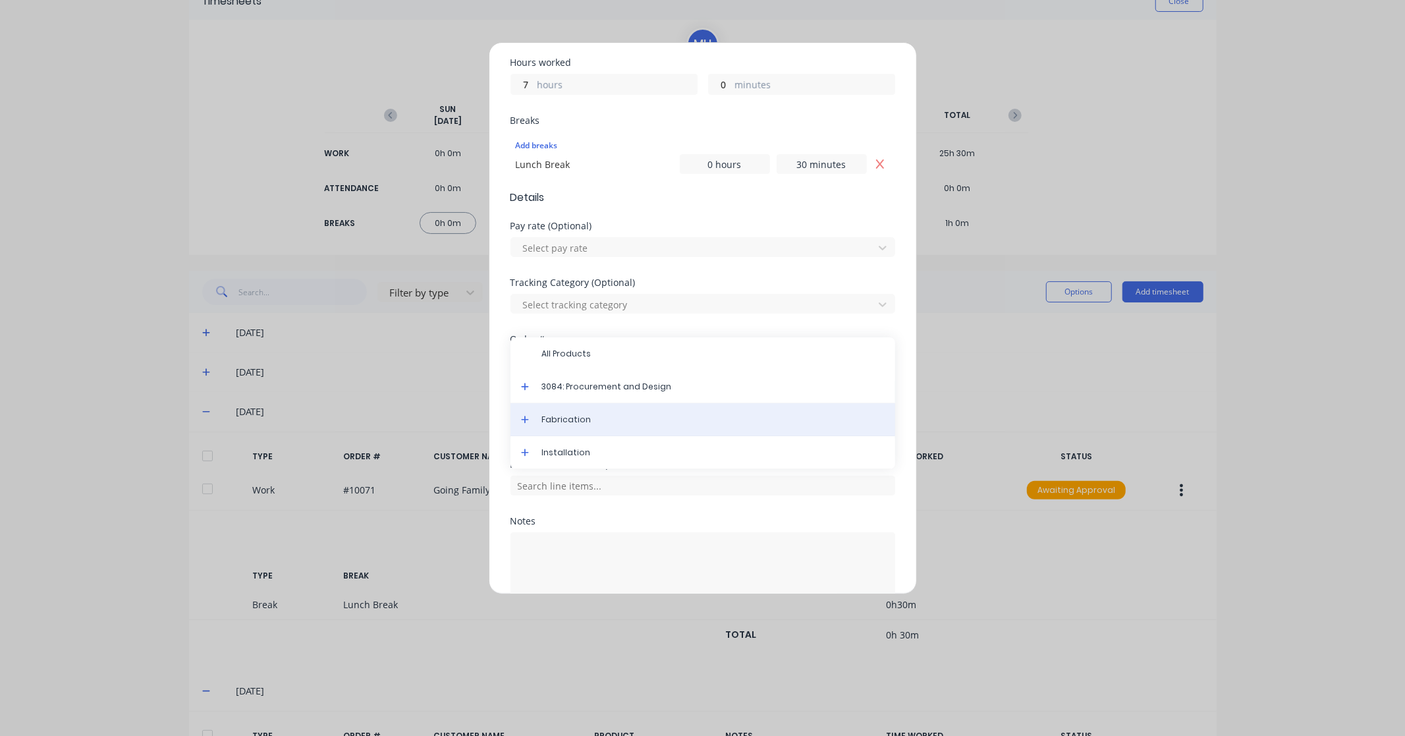
click at [597, 420] on span "Fabrication" at bounding box center [713, 420] width 343 height 12
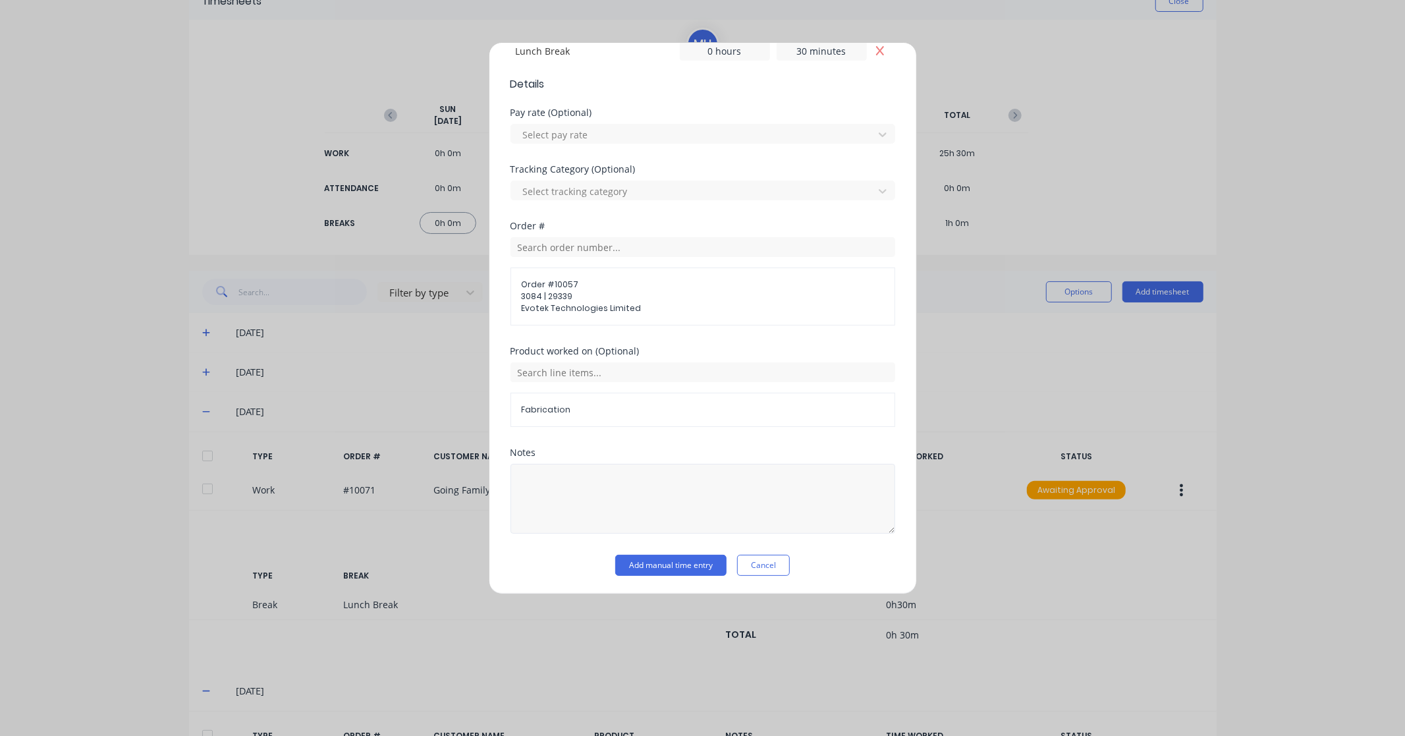
scroll to position [408, 0]
click at [686, 561] on button "Add manual time entry" at bounding box center [670, 564] width 111 height 21
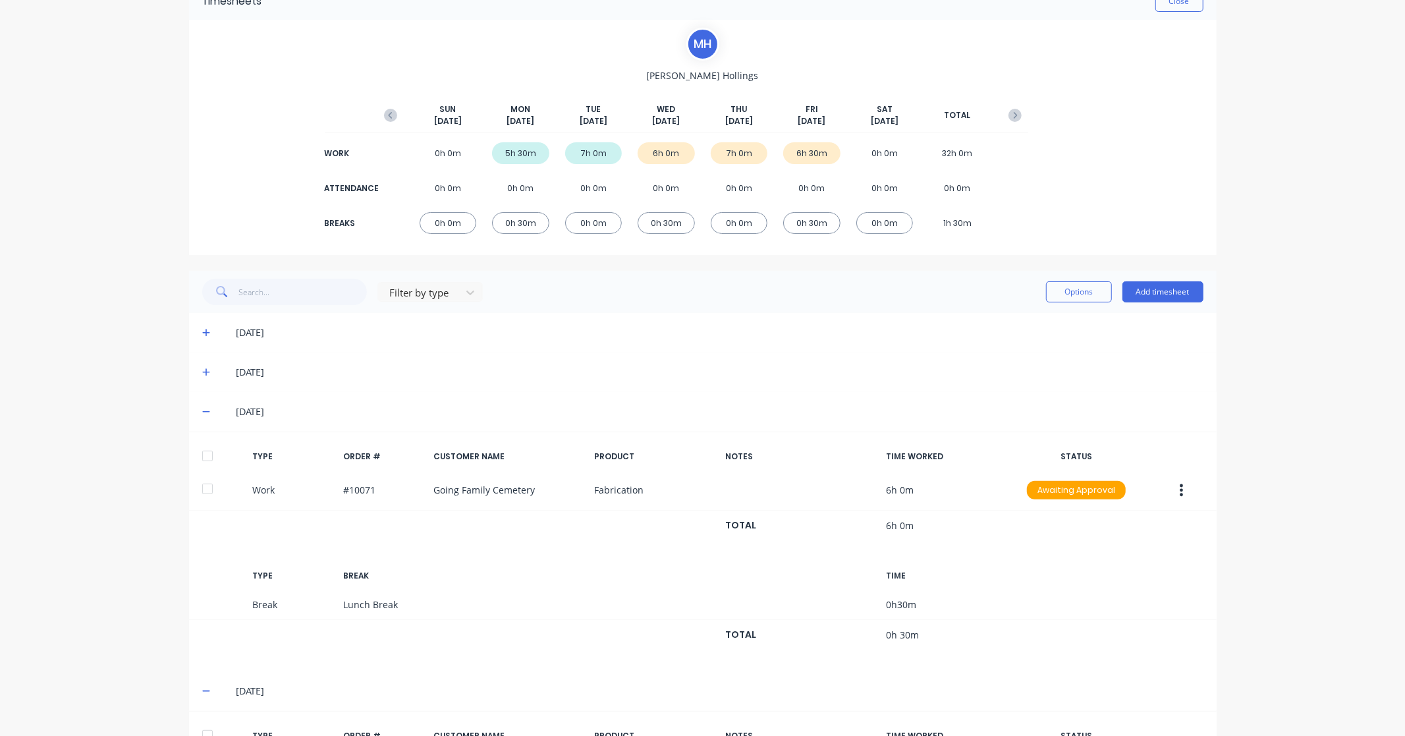
click at [195, 453] on div at bounding box center [207, 456] width 26 height 26
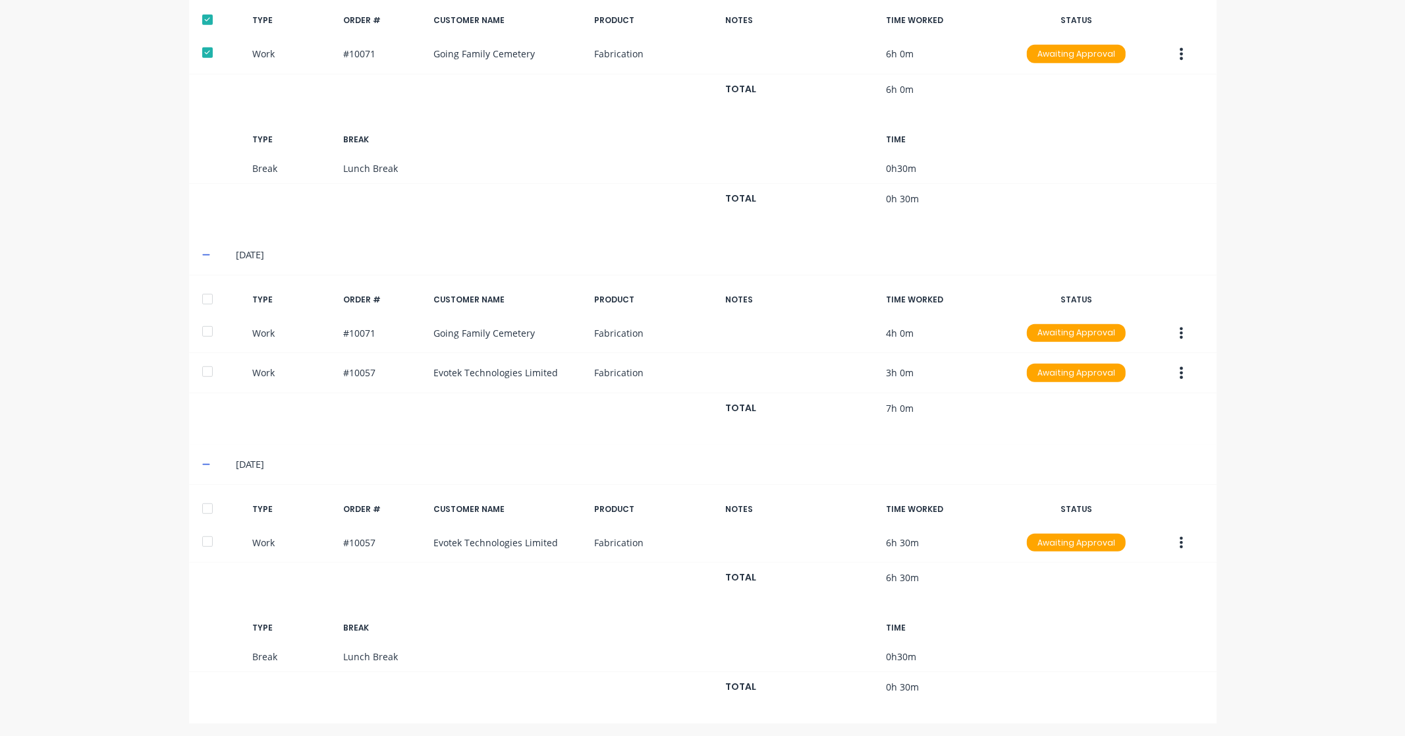
scroll to position [512, 0]
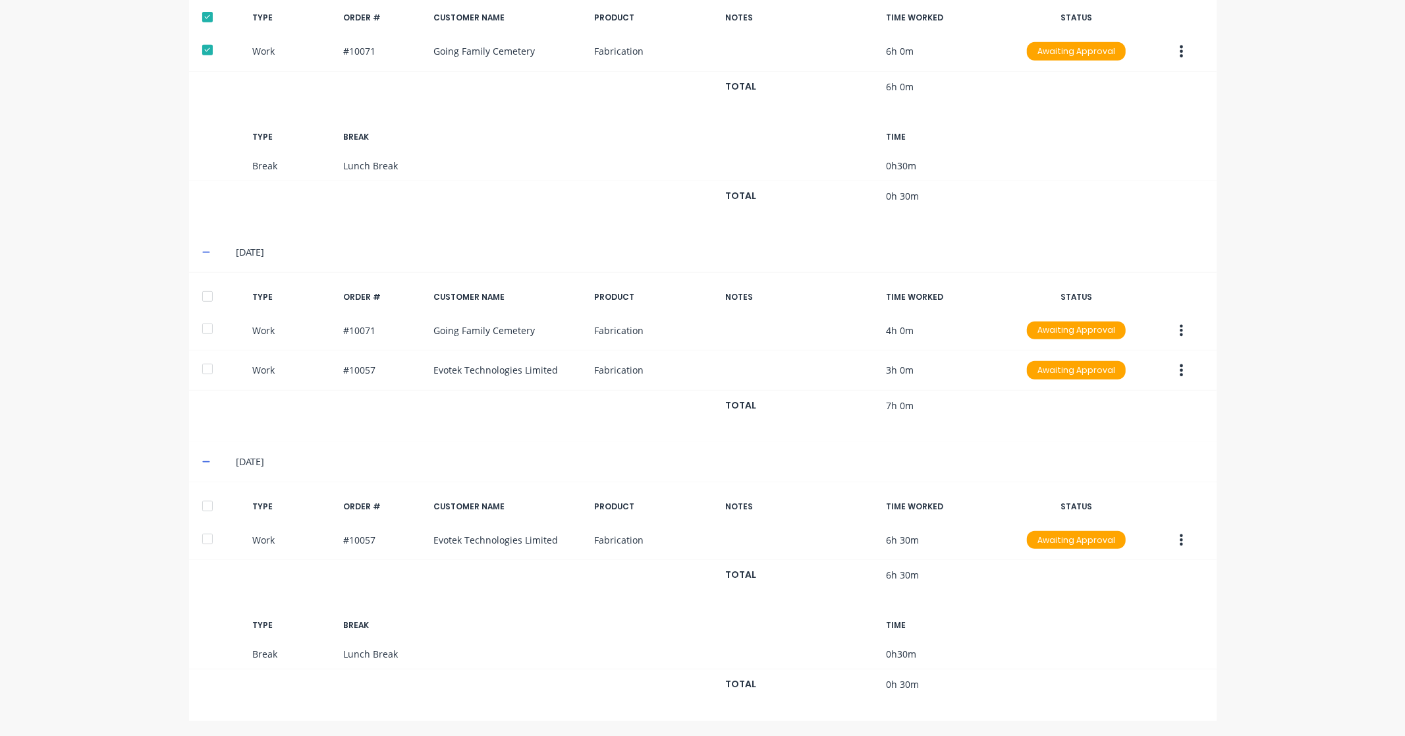
click at [204, 293] on div at bounding box center [207, 296] width 26 height 26
click at [201, 504] on div at bounding box center [207, 506] width 26 height 26
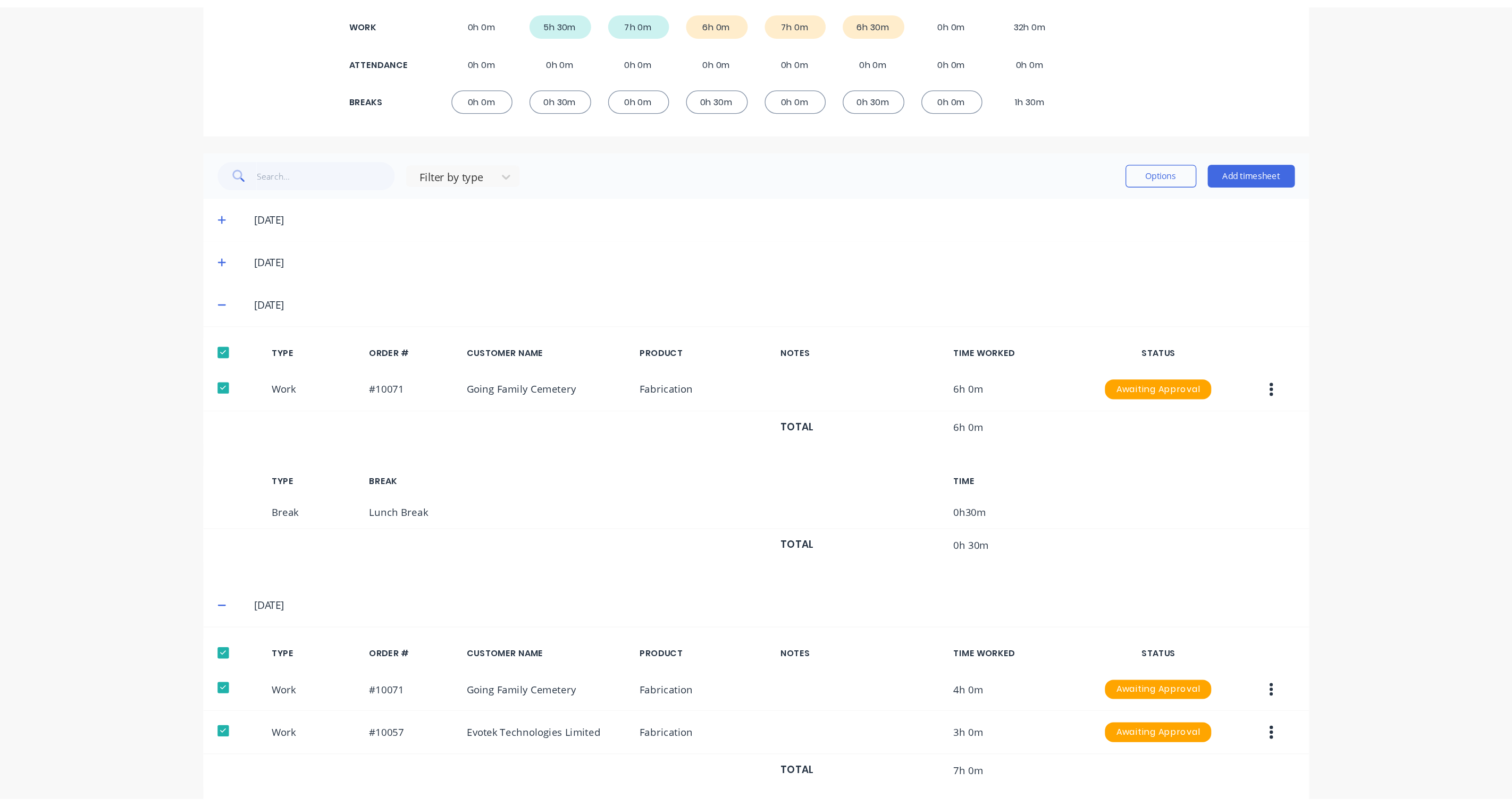
scroll to position [0, 0]
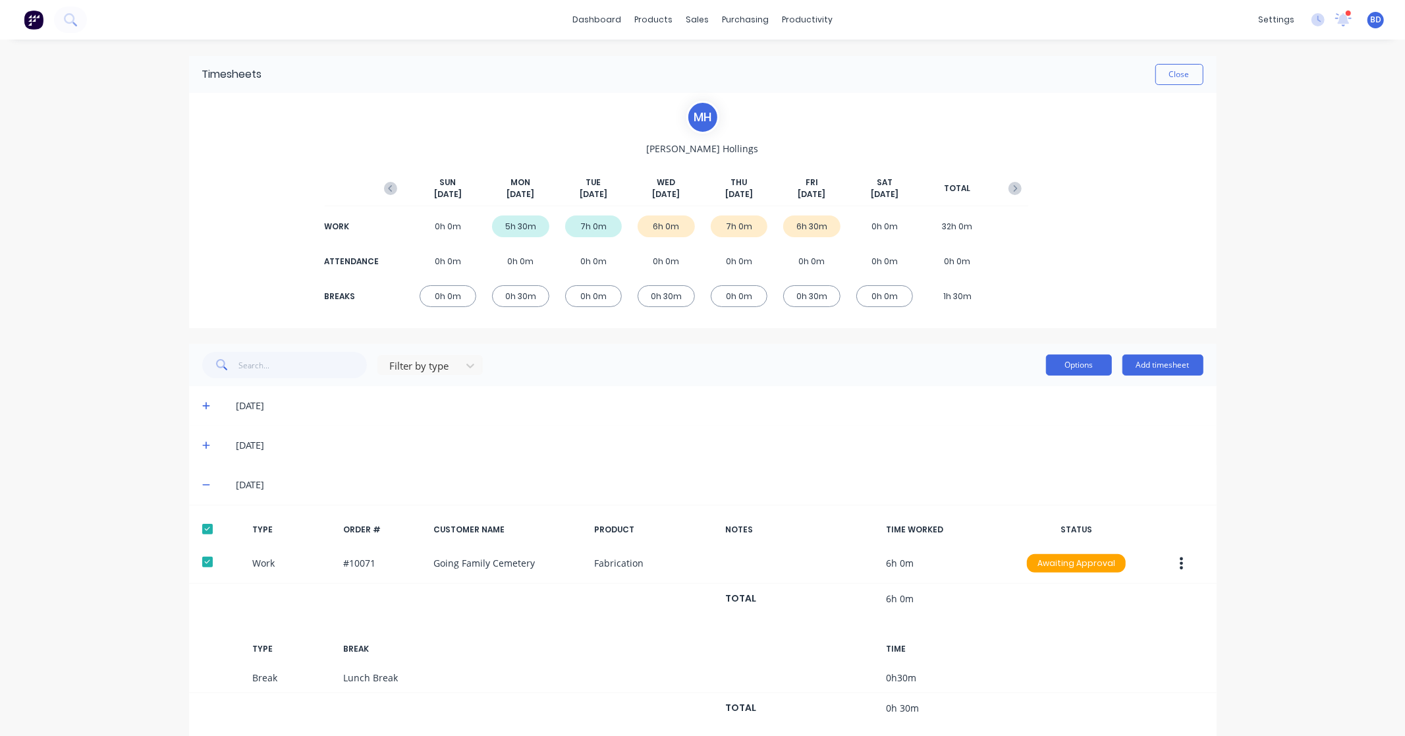
click at [1079, 365] on button "Options" at bounding box center [1079, 364] width 66 height 21
click at [1020, 400] on div "Approve" at bounding box center [1049, 398] width 101 height 19
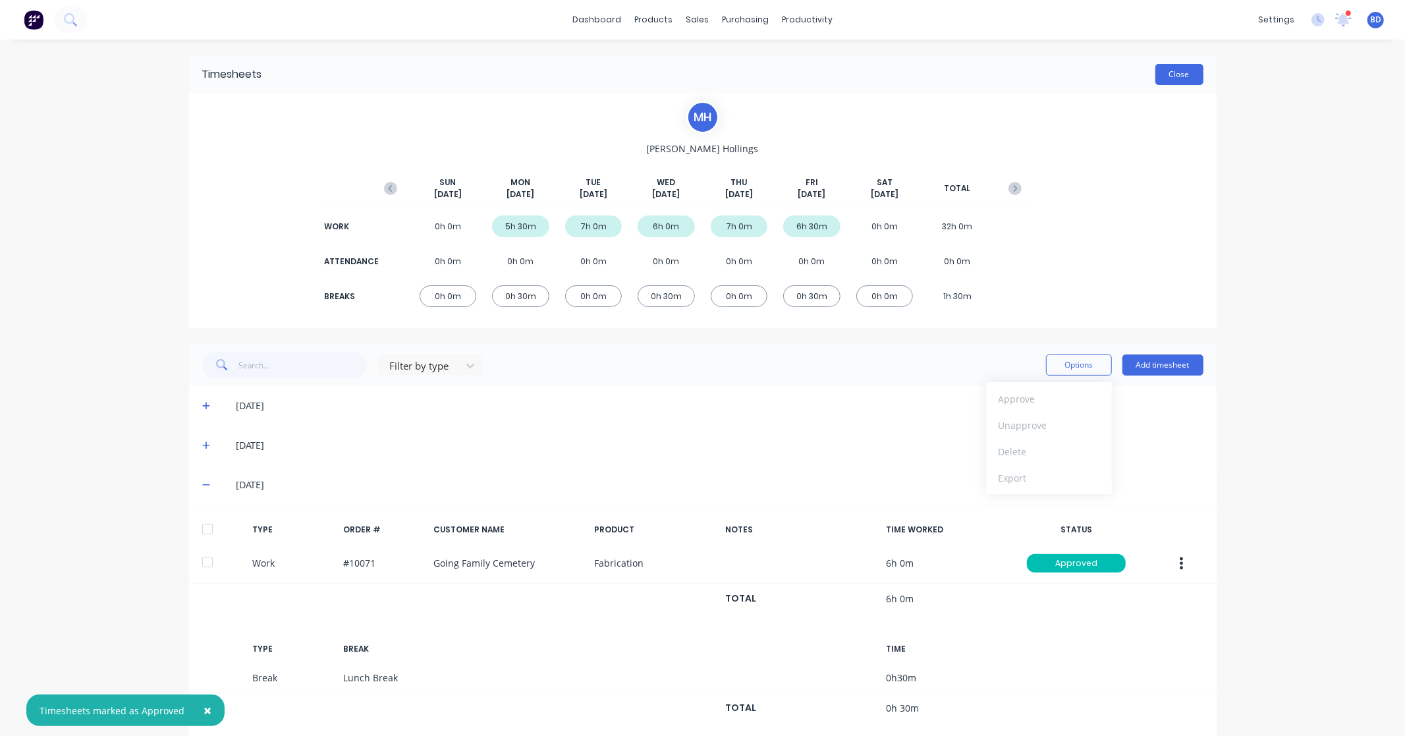
click at [1188, 77] on button "Close" at bounding box center [1179, 74] width 48 height 21
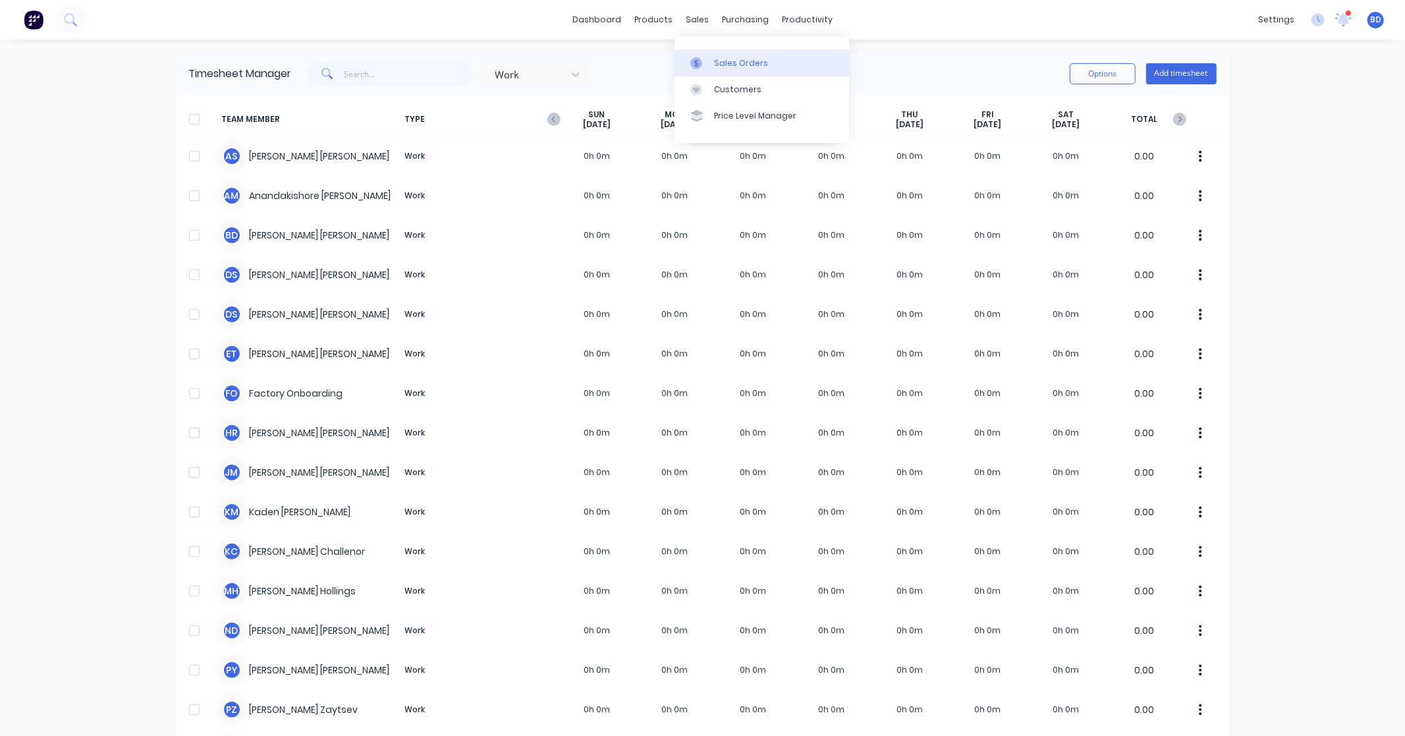
click at [729, 64] on div "Sales Orders" at bounding box center [741, 63] width 54 height 12
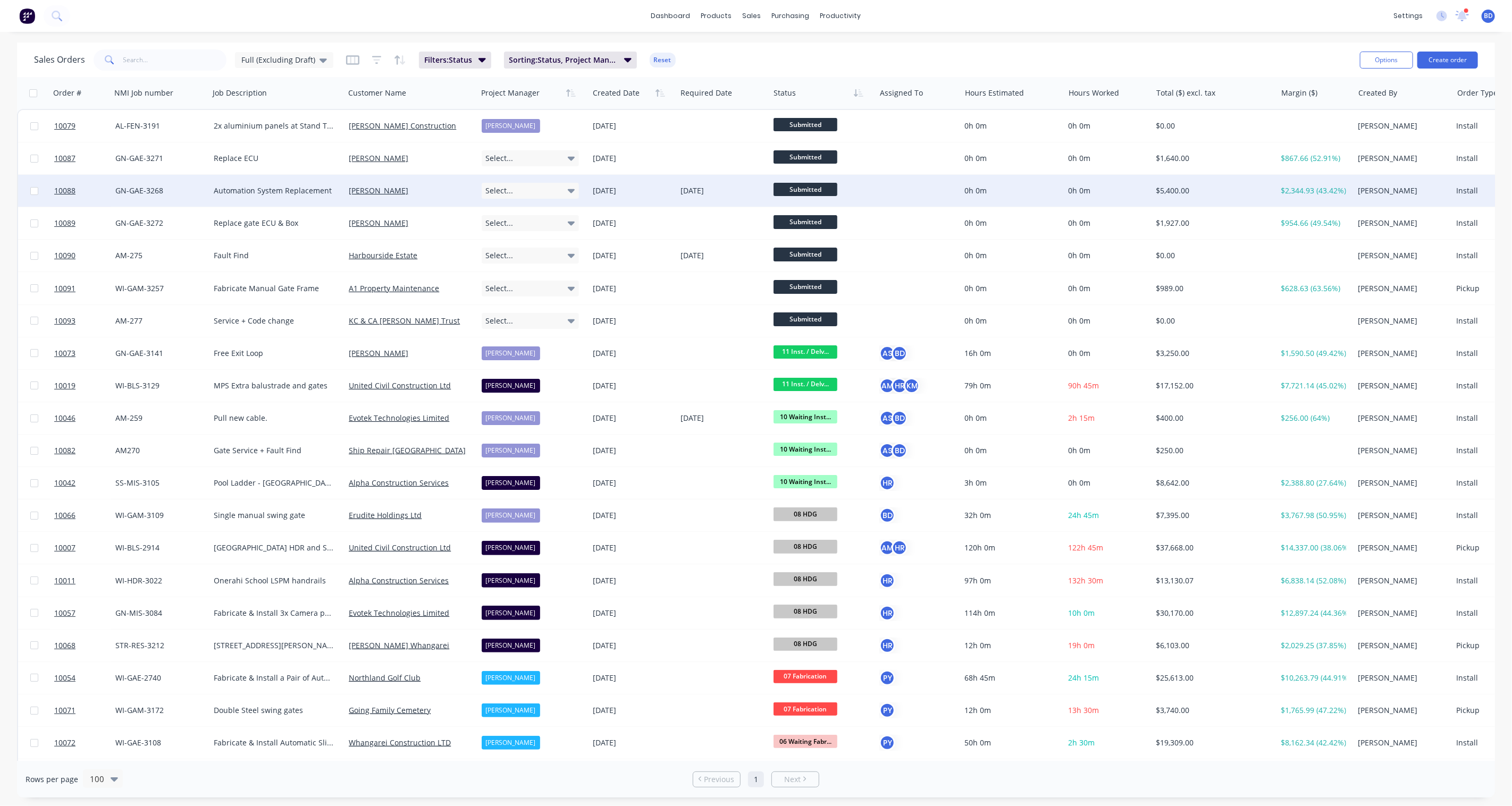
click at [571, 190] on icon at bounding box center [572, 190] width 7 height 11
click at [524, 294] on div "[PERSON_NAME]" at bounding box center [516, 290] width 58 height 15
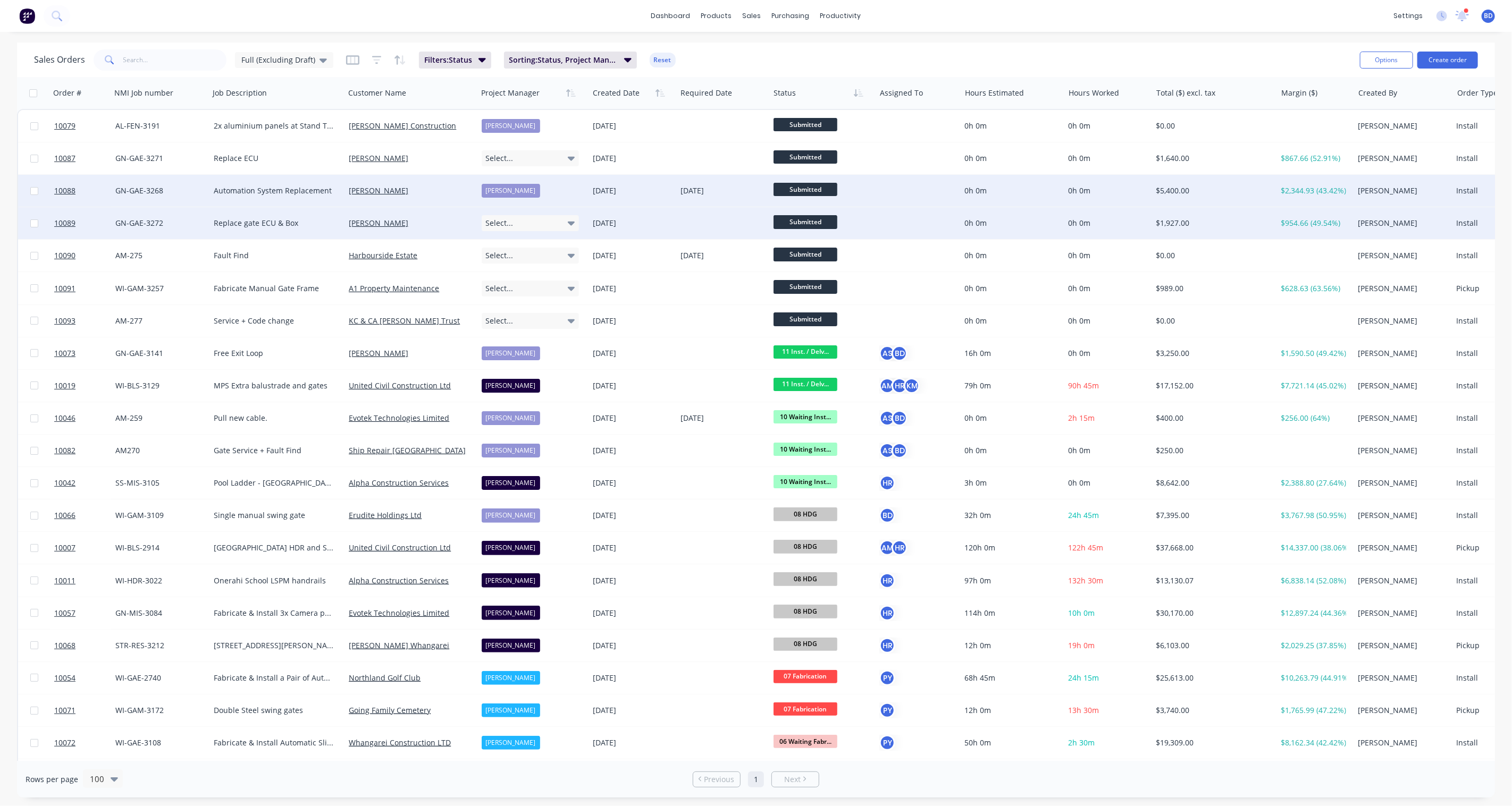
click at [569, 225] on icon at bounding box center [572, 223] width 7 height 11
click at [535, 324] on div "[PERSON_NAME]" at bounding box center [516, 323] width 58 height 15
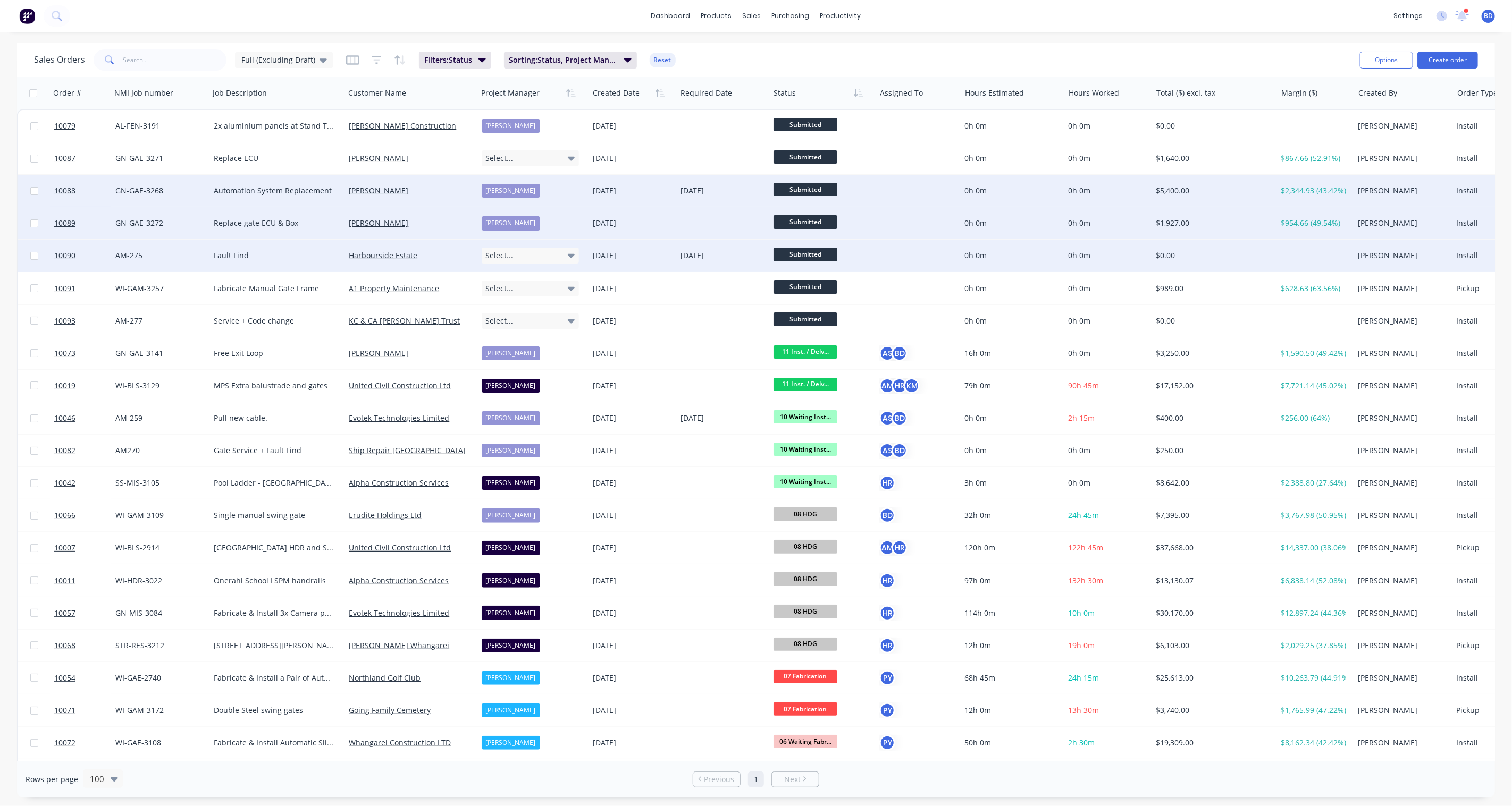
click at [569, 259] on icon at bounding box center [572, 256] width 7 height 11
click at [528, 351] on div "[PERSON_NAME]" at bounding box center [516, 355] width 58 height 15
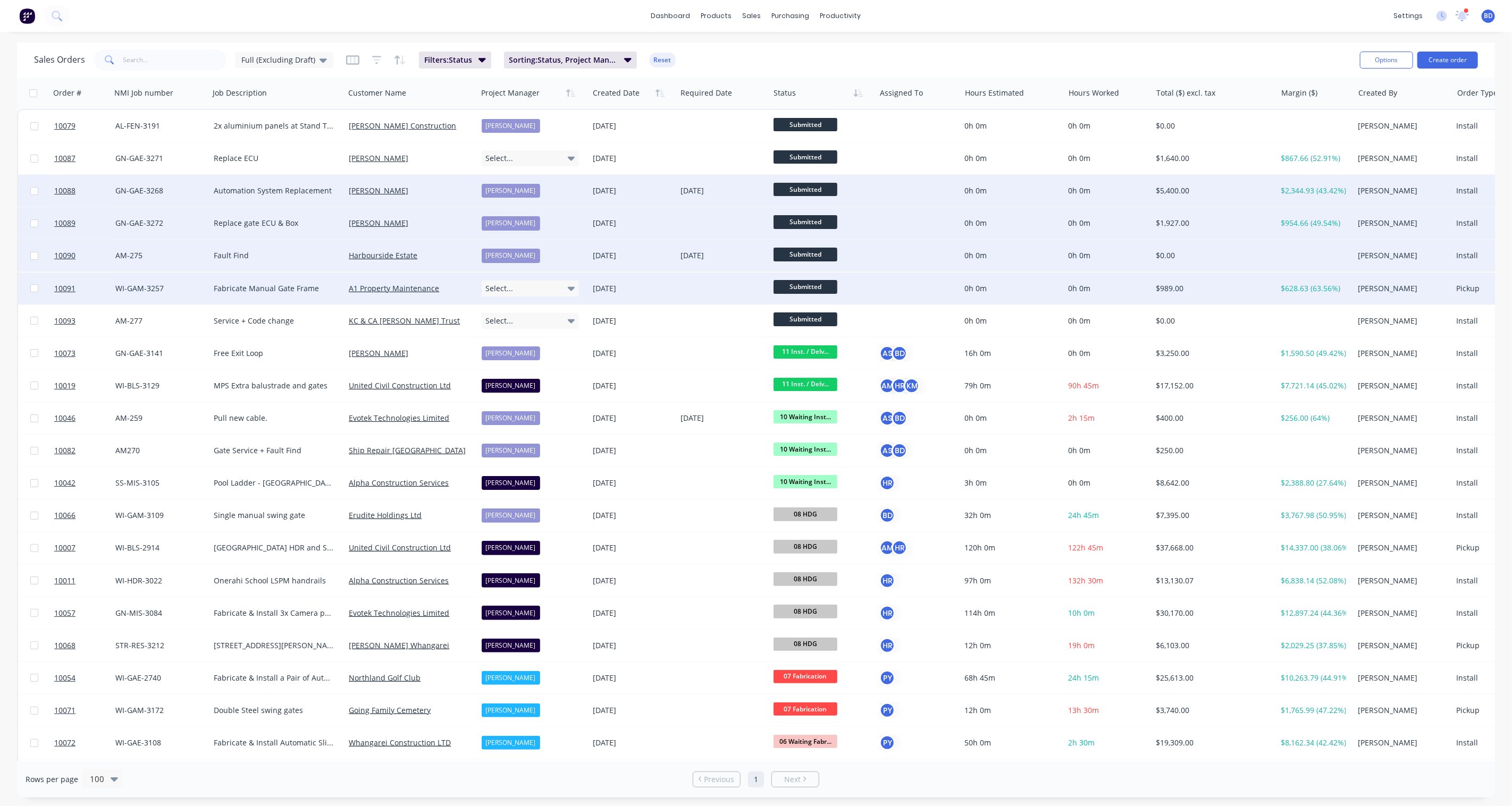
click at [570, 290] on icon at bounding box center [572, 288] width 7 height 11
click at [521, 365] on div "[PERSON_NAME]" at bounding box center [516, 366] width 58 height 15
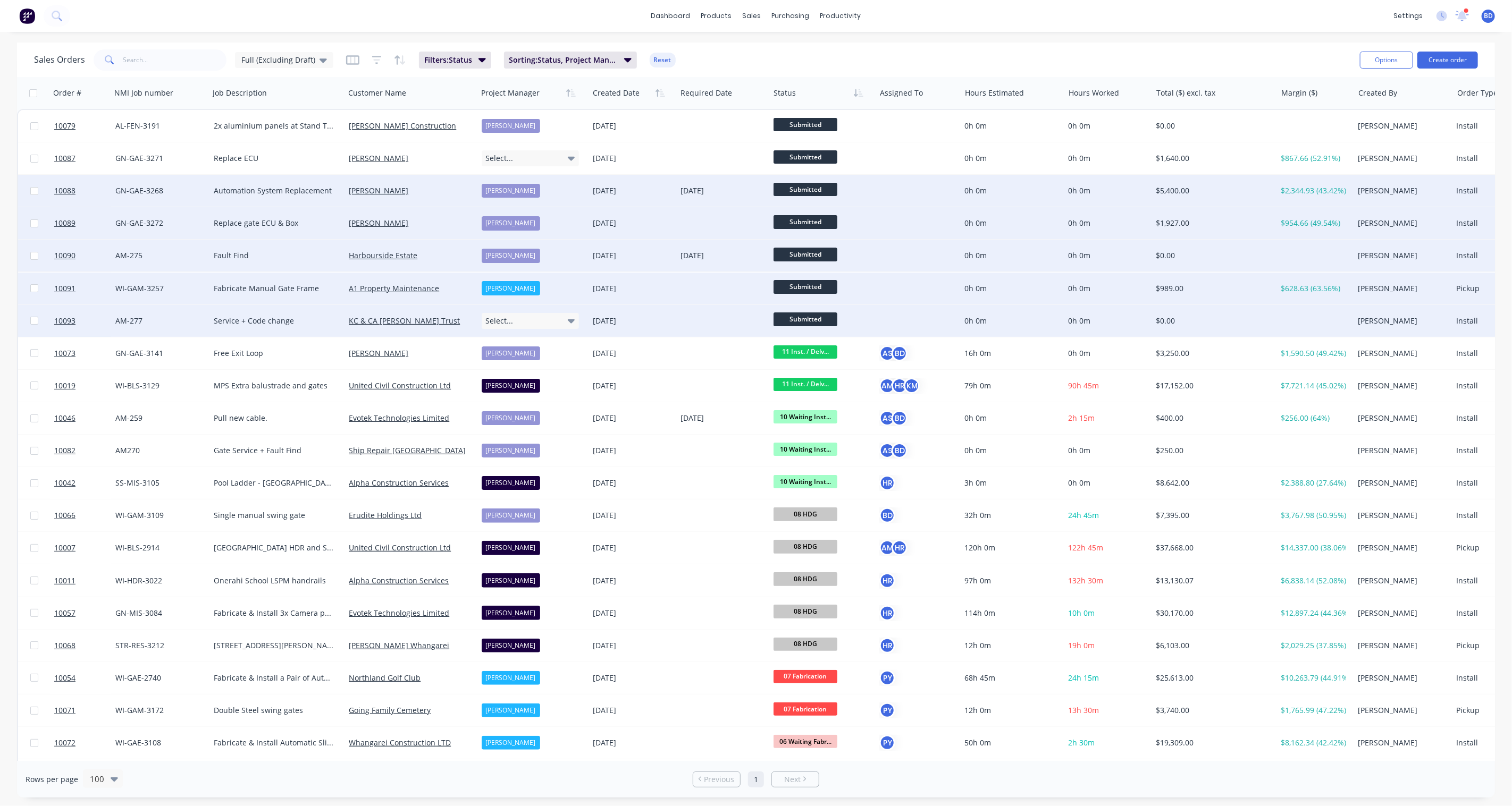
click at [569, 320] on icon at bounding box center [572, 321] width 7 height 4
click at [513, 418] on div "[PERSON_NAME]" at bounding box center [516, 420] width 58 height 15
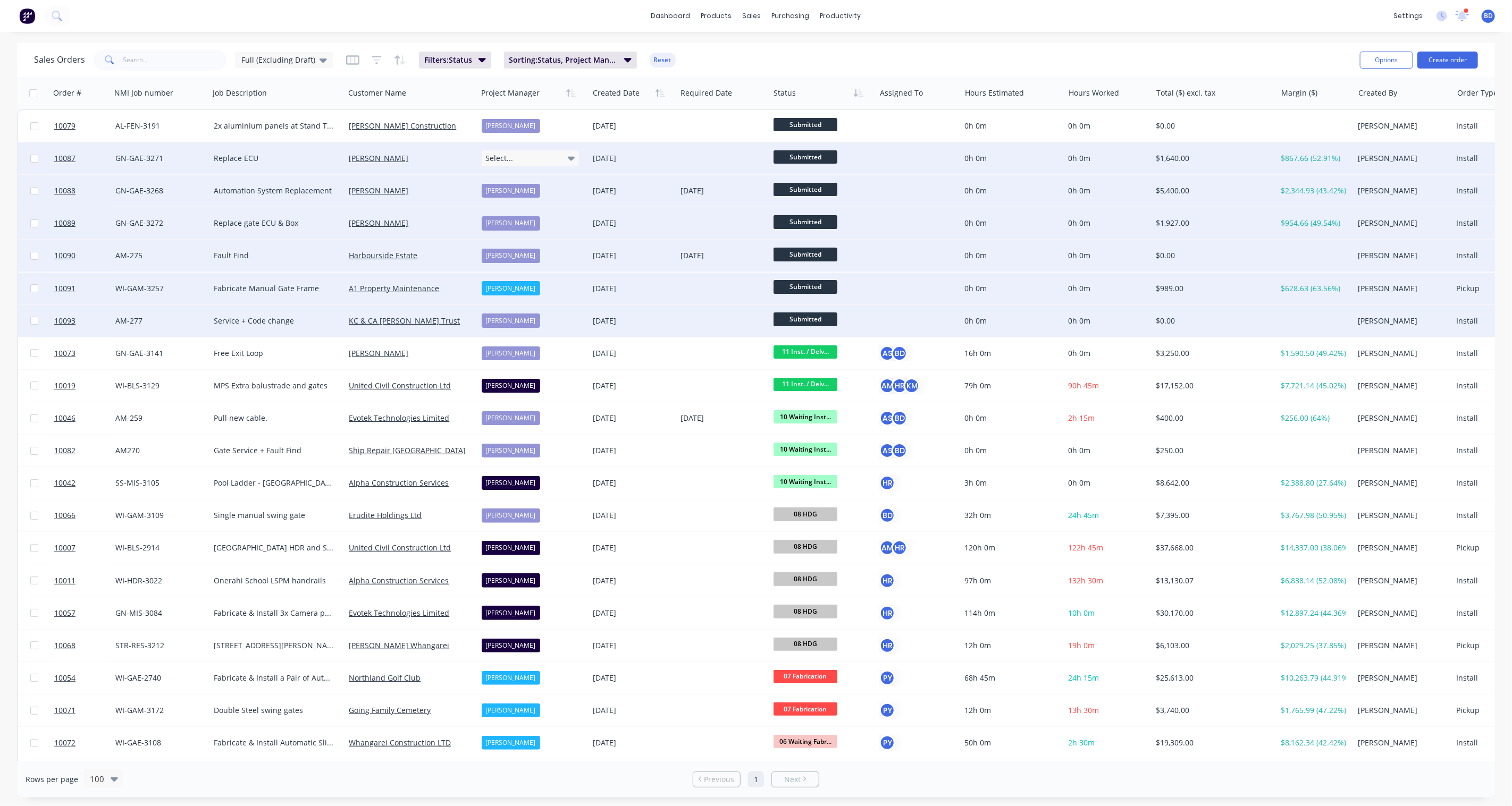
click at [561, 163] on div "Select..." at bounding box center [530, 158] width 98 height 16
click at [541, 261] on div "[PERSON_NAME]" at bounding box center [516, 257] width 58 height 15
click at [1463, 16] on icon at bounding box center [1463, 15] width 10 height 9
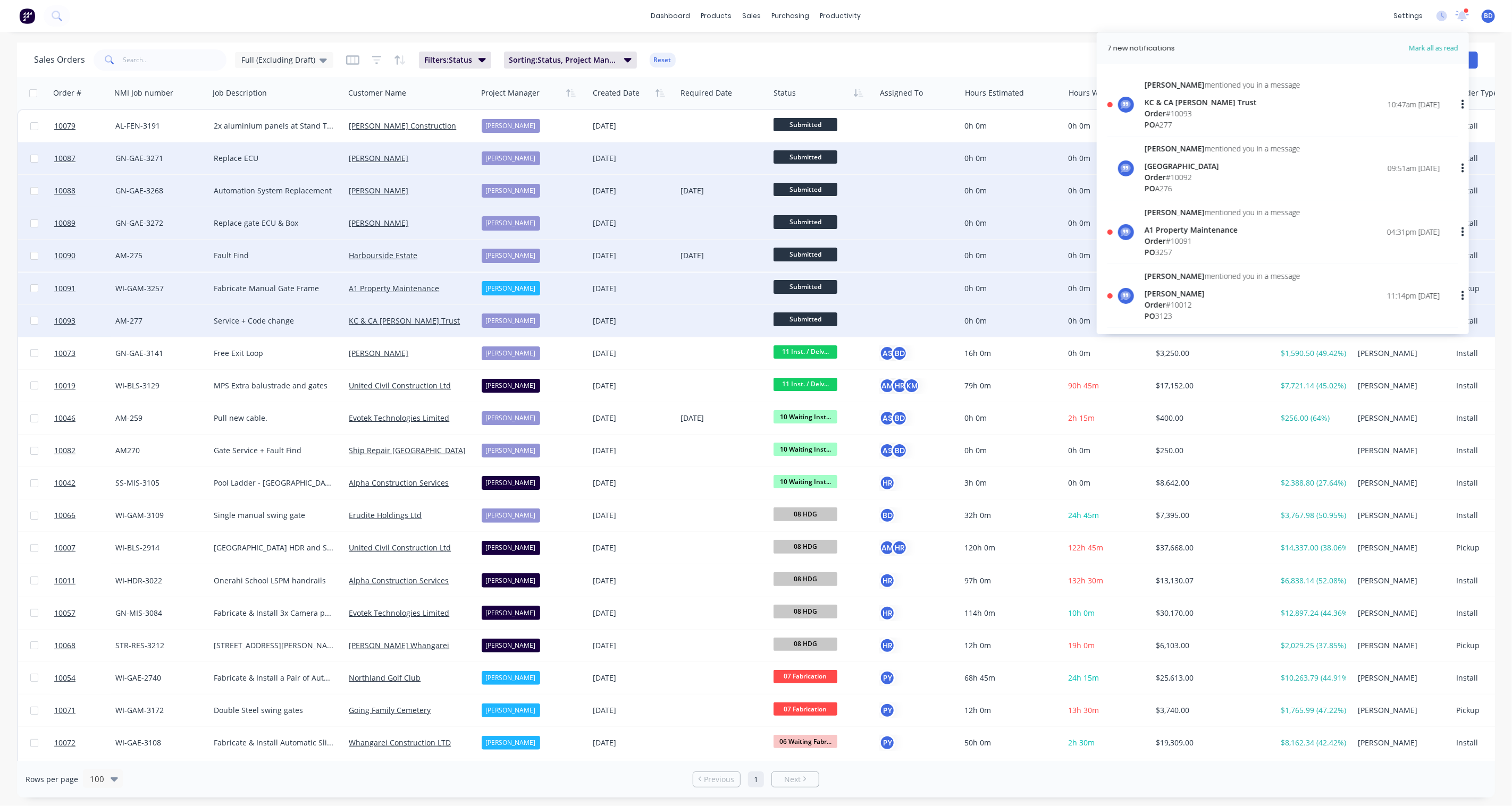
click at [1225, 294] on div "[PERSON_NAME]" at bounding box center [1222, 294] width 156 height 11
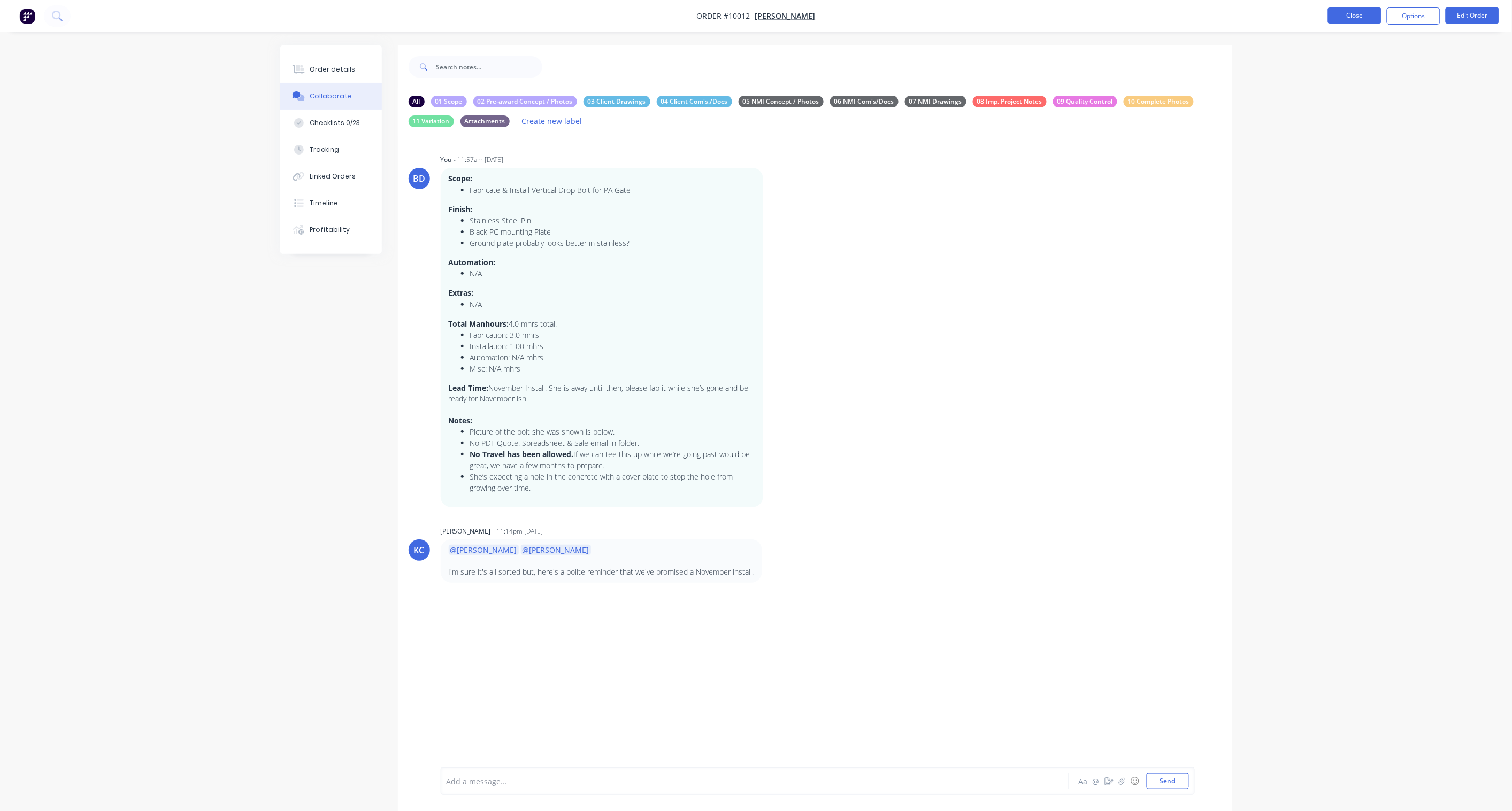
click at [1359, 14] on button "Close" at bounding box center [1355, 15] width 54 height 16
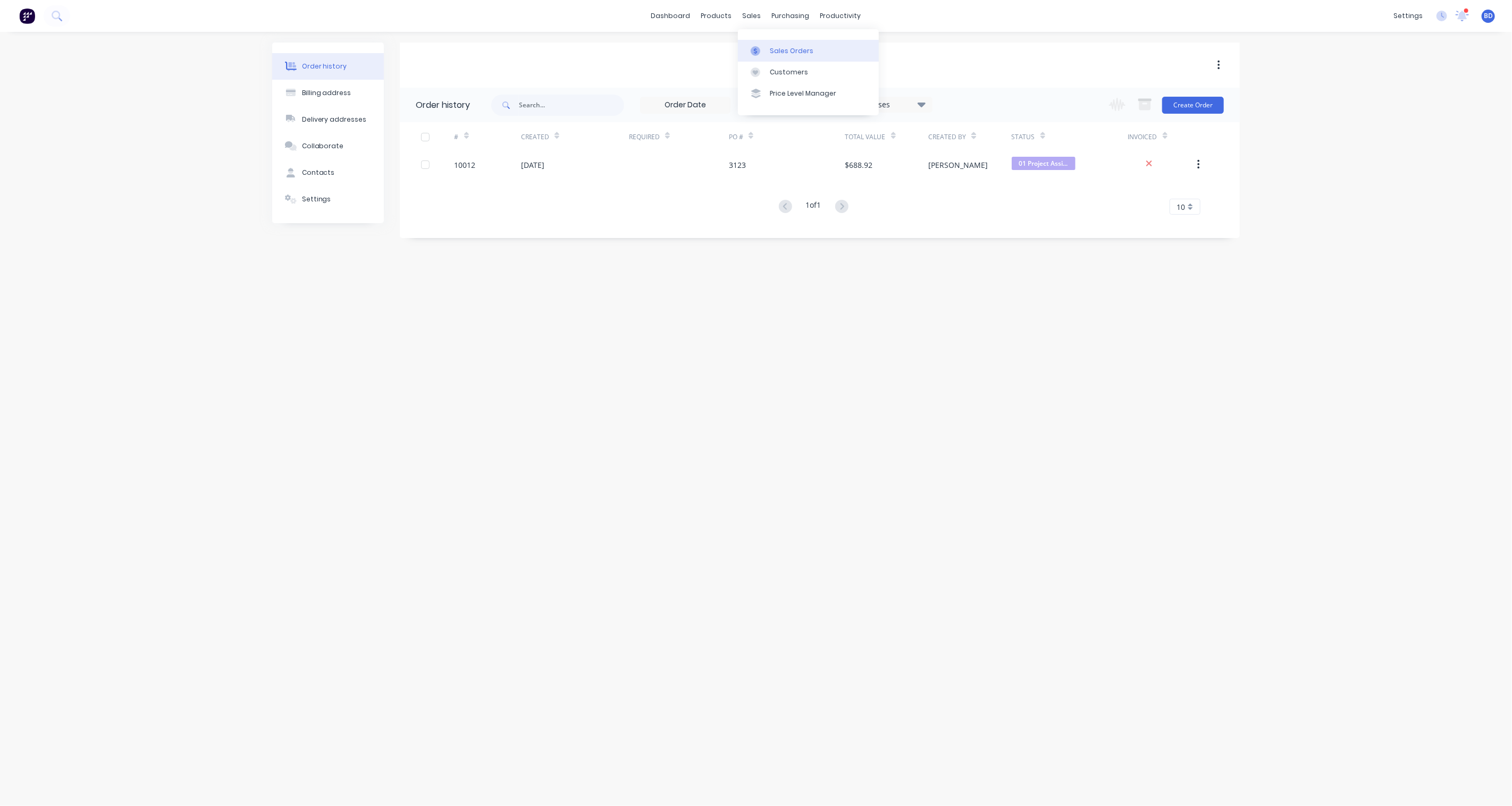
click at [773, 48] on div "Sales Orders" at bounding box center [792, 51] width 44 height 10
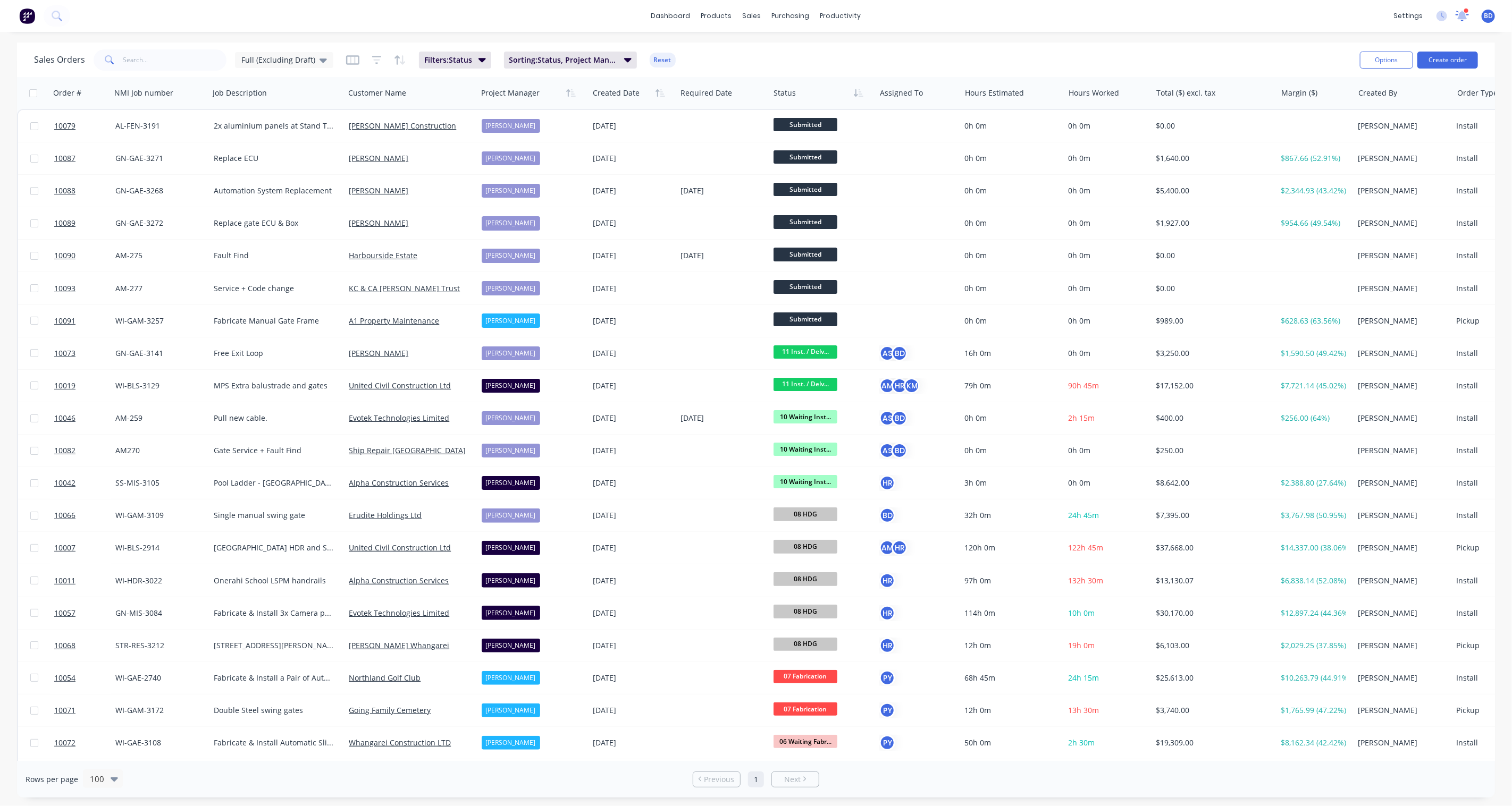
click at [1460, 11] on icon at bounding box center [1463, 15] width 13 height 10
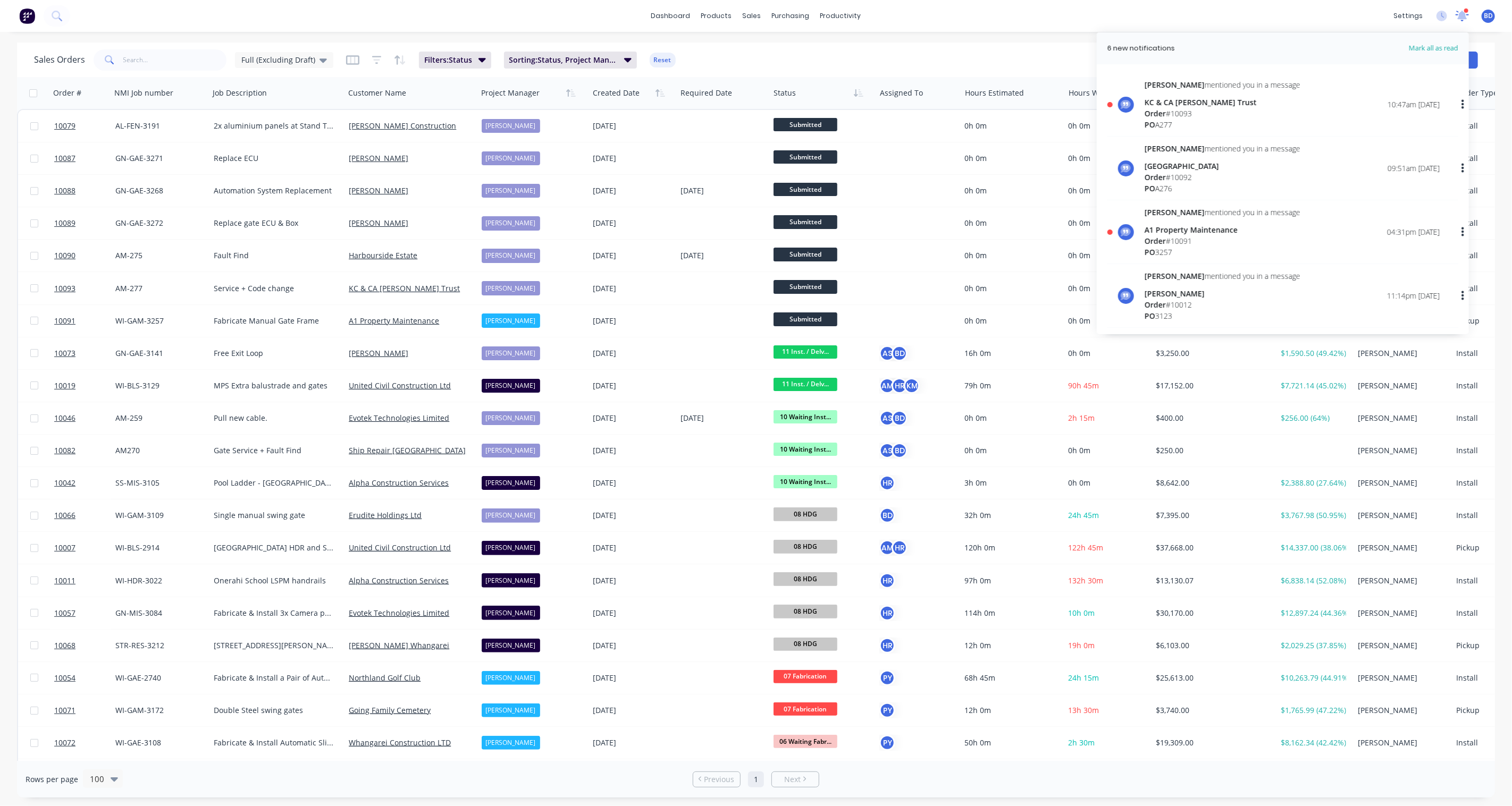
click at [1464, 12] on icon at bounding box center [1463, 15] width 10 height 9
